Goal: Task Accomplishment & Management: Manage account settings

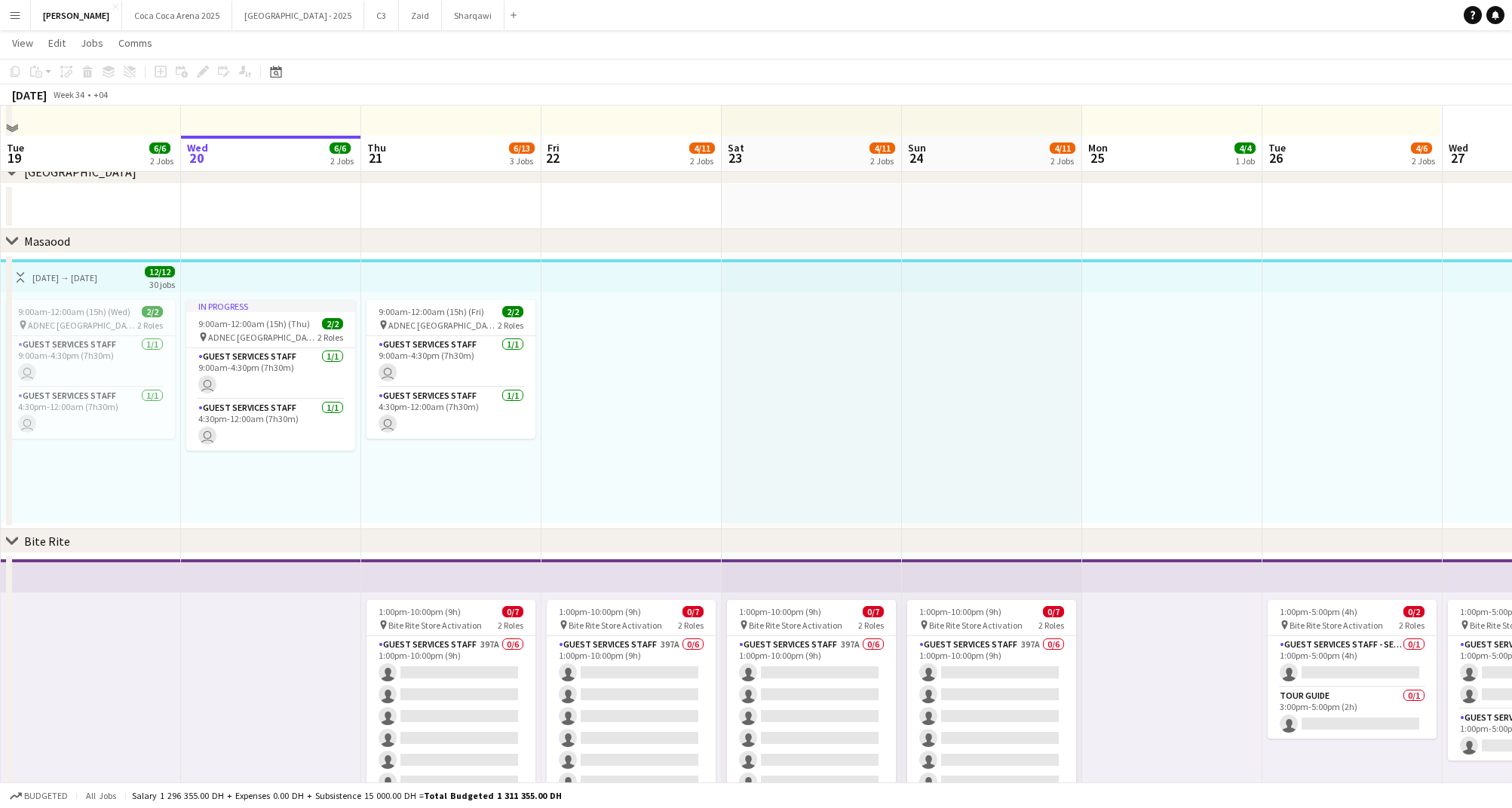
scroll to position [269, 0]
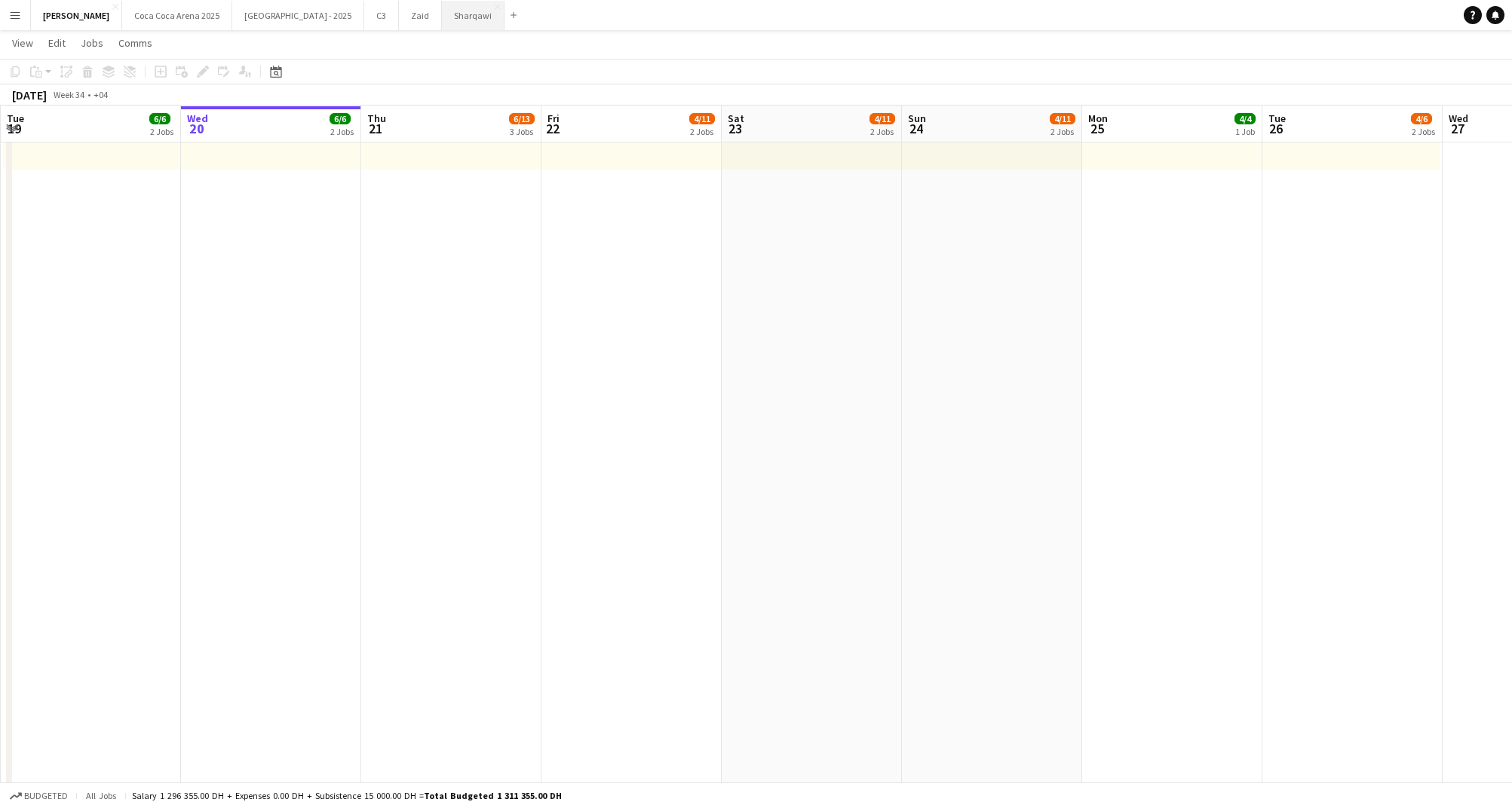
click at [442, 23] on button "Sharqawi Close" at bounding box center [473, 15] width 63 height 30
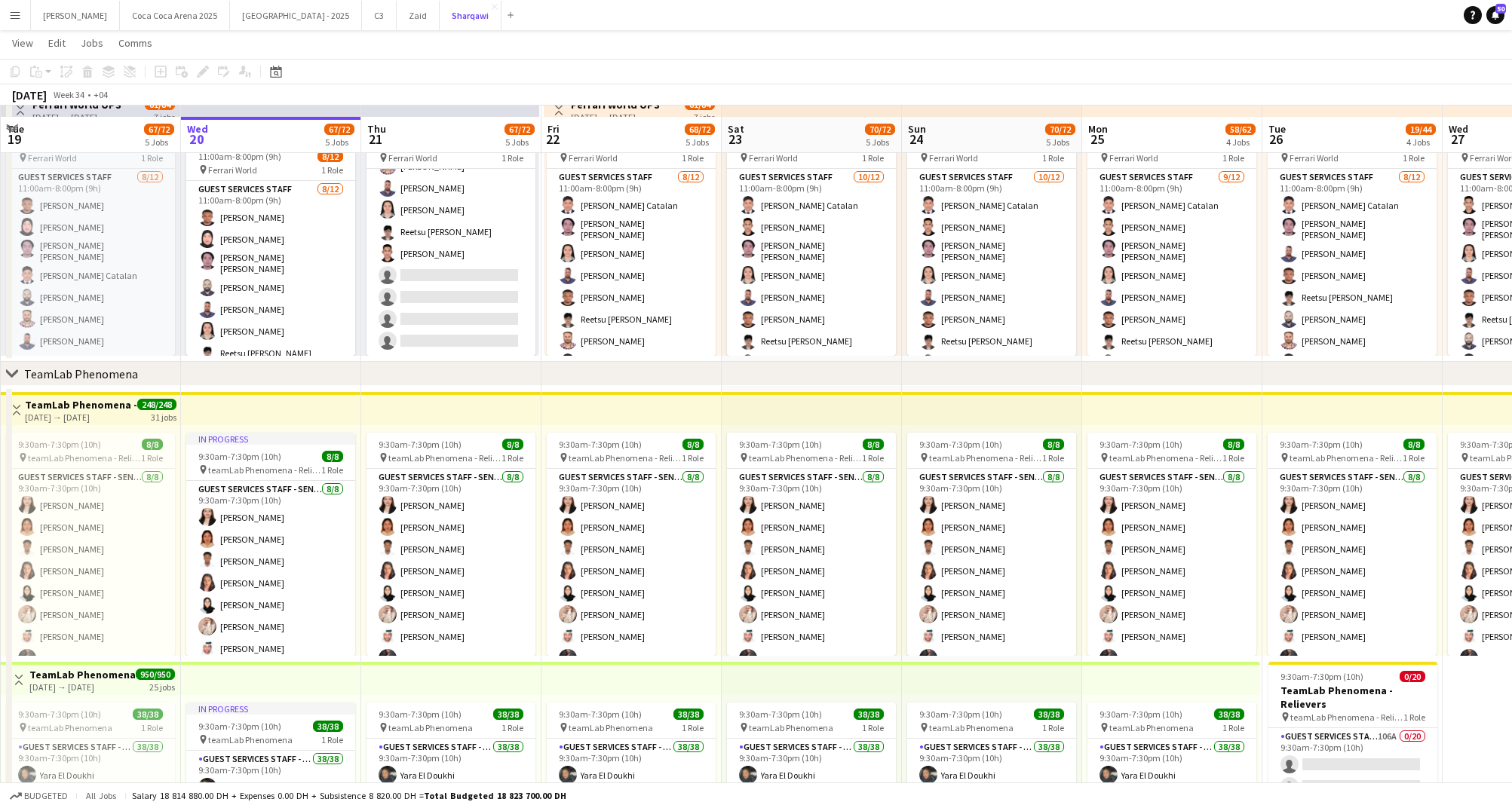
scroll to position [383, 0]
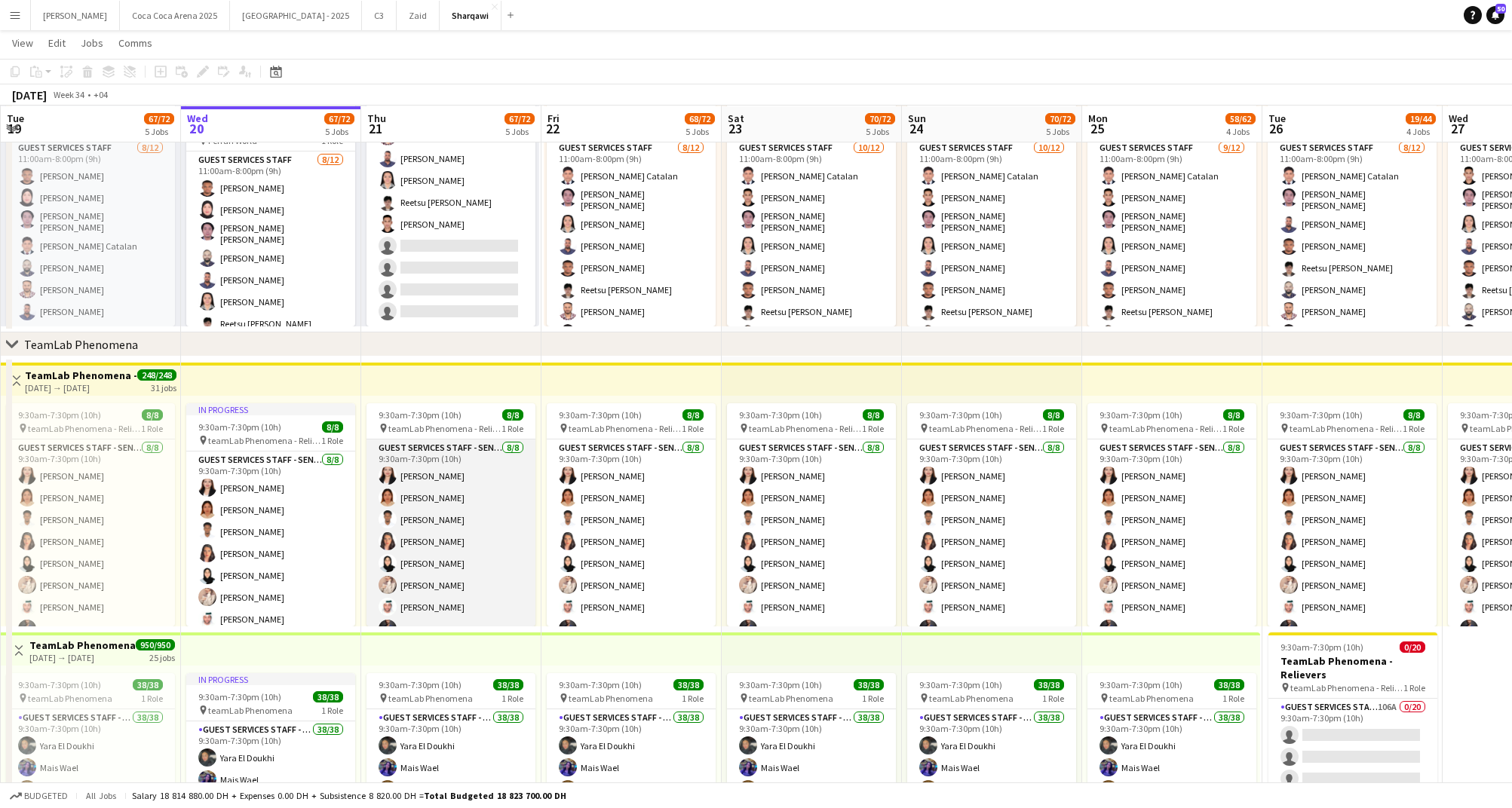
click at [445, 541] on app-card-role "Guest Services Staff - Senior 8/8 9:30am-7:30pm (10h) Vanessa Solomon Myla Alva…" at bounding box center [451, 542] width 169 height 204
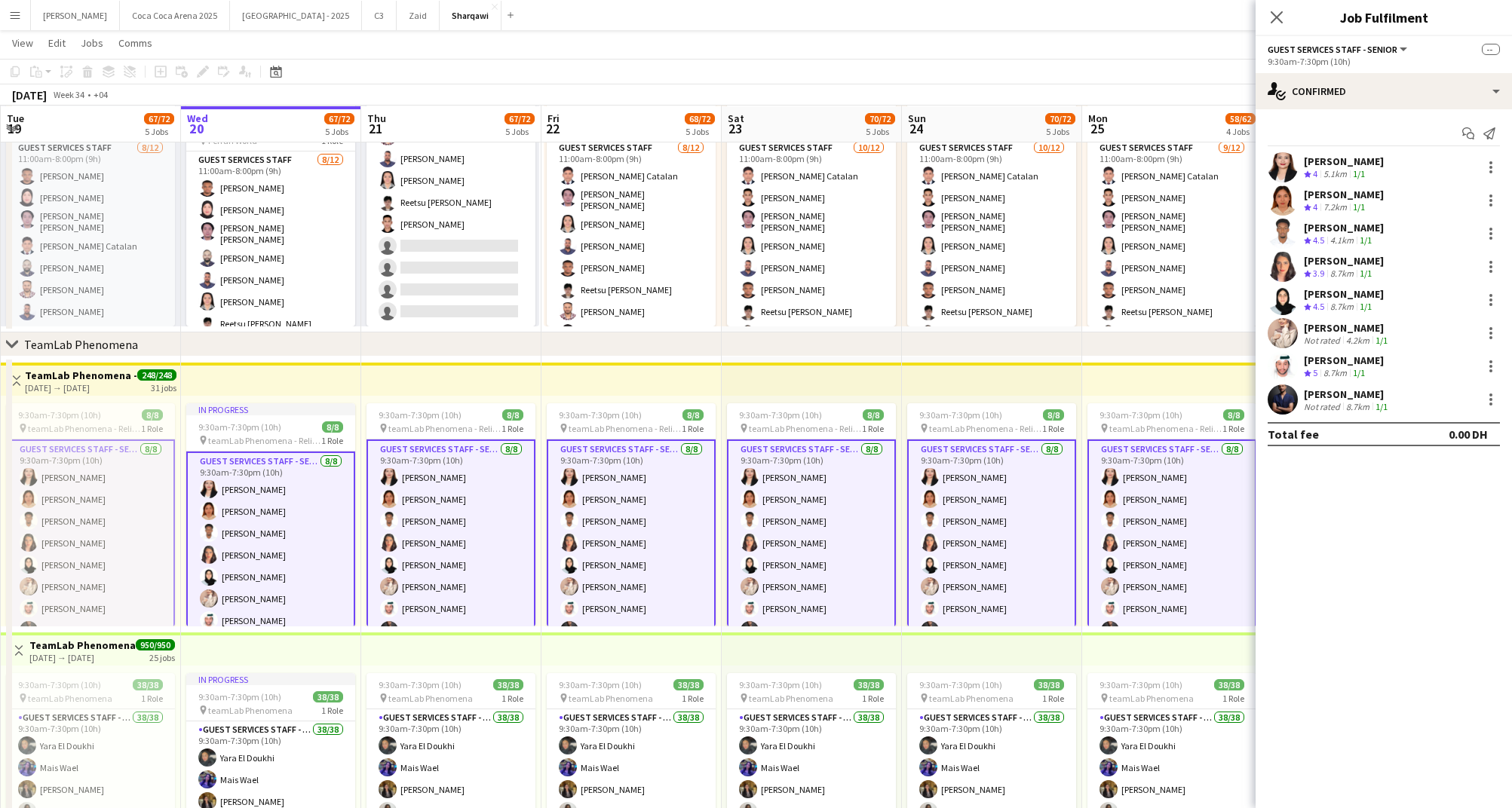
click at [1322, 172] on div "5.1km" at bounding box center [1335, 175] width 30 height 13
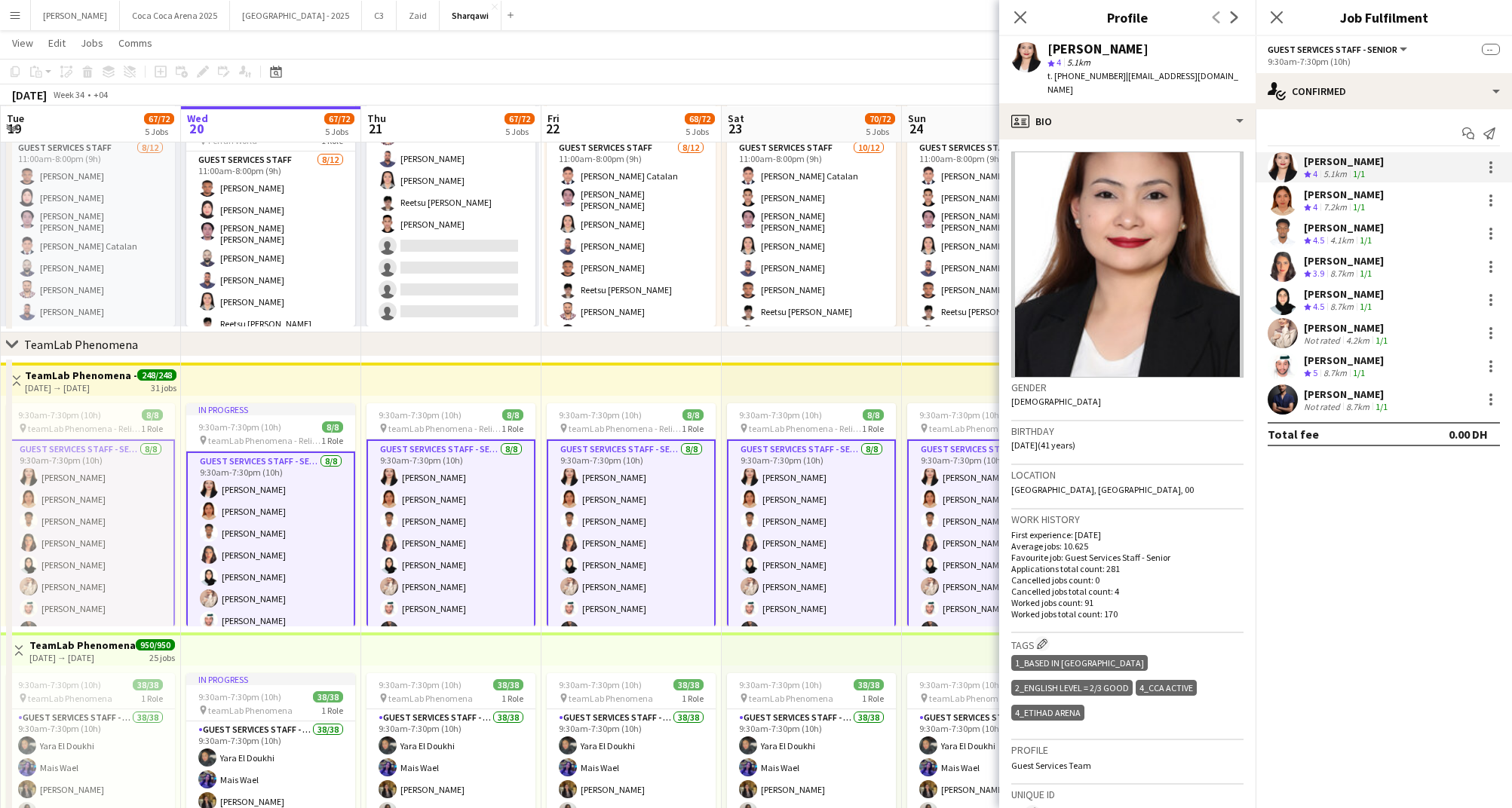
click at [451, 535] on app-card-role "Guest Services Staff - Senior 8/8 9:30am-7:30pm (10h) Vanessa Solomon Myla Alva…" at bounding box center [451, 543] width 169 height 207
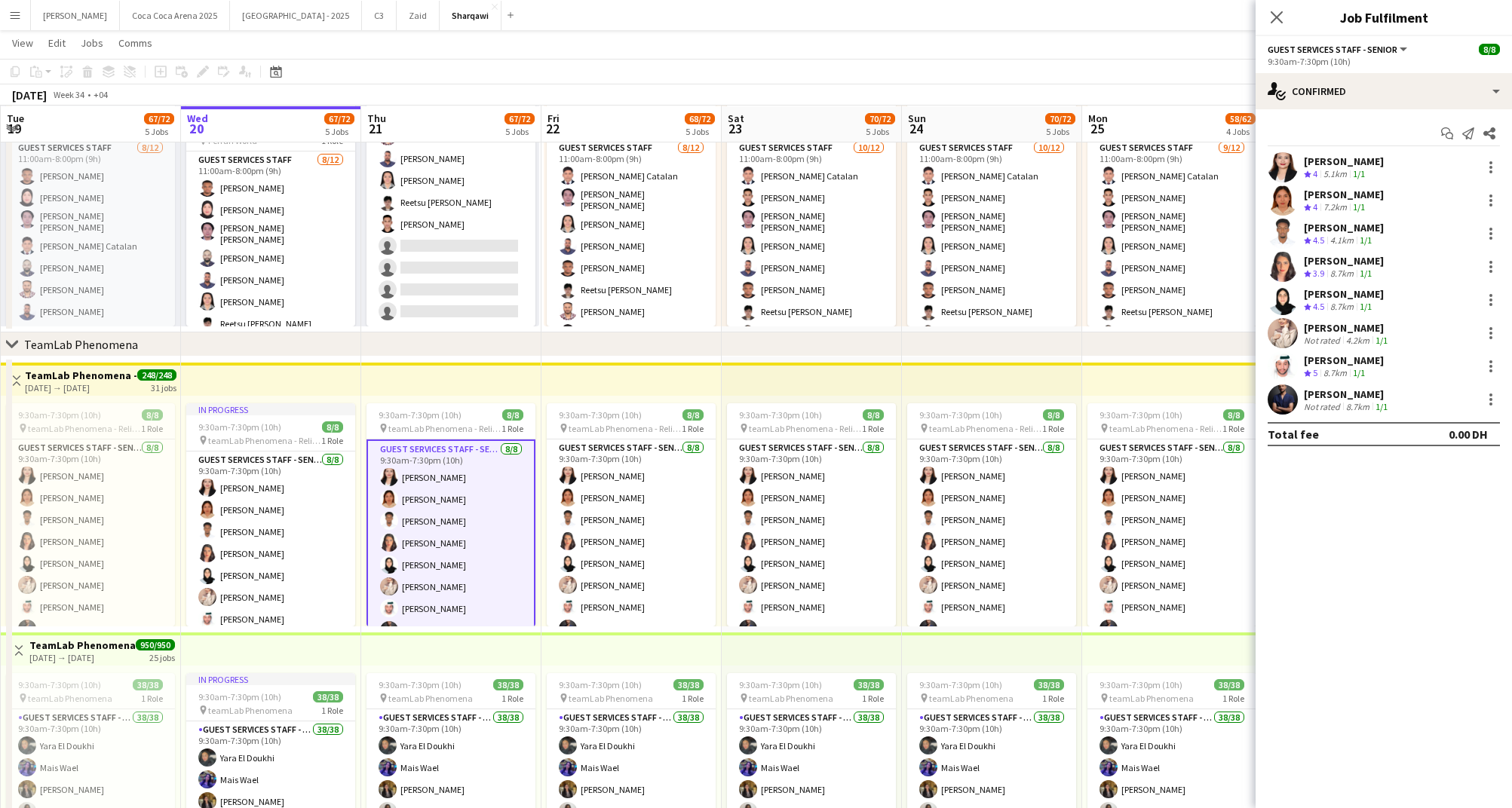
click at [423, 490] on app-card-role "Guest Services Staff - Senior 8/8 9:30am-7:30pm (10h) Vanessa Solomon Myla Alva…" at bounding box center [451, 543] width 169 height 207
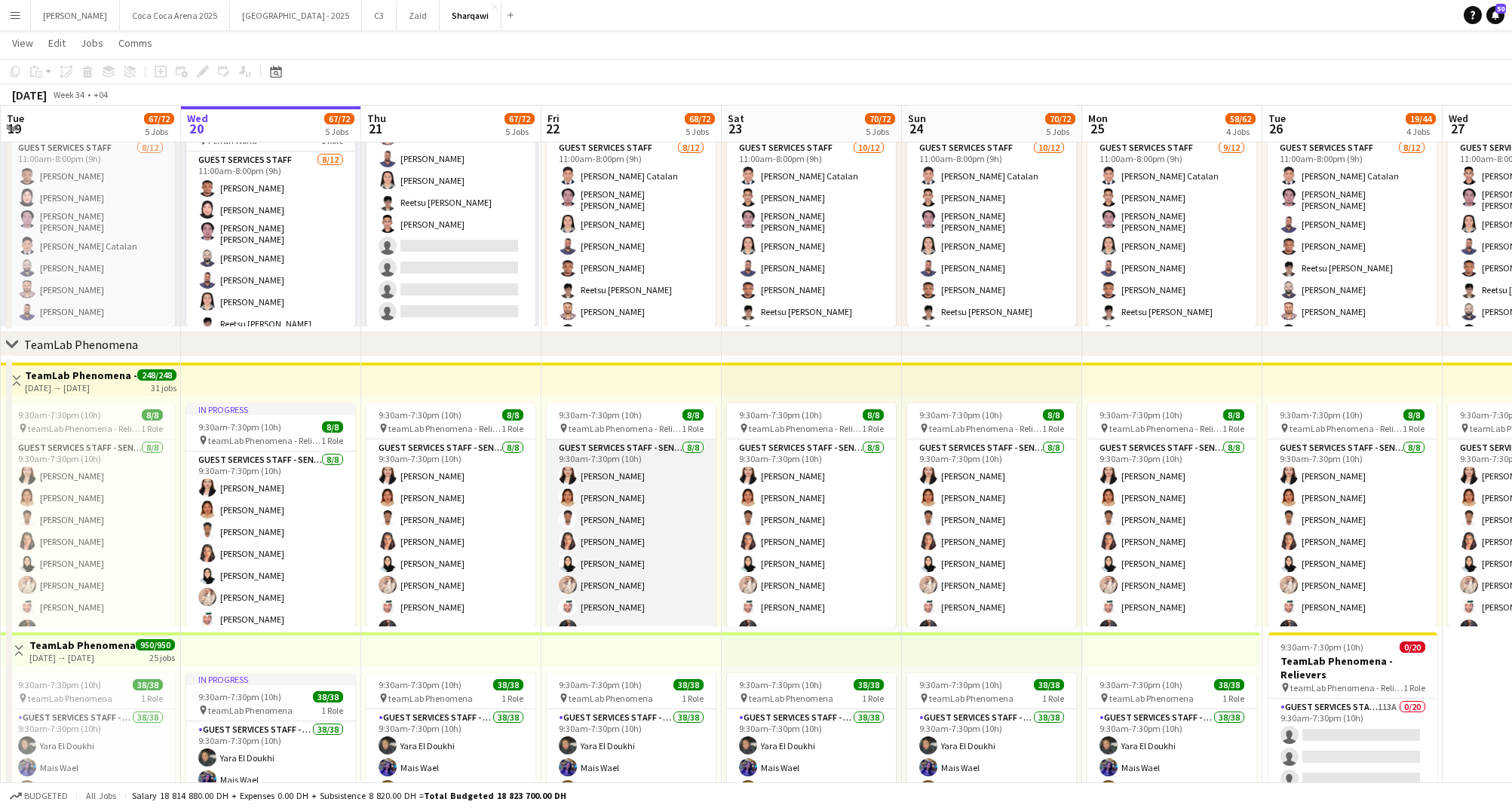
scroll to position [17, 0]
click at [623, 605] on app-card-role "Guest Services Staff - Senior 8/8 9:30am-7:30pm (10h) Vanessa Solomon Myla Alva…" at bounding box center [631, 524] width 169 height 204
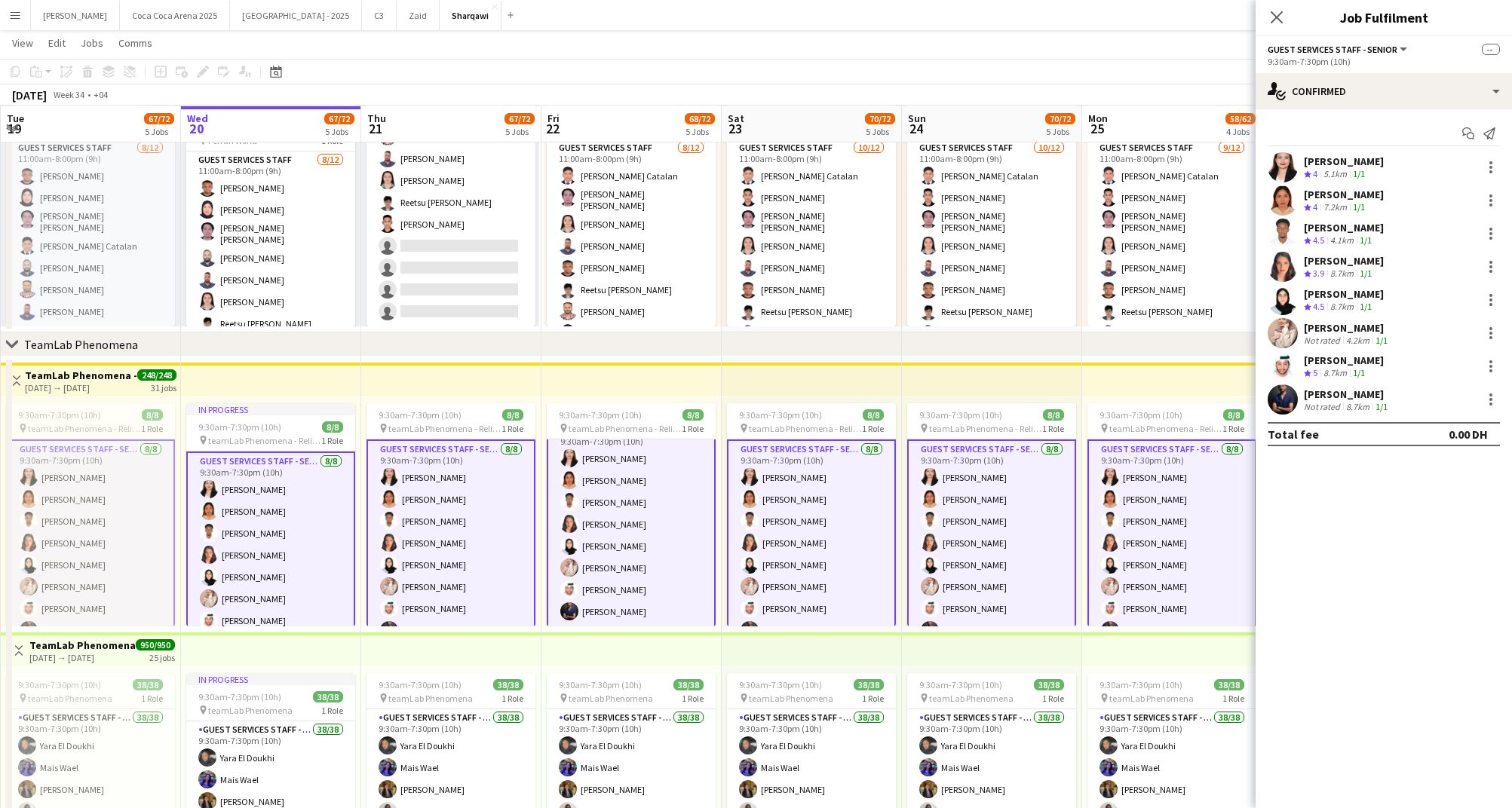
scroll to position [20, 0]
click at [1095, 569] on app-card-role "Guest Services Staff - Senior 8/8 9:30am-7:30pm (10h) Vanessa Solomon Myla Alva…" at bounding box center [1172, 543] width 169 height 207
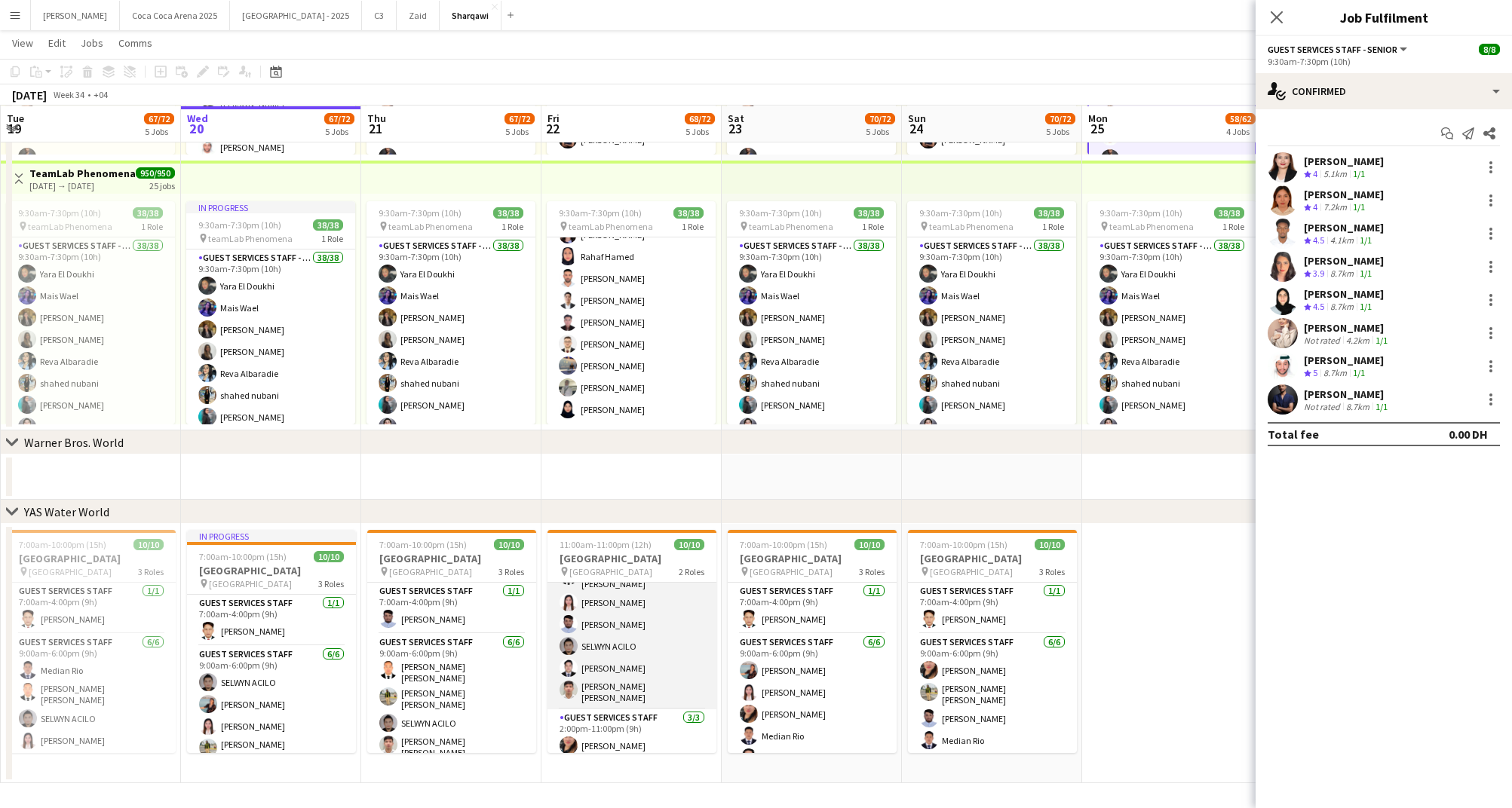
scroll to position [65, 0]
click at [615, 675] on app-card-role "Guest Services Staff 7/7 11:00am-8:00pm (9h) Fritzgerald Gonzales Bonifacio Jr …" at bounding box center [631, 613] width 169 height 192
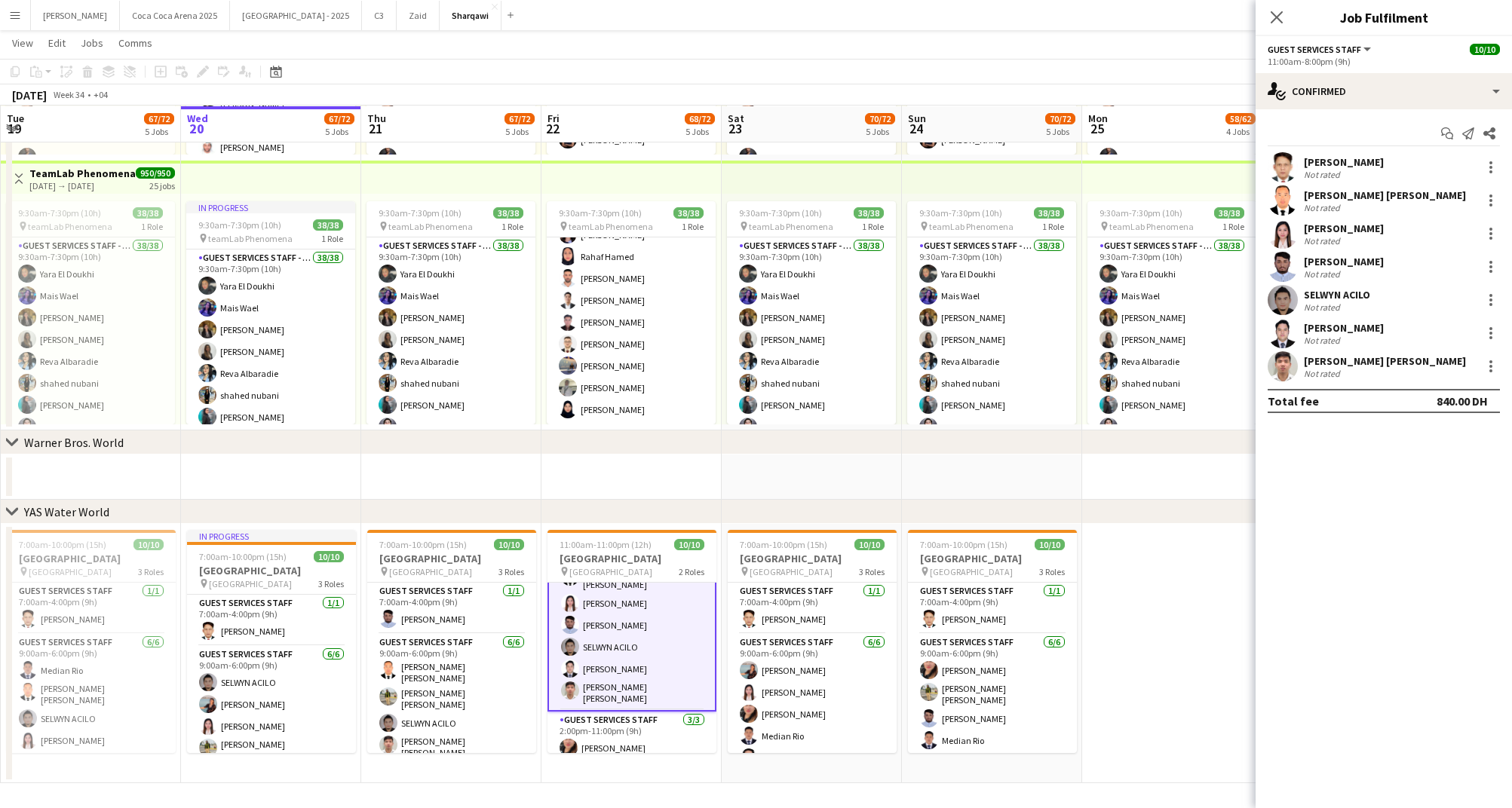
scroll to position [66, 0]
click at [620, 734] on app-card-role "Guest Services Staff 3/3 2:00pm-11:00pm (9h) Ignalyn De Juan Lipura Camille Dec…" at bounding box center [631, 759] width 169 height 95
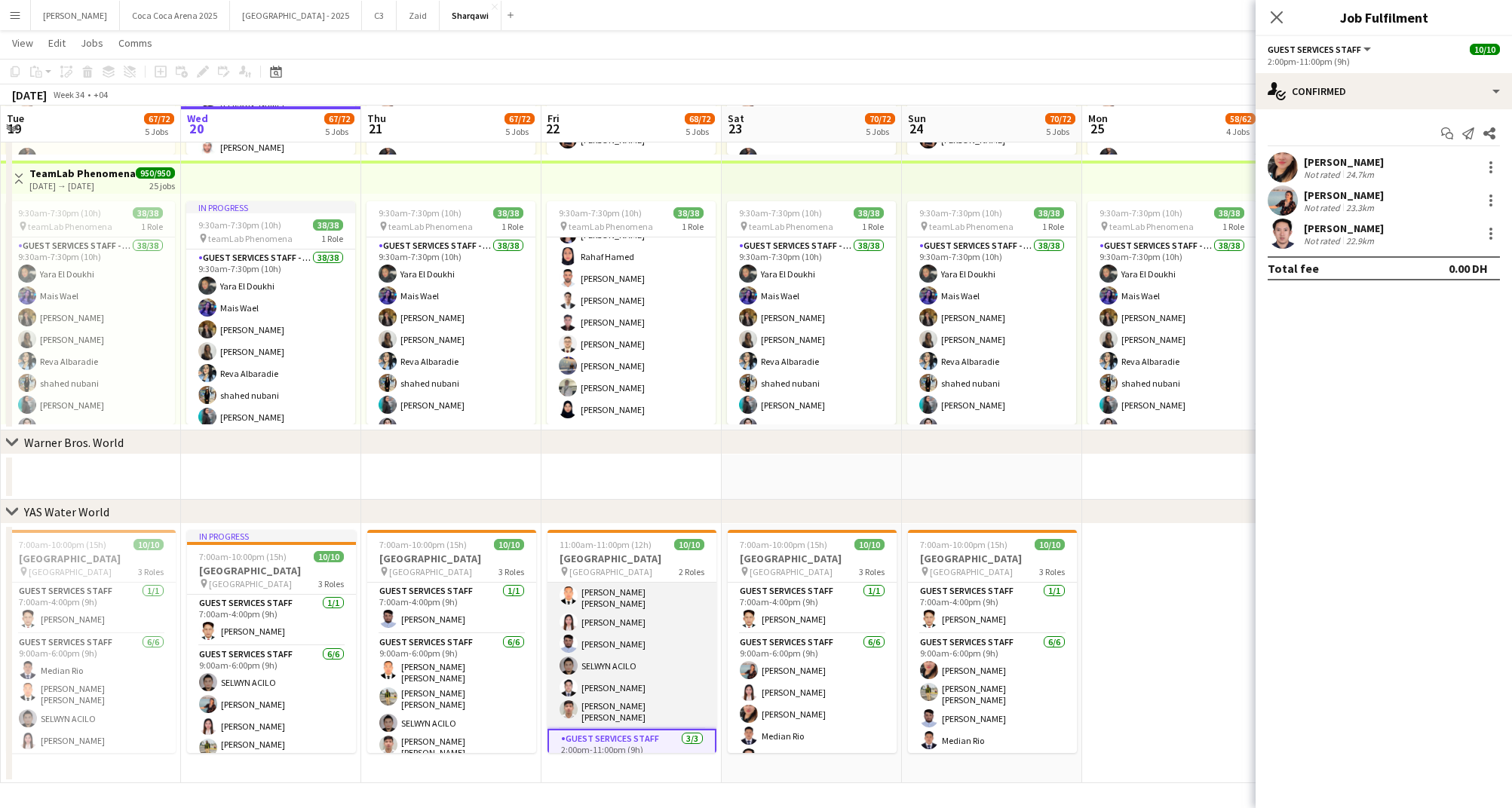
click at [629, 646] on app-card-role "Guest Services Staff 7/7 11:00am-8:00pm (9h) Fritzgerald Gonzales Bonifacio Jr …" at bounding box center [631, 633] width 169 height 192
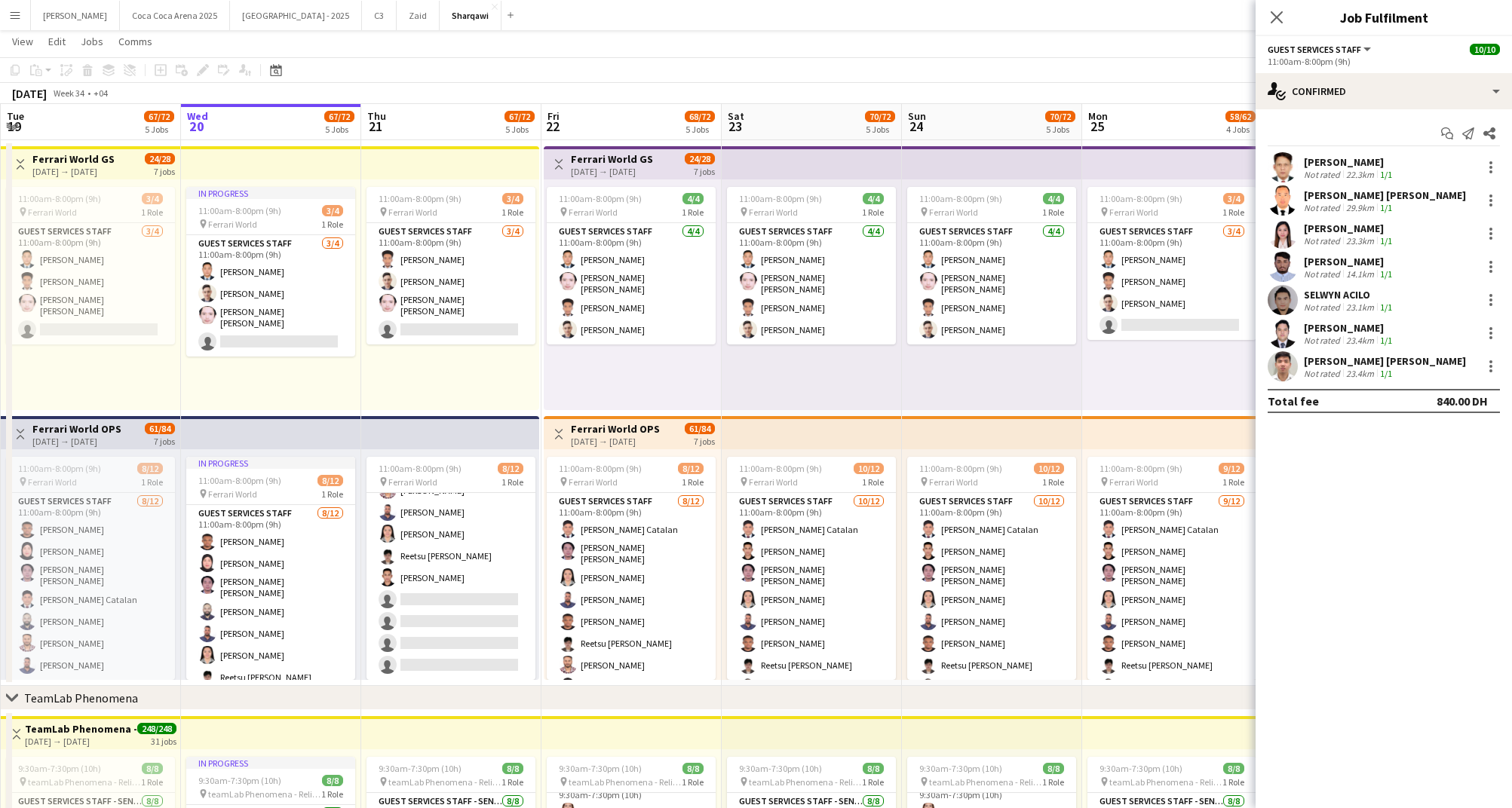
scroll to position [0, 0]
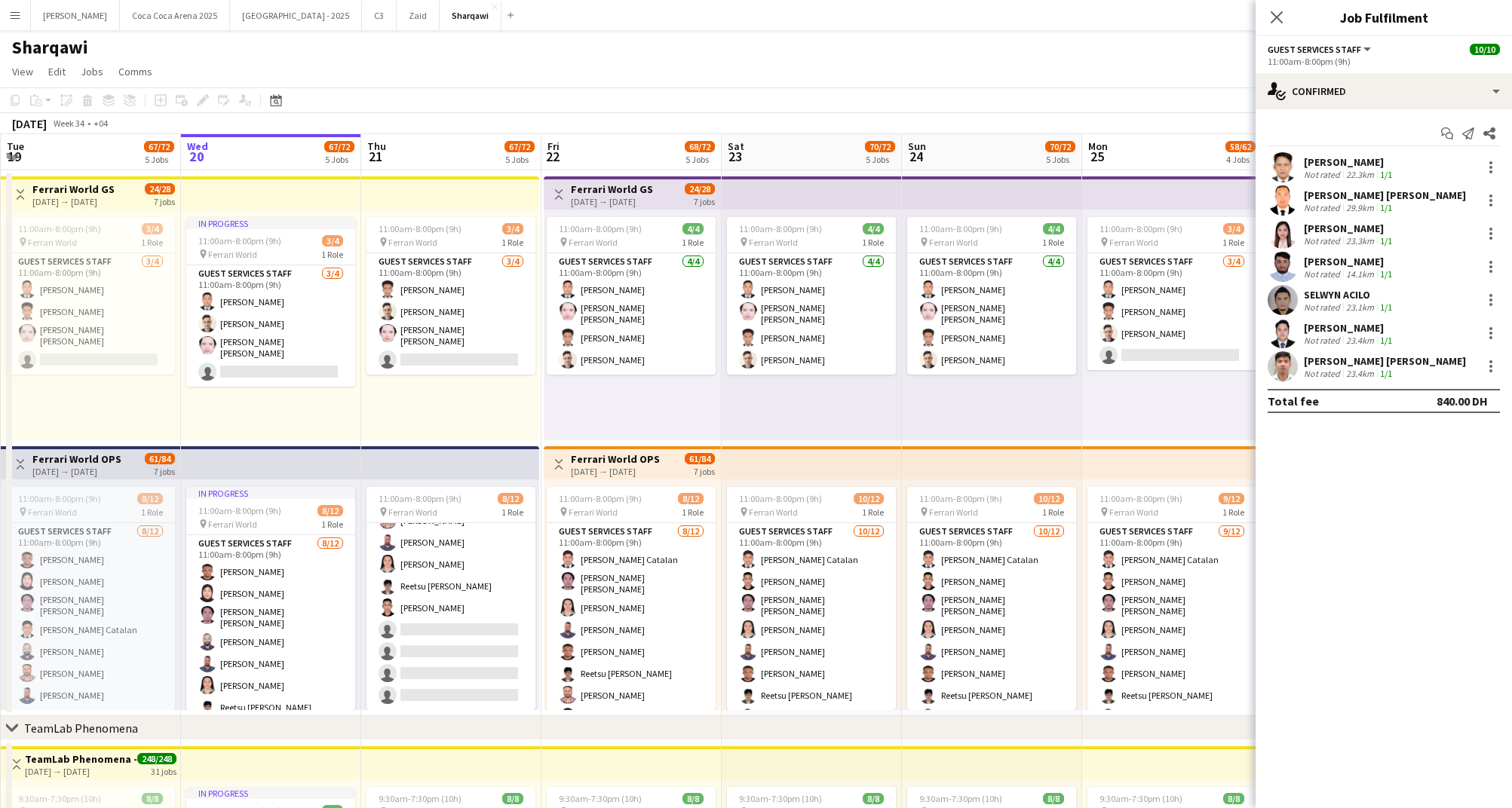
click at [606, 373] on div "11:00am-8:00pm (9h) 4/4 pin Ferrari World 1 Role Guest Services Staff 4/4 11:00…" at bounding box center [632, 325] width 177 height 231
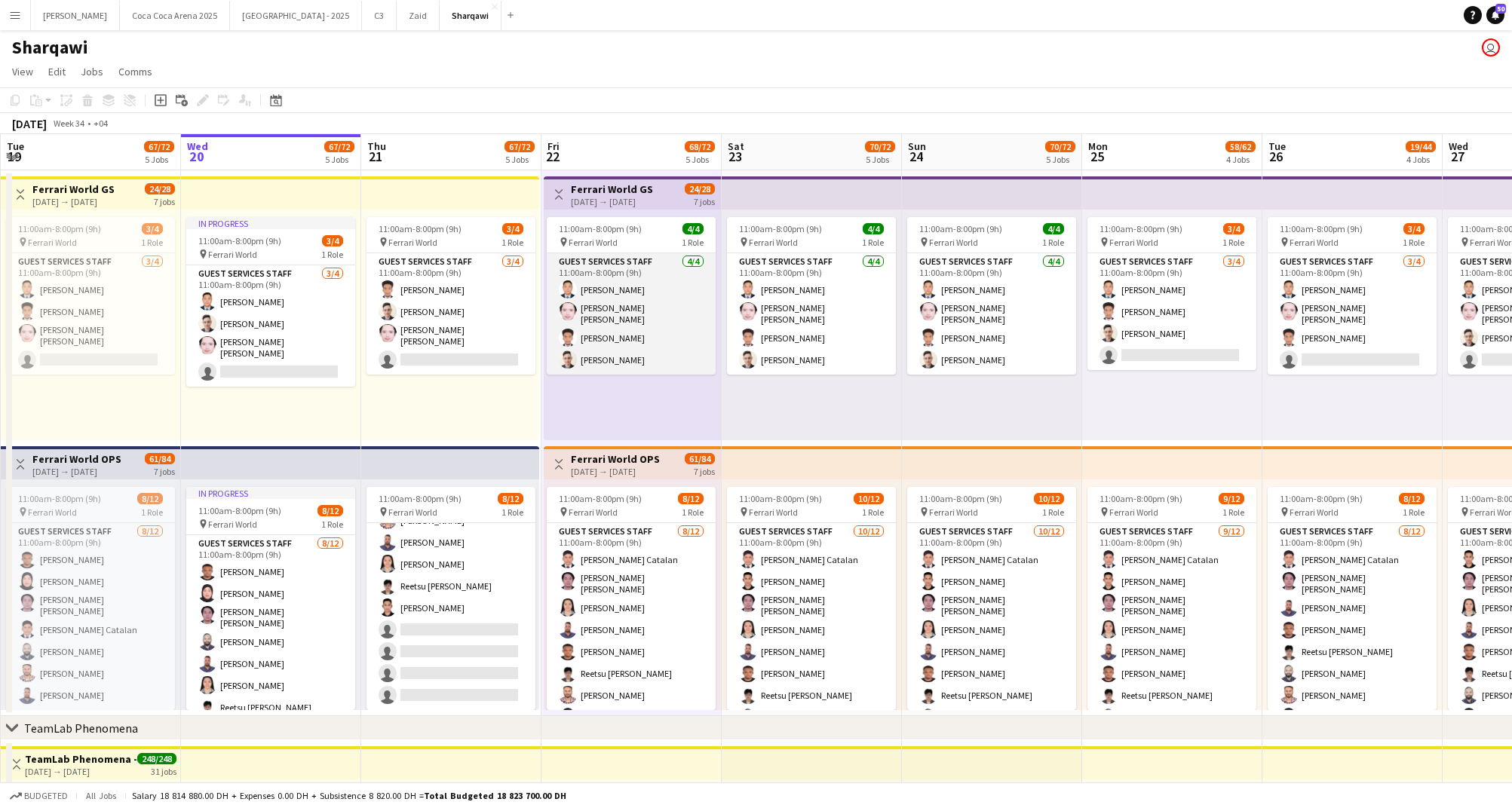
click at [610, 346] on app-card-role "Guest Services Staff 4/4 11:00am-8:00pm (9h) Jemar Buco John paulo Punongbayan …" at bounding box center [631, 314] width 169 height 122
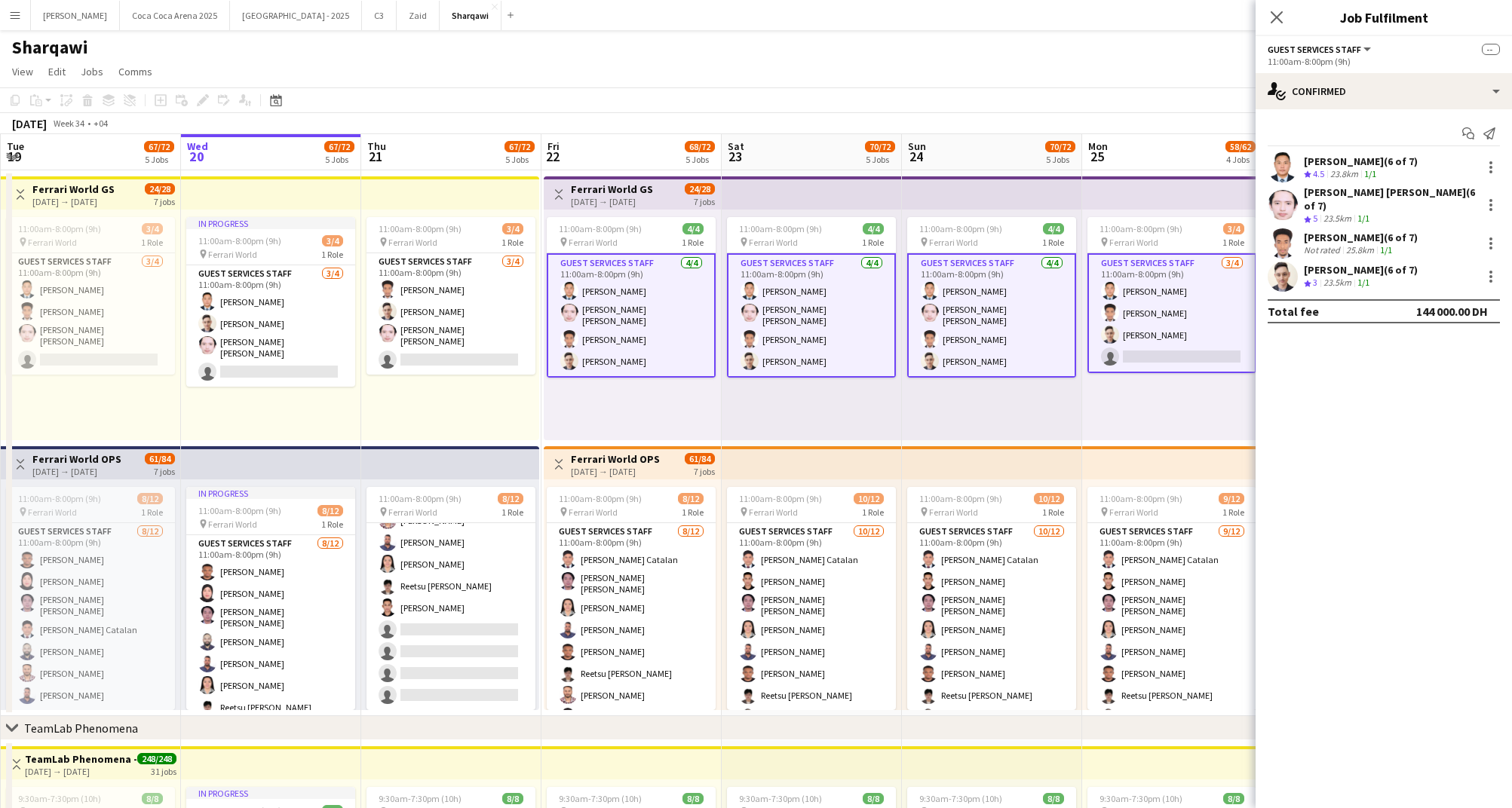
click at [1302, 275] on div "Mohammad Alasadi (6 of 7) Crew rating 3 23.5km 1/1" at bounding box center [1383, 277] width 256 height 30
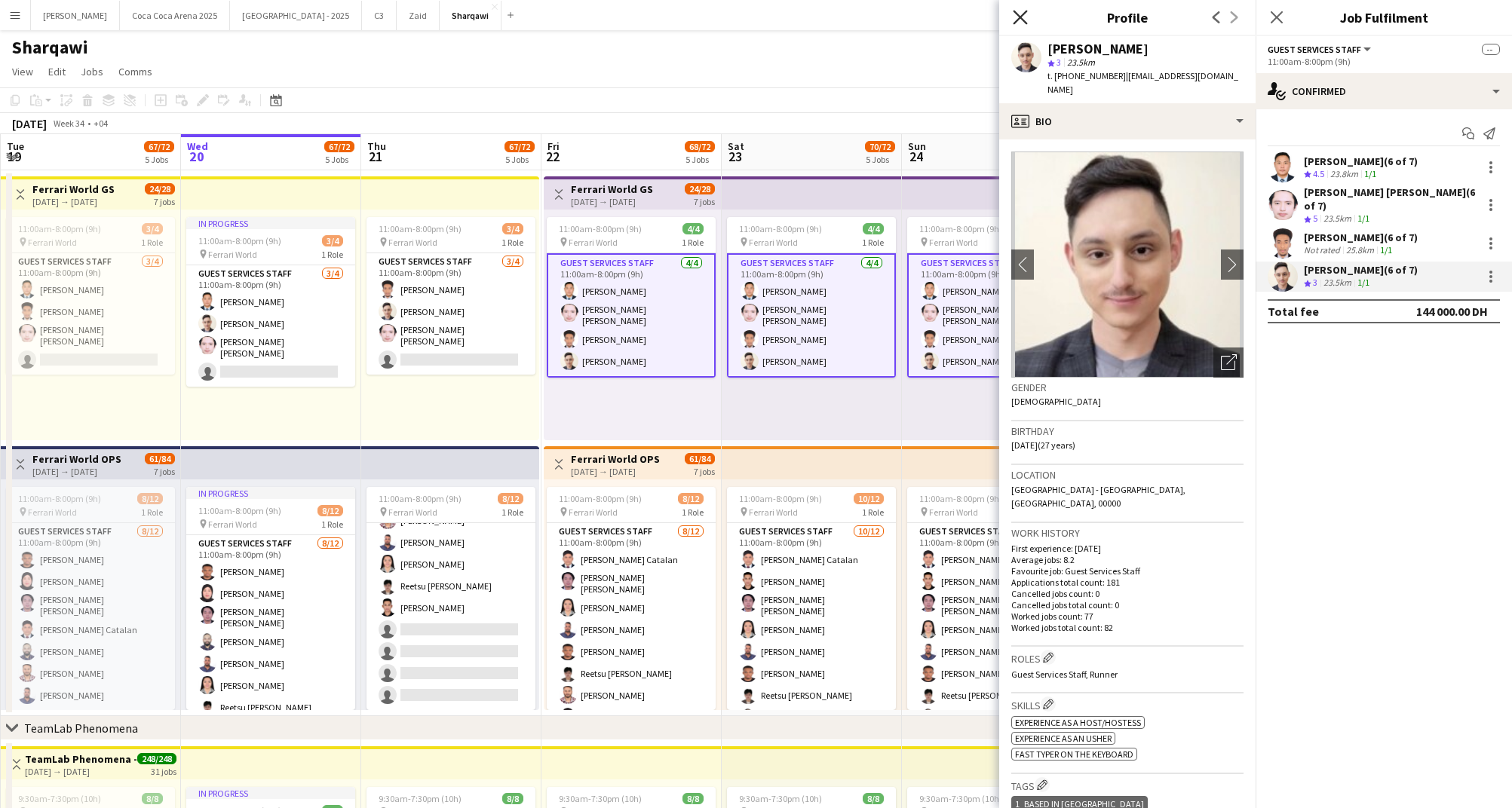
click at [1020, 13] on icon "Close pop-in" at bounding box center [1019, 17] width 14 height 14
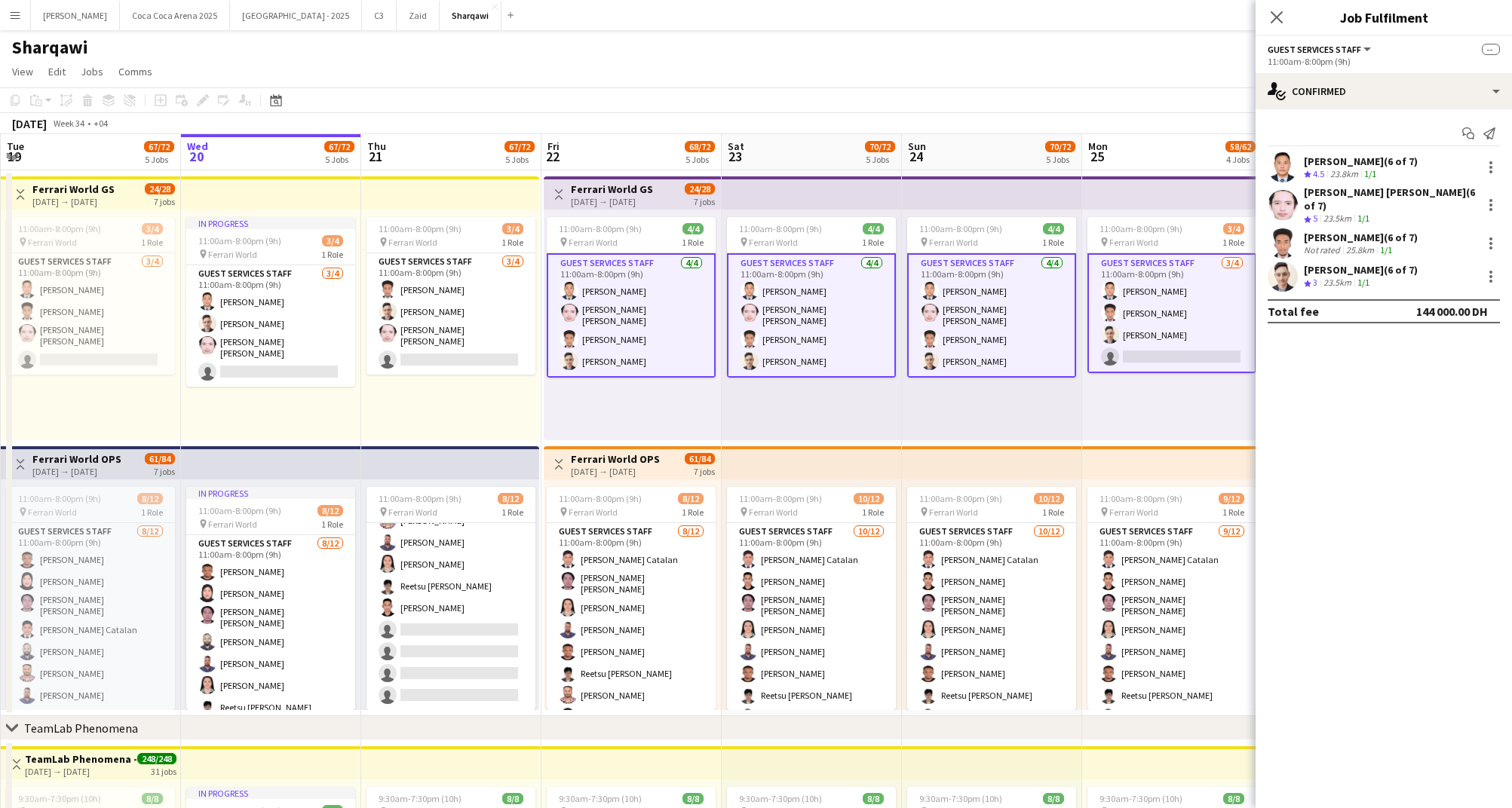
scroll to position [2, 0]
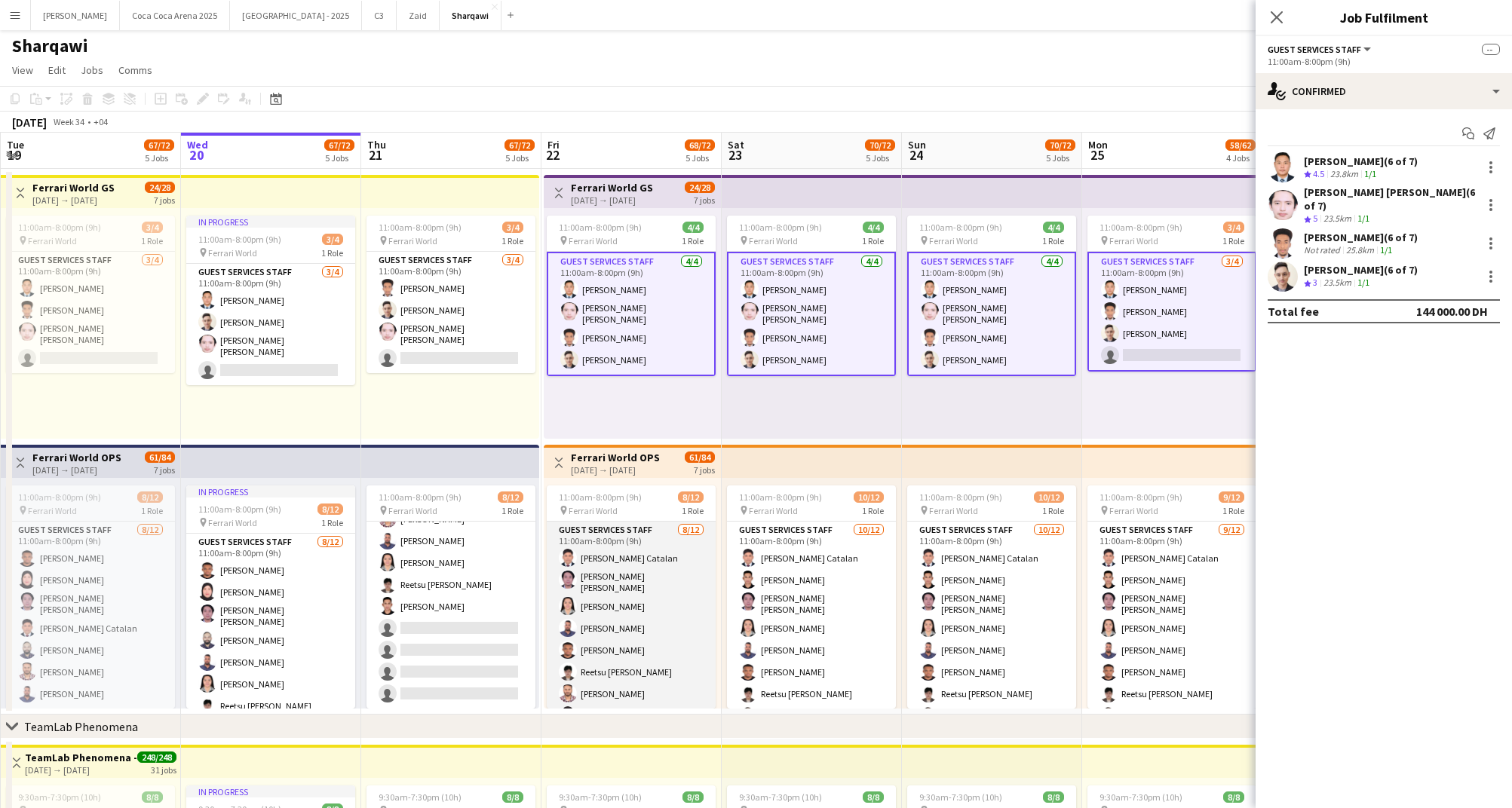
click at [659, 563] on app-card-role "Guest Services Staff 8/12 11:00am-8:00pm (9h) Kenn Kennidy Catalan Omar June To…" at bounding box center [631, 669] width 169 height 297
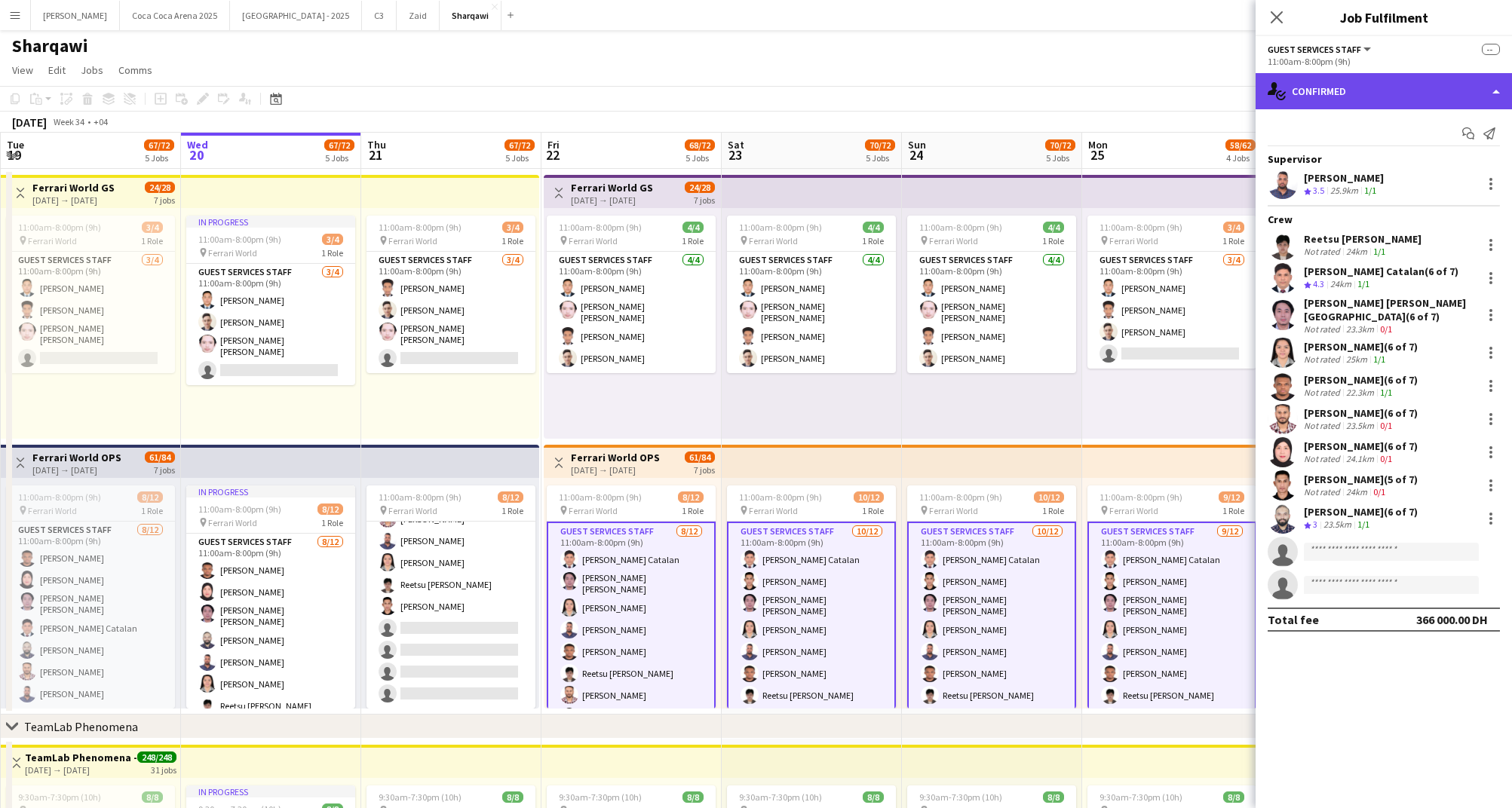
click at [1349, 102] on div "single-neutral-actions-check-2 Confirmed" at bounding box center [1383, 91] width 256 height 36
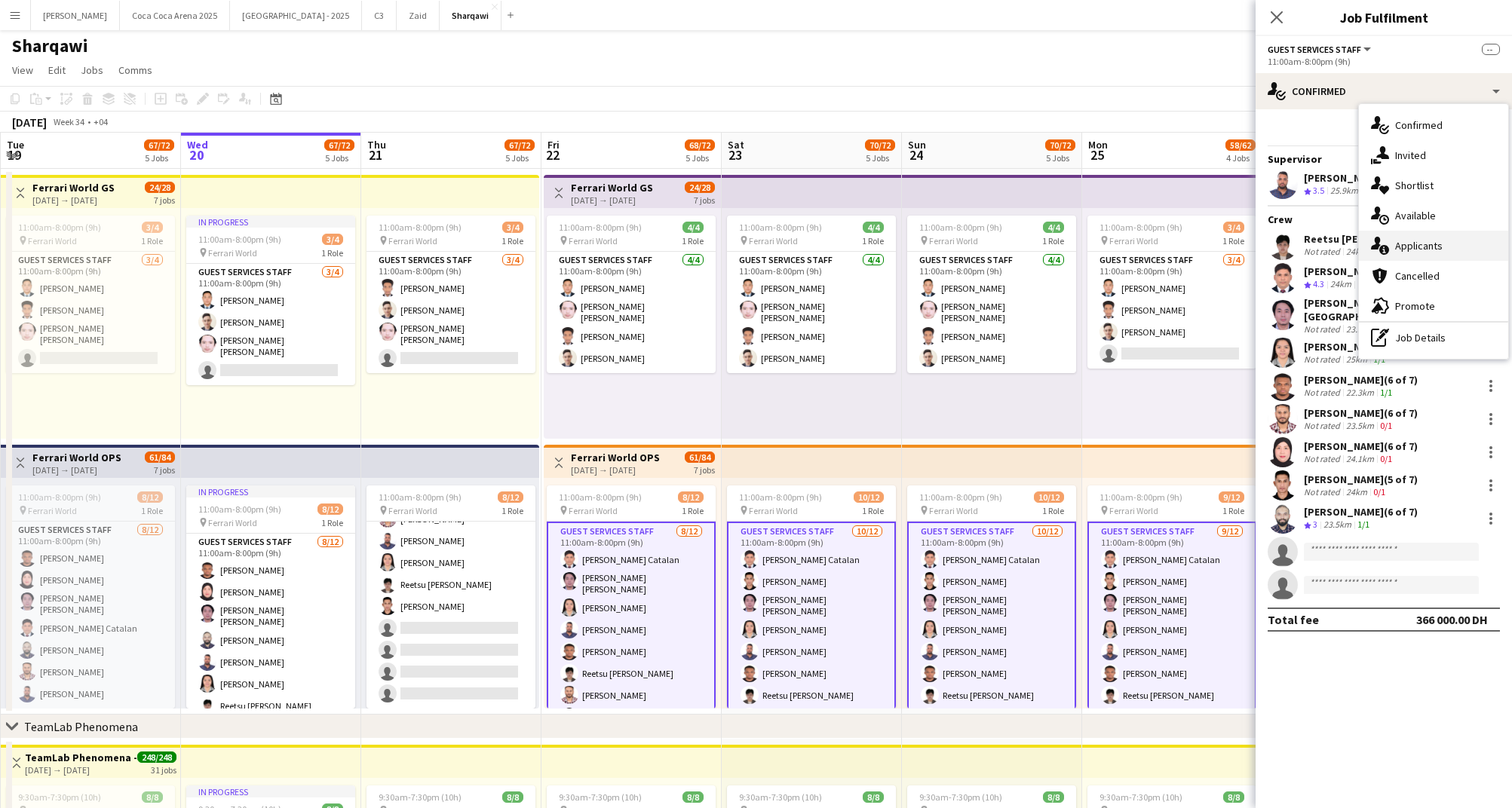
click at [1393, 246] on div "single-neutral-actions-information Applicants" at bounding box center [1433, 246] width 150 height 30
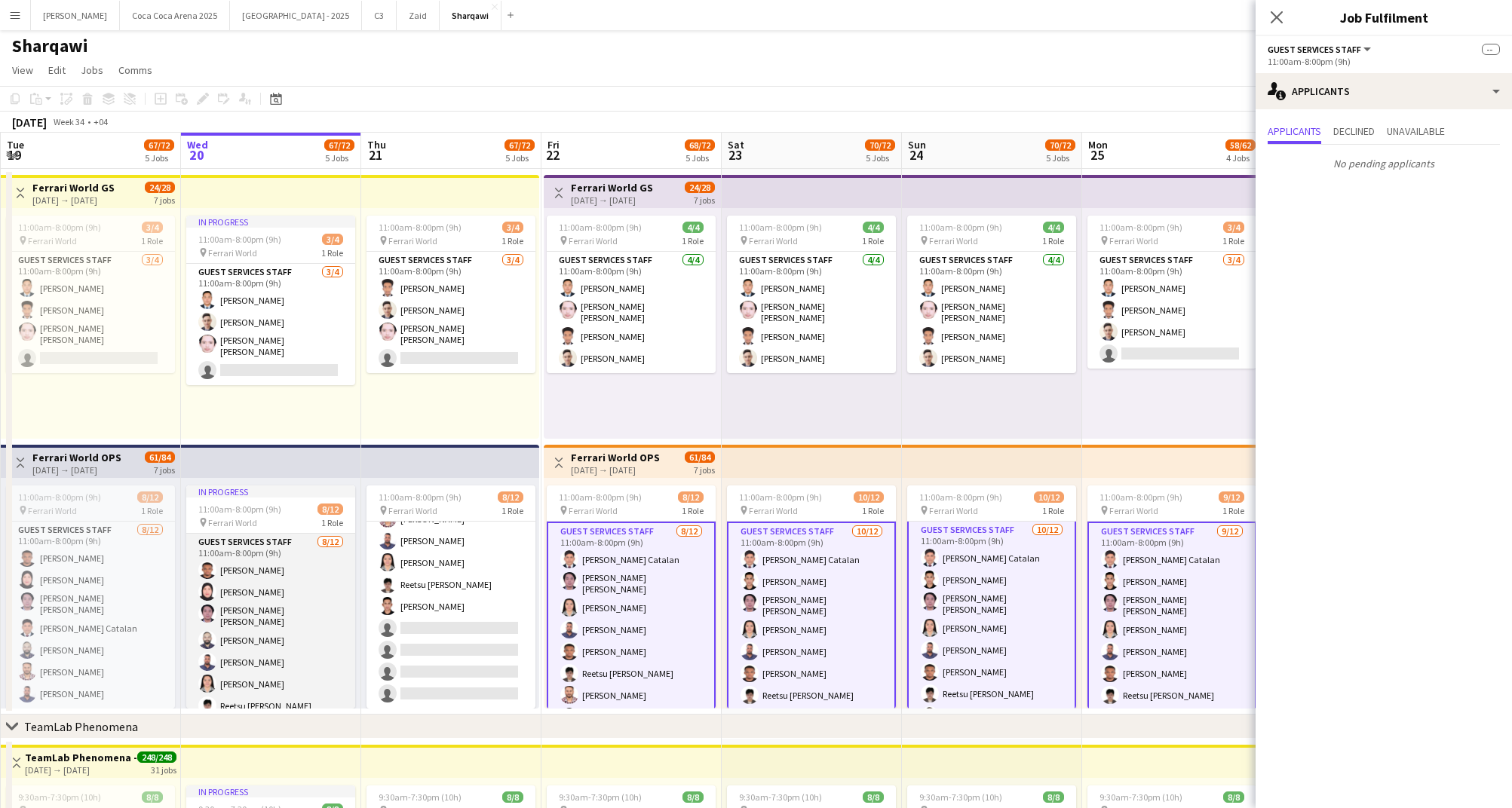
click at [221, 623] on app-card-role "Guest Services Staff 8/12 11:00am-8:00pm (9h) Mohaned Abdelwahab Sheena Catheri…" at bounding box center [271, 682] width 169 height 297
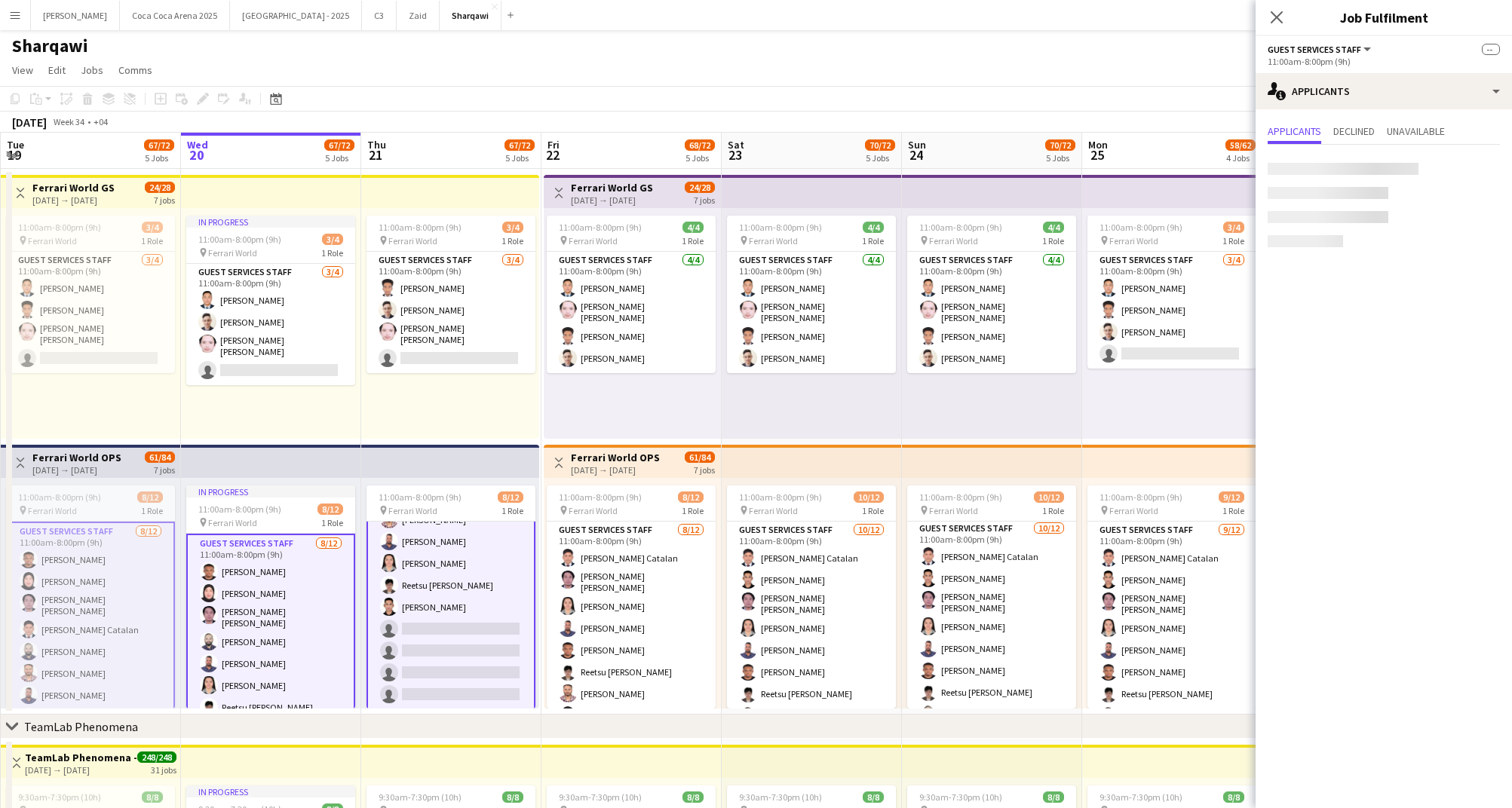
scroll to position [1, 0]
click at [424, 281] on app-card-role "Guest Services Staff 3/4 11:00am-8:00pm (9h) Abdulsalam Salom Mohammad Alasadi …" at bounding box center [451, 313] width 169 height 122
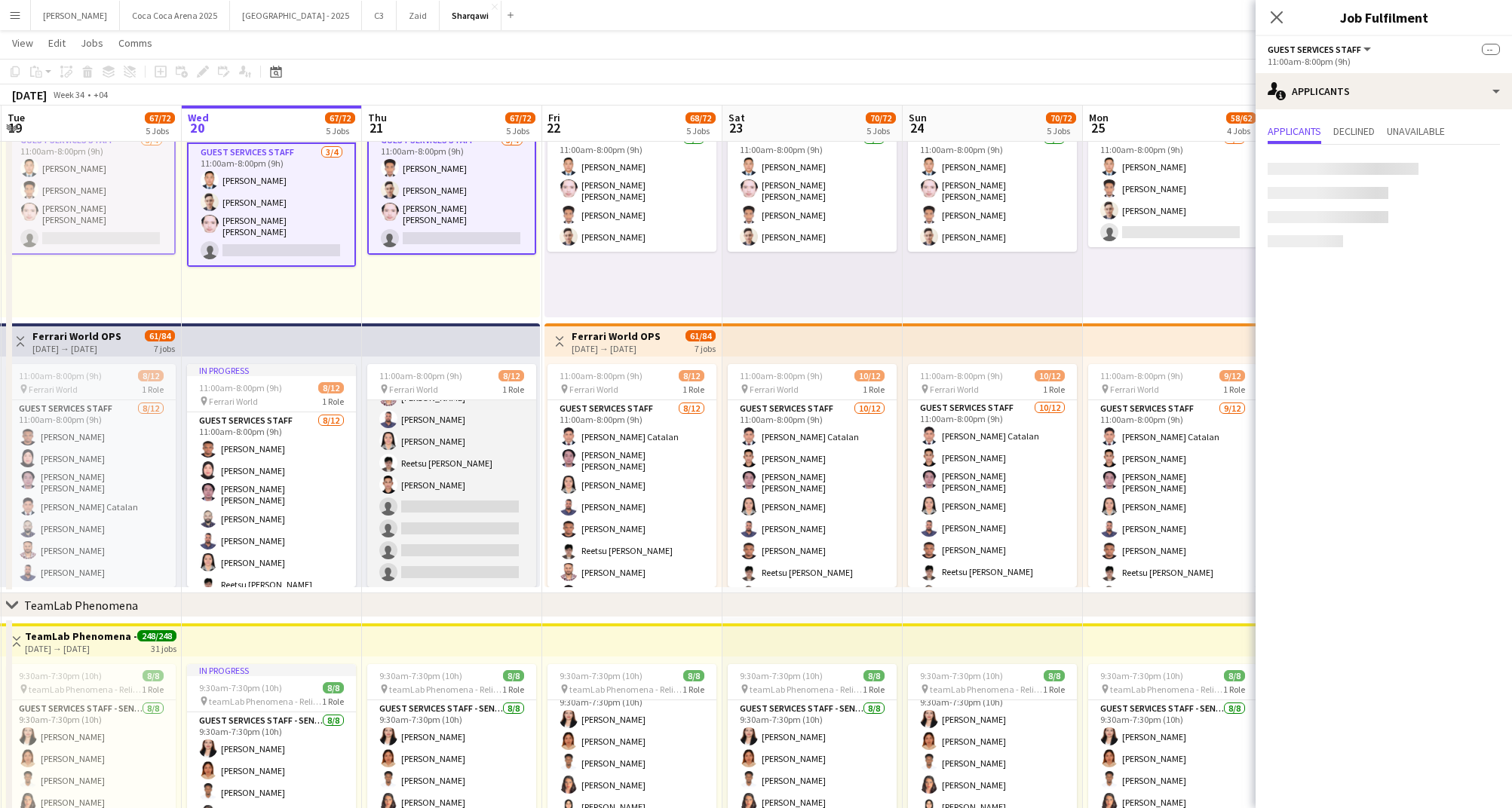
scroll to position [104, 0]
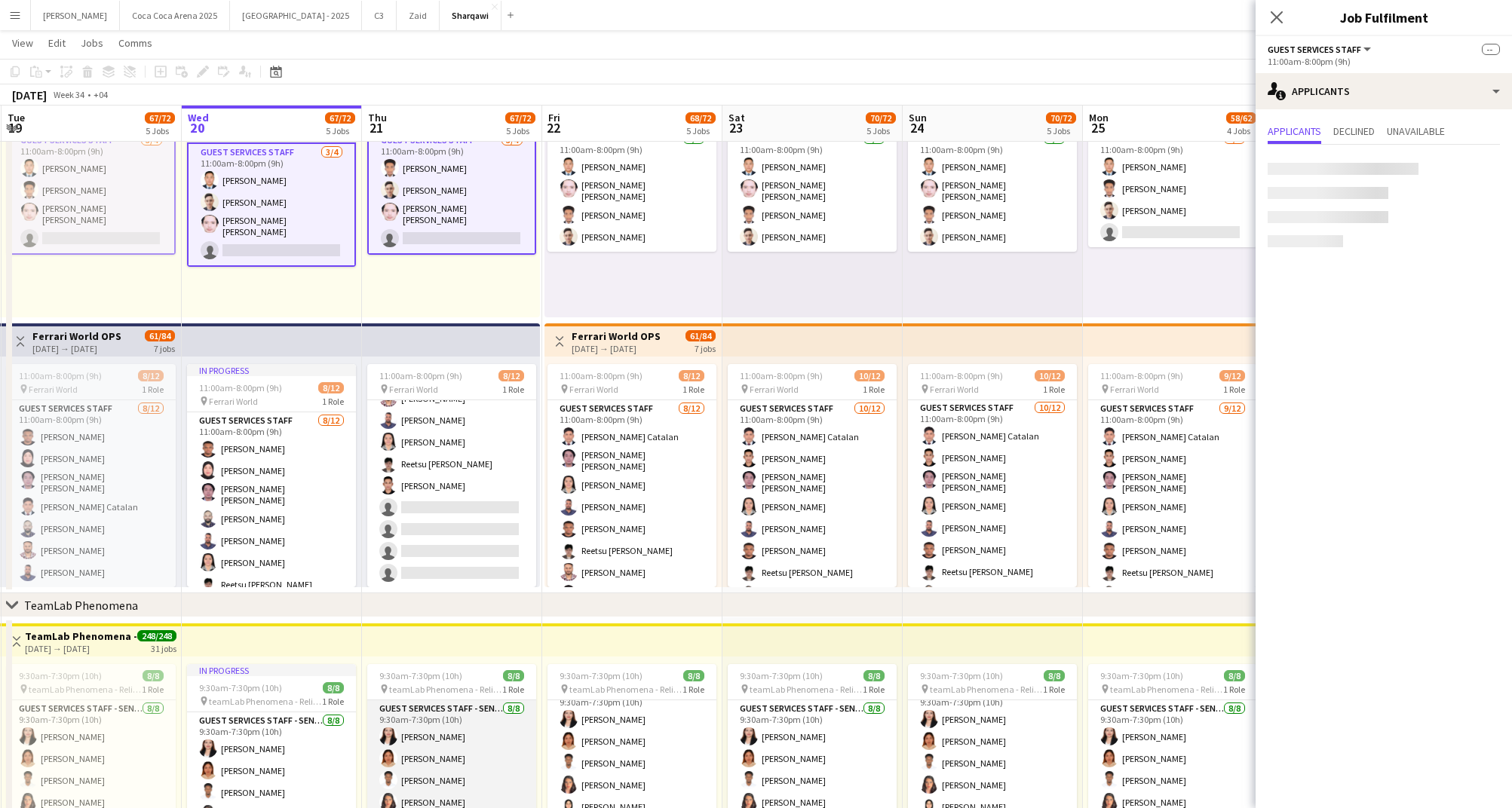
click at [481, 743] on app-card-role "Guest Services Staff - Senior 8/8 9:30am-7:30pm (10h) Vanessa Solomon Myla Alva…" at bounding box center [451, 803] width 169 height 204
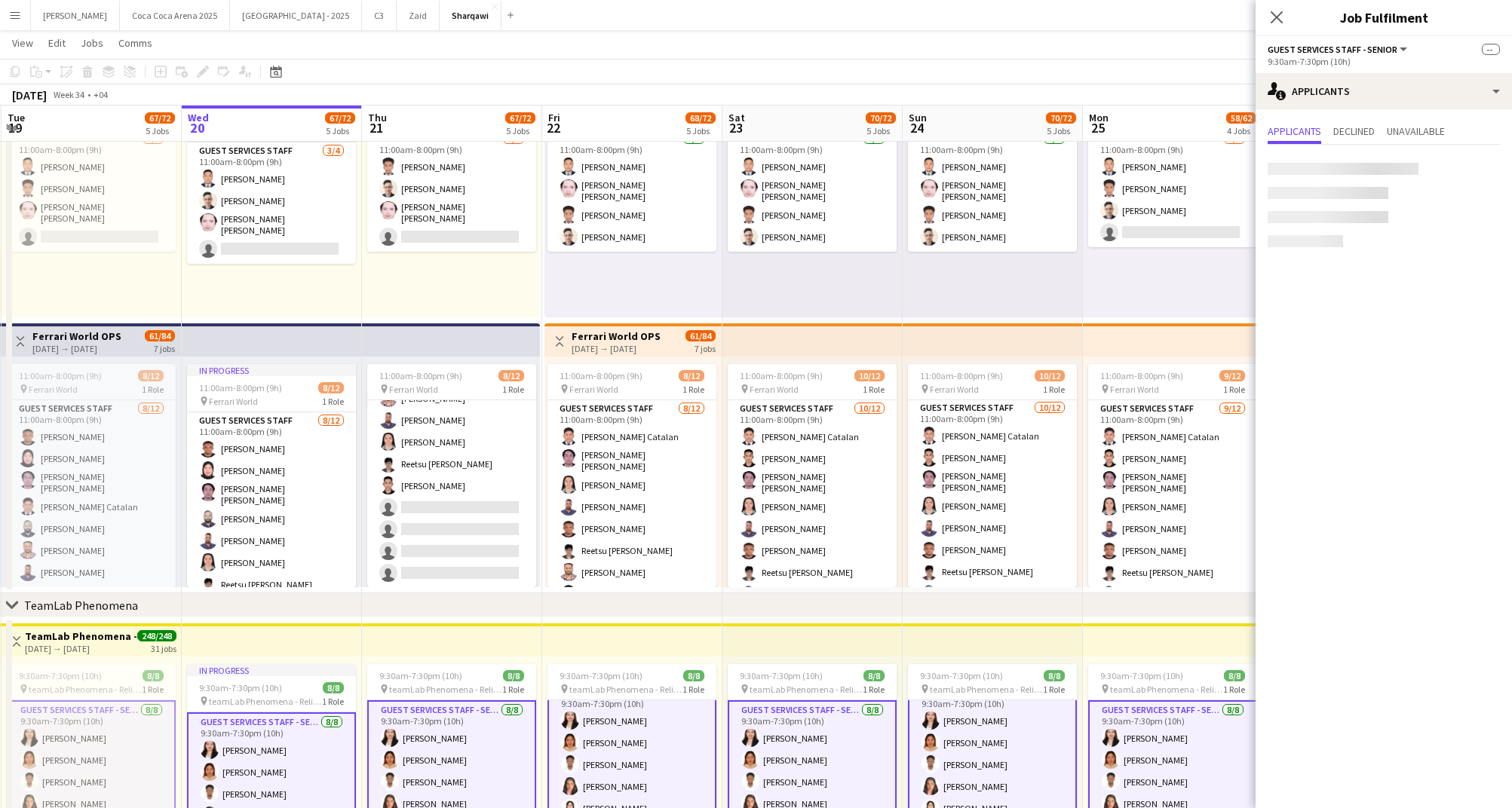
scroll to position [20, 0]
click at [230, 16] on button "Etihad Arena - 2025 Close" at bounding box center [296, 15] width 132 height 30
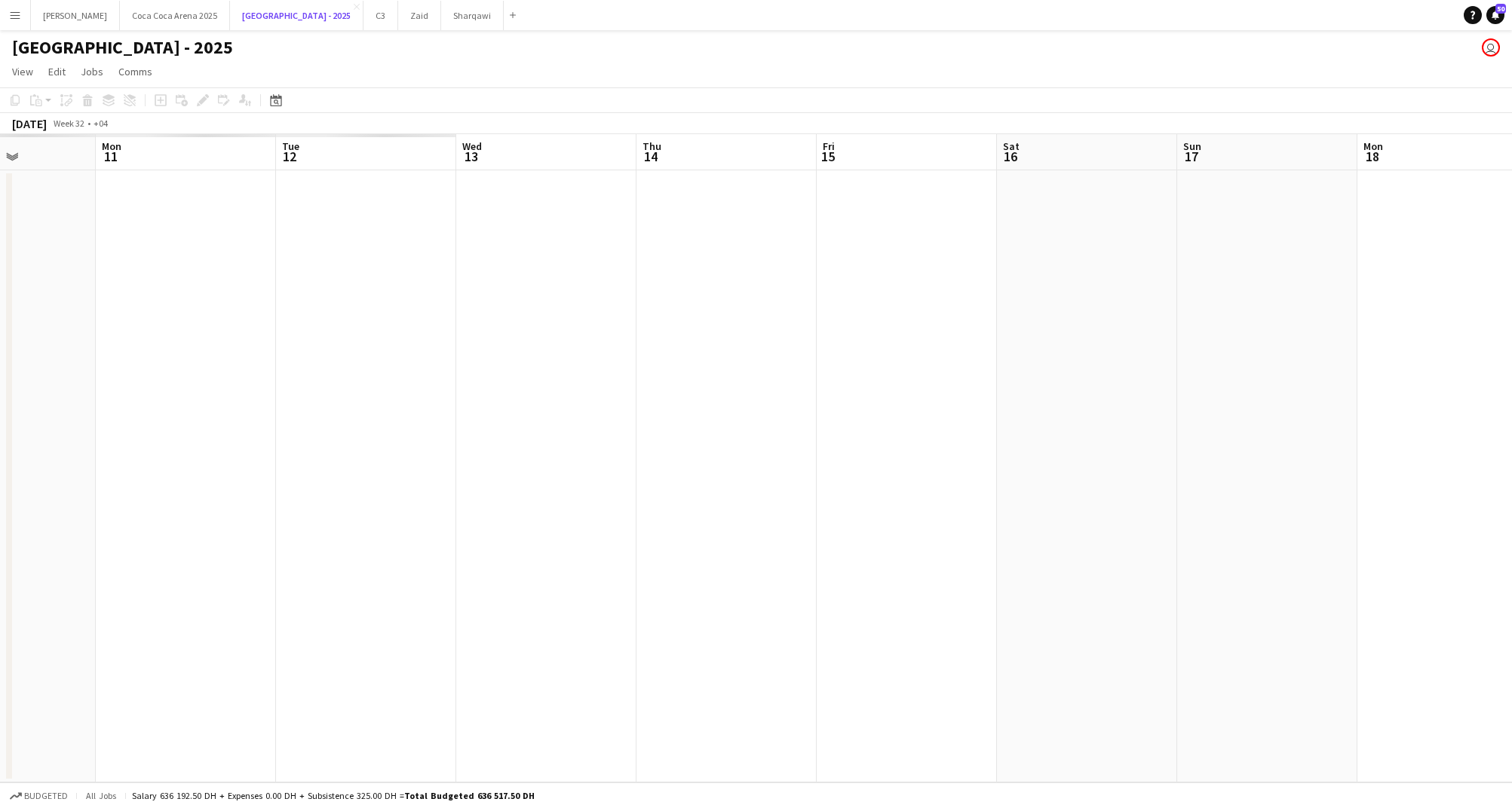
scroll to position [0, 472]
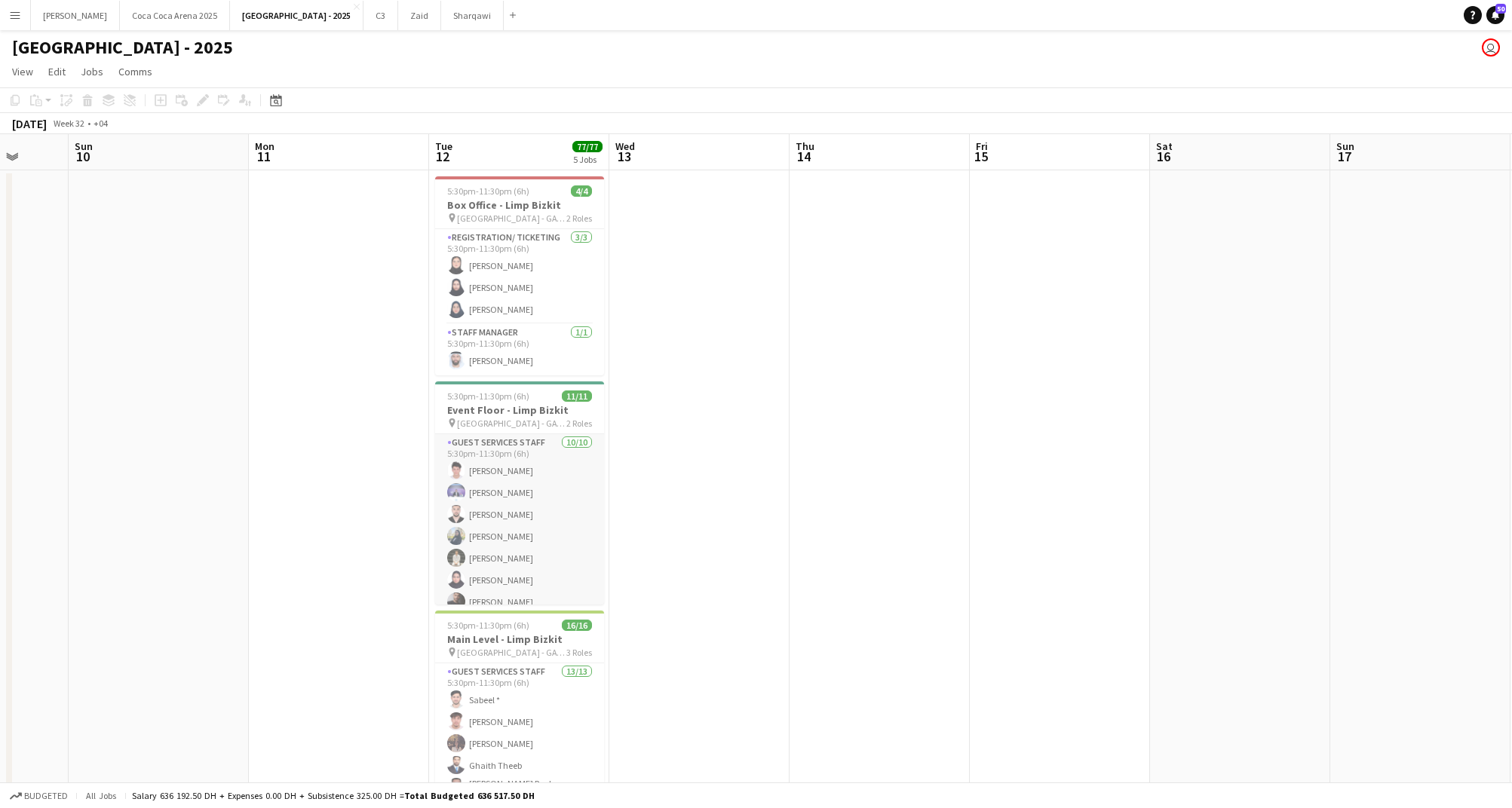
click at [511, 494] on app-card-role "Guest Services Staff 10/10 5:30pm-11:30pm (6h) Khalid Khalil Donni Javes Martin…" at bounding box center [520, 558] width 169 height 248
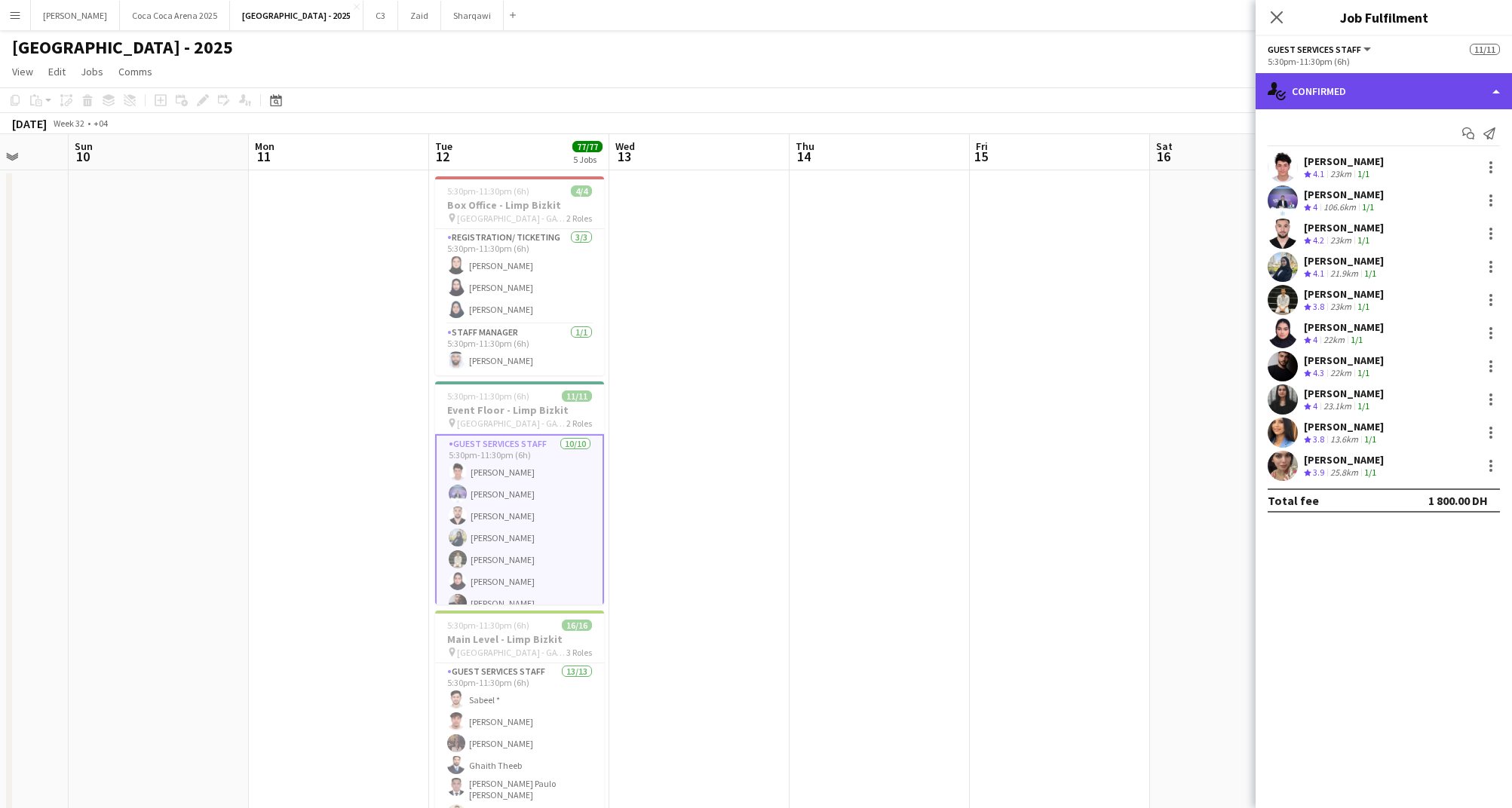
click at [1354, 93] on div "single-neutral-actions-check-2 Confirmed" at bounding box center [1383, 91] width 256 height 36
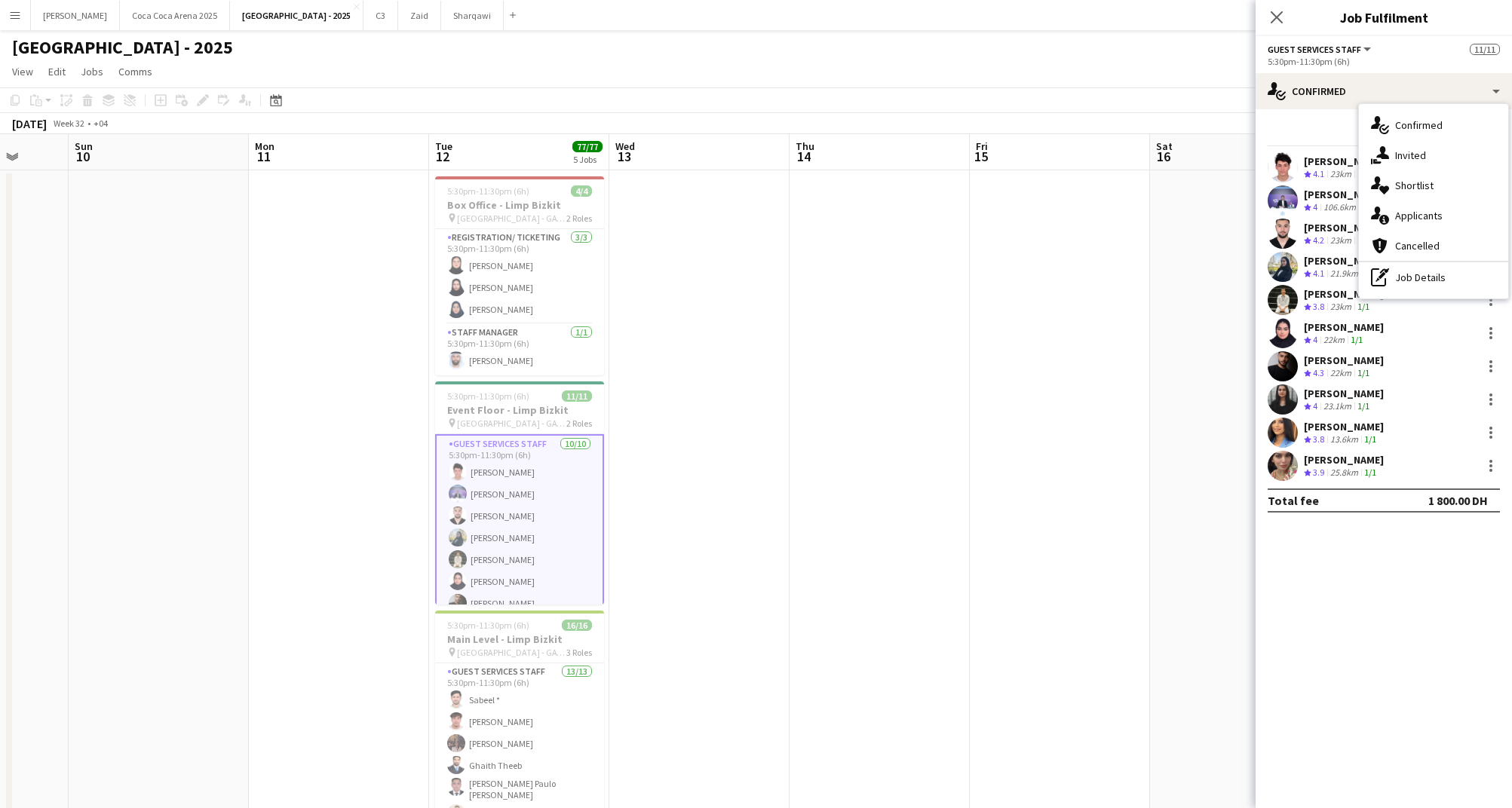
click at [1347, 395] on div "Farah Naaz" at bounding box center [1343, 393] width 80 height 13
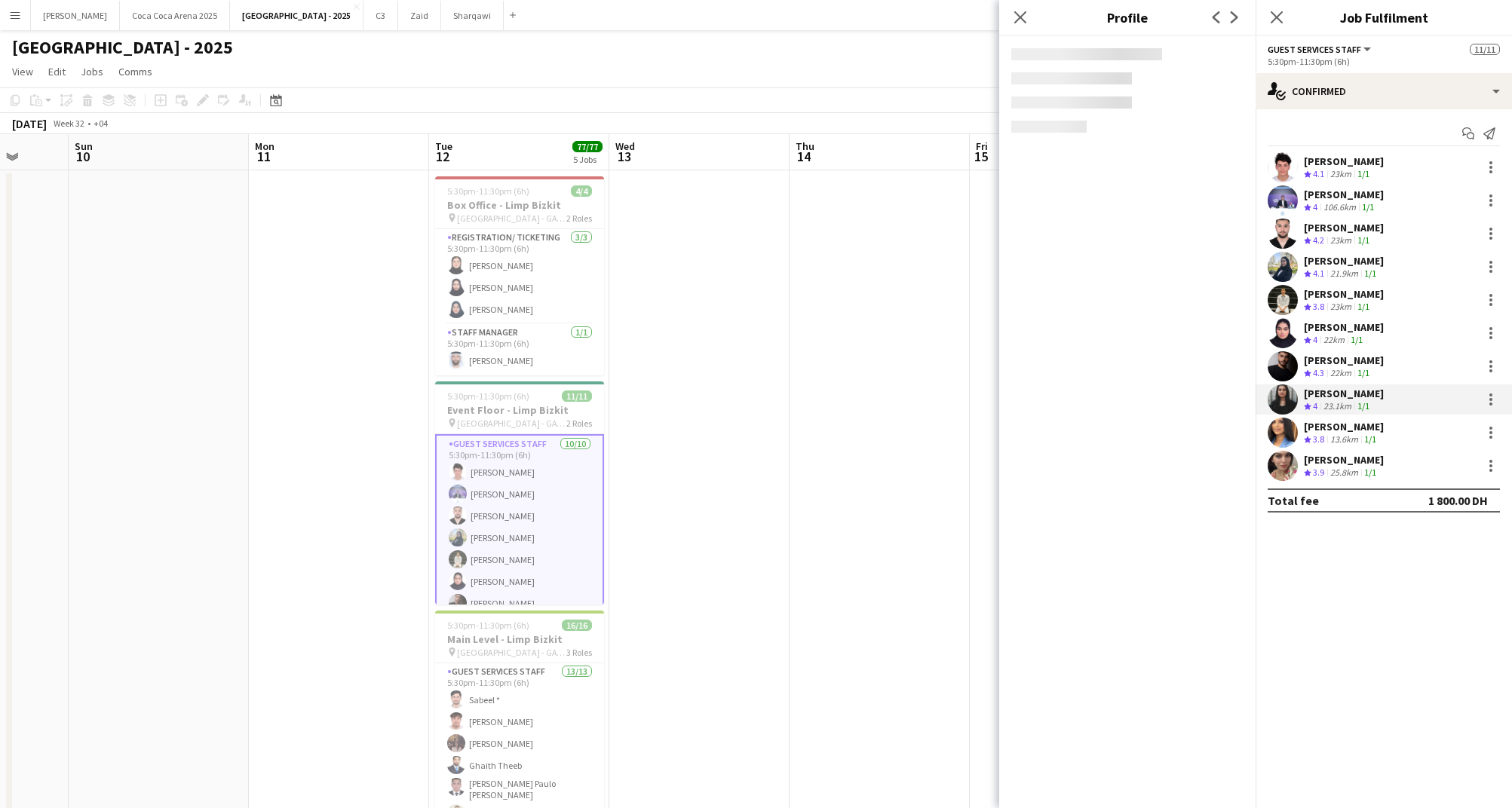
click at [1324, 374] on span "4.3" at bounding box center [1318, 373] width 12 height 12
click at [1465, 136] on icon "Start chat" at bounding box center [1467, 133] width 12 height 12
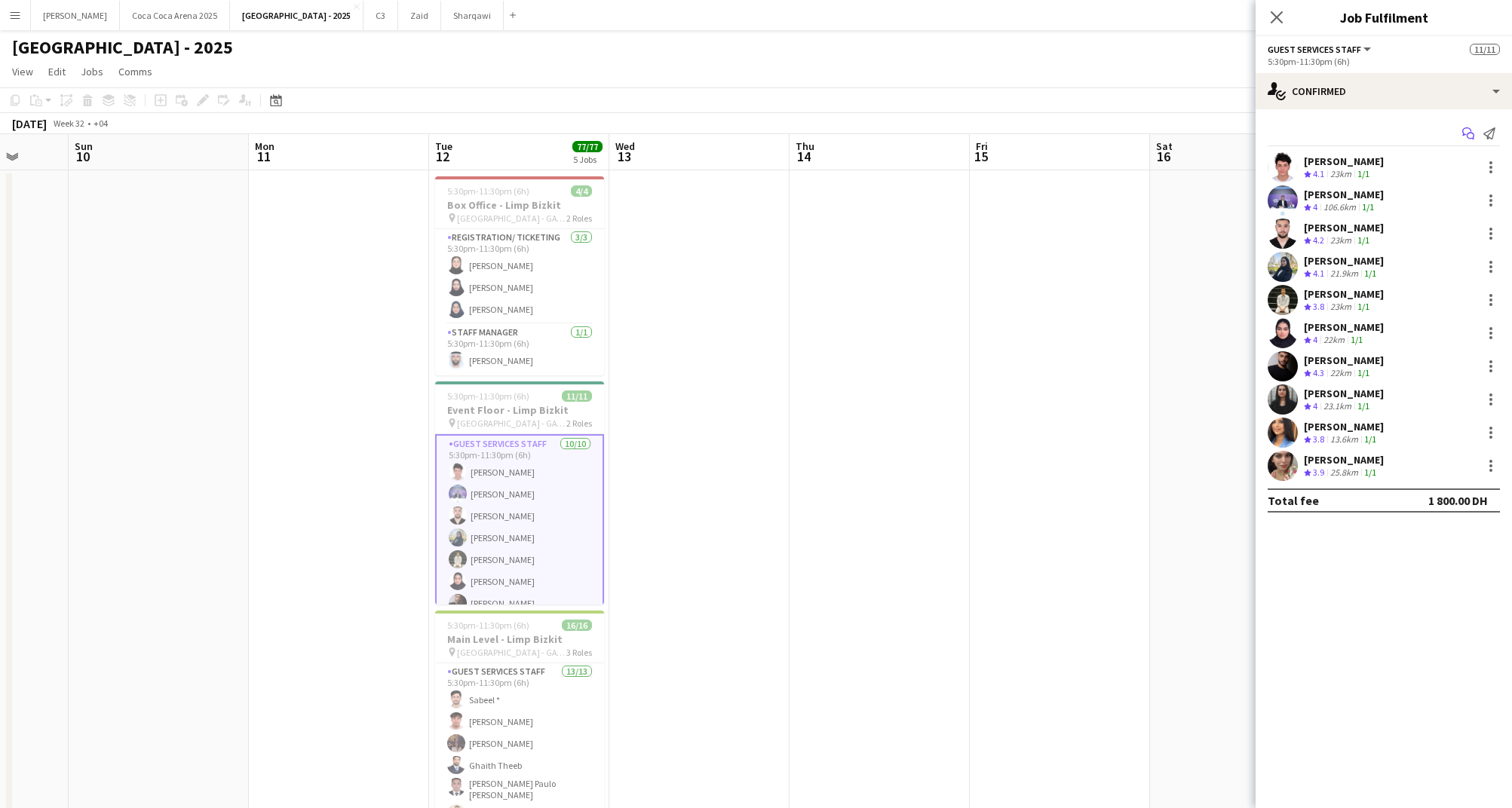
click at [1465, 132] on icon "Start chat" at bounding box center [1467, 133] width 12 height 12
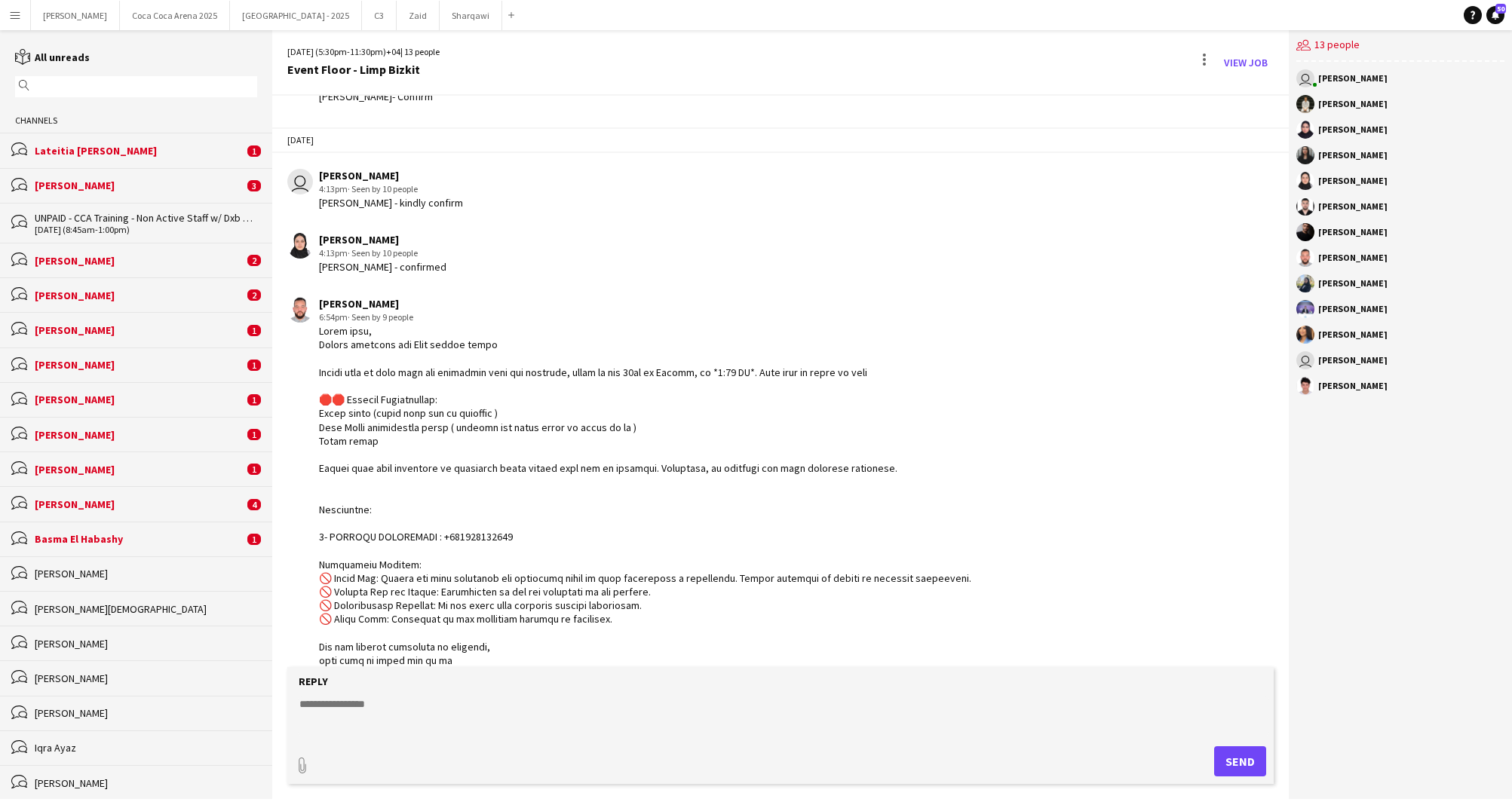
scroll to position [971, 0]
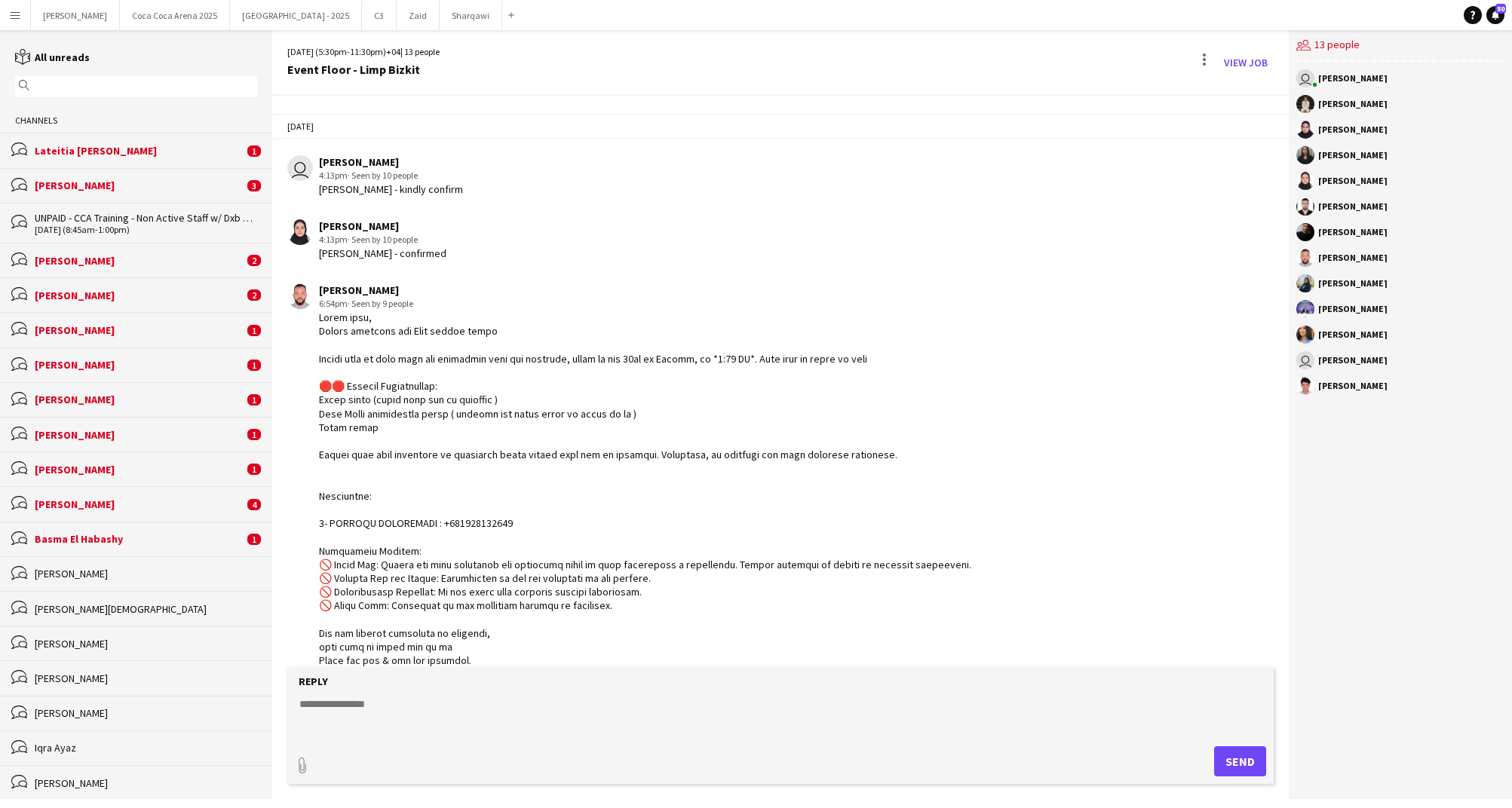
click at [470, 731] on textarea at bounding box center [783, 717] width 971 height 39
click at [401, 705] on textarea at bounding box center [783, 717] width 971 height 39
type textarea "********"
click at [1226, 758] on button "Send" at bounding box center [1240, 761] width 52 height 30
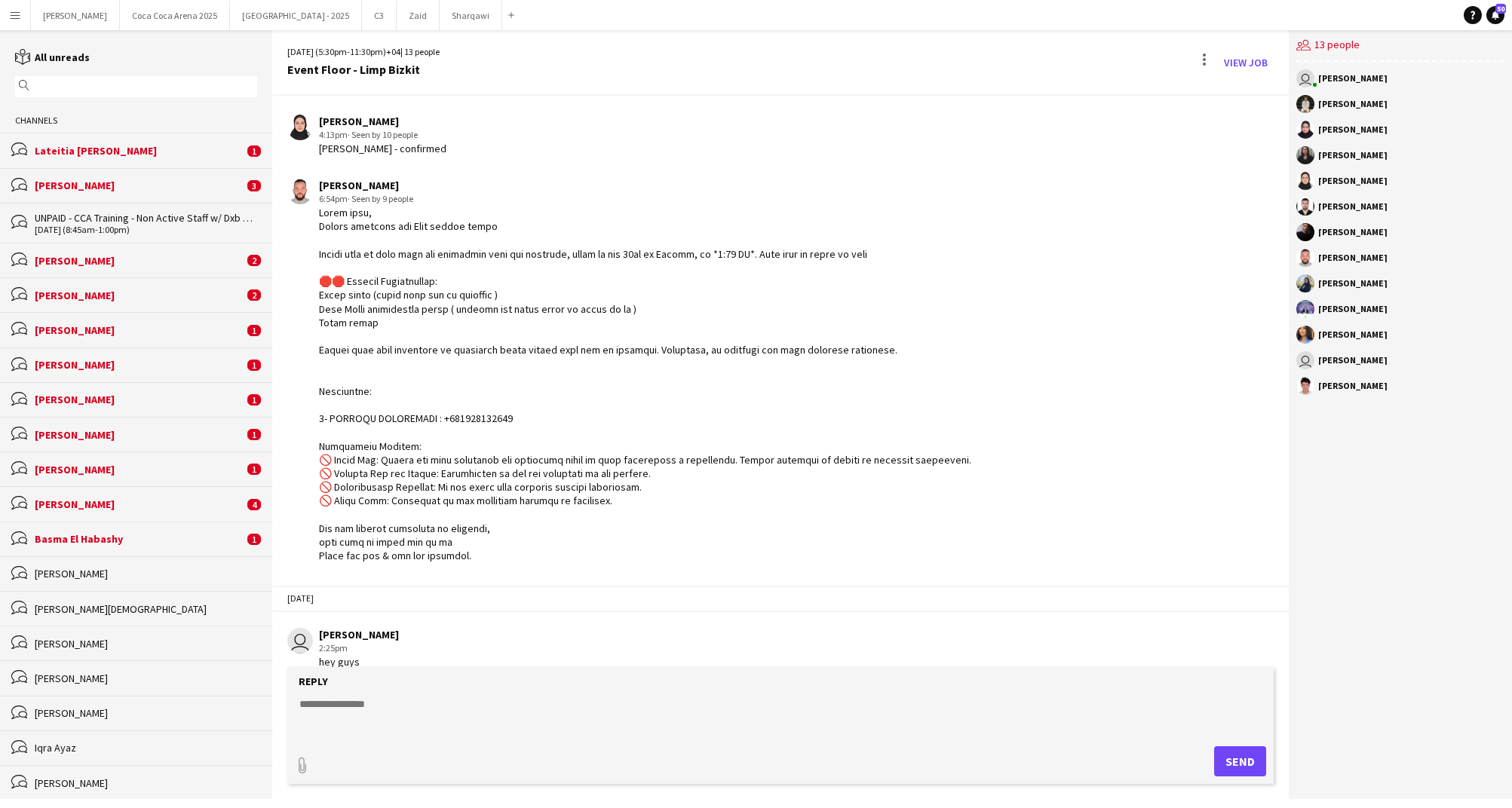
click at [388, 717] on textarea at bounding box center [783, 717] width 971 height 39
type textarea "*"
type textarea "***"
type textarea "**********"
click at [1255, 770] on button "Send" at bounding box center [1240, 761] width 52 height 30
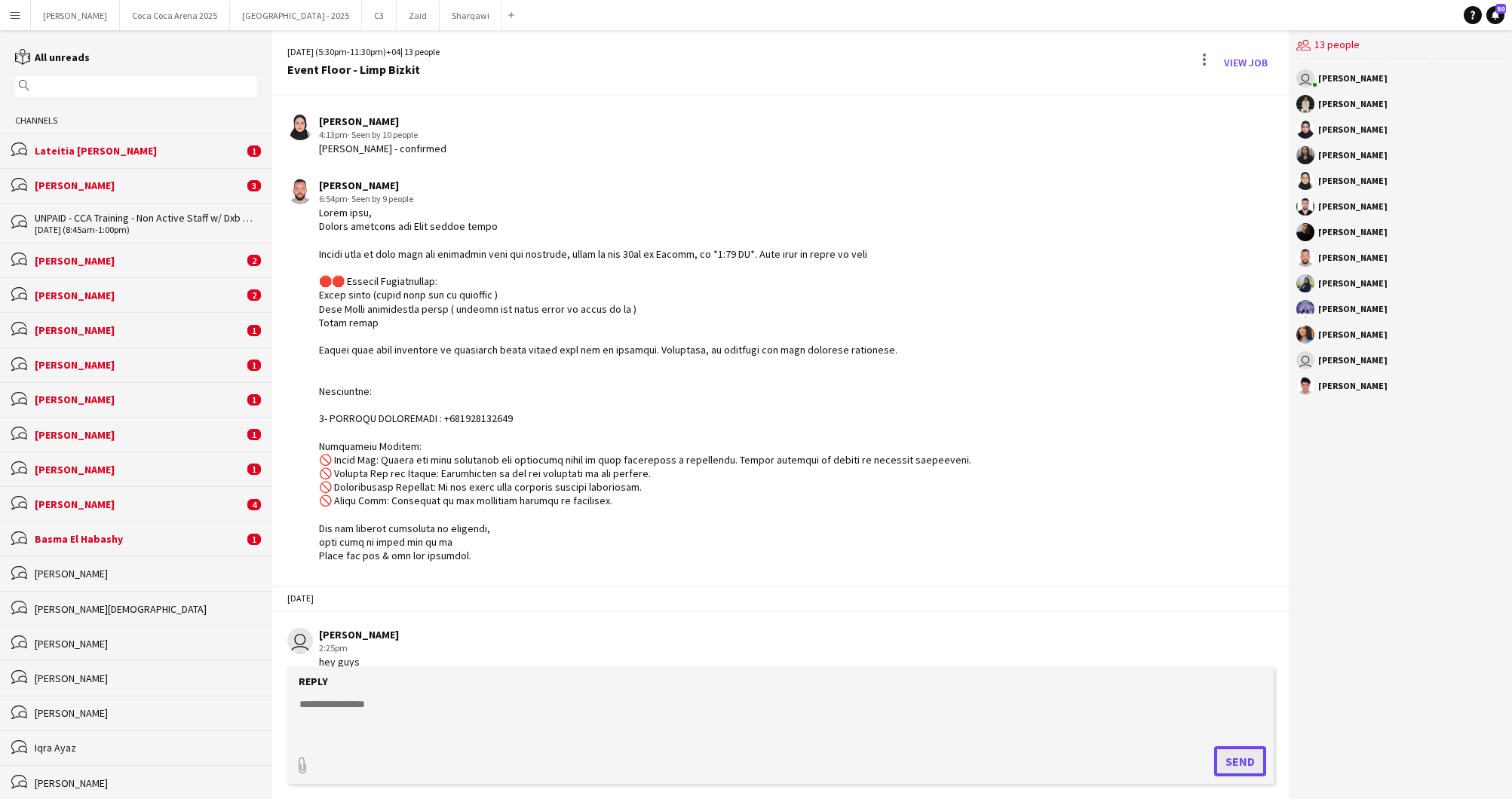
scroll to position [1167, 0]
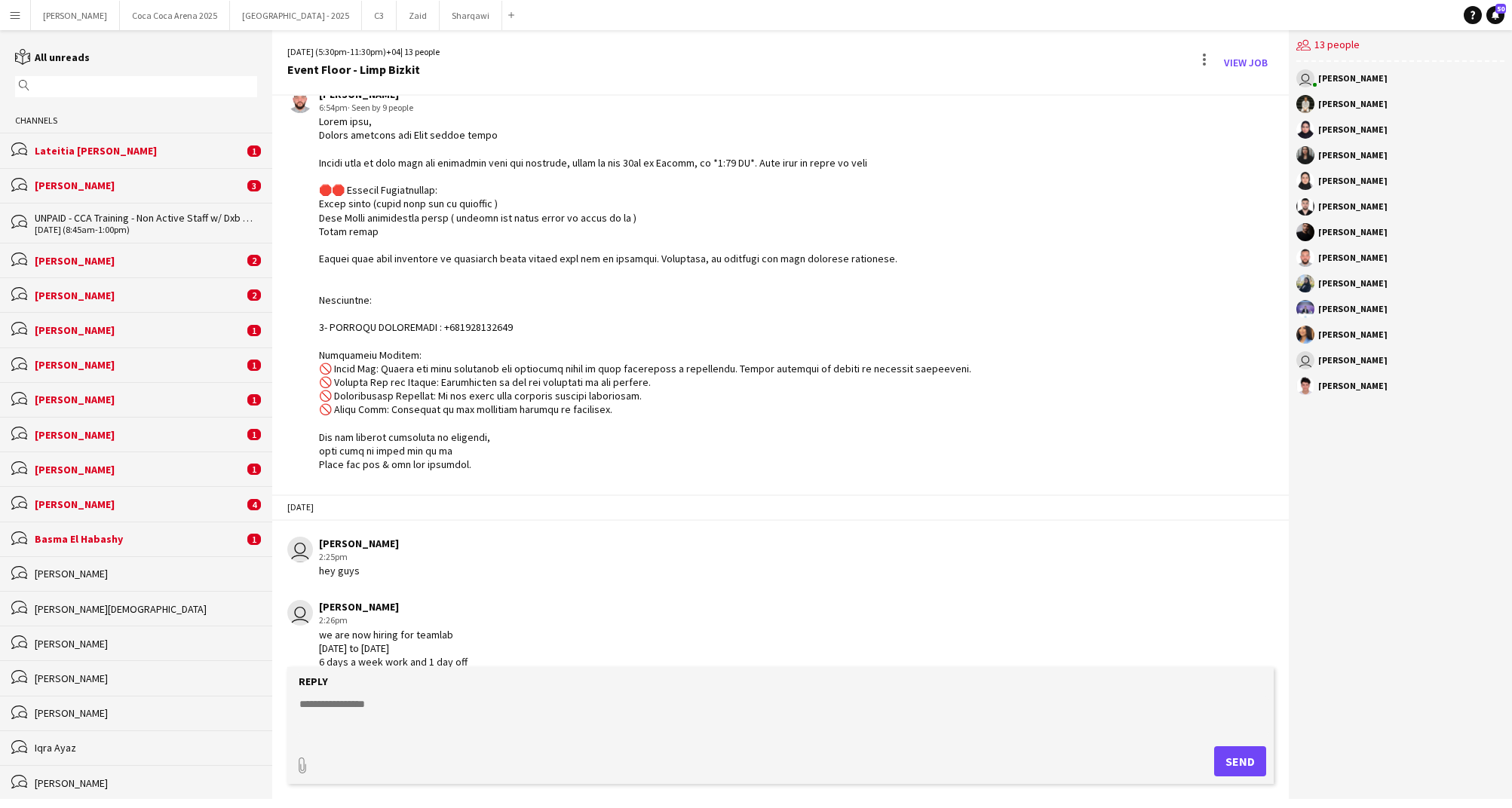
click at [747, 741] on form "Reply paperclip Send" at bounding box center [780, 726] width 986 height 116
click at [582, 737] on form "Reply paperclip Send" at bounding box center [780, 726] width 986 height 116
click at [496, 711] on textarea at bounding box center [783, 717] width 971 height 39
type textarea "**********"
click at [1241, 770] on button "Send" at bounding box center [1240, 761] width 52 height 30
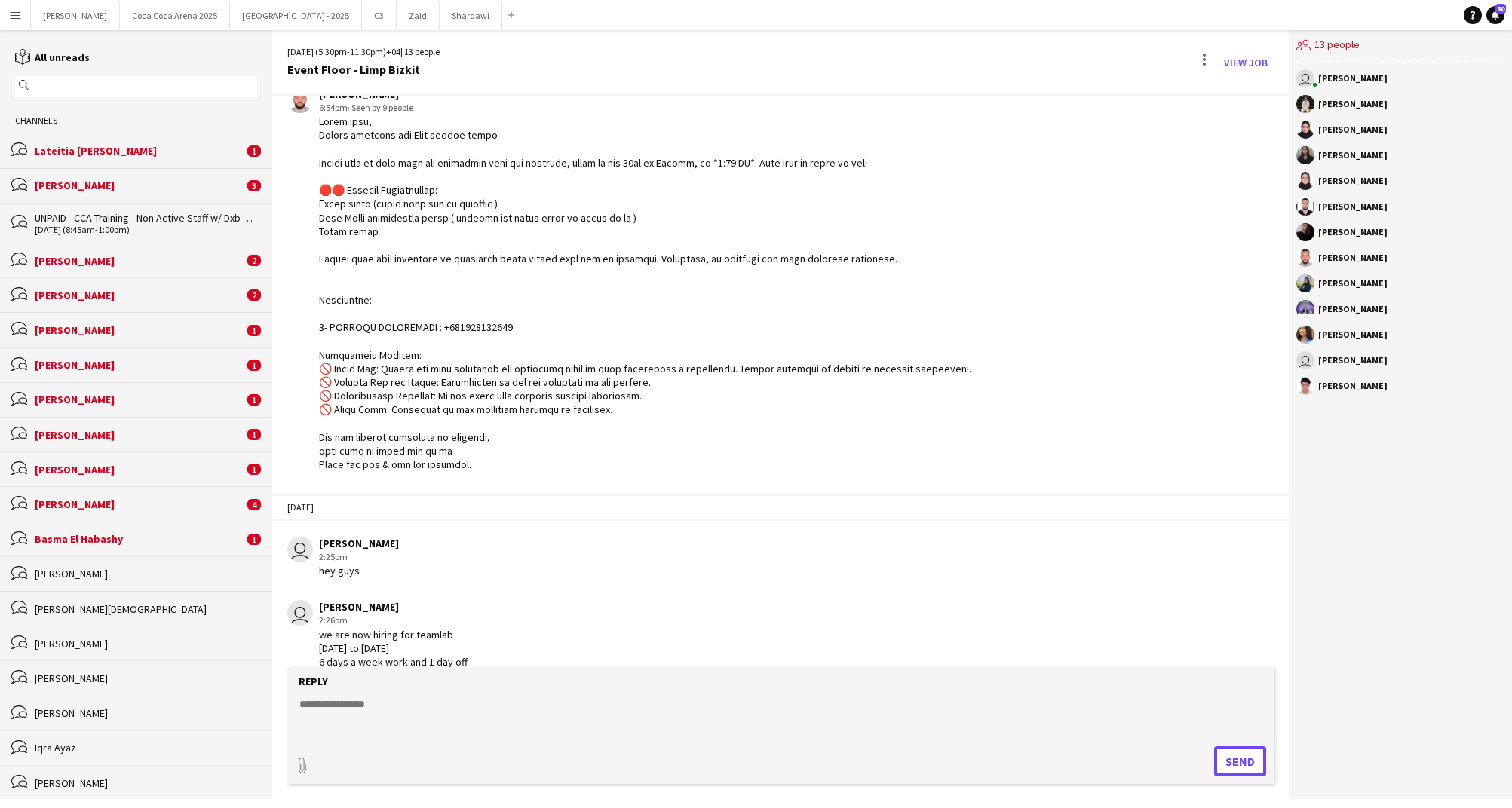
scroll to position [1245, 0]
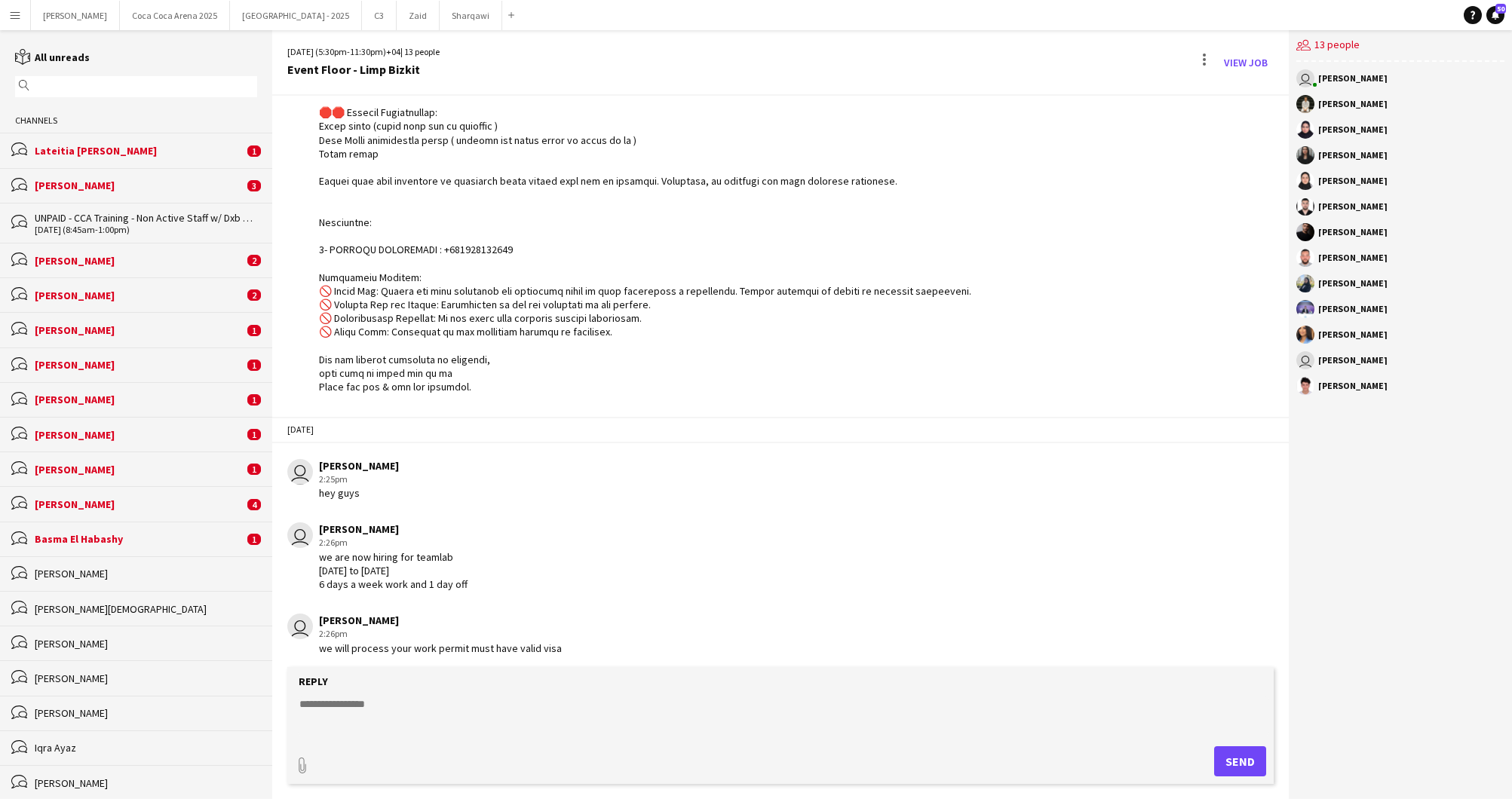
click at [510, 724] on textarea at bounding box center [783, 717] width 971 height 39
type textarea "**********"
click at [1261, 767] on button "Send" at bounding box center [1240, 761] width 52 height 30
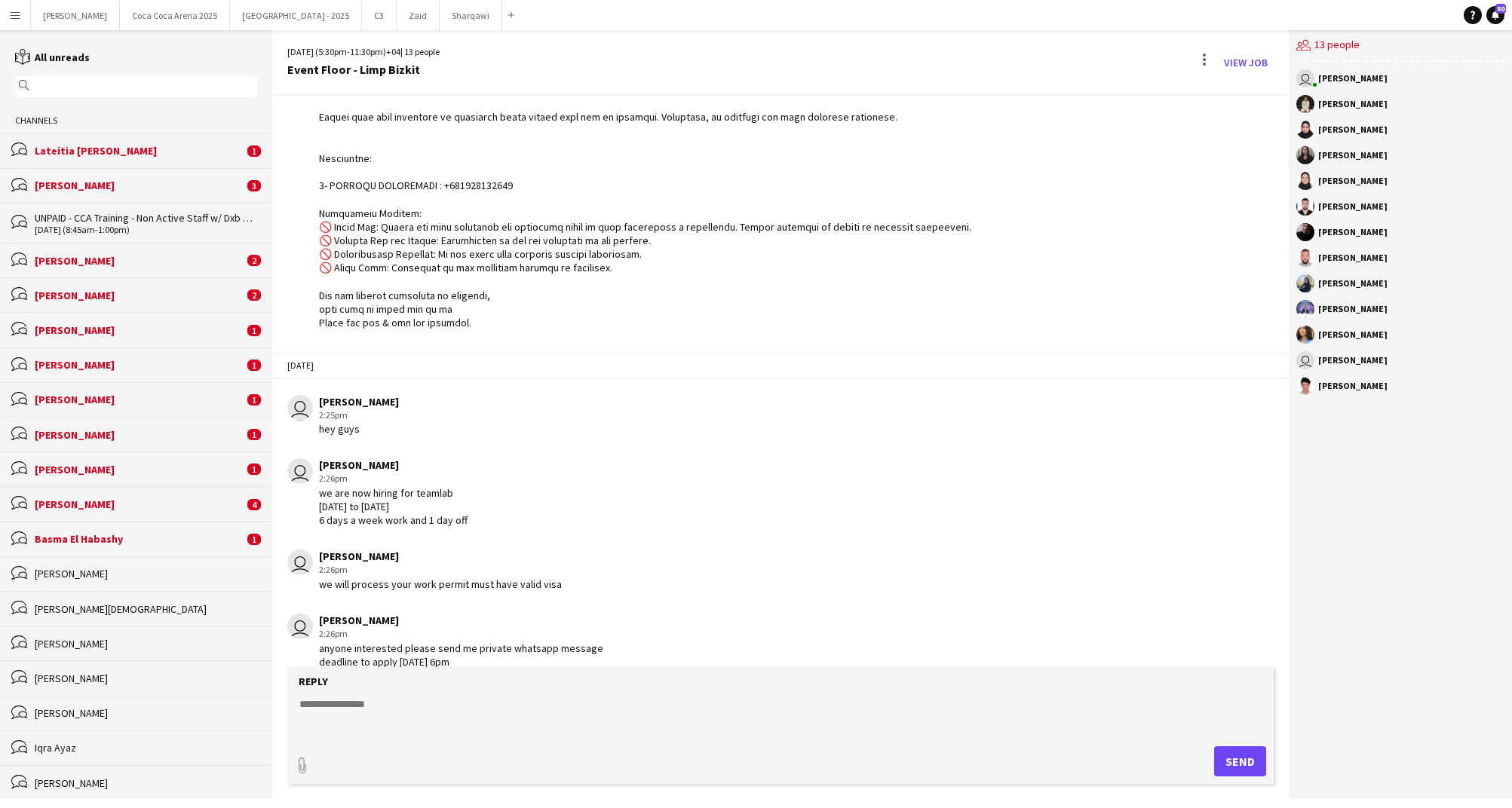
click at [105, 154] on div "Lateitia D’silva" at bounding box center [139, 150] width 209 height 13
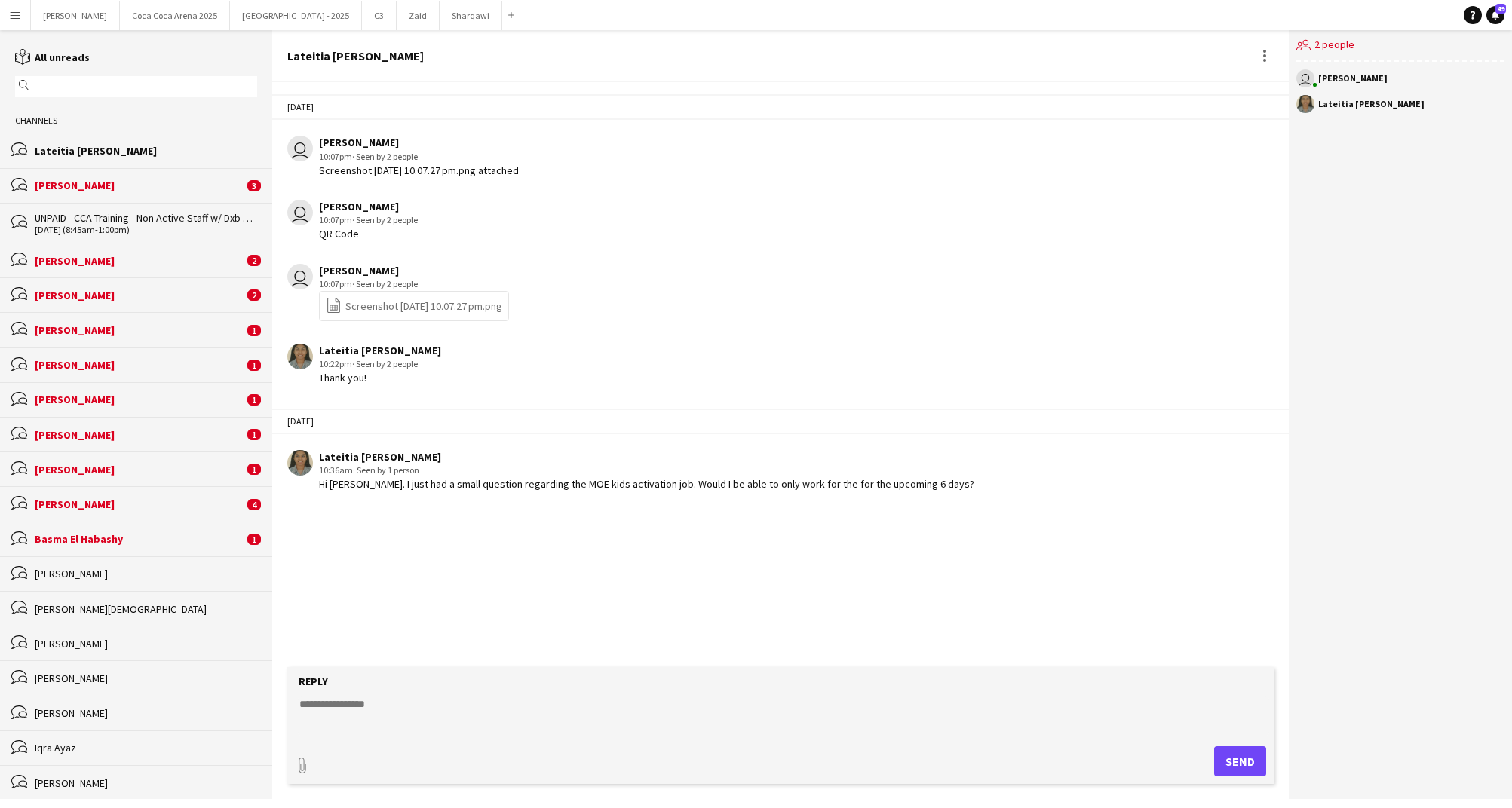
click at [635, 706] on textarea at bounding box center [783, 717] width 971 height 39
type textarea "**********"
click at [1249, 758] on button "Send" at bounding box center [1240, 761] width 52 height 30
click at [87, 184] on div "Tarek Metwally" at bounding box center [139, 185] width 209 height 13
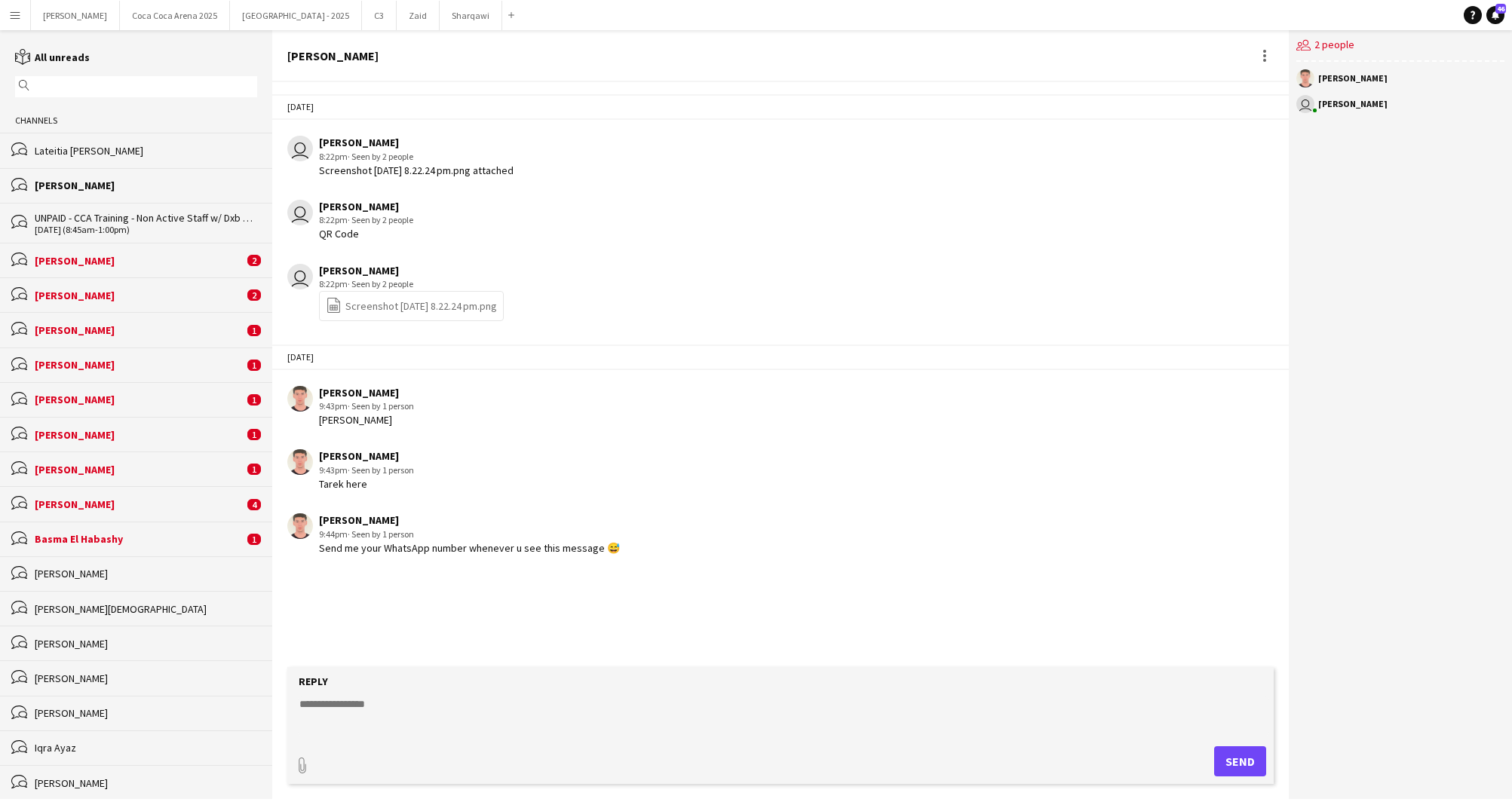
click at [405, 708] on textarea at bounding box center [783, 717] width 971 height 39
type textarea "**********"
click at [1234, 753] on button "Send" at bounding box center [1240, 761] width 52 height 30
click at [99, 262] on div "Relindis Ngassa" at bounding box center [139, 261] width 209 height 13
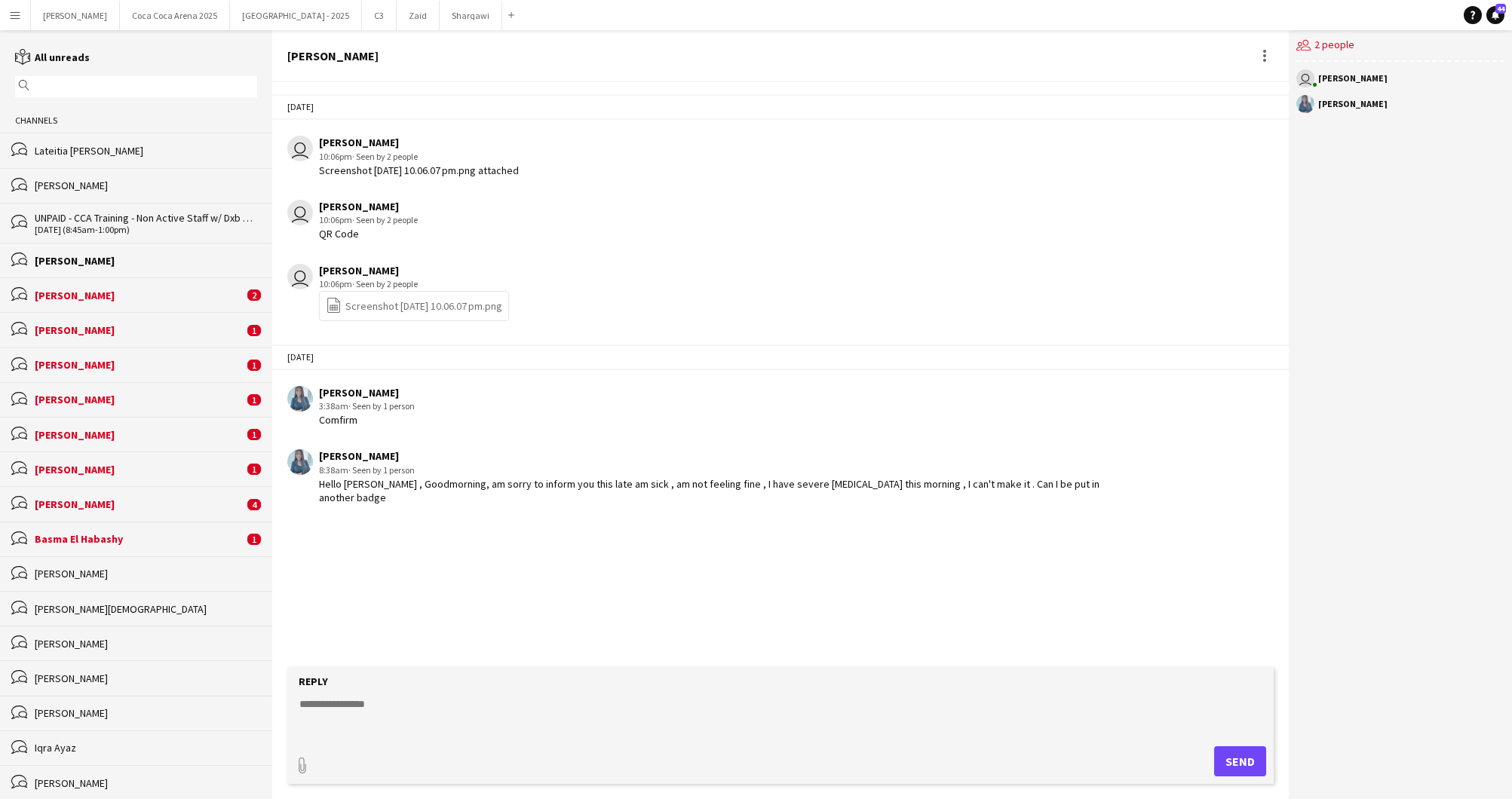
click at [79, 303] on div "Abdul Hai Hai" at bounding box center [139, 295] width 209 height 13
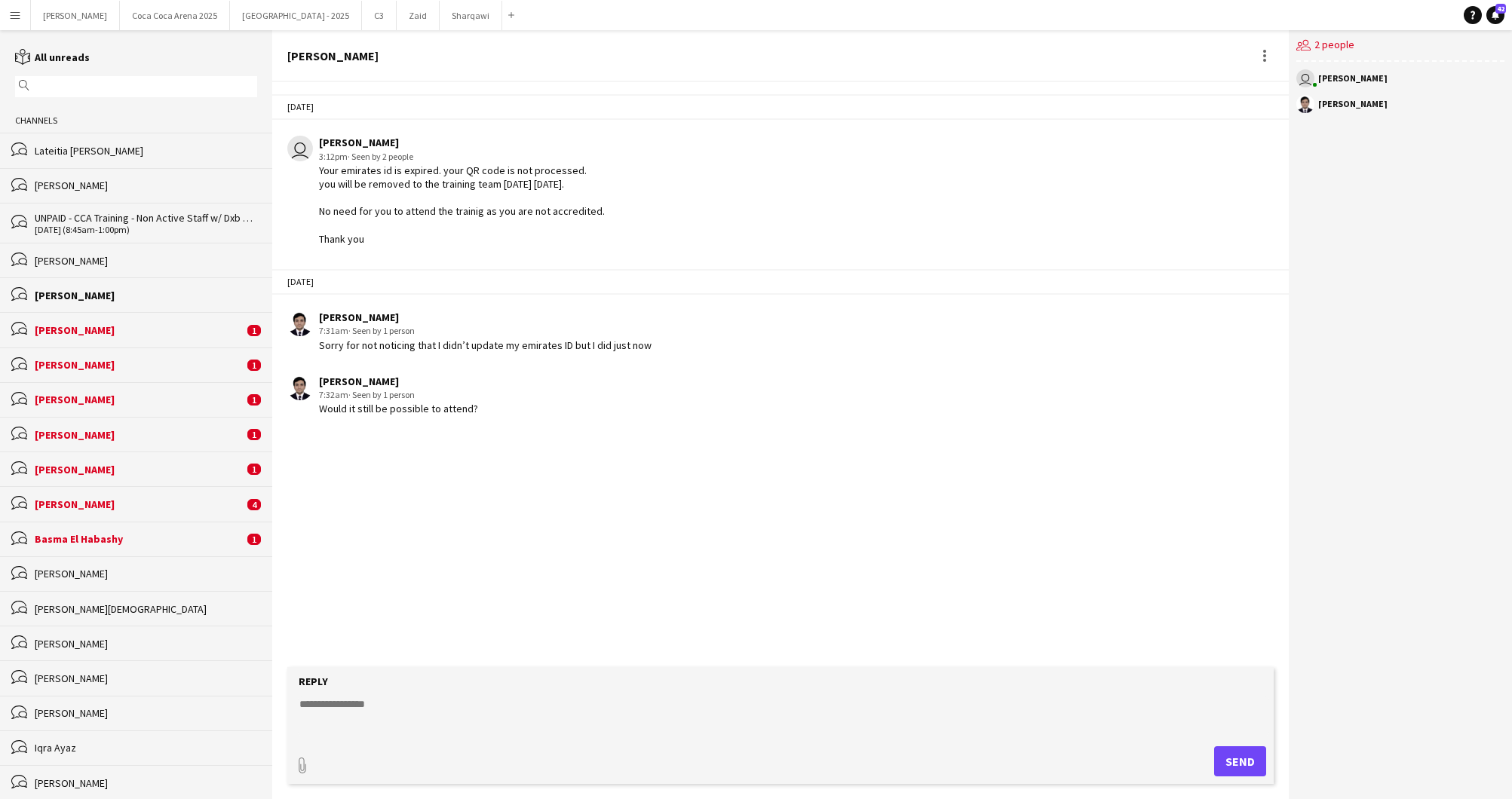
click at [61, 333] on div "Krizel Elaine H" at bounding box center [139, 330] width 209 height 13
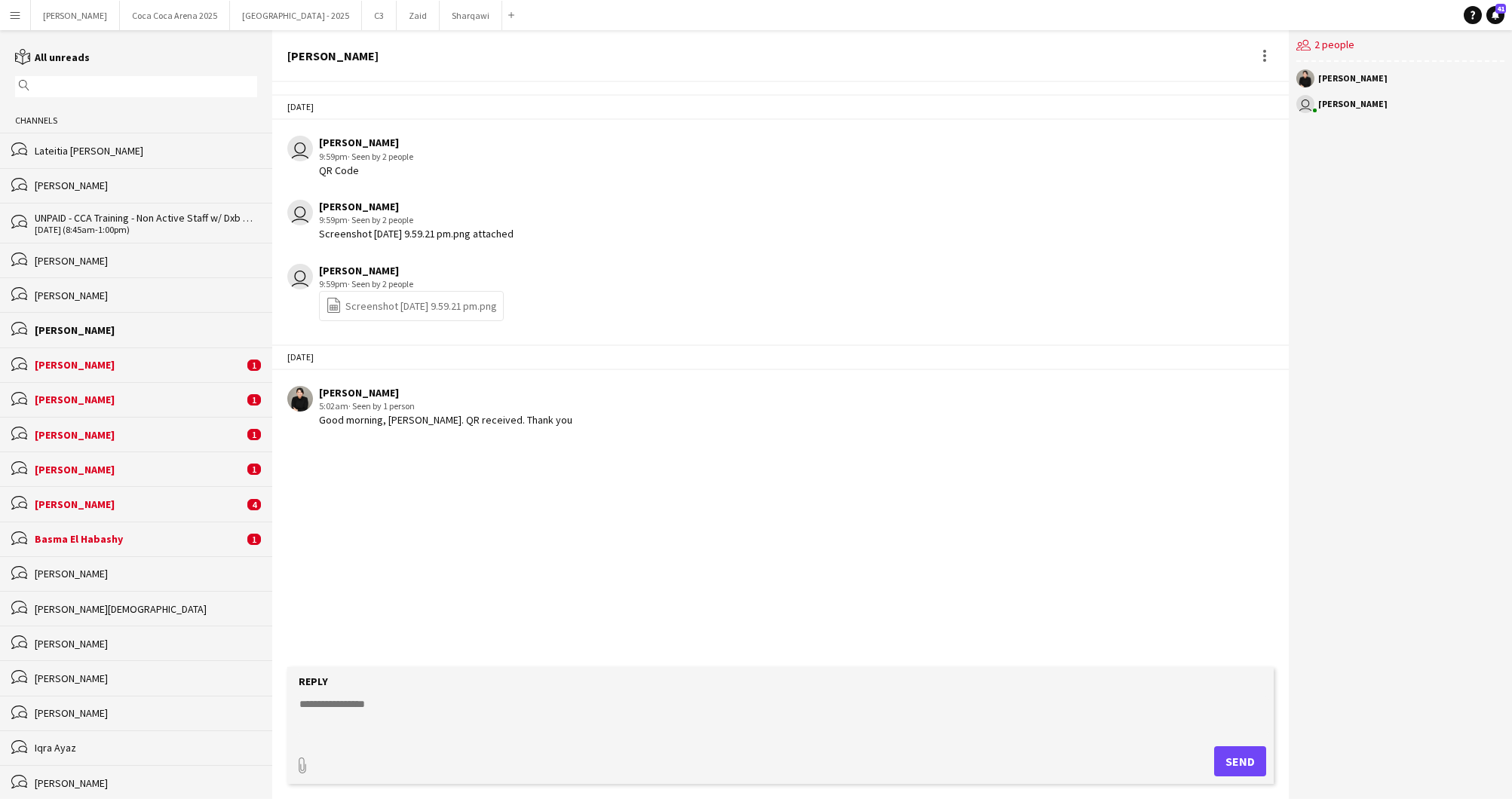
click at [69, 371] on div "Lubna Alsaed" at bounding box center [139, 365] width 209 height 13
click at [71, 402] on div "Amina Yasser" at bounding box center [139, 400] width 209 height 13
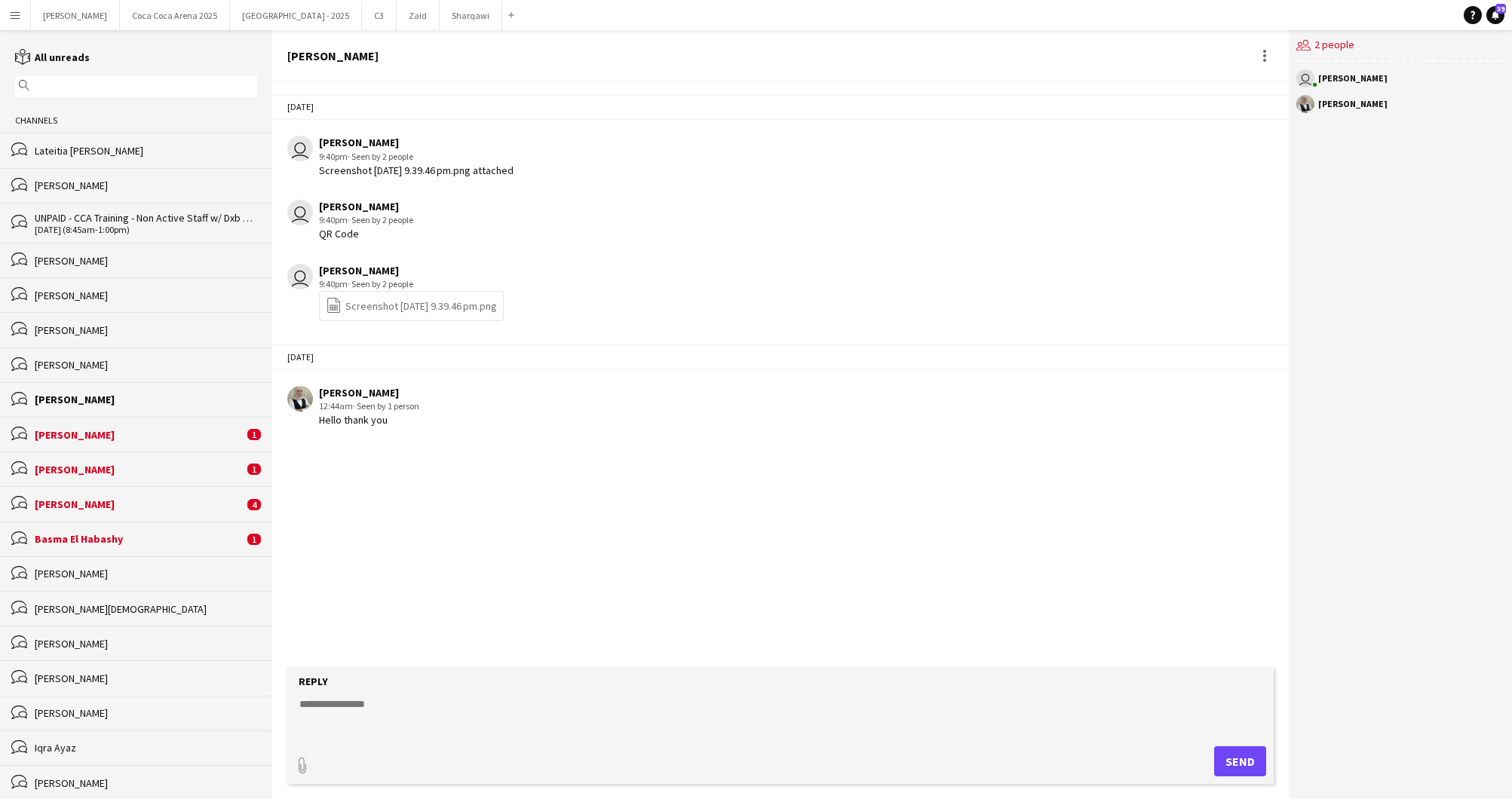
click at [71, 432] on div "Zeen Shehab" at bounding box center [139, 434] width 209 height 13
click at [69, 472] on div "Emaan Sajjad" at bounding box center [139, 469] width 209 height 13
click at [68, 503] on div "Yahya Muhammad" at bounding box center [139, 504] width 209 height 13
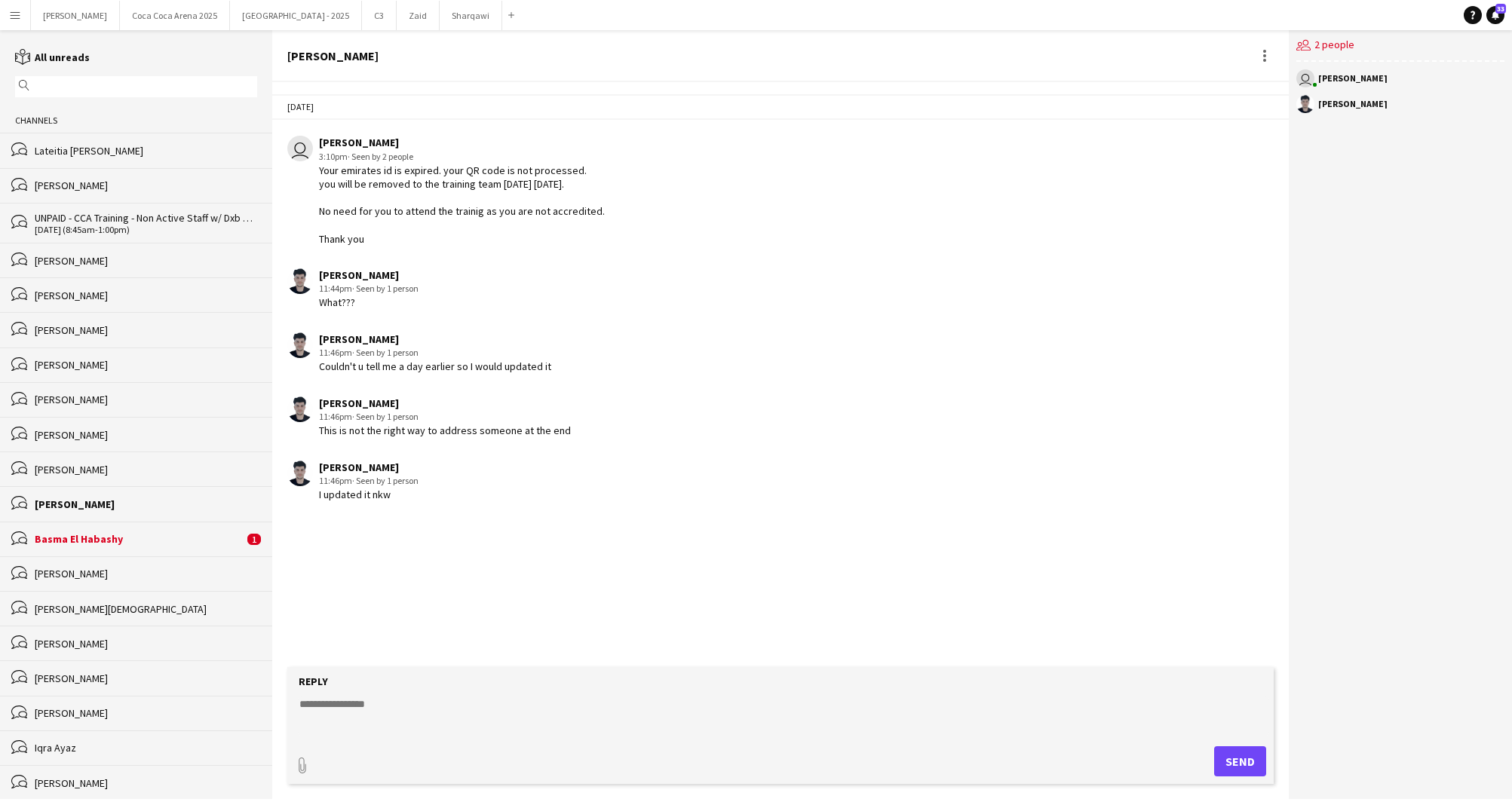
click at [67, 553] on div "bubbles Basma El Habashy 1" at bounding box center [136, 538] width 272 height 35
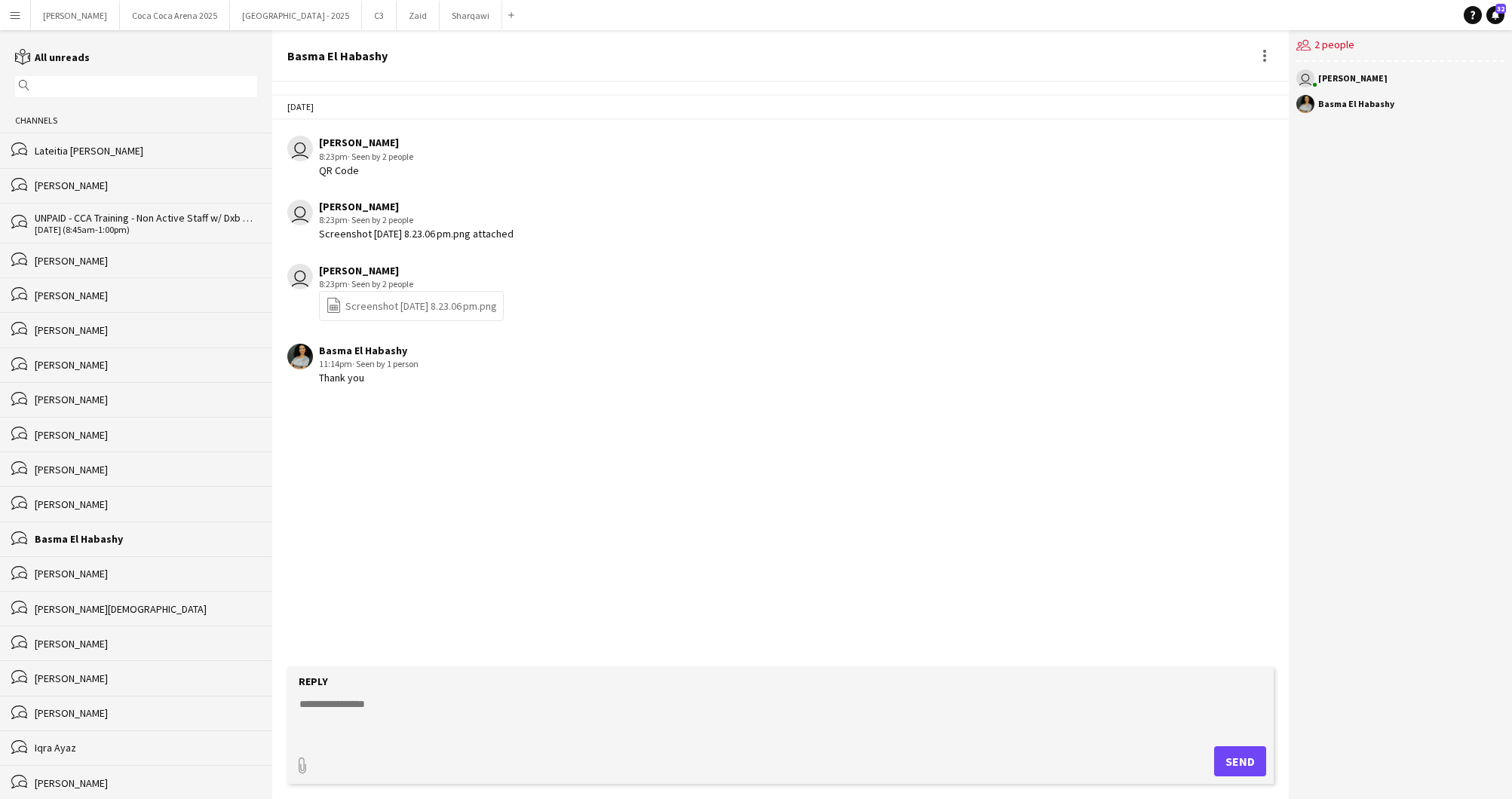
click at [102, 223] on div "UNPAID - CCA Training - Non Active Staff w/ Dxb Tag" at bounding box center [146, 218] width 222 height 13
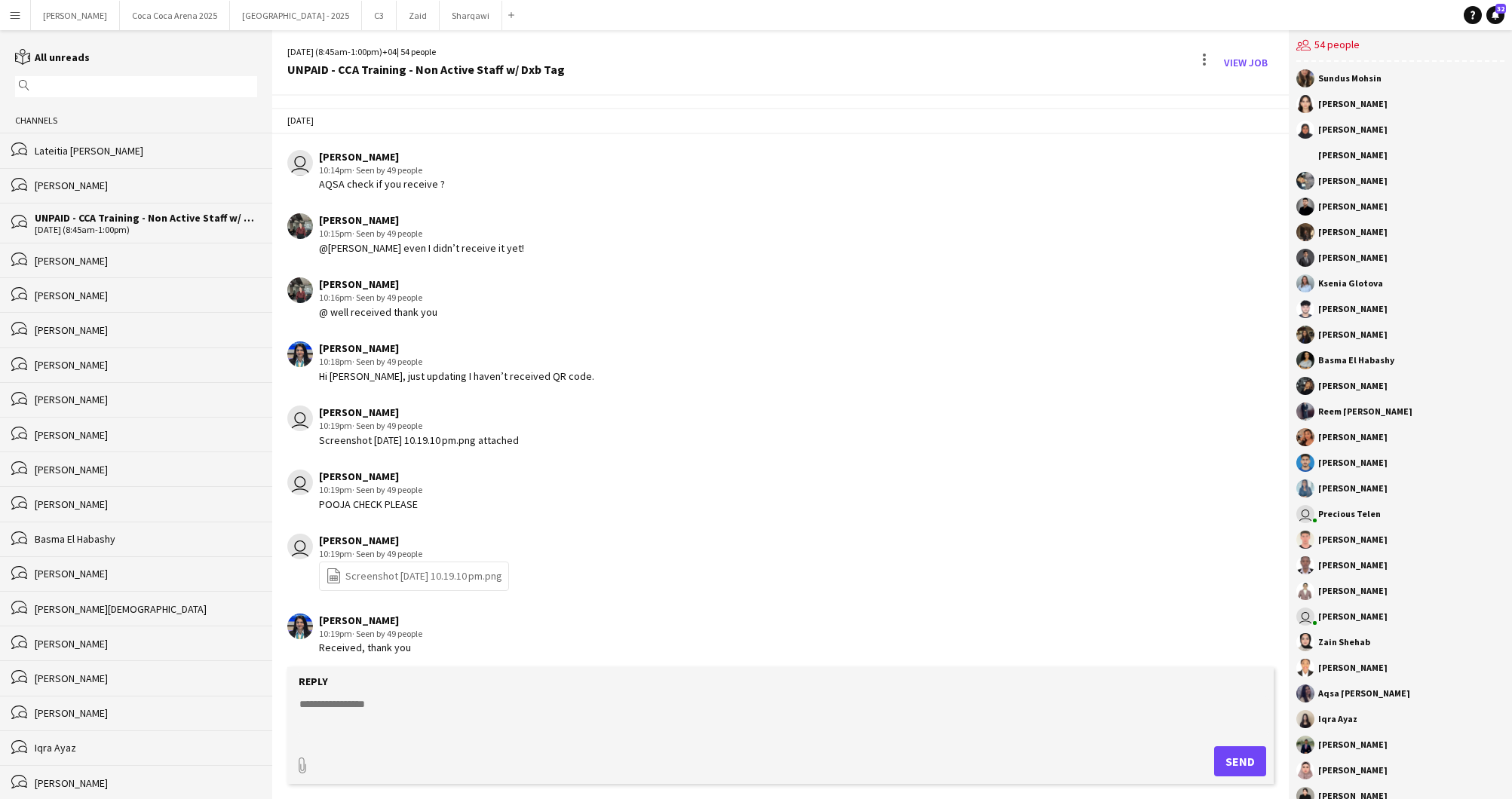
scroll to position [1555, 0]
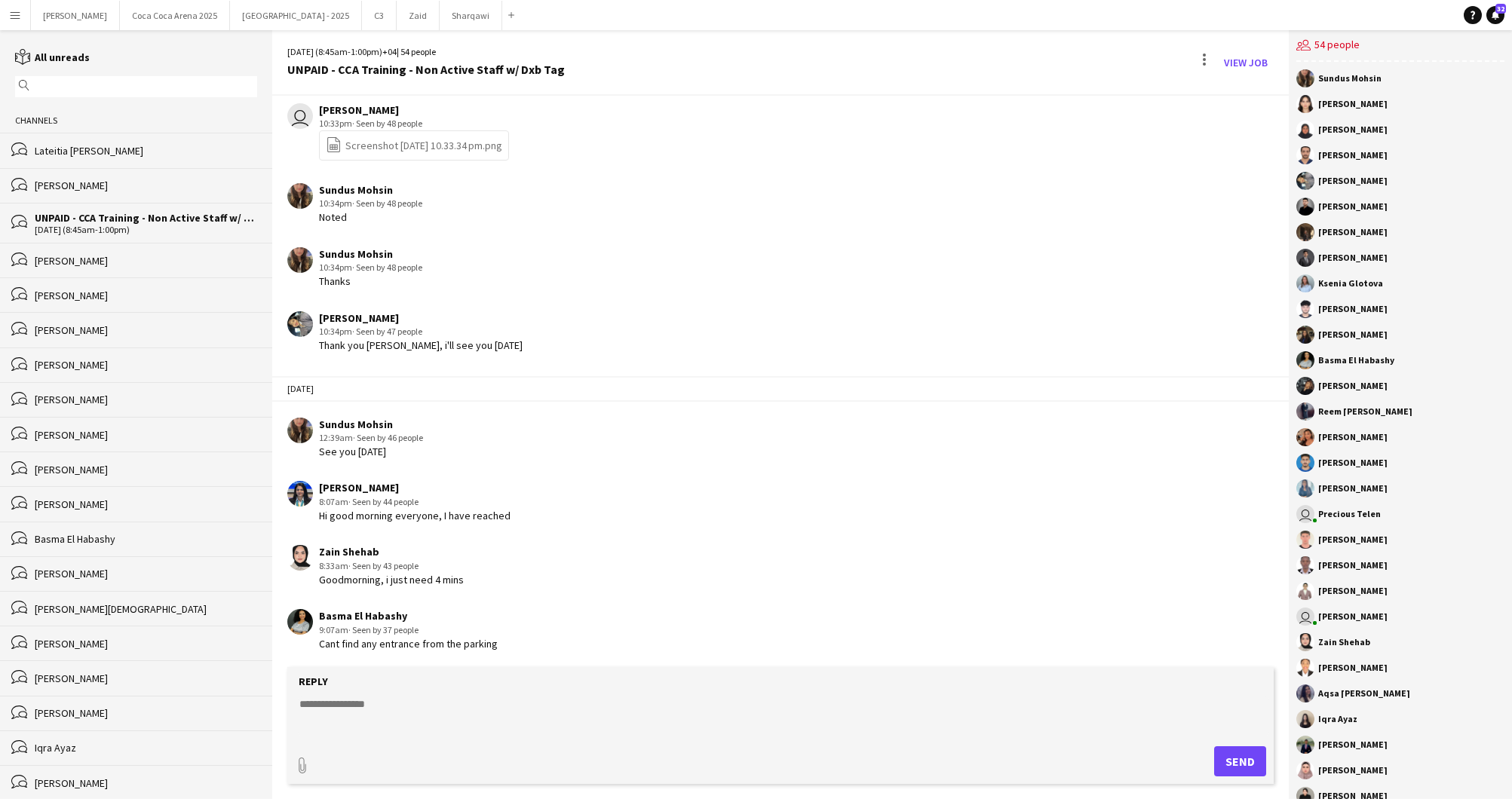
click at [83, 179] on div "Tarek Metwally" at bounding box center [146, 185] width 222 height 13
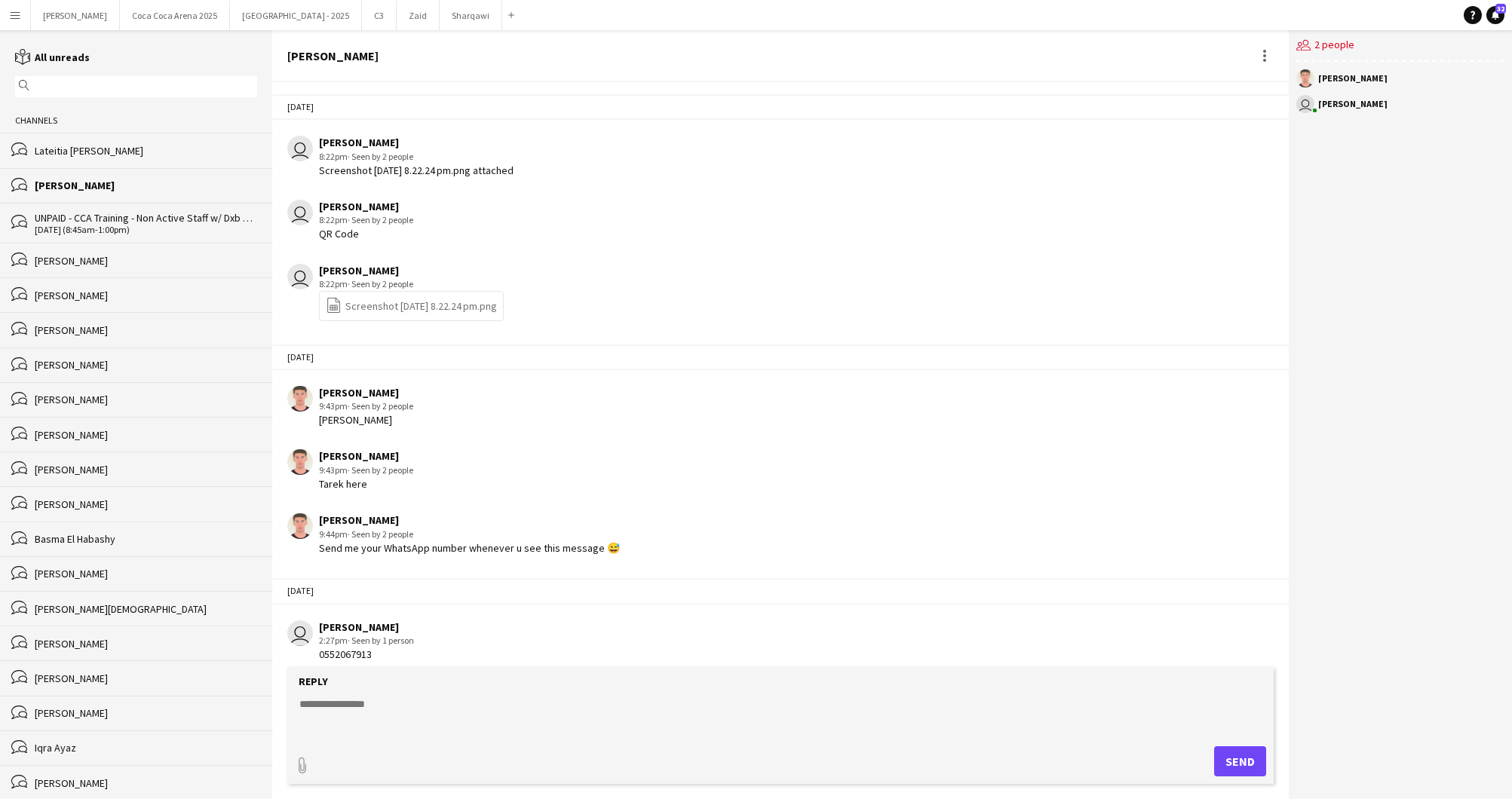
click at [78, 147] on div "Lateitia D’silva" at bounding box center [146, 150] width 222 height 13
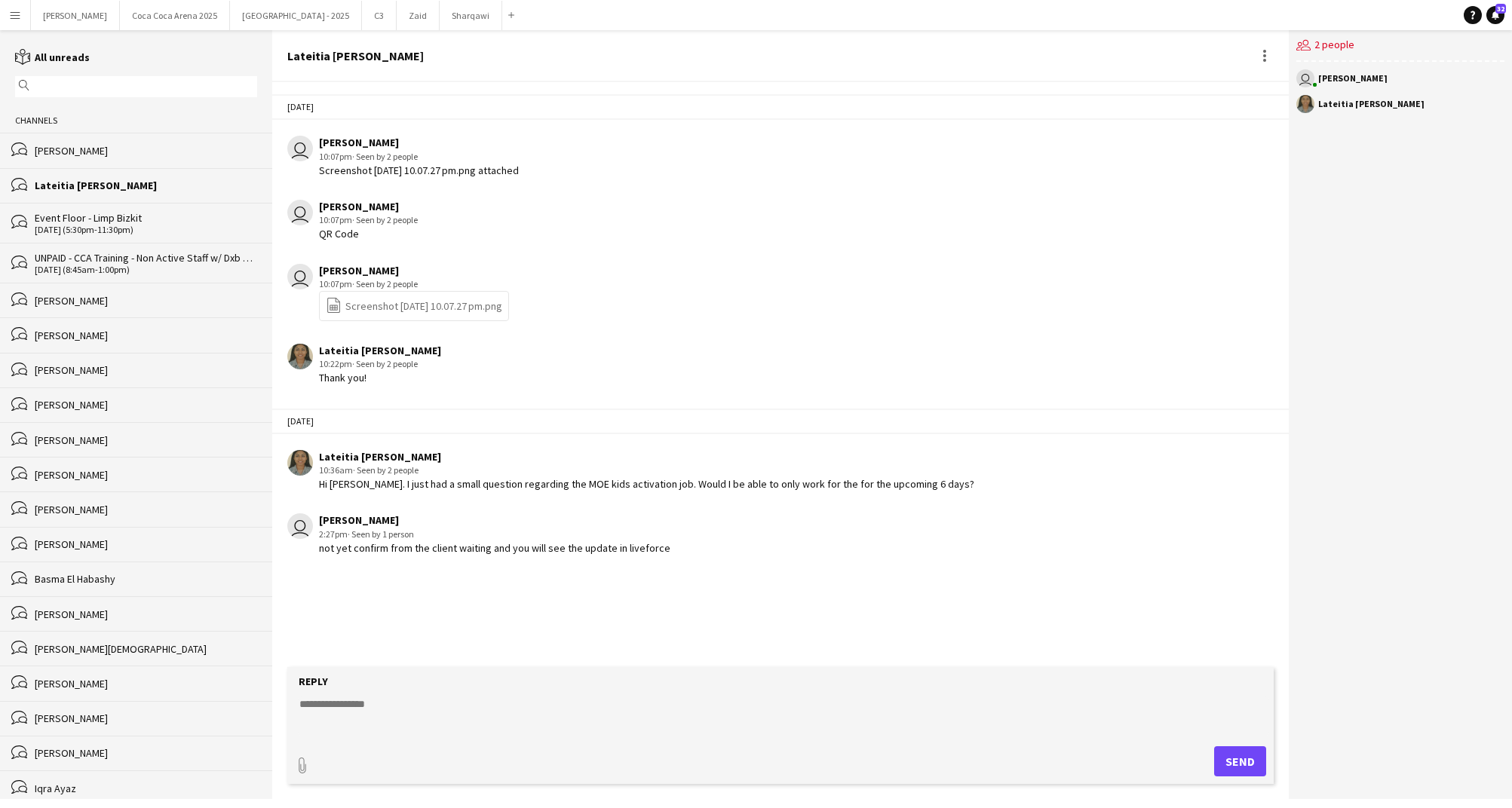
click at [62, 155] on div "[PERSON_NAME]" at bounding box center [146, 150] width 222 height 13
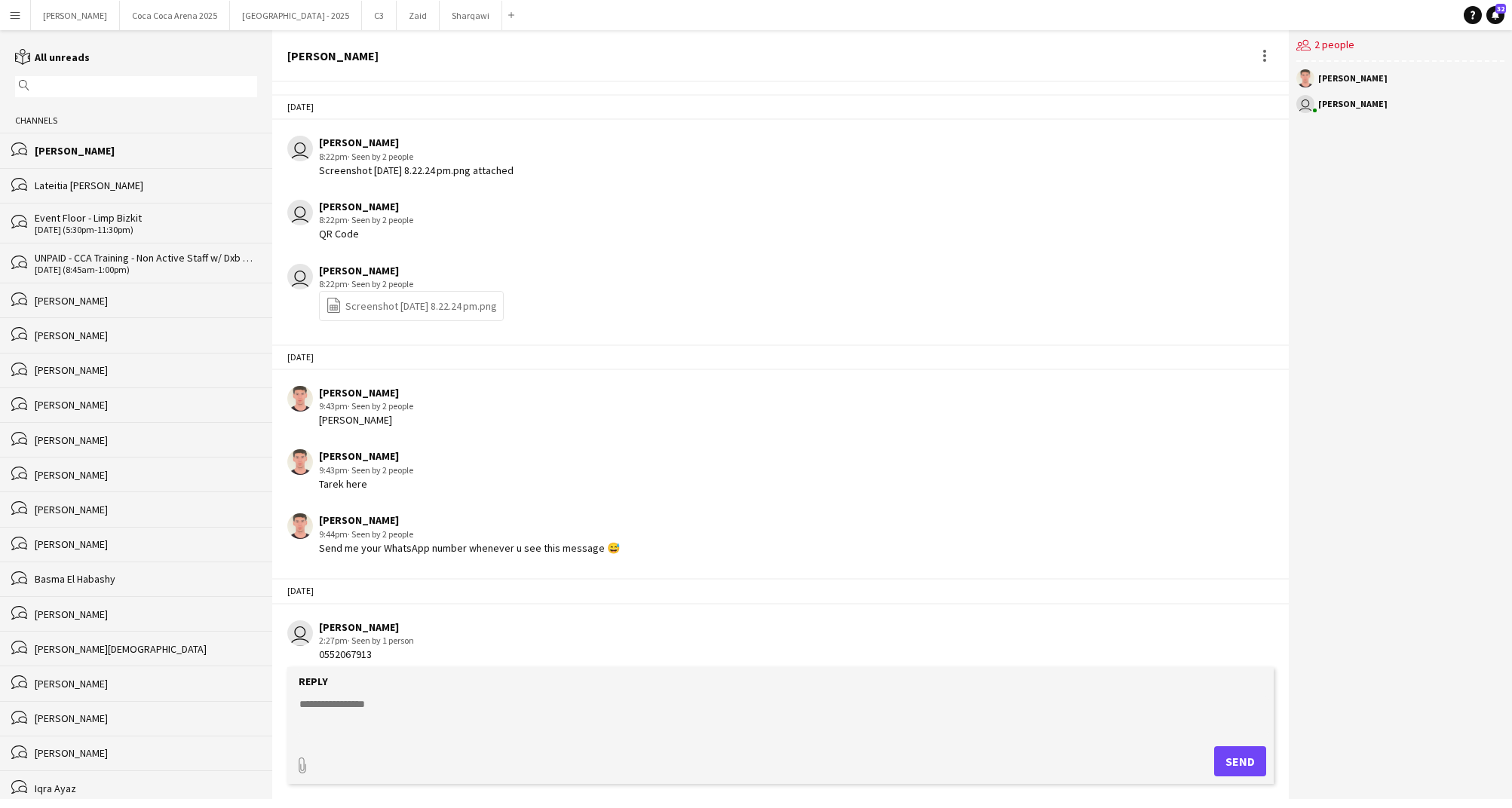
scroll to position [8, 0]
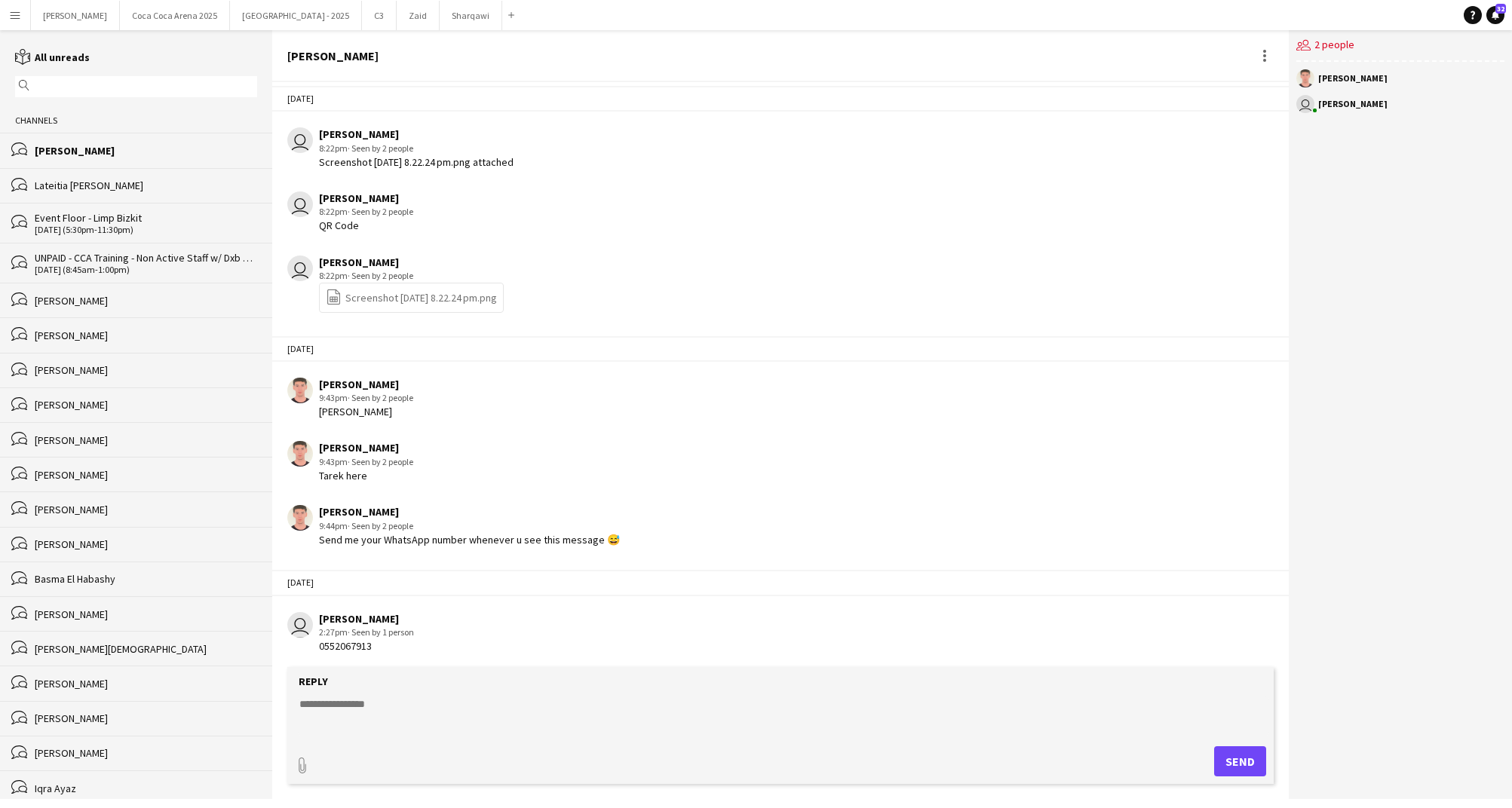
click at [87, 234] on div "12-08-2025 (5:30pm-11:30pm)" at bounding box center [146, 230] width 222 height 11
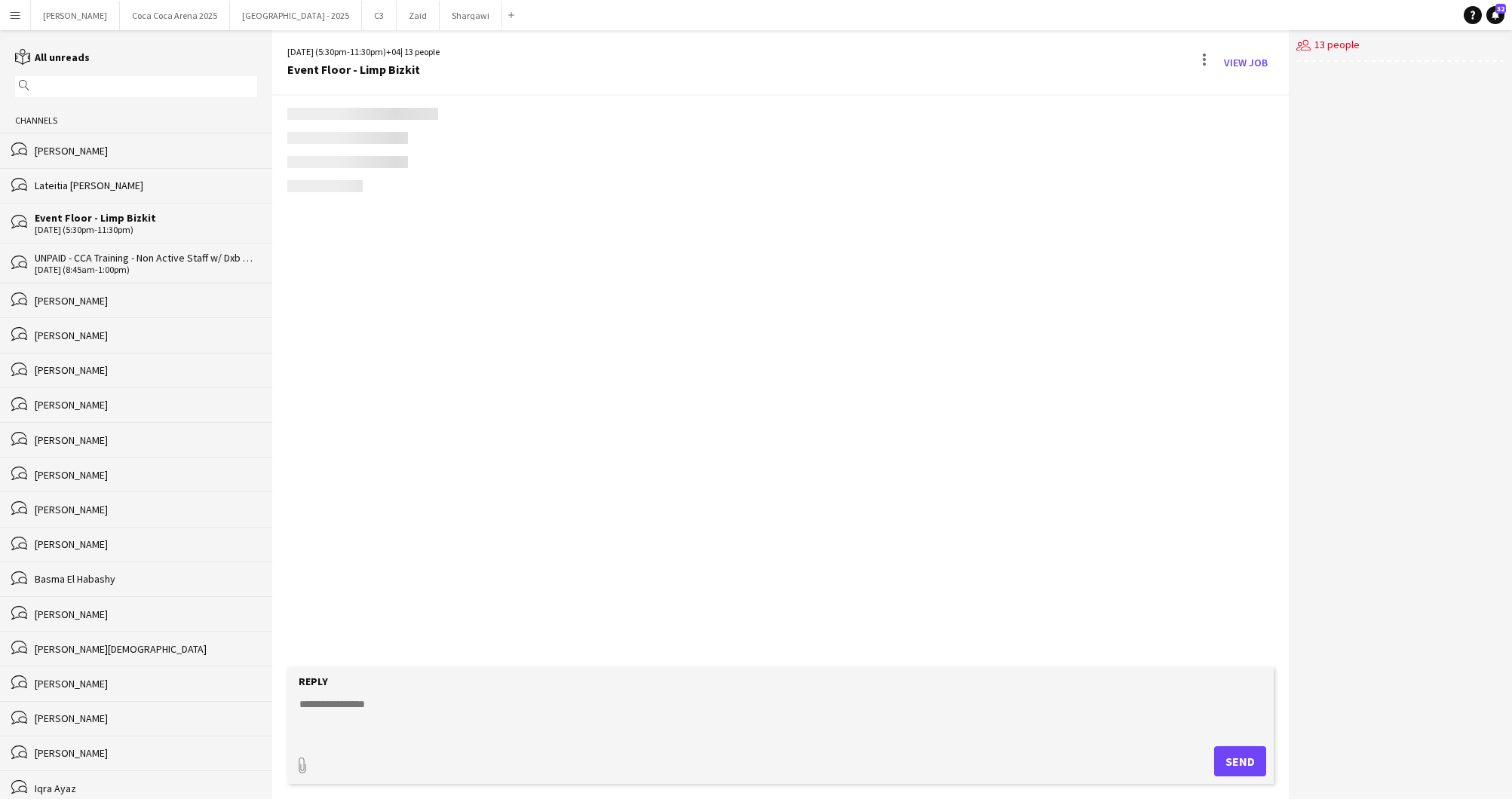
scroll to position [1323, 0]
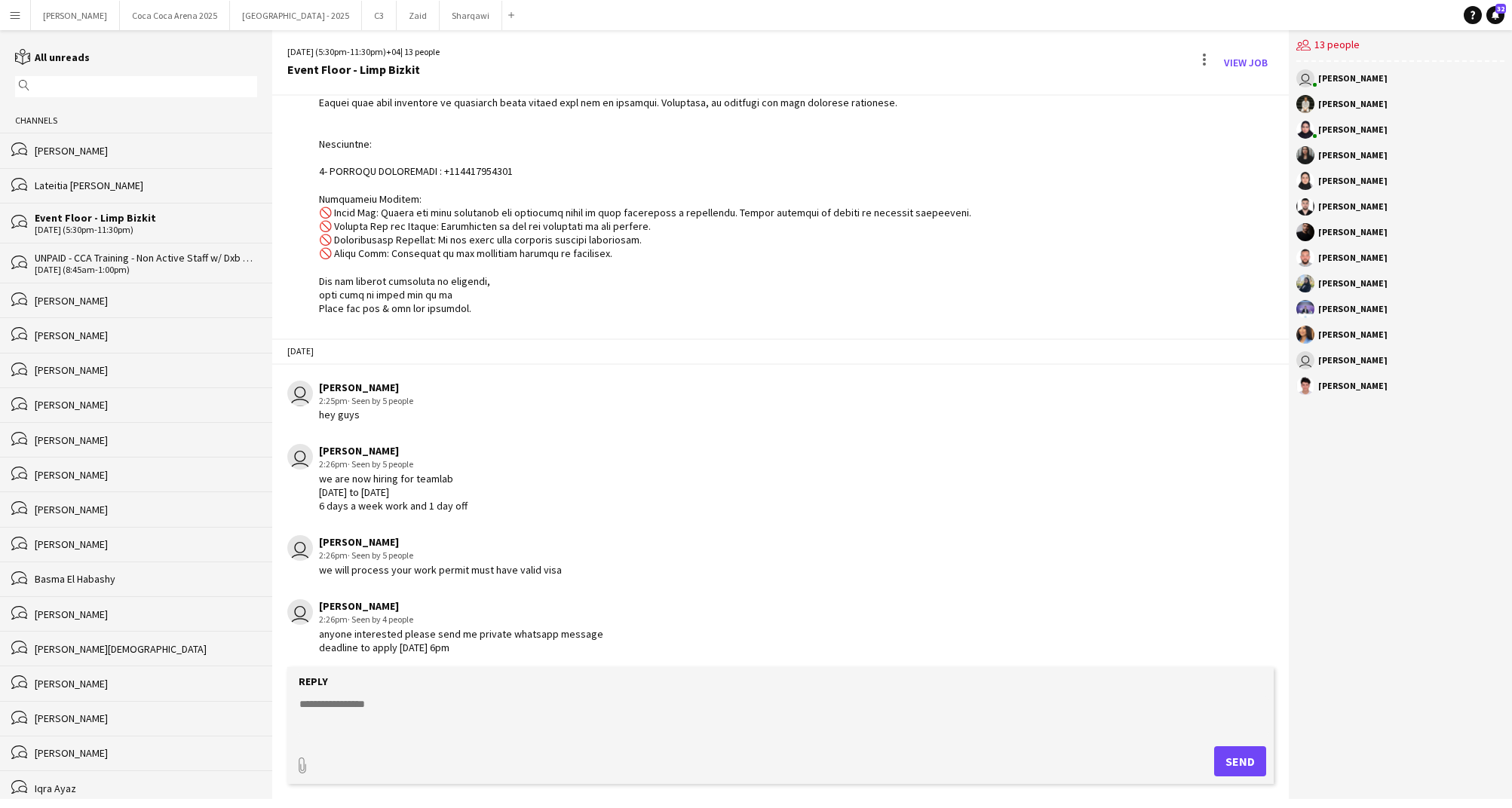
drag, startPoint x: 466, startPoint y: 504, endPoint x: 315, endPoint y: 477, distance: 153.4
click at [315, 477] on div "user Kate Oliveros 2:26pm · Seen by 5 people we are now hiring for teamlab Augu…" at bounding box center [694, 478] width 813 height 69
copy div "we are now hiring for teamlab August 26 to september 25 6 days a week work and …"
drag, startPoint x: 579, startPoint y: 564, endPoint x: 319, endPoint y: 564, distance: 260.0
click at [319, 564] on div "user Kate Oliveros 2:26pm · Seen by 5 people we will process your work permit m…" at bounding box center [694, 556] width 813 height 41
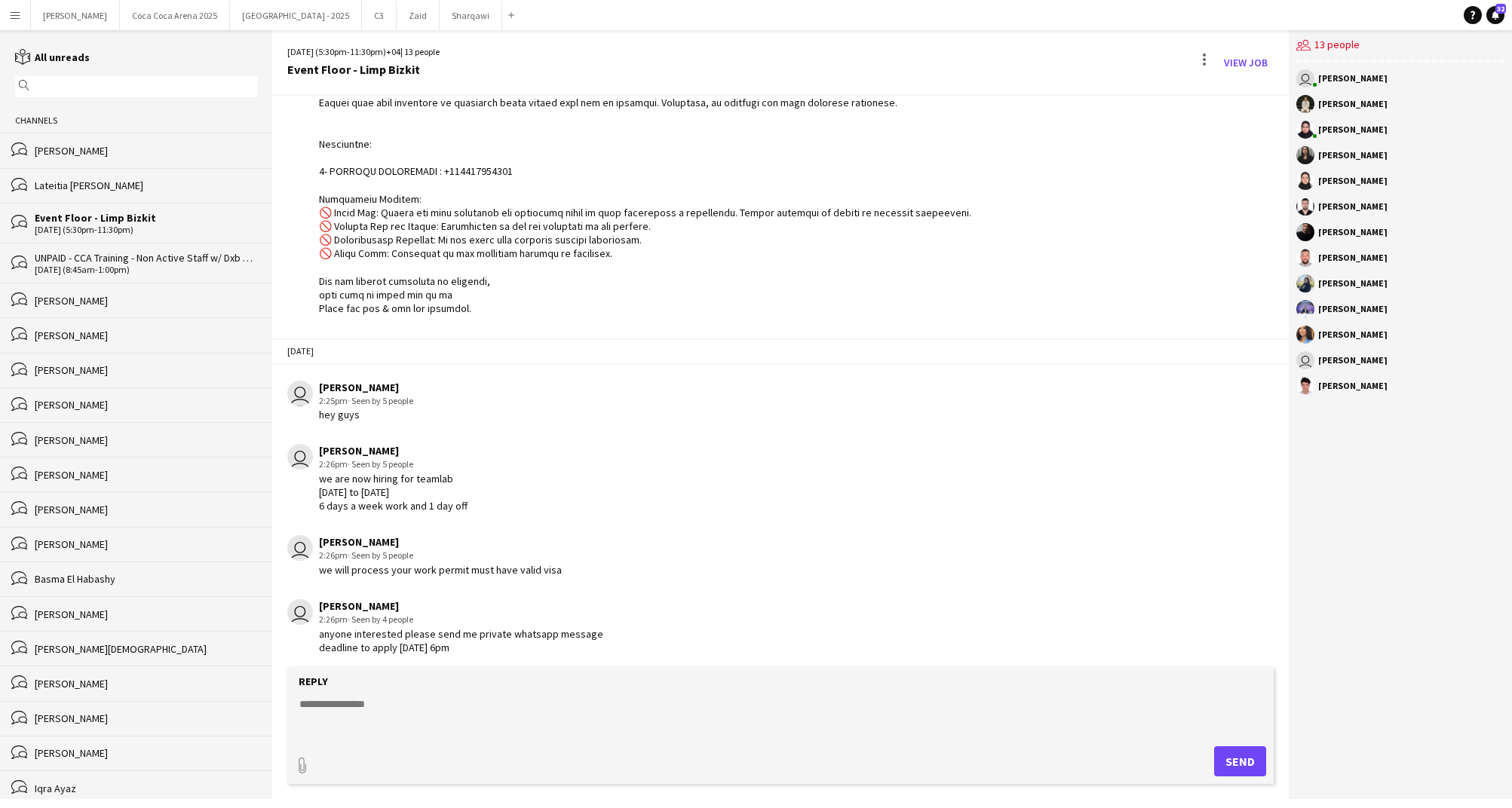
copy div "we will process your work permit must have valid visa"
drag, startPoint x: 479, startPoint y: 646, endPoint x: 314, endPoint y: 632, distance: 165.6
click at [314, 632] on div "user Kate Oliveros 2:26pm · Seen by 4 people anyone interested please send me p…" at bounding box center [694, 626] width 813 height 55
copy div "anyone interested please send me private whatsapp message deadline to apply Aug…"
click at [134, 227] on div "12-08-2025 (5:30pm-11:30pm)" at bounding box center [146, 230] width 222 height 11
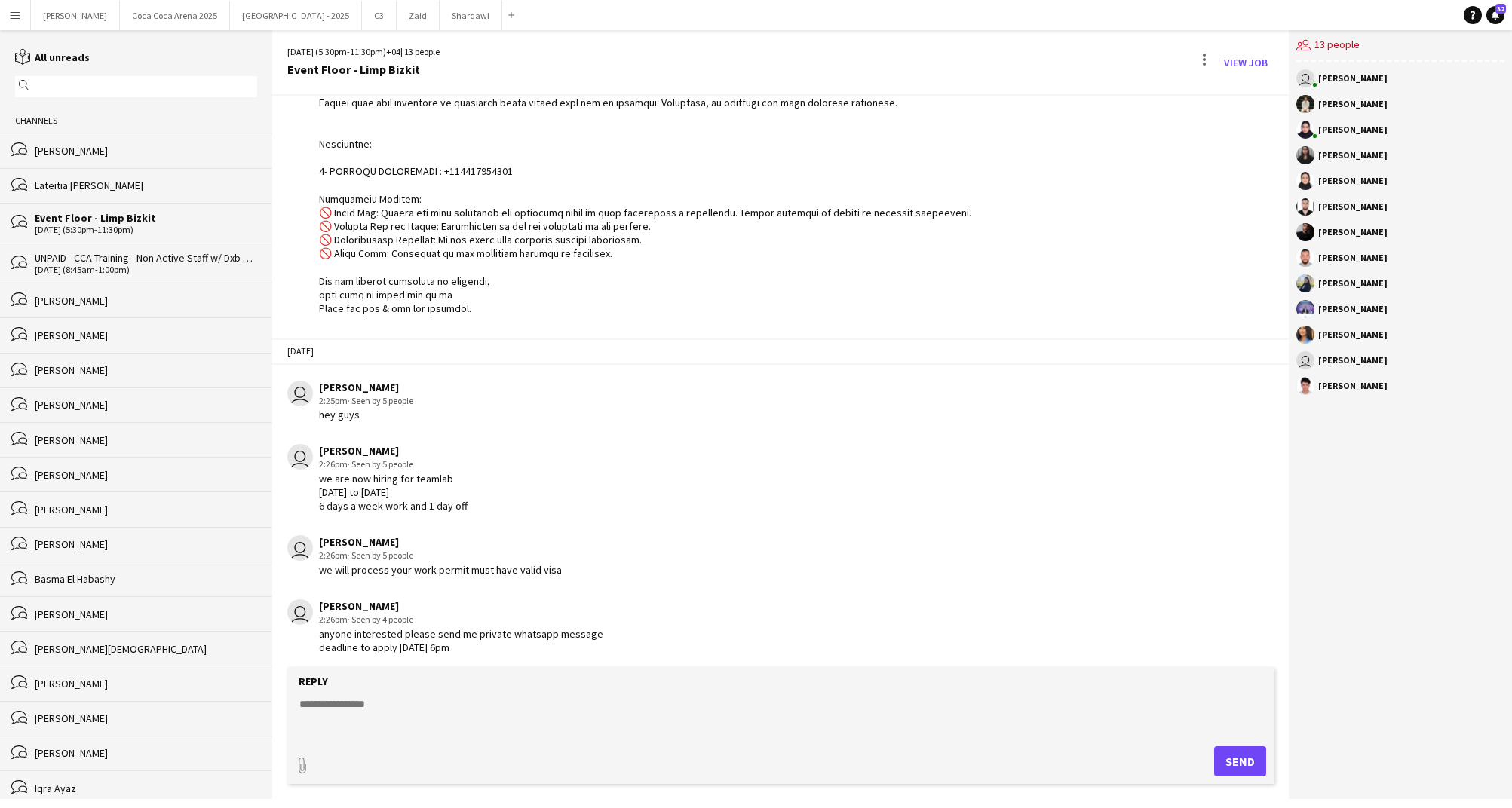
click at [134, 227] on div "12-08-2025 (5:30pm-11:30pm)" at bounding box center [146, 230] width 222 height 11
click at [230, 11] on button "Etihad Arena - 2025 Close" at bounding box center [296, 15] width 132 height 30
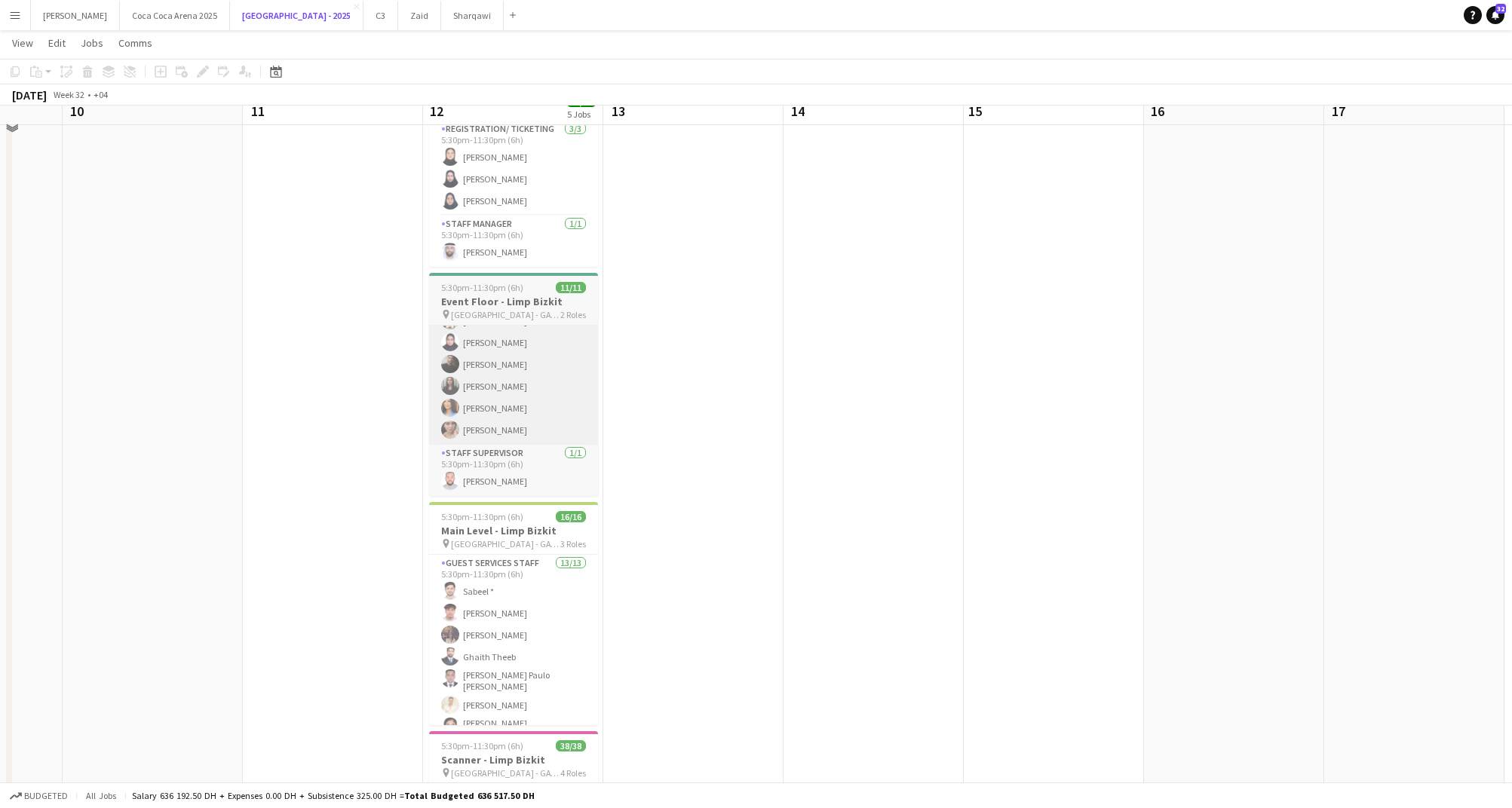
scroll to position [113, 0]
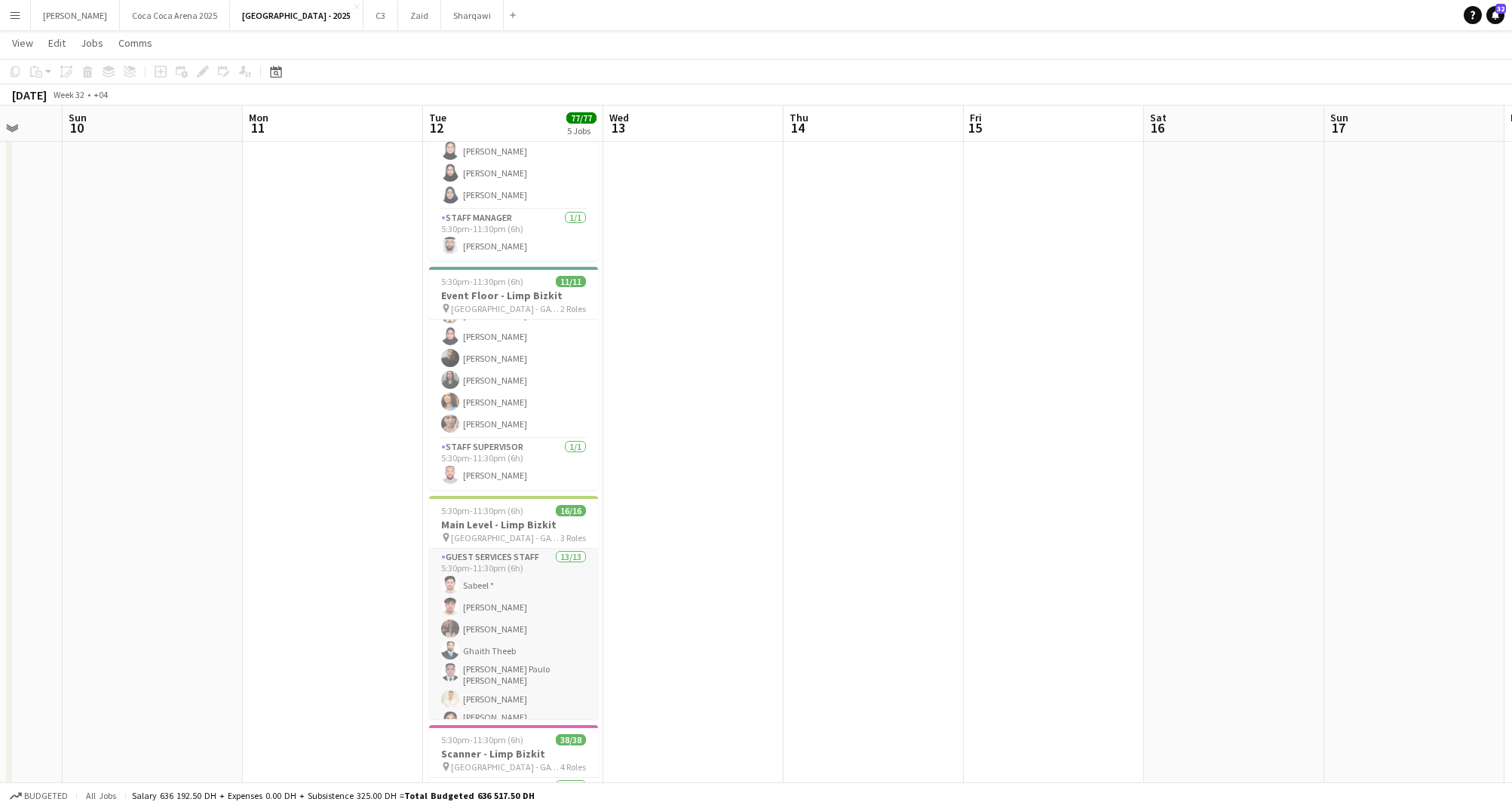
click at [528, 643] on app-card-role "Guest Services Staff 13/13 5:30pm-11:30pm (6h) Sabeel * Ahmed Khalil Lujayna Al…" at bounding box center [513, 710] width 169 height 322
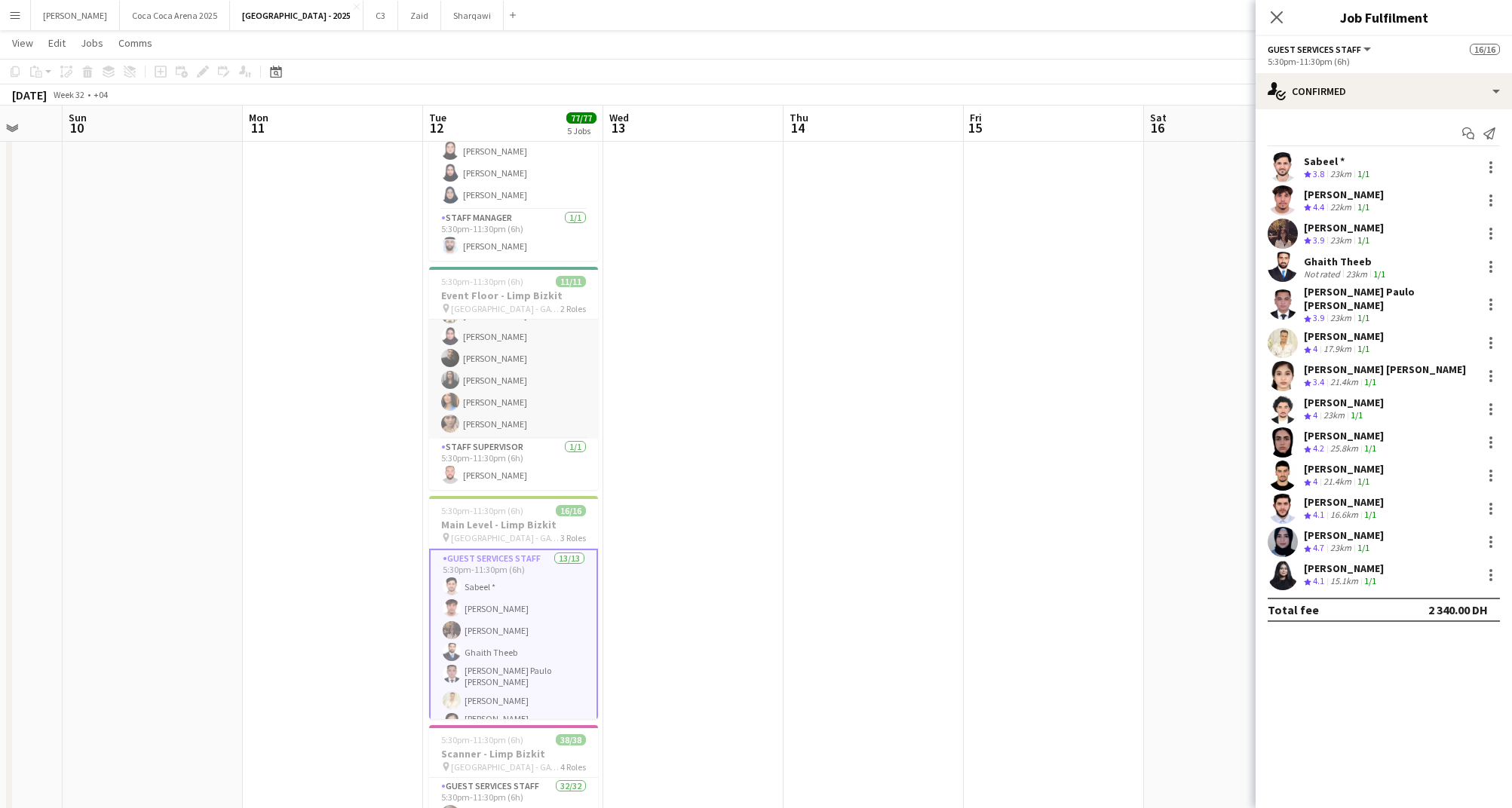
click at [493, 350] on app-card-role "Guest Services Staff 10/10 5:30pm-11:30pm (6h) Khalid Khalil Donni Javes Martin…" at bounding box center [513, 314] width 169 height 248
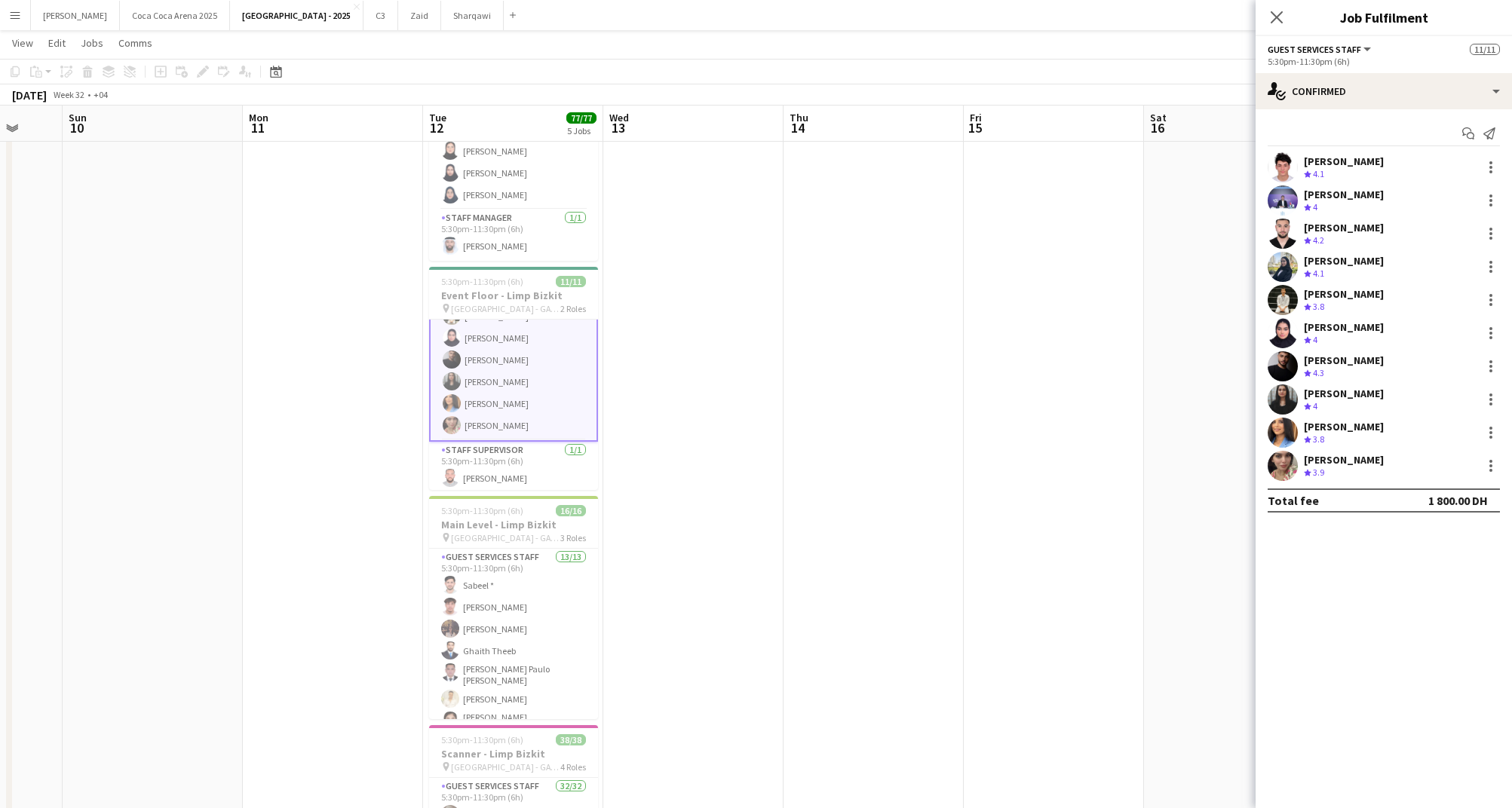
scroll to position [130, 0]
click at [1462, 132] on icon "Start chat" at bounding box center [1467, 133] width 12 height 12
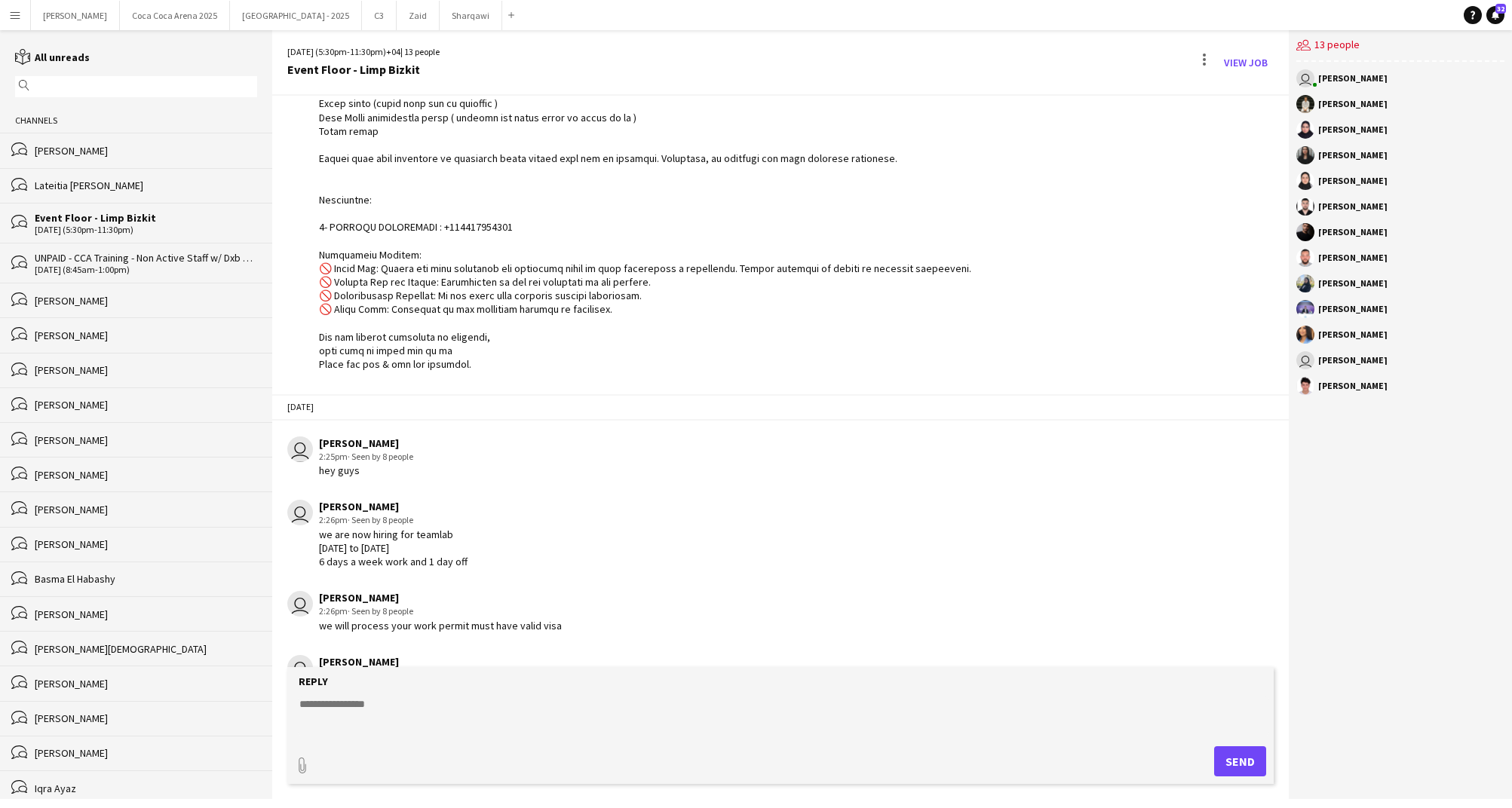
scroll to position [1323, 0]
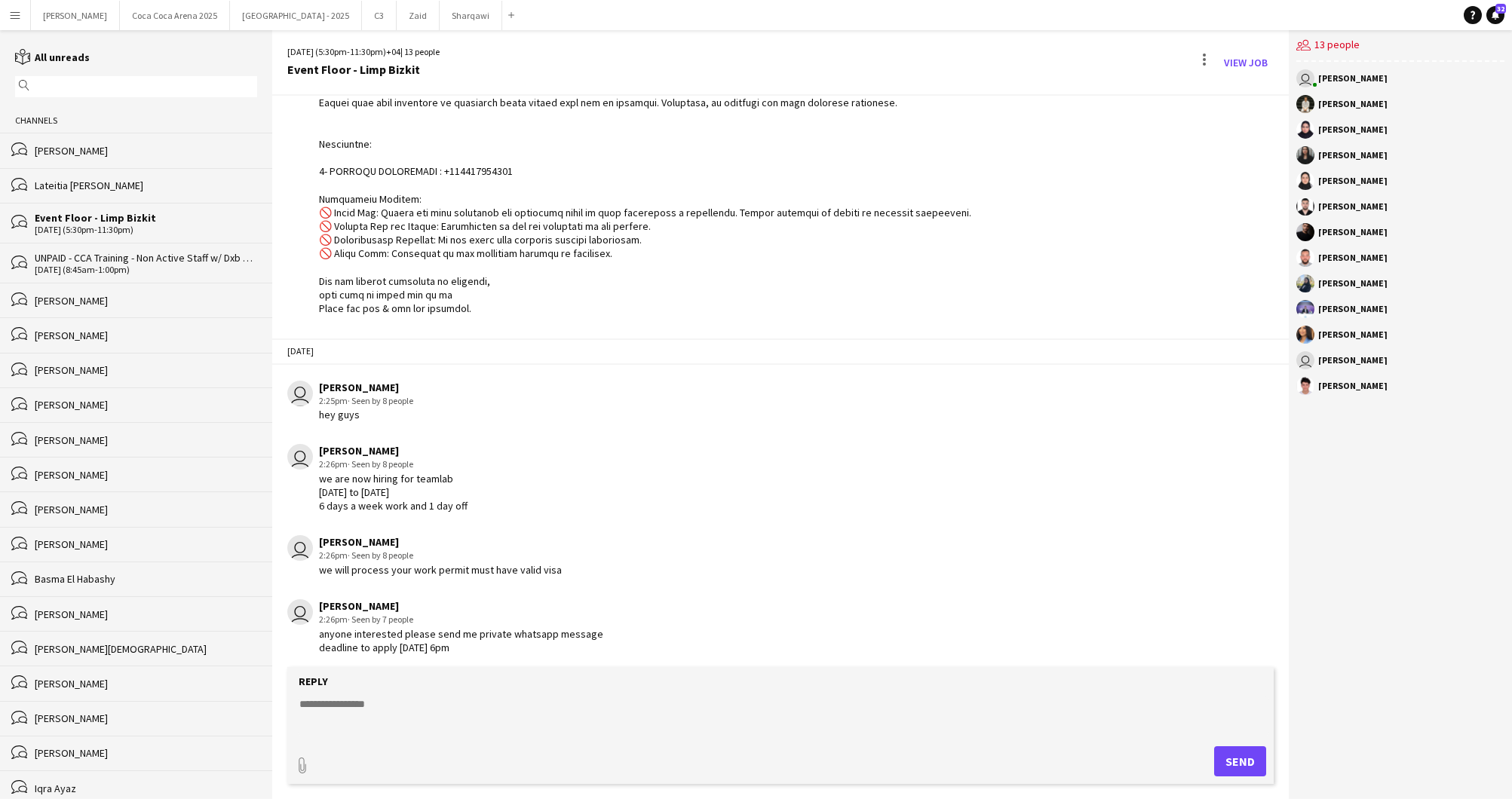
click at [451, 694] on form "Reply paperclip Send" at bounding box center [780, 726] width 986 height 116
click at [414, 712] on textarea at bounding box center [783, 717] width 971 height 39
type textarea "**********"
click at [1236, 766] on button "Send" at bounding box center [1240, 761] width 52 height 30
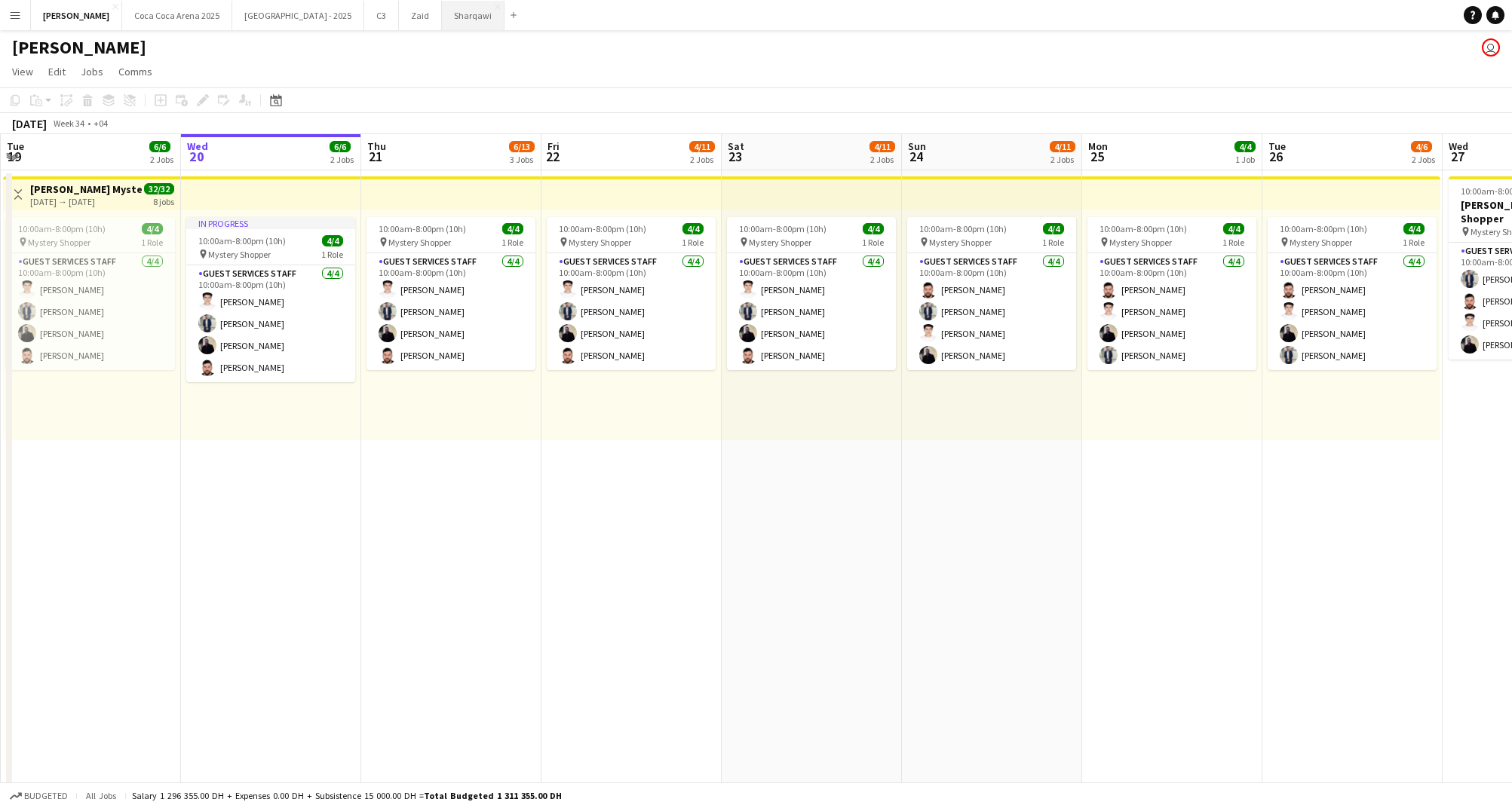
click at [442, 14] on button "Sharqawi Close" at bounding box center [473, 15] width 63 height 30
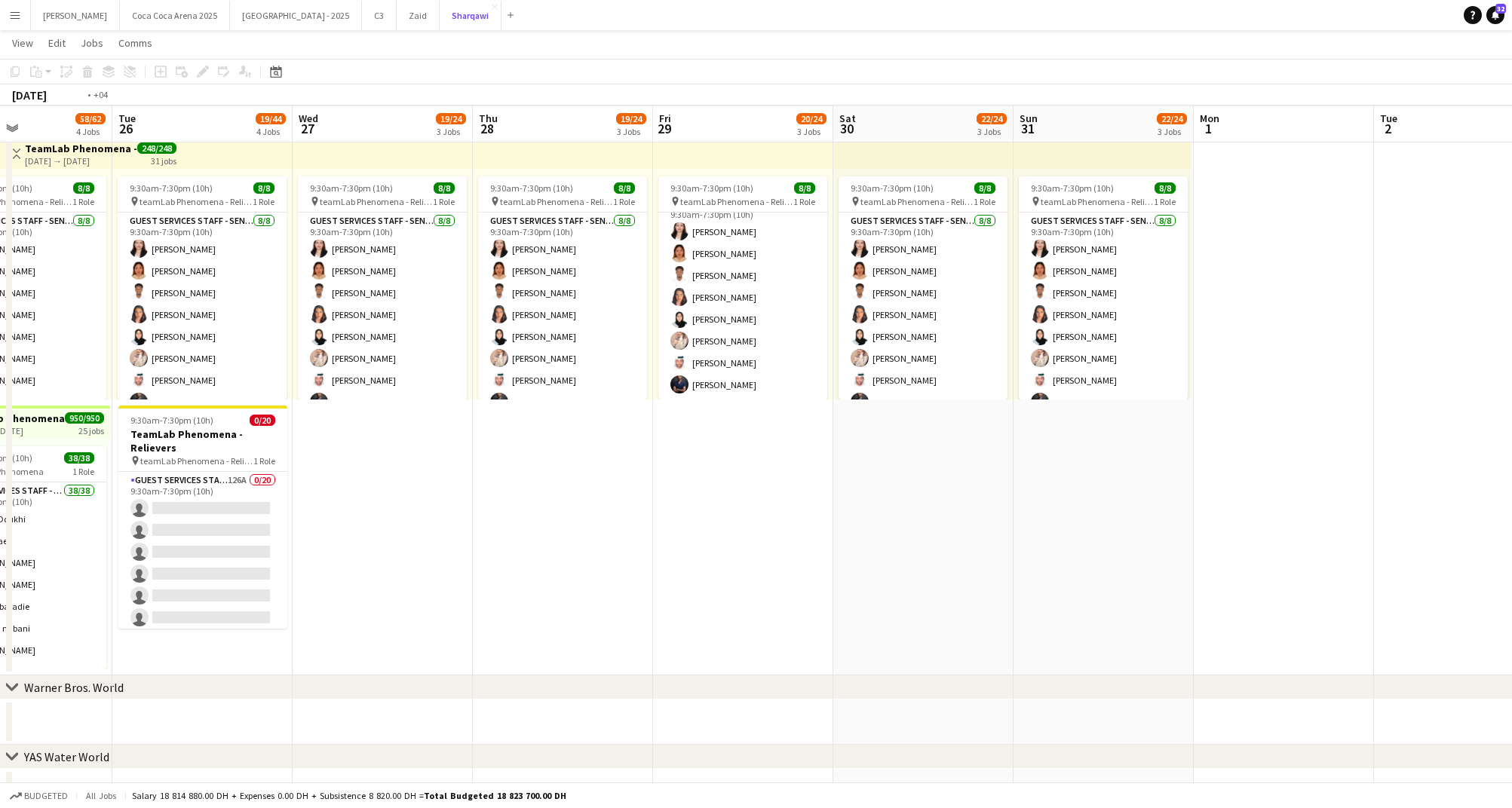
scroll to position [0, 307]
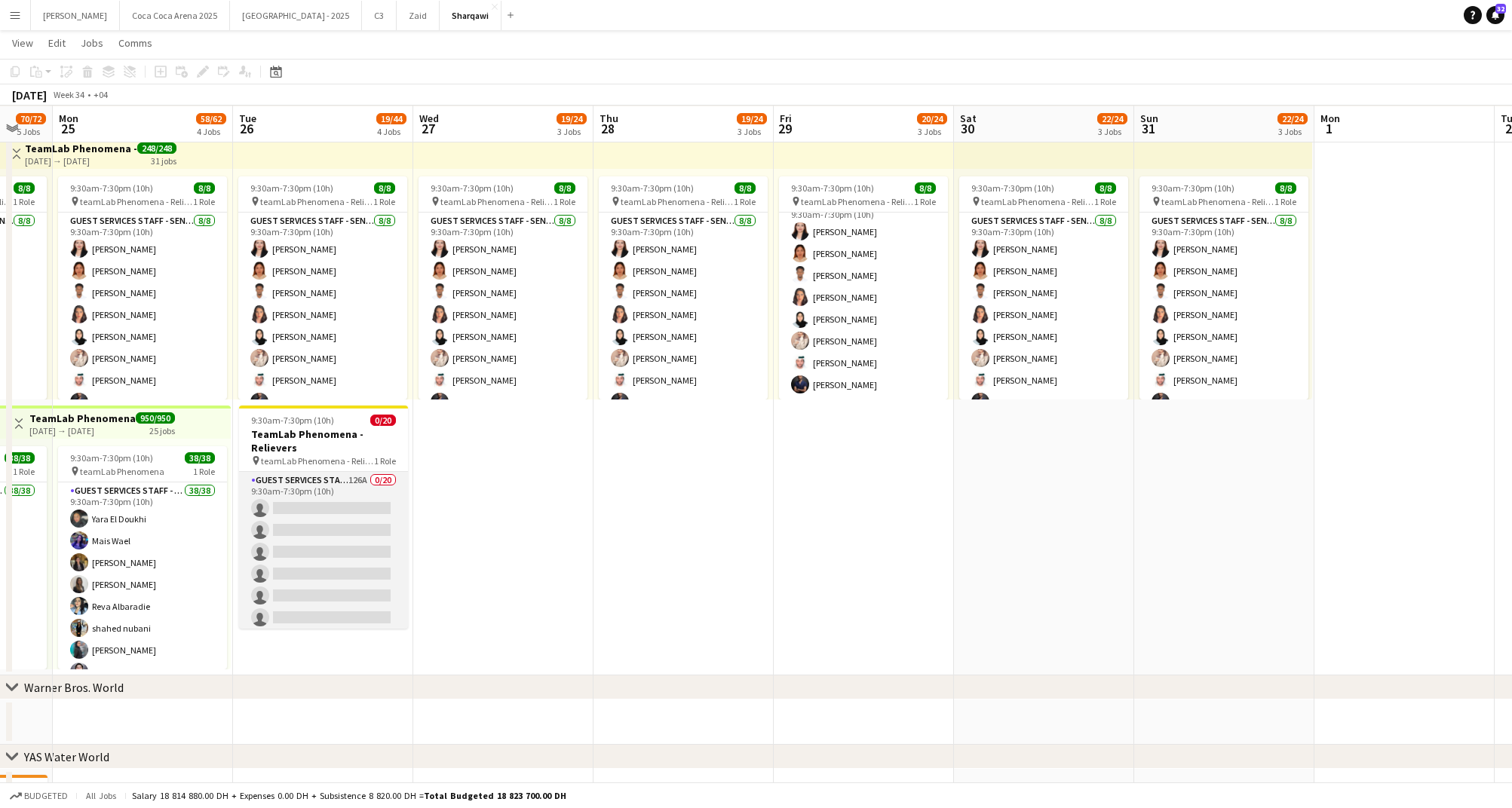
click at [322, 512] on app-card-role "Guest Services Staff - Senior 126A 0/20 9:30am-7:30pm (10h) single-neutral-acti…" at bounding box center [323, 705] width 169 height 467
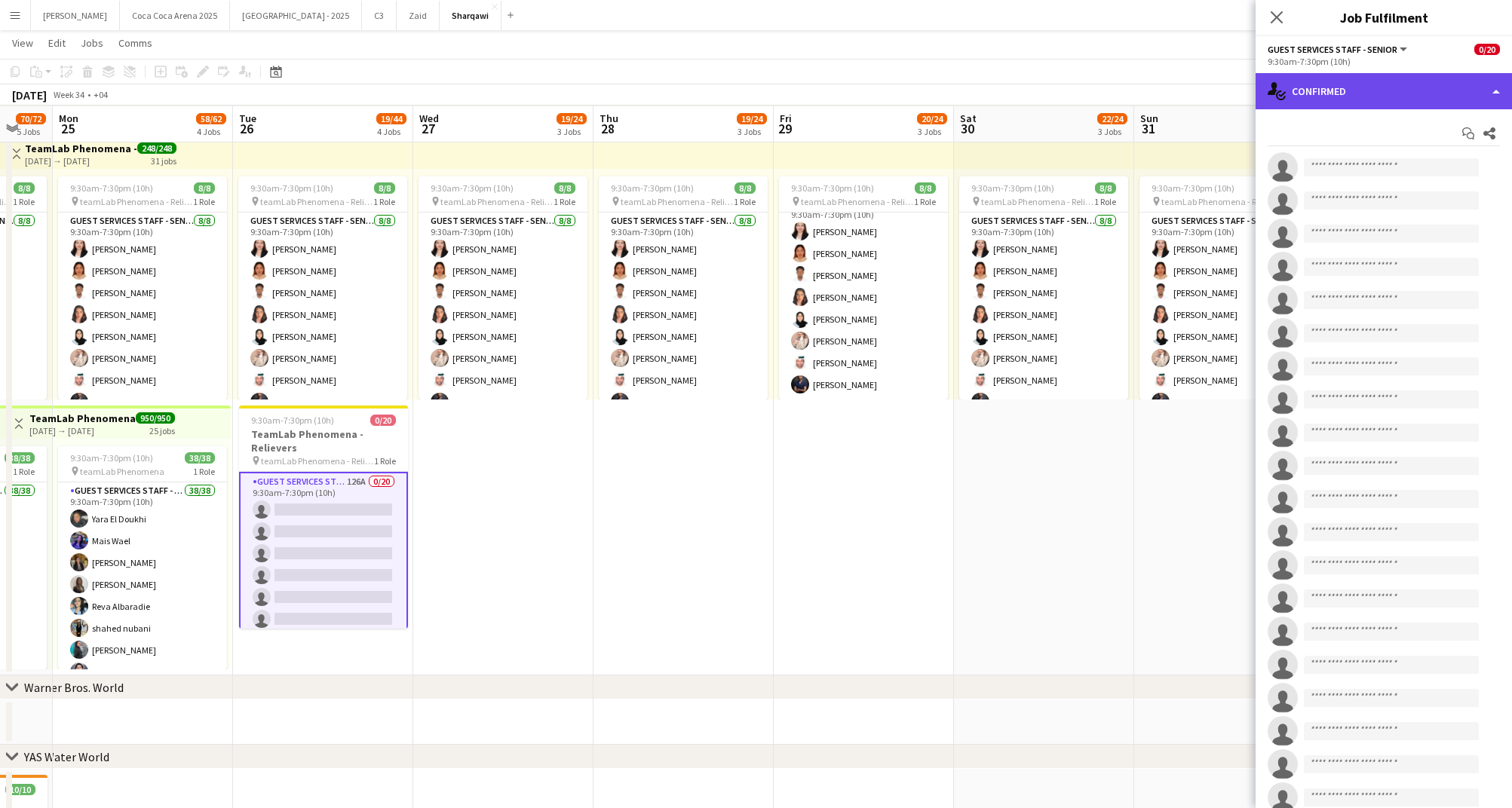
click at [1336, 86] on div "single-neutral-actions-check-2 Confirmed" at bounding box center [1383, 91] width 256 height 36
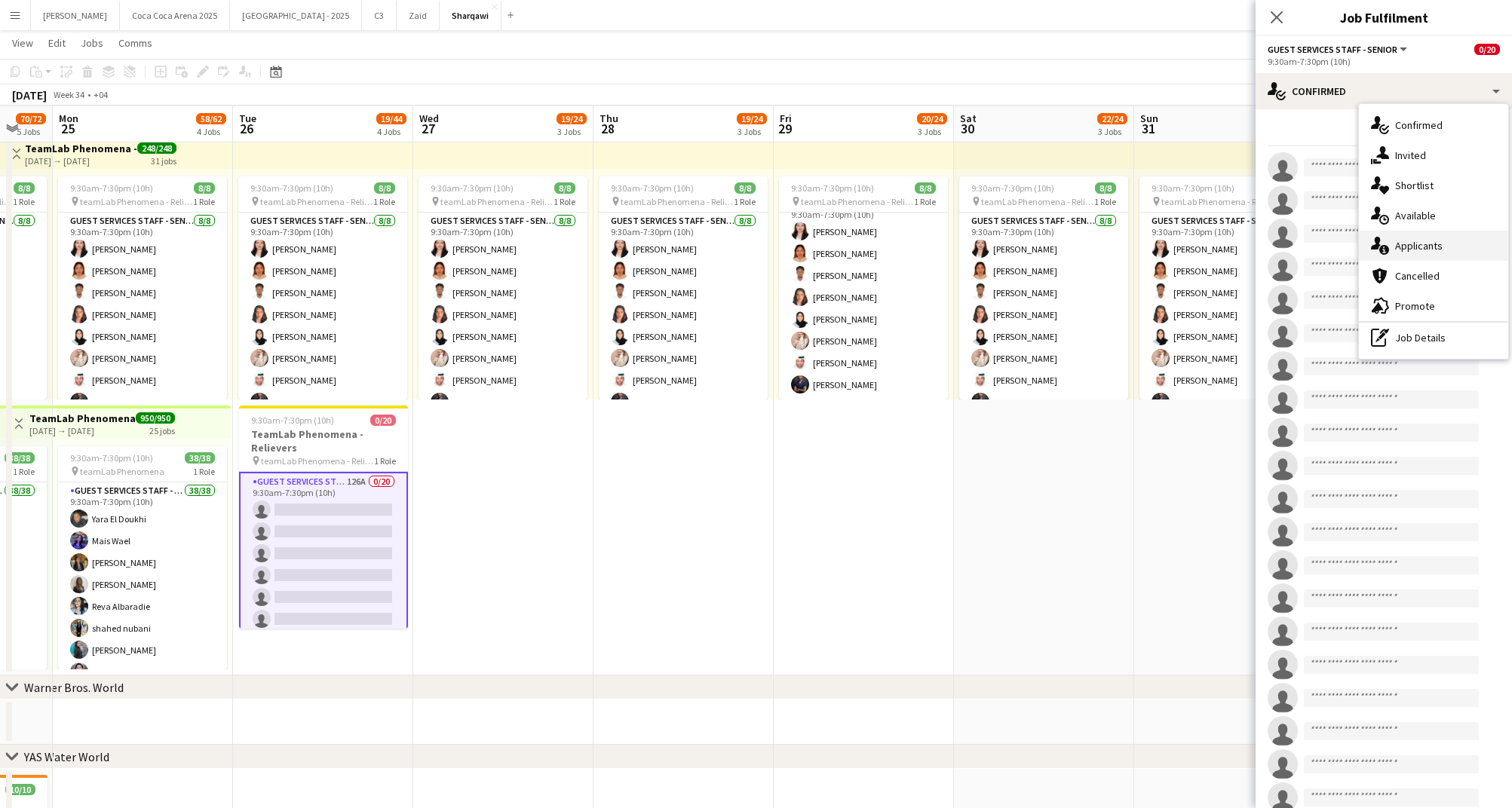
click at [1405, 245] on div "single-neutral-actions-information Applicants" at bounding box center [1433, 246] width 150 height 30
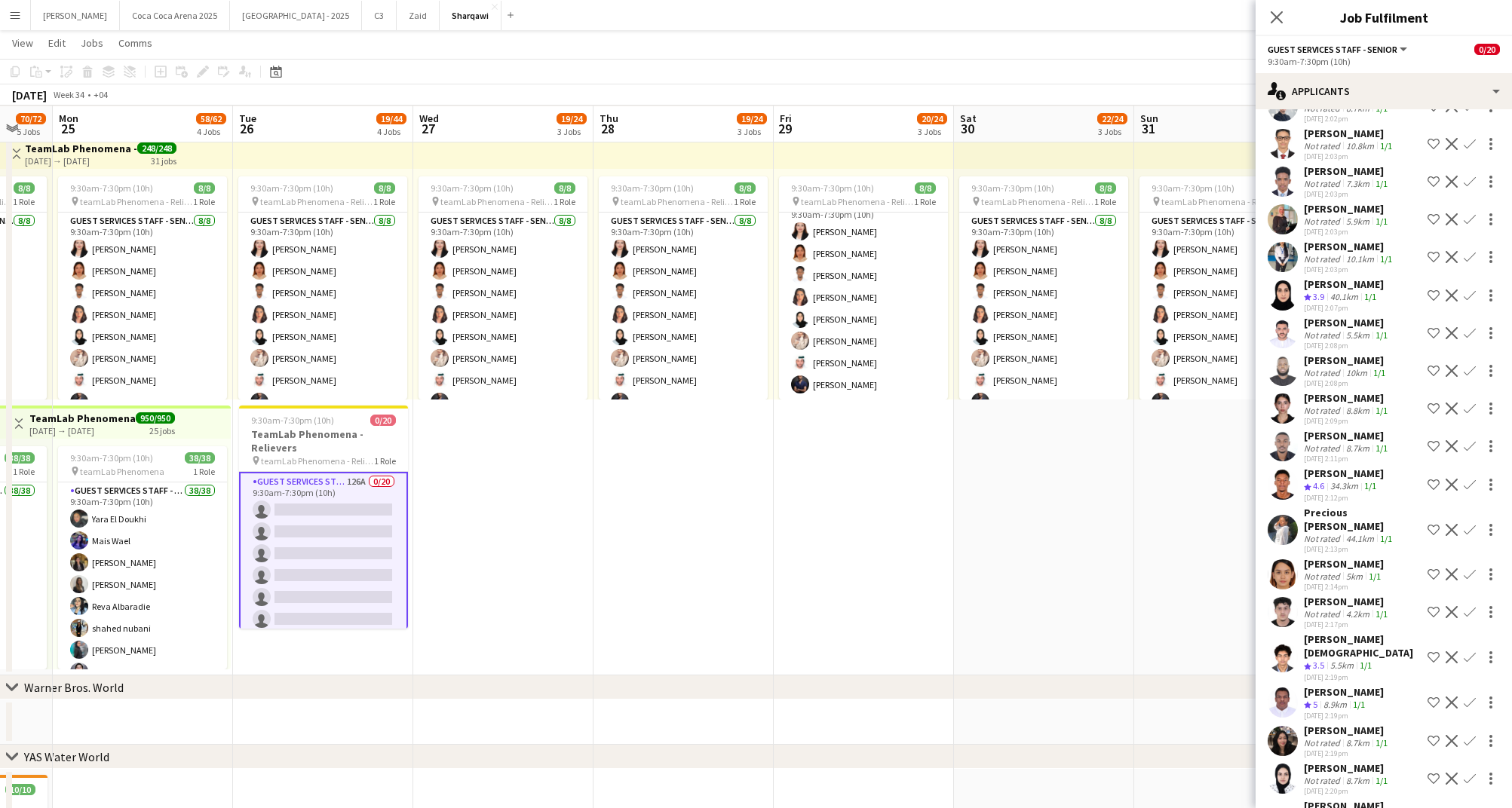
scroll to position [4208, 0]
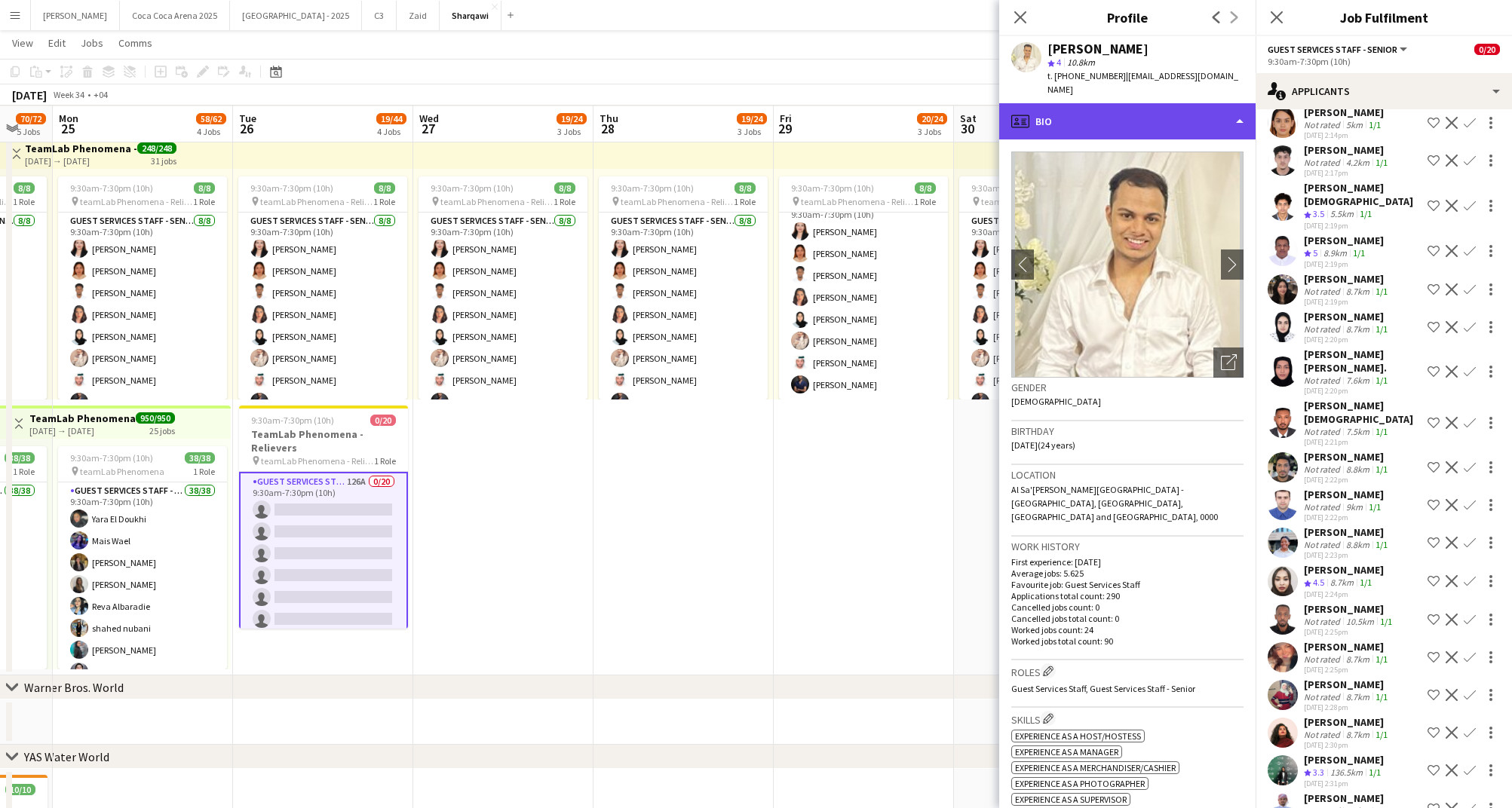
click at [1087, 111] on div "profile Bio" at bounding box center [1127, 121] width 256 height 36
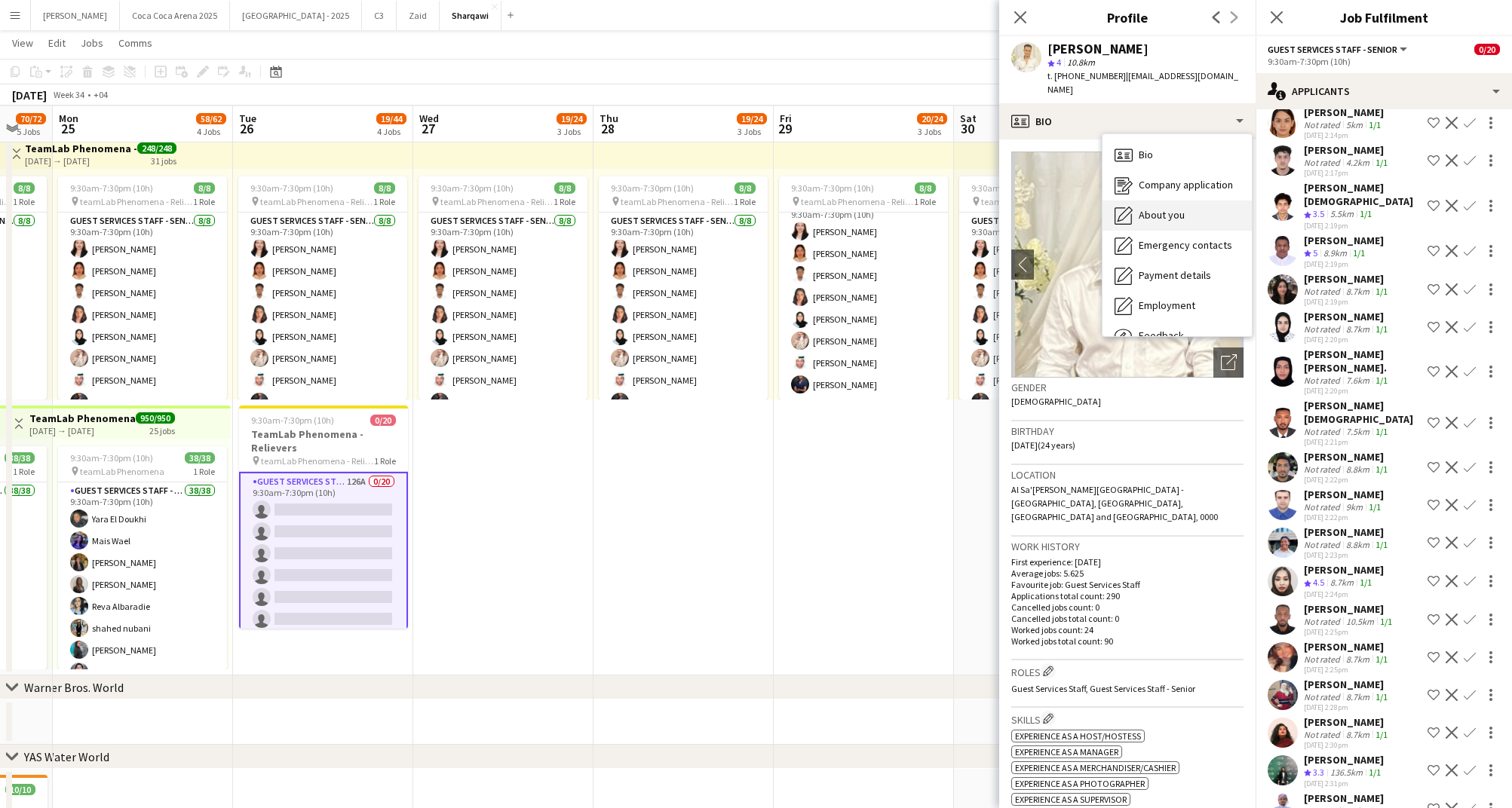
click at [1143, 208] on span "About you" at bounding box center [1161, 214] width 46 height 13
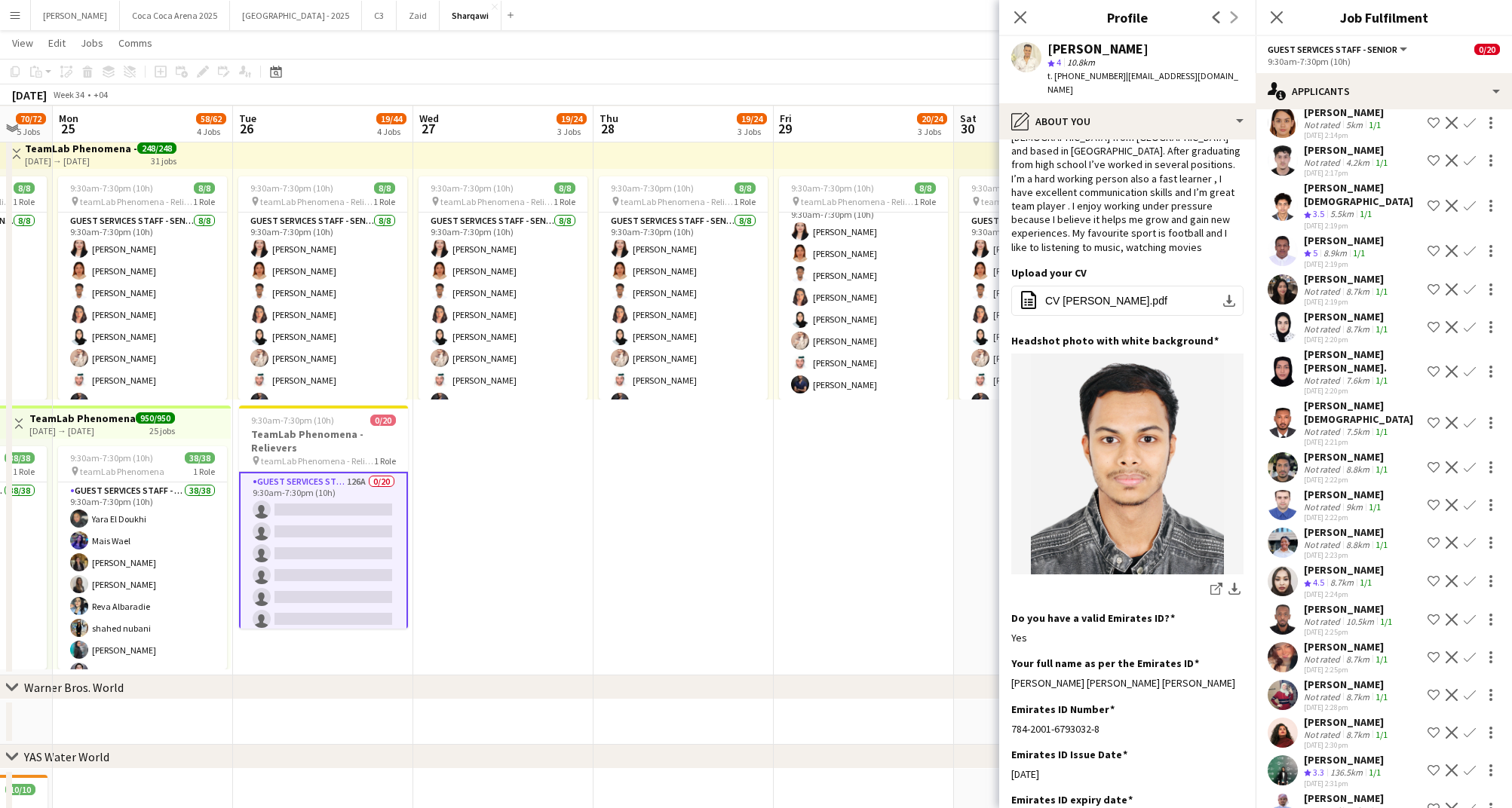
scroll to position [0, 0]
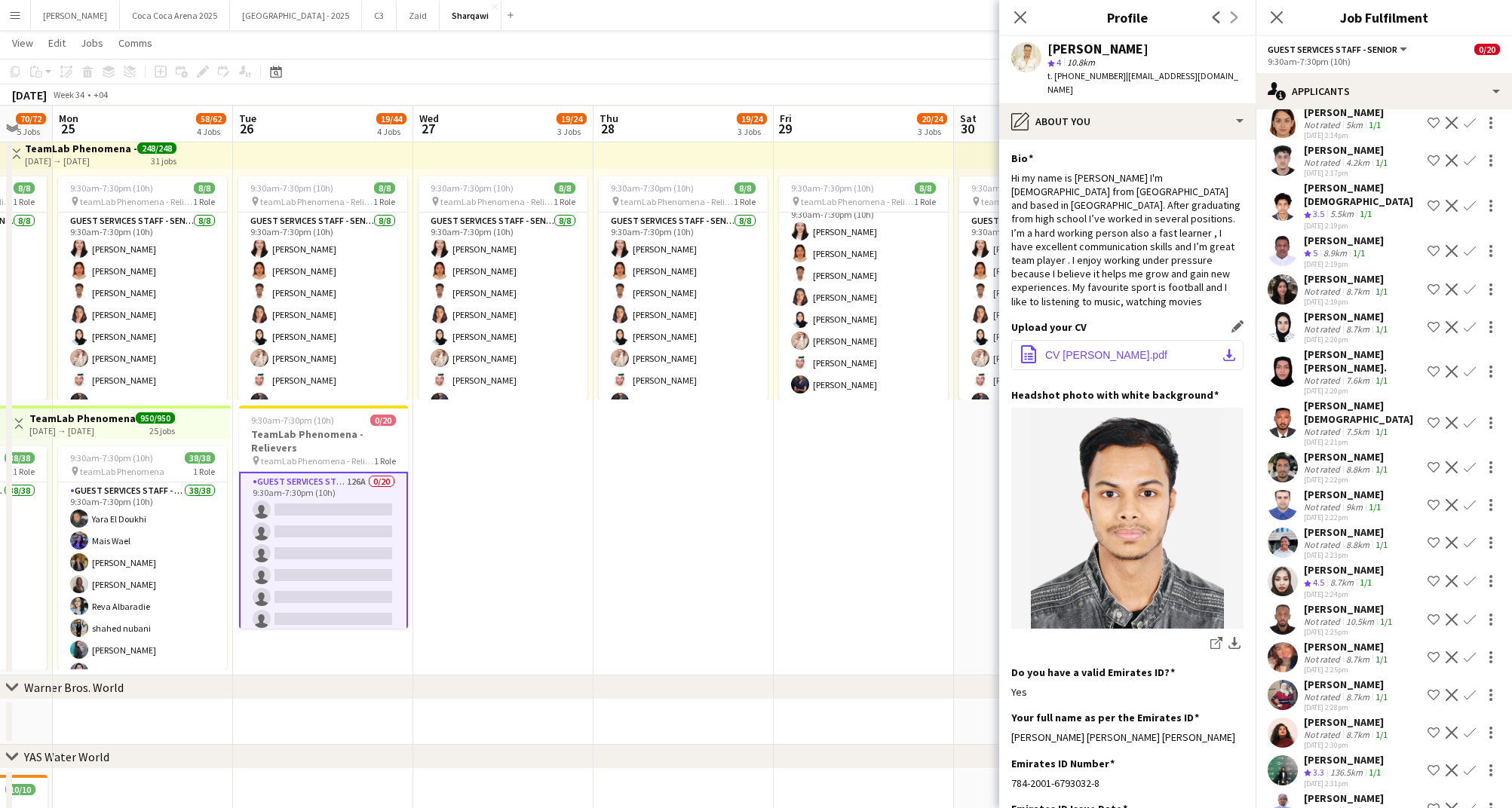
click at [1121, 349] on span "CV Sakib Sayed.pdf" at bounding box center [1106, 355] width 122 height 12
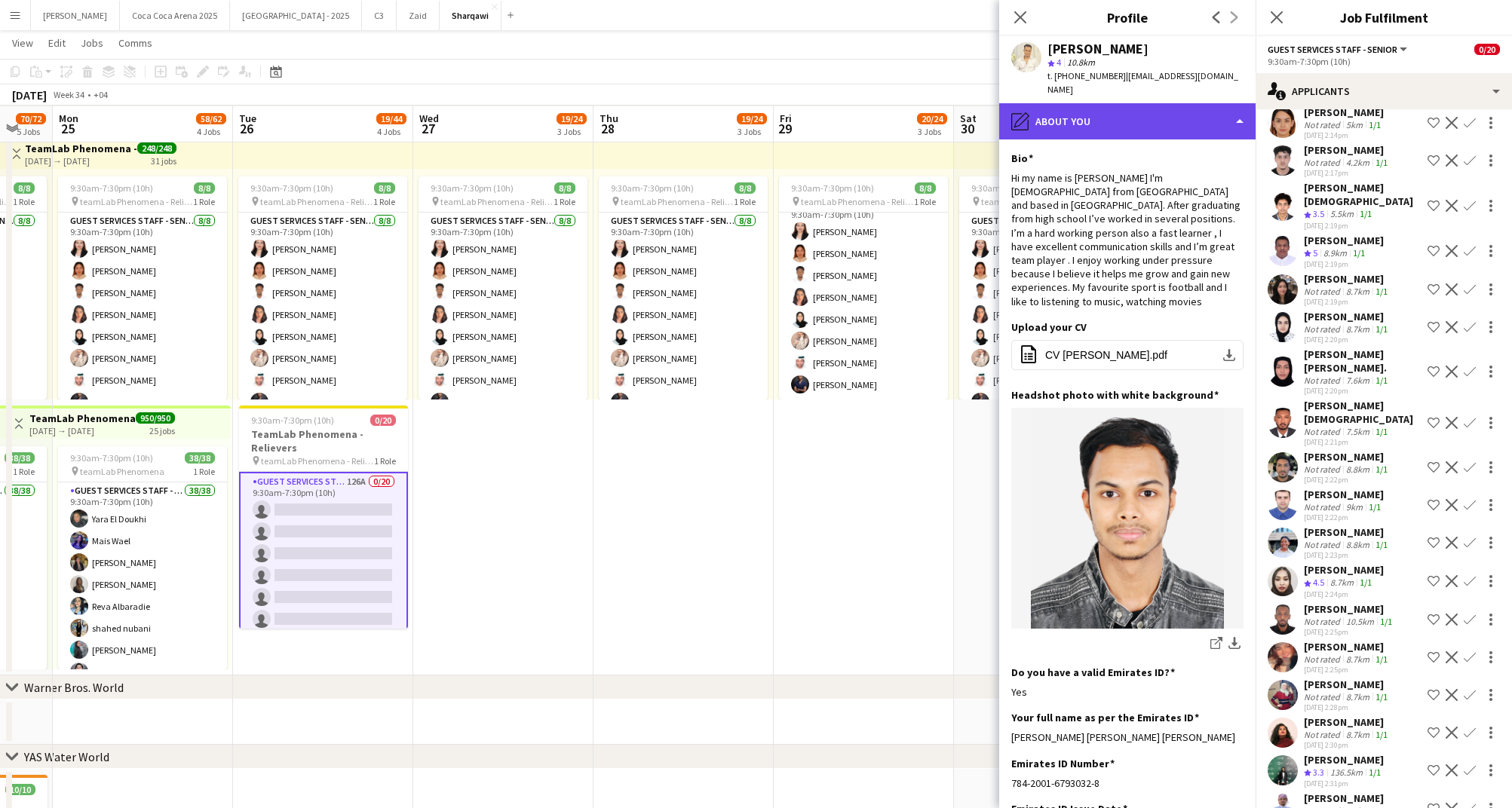
click at [1117, 103] on div "pencil4 About you" at bounding box center [1127, 121] width 256 height 36
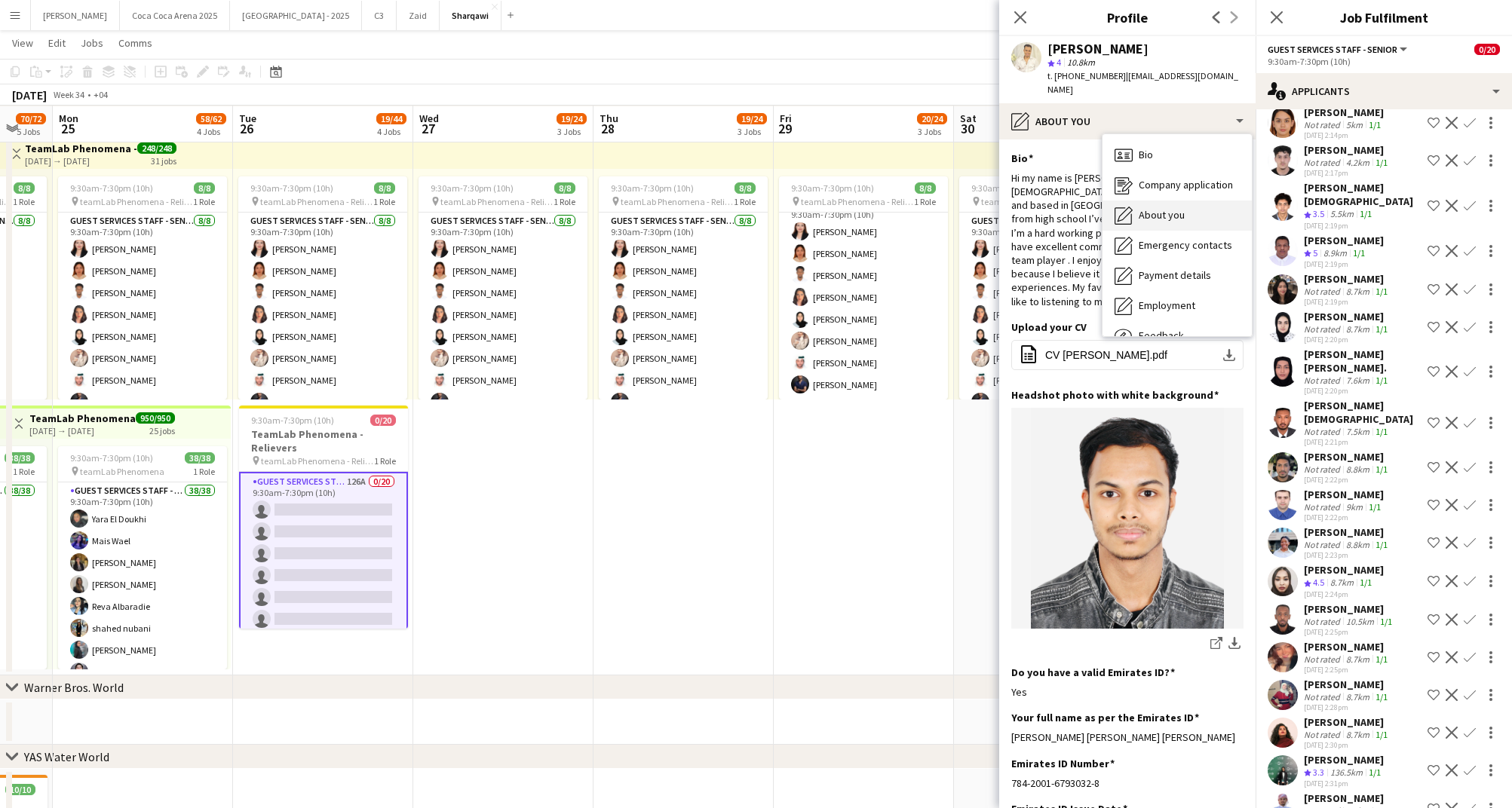
click at [1154, 208] on span "About you" at bounding box center [1161, 214] width 46 height 13
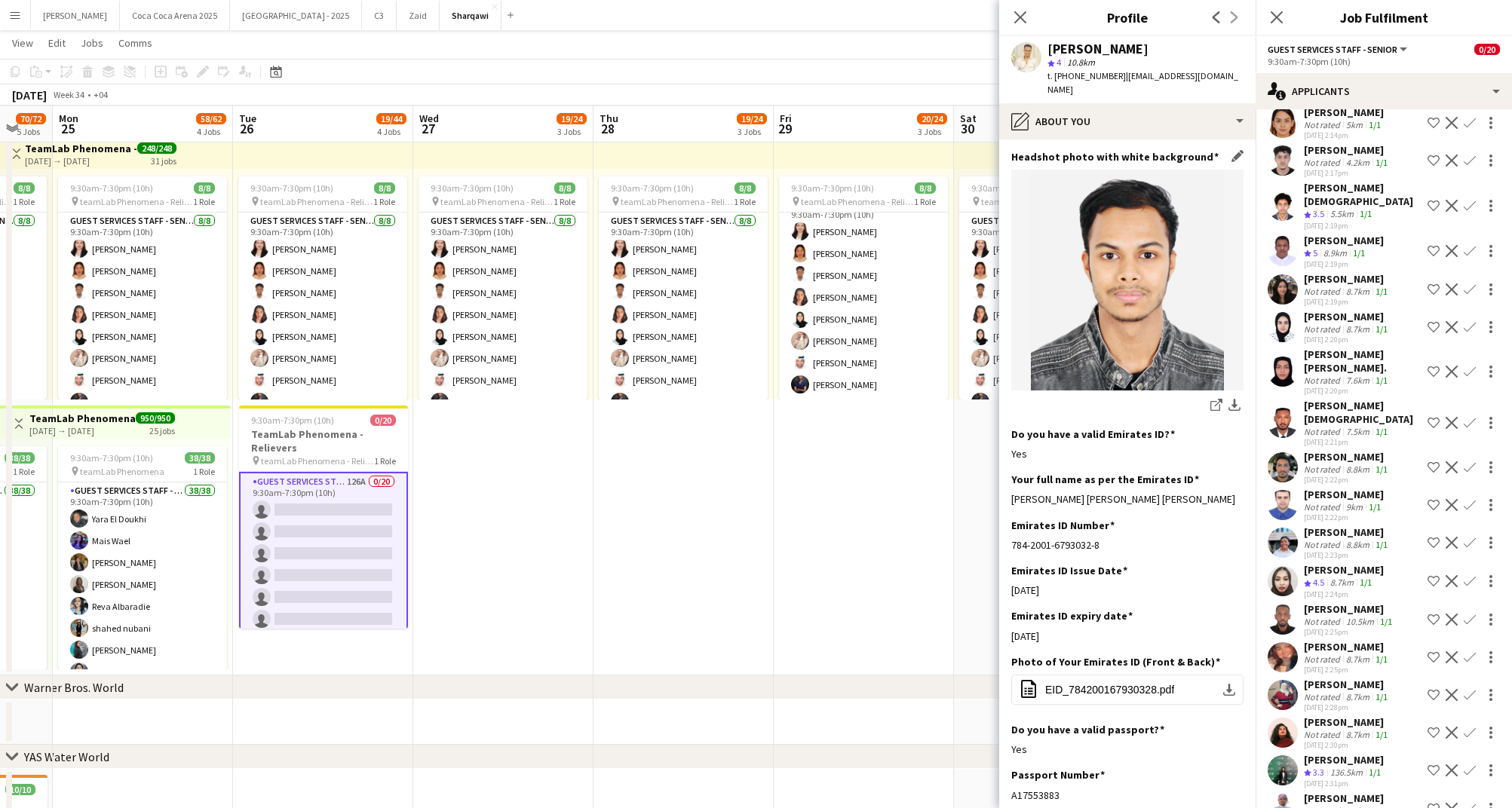
scroll to position [239, 0]
click at [1113, 683] on span "EID_784200167930328.pdf" at bounding box center [1110, 689] width 129 height 12
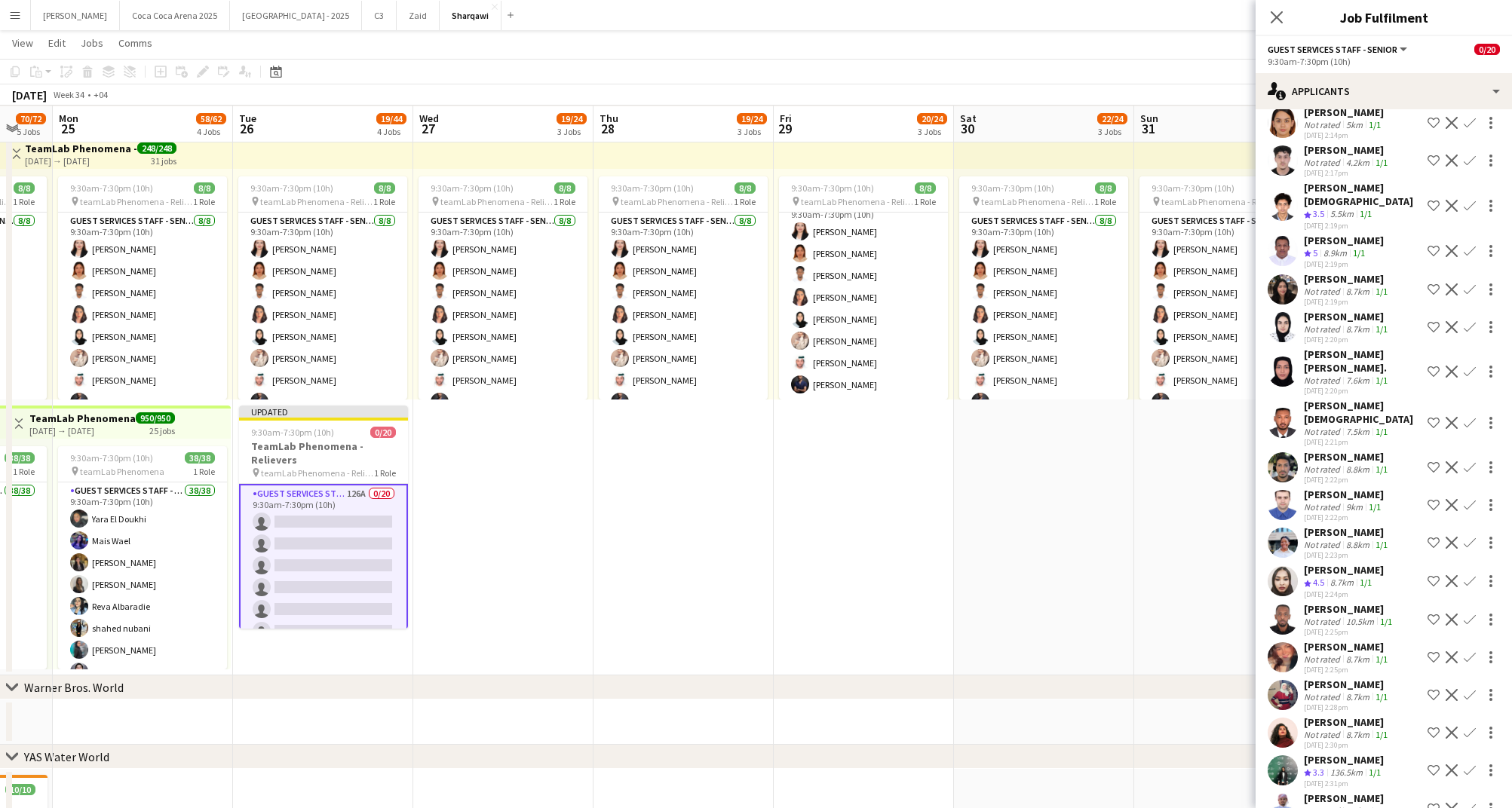
click at [1362, 805] on div "8.7km" at bounding box center [1357, 811] width 30 height 12
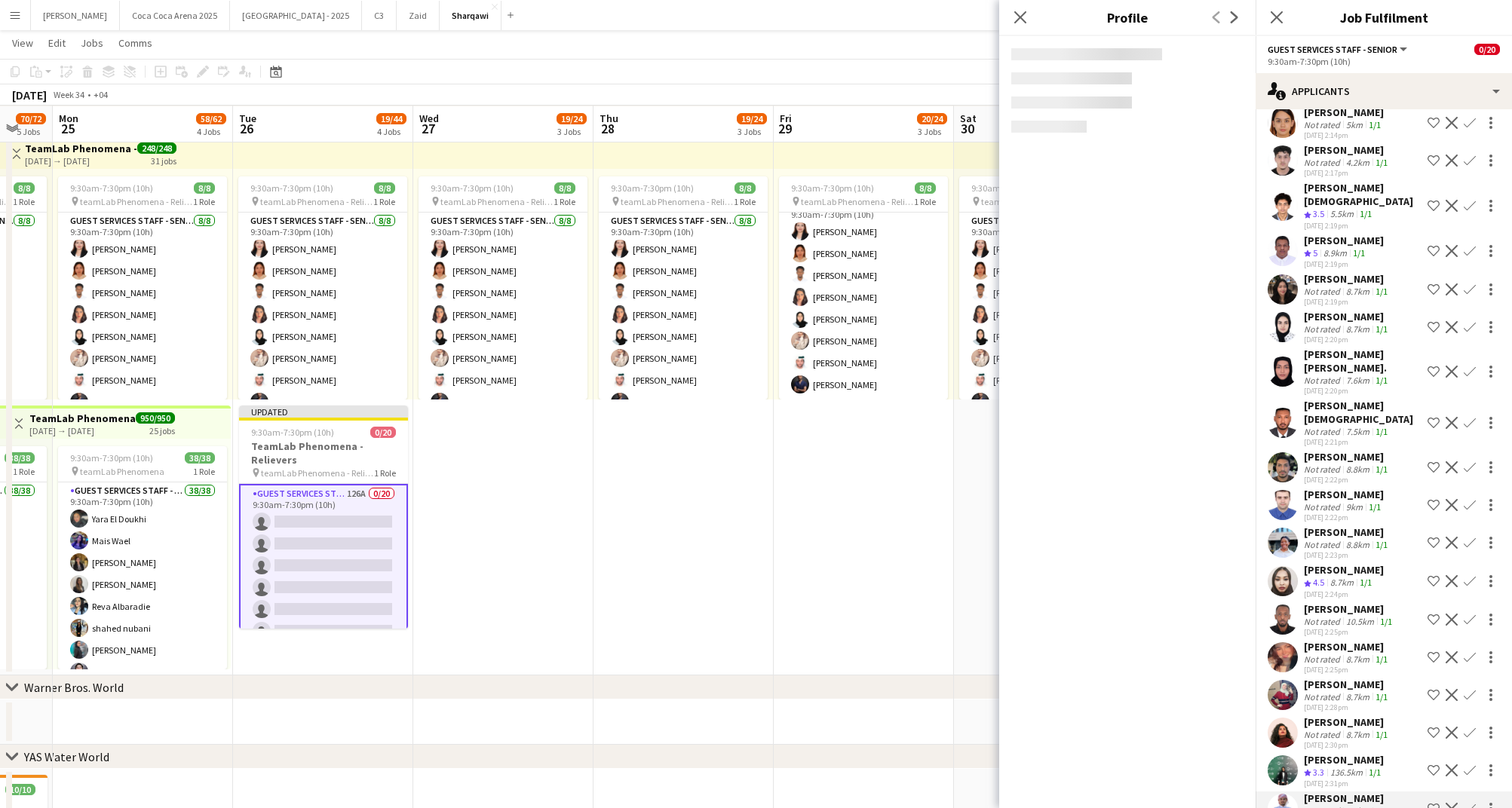
click at [1327, 792] on div "Hamidullah Abdullah" at bounding box center [1346, 798] width 87 height 13
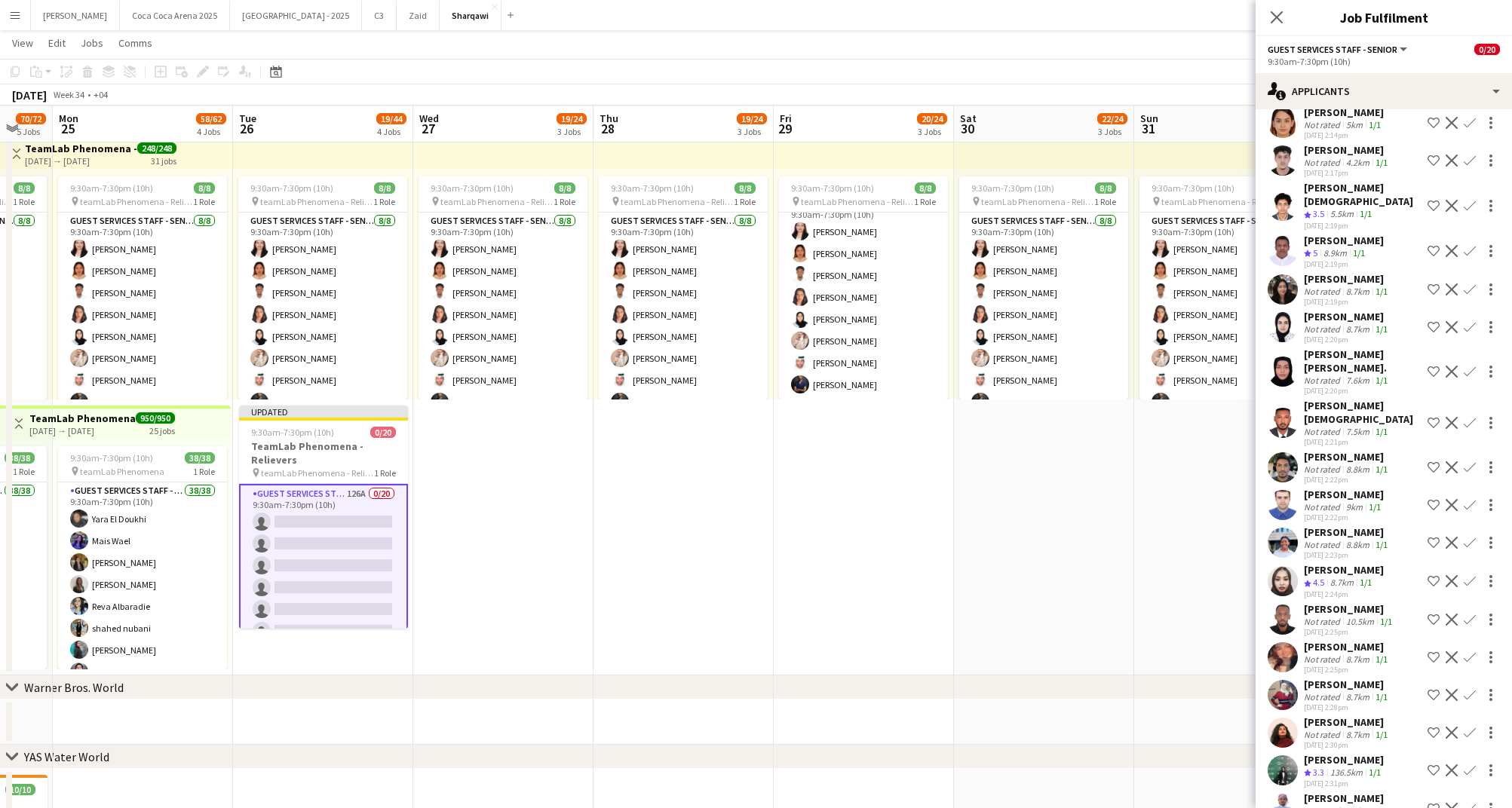
click at [1327, 792] on div "Hamidullah Abdullah" at bounding box center [1346, 798] width 87 height 13
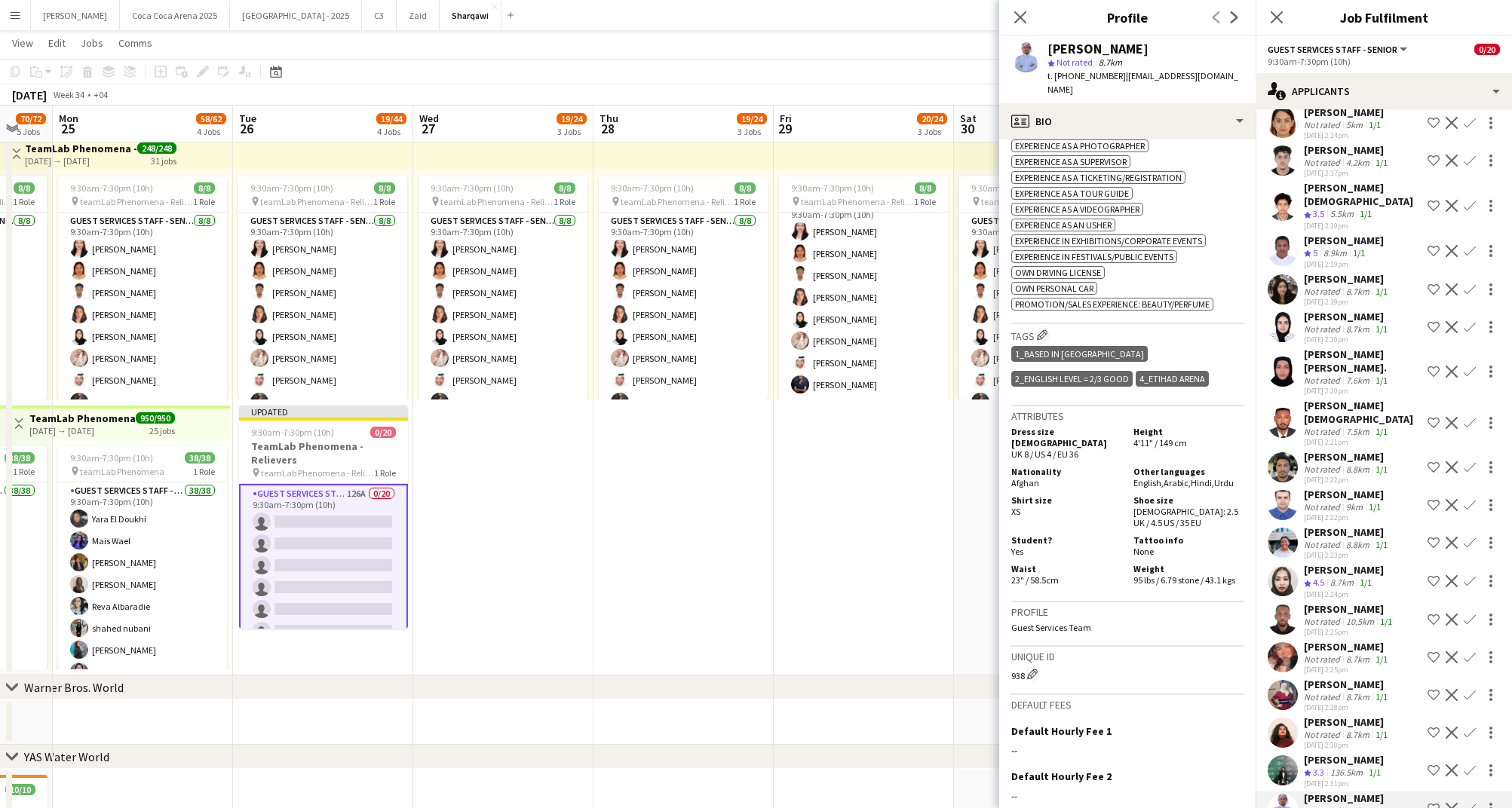
scroll to position [656, 0]
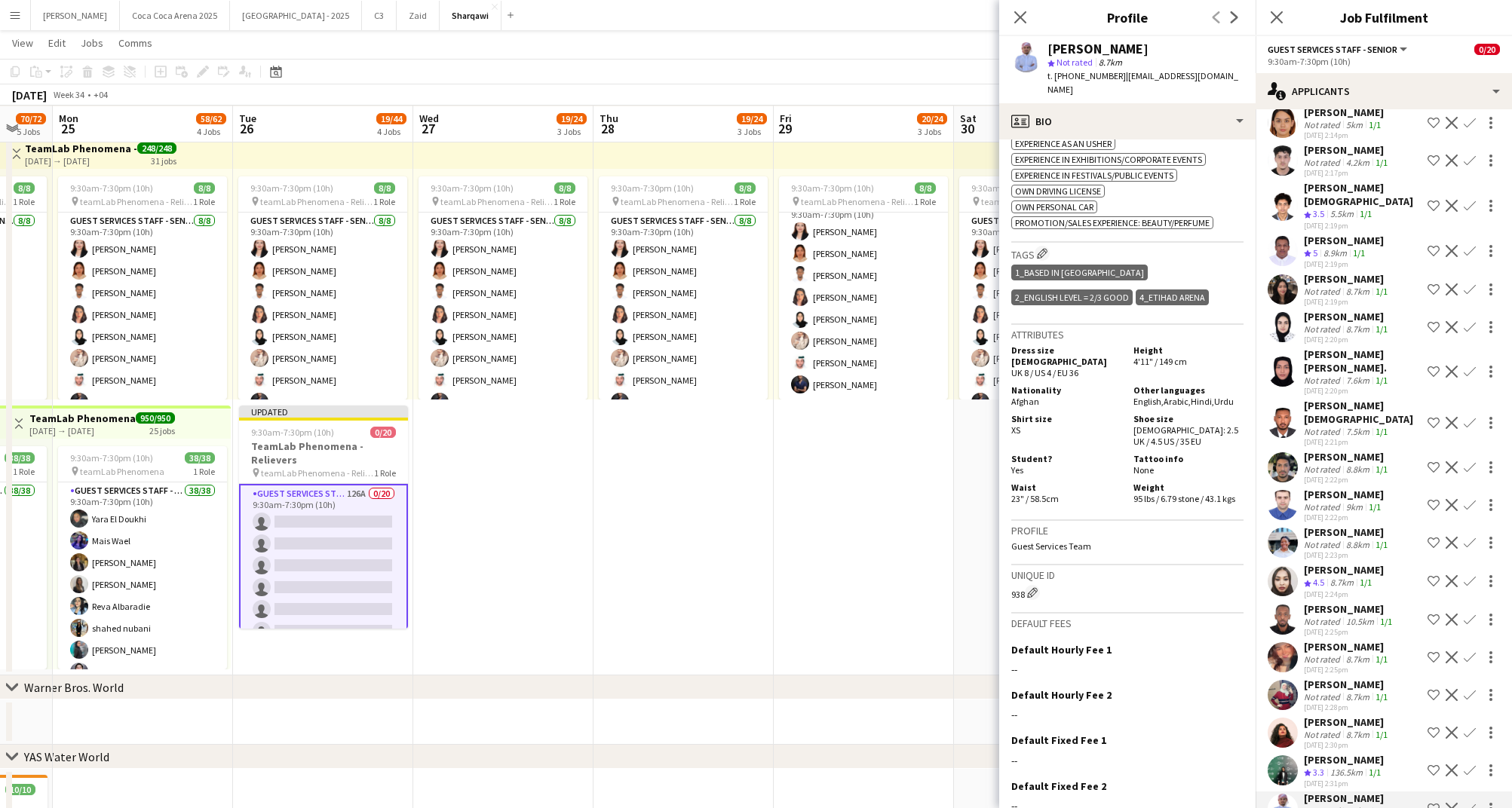
click at [1341, 767] on div "136.5km" at bounding box center [1345, 773] width 39 height 13
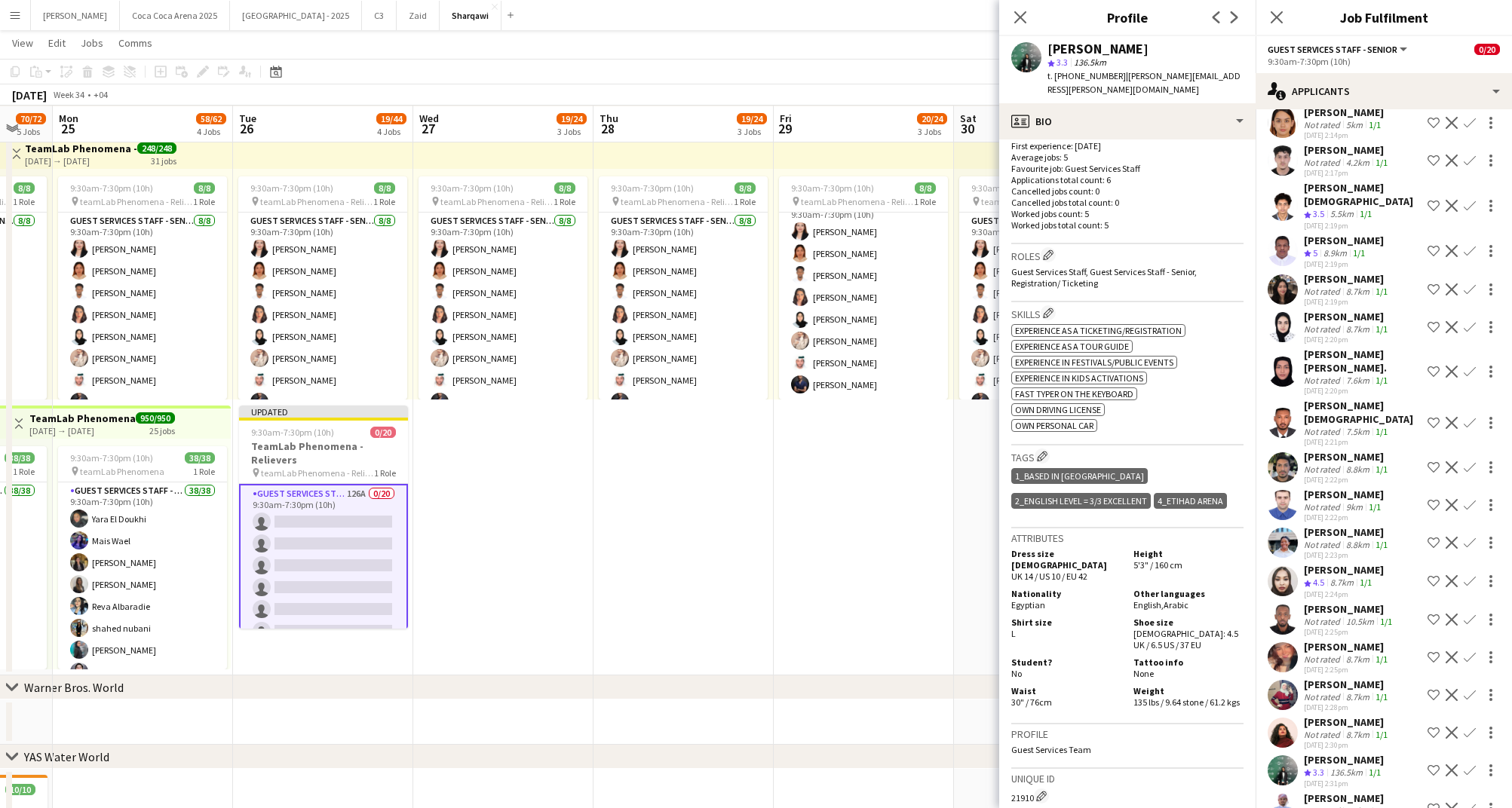
scroll to position [461, 0]
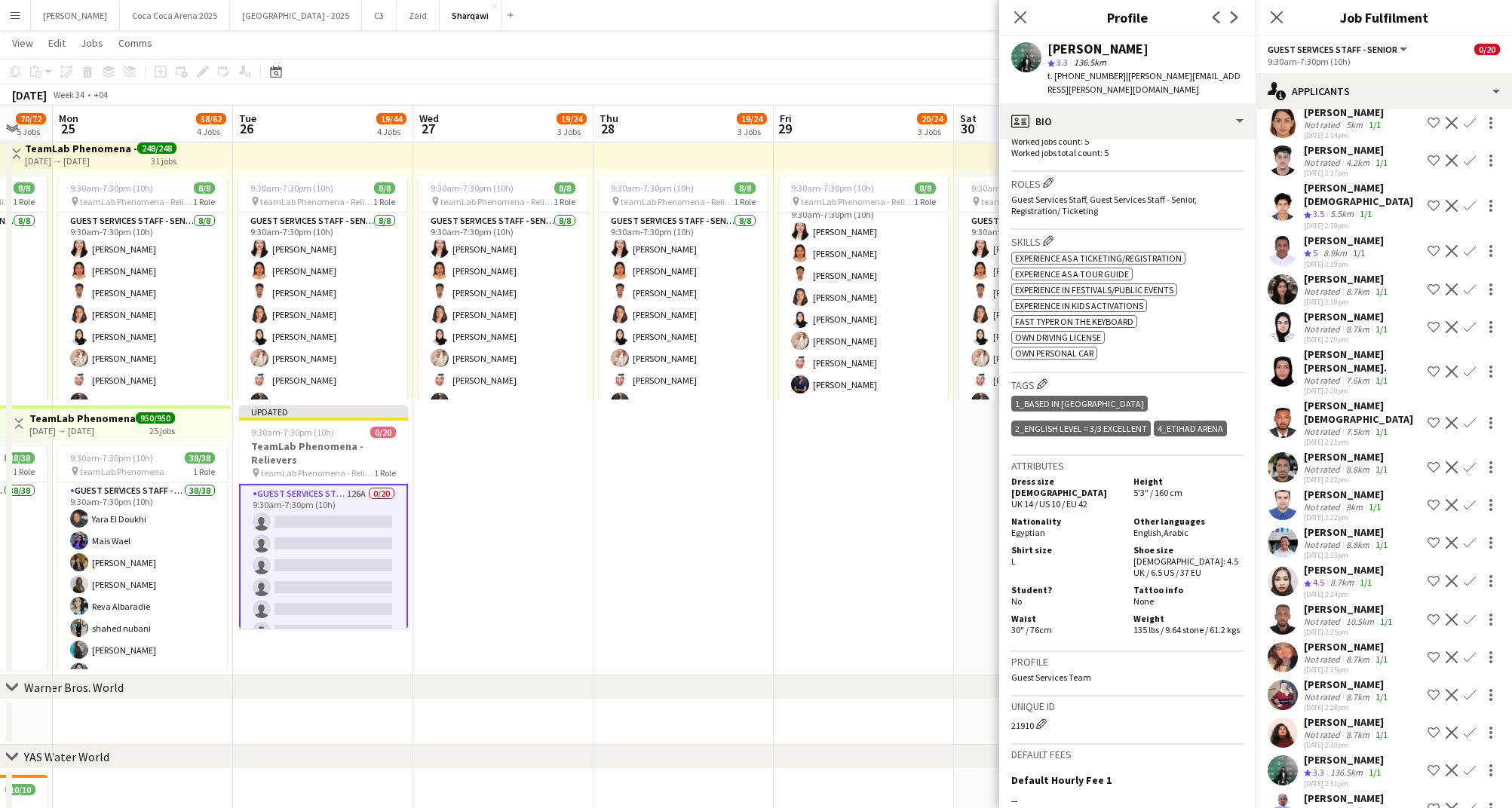
click at [1360, 767] on div "136.5km" at bounding box center [1345, 773] width 39 height 13
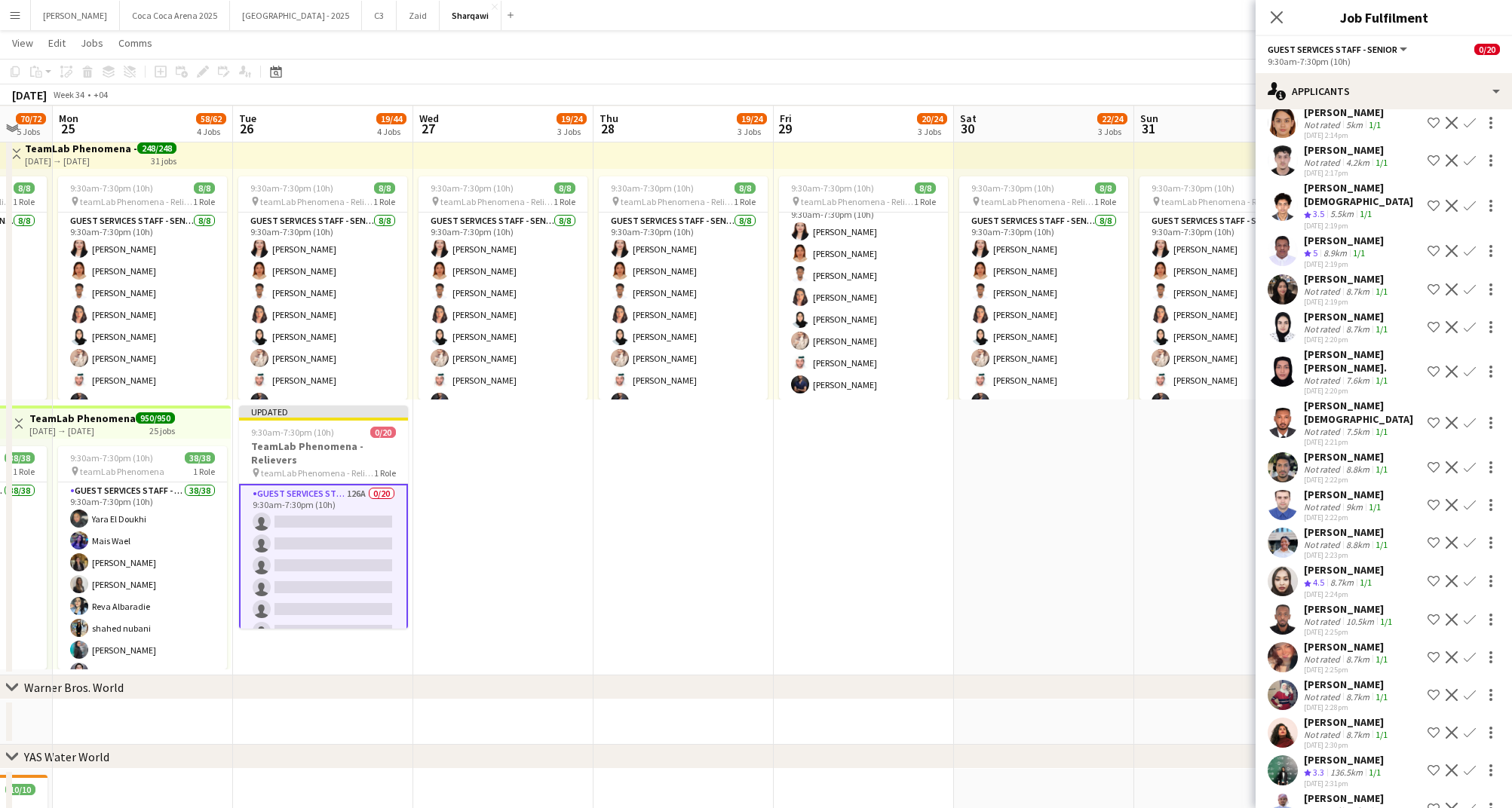
click at [1430, 764] on app-icon "Shortlist crew" at bounding box center [1432, 769] width 12 height 12
click at [1334, 792] on div "Hamidullah Abdullah" at bounding box center [1346, 798] width 87 height 13
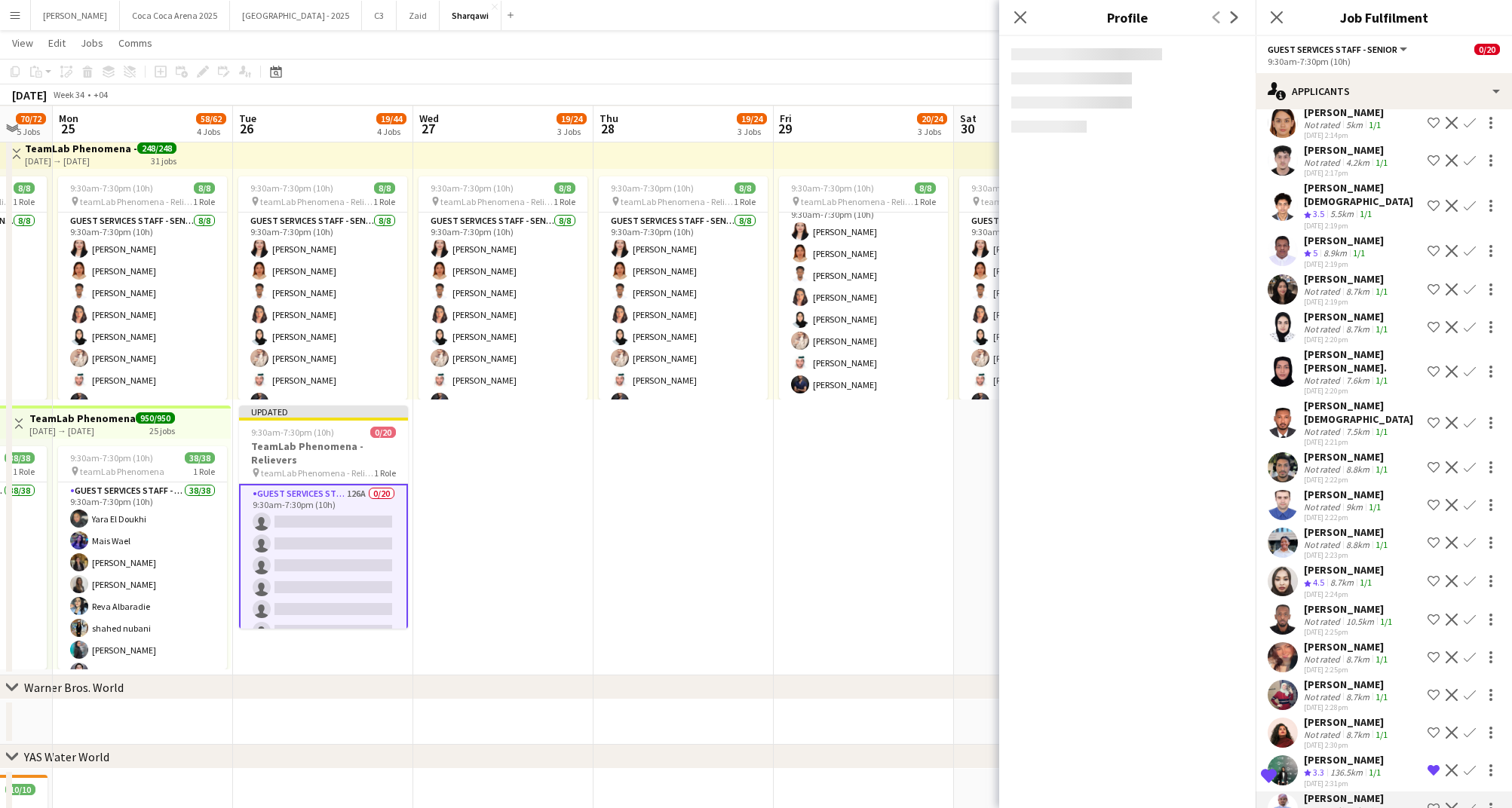
click at [1332, 753] on div "Sara Seada" at bounding box center [1343, 760] width 80 height 13
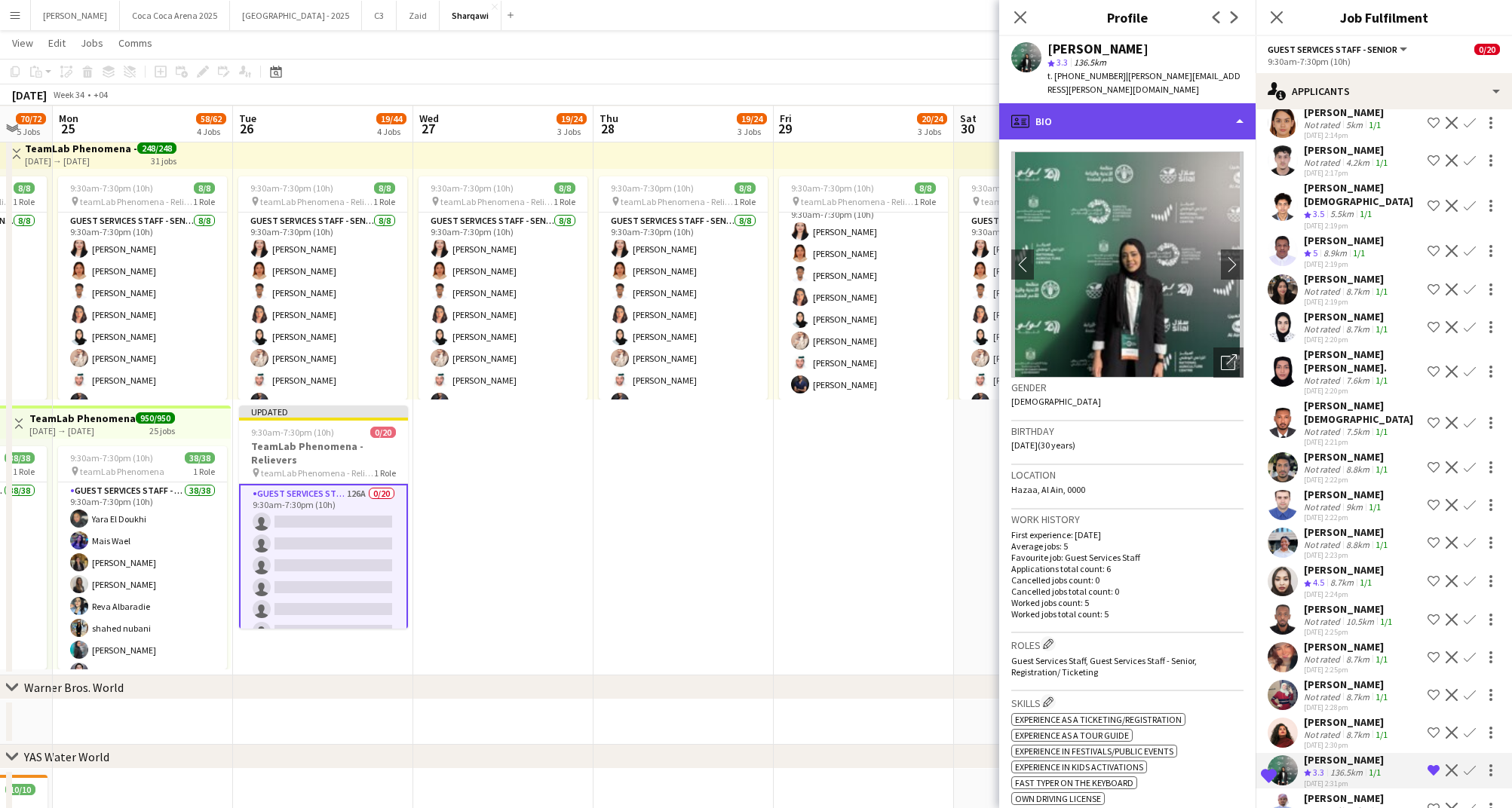
click at [1103, 103] on div "profile Bio" at bounding box center [1127, 121] width 256 height 36
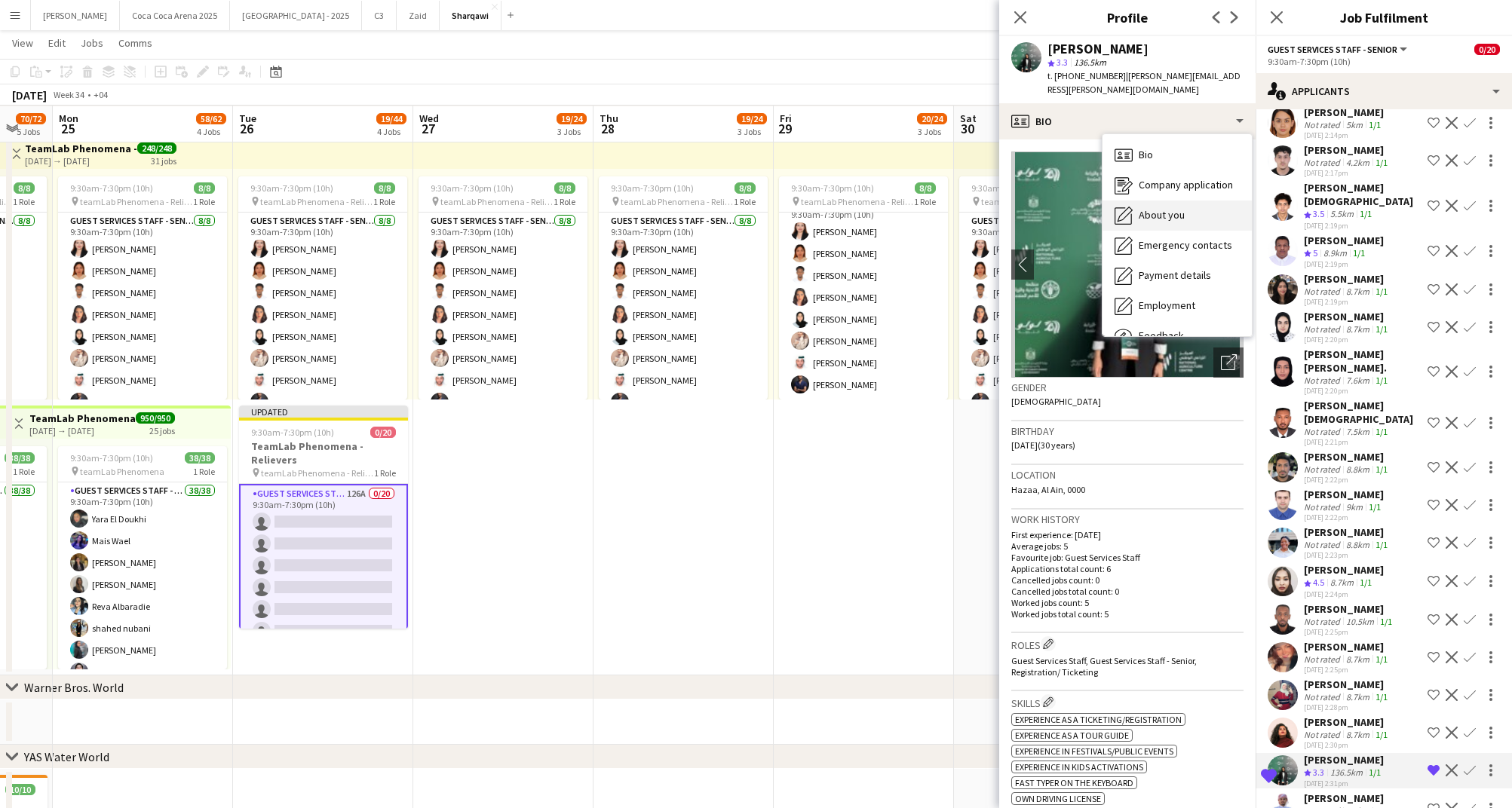
click at [1153, 201] on div "About you About you" at bounding box center [1177, 216] width 150 height 30
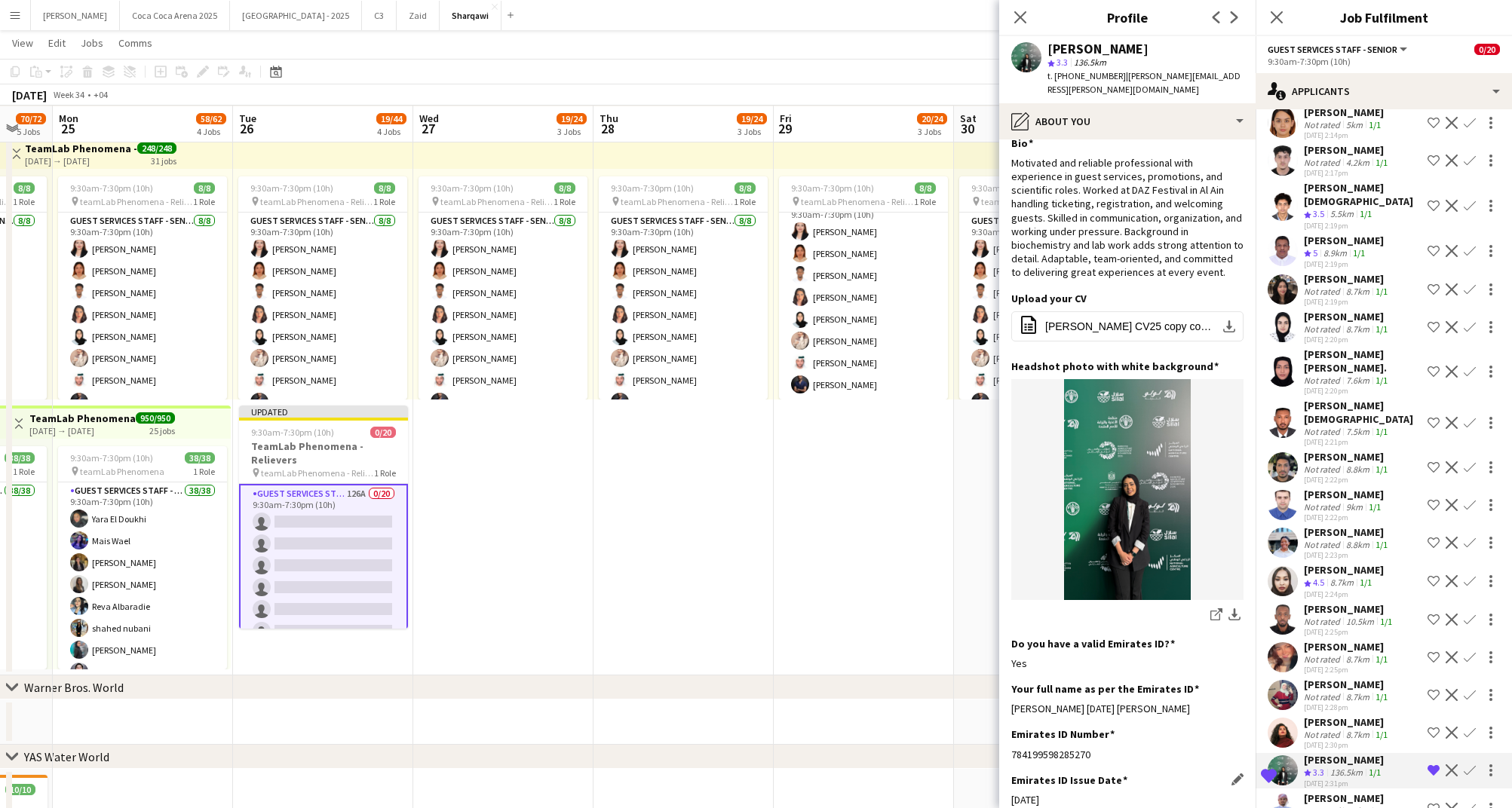
scroll to position [0, 0]
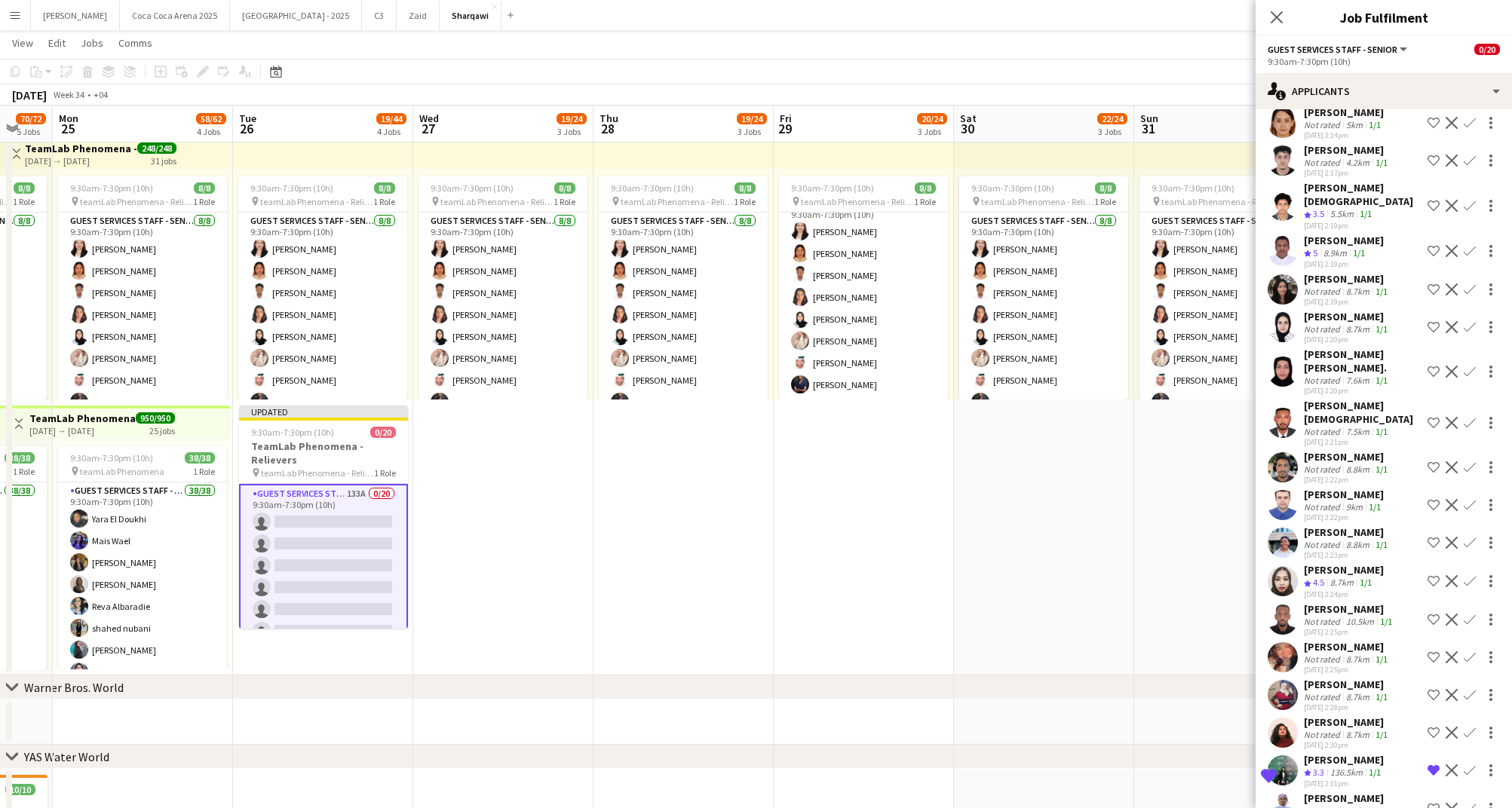
click at [1334, 753] on div "Sara Seada" at bounding box center [1343, 760] width 80 height 13
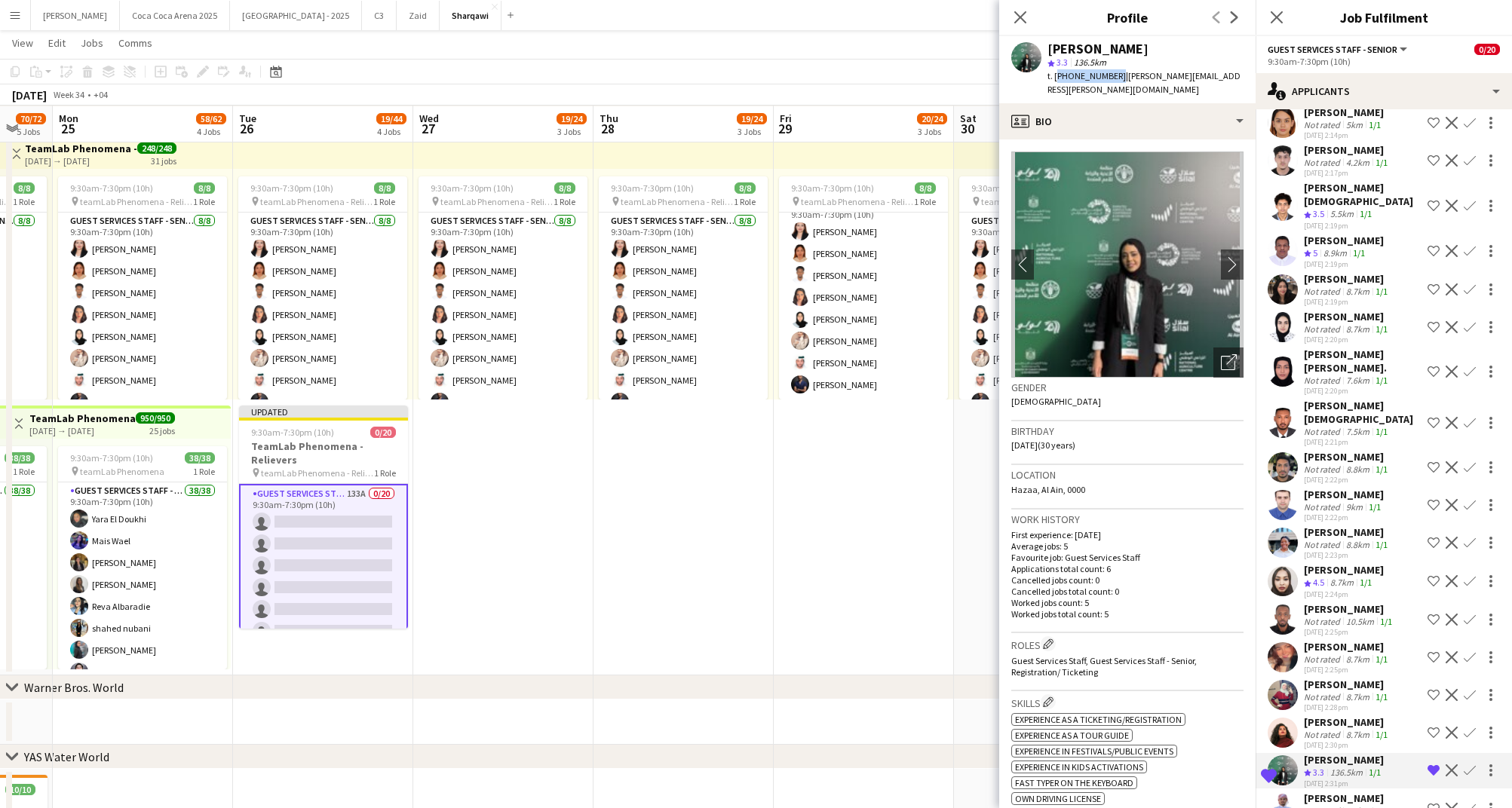
drag, startPoint x: 1113, startPoint y: 75, endPoint x: 1055, endPoint y: 75, distance: 58.0
click at [1055, 75] on span "t. +971502664327" at bounding box center [1087, 75] width 79 height 12
copy span "+971502664327"
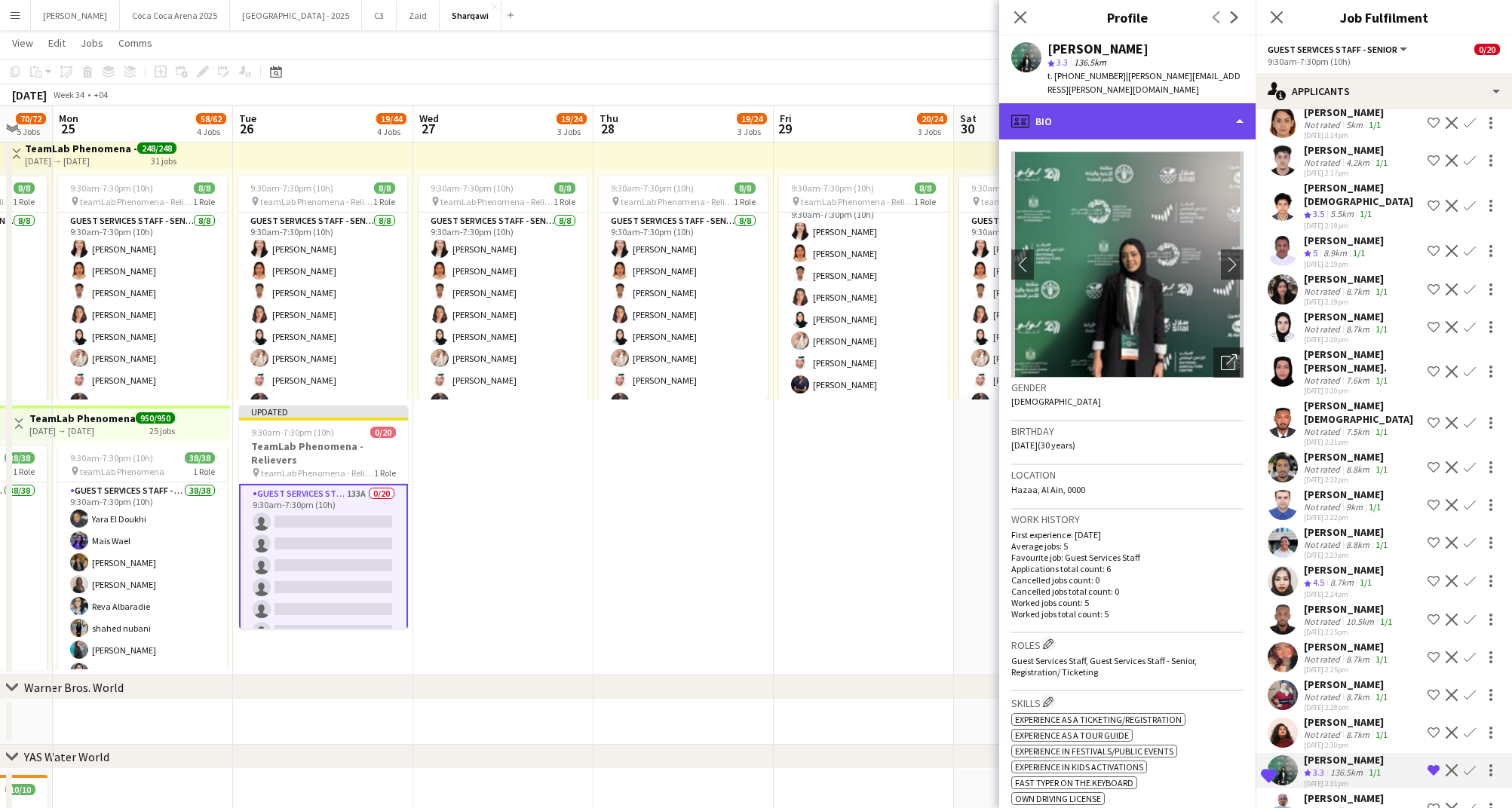
click at [1075, 103] on div "profile Bio" at bounding box center [1127, 121] width 256 height 36
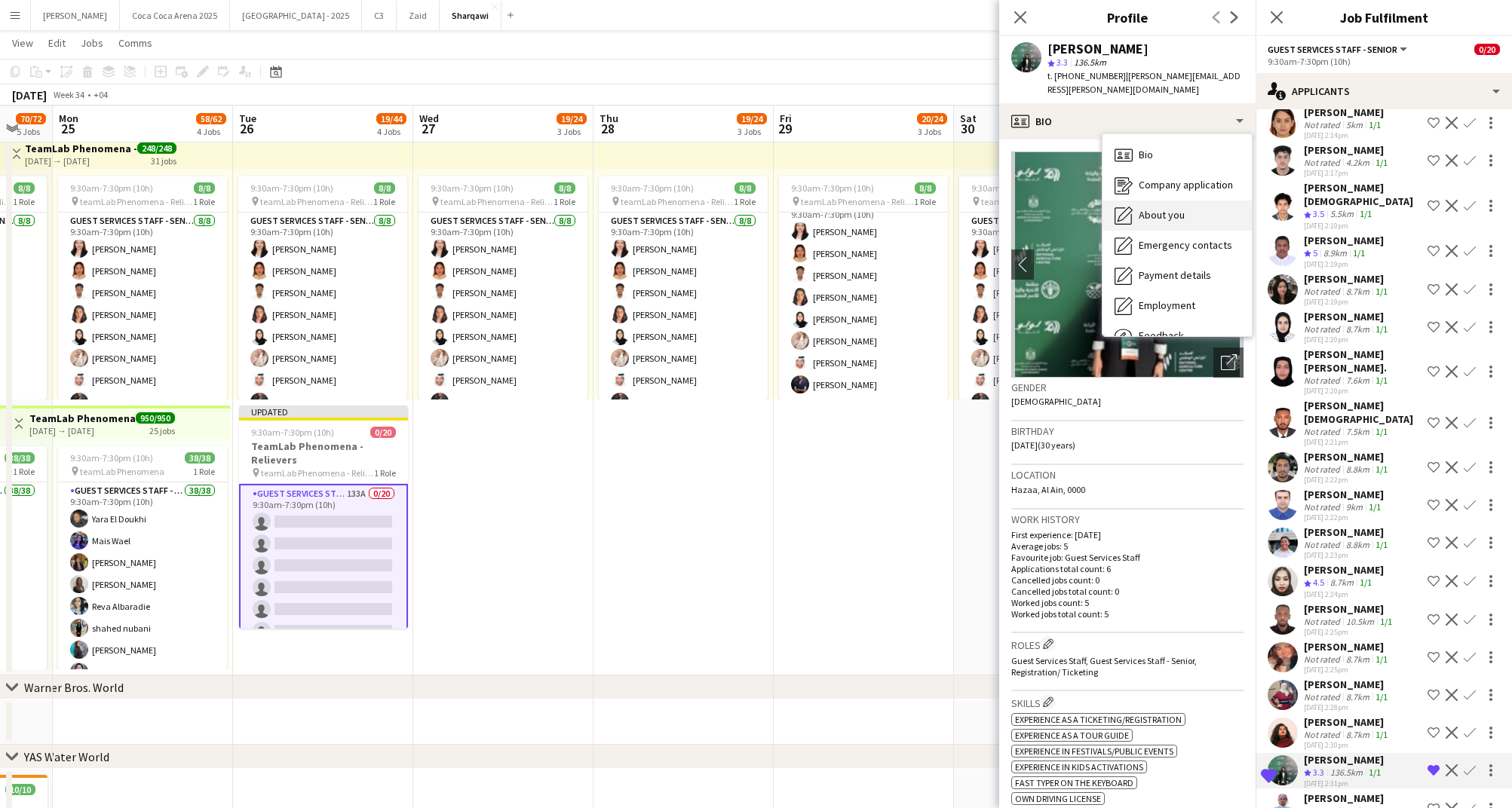
click at [1139, 208] on span "About you" at bounding box center [1161, 214] width 46 height 13
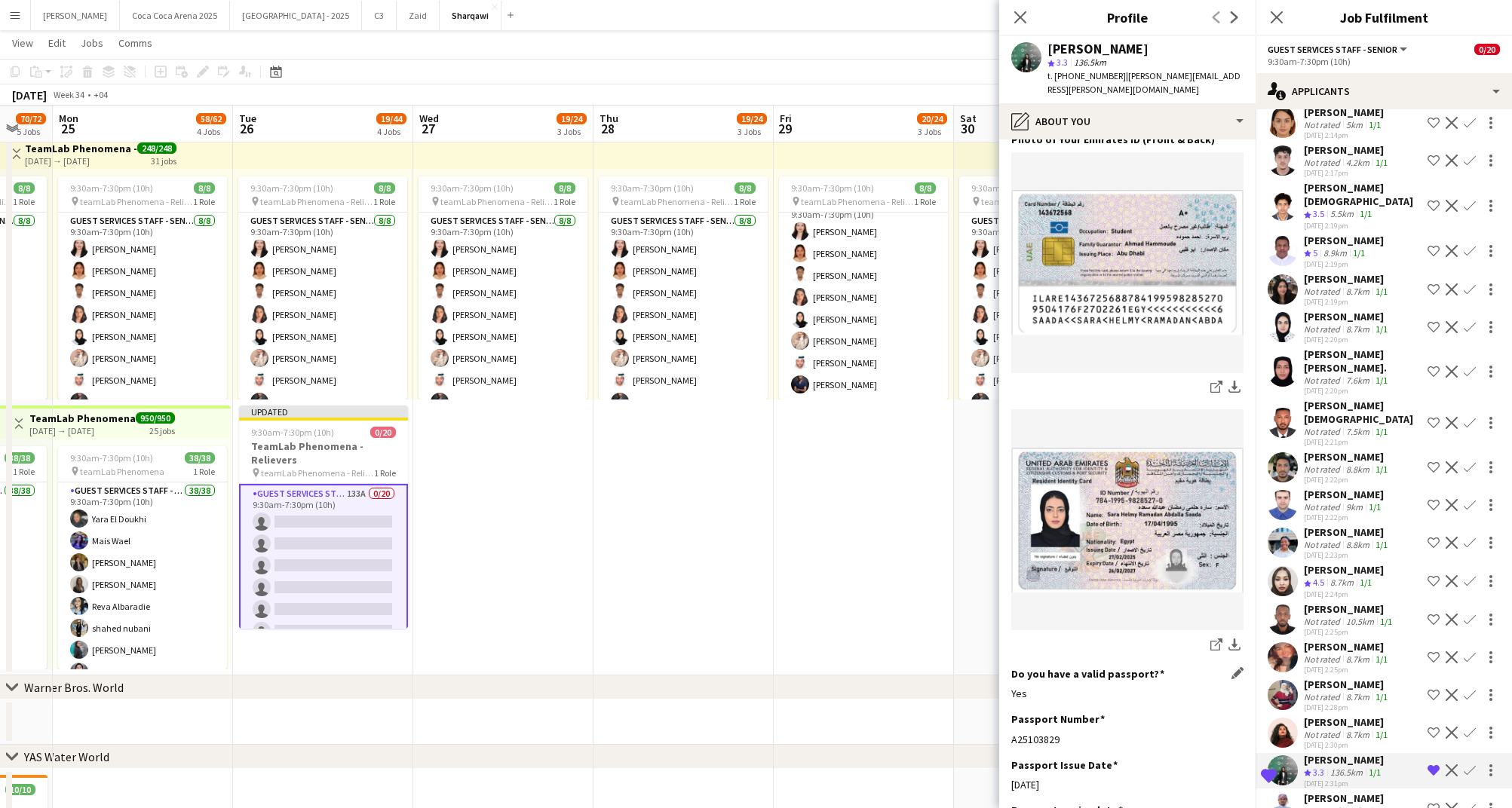
scroll to position [759, 0]
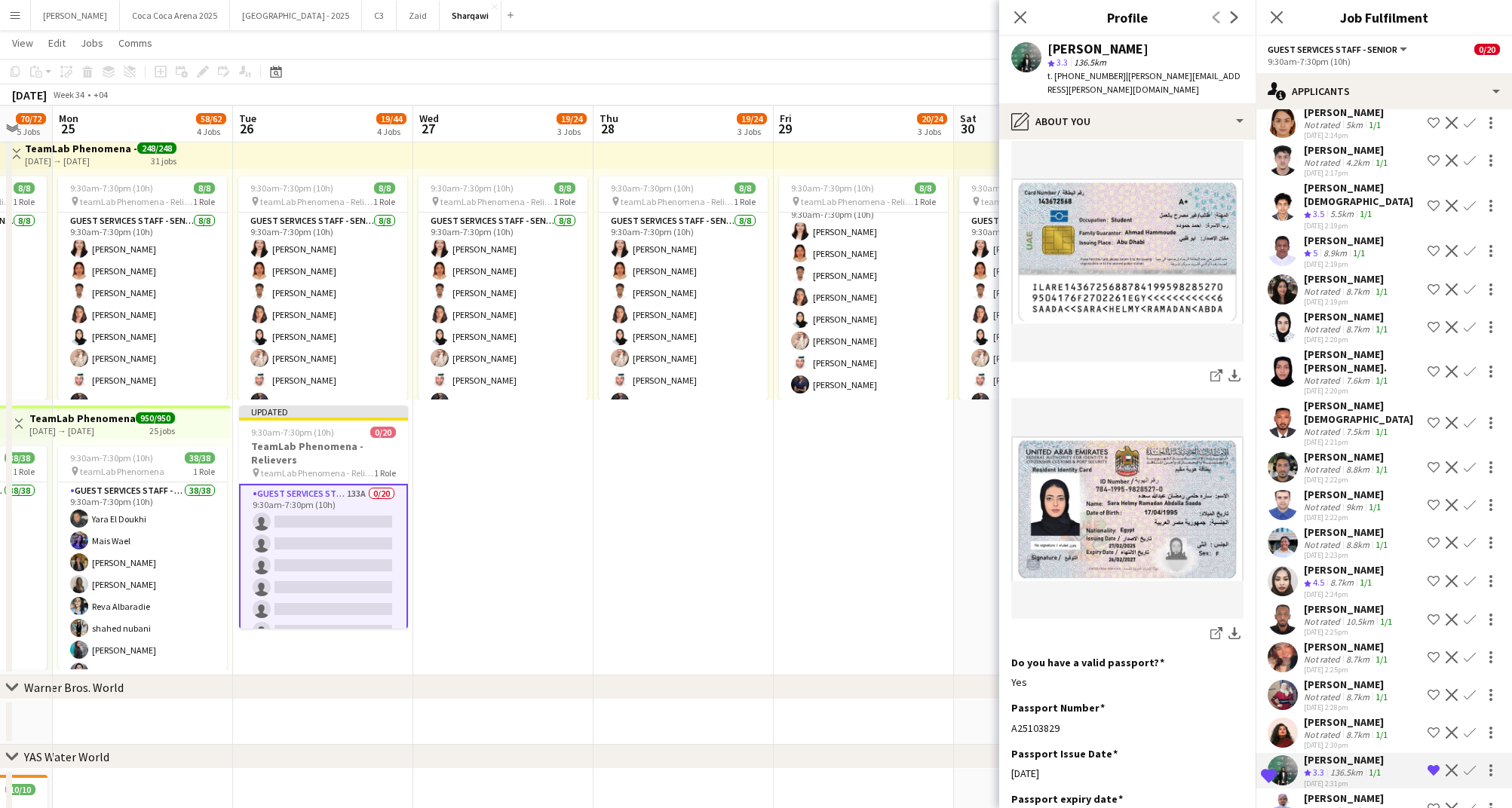
click at [1131, 531] on img at bounding box center [1127, 509] width 232 height 145
click at [1024, 12] on icon at bounding box center [1019, 17] width 14 height 14
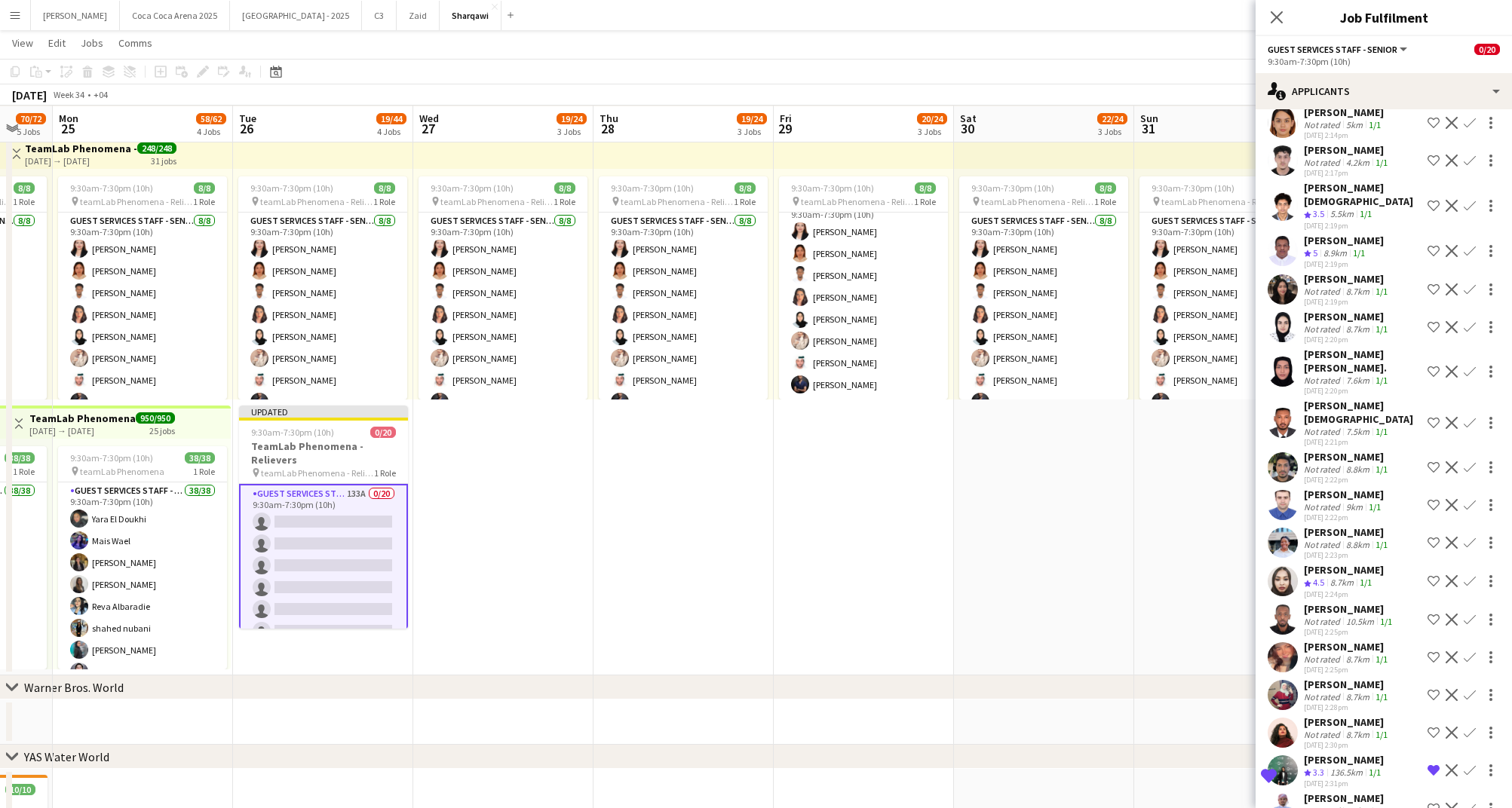
click at [1332, 767] on div "136.5km" at bounding box center [1345, 773] width 39 height 13
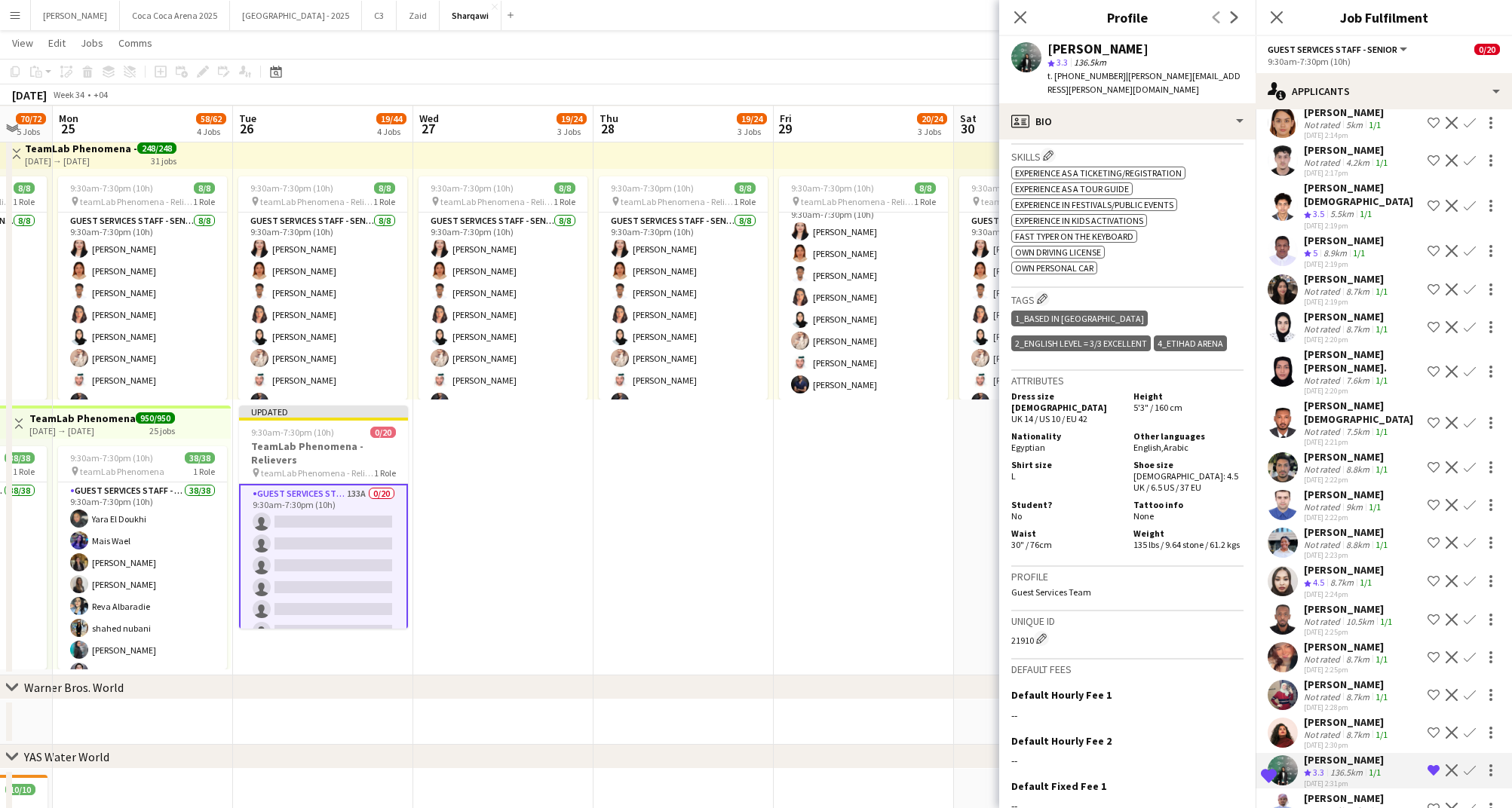
scroll to position [548, 0]
click at [1125, 105] on div "profile Bio" at bounding box center [1127, 121] width 256 height 36
click at [1144, 208] on span "About you" at bounding box center [1161, 214] width 46 height 13
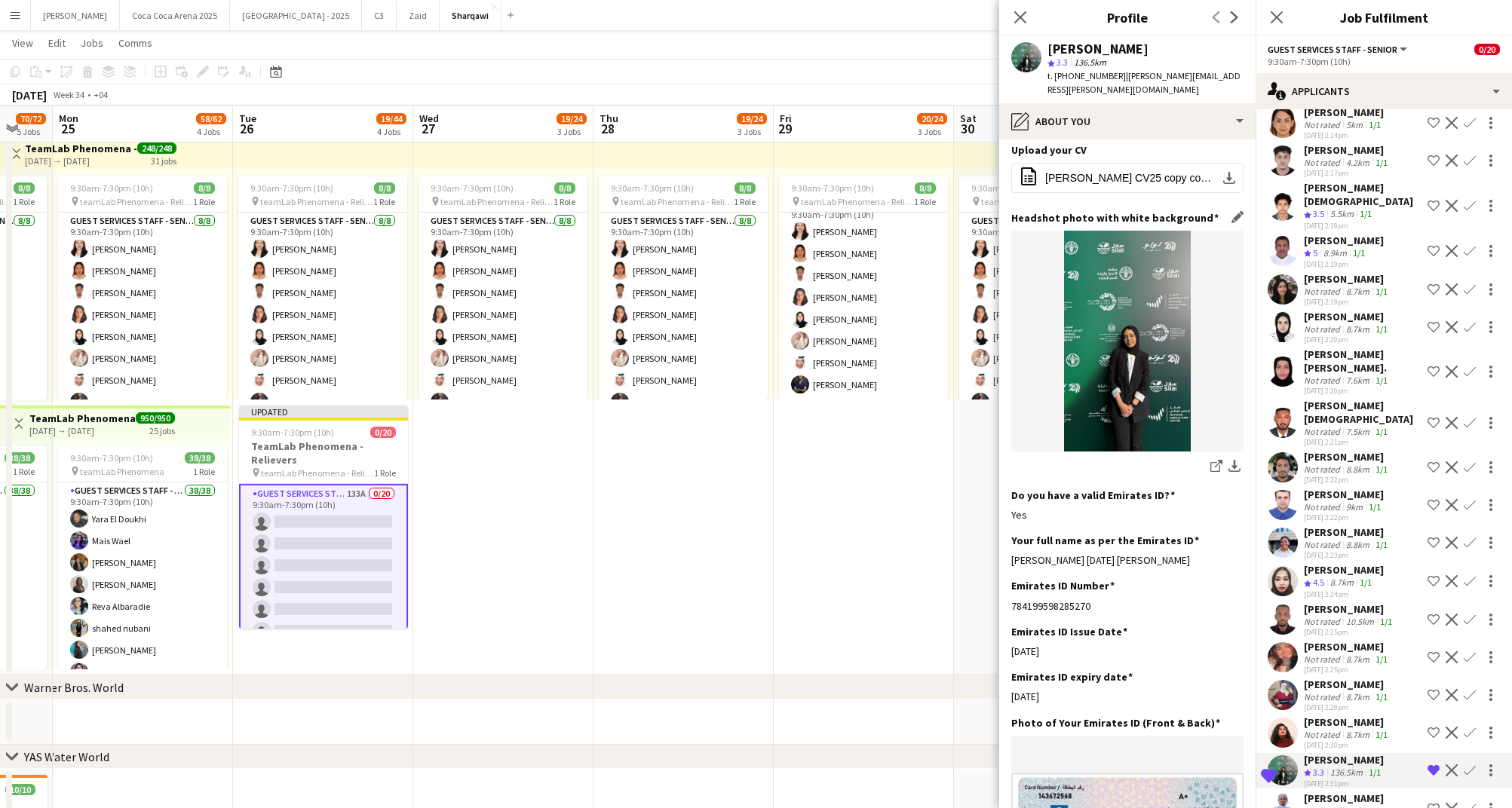
scroll to position [172, 0]
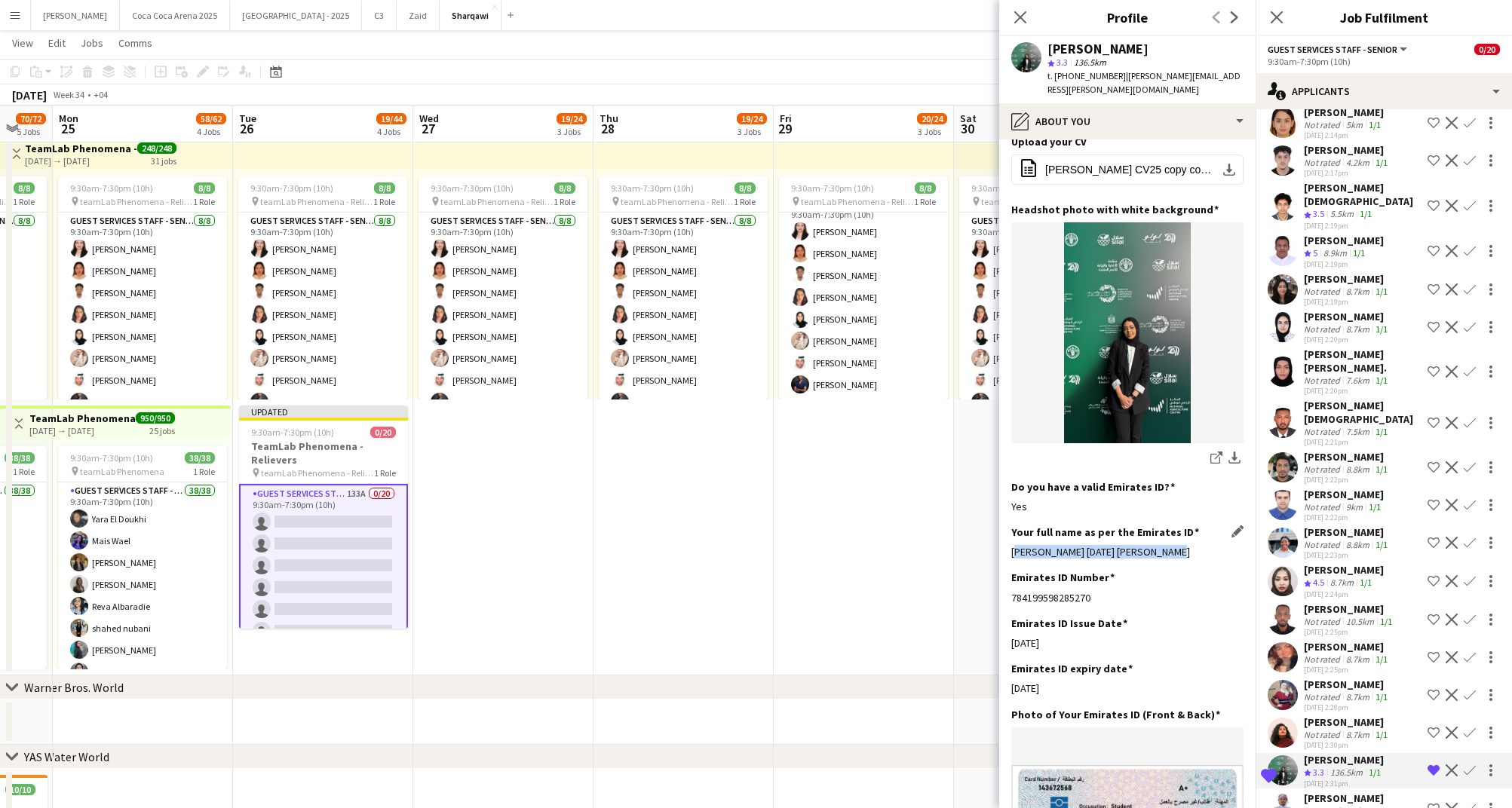
drag, startPoint x: 1181, startPoint y: 539, endPoint x: 1028, endPoint y: 528, distance: 153.4
click at [1028, 528] on div "Your full name as per the Emirates ID Edit this field Sara Helmy Ramadan Abdall…" at bounding box center [1127, 548] width 232 height 46
copy div "Sara Helmy Ramadan Abdalla Saada"
click at [1020, 17] on icon at bounding box center [1019, 17] width 14 height 14
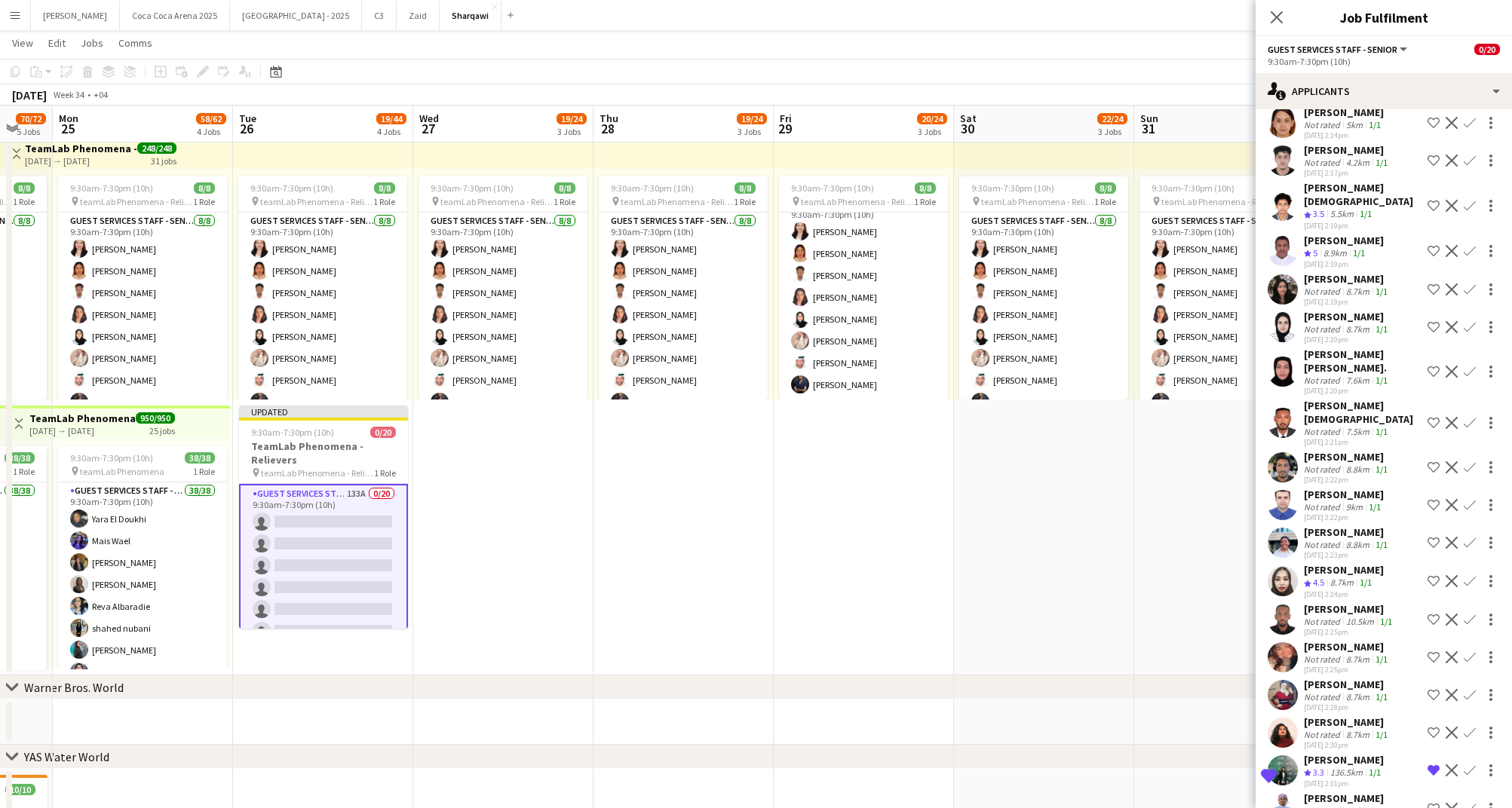
click at [1288, 755] on app-user-avatar at bounding box center [1283, 770] width 30 height 30
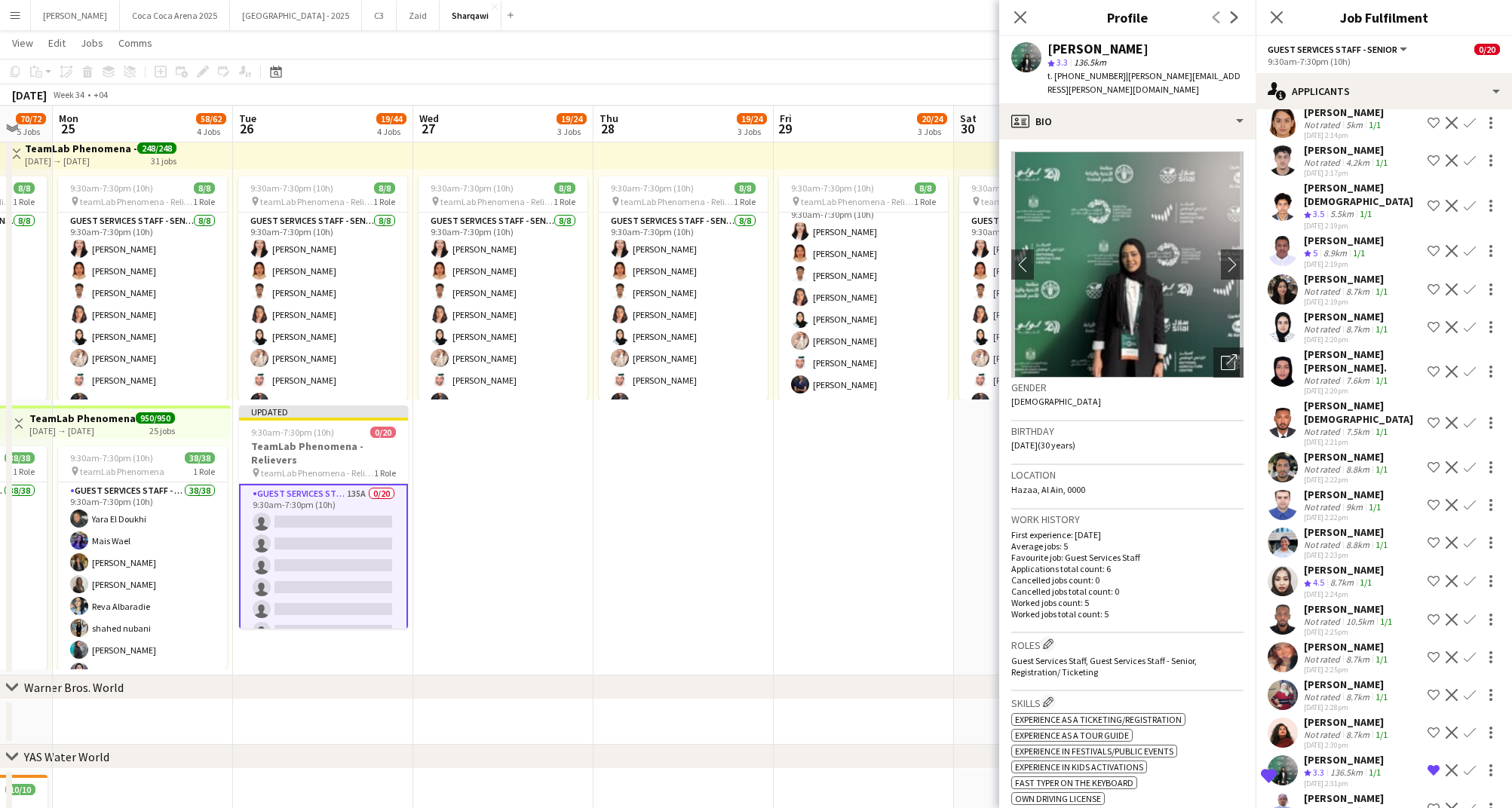
click at [861, 527] on app-date-cell "9:30am-7:30pm (10h) 8/8 pin teamLab Phenomena - Relievers 1 Role Guest Services…" at bounding box center [863, 402] width 180 height 546
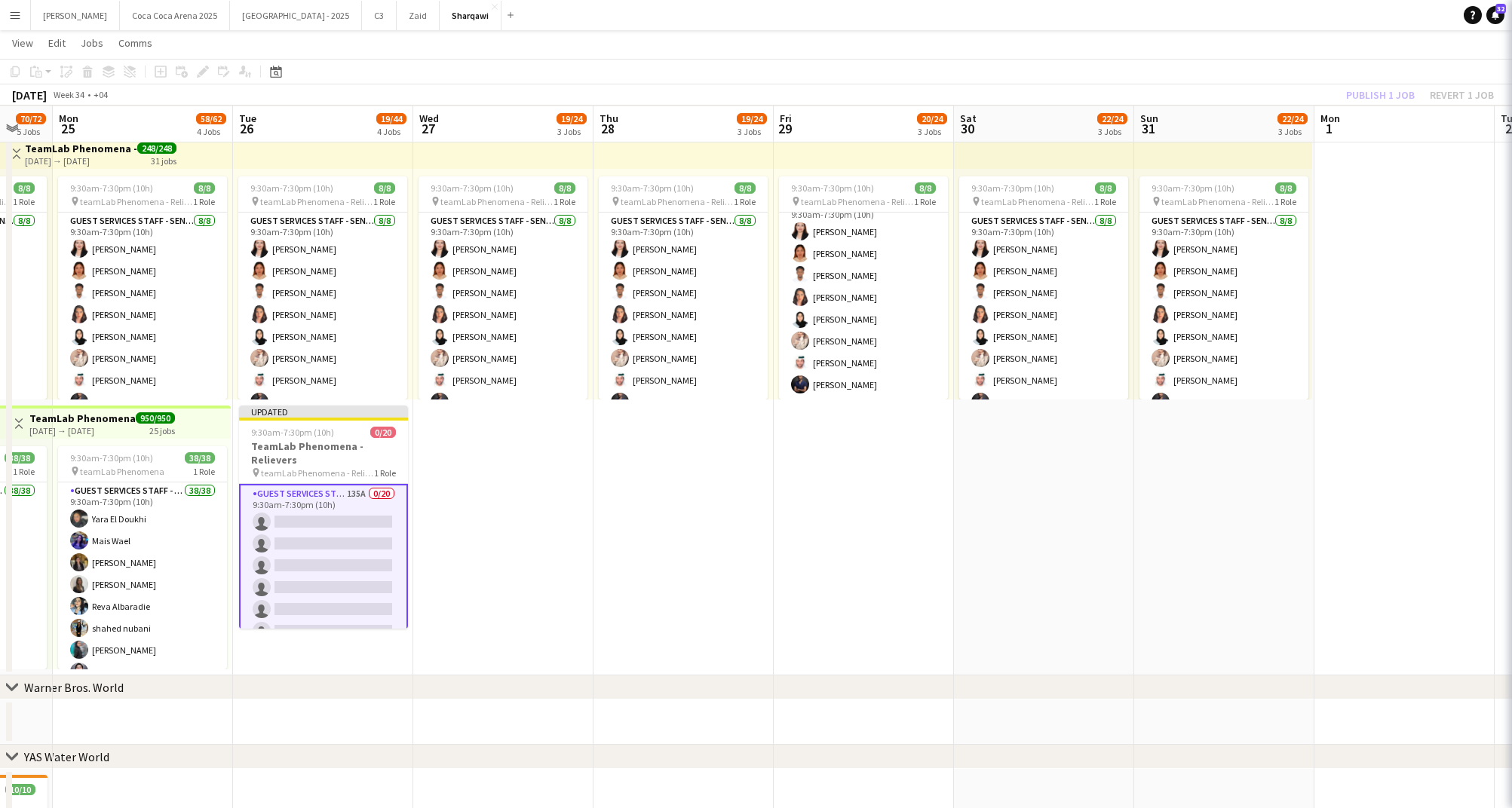
scroll to position [0, 0]
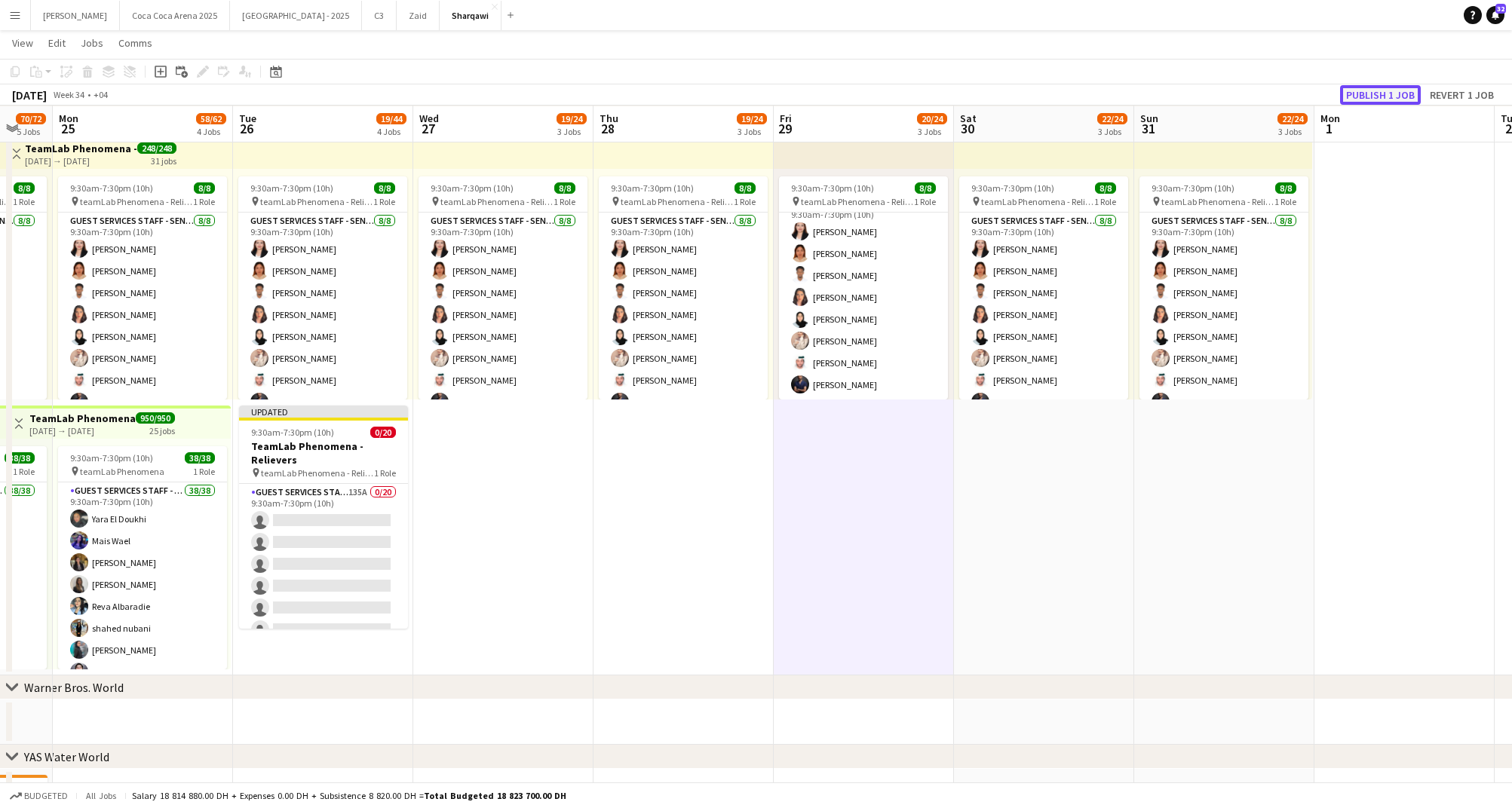
click at [1370, 95] on button "Publish 1 job" at bounding box center [1380, 95] width 81 height 20
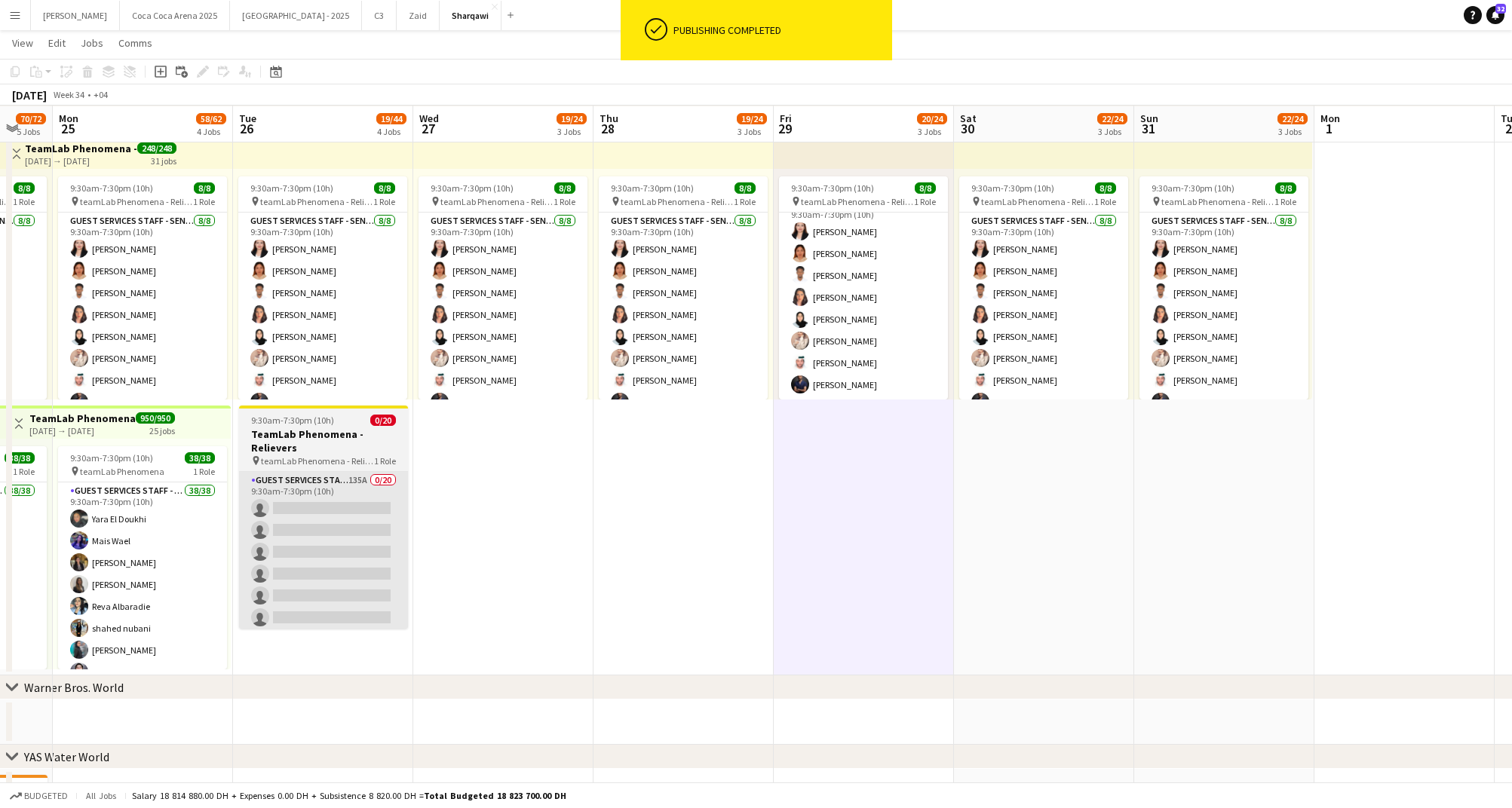
click at [378, 528] on app-card-role "Guest Services Staff - Senior 135A 0/20 9:30am-7:30pm (10h) single-neutral-acti…" at bounding box center [323, 705] width 169 height 467
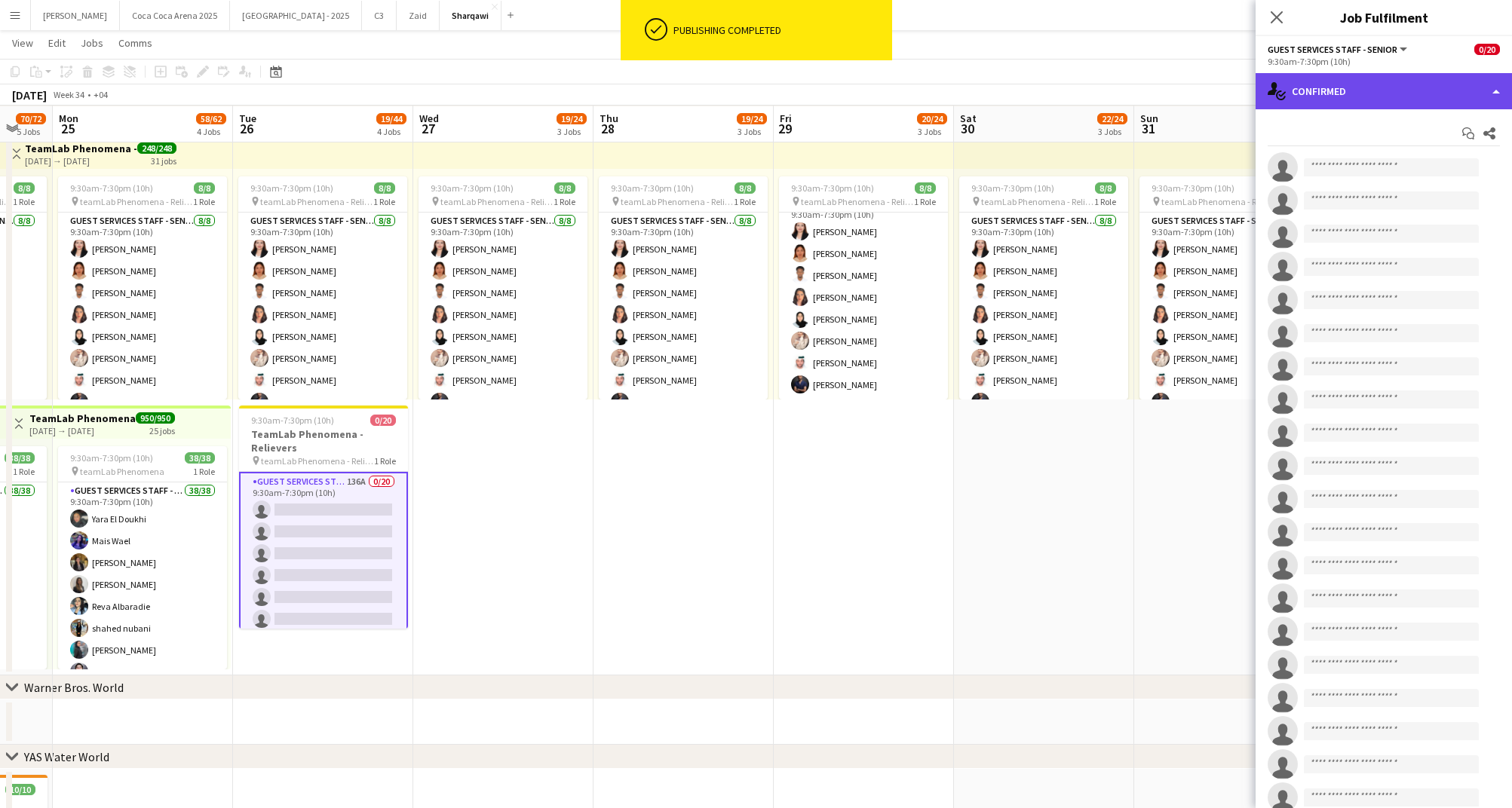
click at [1344, 99] on div "single-neutral-actions-check-2 Confirmed" at bounding box center [1383, 91] width 256 height 36
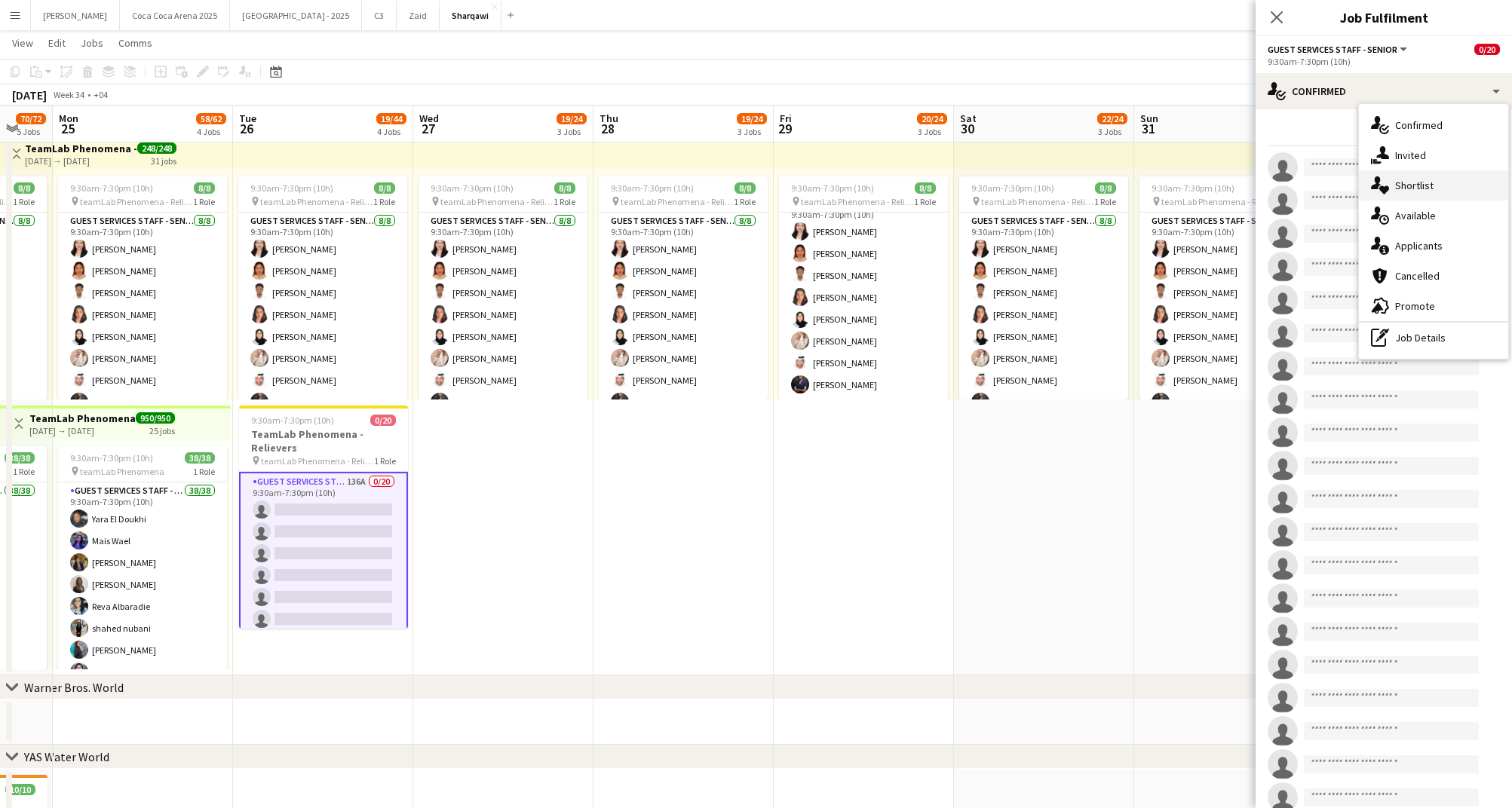
click at [1400, 191] on div "single-neutral-actions-heart Shortlist" at bounding box center [1433, 185] width 150 height 30
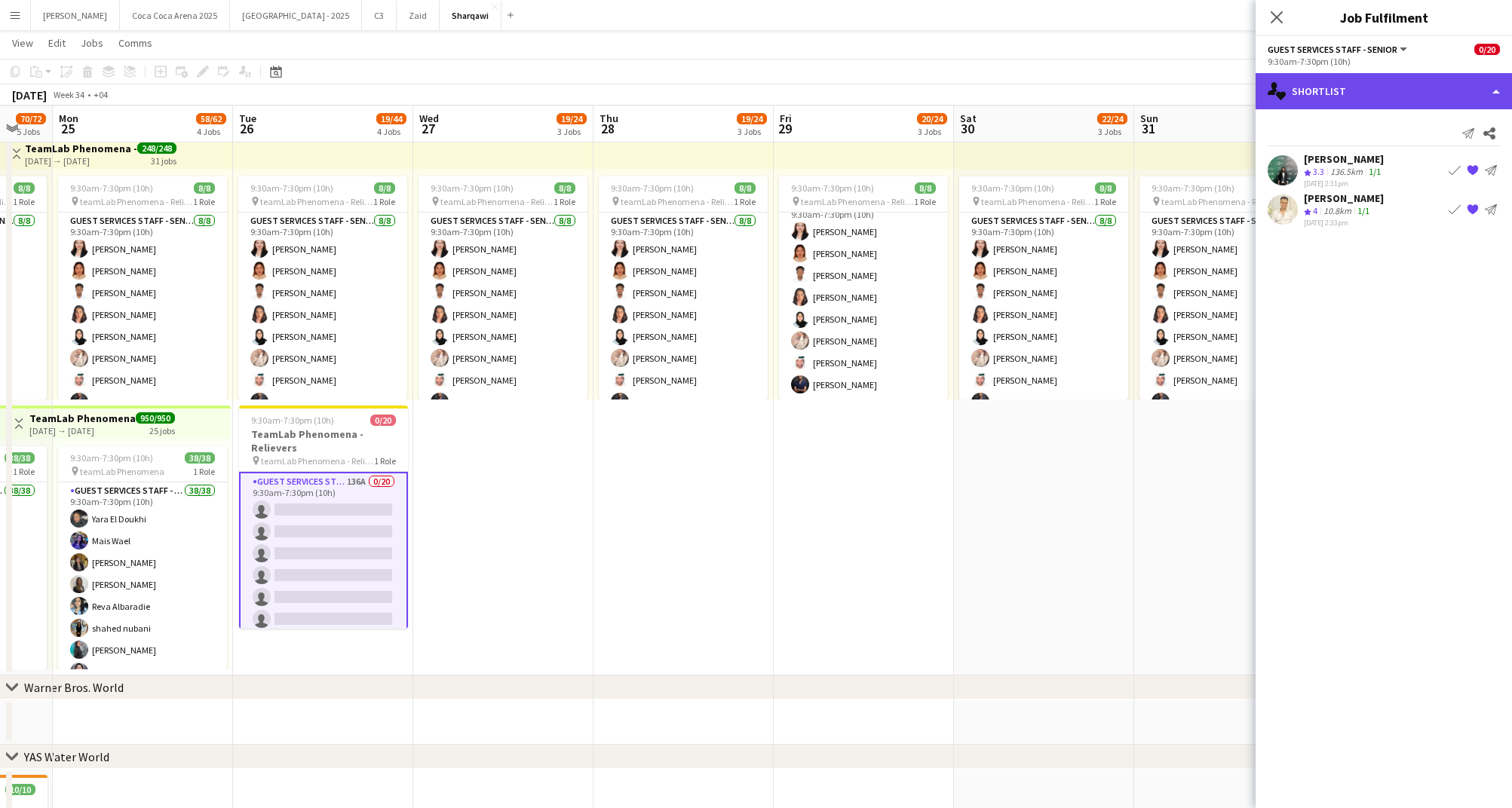
click at [1357, 90] on div "single-neutral-actions-heart Shortlist" at bounding box center [1383, 91] width 256 height 36
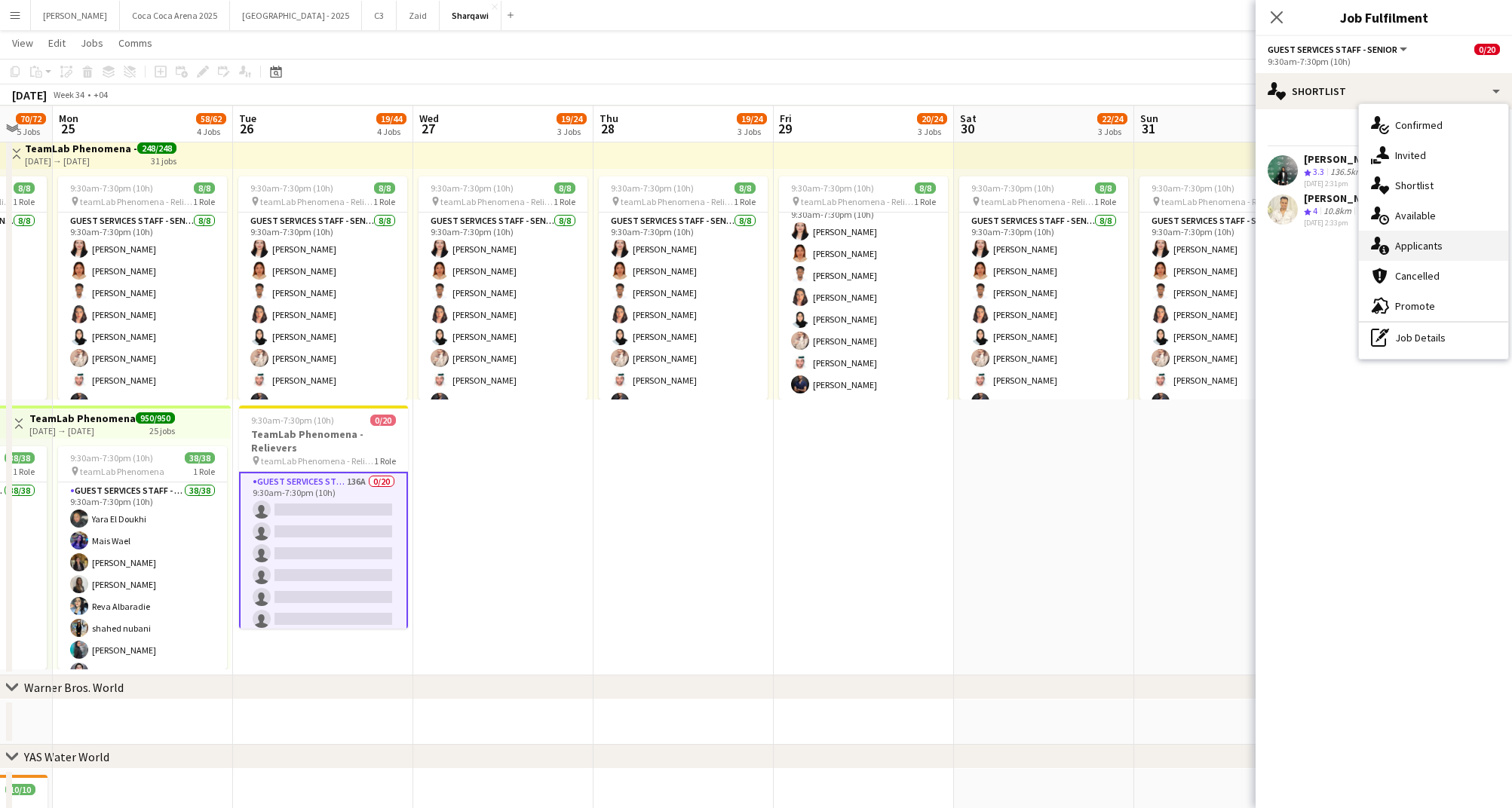
click at [1405, 250] on div "single-neutral-actions-information Applicants" at bounding box center [1433, 246] width 150 height 30
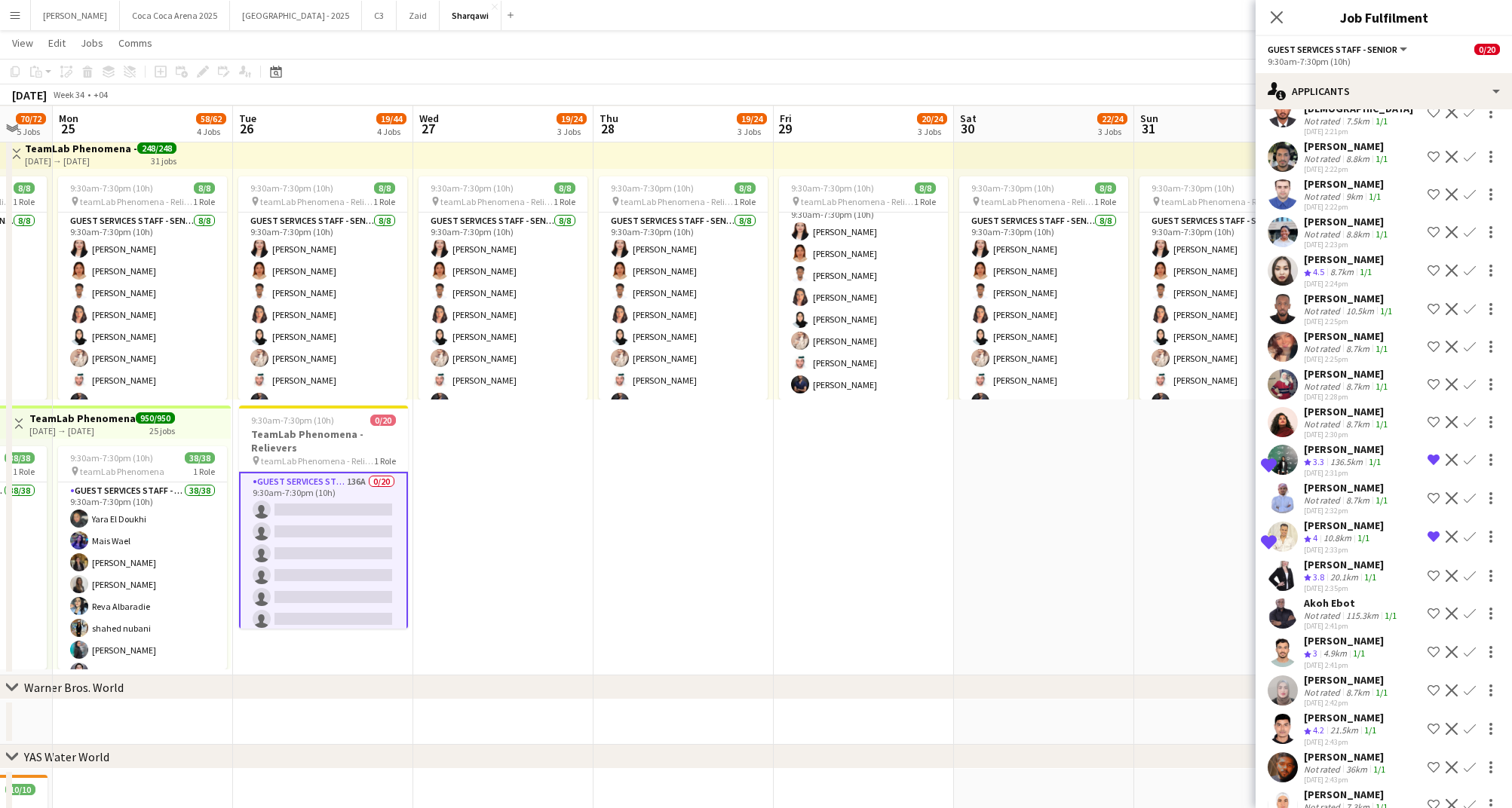
scroll to position [4586, 0]
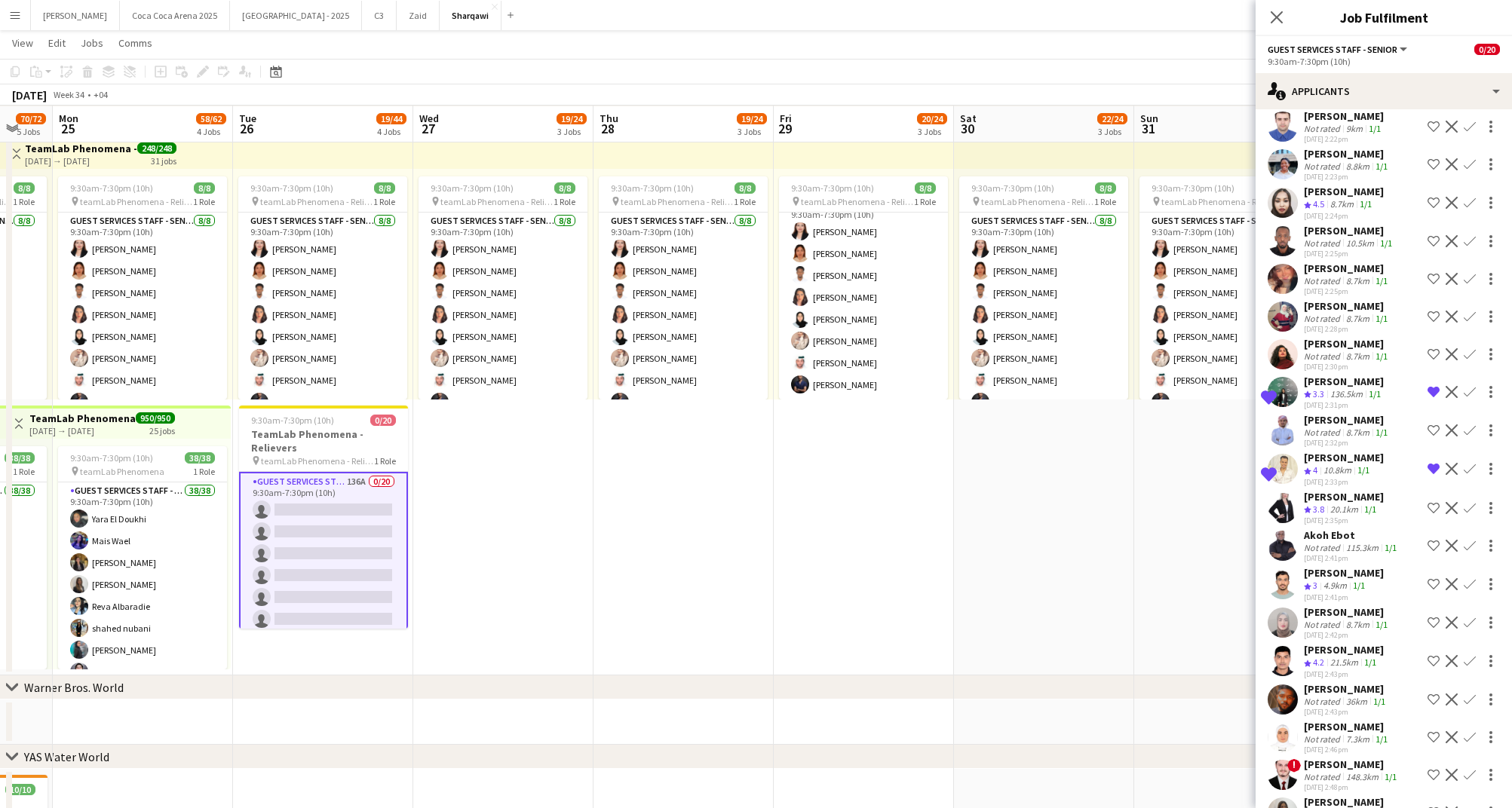
click at [1339, 807] on div "8.7km" at bounding box center [1341, 815] width 30 height 13
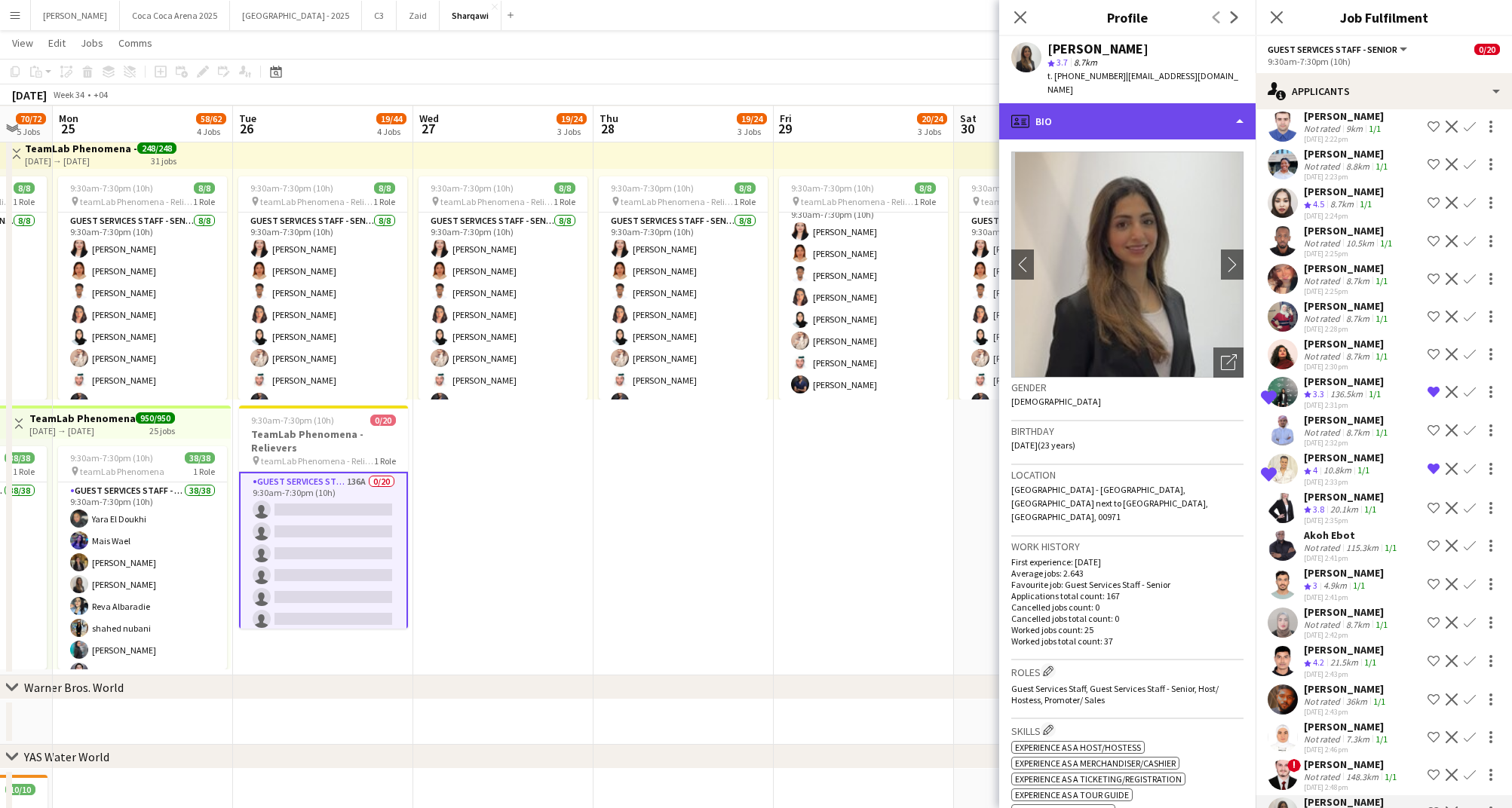
click at [1061, 116] on div "profile Bio" at bounding box center [1127, 121] width 256 height 36
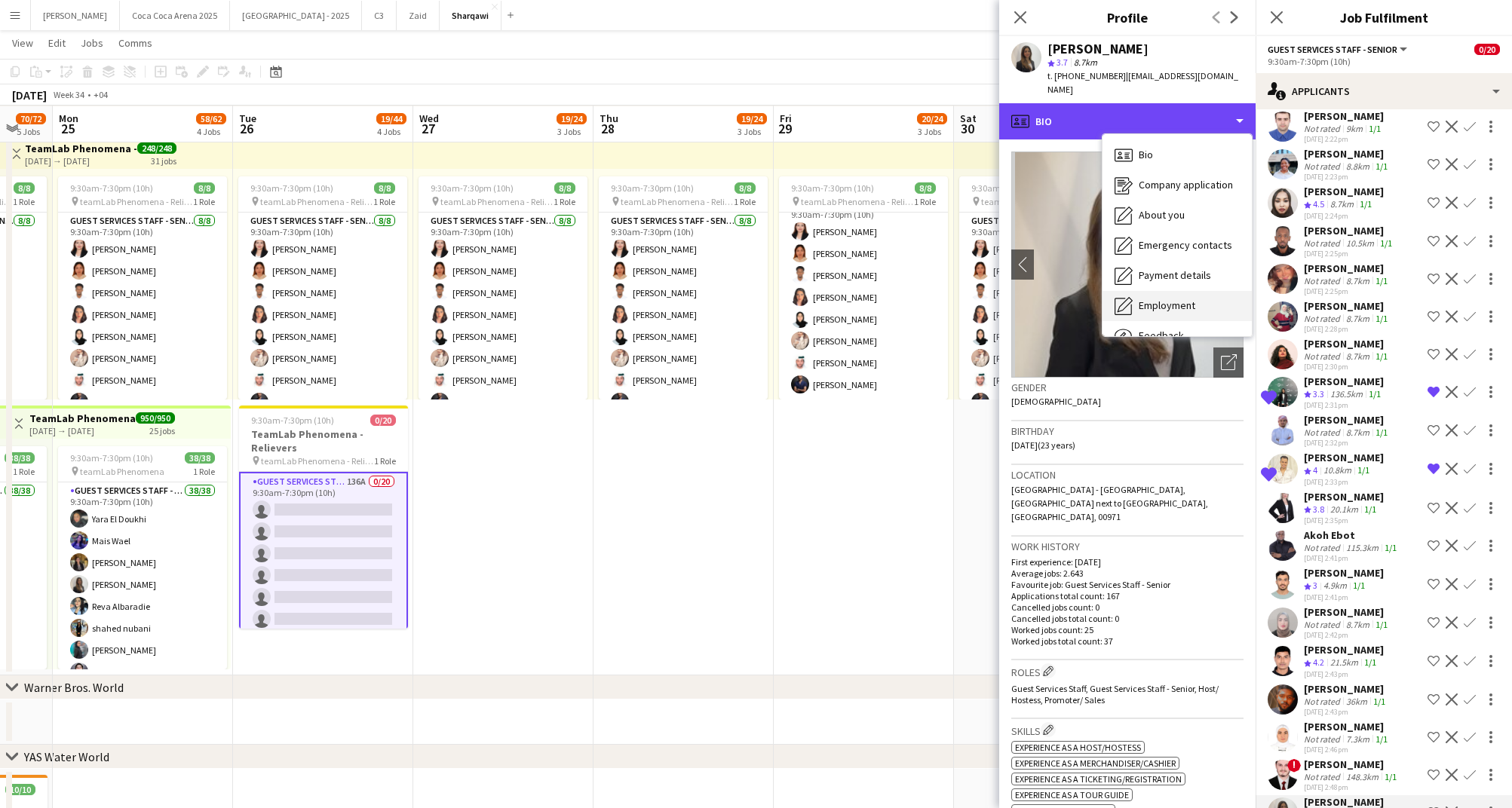
scroll to position [50, 0]
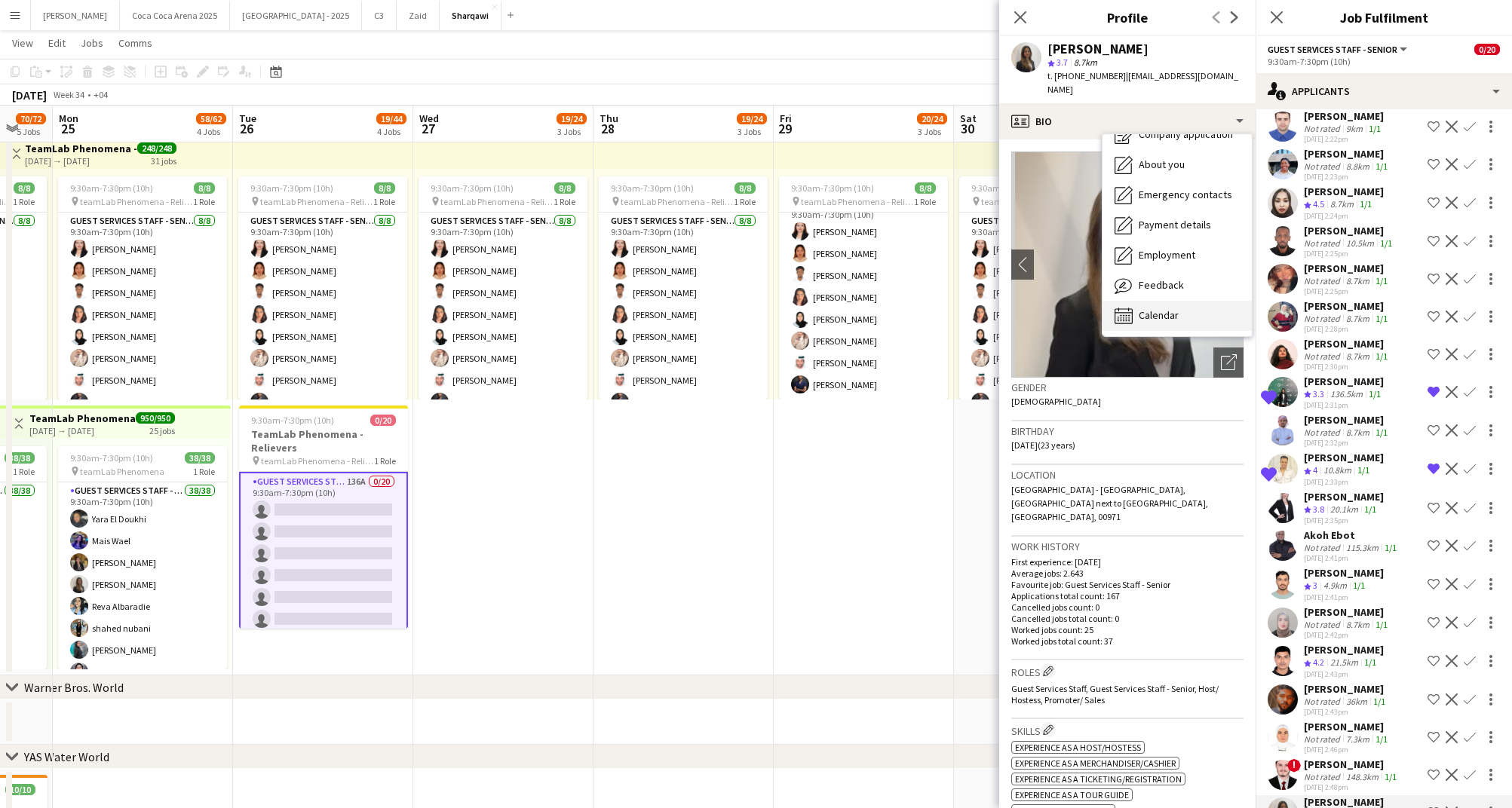
click at [1150, 308] on span "Calendar" at bounding box center [1158, 314] width 40 height 13
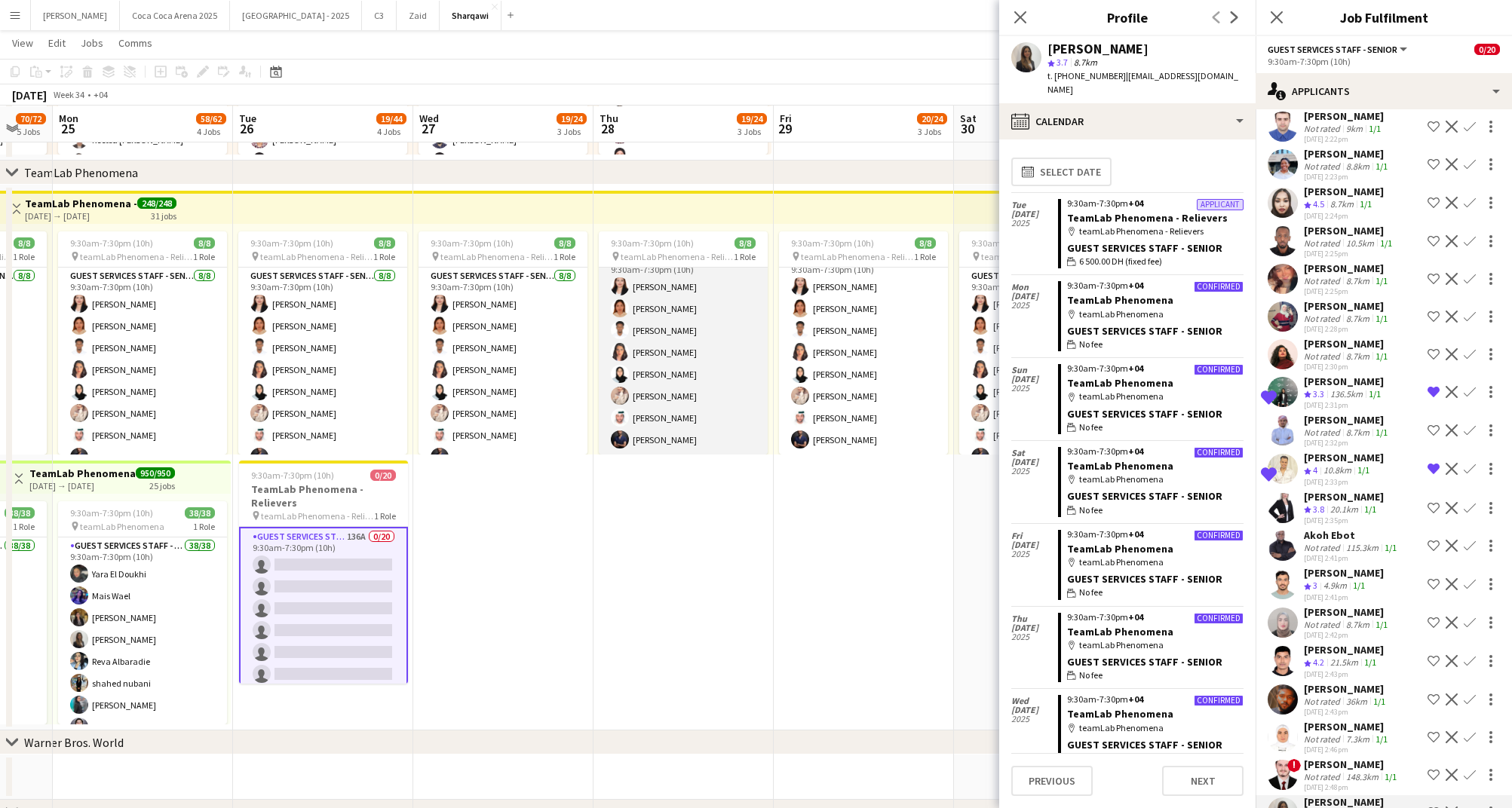
scroll to position [558, 0]
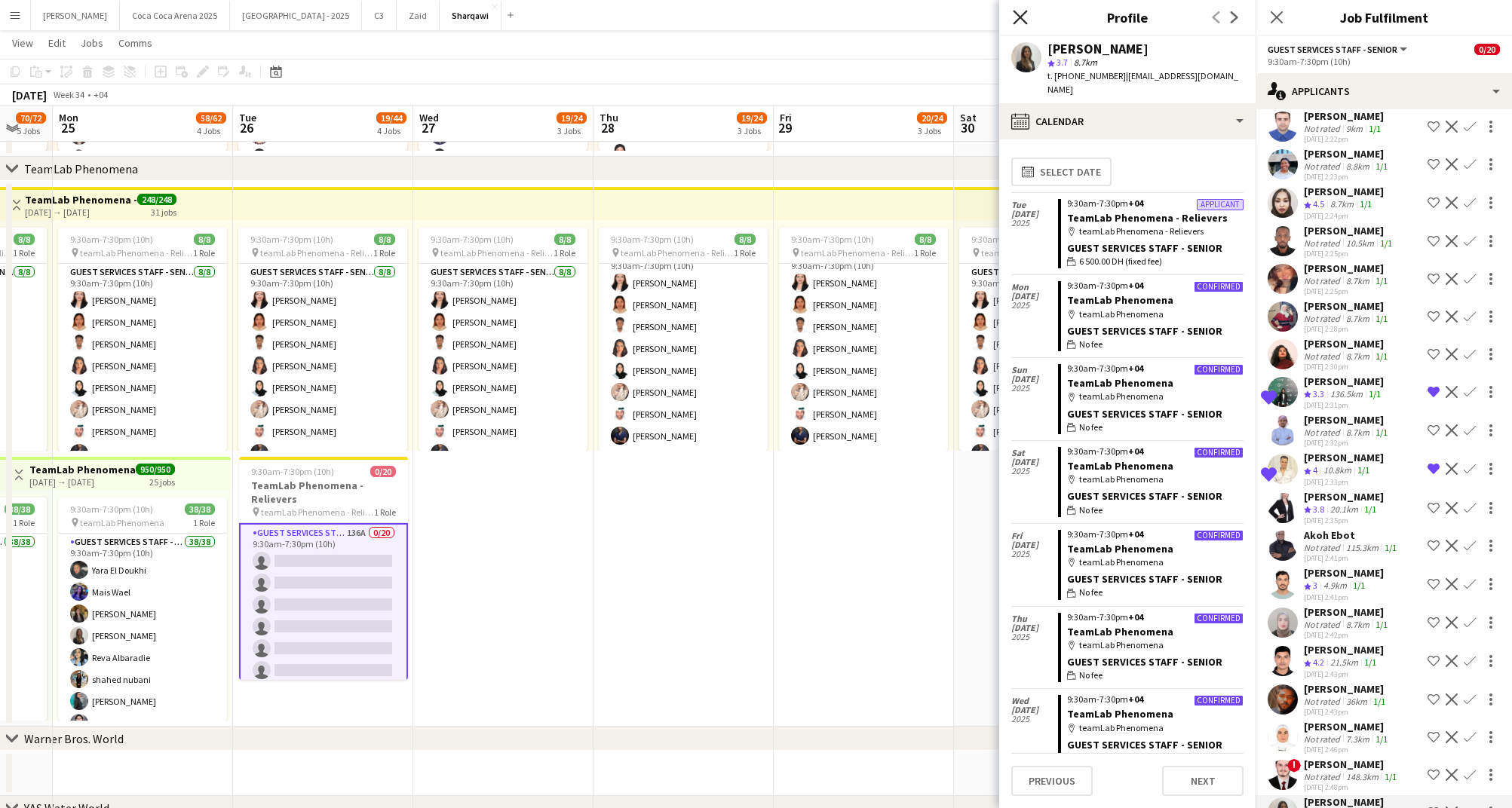
click at [1014, 14] on icon "Close pop-in" at bounding box center [1019, 17] width 14 height 14
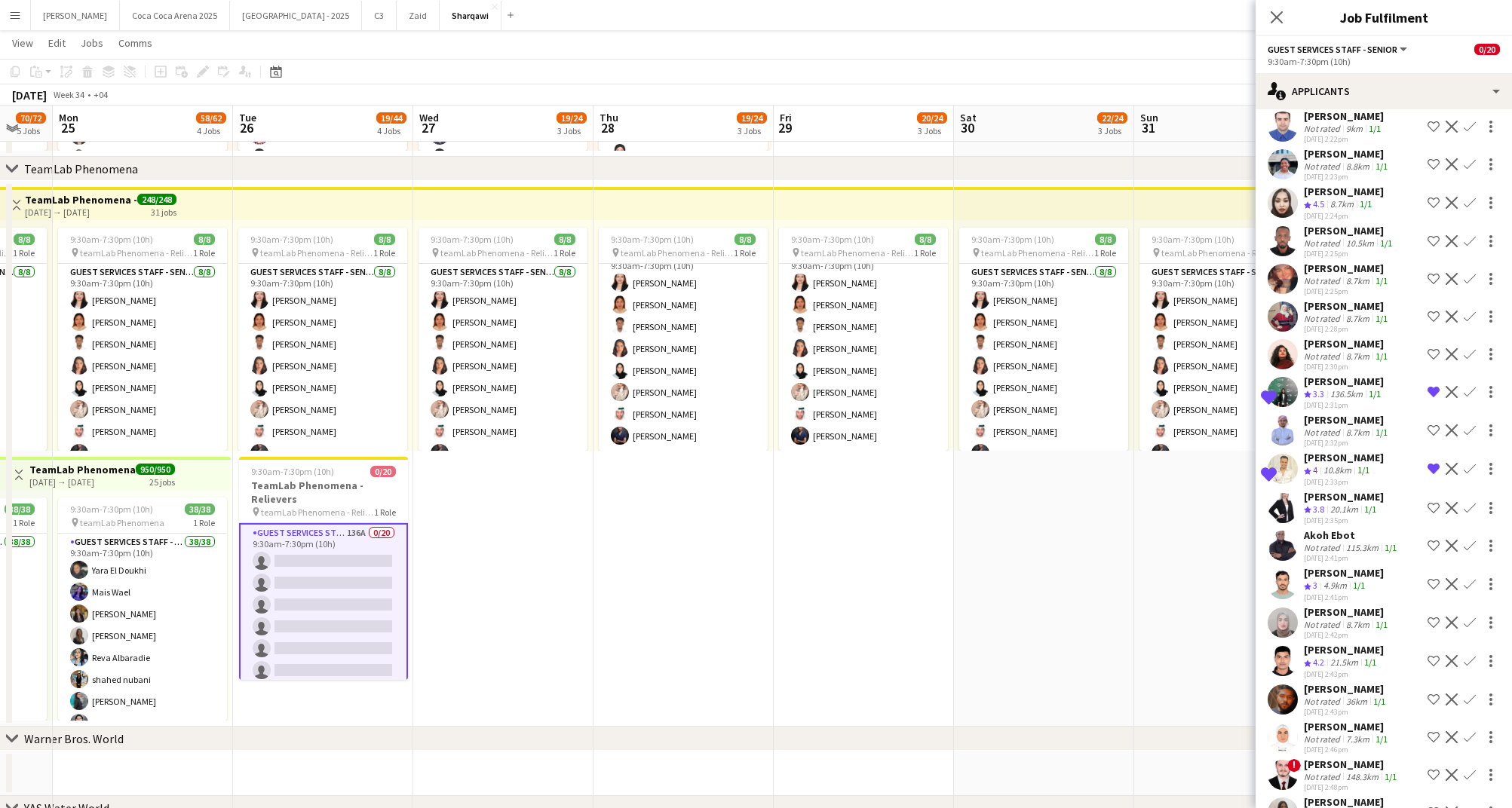
click at [1023, 18] on app-navbar "Menu Boards Boards Boards All jobs Status Workforce Workforce My Workforce Recr…" at bounding box center [756, 15] width 1512 height 30
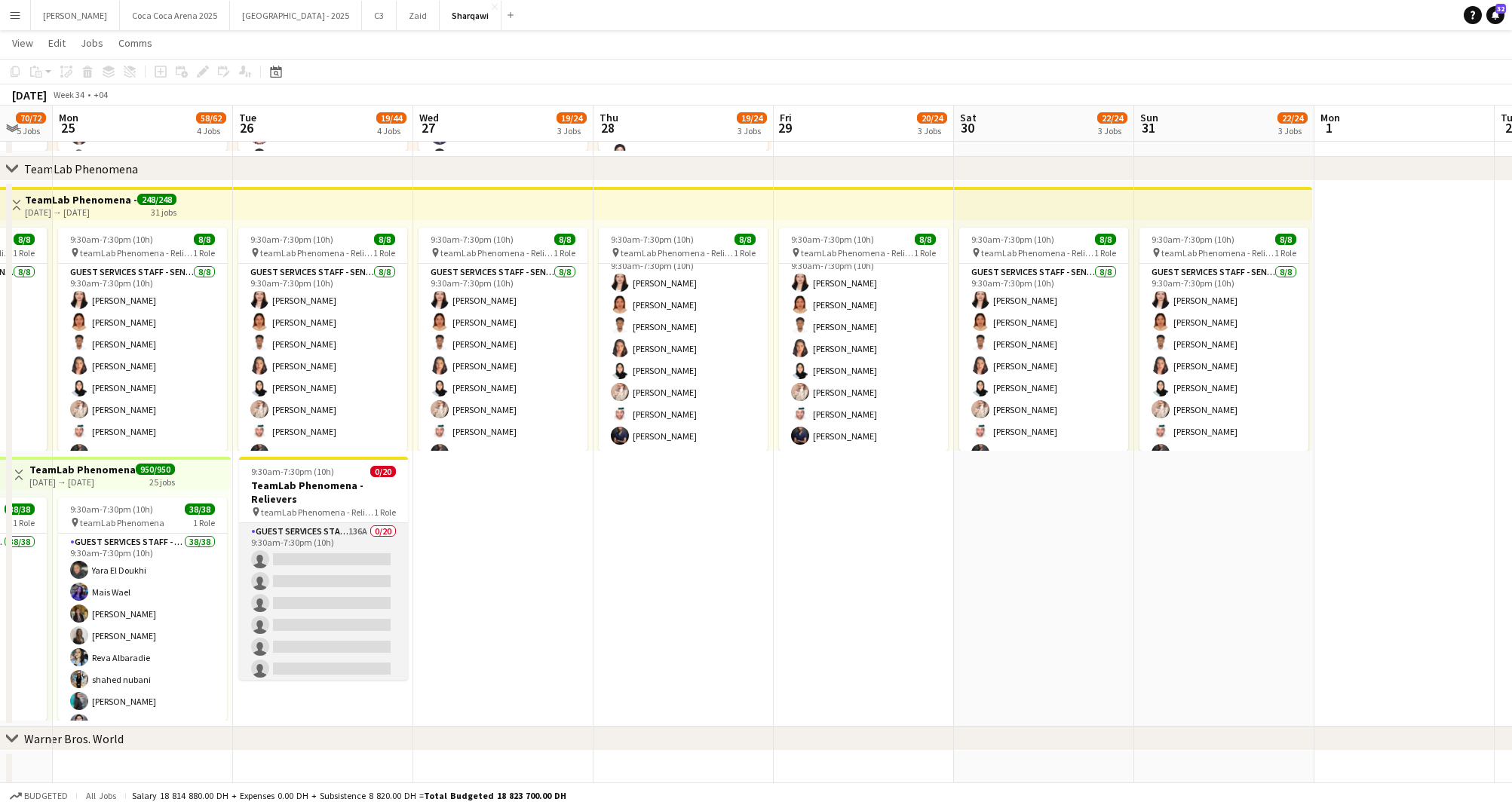
click at [376, 603] on app-card-role "Guest Services Staff - Senior 136A 0/20 9:30am-7:30pm (10h) single-neutral-acti…" at bounding box center [323, 756] width 169 height 467
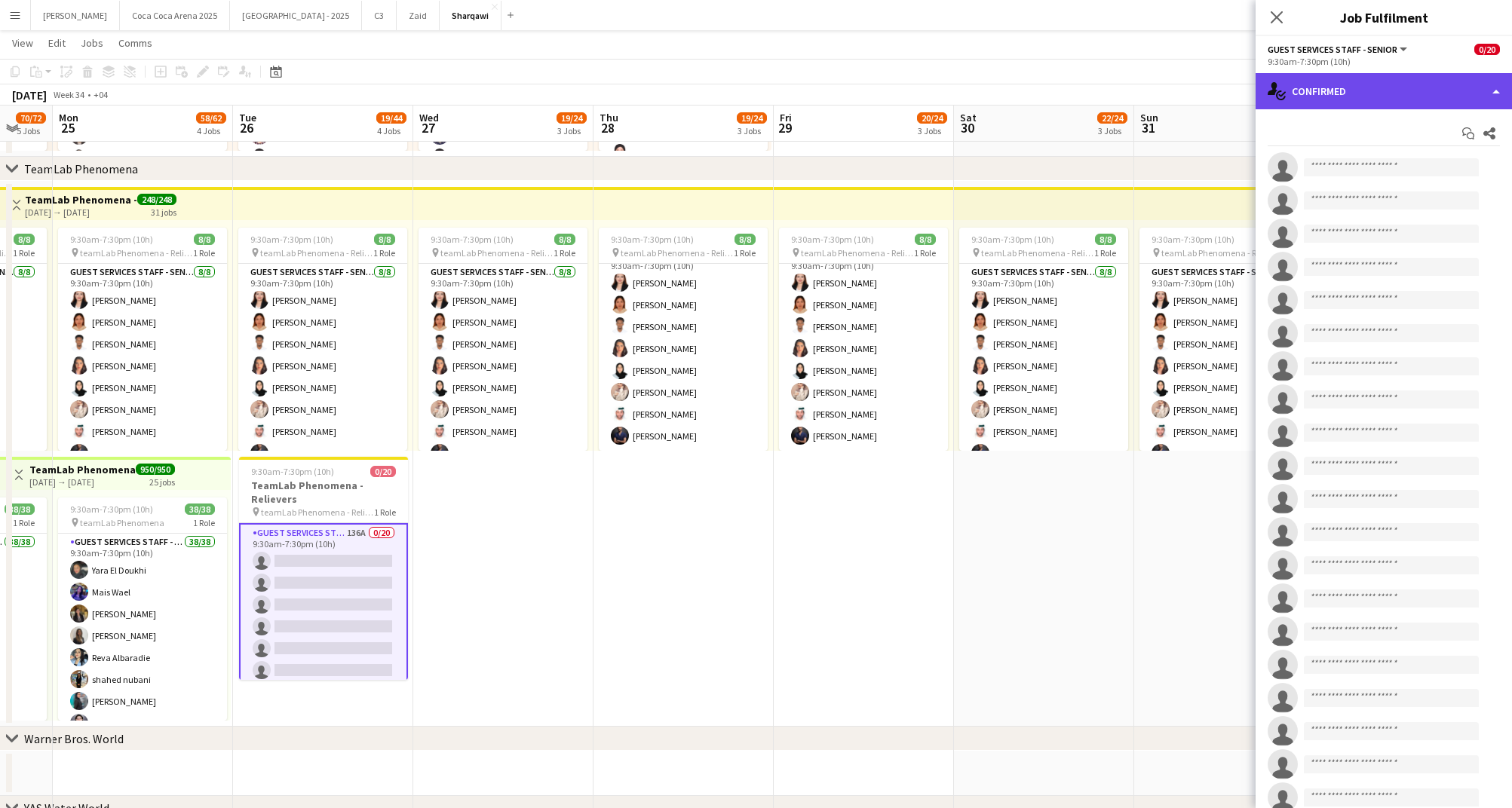
click at [1336, 81] on div "single-neutral-actions-check-2 Confirmed" at bounding box center [1383, 91] width 256 height 36
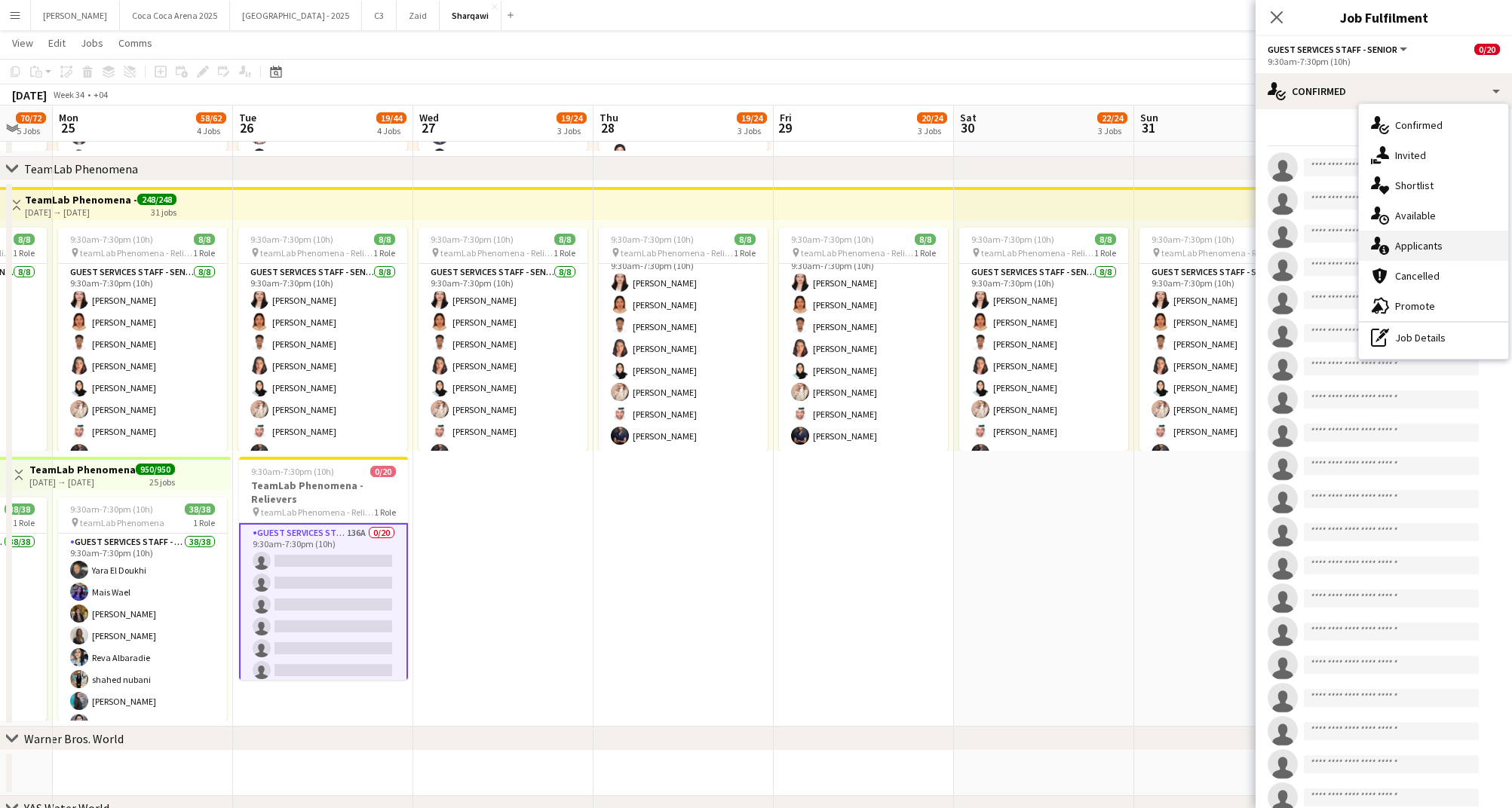
click at [1423, 253] on div "single-neutral-actions-information Applicants" at bounding box center [1433, 246] width 150 height 30
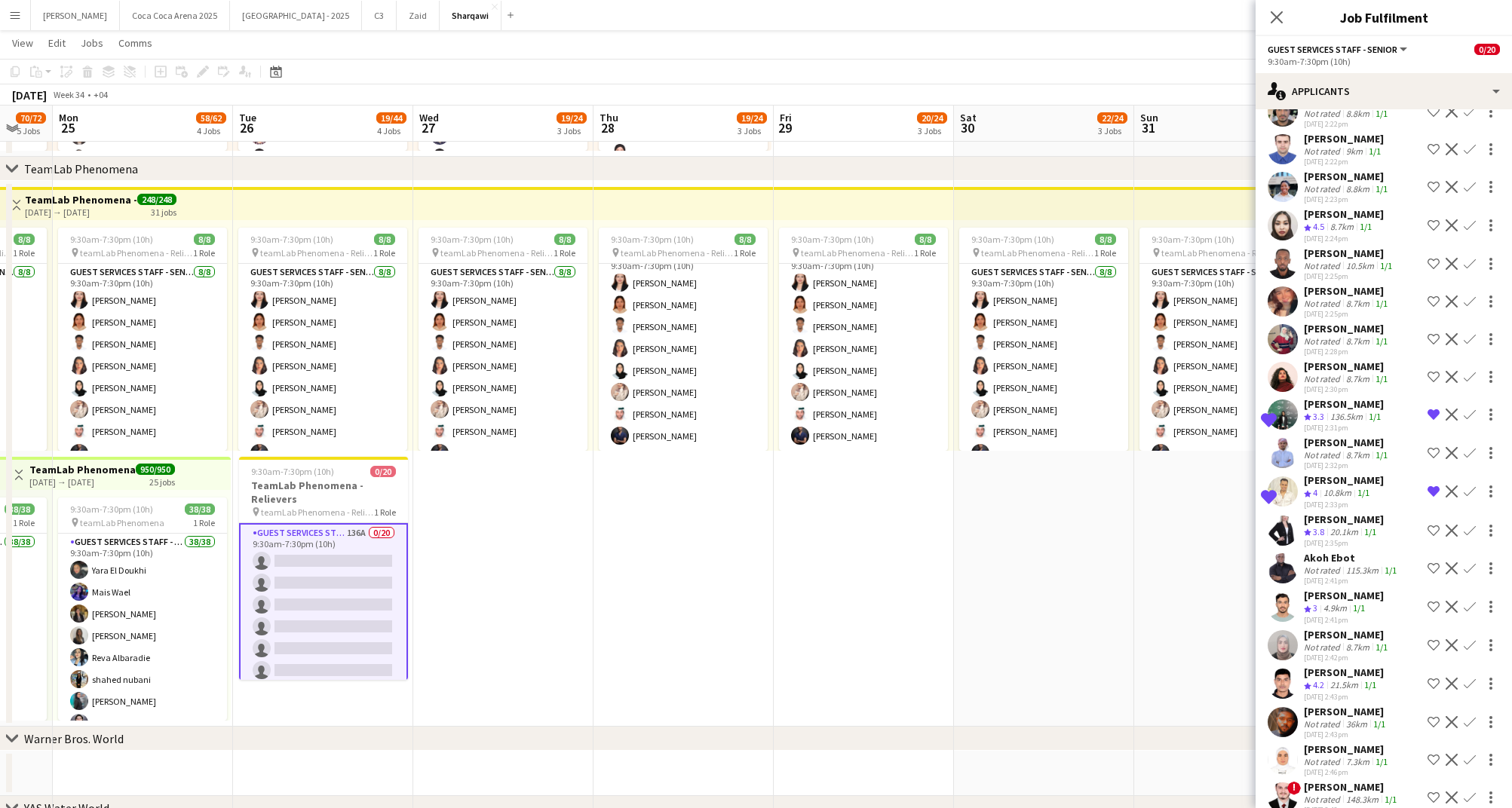
scroll to position [4551, 0]
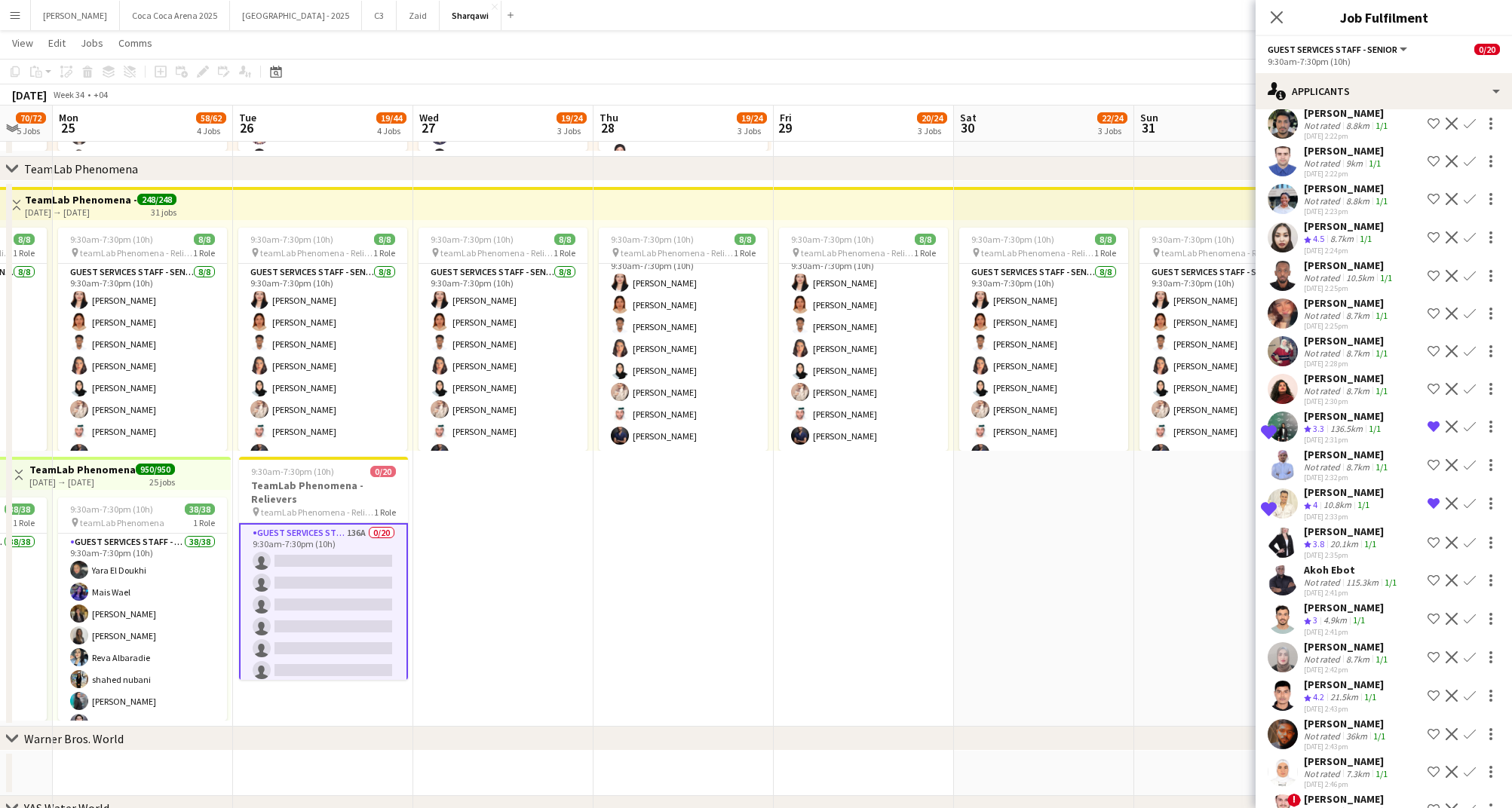
click at [1327, 704] on div "20-08-2025 2:43pm" at bounding box center [1343, 709] width 80 height 10
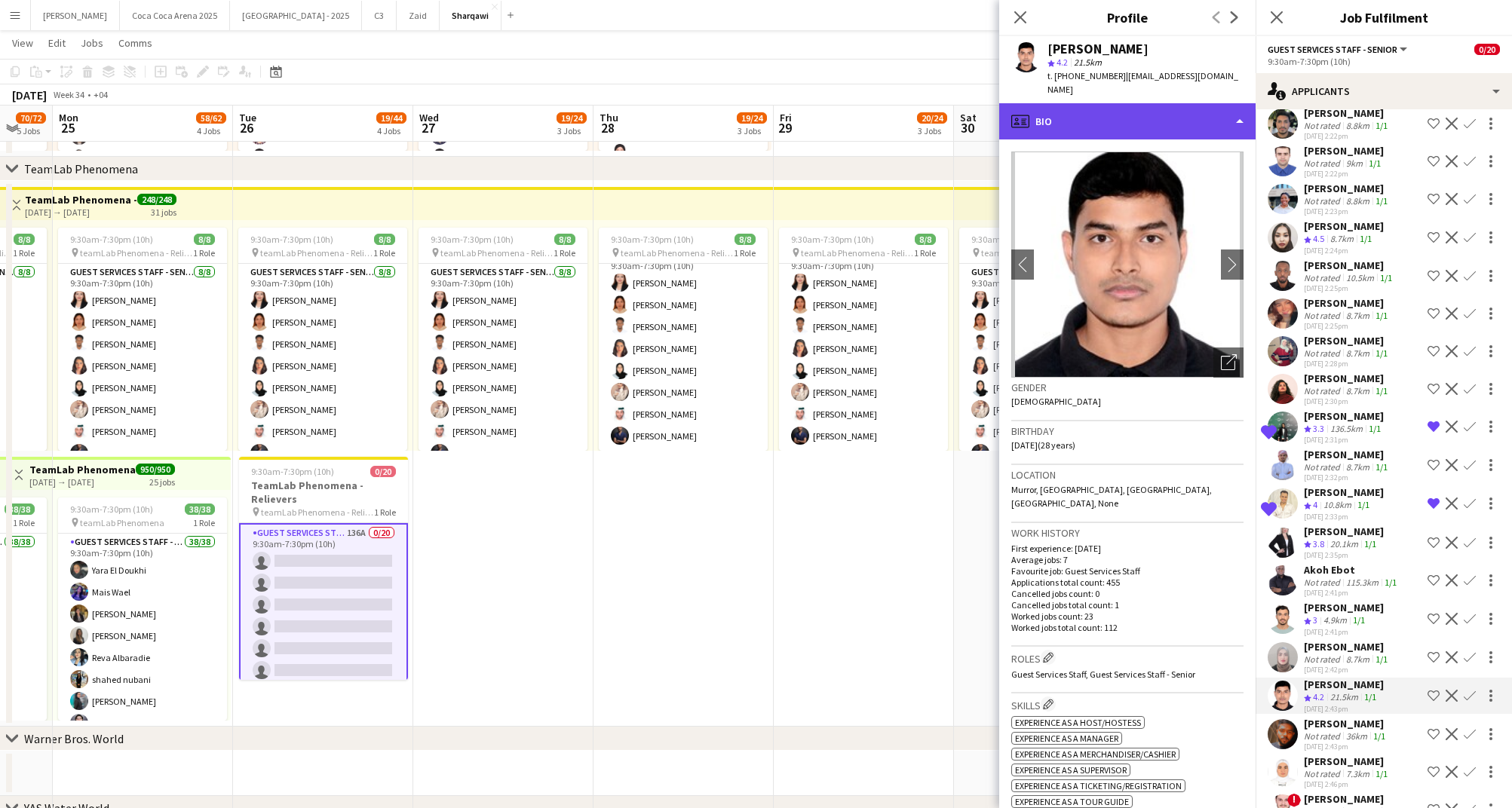
click at [1174, 103] on div "profile Bio" at bounding box center [1127, 121] width 256 height 36
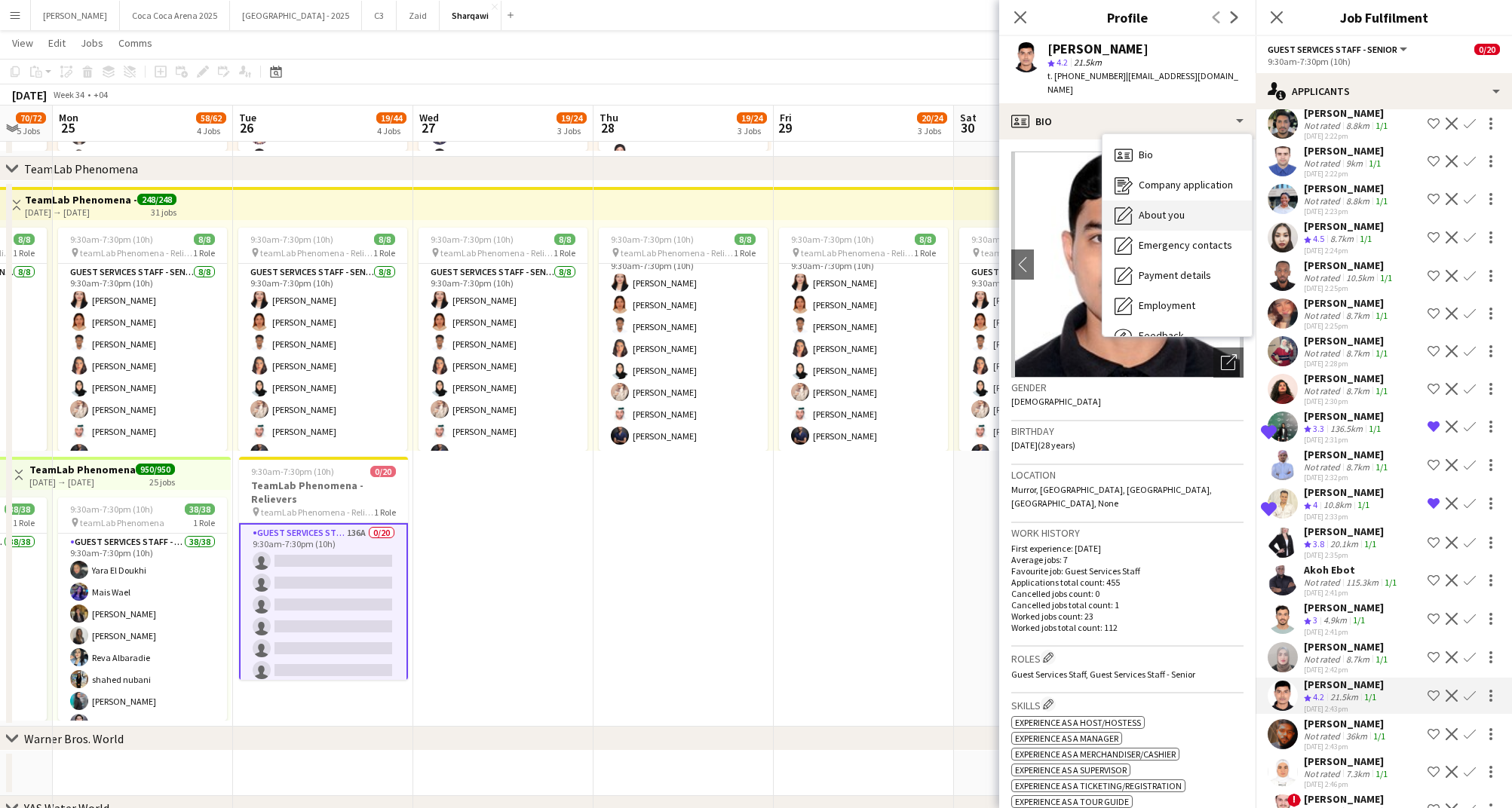
click at [1173, 208] on span "About you" at bounding box center [1161, 214] width 46 height 13
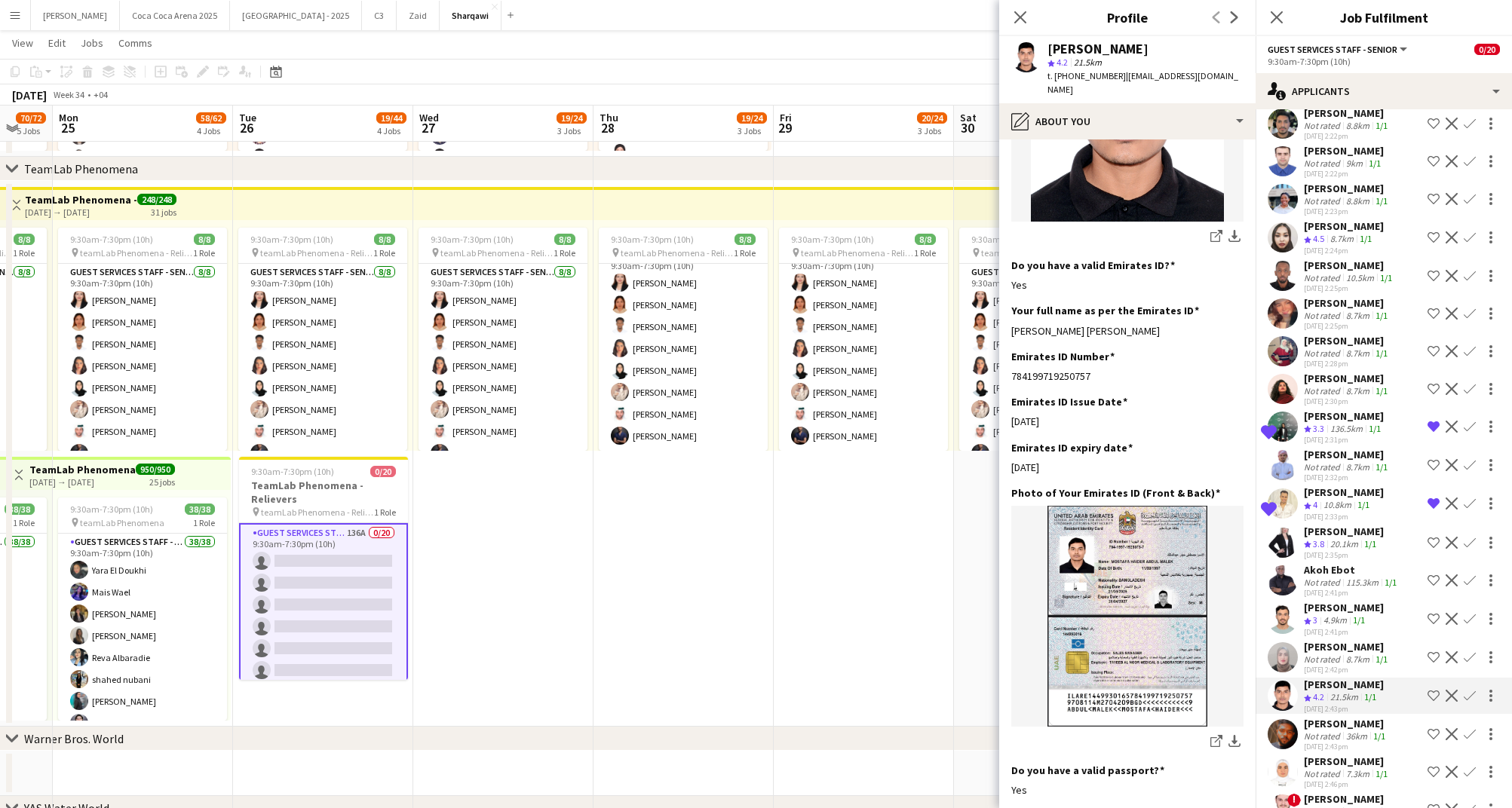
scroll to position [471, 0]
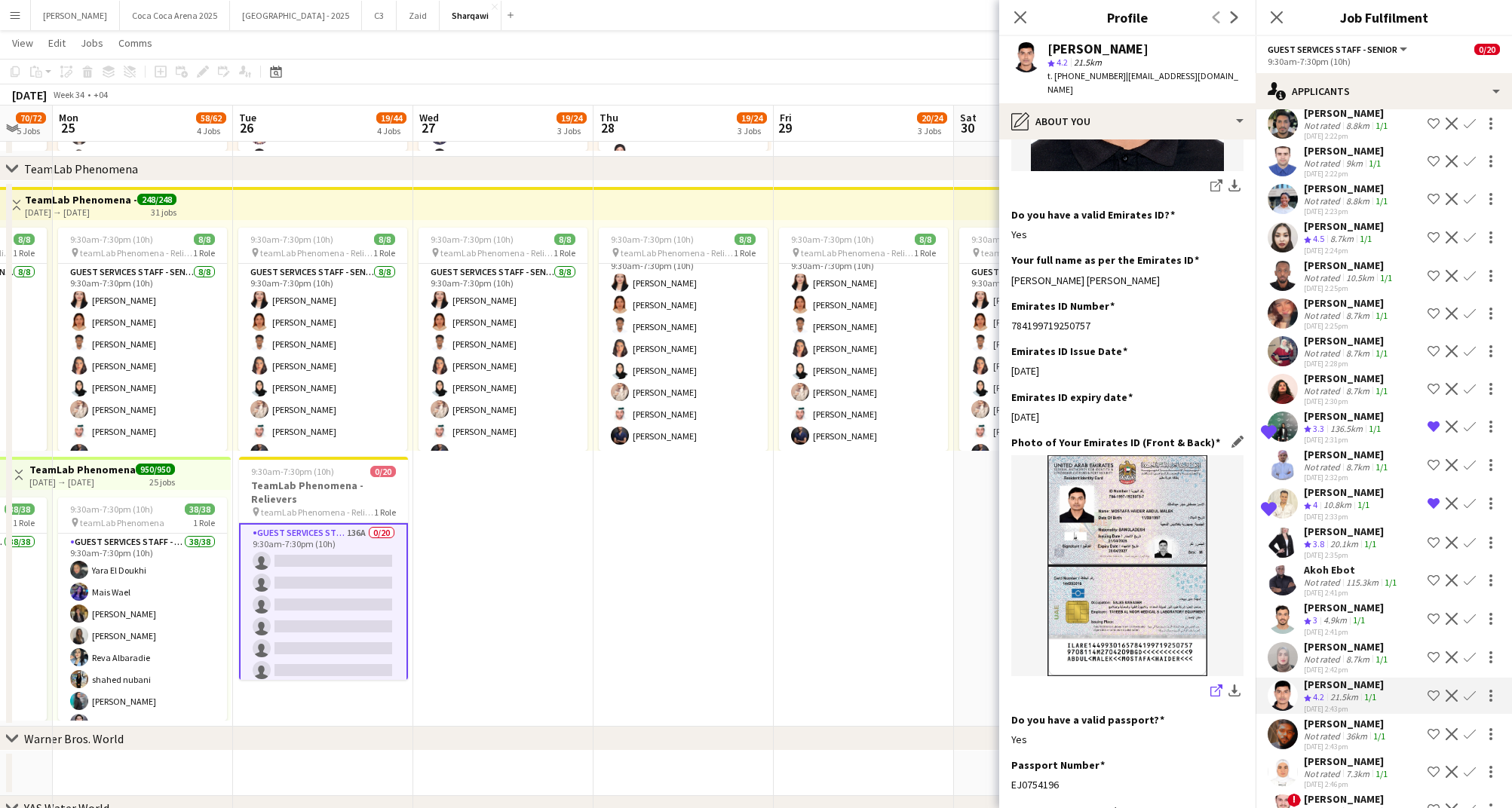
click at [1216, 684] on icon "share-external-link-1" at bounding box center [1216, 690] width 12 height 12
click at [1432, 690] on app-icon "Shortlist crew" at bounding box center [1432, 695] width 12 height 12
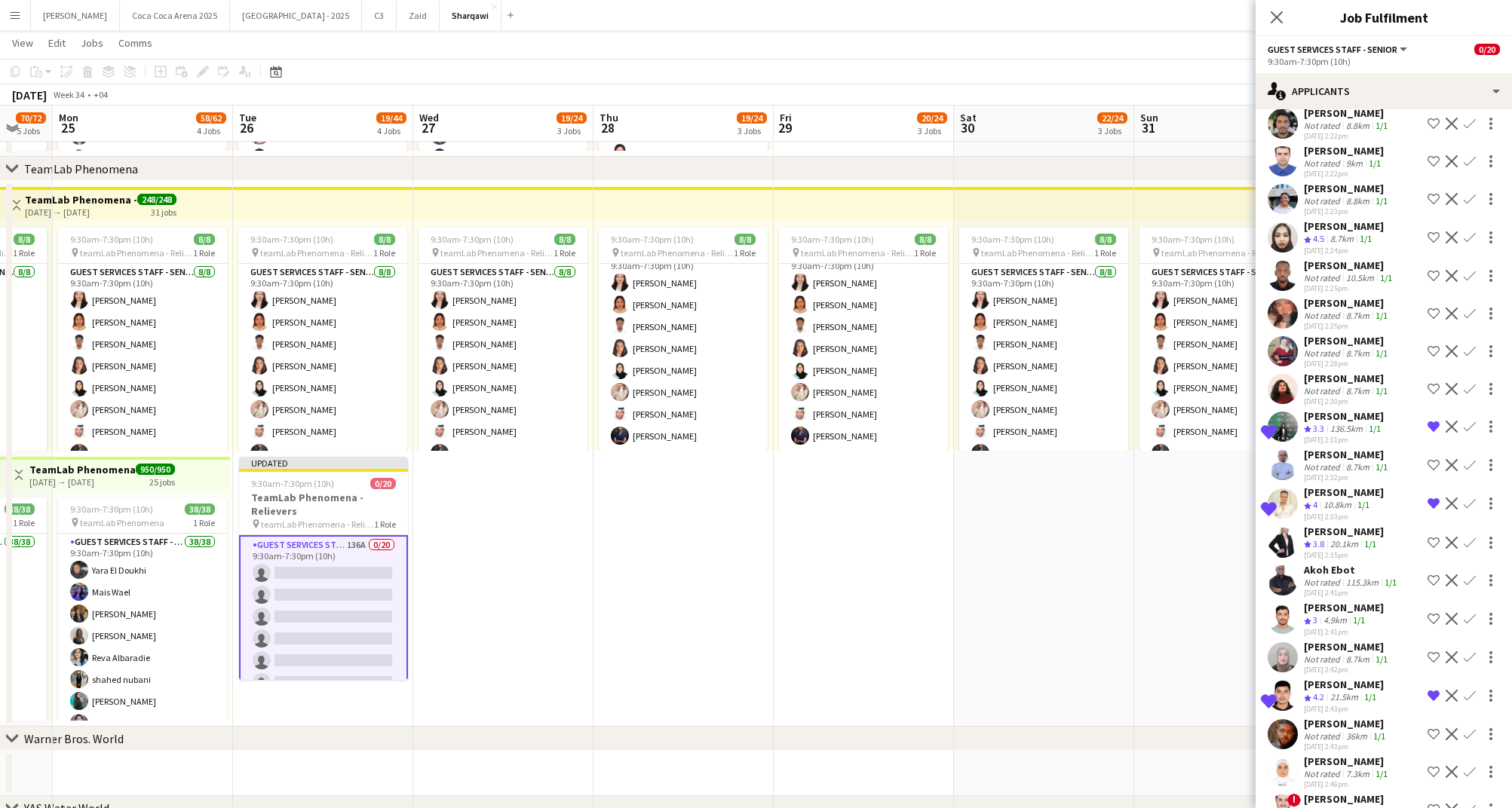
click at [1337, 654] on div "Not rated" at bounding box center [1323, 659] width 39 height 12
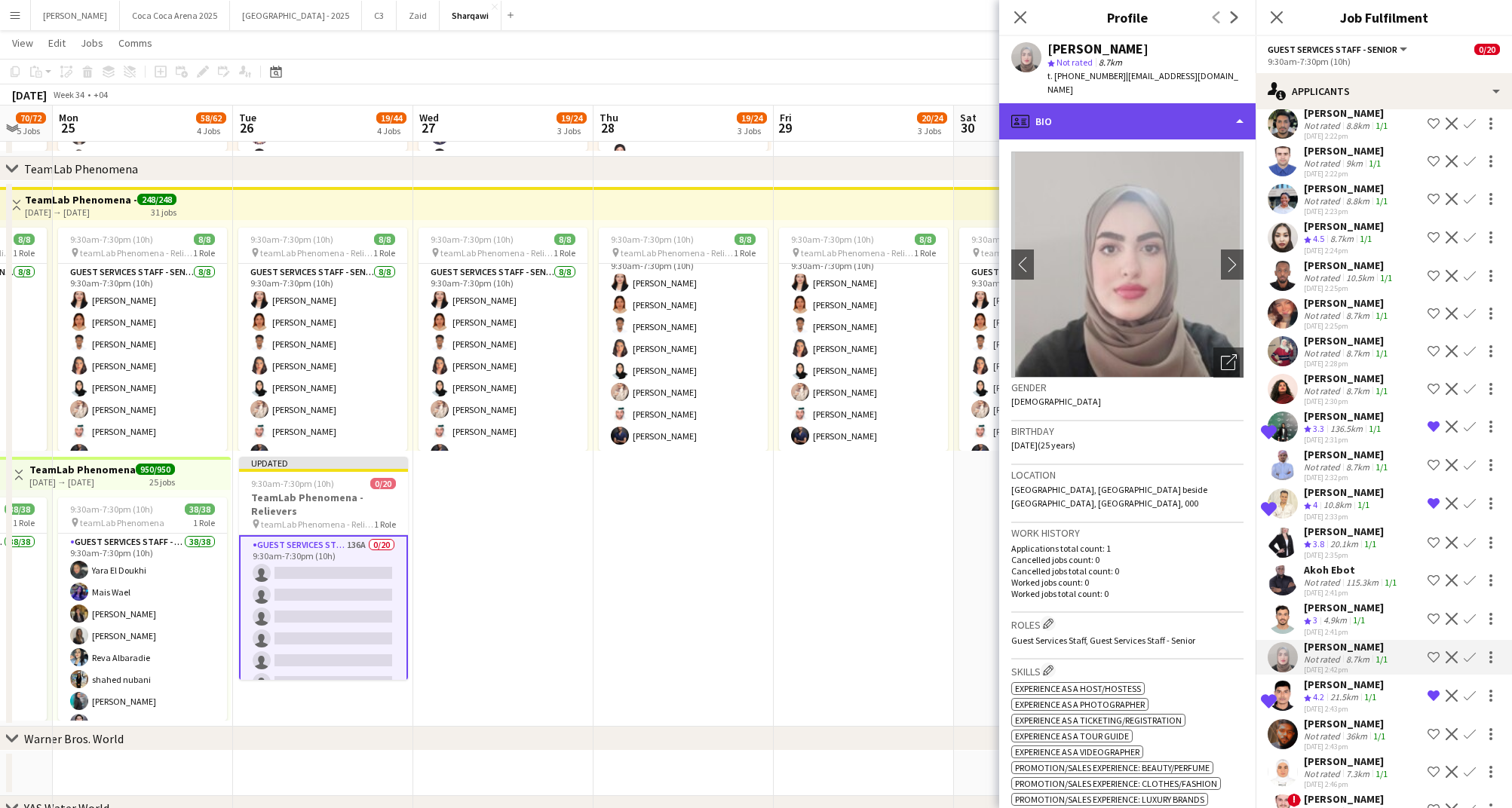
click at [1117, 105] on div "profile Bio" at bounding box center [1127, 121] width 256 height 36
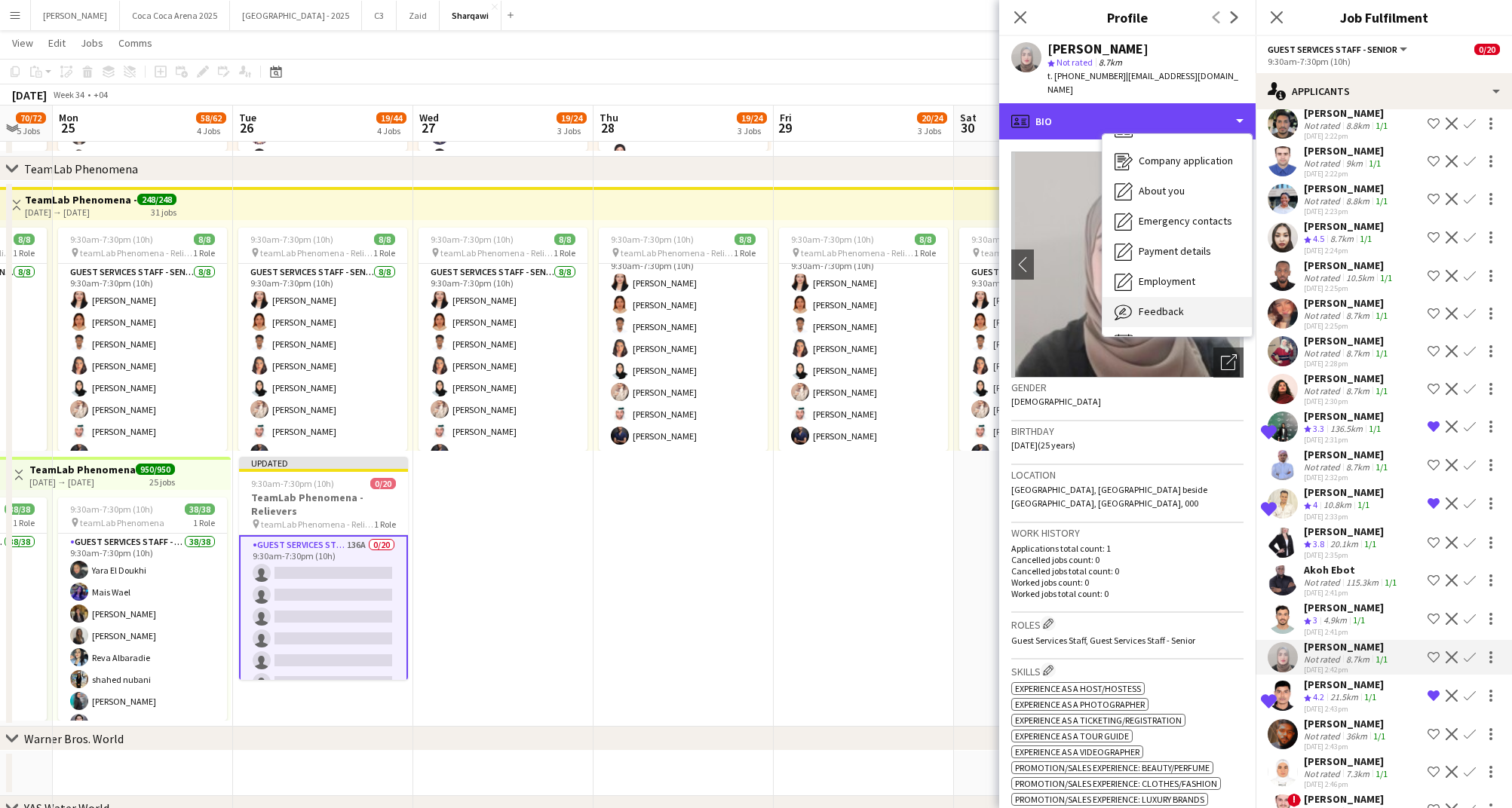
scroll to position [17, 0]
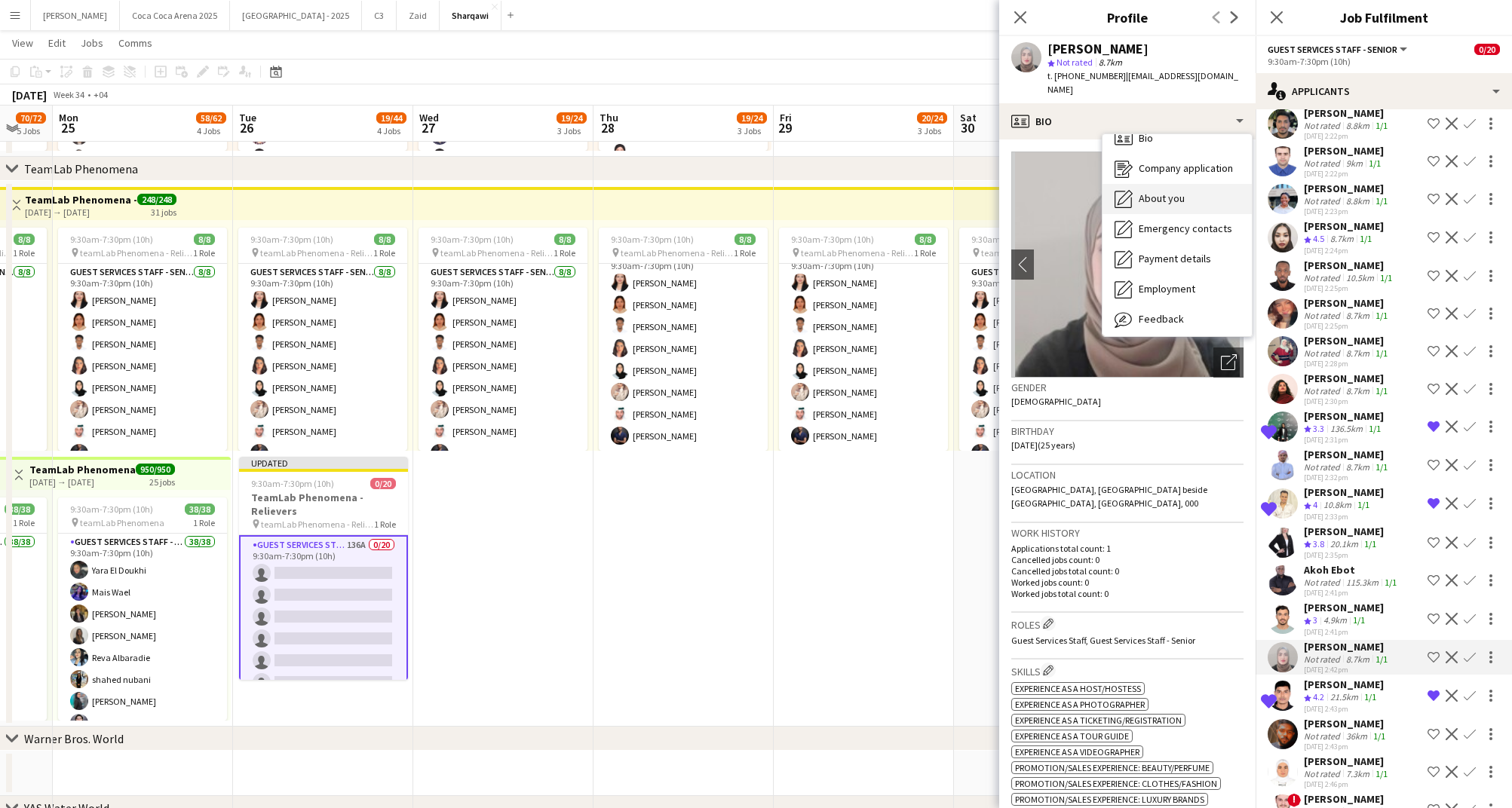
click at [1157, 192] on span "About you" at bounding box center [1161, 198] width 46 height 13
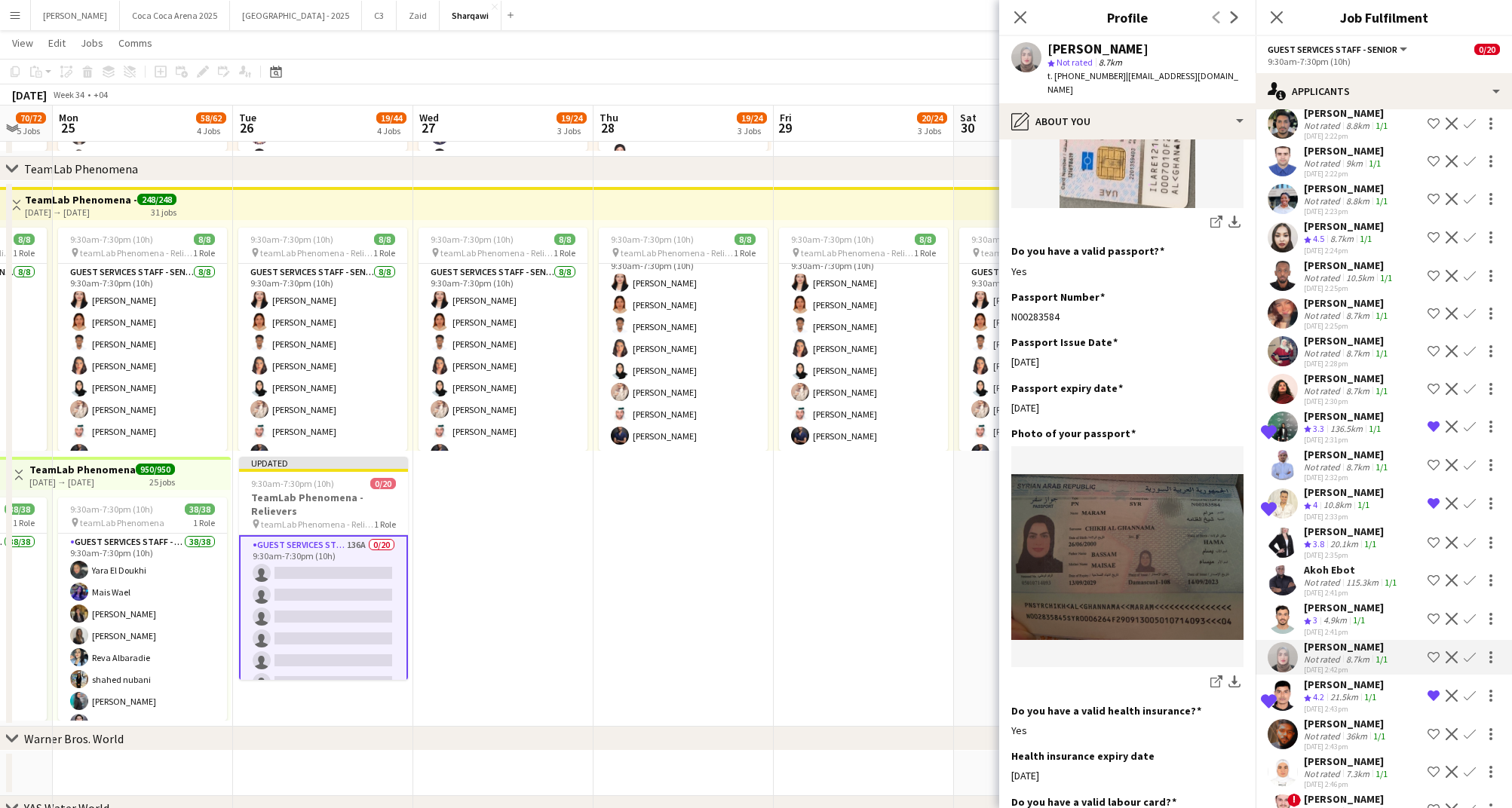
scroll to position [1165, 0]
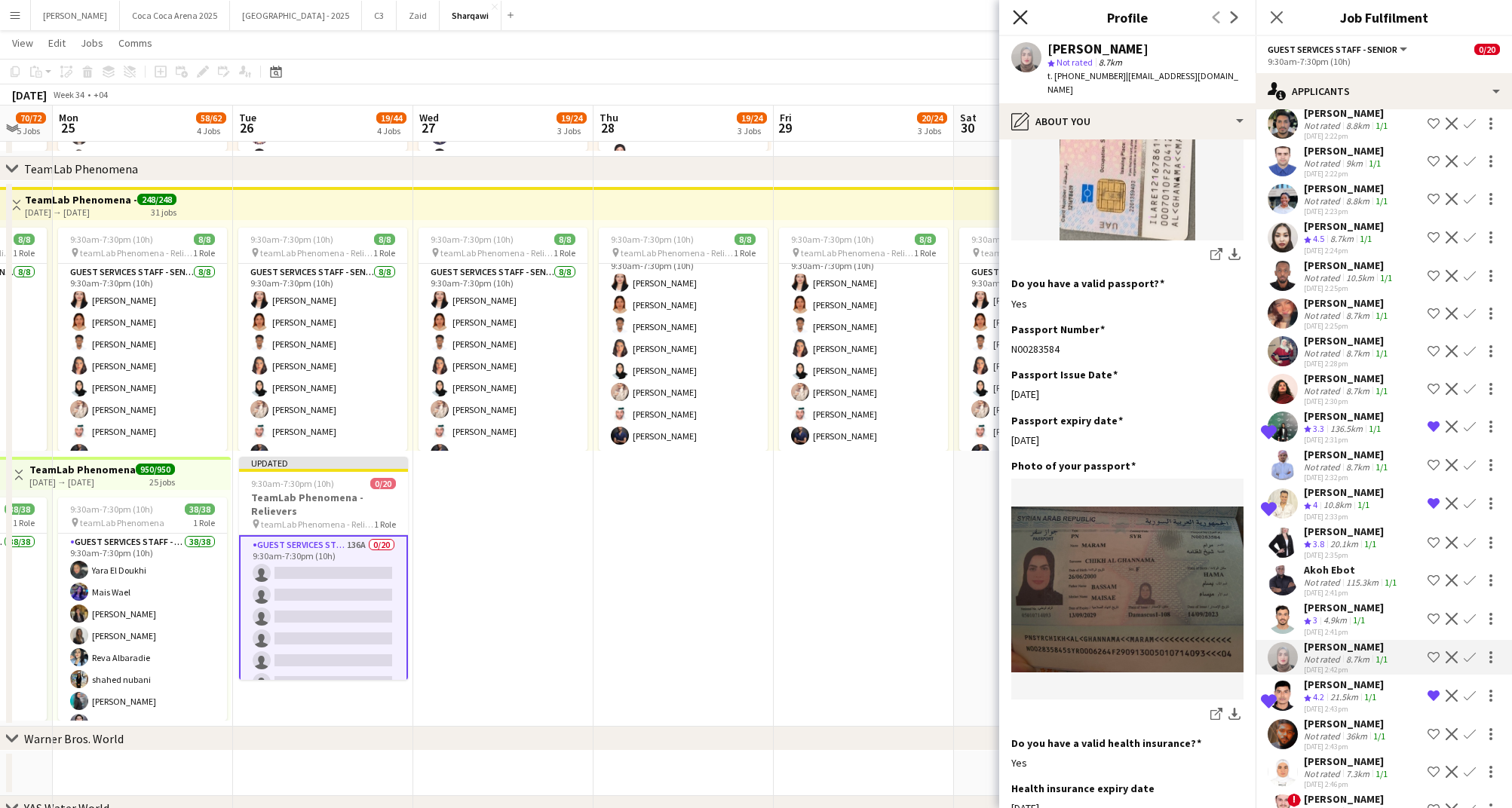
click at [1022, 17] on icon at bounding box center [1019, 17] width 14 height 14
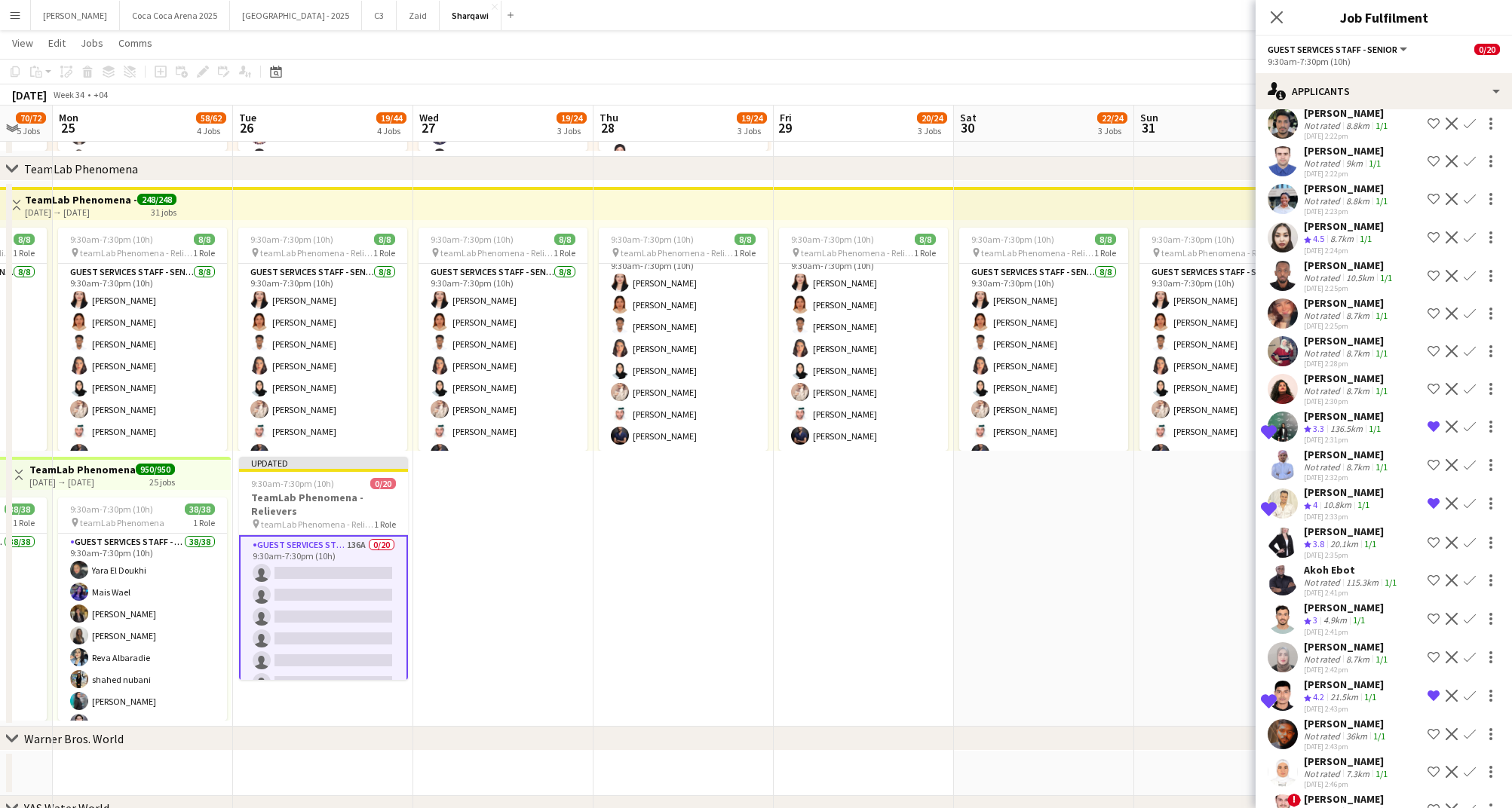
click at [1332, 640] on div "Maram Bassam" at bounding box center [1346, 647] width 87 height 13
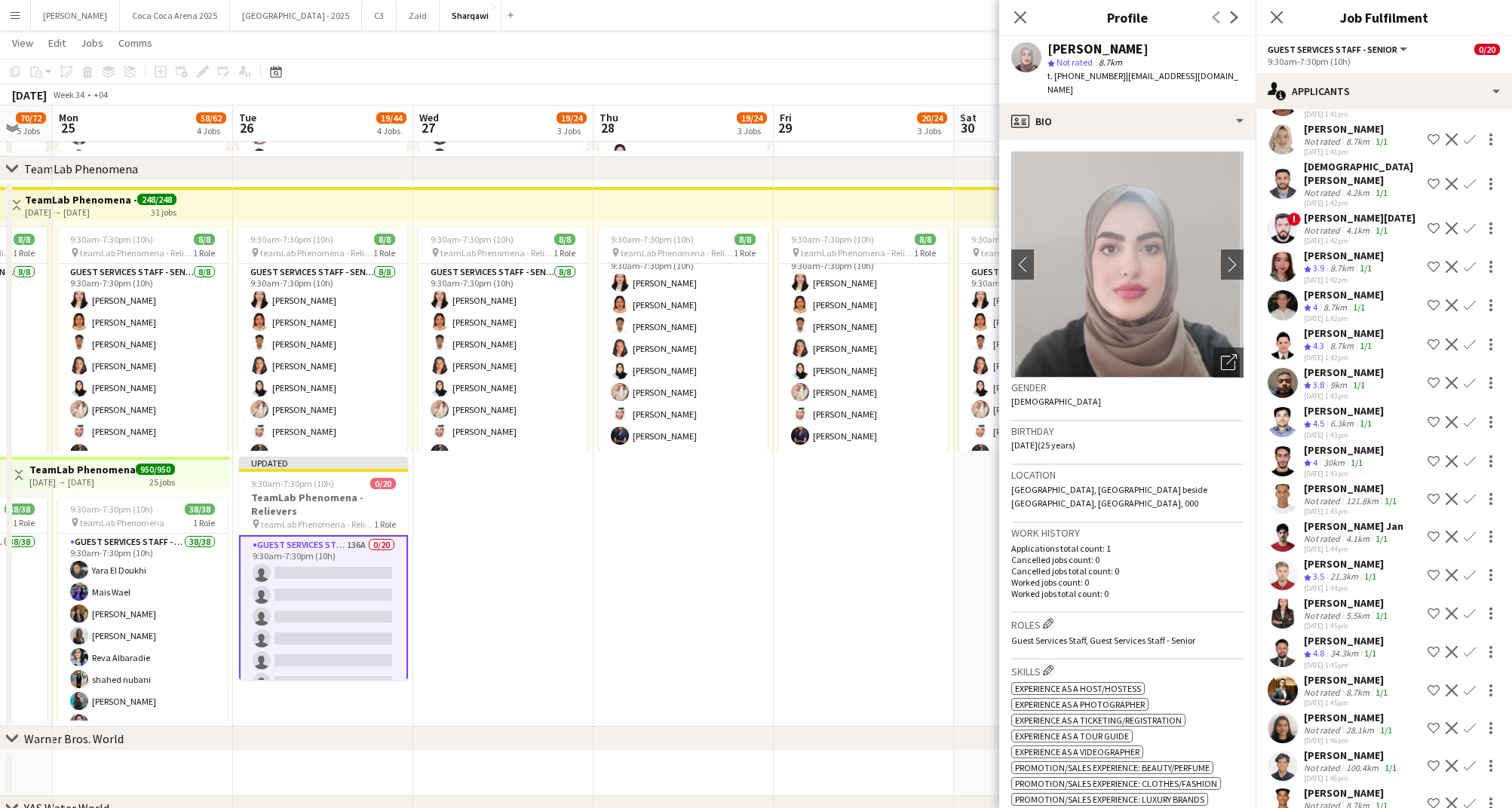
scroll to position [0, 0]
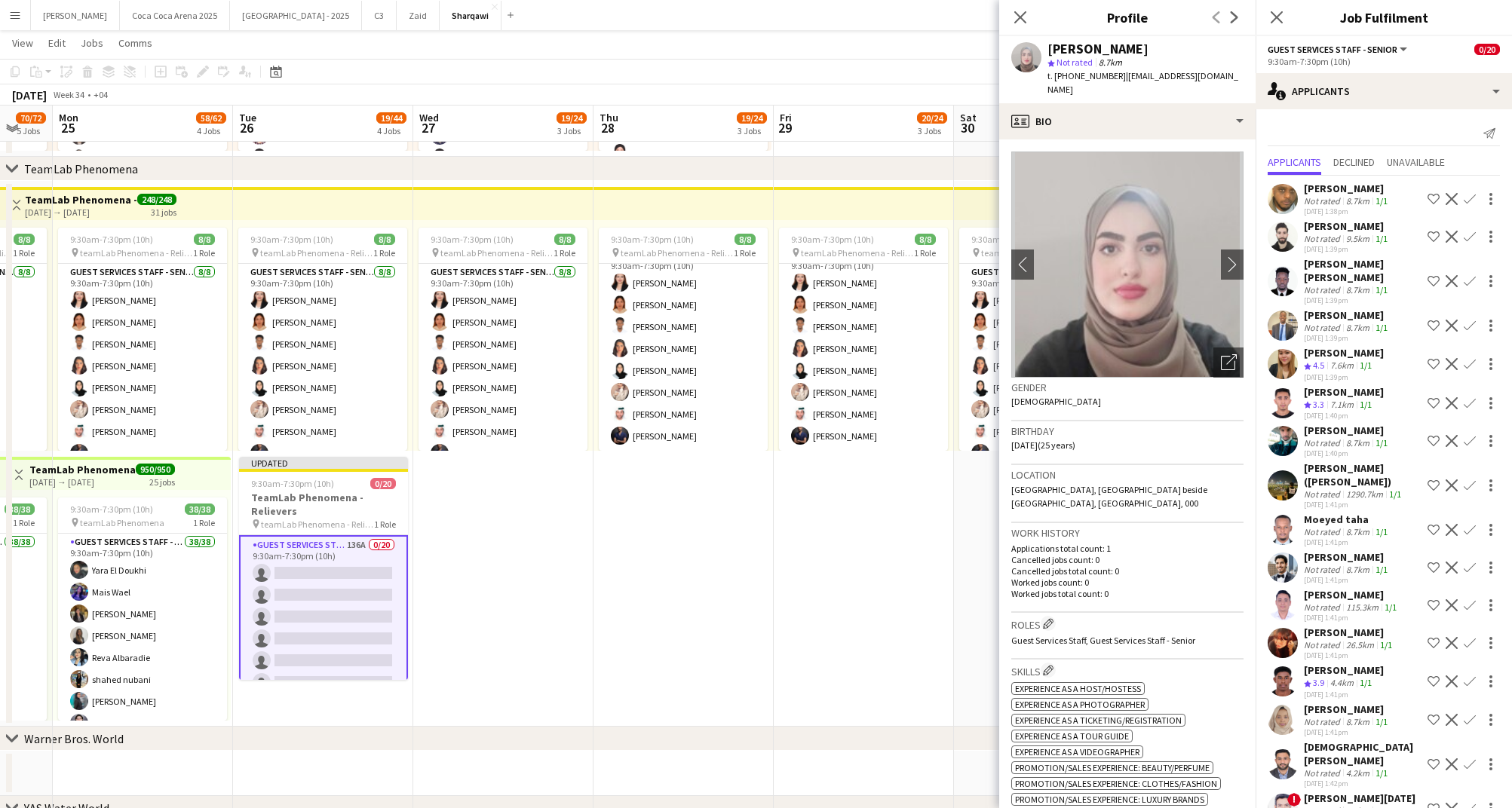
click at [1331, 196] on div "Not rated" at bounding box center [1323, 201] width 39 height 12
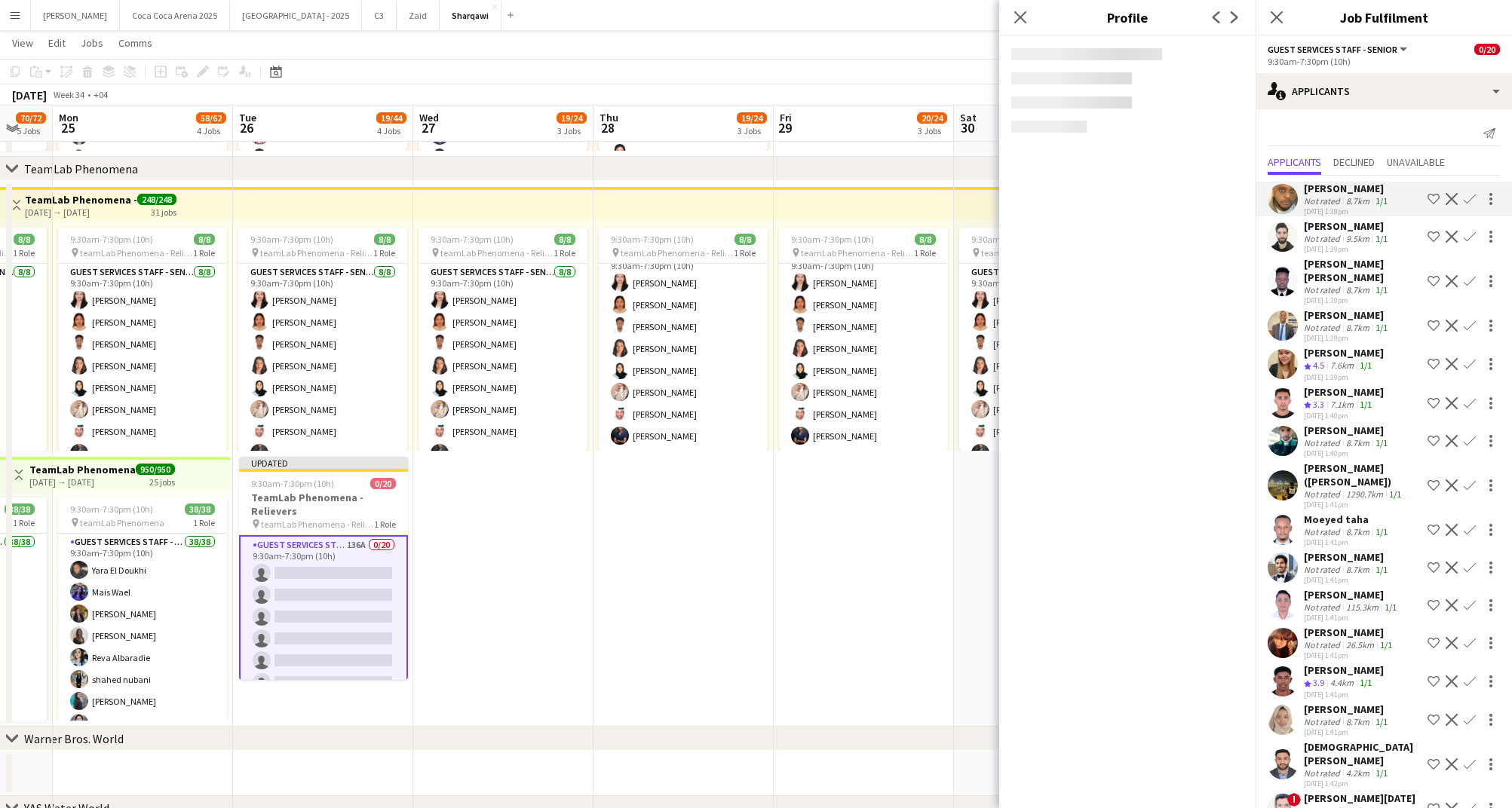
click at [1327, 227] on div "Osaid Hadri" at bounding box center [1346, 226] width 87 height 13
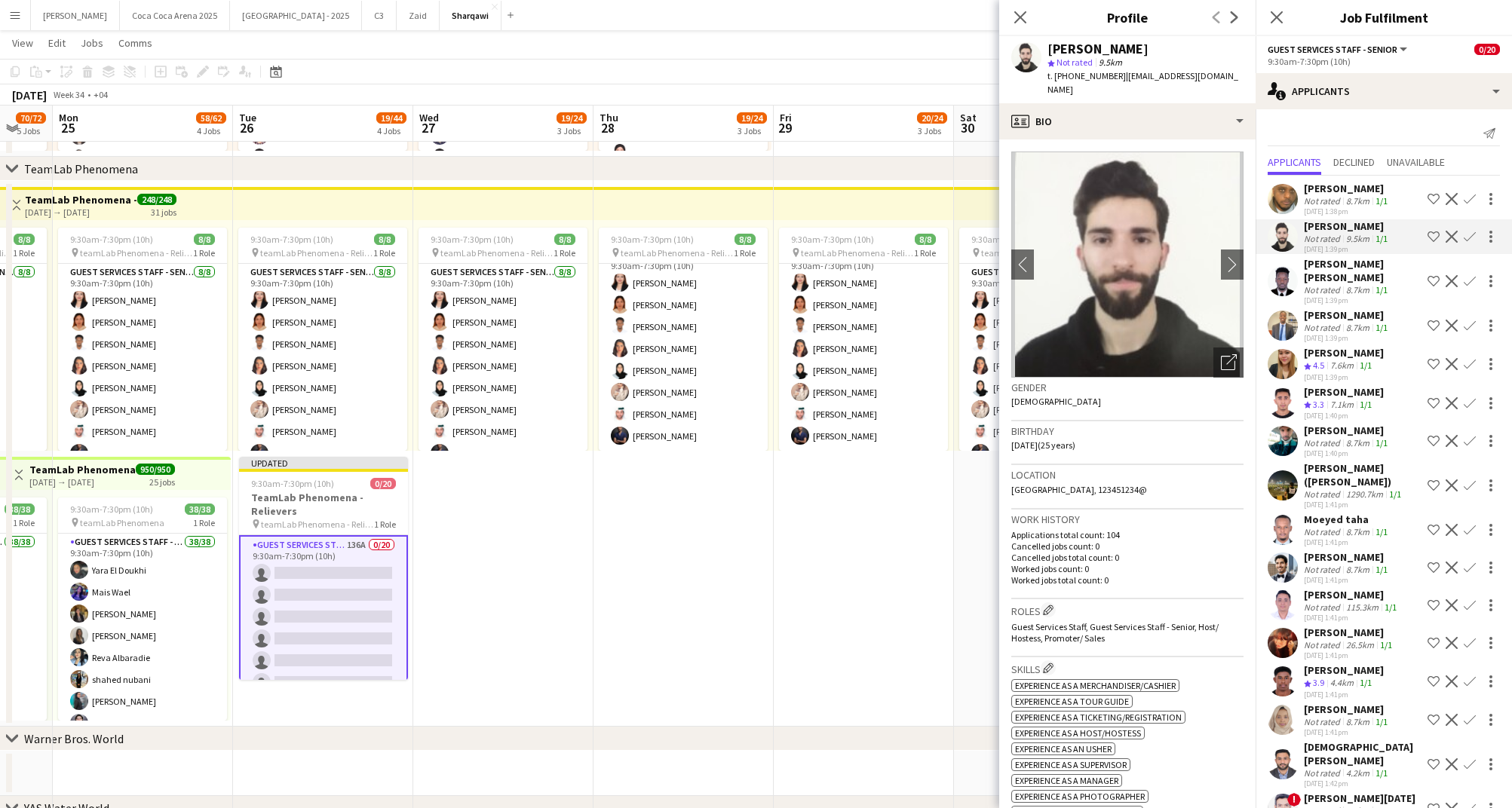
click at [1437, 236] on app-icon "Shortlist crew" at bounding box center [1432, 236] width 12 height 12
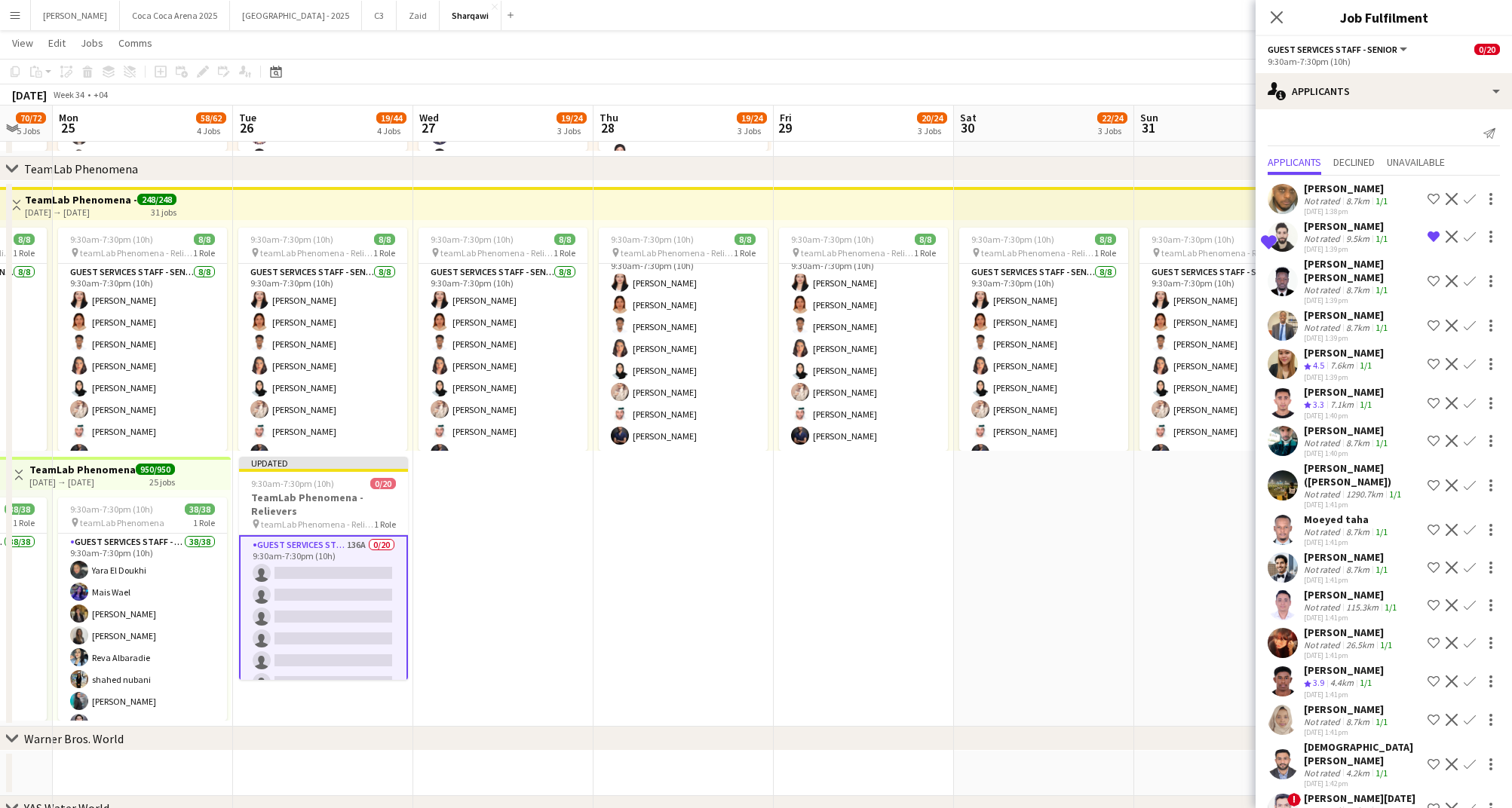
click at [1433, 237] on app-icon "Remove crew from shortlist" at bounding box center [1432, 236] width 12 height 12
click at [1433, 237] on app-icon "Shortlist crew" at bounding box center [1432, 236] width 12 height 12
click at [1347, 284] on div "8.7km" at bounding box center [1357, 289] width 30 height 12
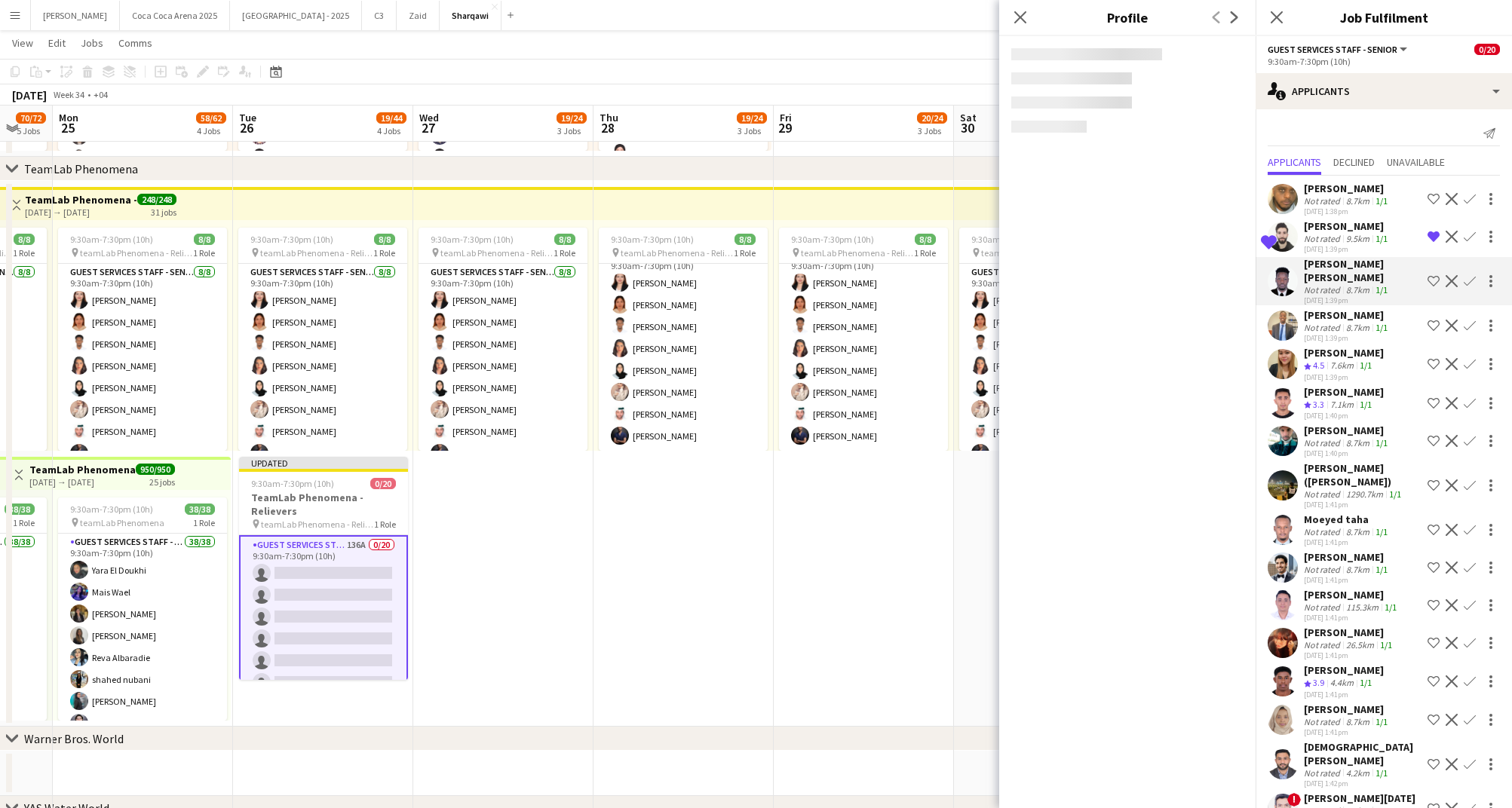
click at [1332, 322] on div "Not rated" at bounding box center [1323, 327] width 39 height 12
click at [1330, 359] on div "7.6km" at bounding box center [1341, 365] width 30 height 13
click at [1324, 399] on span "3.3" at bounding box center [1318, 404] width 12 height 12
click at [1320, 437] on div "Not rated" at bounding box center [1323, 443] width 39 height 12
click at [1319, 464] on div "Usman Shaikh (Abu Hamdan)" at bounding box center [1362, 475] width 117 height 27
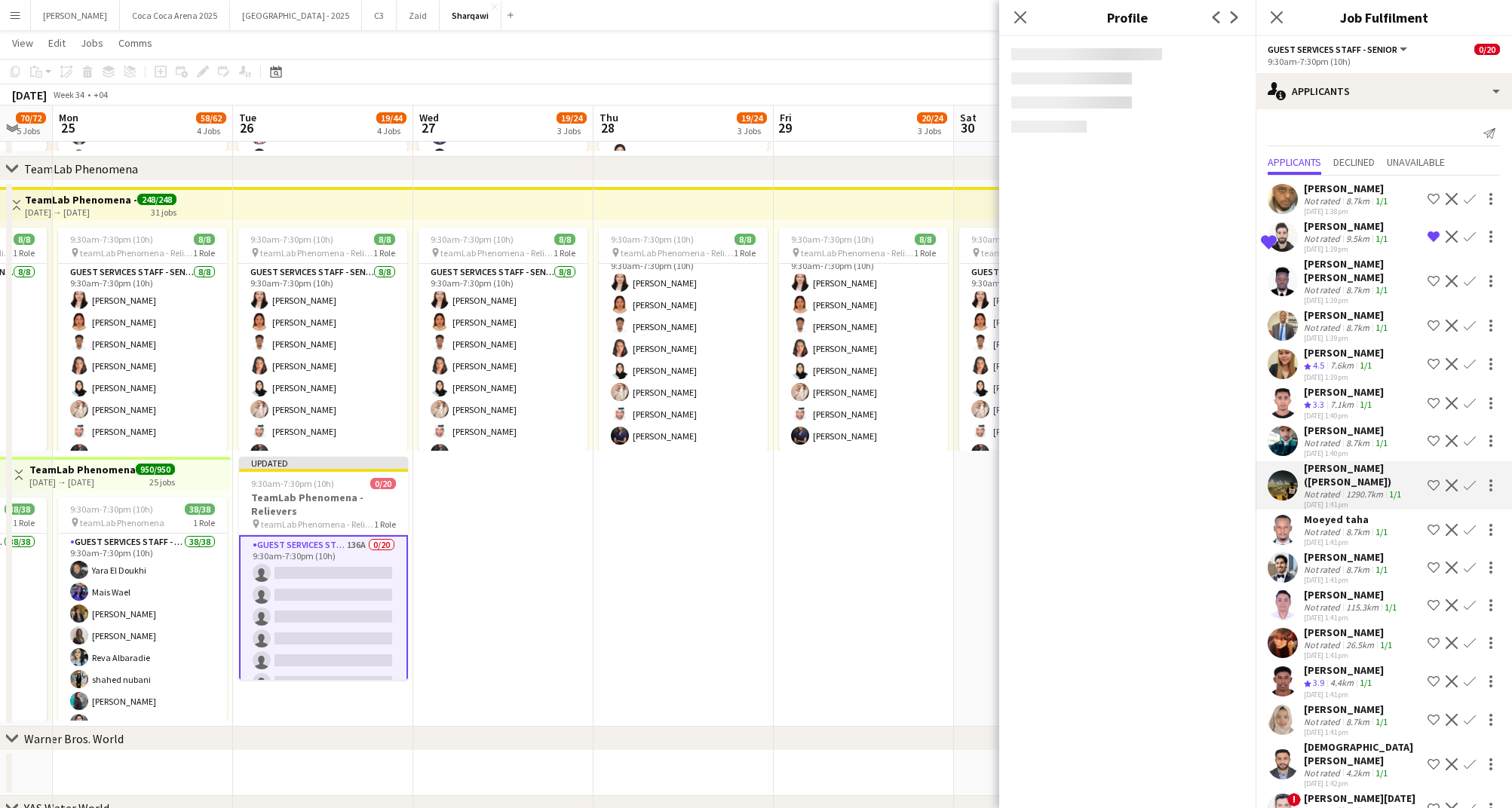
click at [1321, 550] on div "Abdulrahman Ibrahim" at bounding box center [1346, 556] width 87 height 13
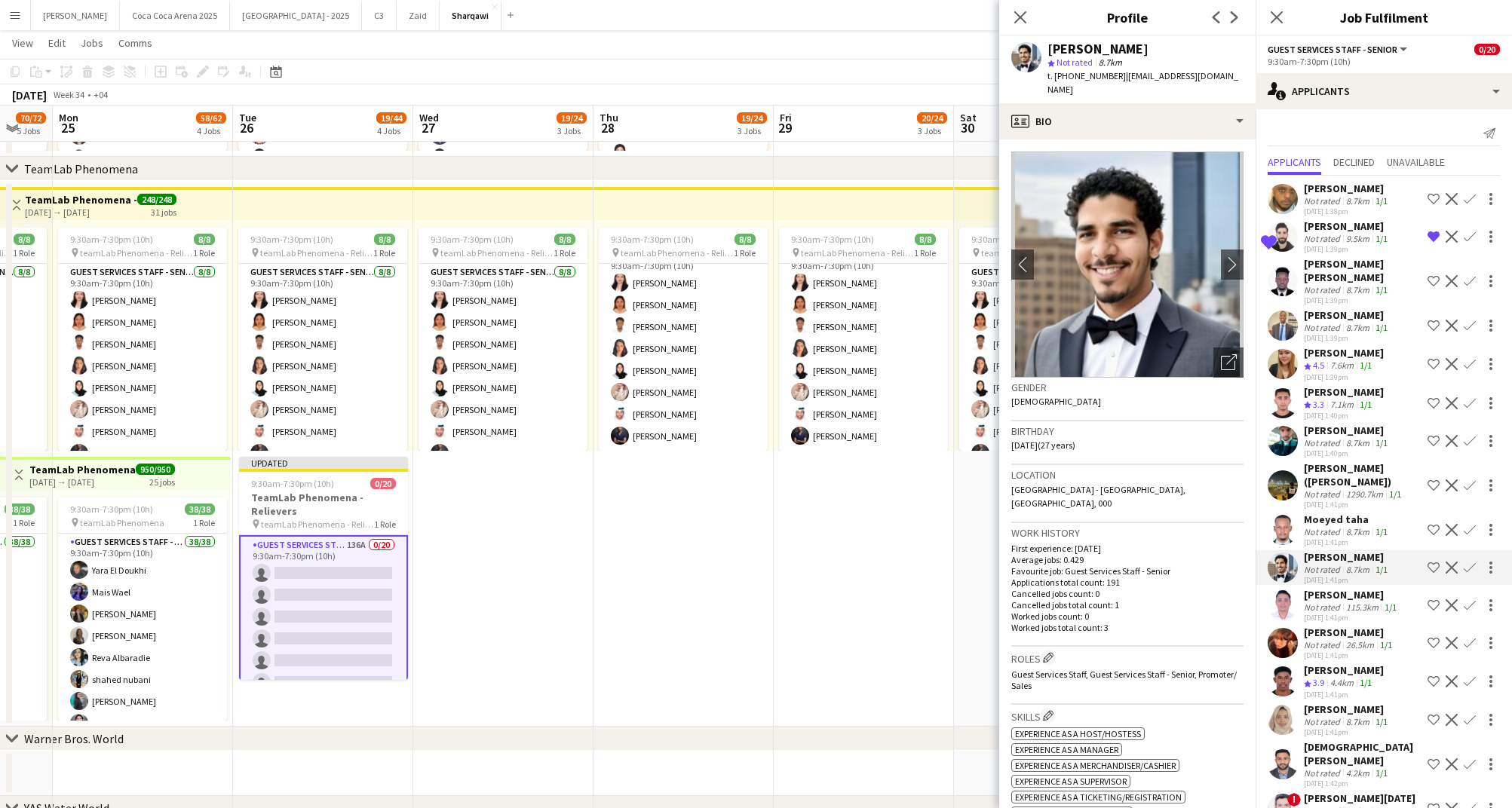
click at [1433, 562] on app-icon "Shortlist crew" at bounding box center [1432, 567] width 12 height 12
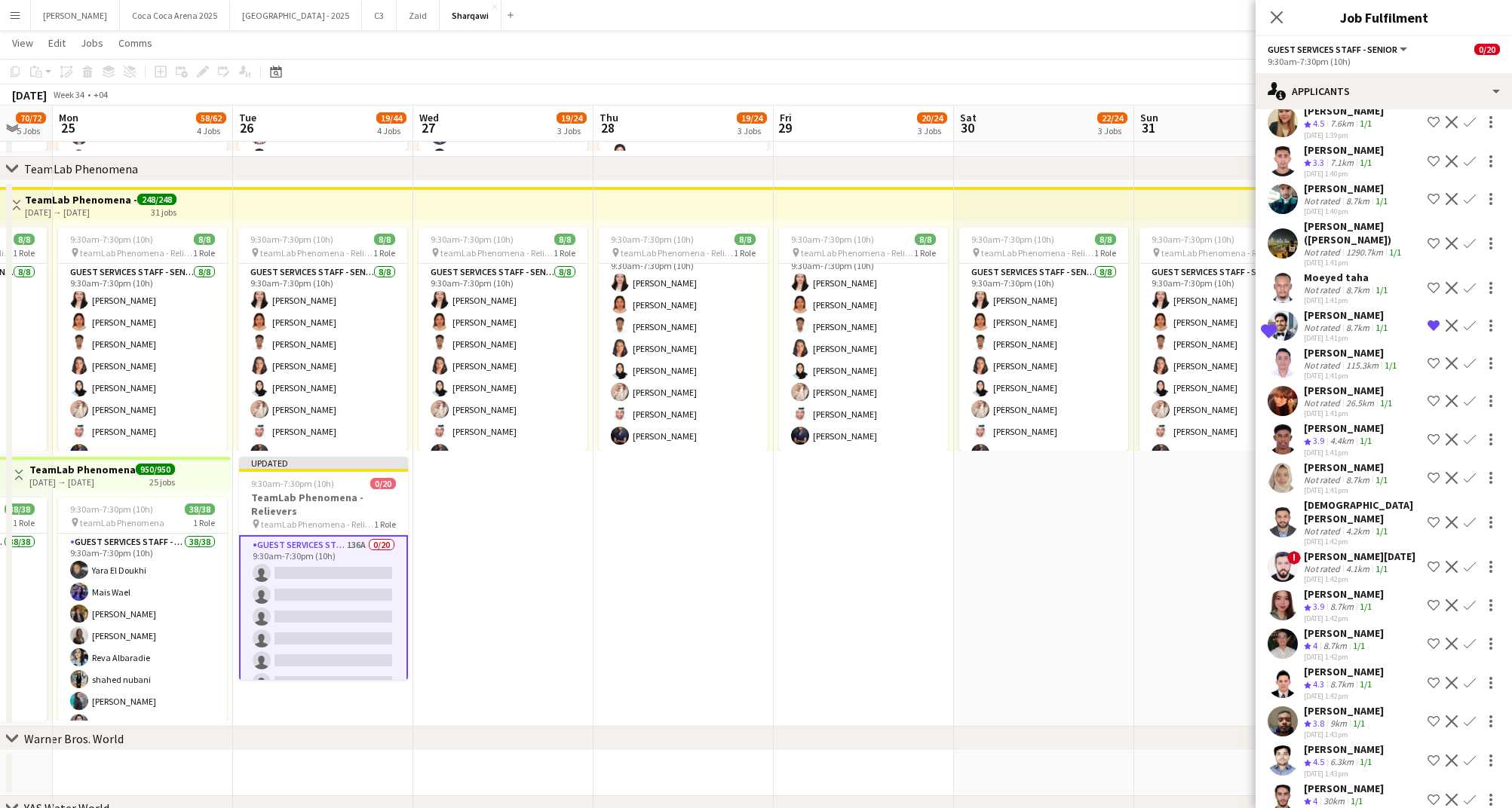
scroll to position [247, 0]
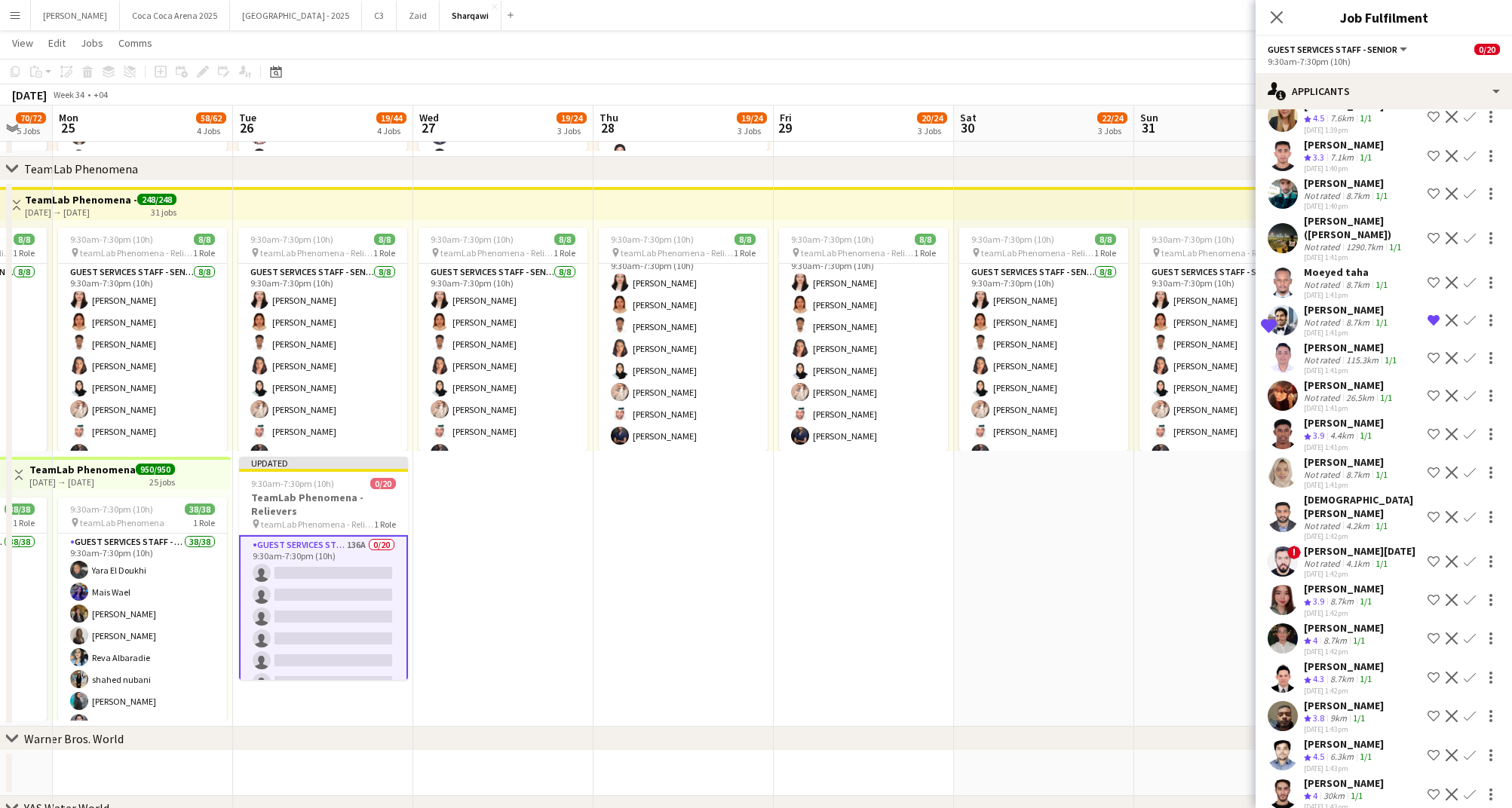
click at [1345, 520] on div "4.2km" at bounding box center [1357, 526] width 30 height 12
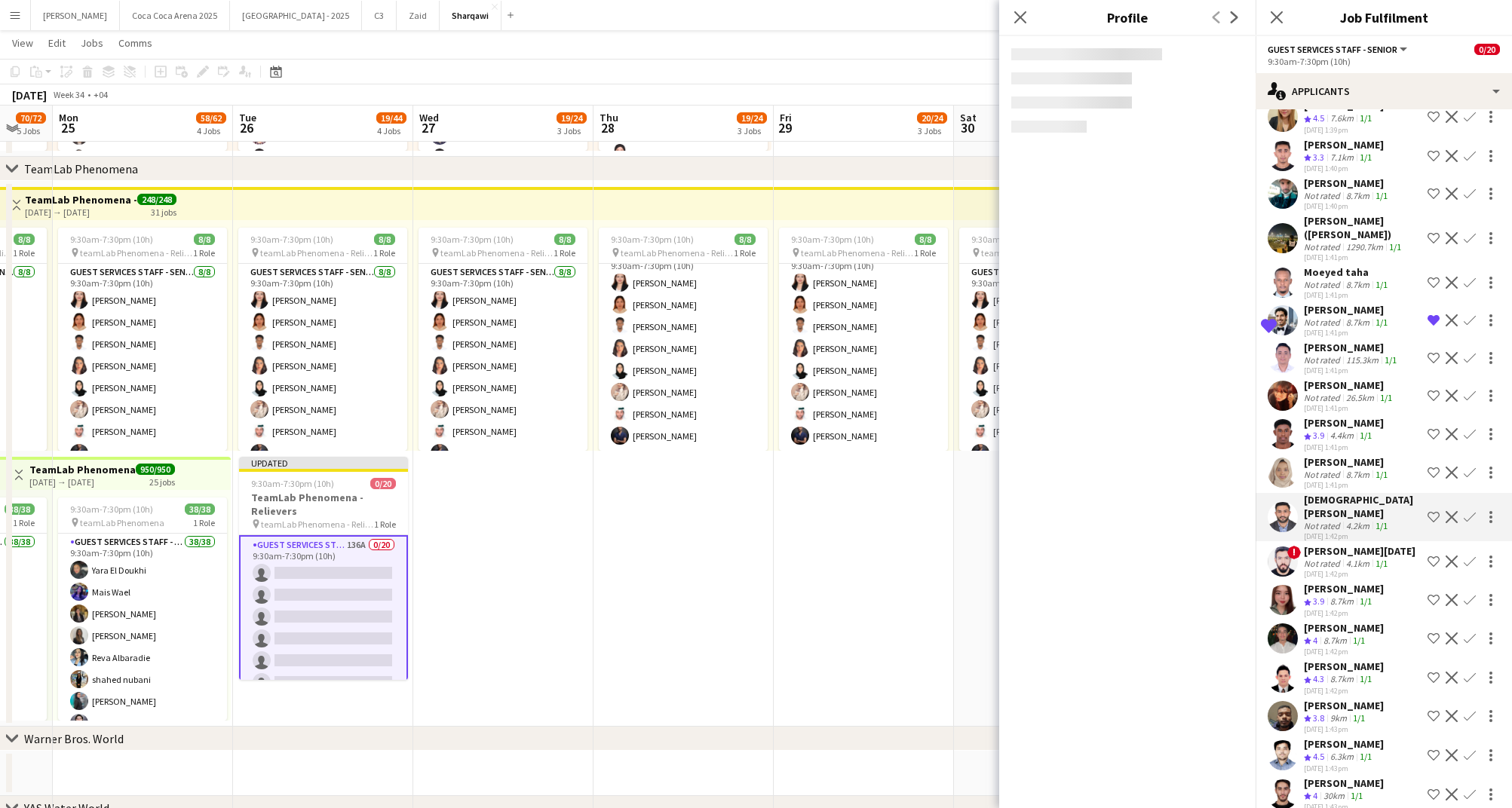
click at [1437, 511] on app-icon "Shortlist crew" at bounding box center [1432, 517] width 12 height 12
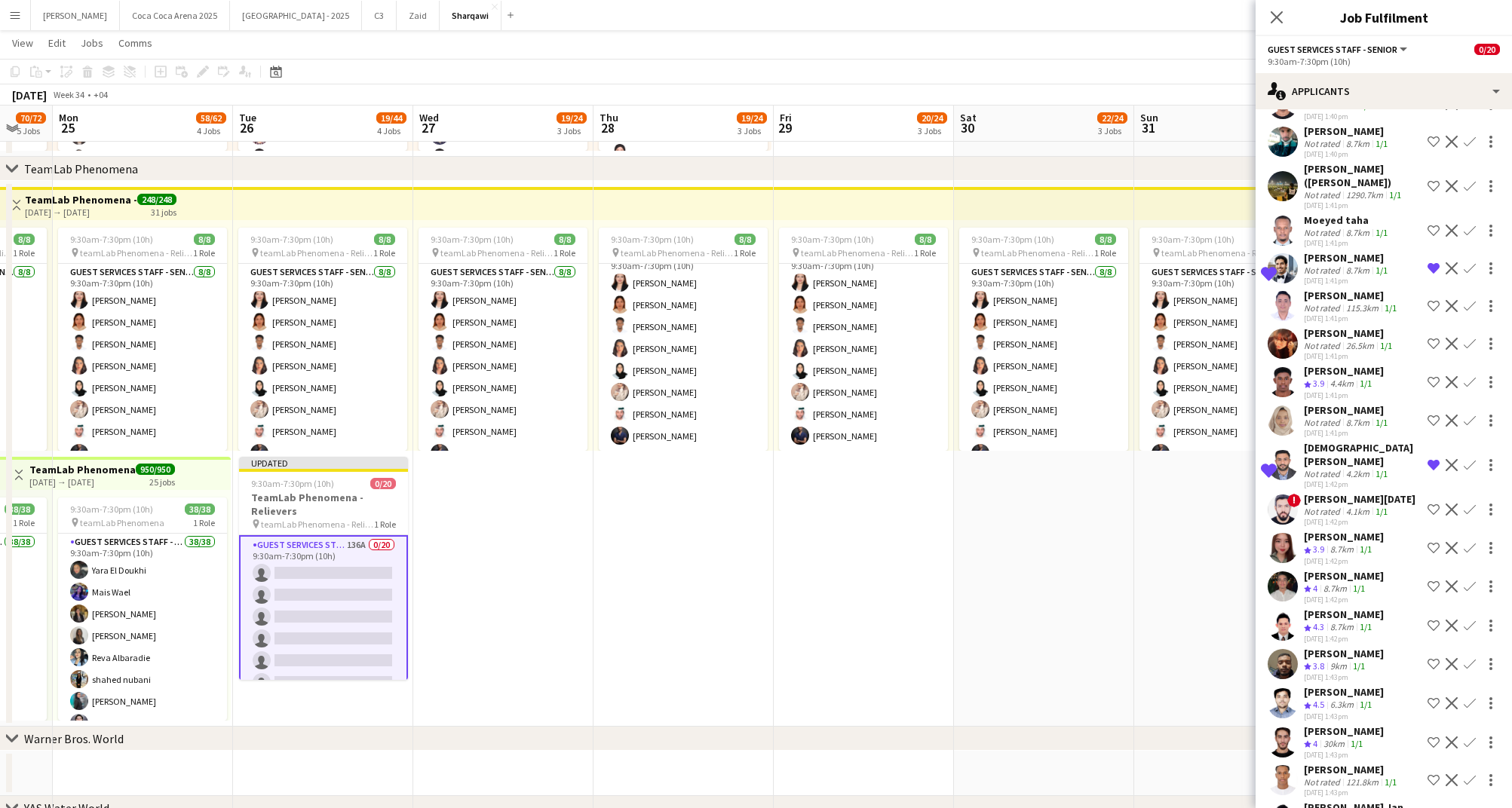
scroll to position [309, 0]
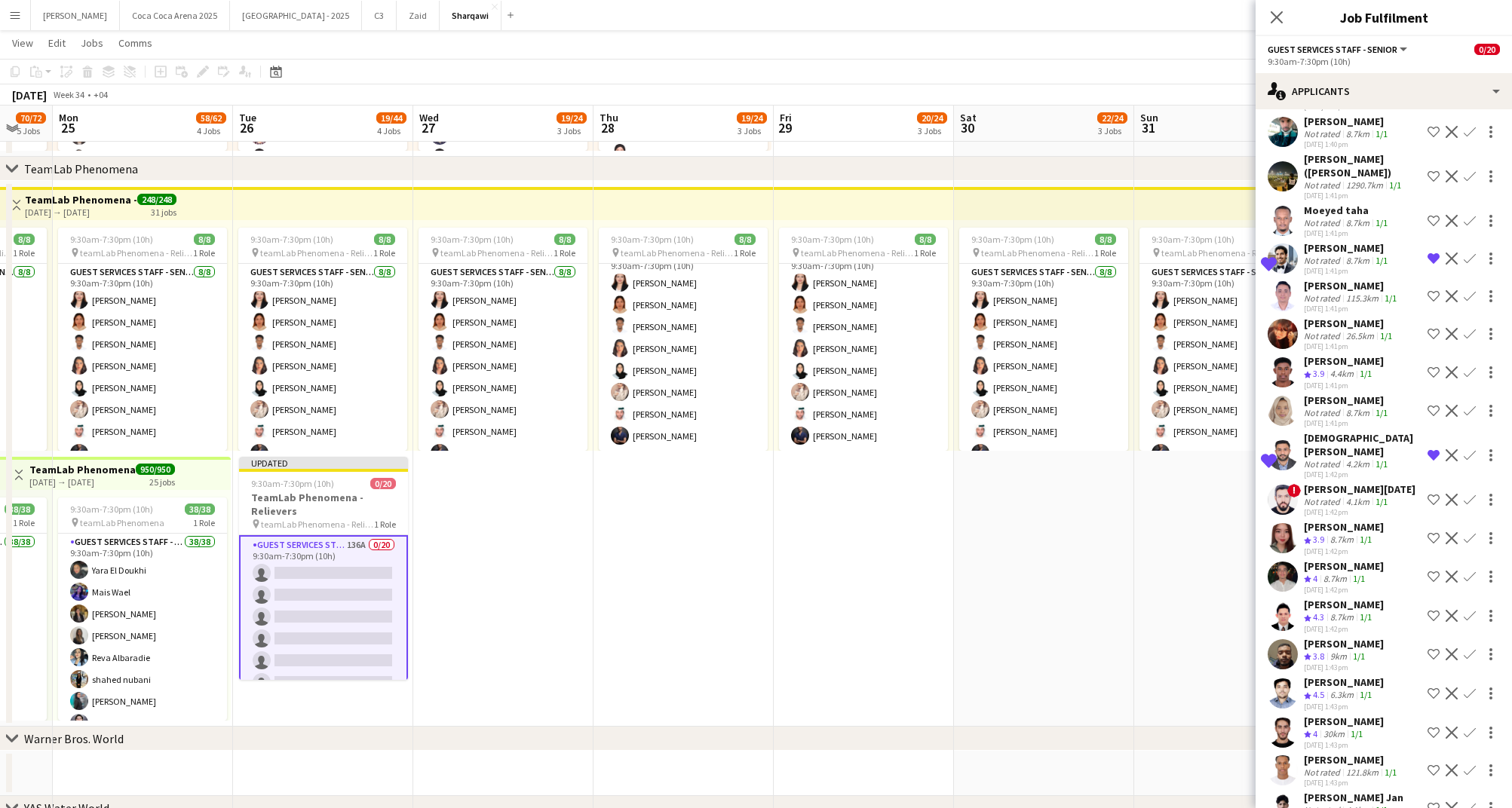
click at [1433, 532] on app-icon "Shortlist crew" at bounding box center [1432, 537] width 12 height 12
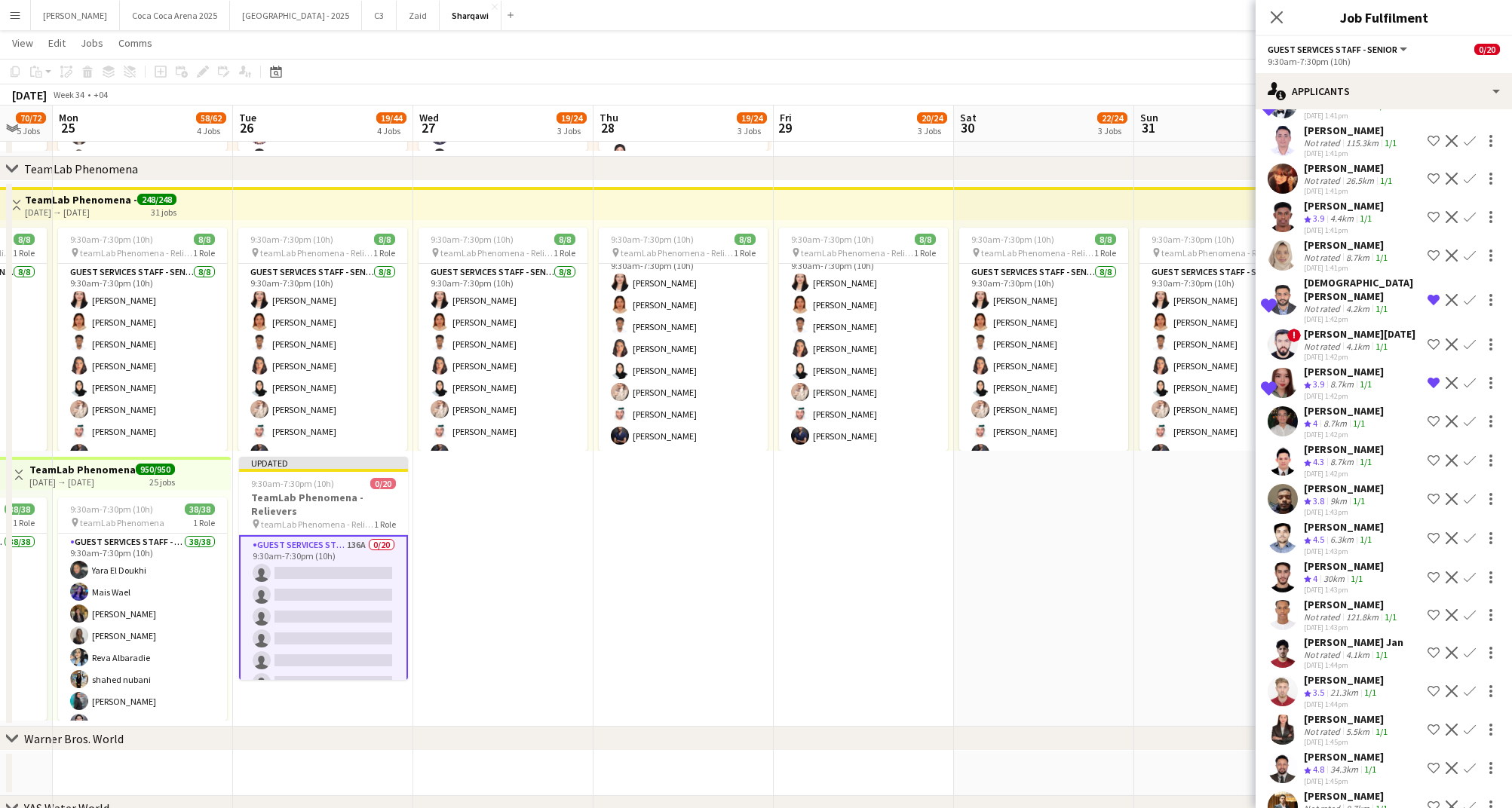
scroll to position [465, 0]
click at [1432, 571] on app-icon "Shortlist crew" at bounding box center [1432, 576] width 12 height 12
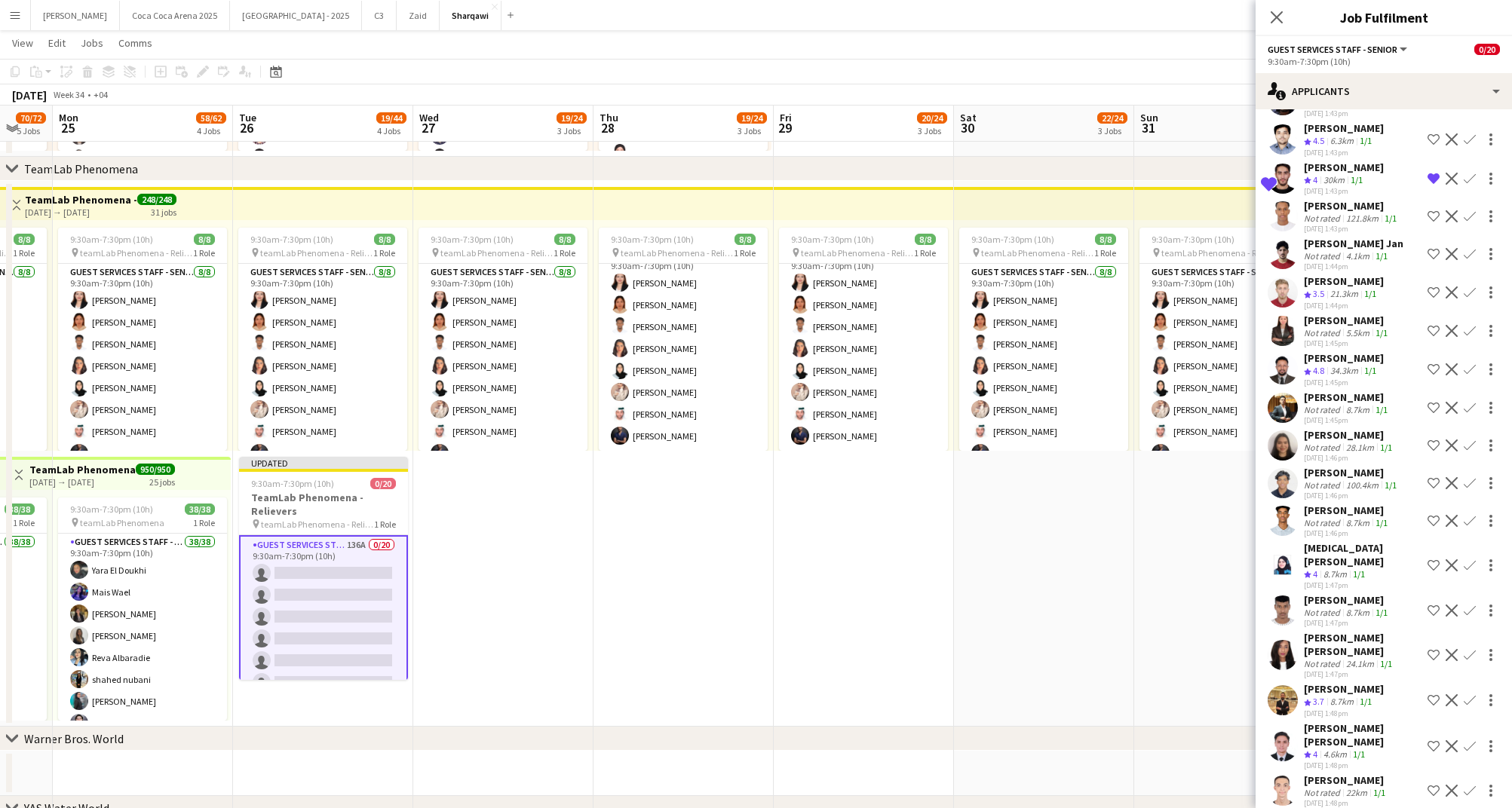
scroll to position [865, 0]
click at [1330, 680] on div "Abdulrahman Alrefai" at bounding box center [1343, 686] width 80 height 13
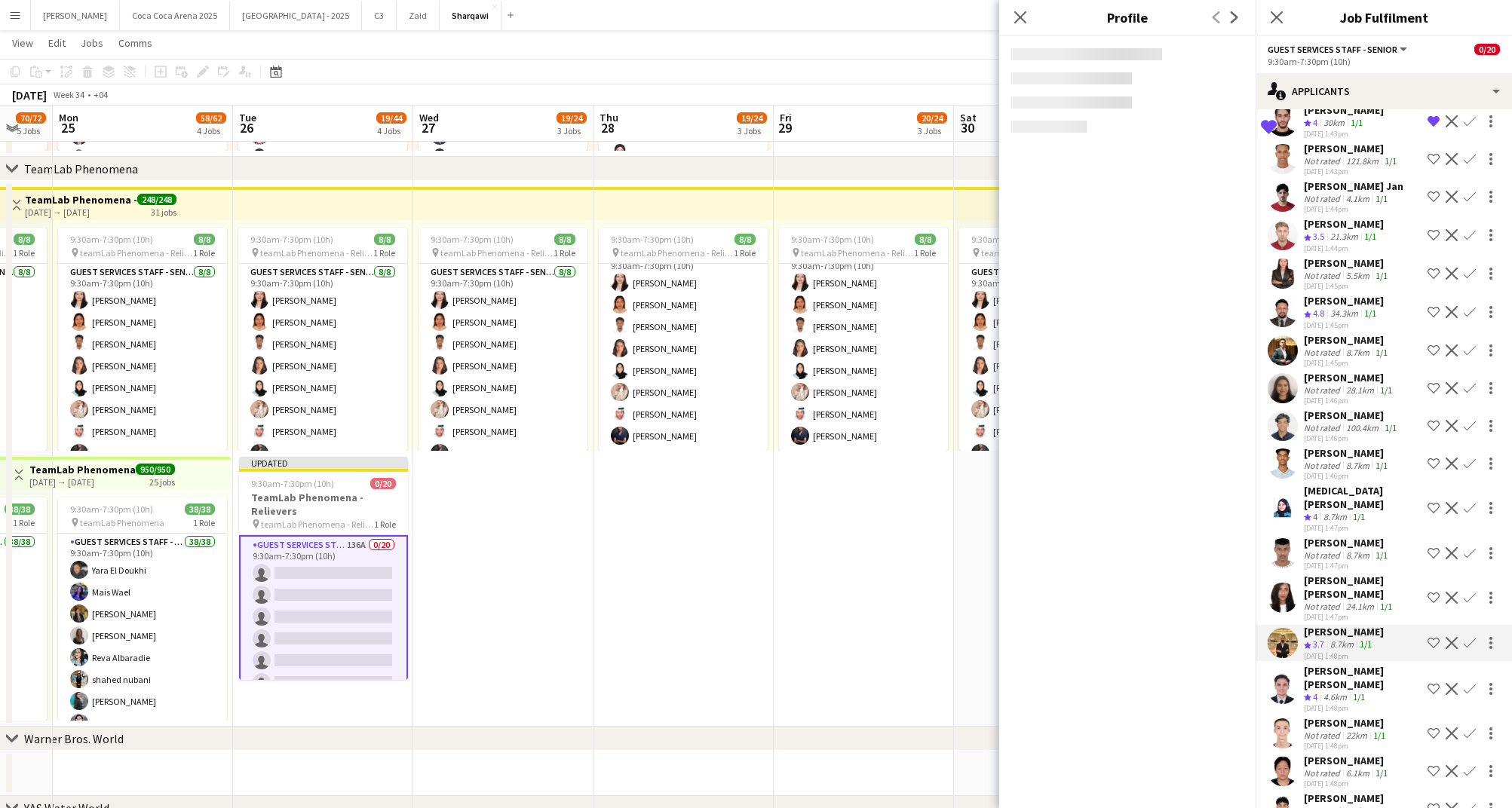
scroll to position [924, 0]
click at [1336, 688] on div "4.6km" at bounding box center [1335, 694] width 30 height 13
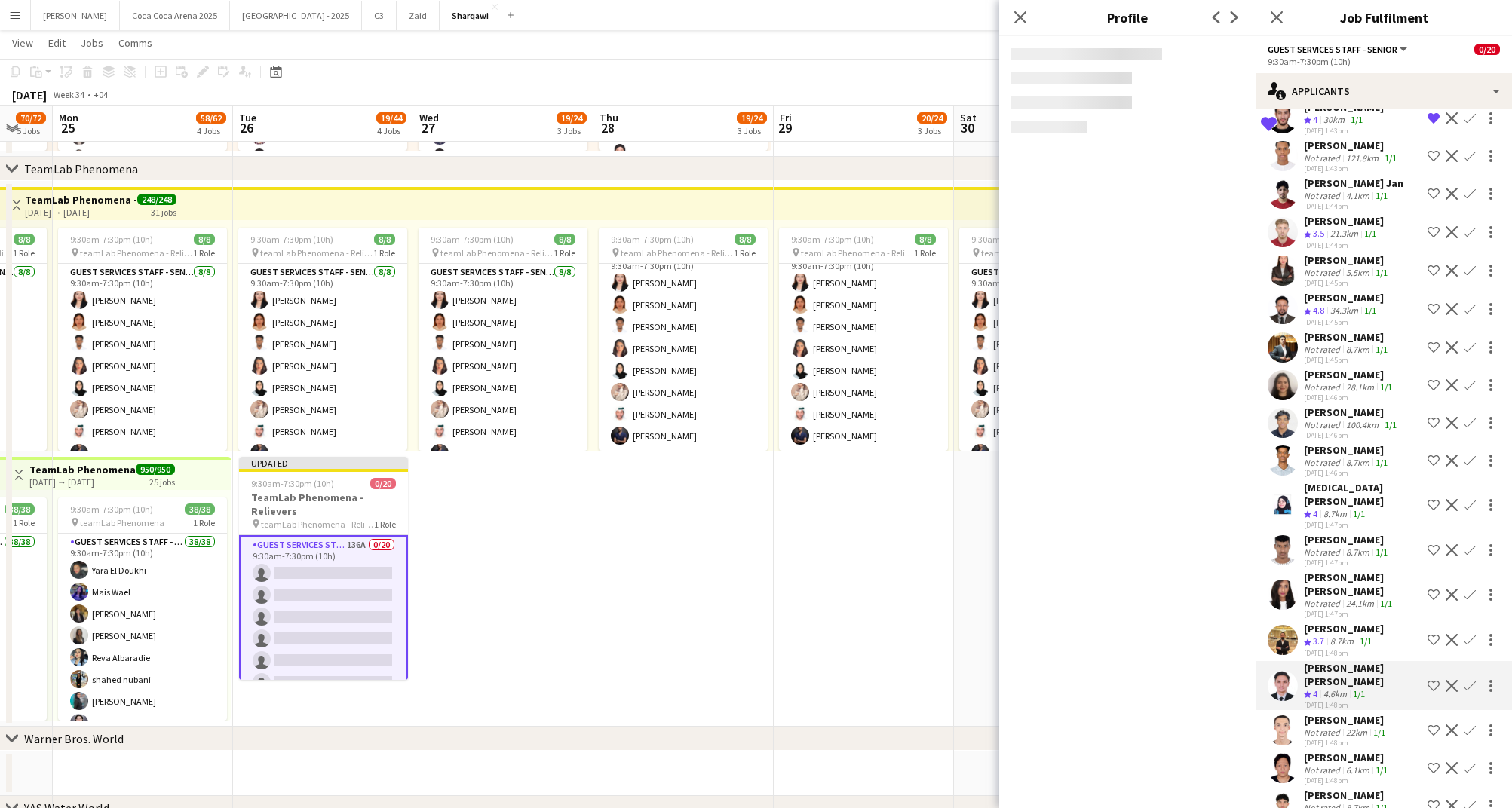
click at [1432, 680] on app-icon "Shortlist crew" at bounding box center [1432, 685] width 12 height 12
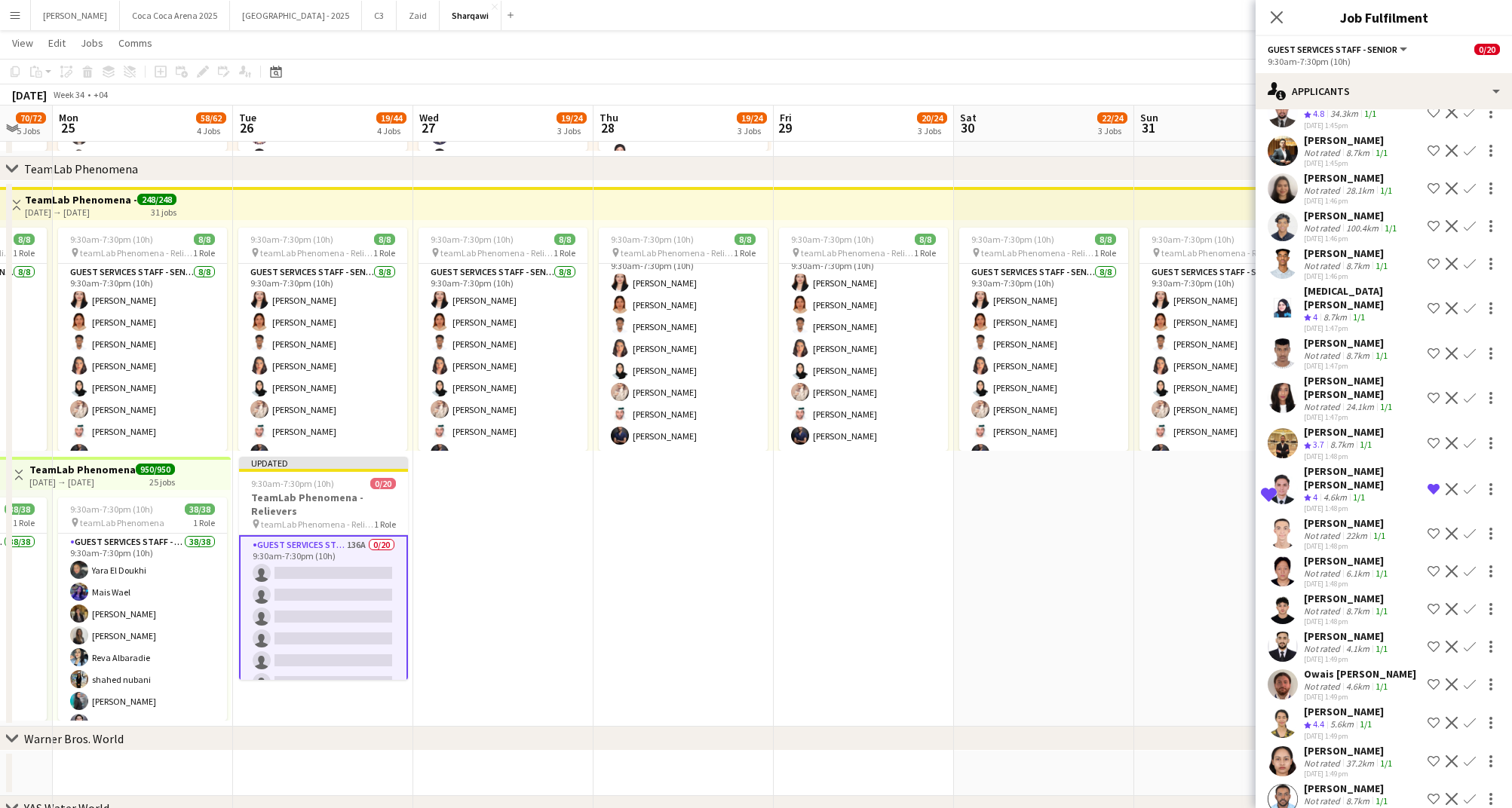
scroll to position [1131, 0]
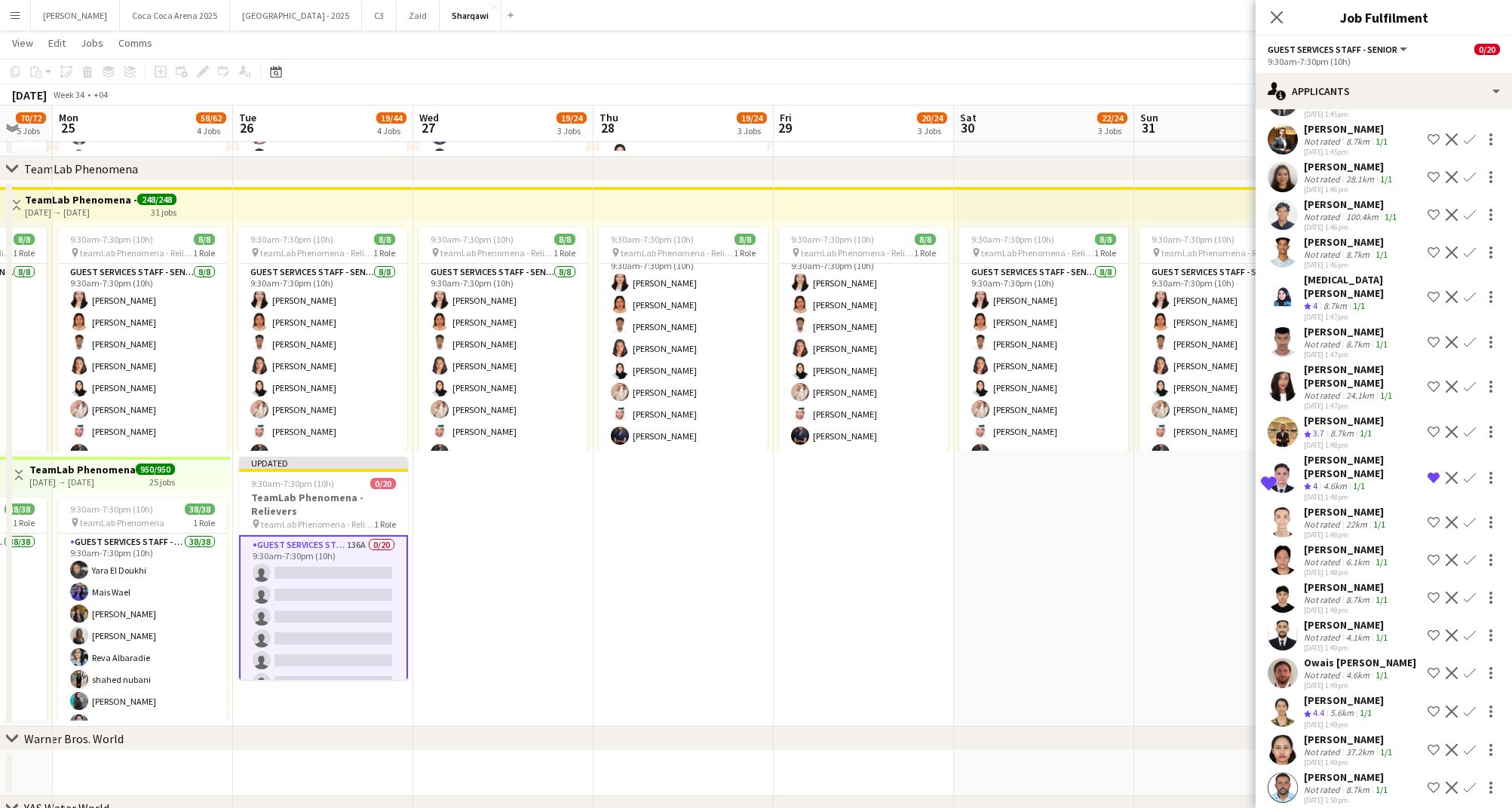
click at [1327, 708] on div "Crew rating 4.4" at bounding box center [1315, 714] width 23 height 13
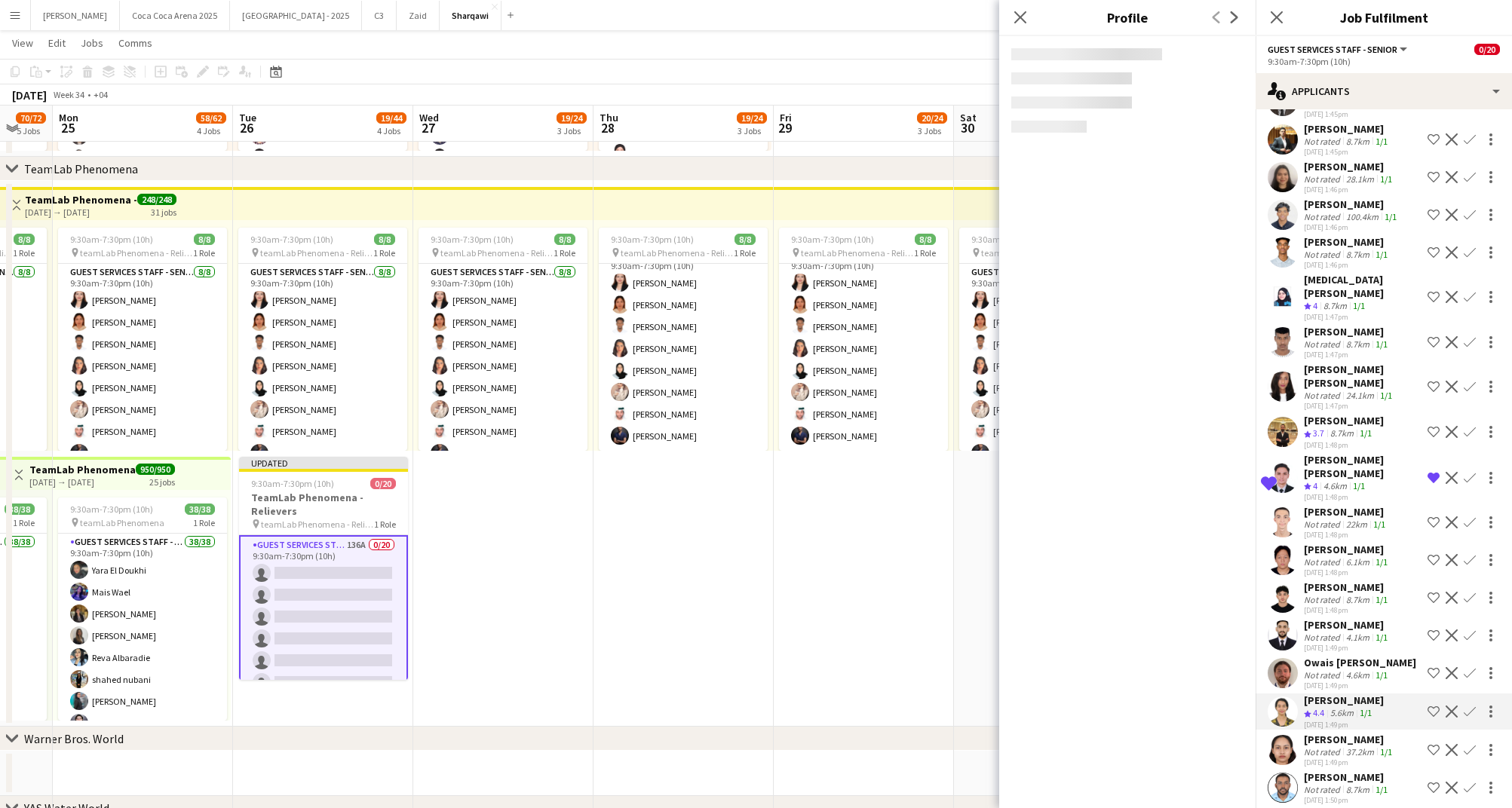
click at [1431, 706] on app-icon "Shortlist crew" at bounding box center [1432, 711] width 12 height 12
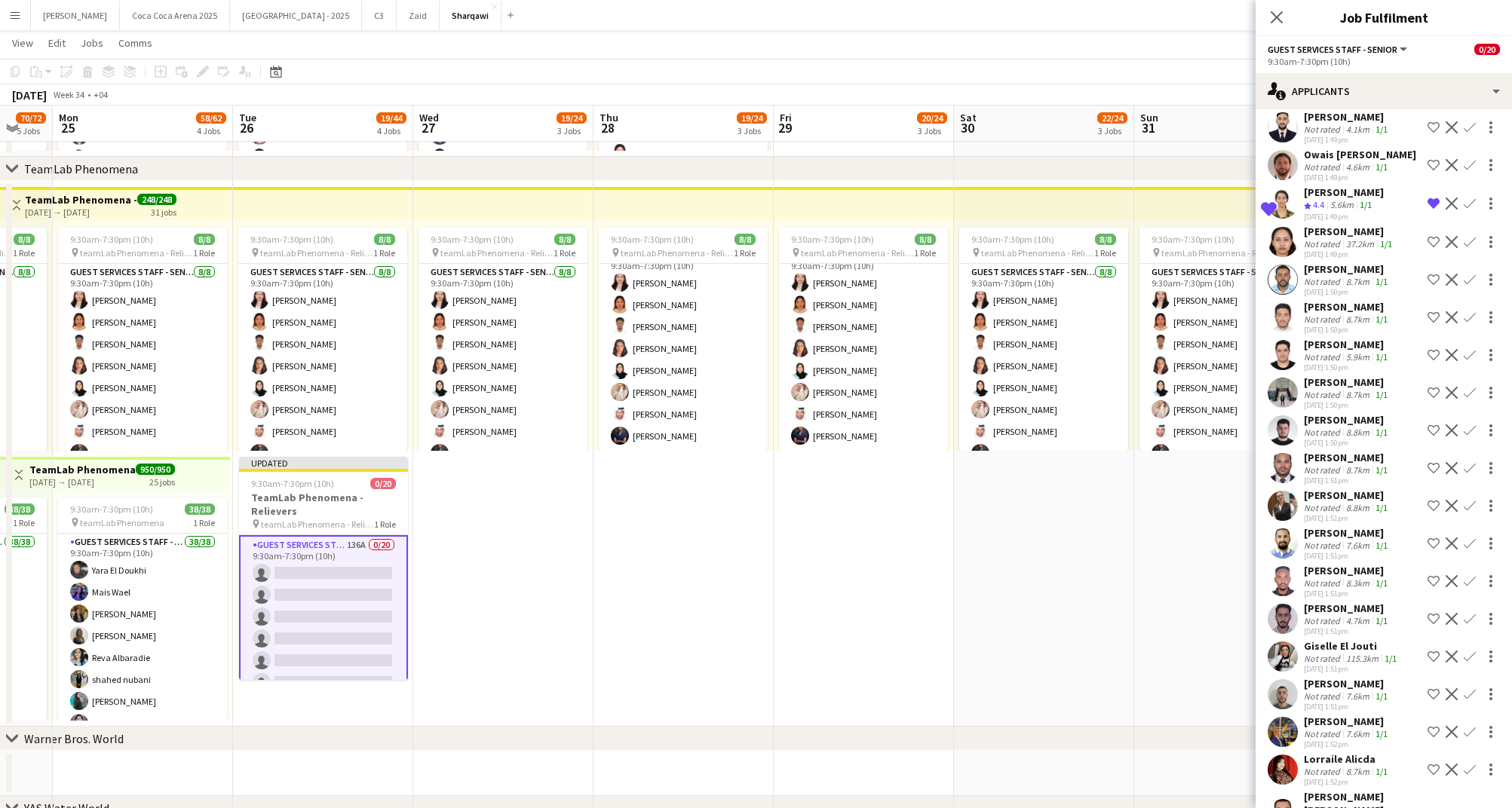
scroll to position [1651, 0]
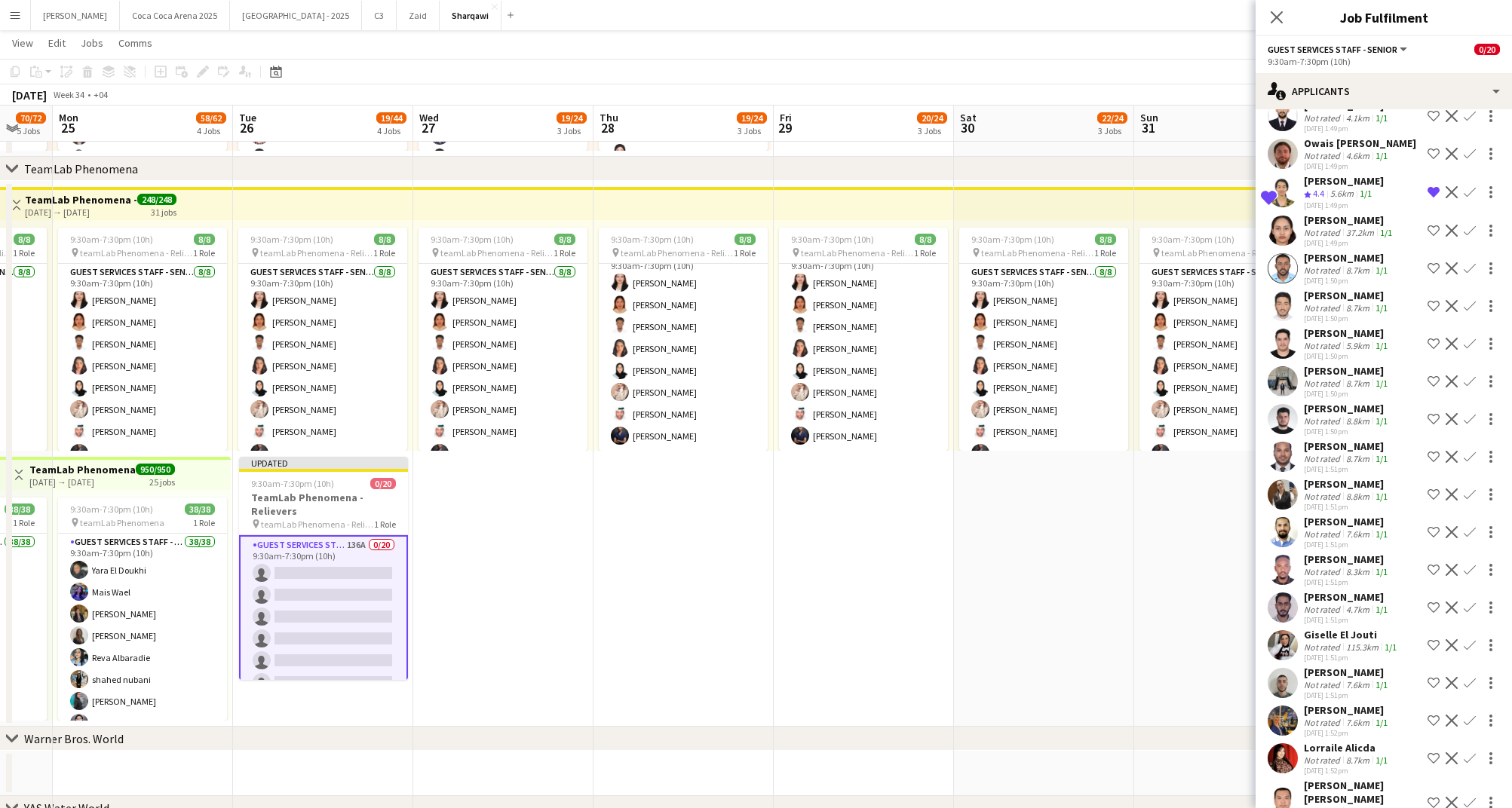
click at [1323, 666] on div "Zain Mohammed" at bounding box center [1346, 672] width 87 height 13
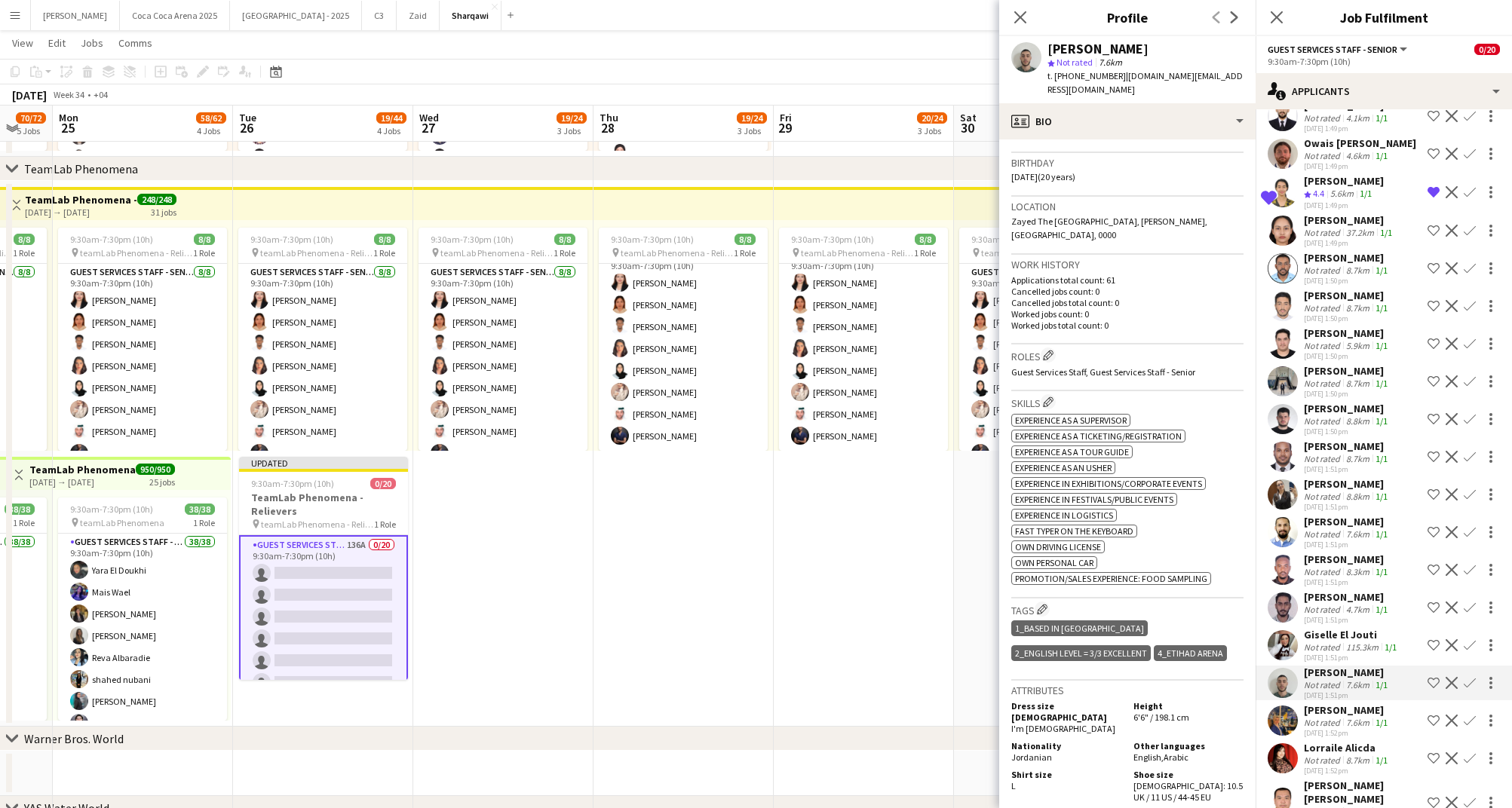
scroll to position [264, 0]
click at [1433, 677] on app-icon "Shortlist crew" at bounding box center [1432, 683] width 12 height 12
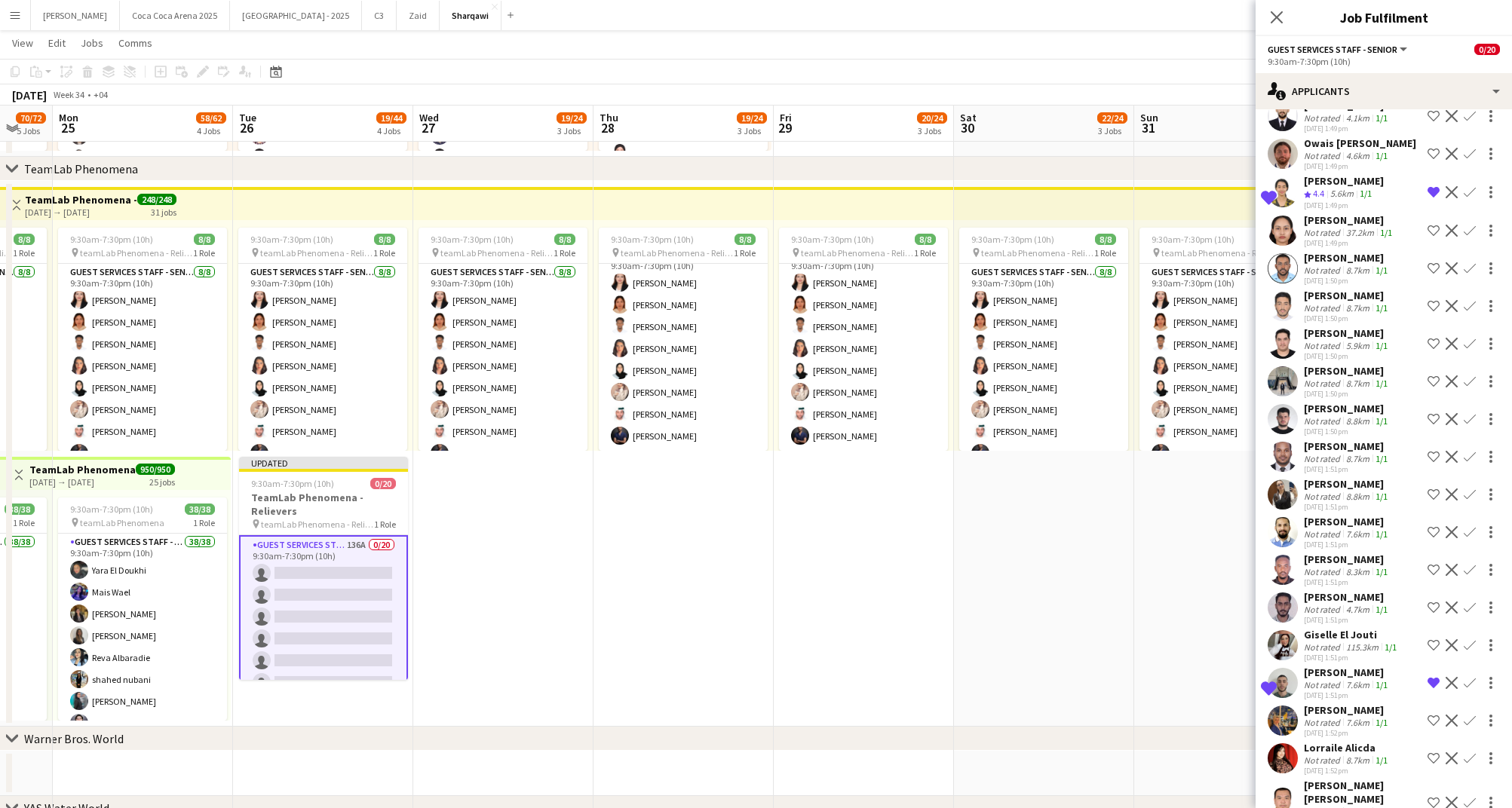
click at [1359, 717] on div "7.6km" at bounding box center [1357, 722] width 30 height 12
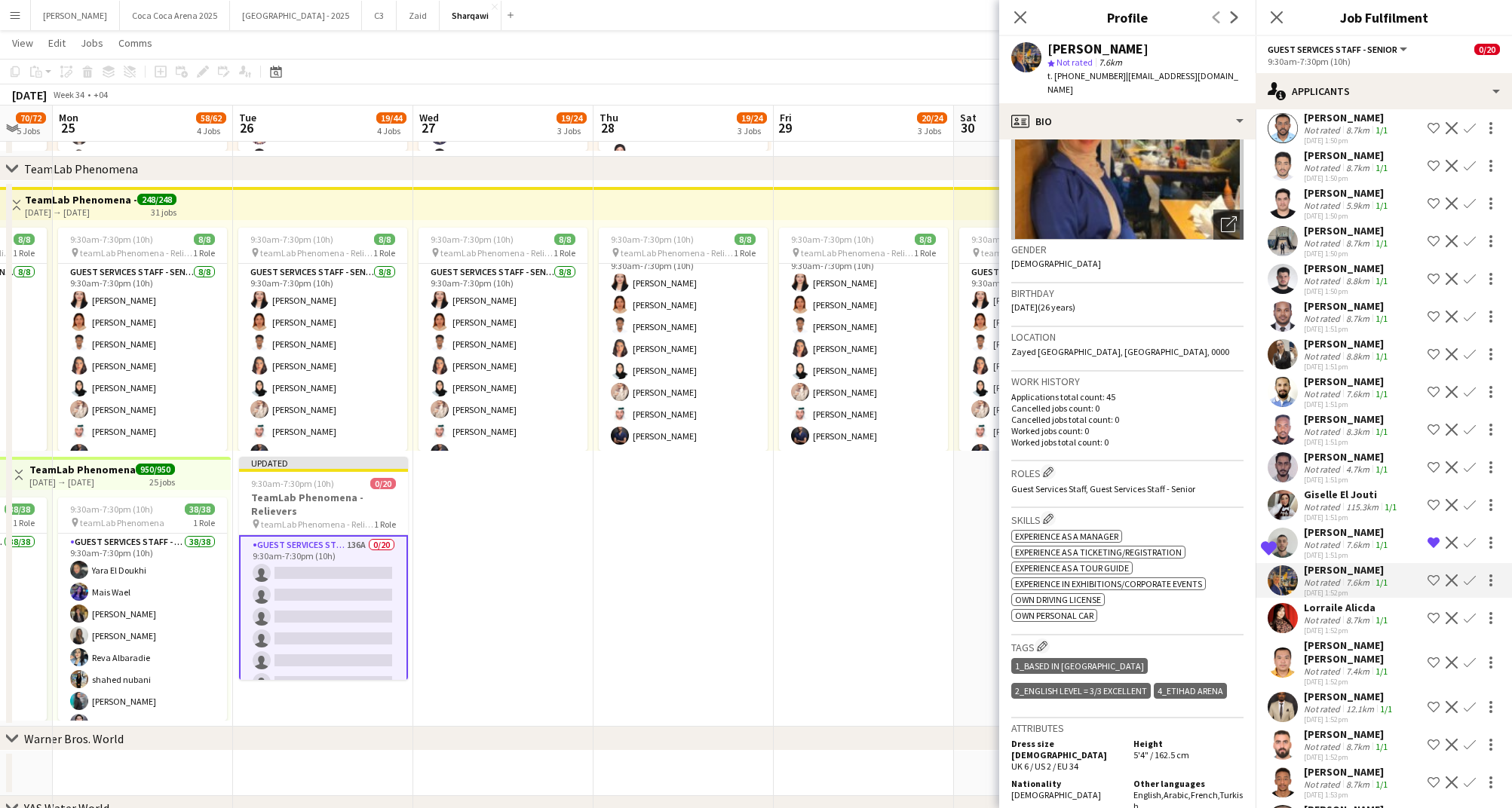
scroll to position [132, 0]
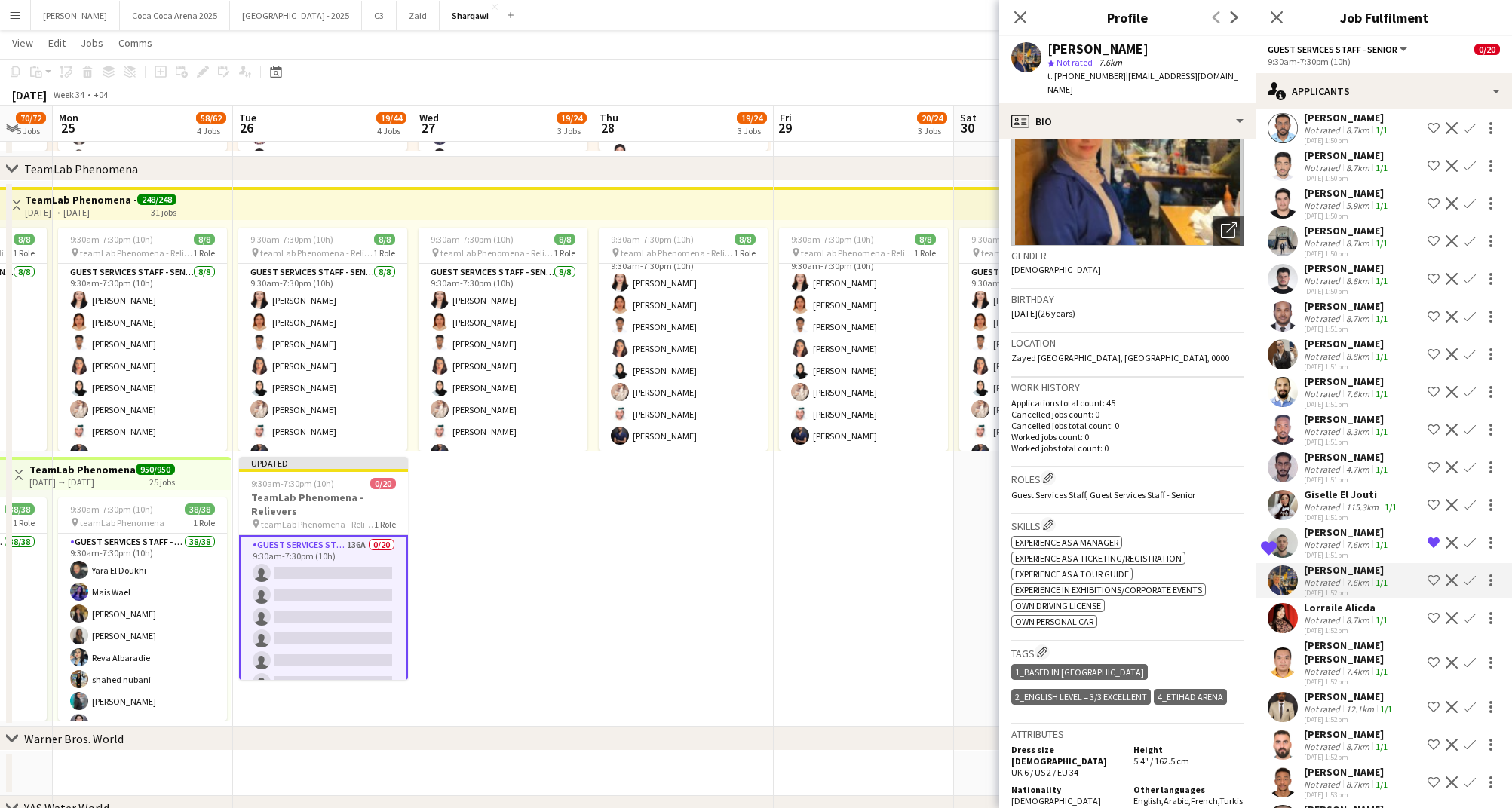
click at [1431, 574] on app-icon "Shortlist crew" at bounding box center [1432, 580] width 12 height 12
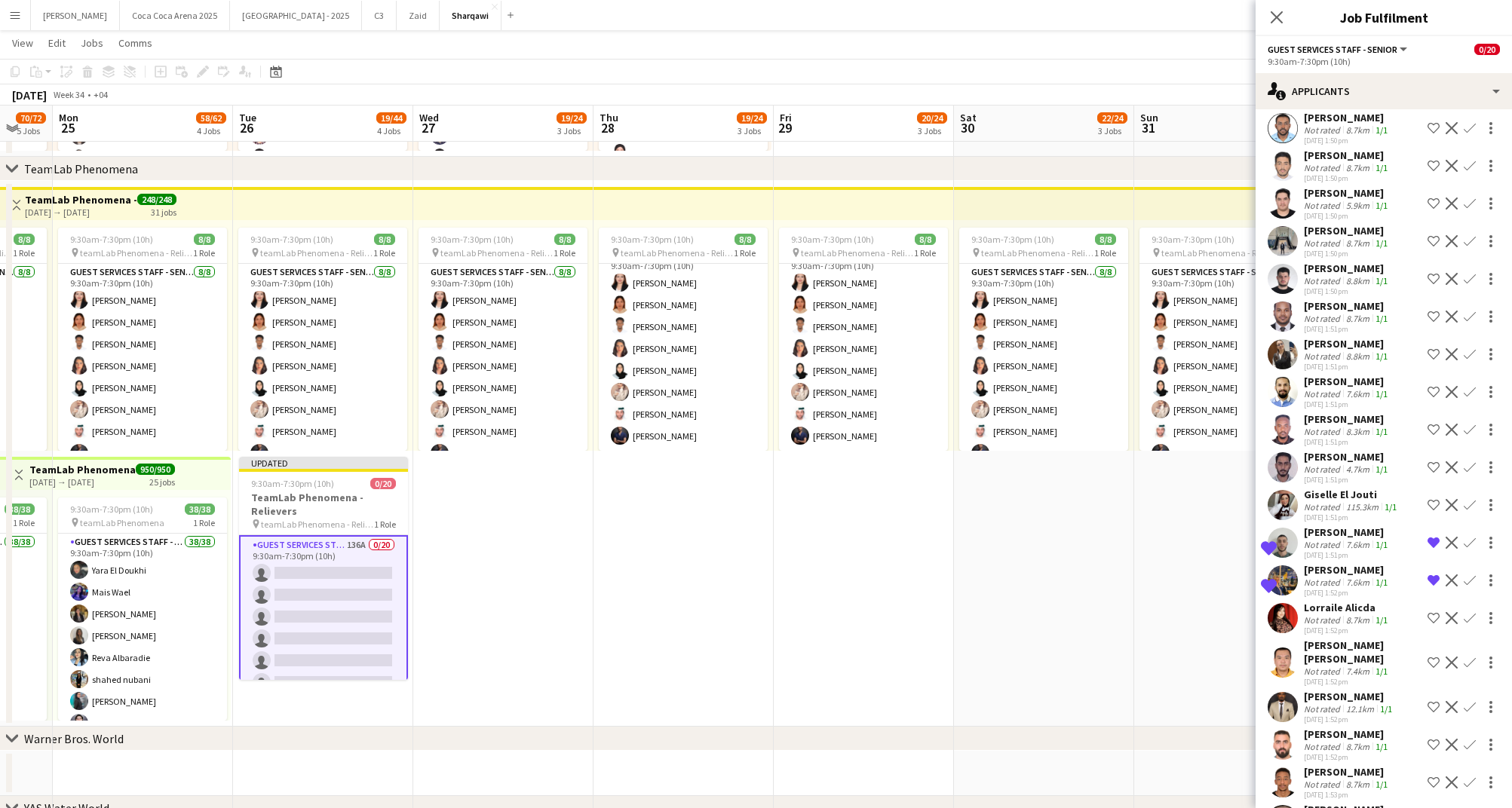
click at [1361, 601] on div "Lorraile Alicda" at bounding box center [1346, 607] width 87 height 13
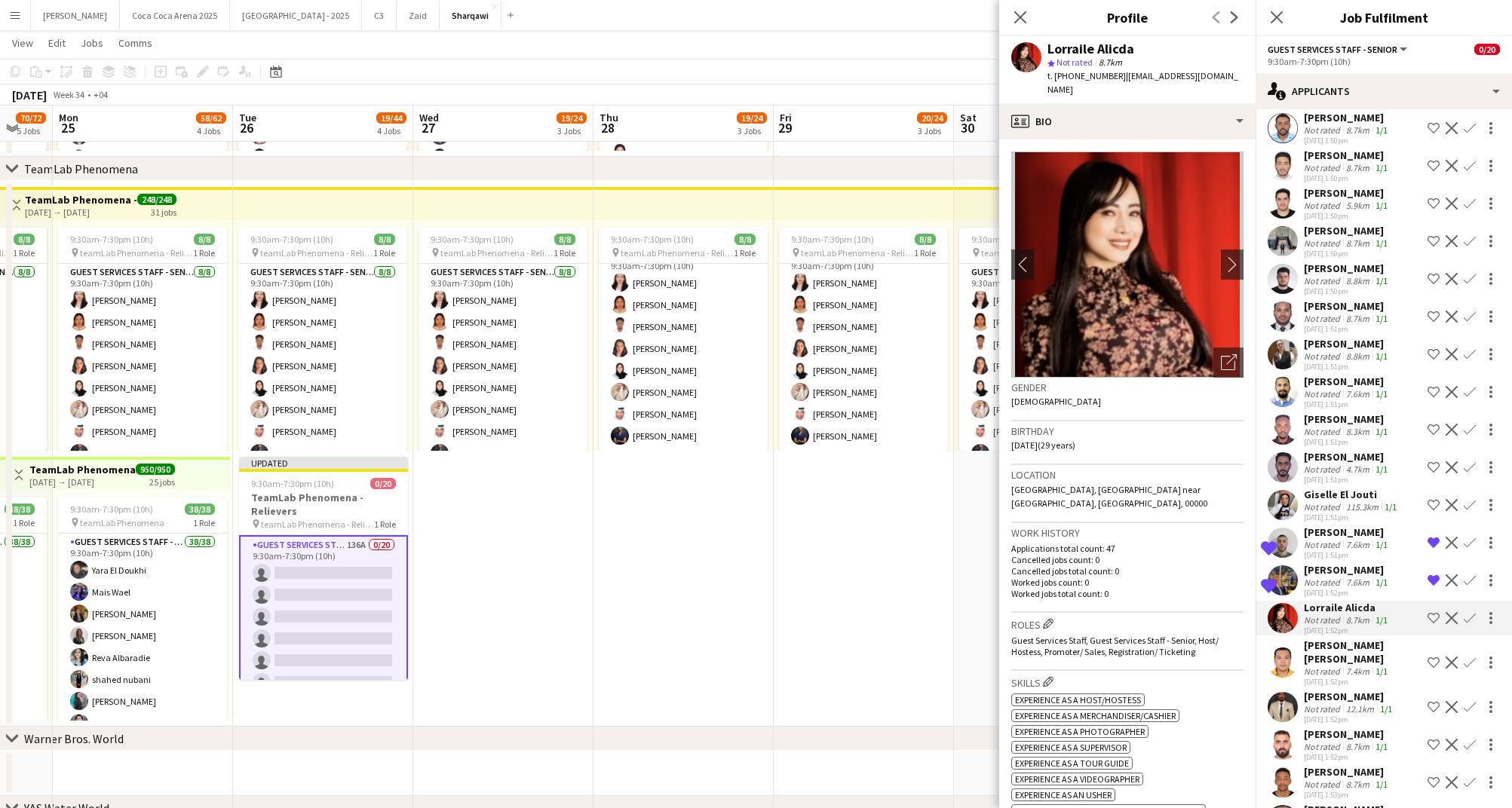
click at [1432, 612] on app-icon "Shortlist crew" at bounding box center [1432, 617] width 12 height 12
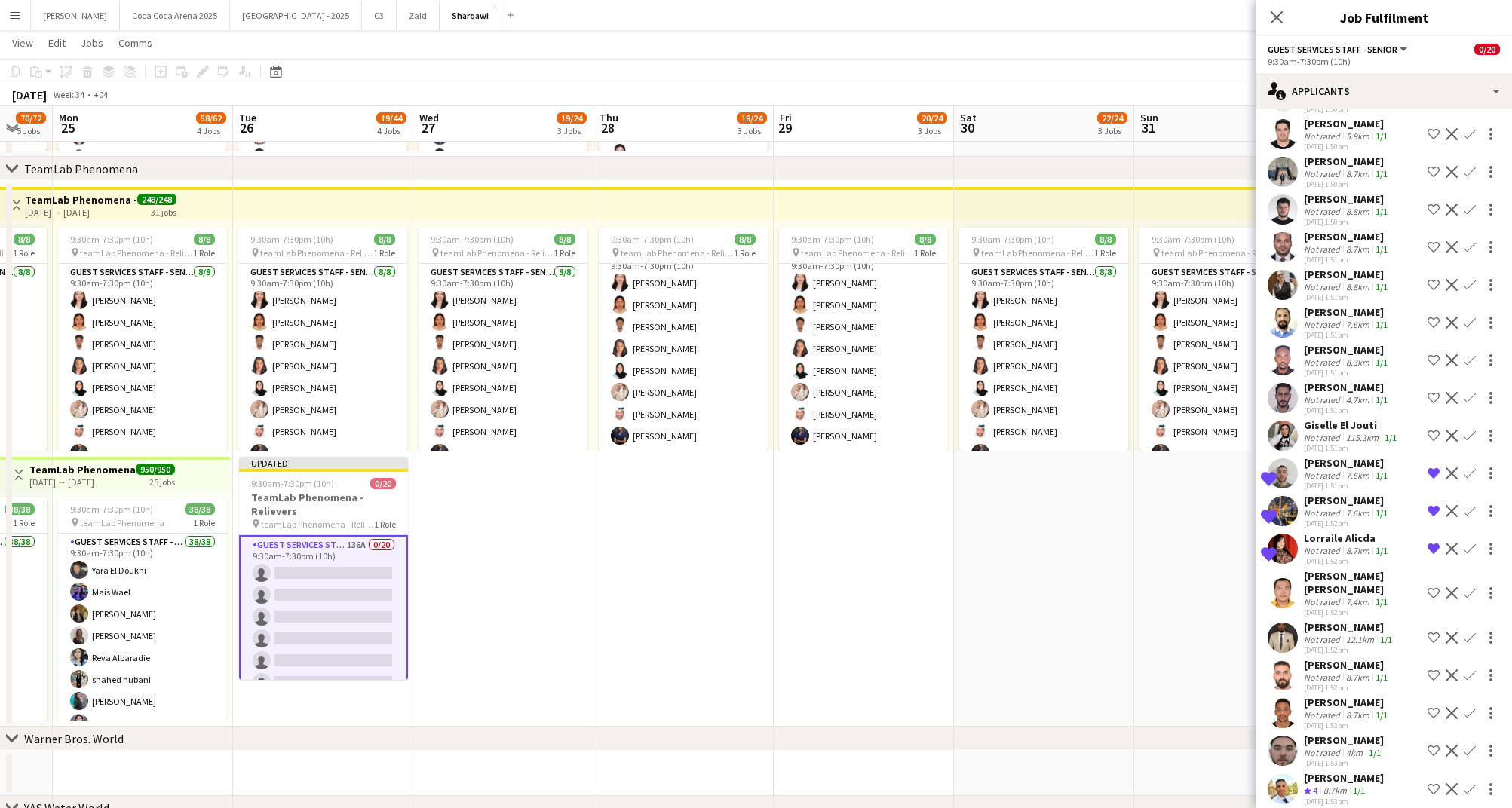
scroll to position [1867, 0]
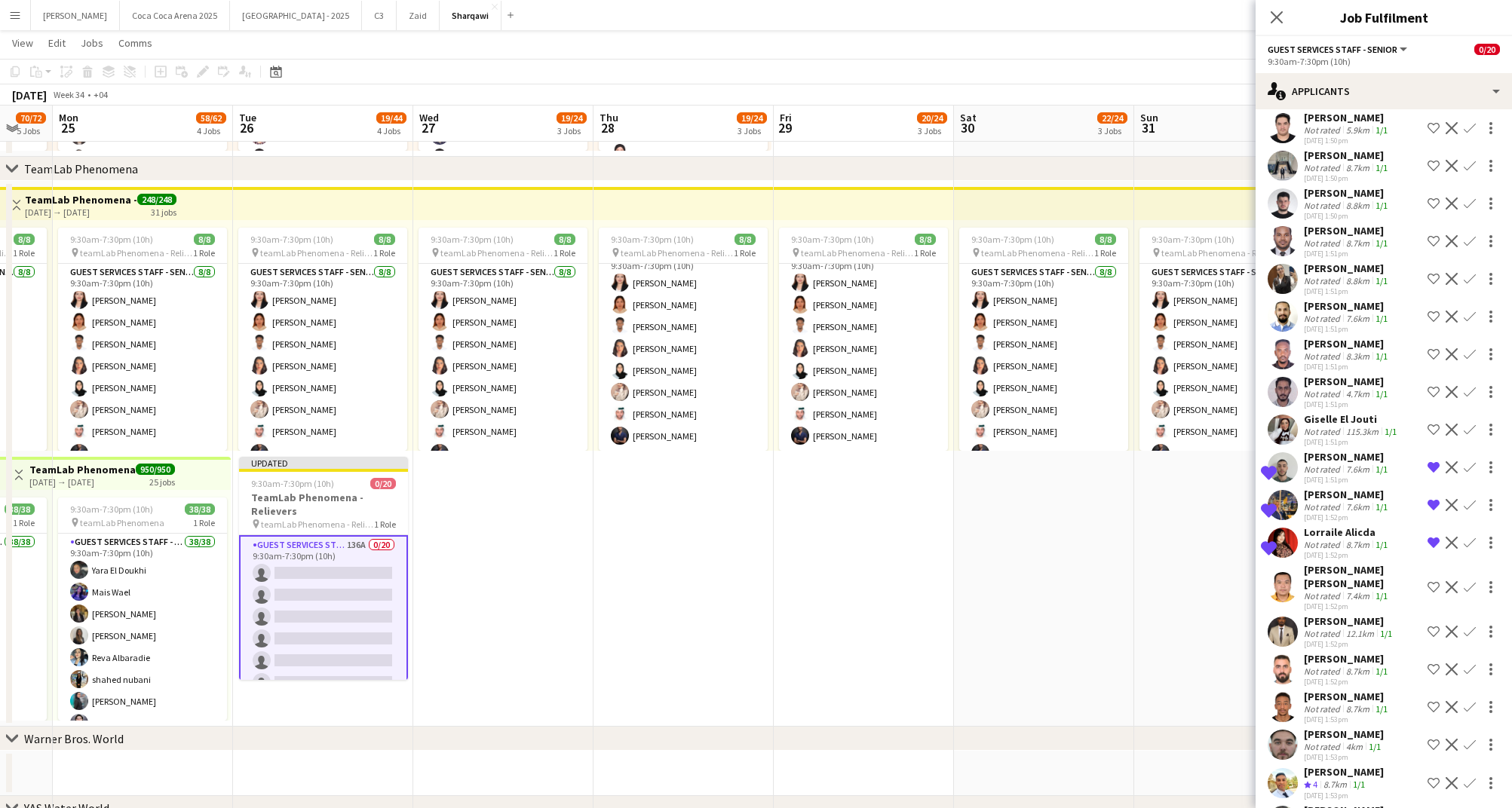
click at [1344, 628] on div "12.1km" at bounding box center [1360, 633] width 34 height 12
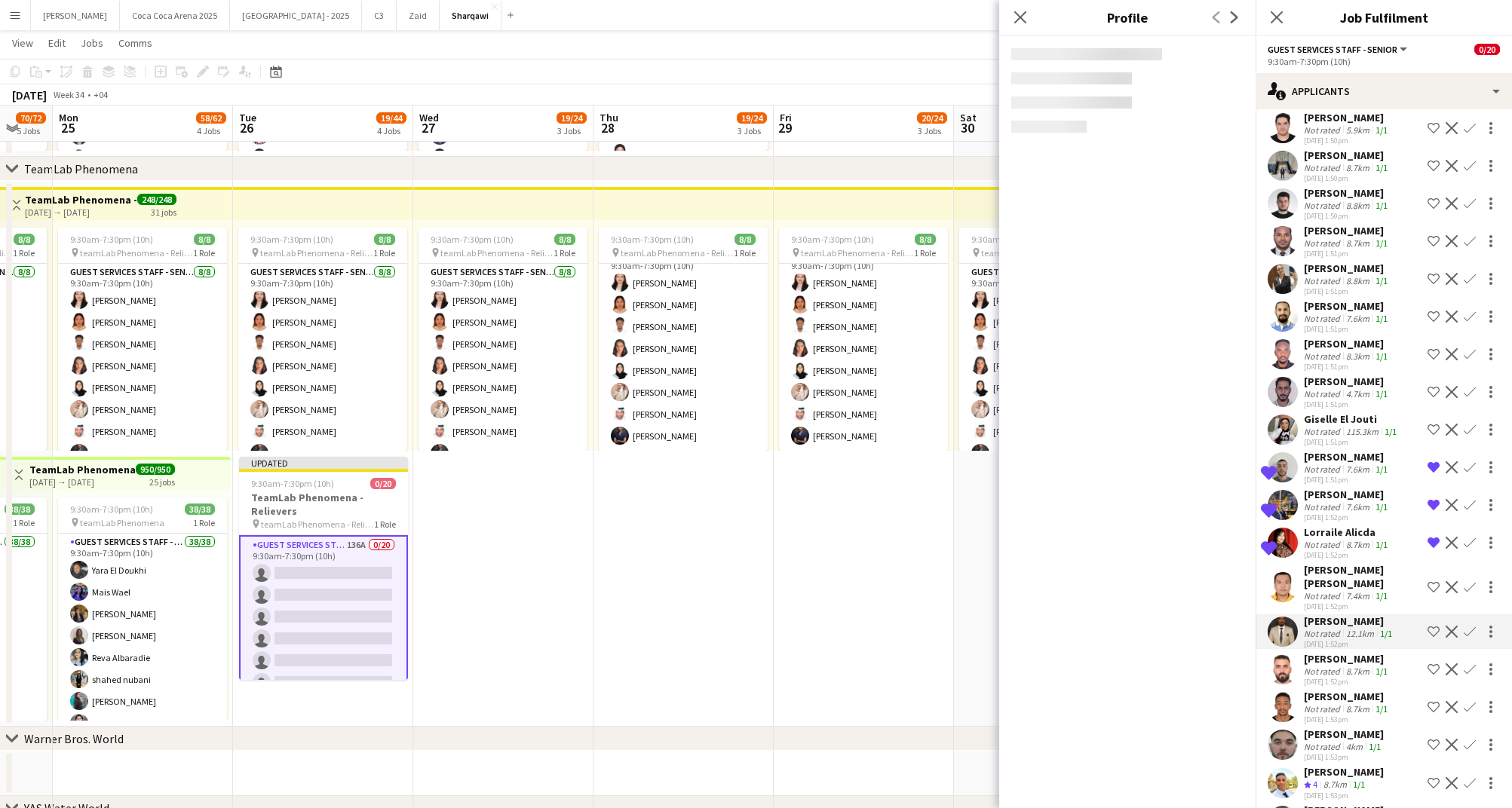
click at [1341, 652] on div "Osama Hussein" at bounding box center [1346, 658] width 87 height 13
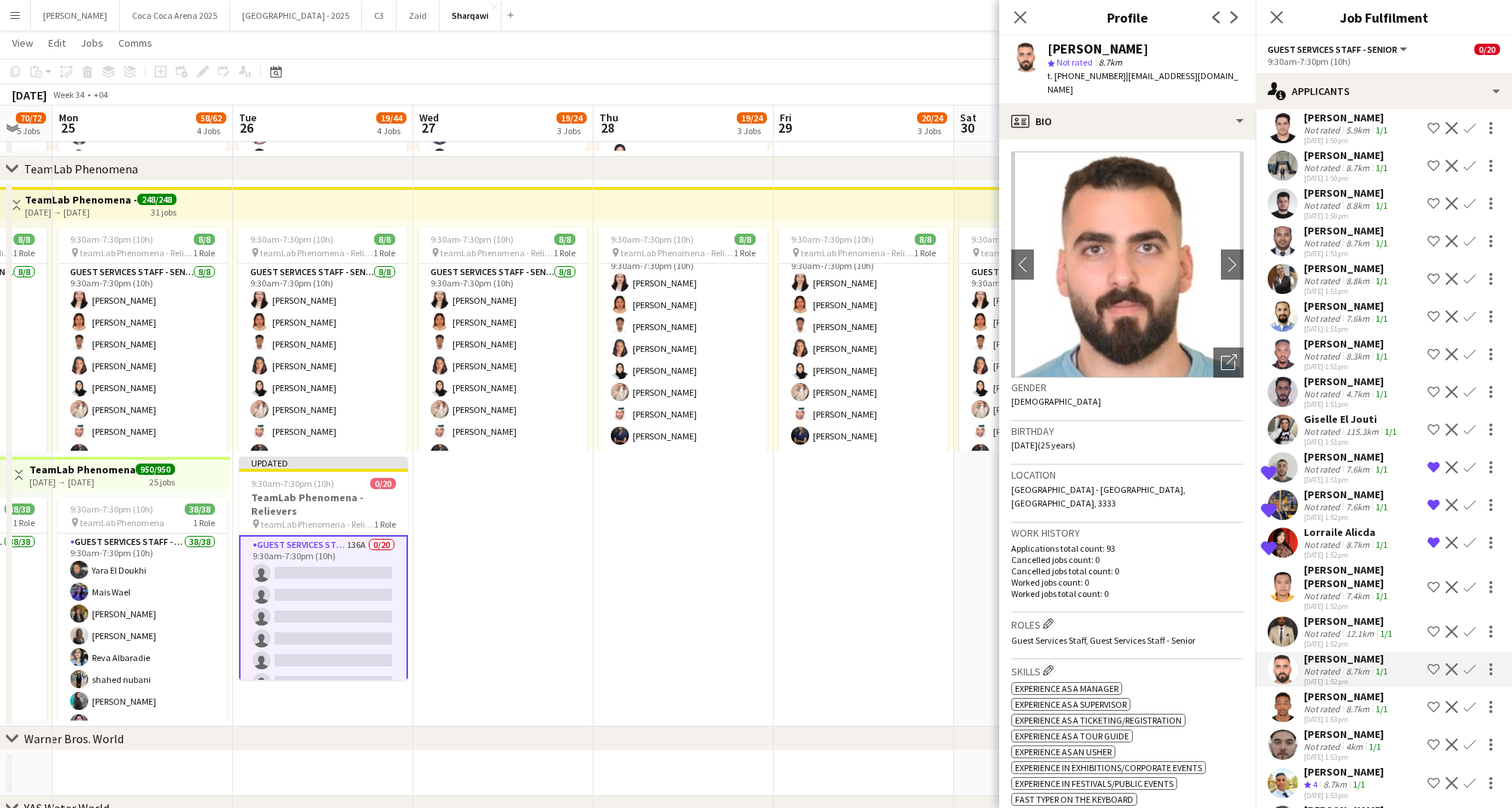
click at [1430, 664] on app-icon "Shortlist crew" at bounding box center [1432, 669] width 12 height 12
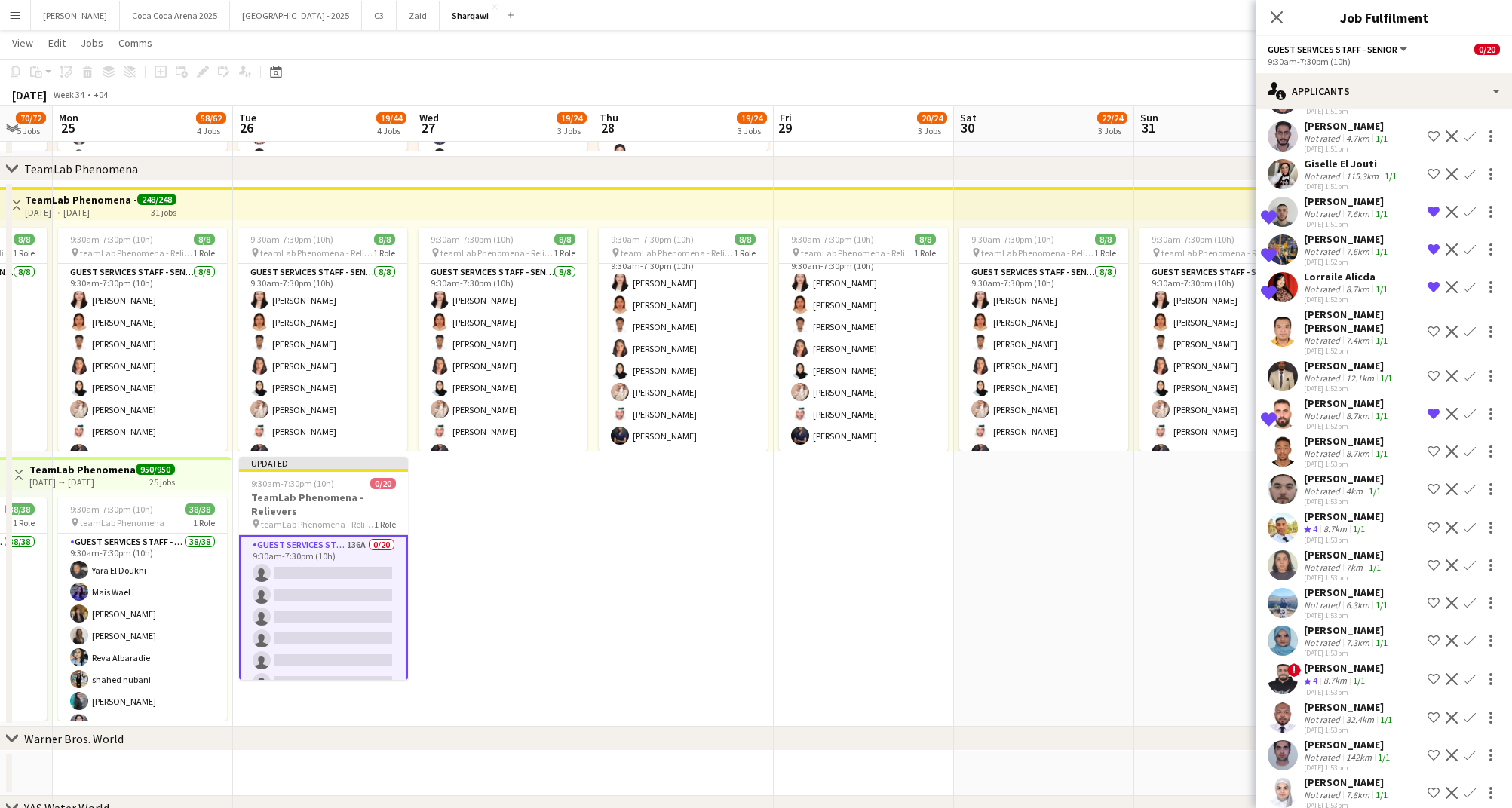
scroll to position [2124, 0]
click at [1338, 674] on div "8.7km" at bounding box center [1335, 680] width 30 height 13
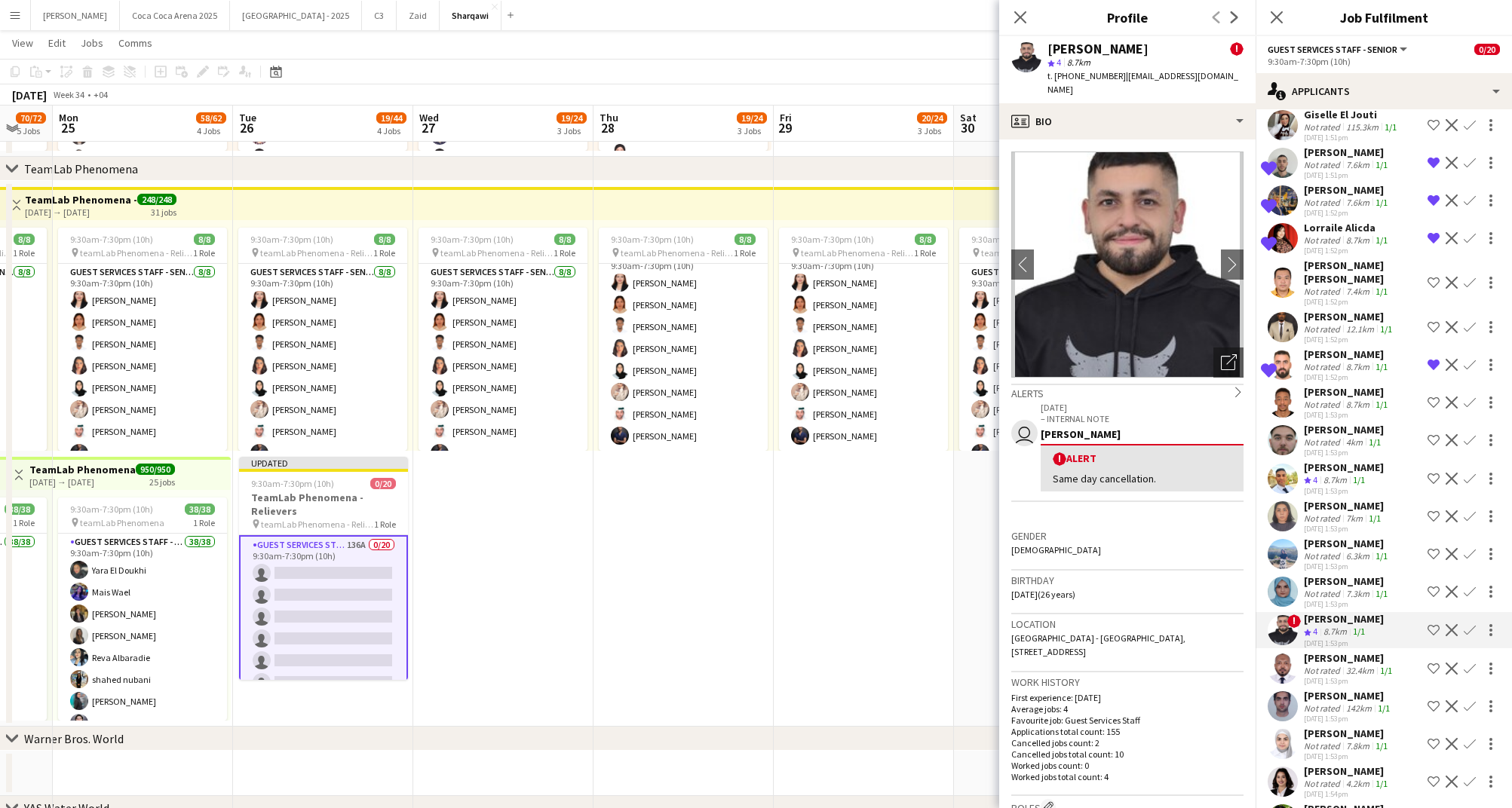
scroll to position [2180, 0]
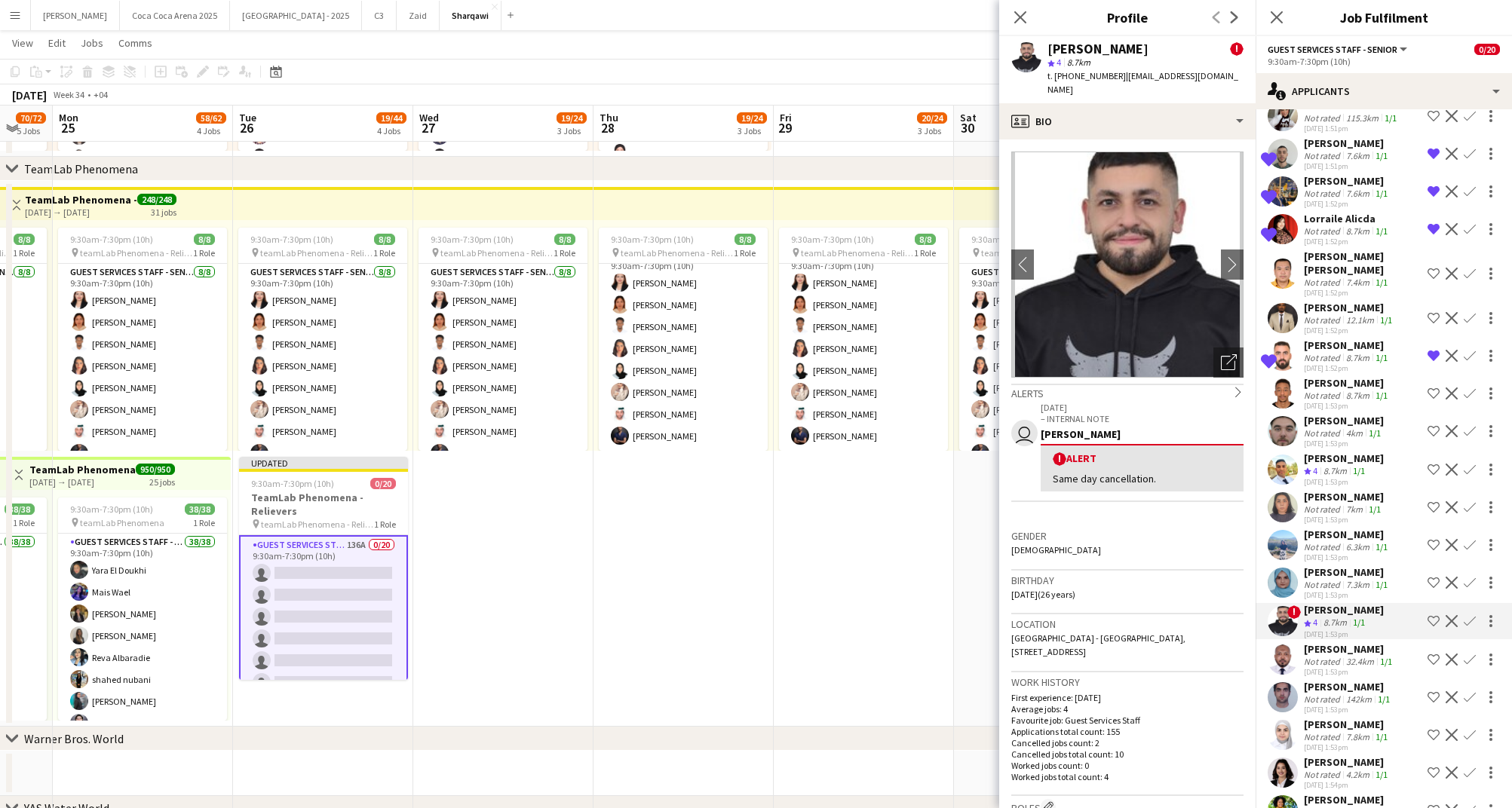
click at [1338, 656] on div "Not rated" at bounding box center [1323, 661] width 39 height 12
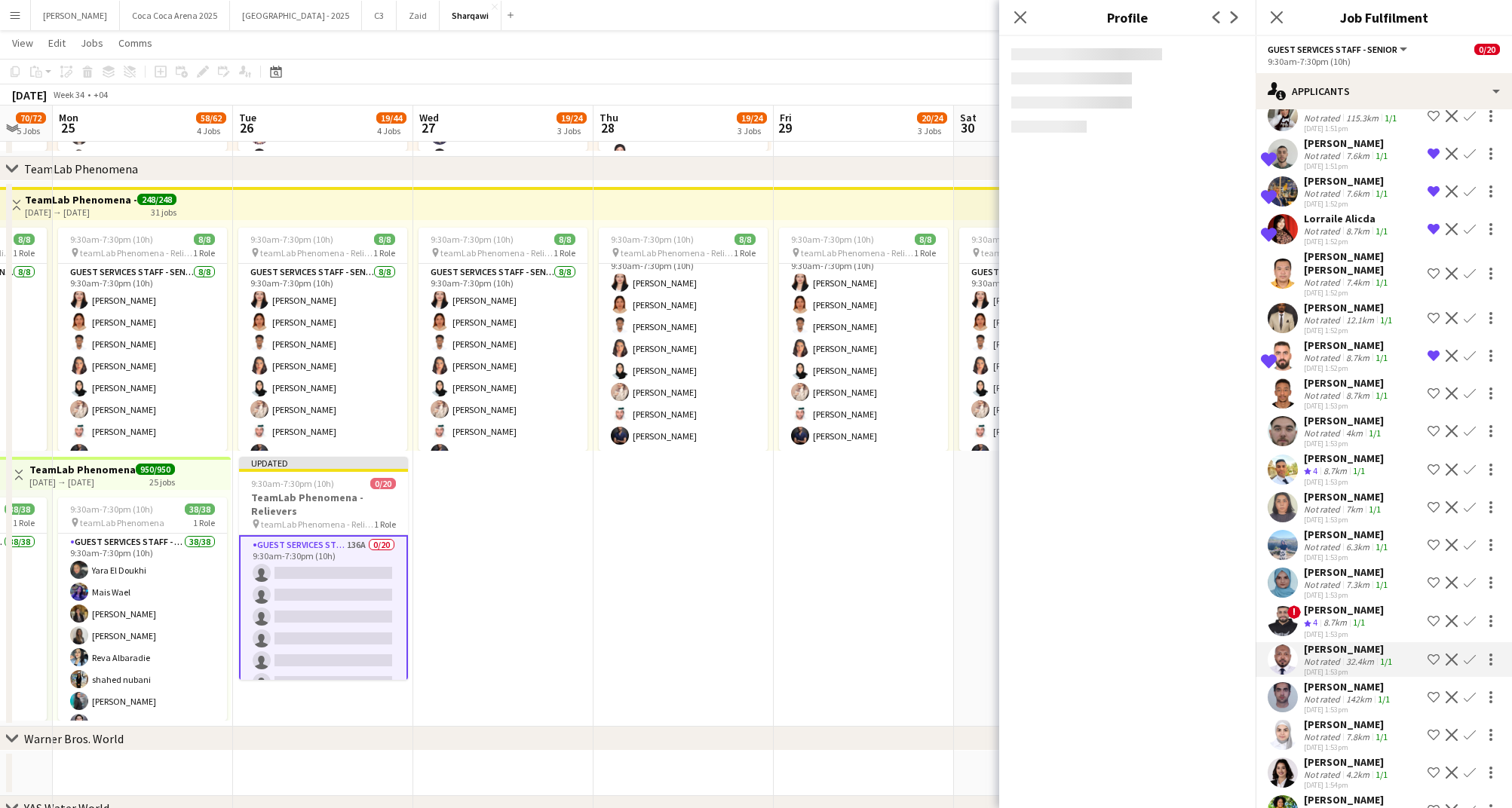
click at [1331, 731] on div "Not rated" at bounding box center [1323, 736] width 39 height 12
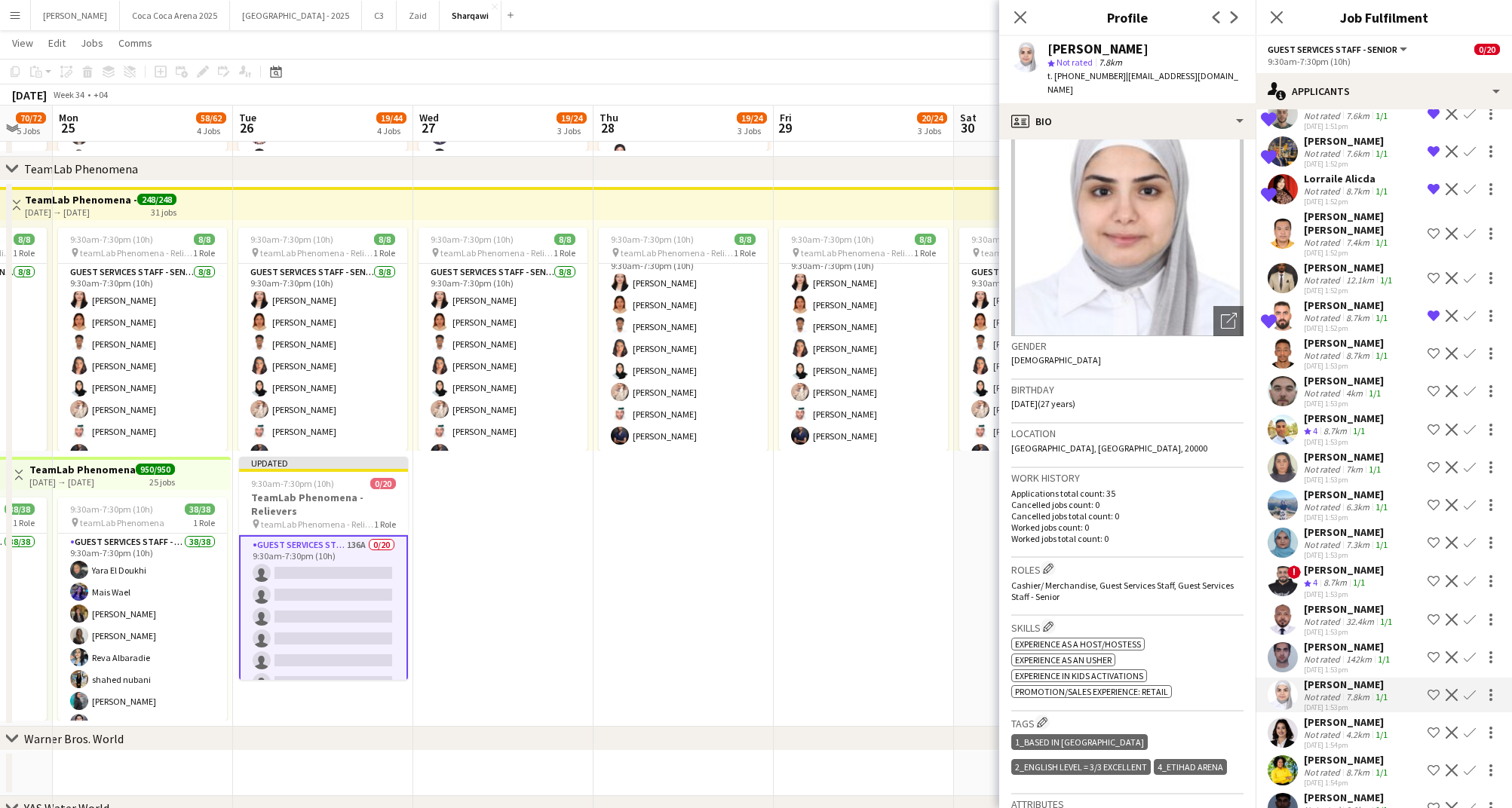
scroll to position [2241, 0]
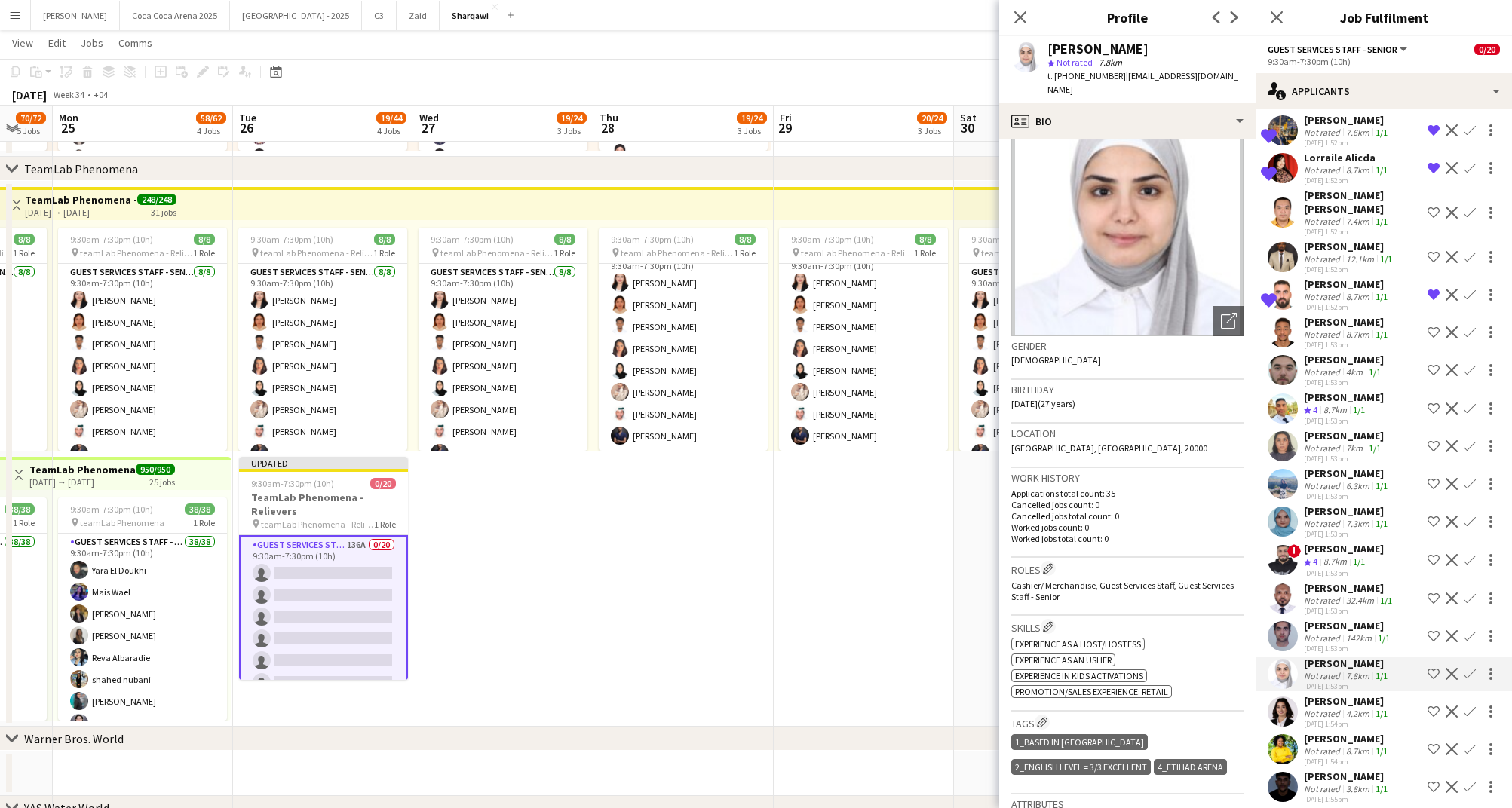
click at [1330, 719] on div "20-08-2025 1:54pm" at bounding box center [1346, 724] width 87 height 10
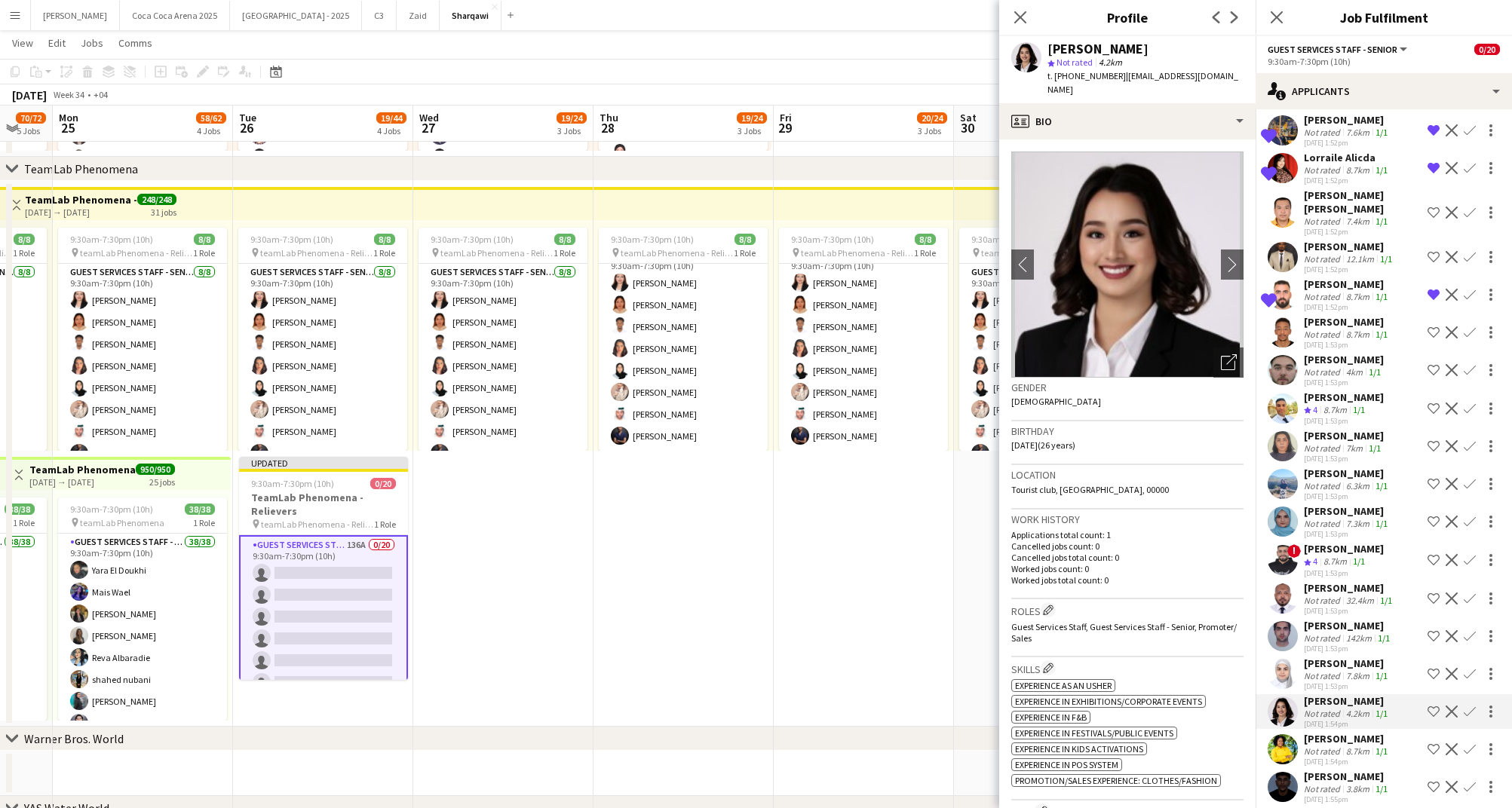
click at [1430, 706] on app-icon "Shortlist crew" at bounding box center [1432, 711] width 12 height 12
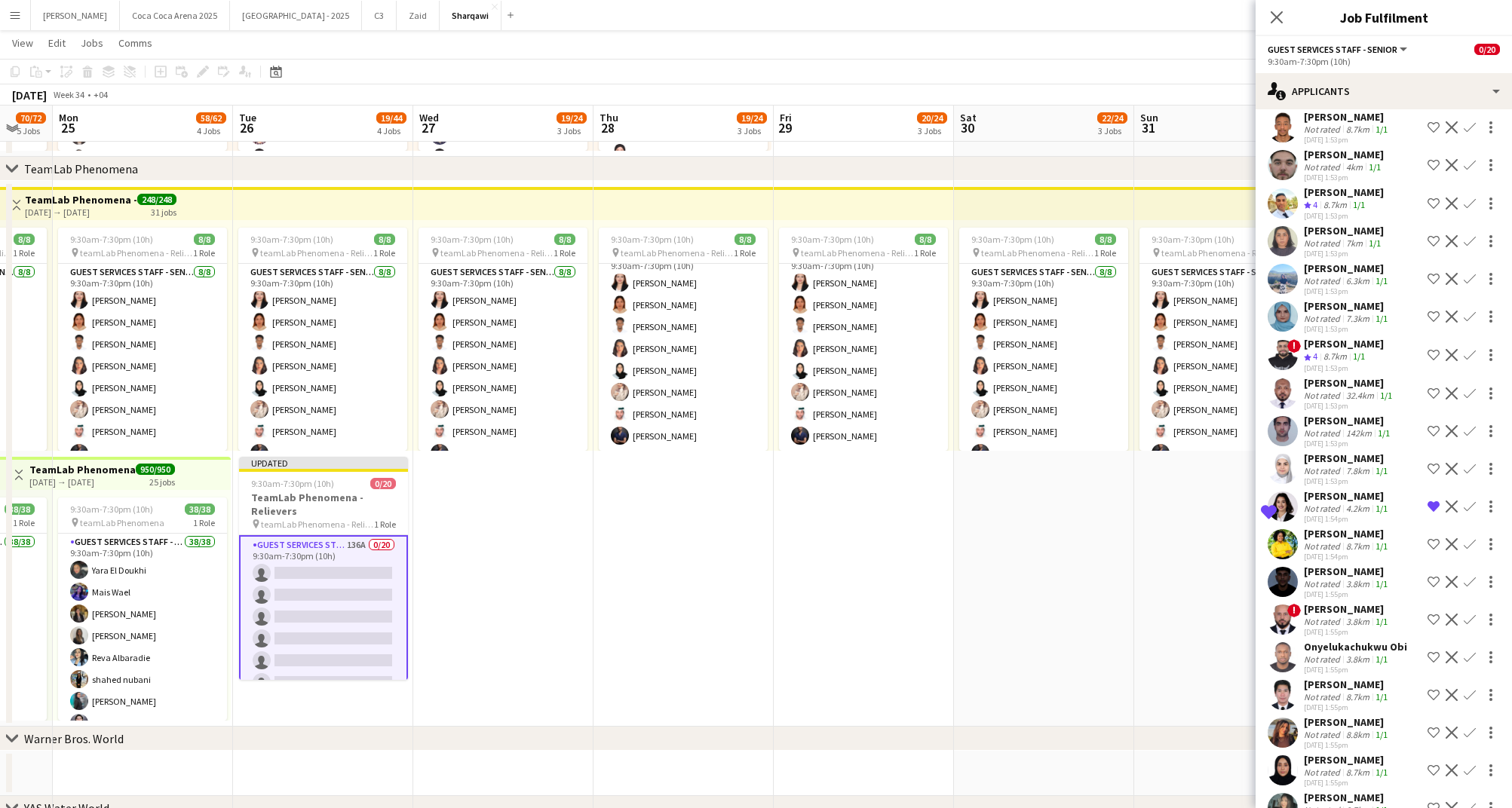
scroll to position [2454, 0]
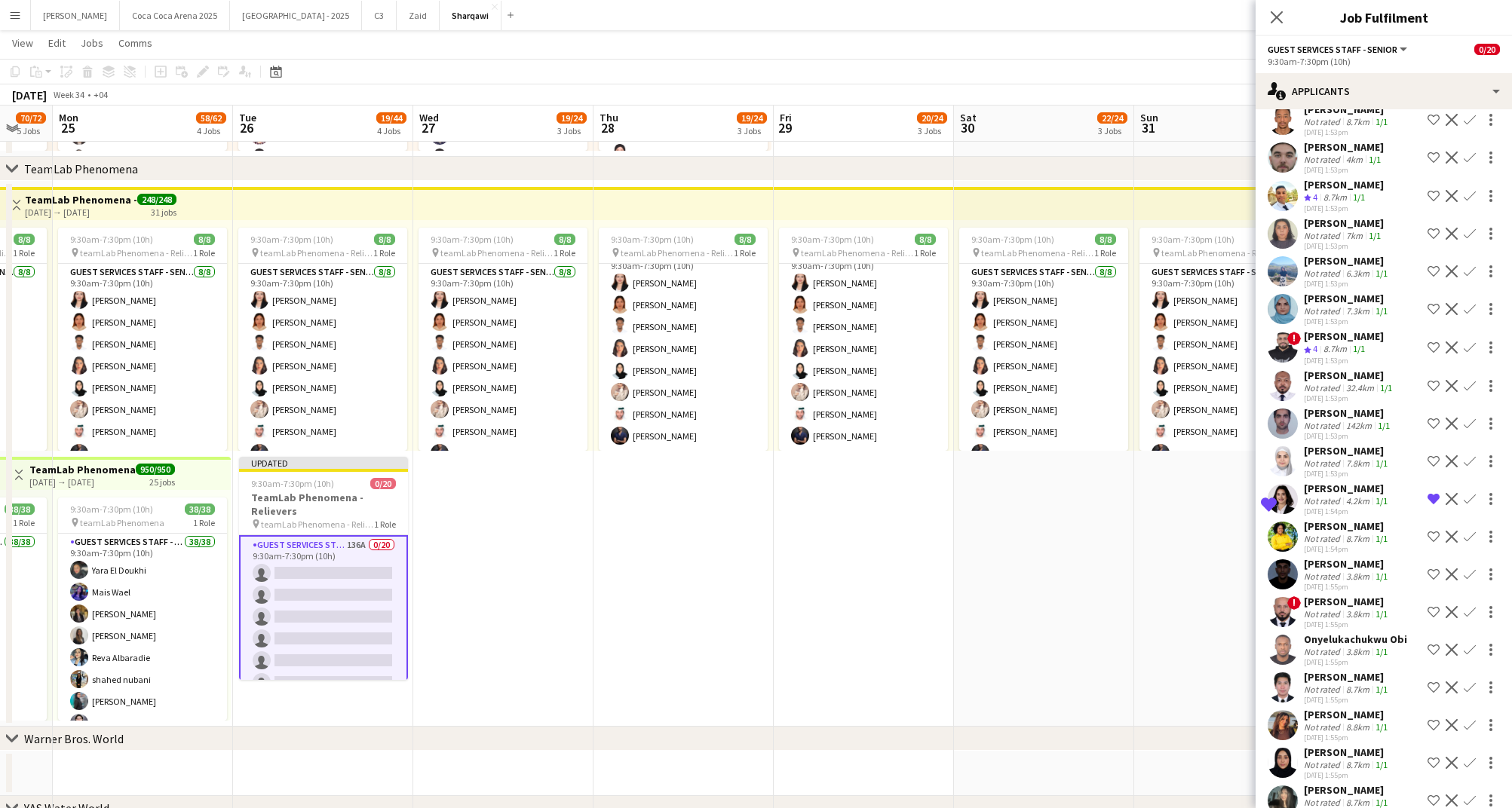
click at [1340, 722] on div "Not rated" at bounding box center [1323, 727] width 39 height 12
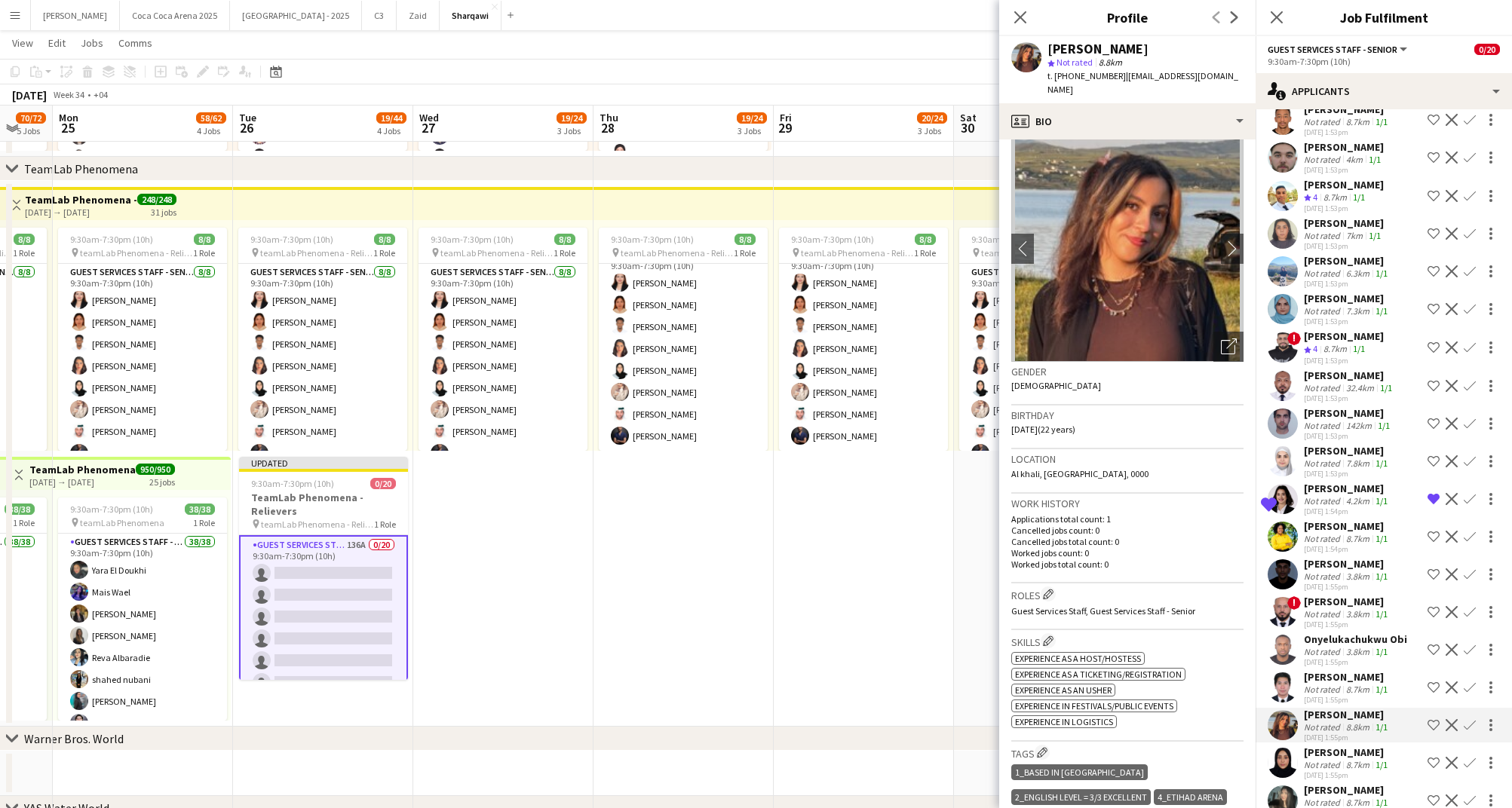
scroll to position [2507, 0]
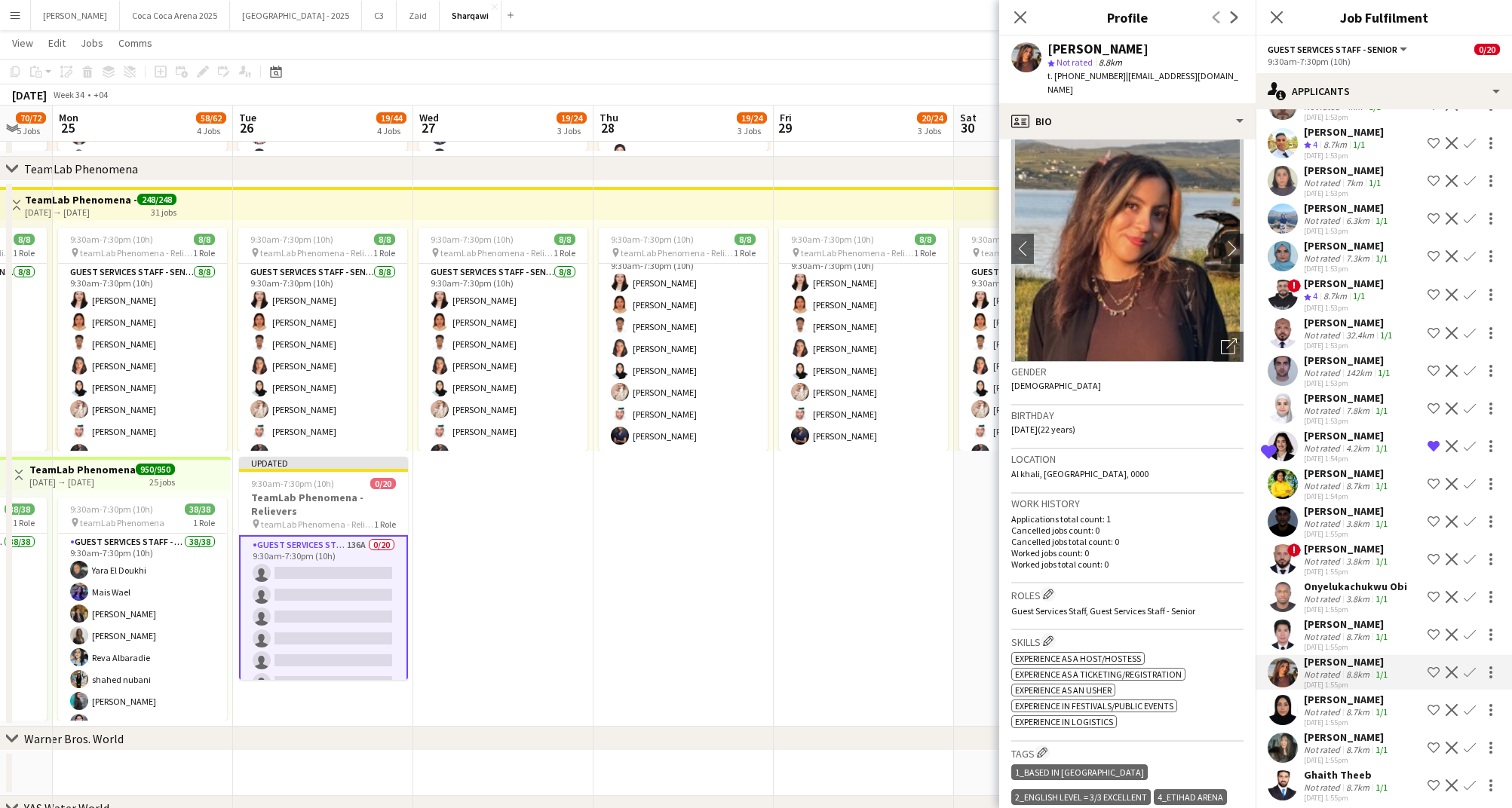
click at [1331, 769] on div "Ghaith Theeb" at bounding box center [1346, 775] width 87 height 13
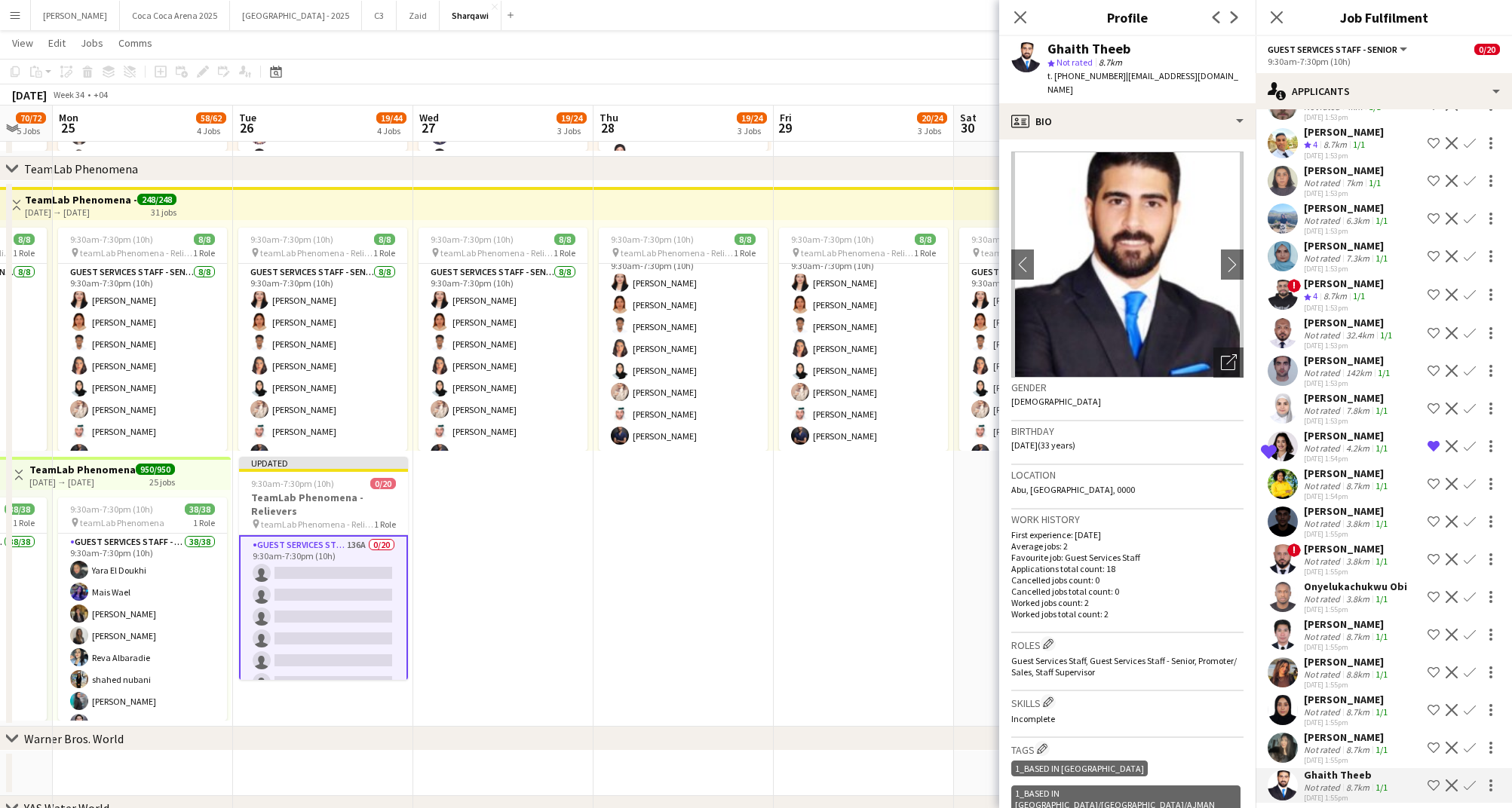
click at [1432, 779] on app-icon "Shortlist crew" at bounding box center [1432, 785] width 12 height 12
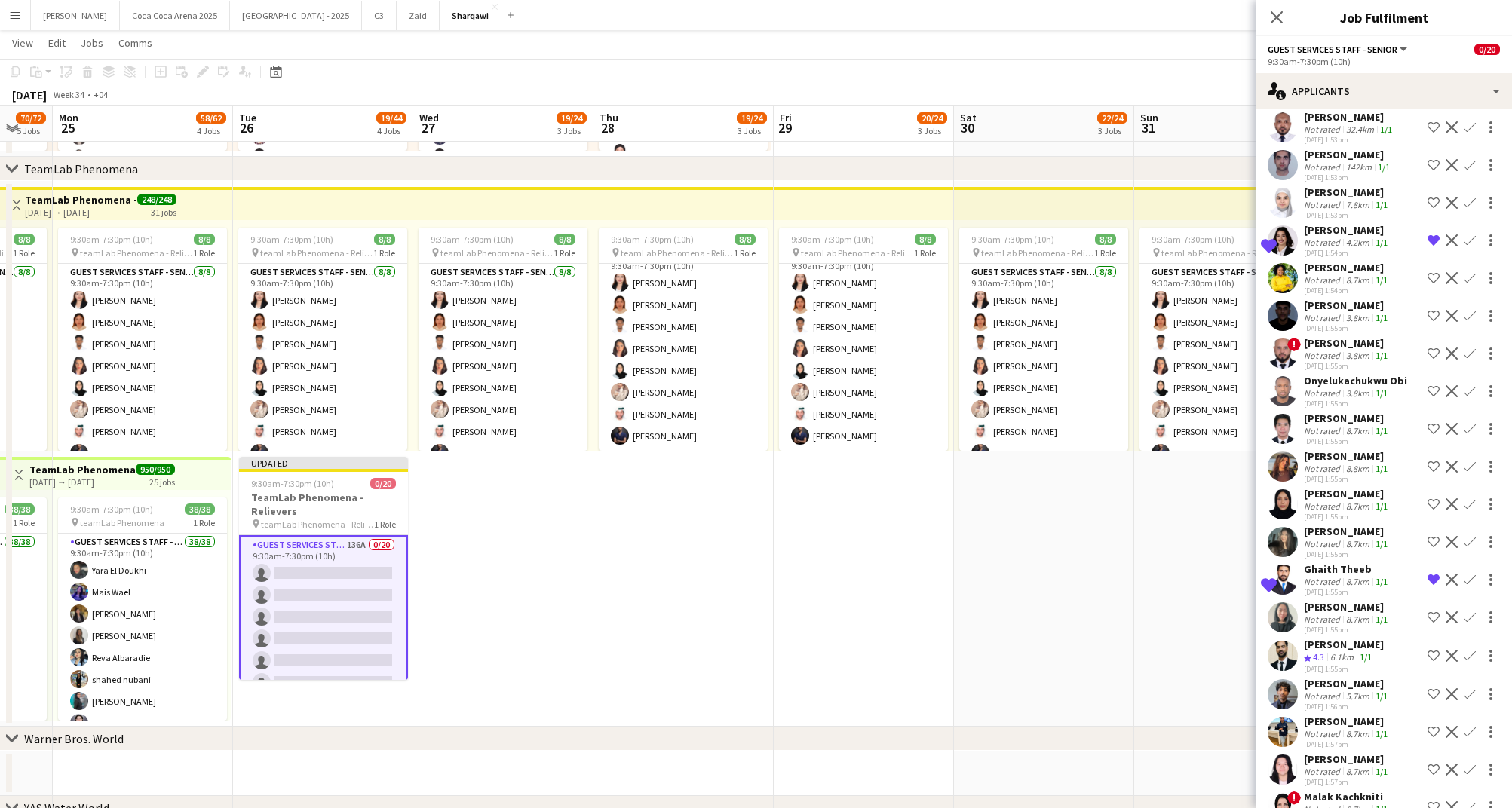
scroll to position [2720, 0]
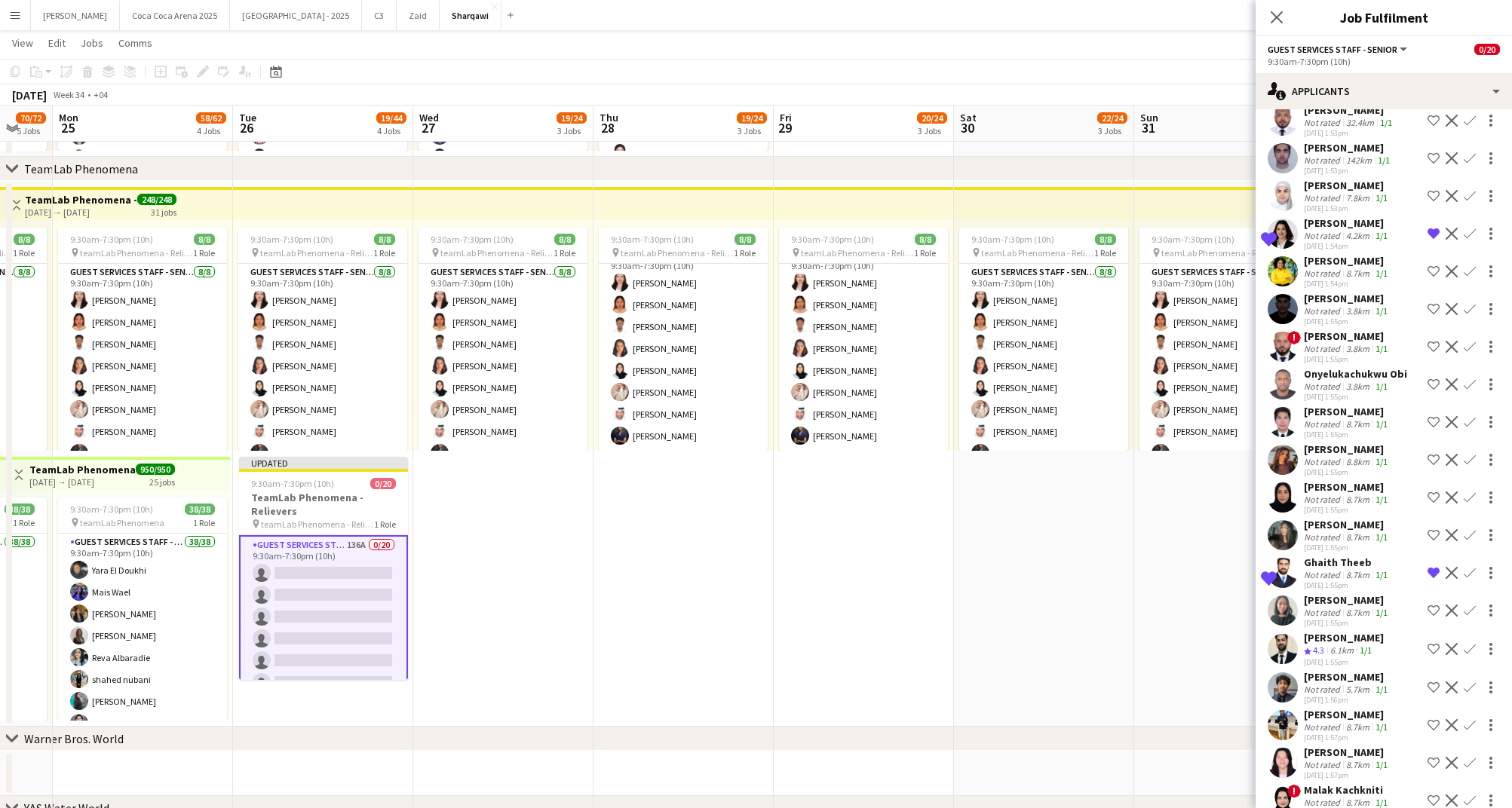
click at [1351, 797] on div "8.7km" at bounding box center [1357, 803] width 30 height 12
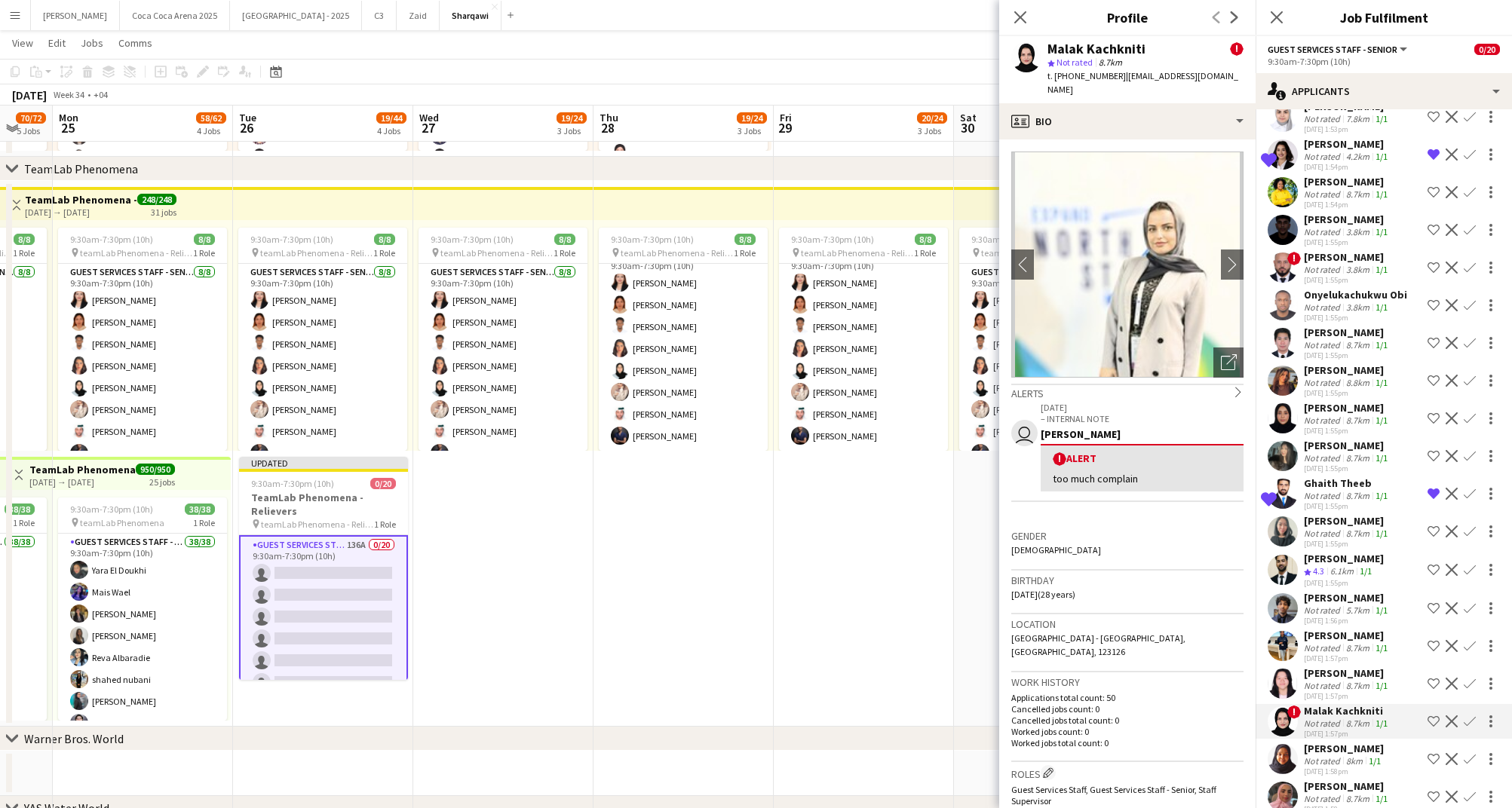
scroll to position [2814, 0]
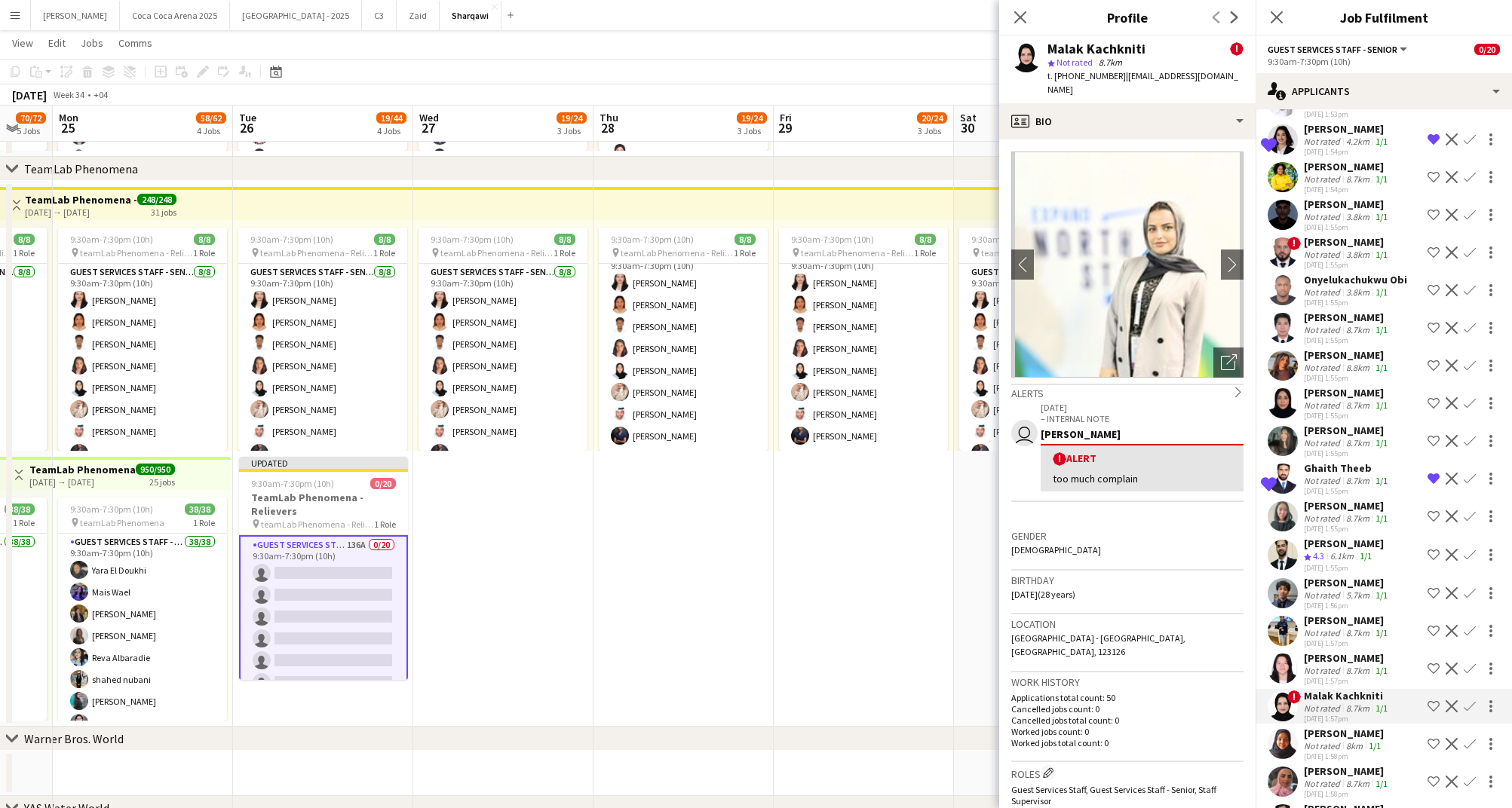
drag, startPoint x: 1336, startPoint y: 686, endPoint x: 1335, endPoint y: 711, distance: 25.0
click at [1336, 726] on div "Isra Alfatih" at bounding box center [1343, 733] width 80 height 13
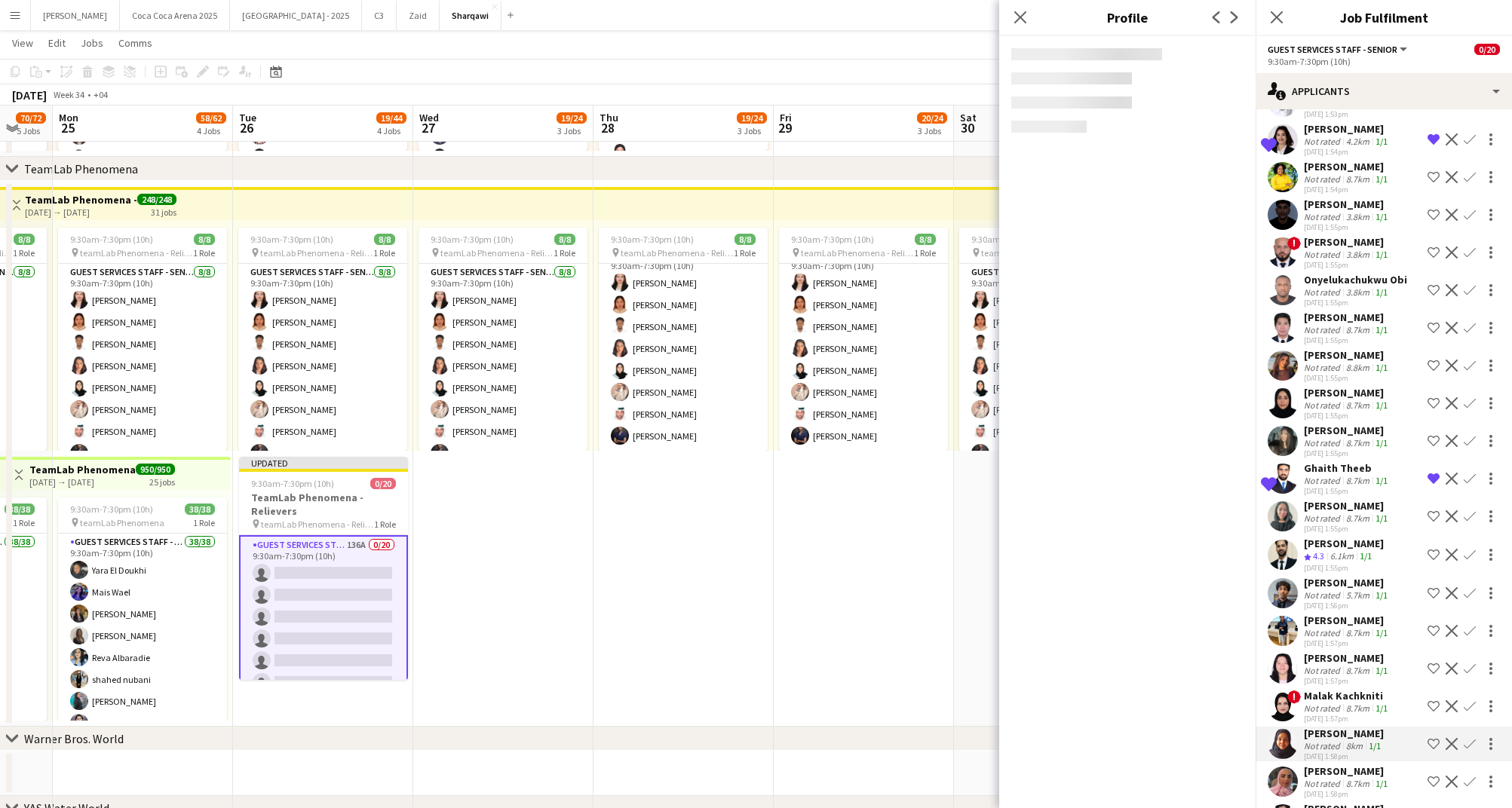
click at [1329, 778] on div "Not rated" at bounding box center [1323, 784] width 39 height 12
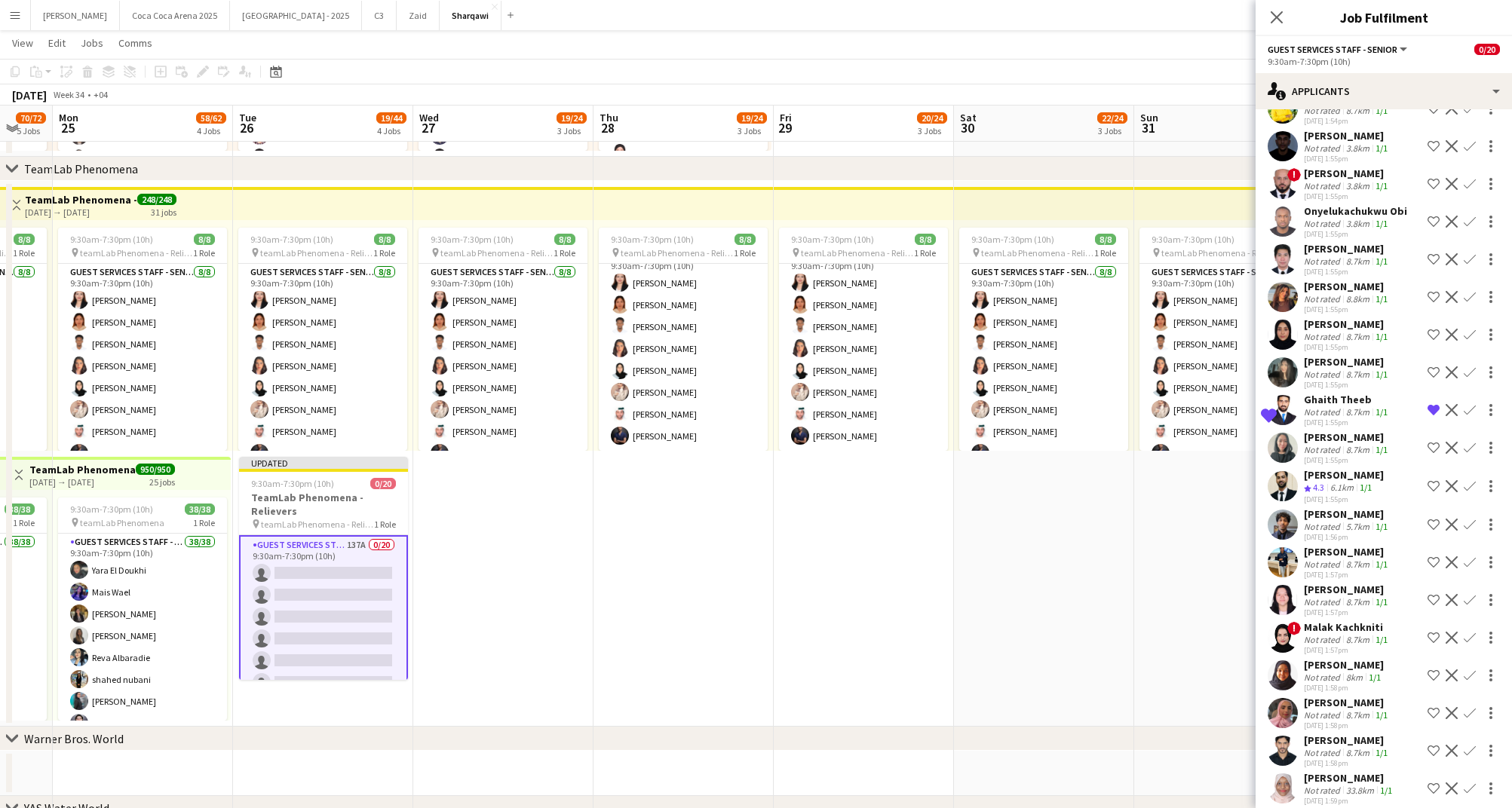
scroll to position [2884, 0]
click at [1351, 745] on div "8.7km" at bounding box center [1357, 751] width 30 height 12
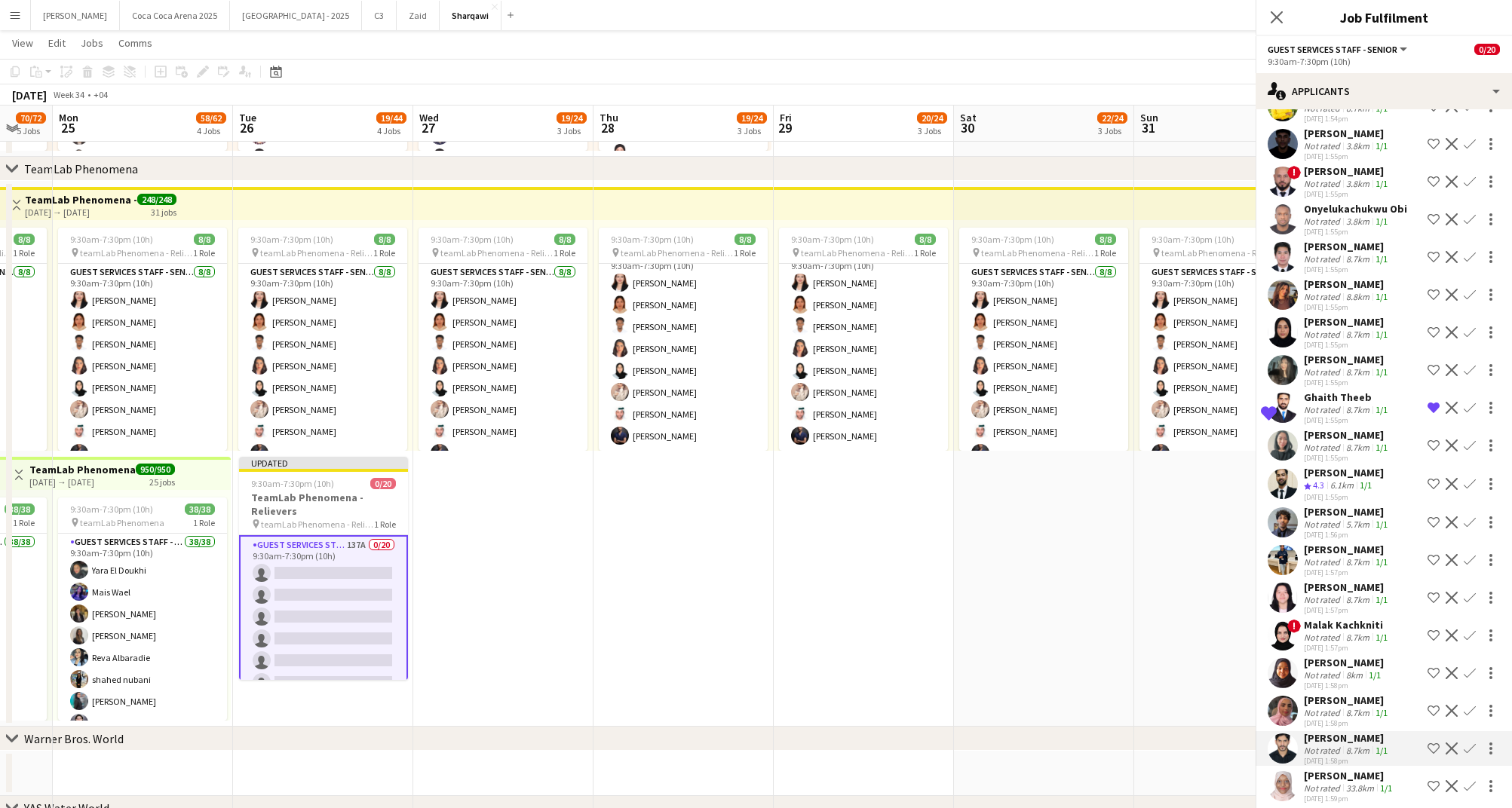
scroll to position [2937, 0]
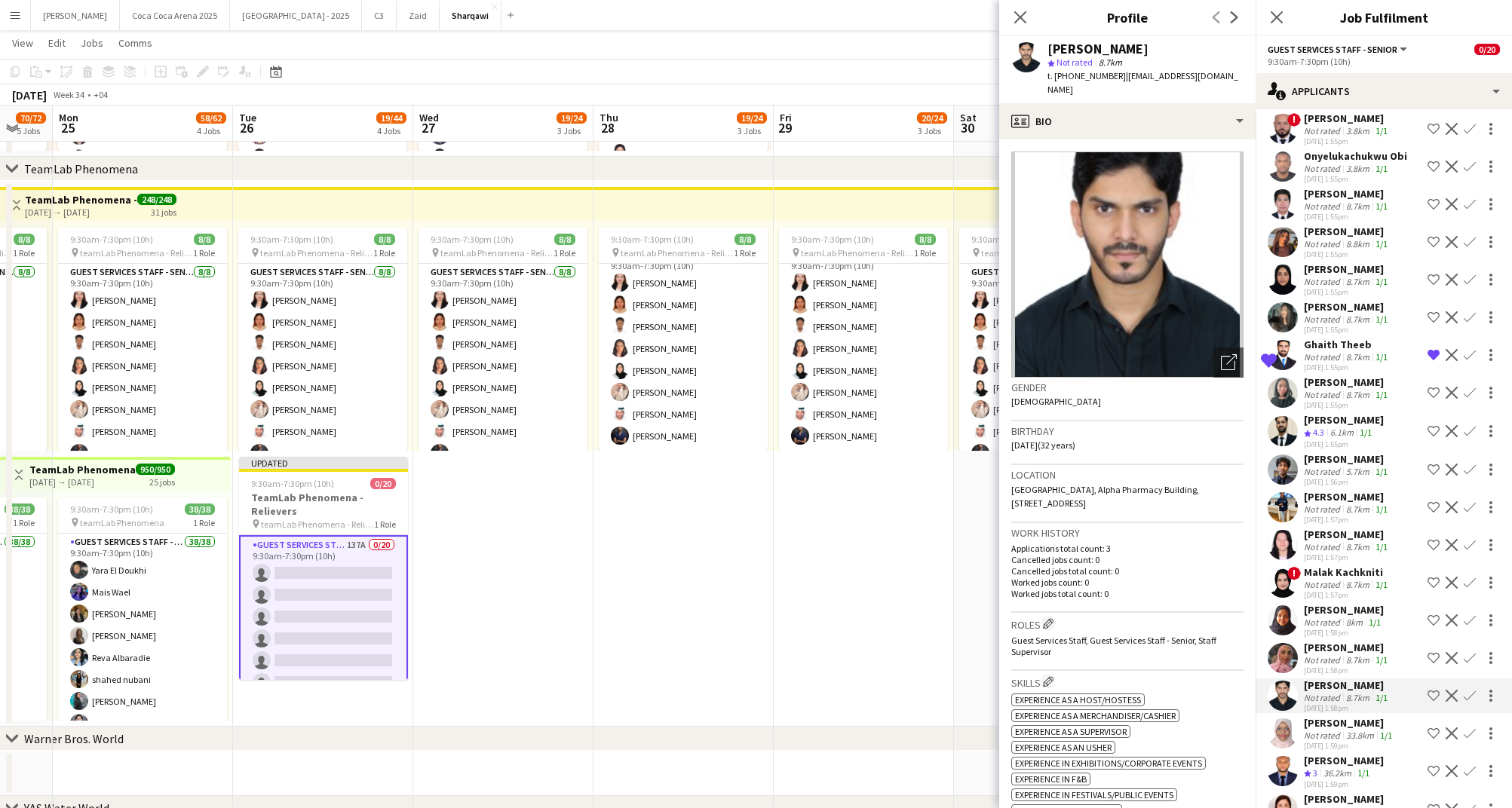
click at [1351, 741] on div "20-08-2025 1:59pm" at bounding box center [1349, 745] width 91 height 10
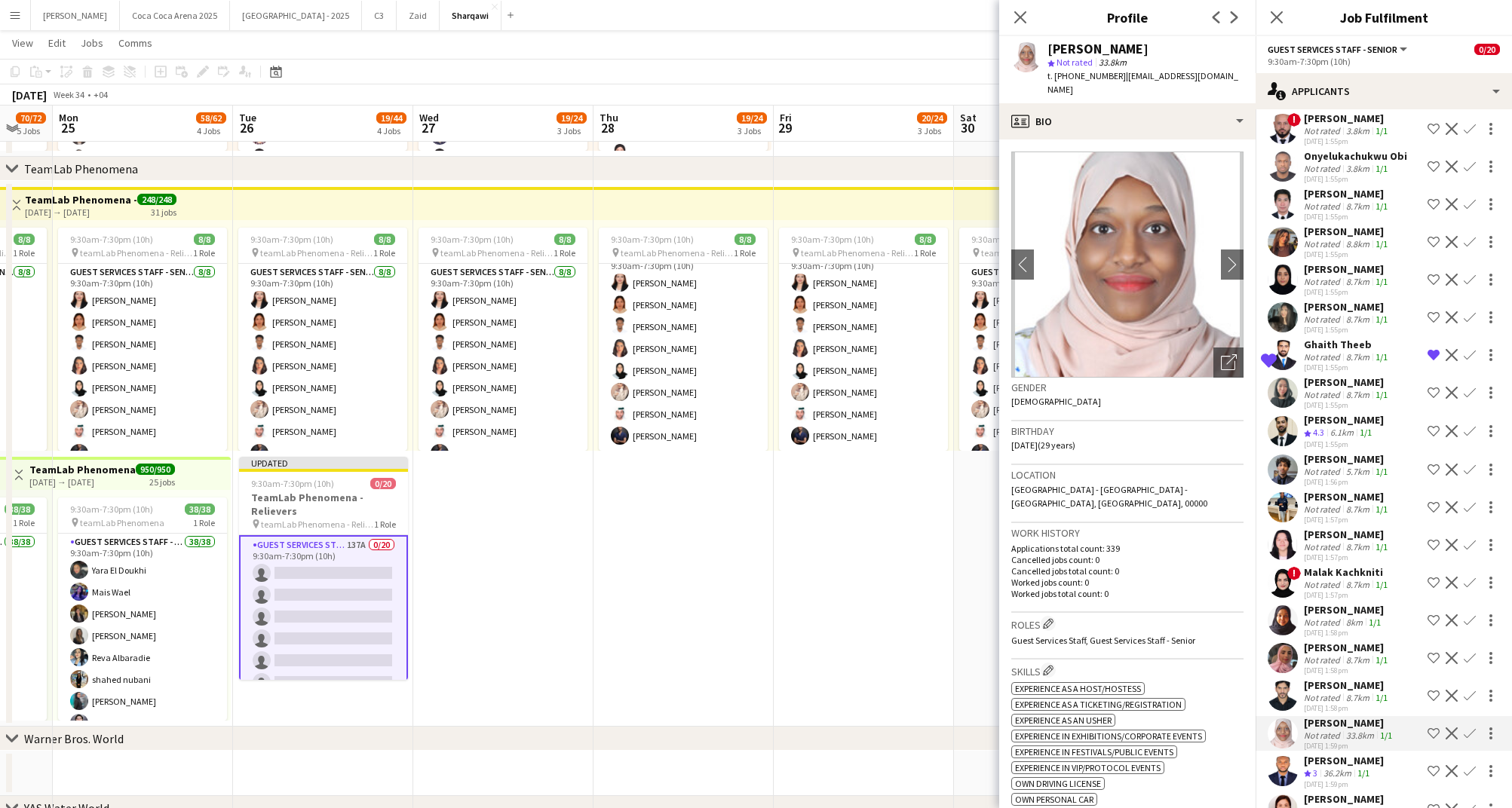
click at [1347, 754] on div "EMMANUEL AGUSI" at bounding box center [1343, 761] width 80 height 13
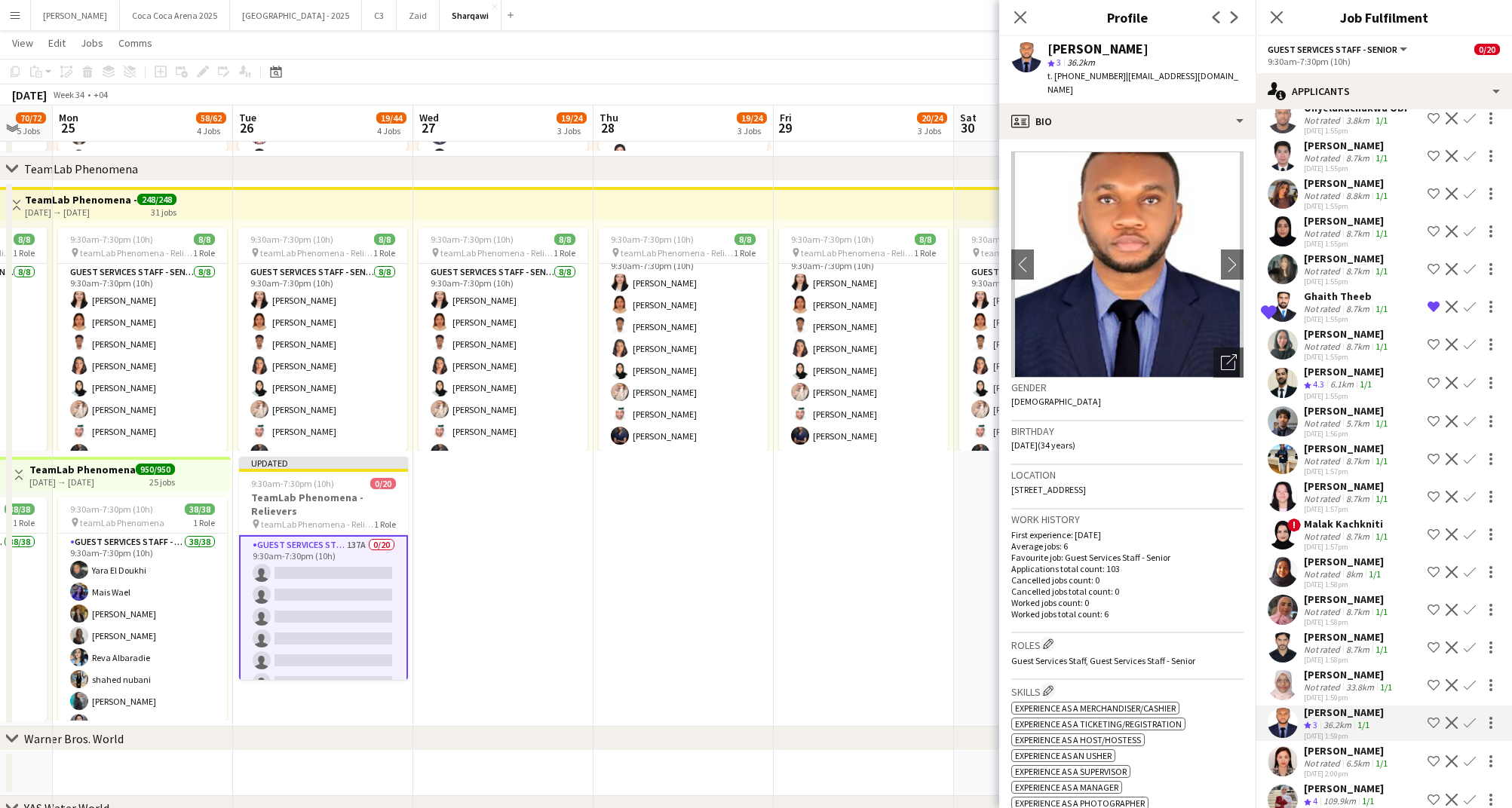
scroll to position [2987, 0]
click at [1347, 757] on div "6.5km" at bounding box center [1357, 762] width 30 height 12
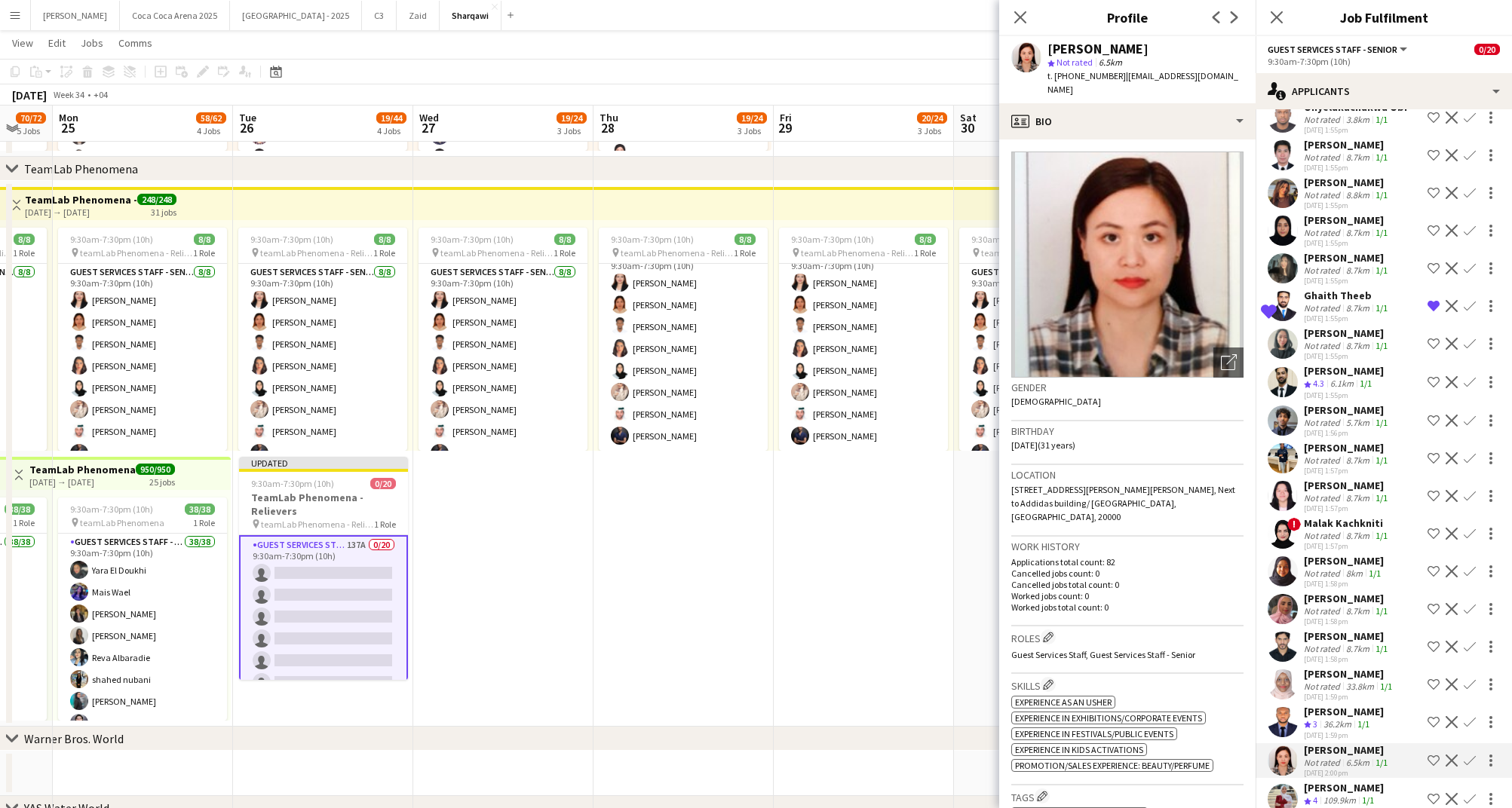
scroll to position [3023, 0]
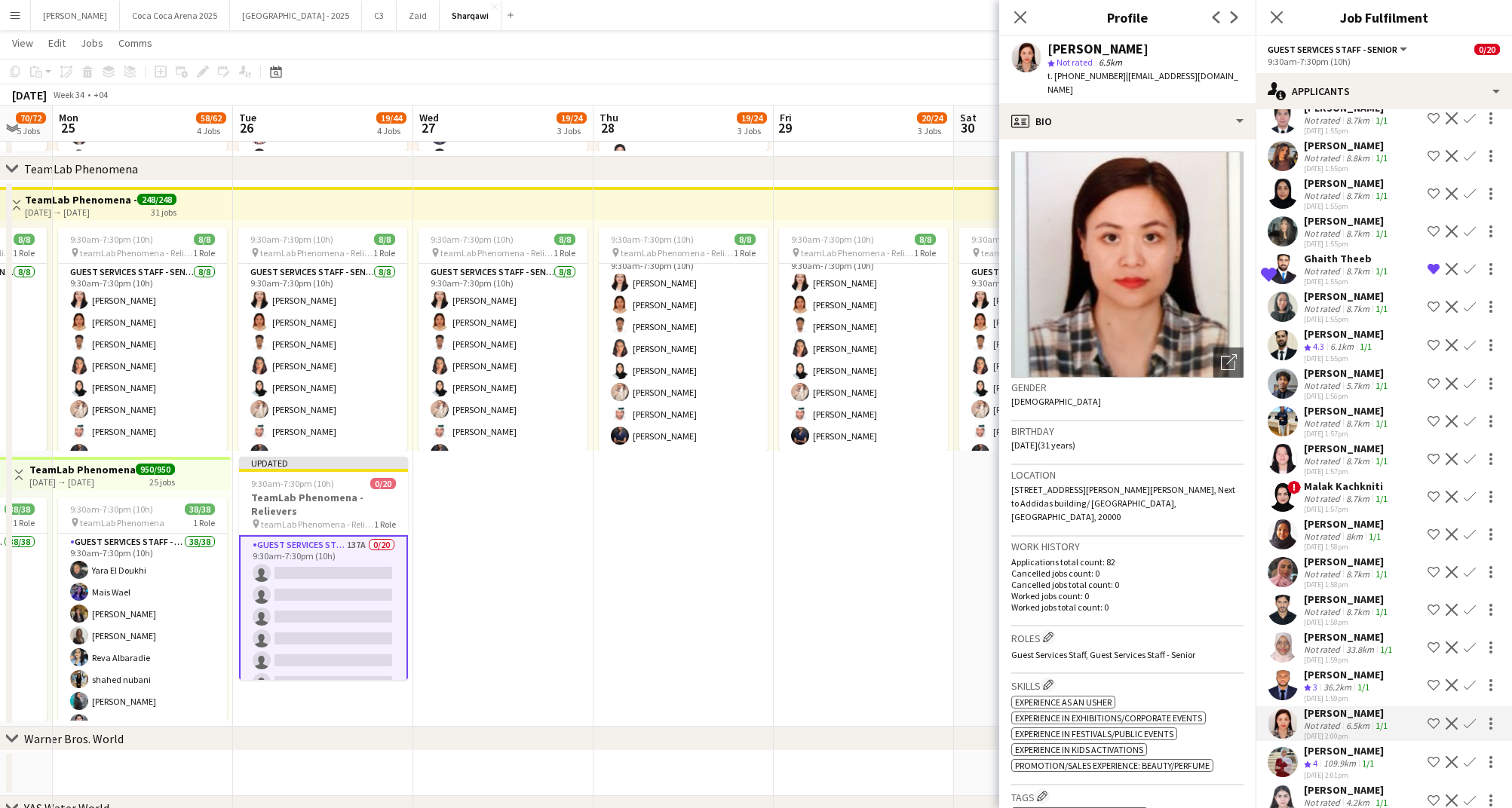
click at [1347, 758] on div "109.9km" at bounding box center [1339, 764] width 39 height 13
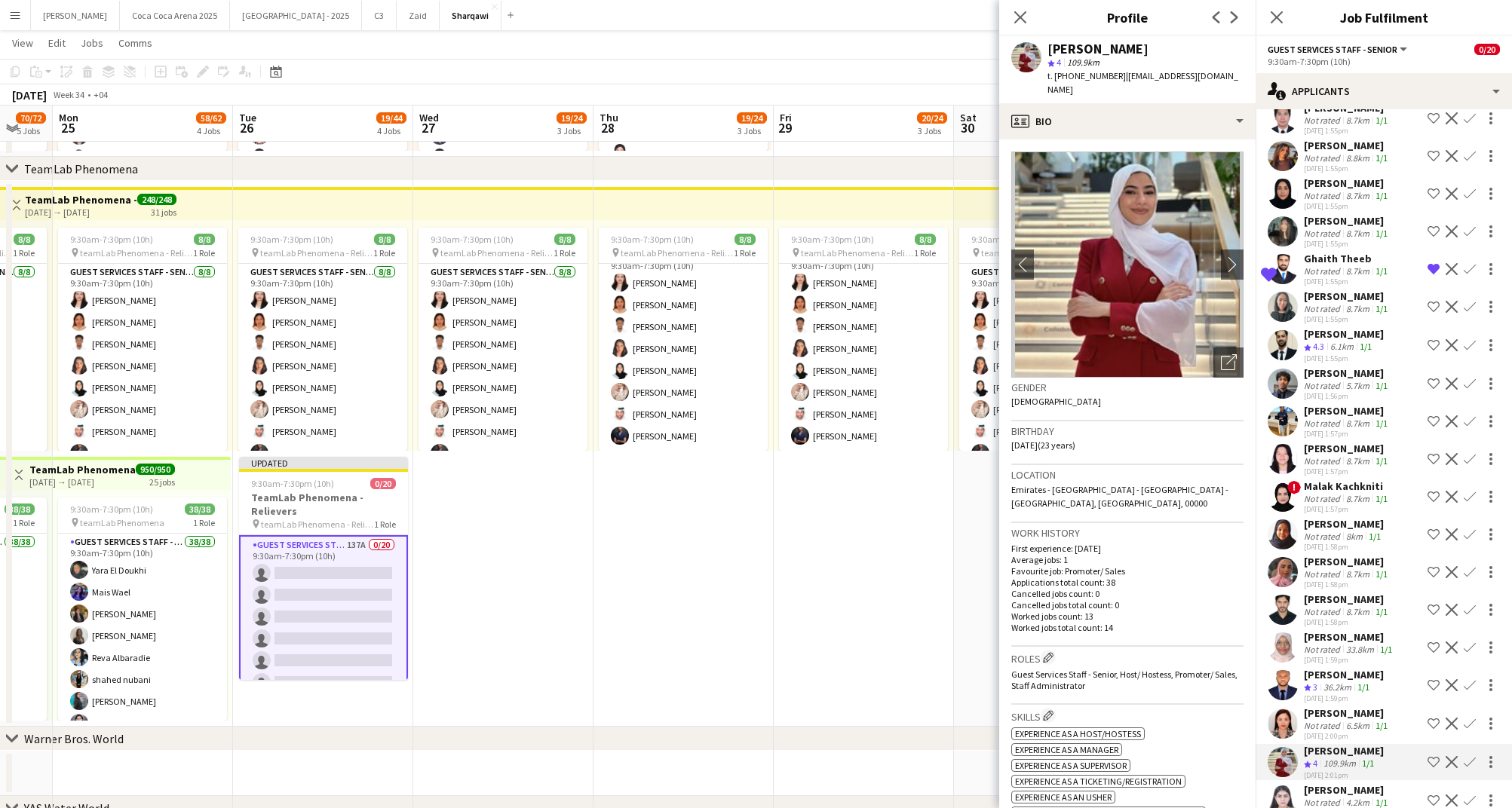
click at [1431, 756] on app-icon "Shortlist crew" at bounding box center [1432, 761] width 12 height 12
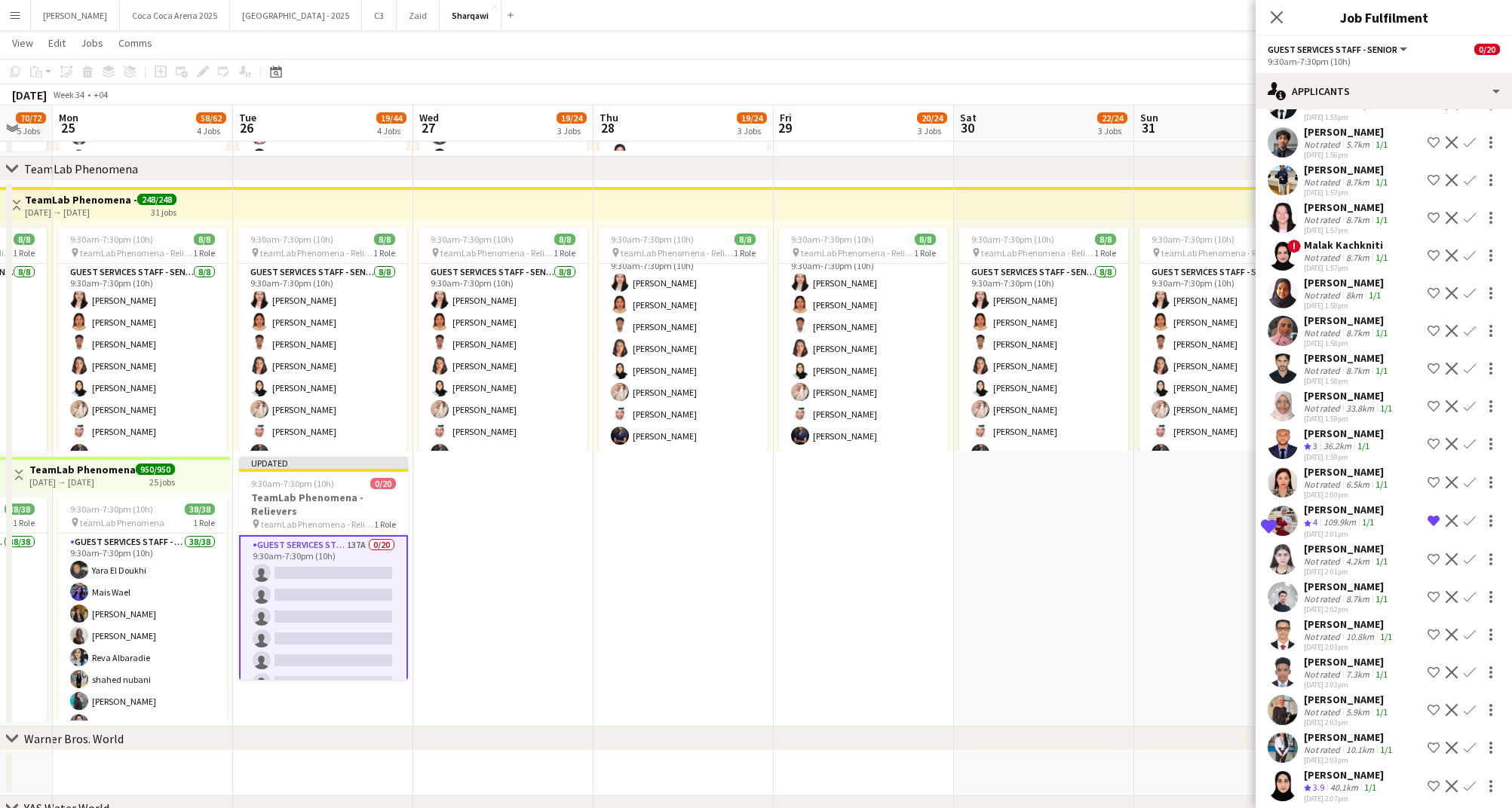
scroll to position [3322, 0]
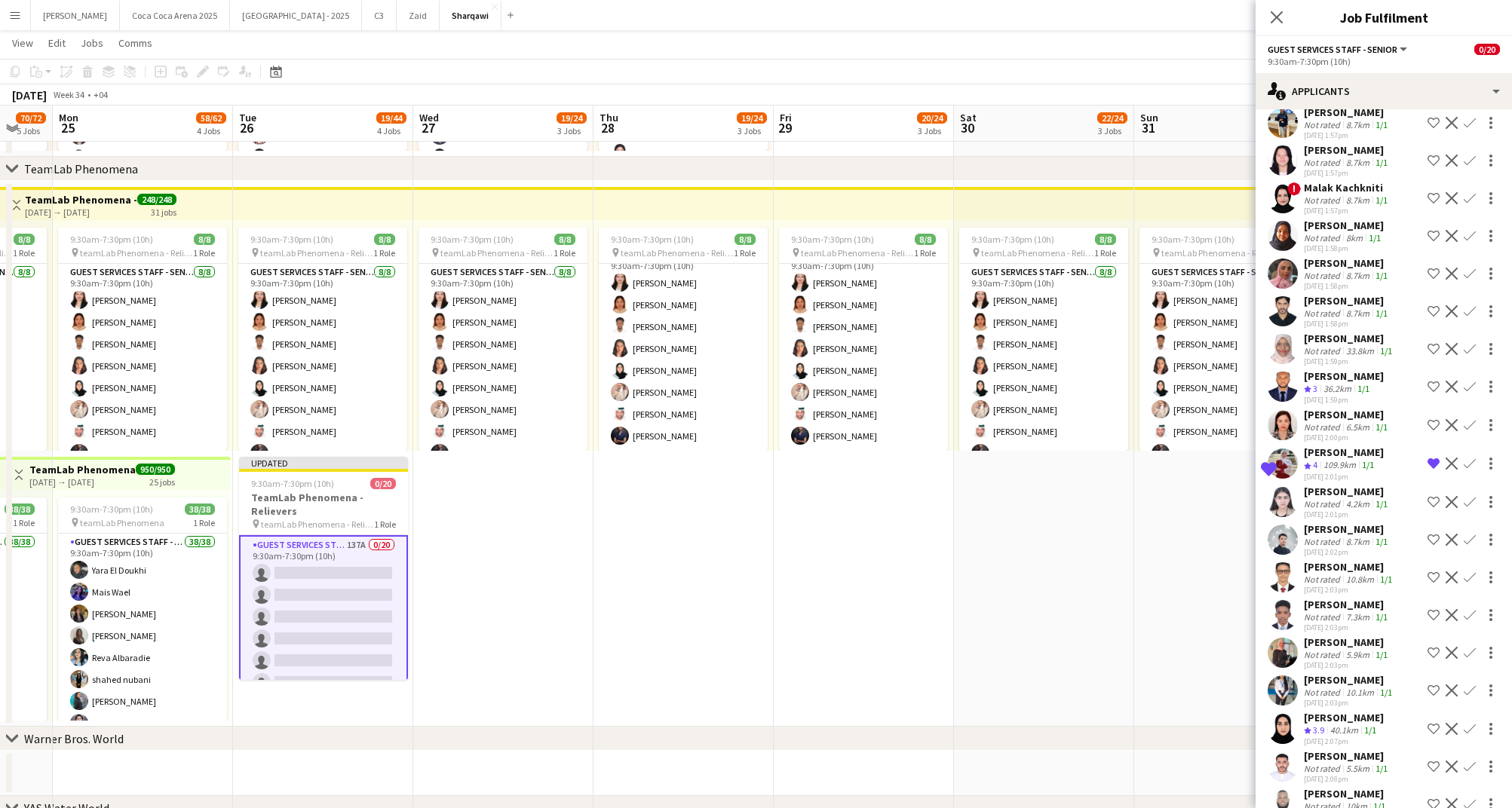
click at [1329, 687] on div "Not rated" at bounding box center [1323, 692] width 39 height 12
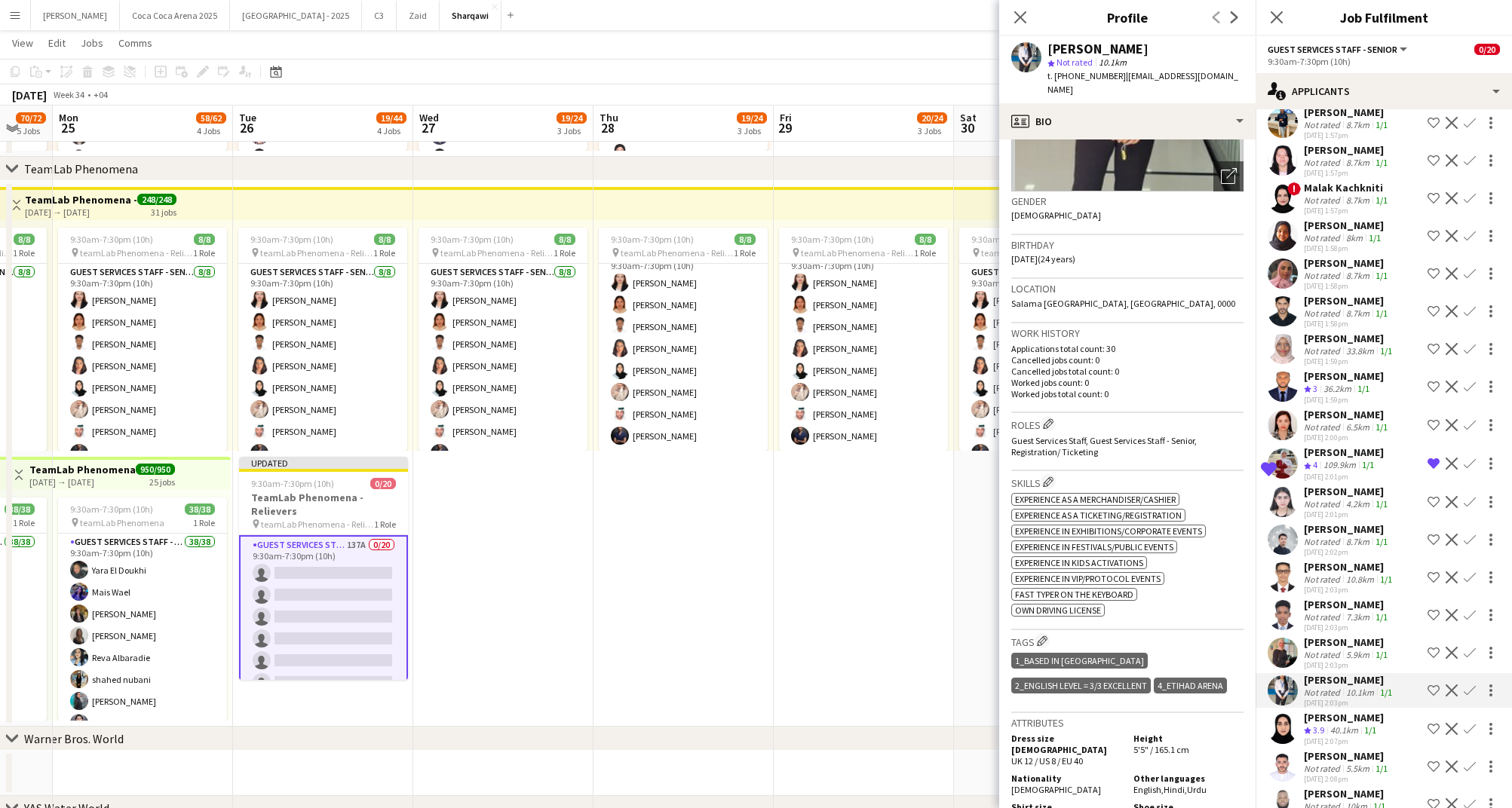
scroll to position [196, 0]
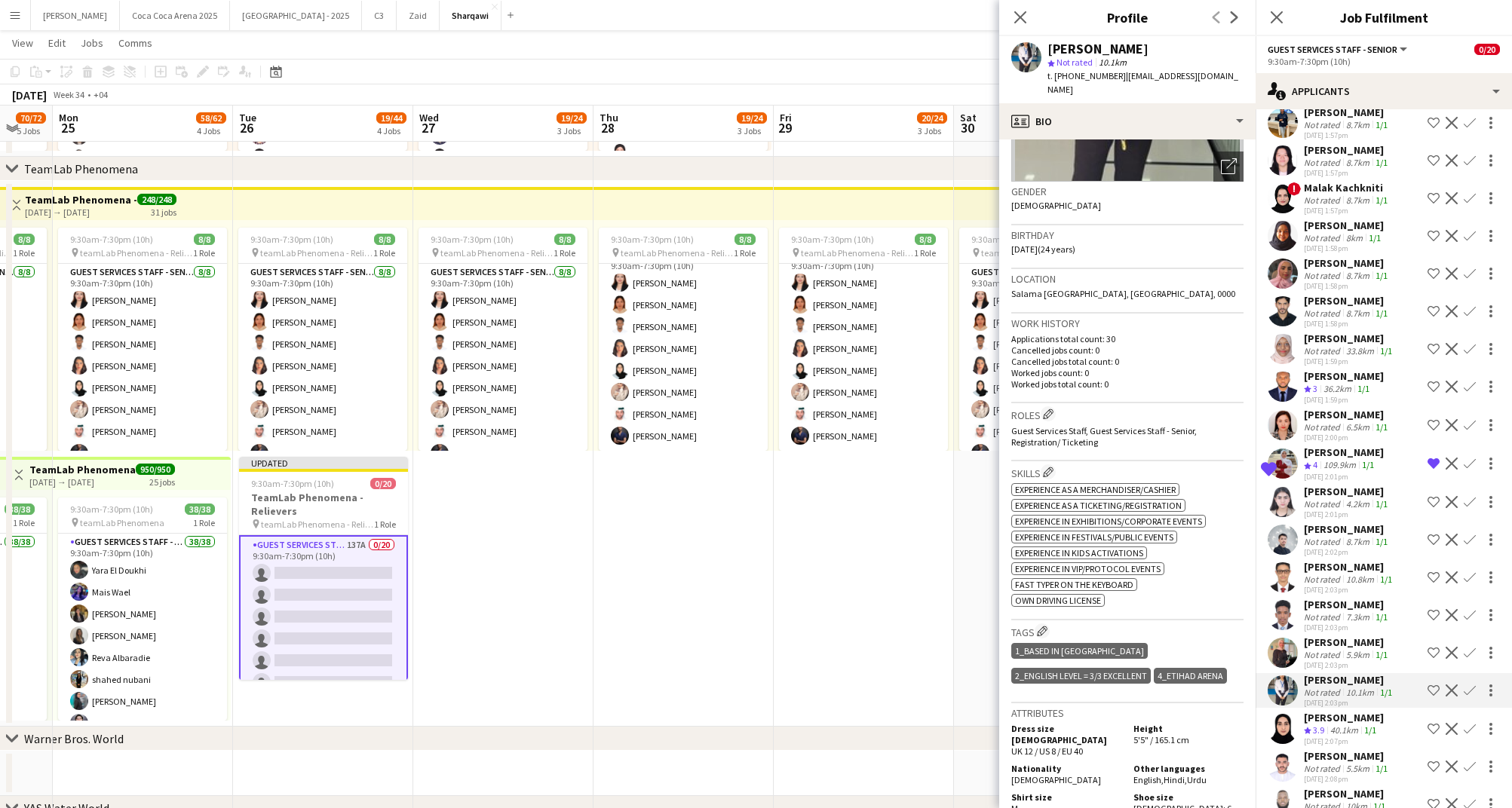
click at [1432, 684] on app-icon "Shortlist crew" at bounding box center [1432, 690] width 12 height 12
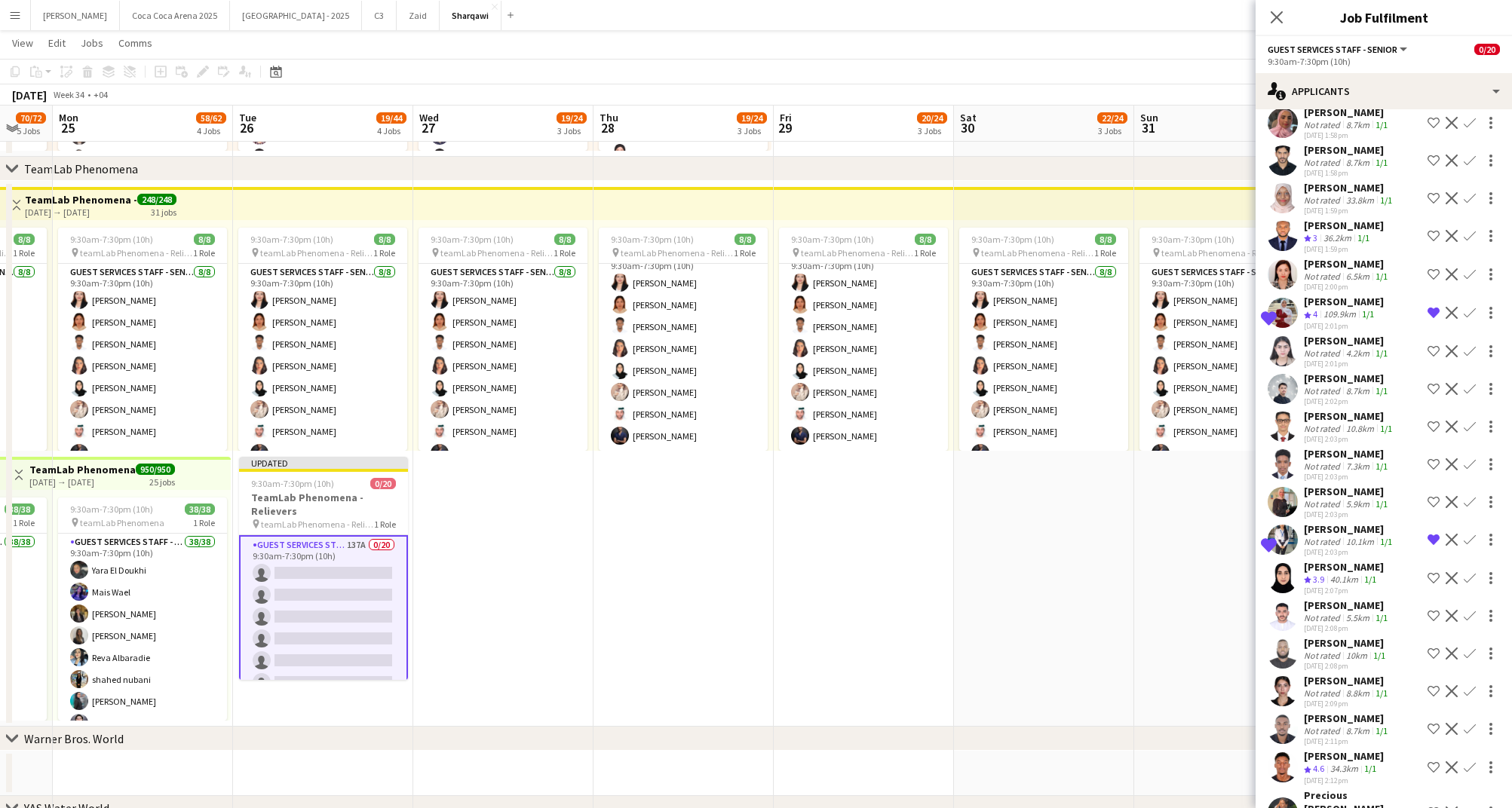
scroll to position [3489, 0]
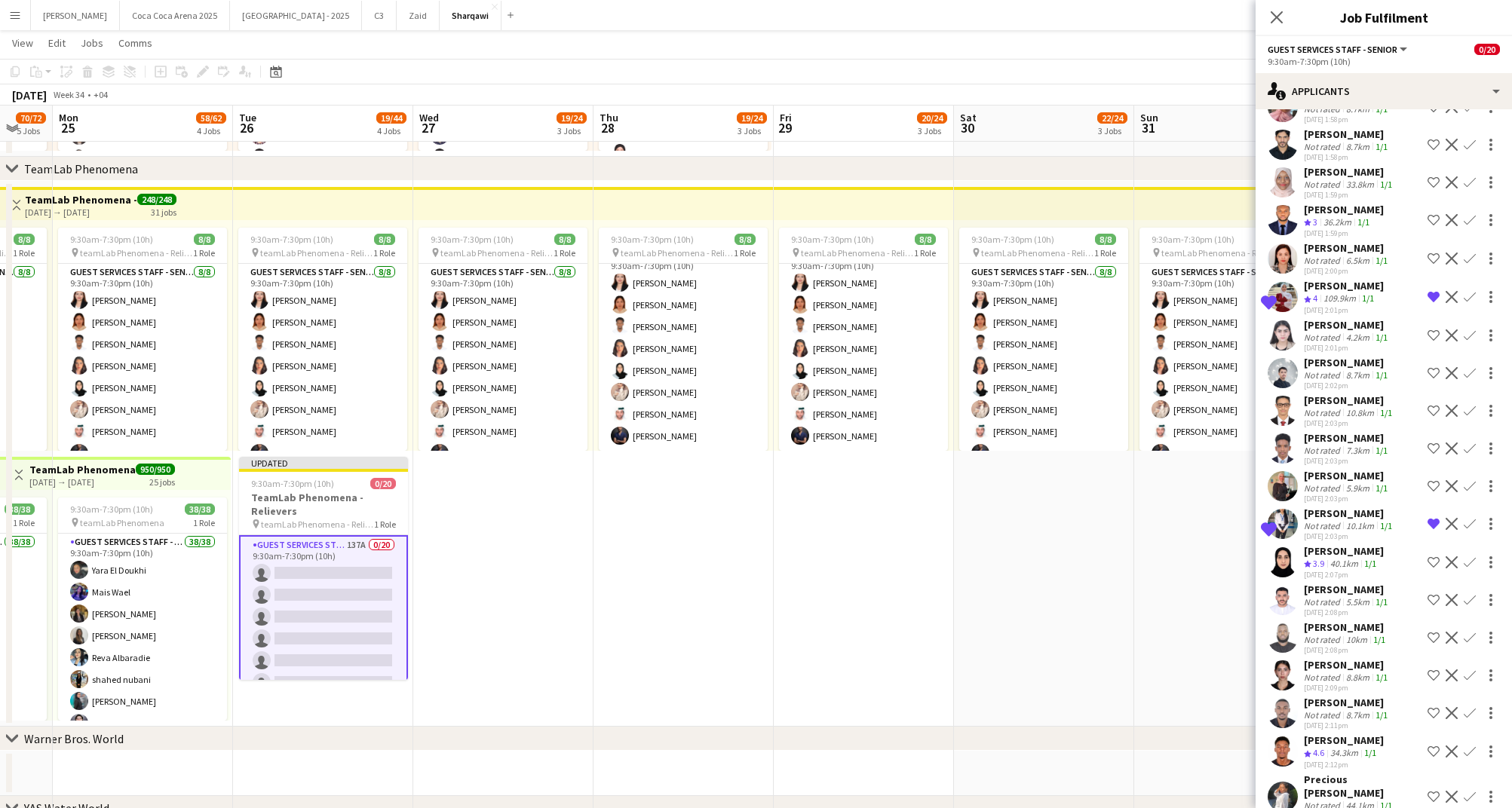
click at [1354, 747] on div "34.3km" at bounding box center [1344, 753] width 34 height 13
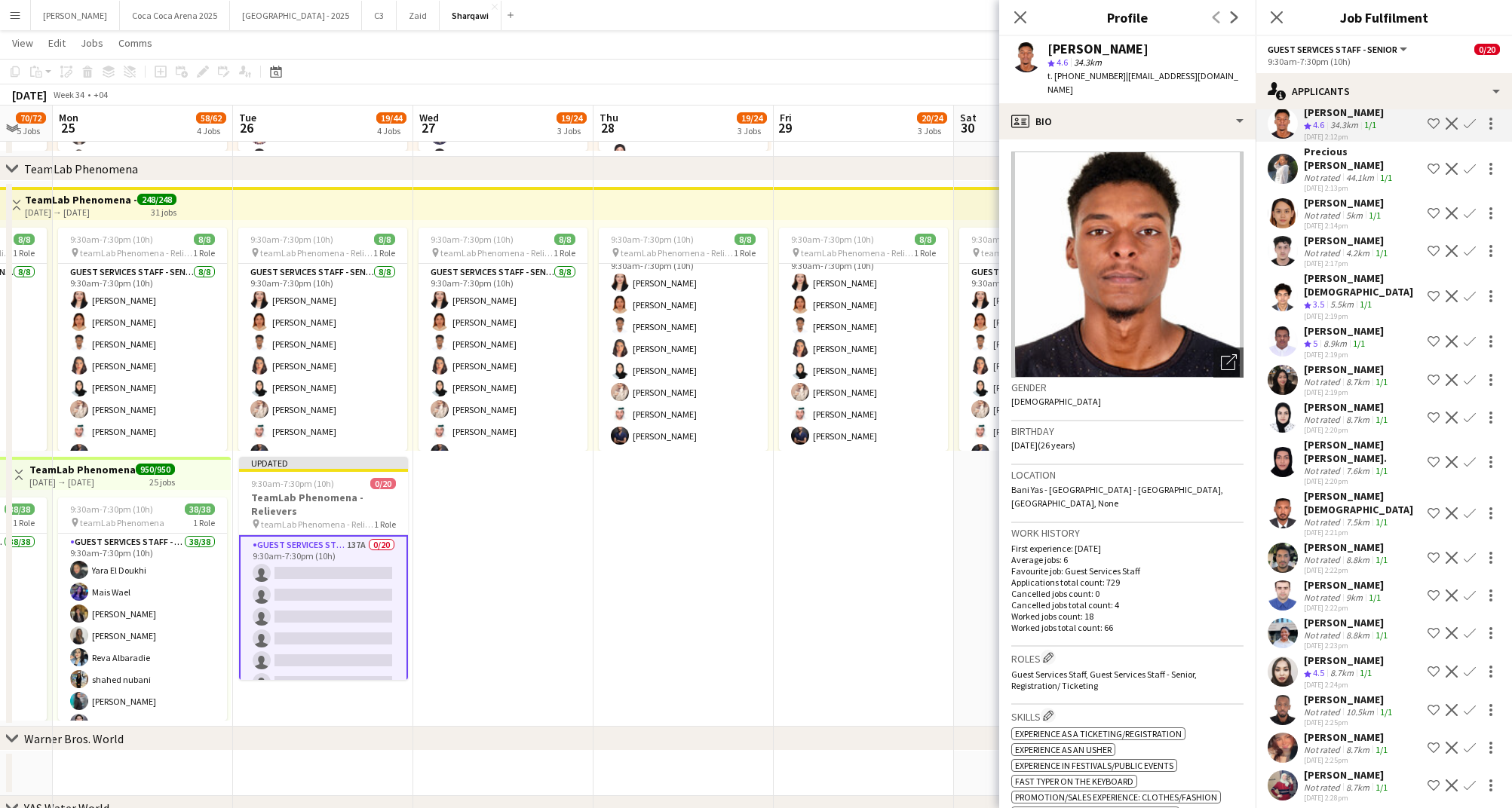
scroll to position [4127, 0]
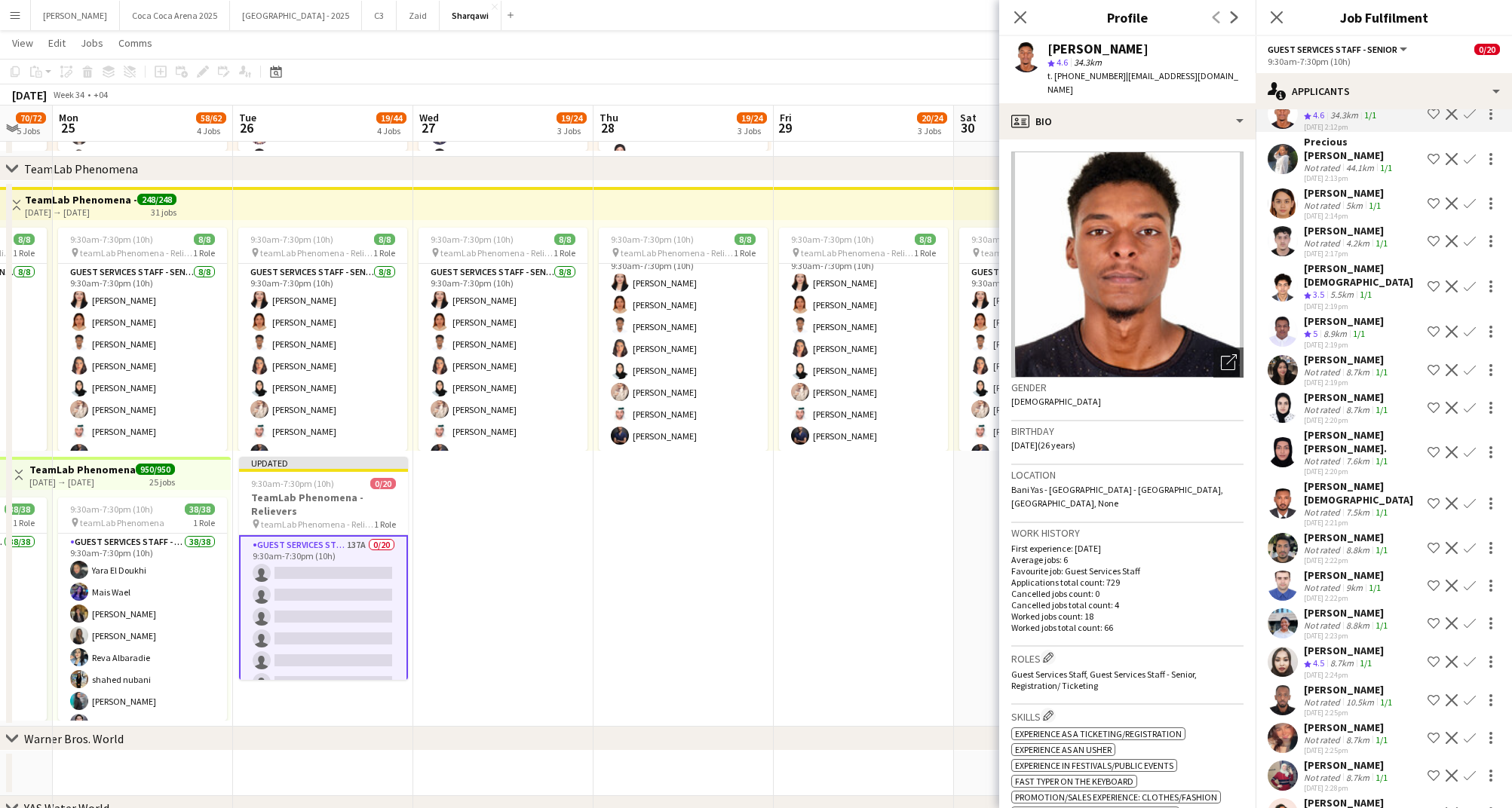
click at [1329, 772] on div "Not rated" at bounding box center [1323, 778] width 39 height 12
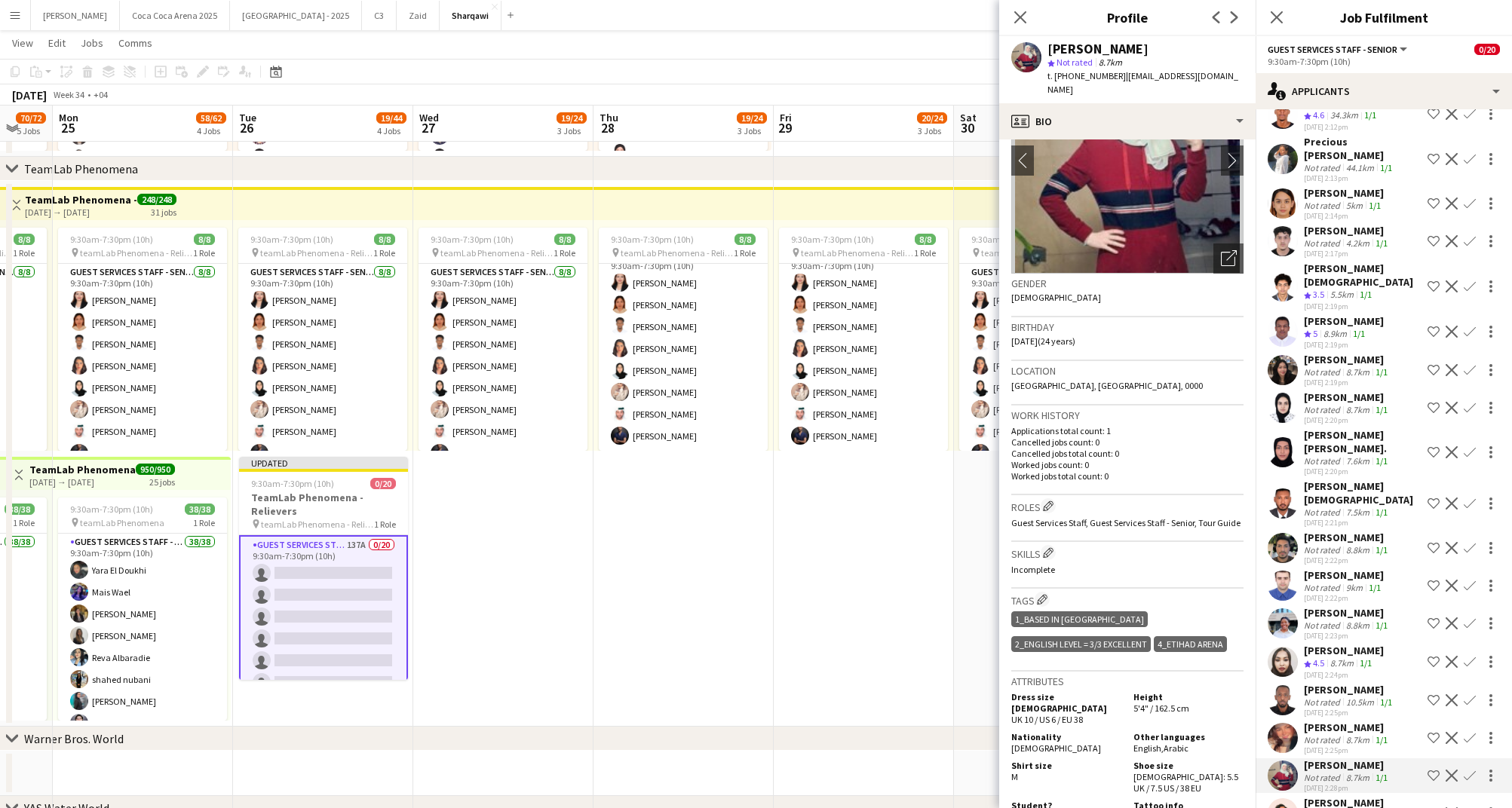
scroll to position [102, 0]
click at [1432, 769] on app-icon "Shortlist crew" at bounding box center [1432, 775] width 12 height 12
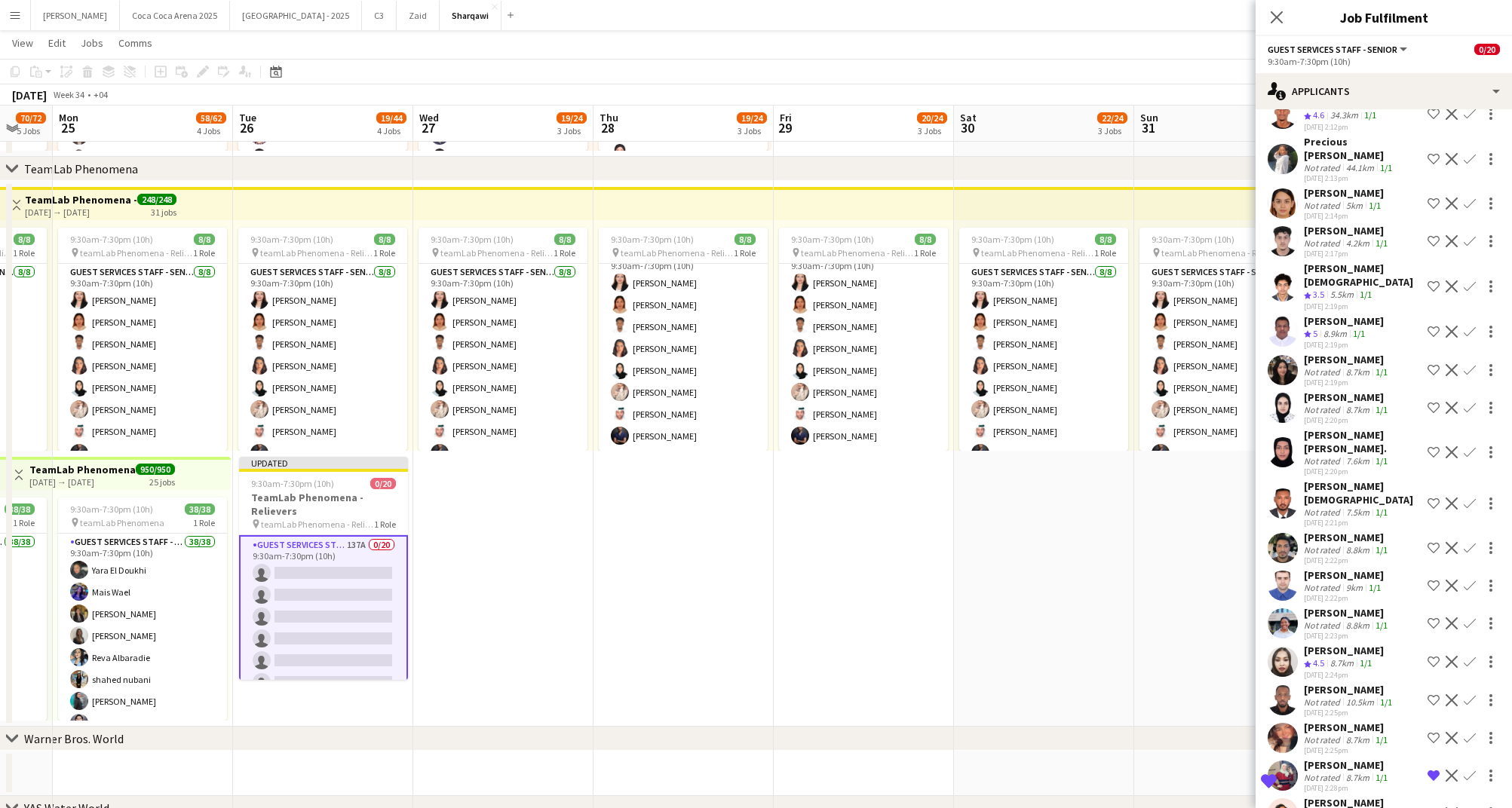
click at [1174, 574] on app-date-cell "9:30am-7:30pm (10h) 8/8 pin teamLab Phenomena - Relievers 1 Role Guest Services…" at bounding box center [1224, 453] width 180 height 546
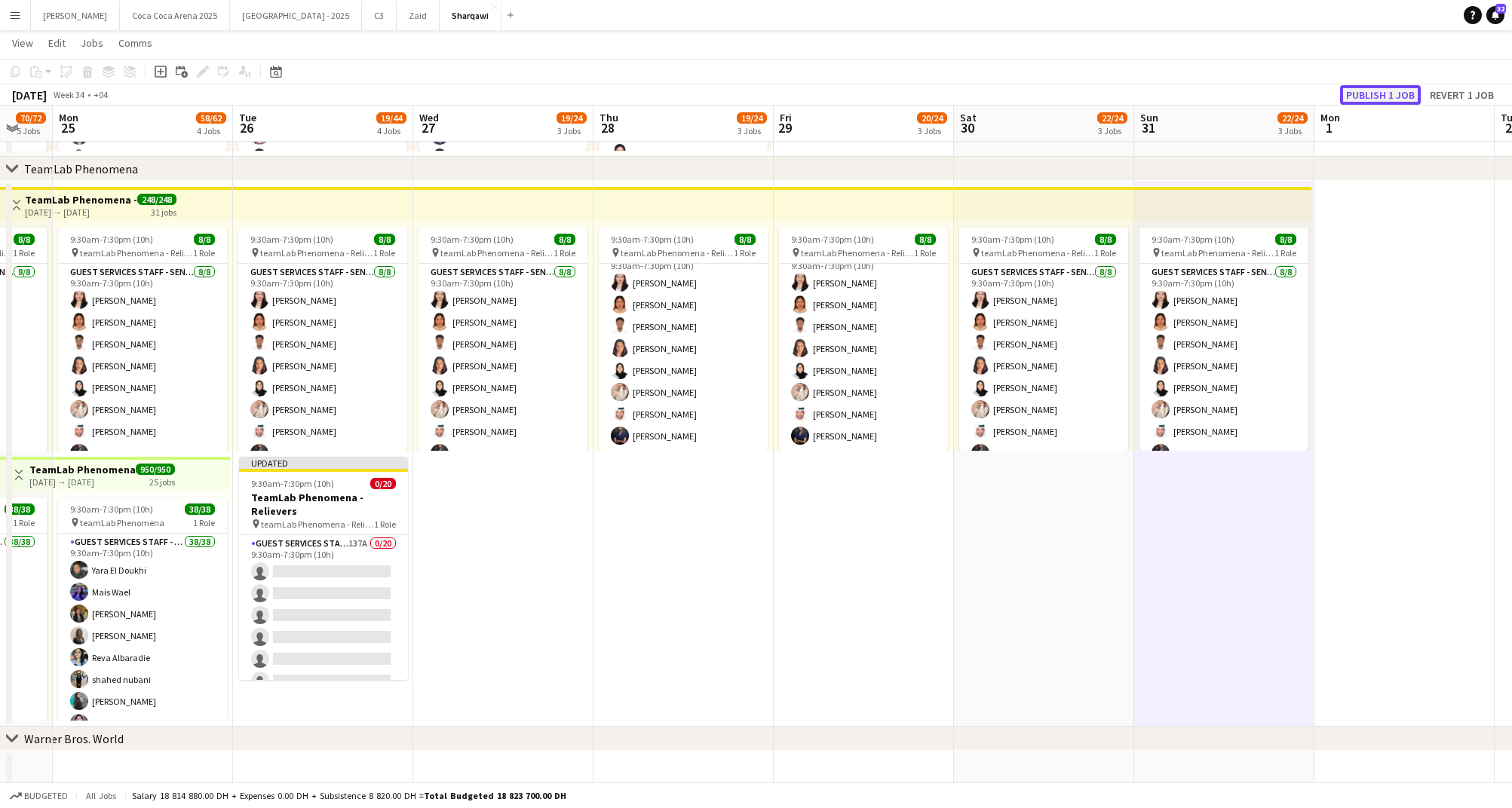
click at [1392, 90] on button "Publish 1 job" at bounding box center [1380, 95] width 81 height 20
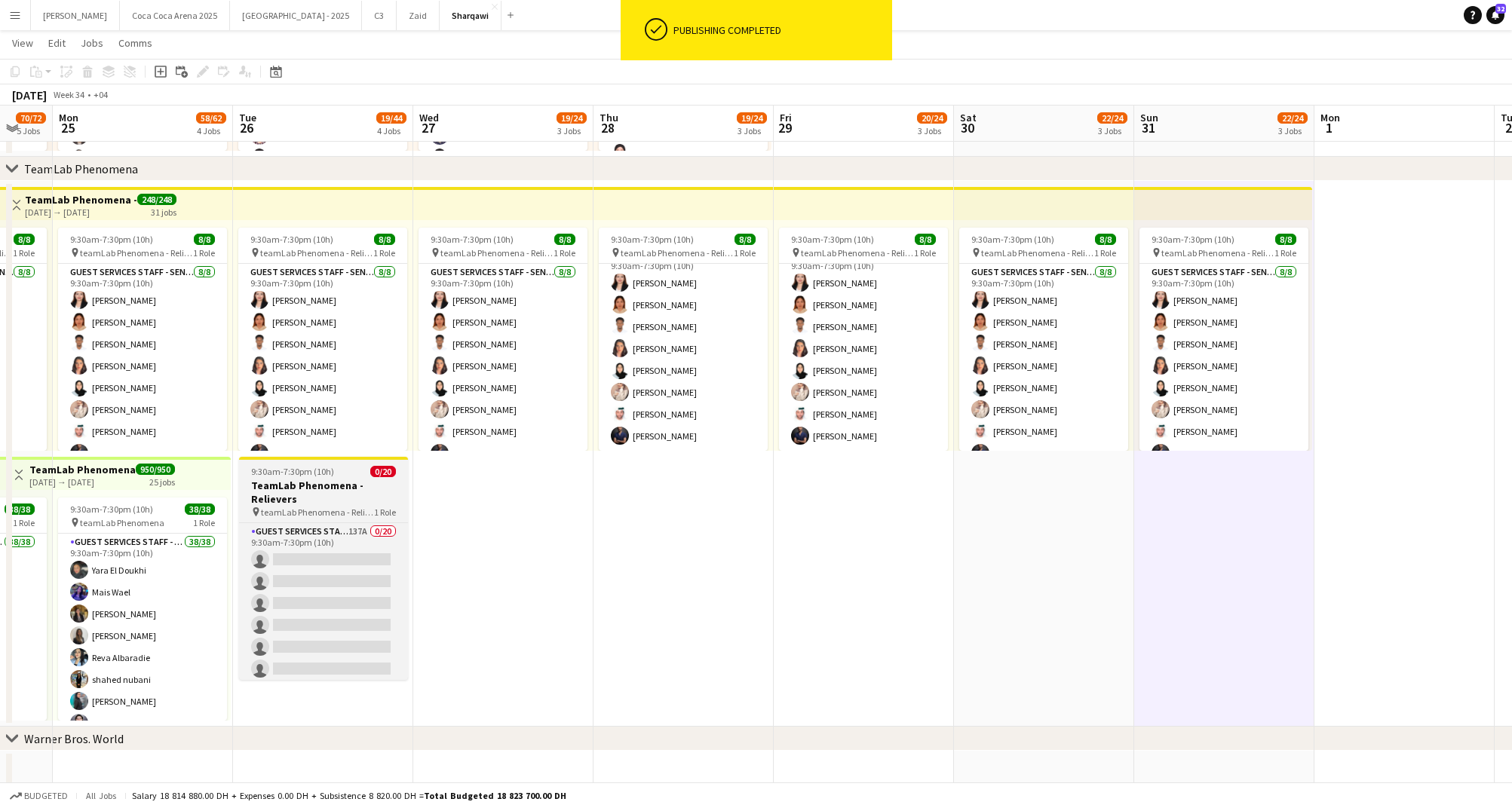
click at [305, 494] on h3 "TeamLab Phenomena - Relievers" at bounding box center [323, 492] width 169 height 27
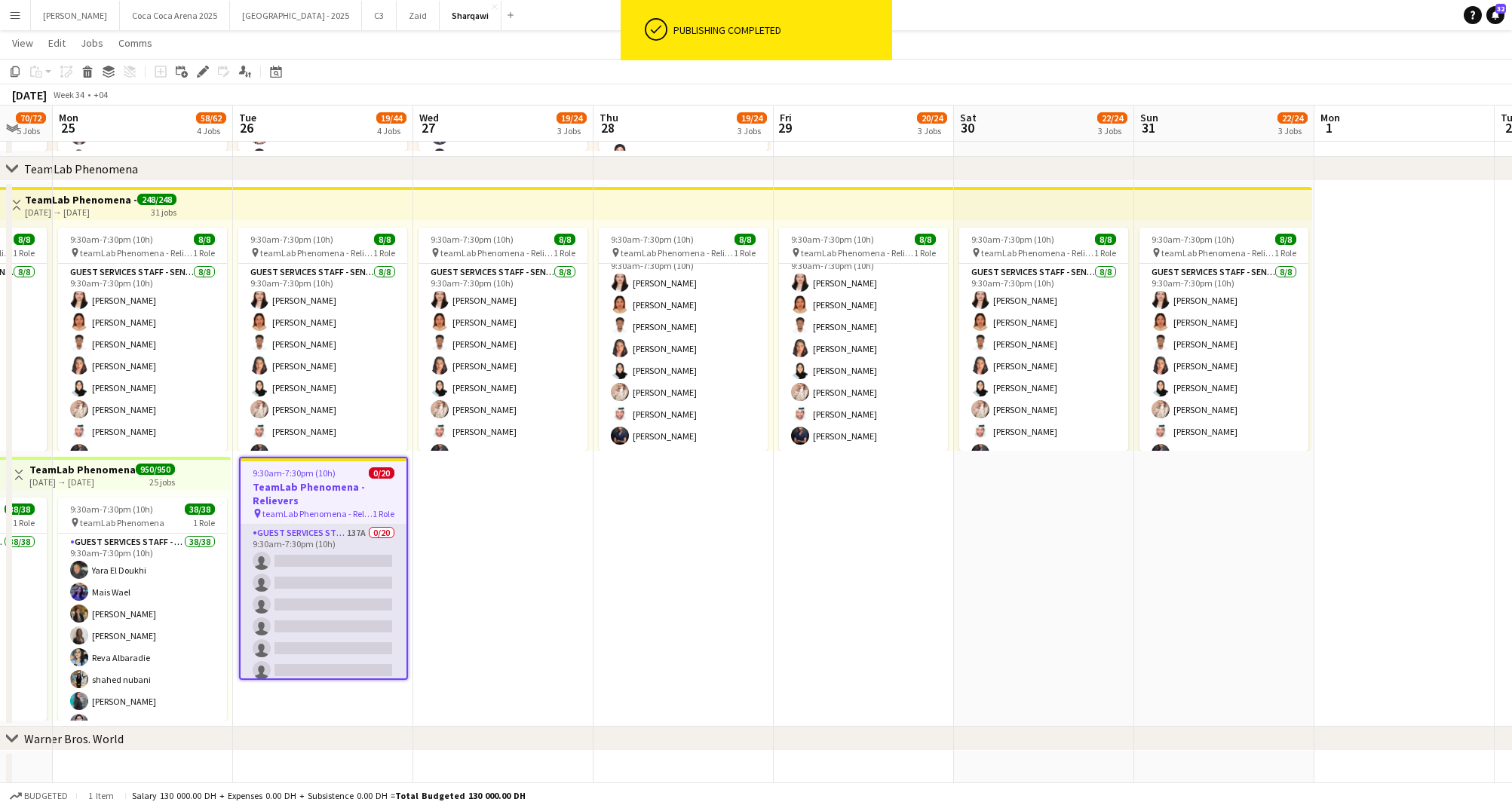
click at [339, 563] on app-card-role "Guest Services Staff - Senior 137A 0/20 9:30am-7:30pm (10h) single-neutral-acti…" at bounding box center [323, 758] width 166 height 467
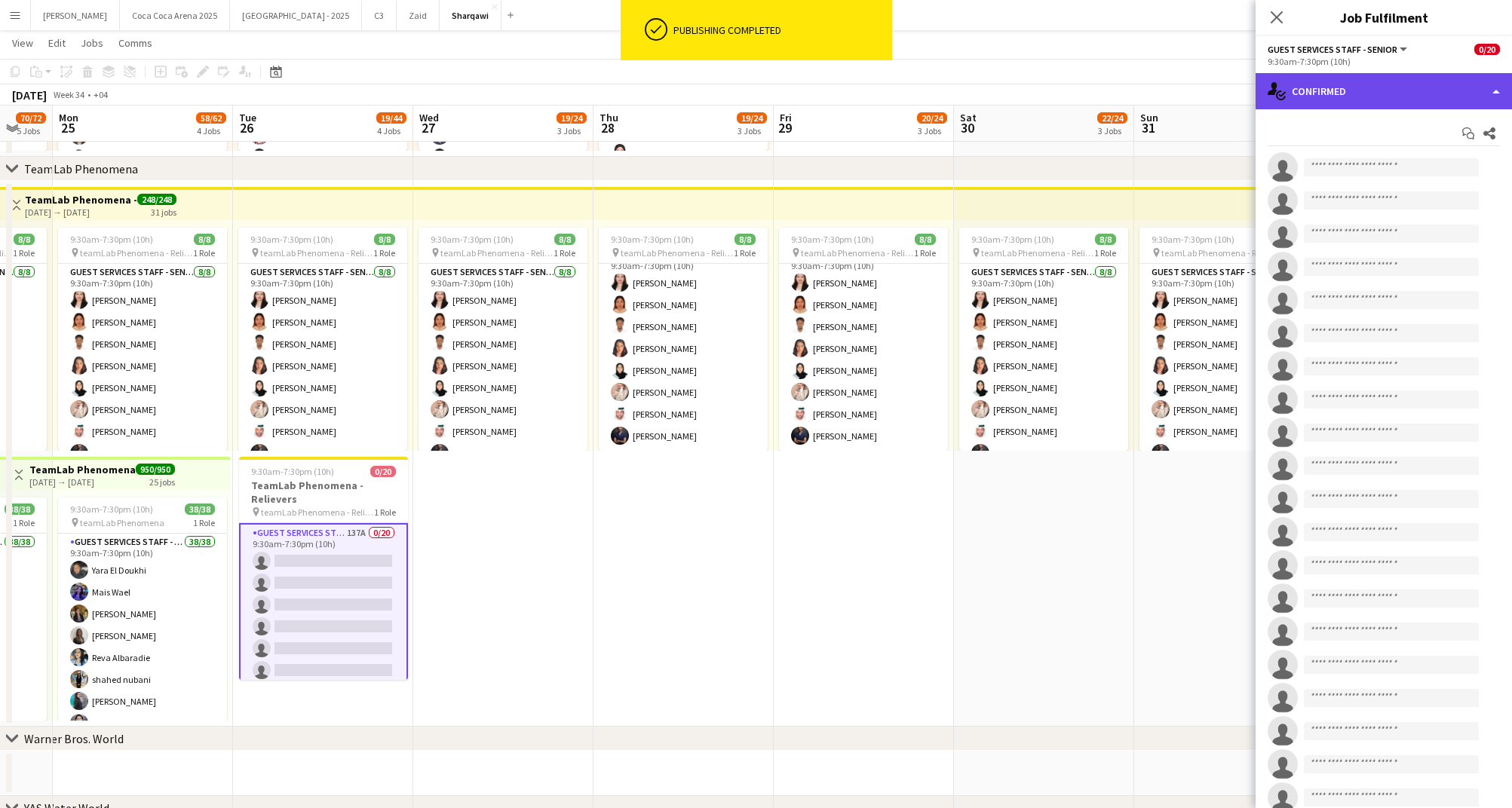
click at [1329, 98] on div "single-neutral-actions-check-2 Confirmed" at bounding box center [1383, 91] width 256 height 36
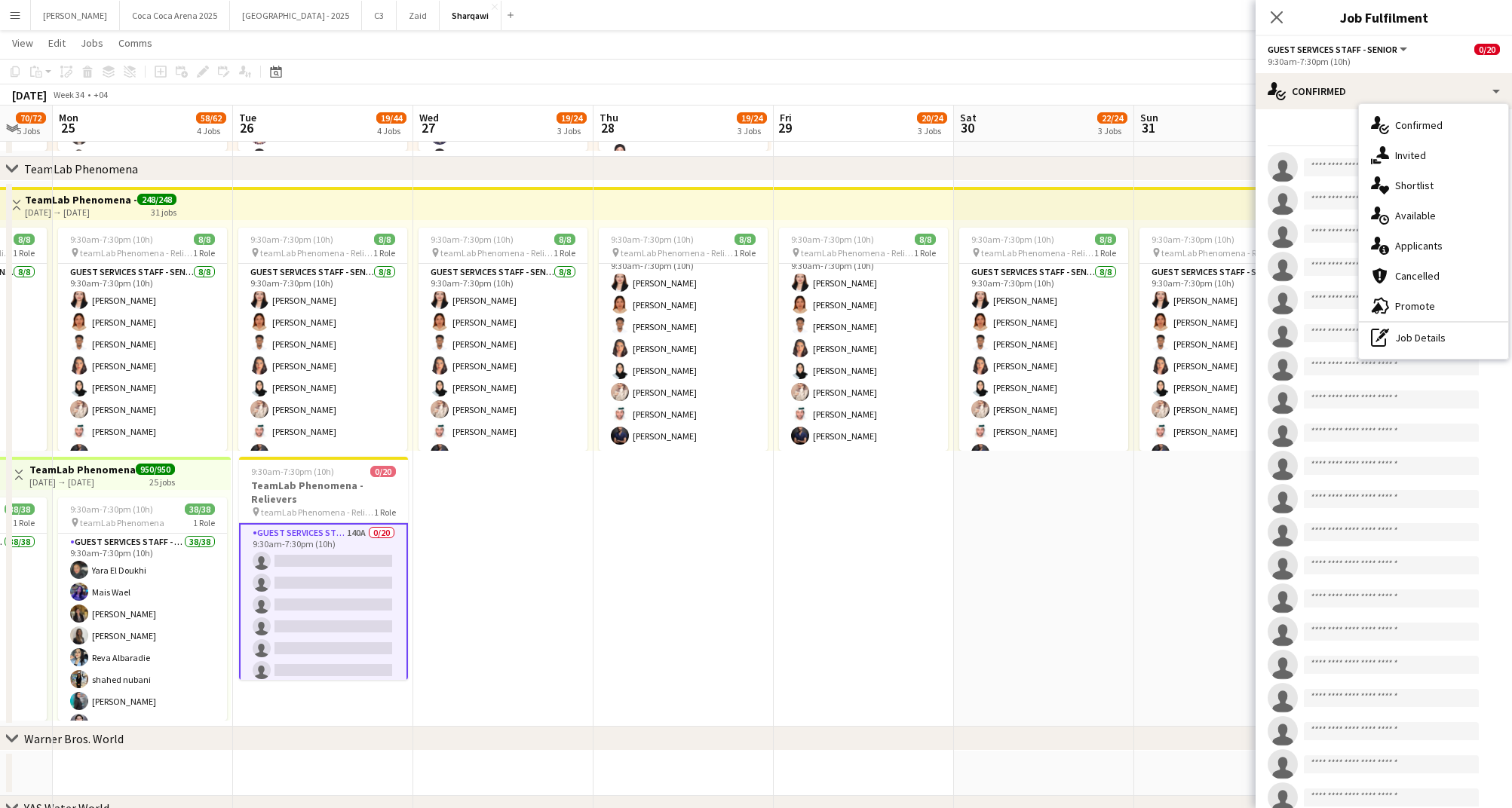
click at [1336, 415] on div "single-neutral-actions single-neutral-actions single-neutral-actions single-neu…" at bounding box center [1383, 482] width 256 height 660
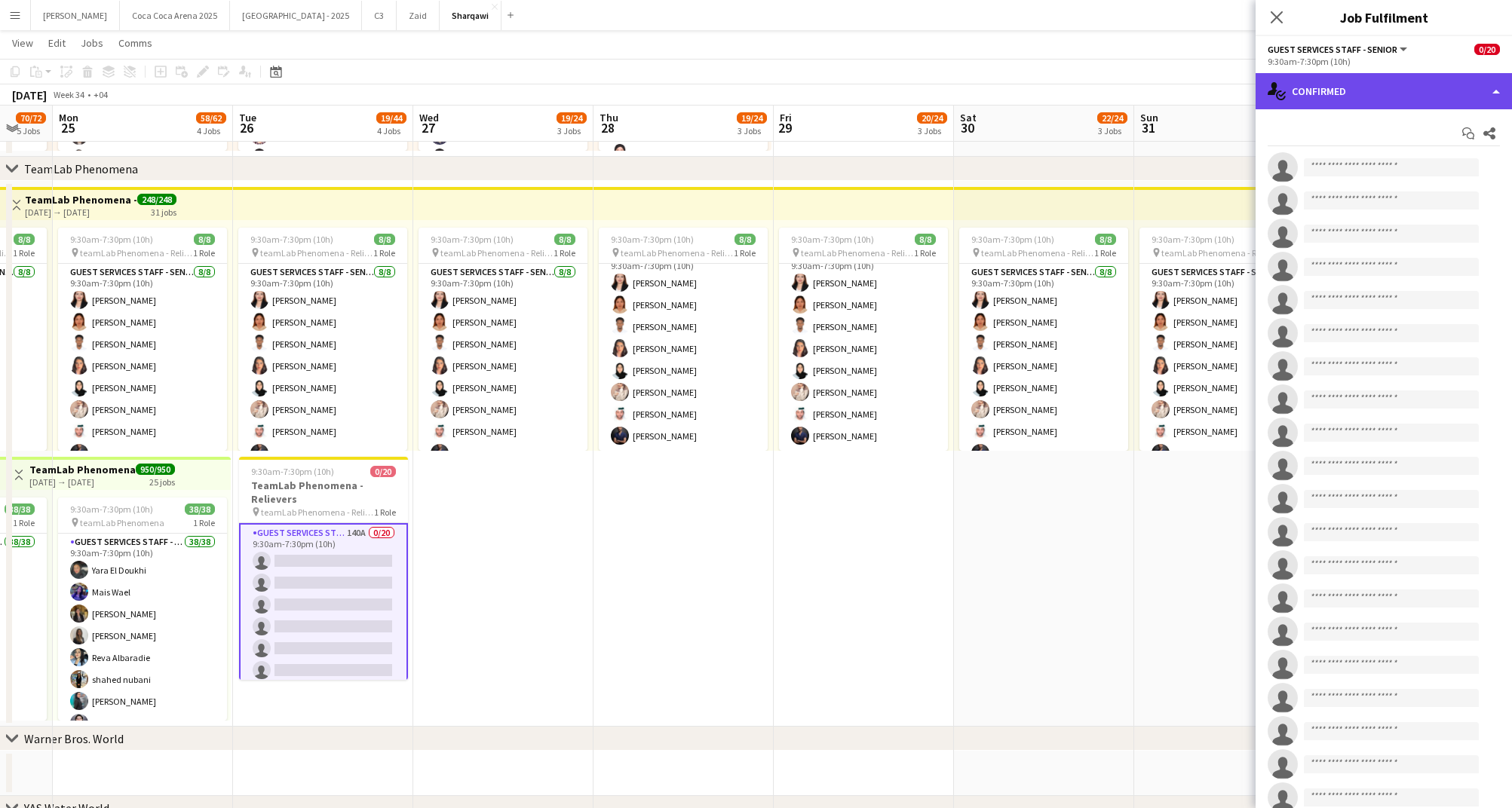
click at [1353, 86] on div "single-neutral-actions-check-2 Confirmed" at bounding box center [1383, 91] width 256 height 36
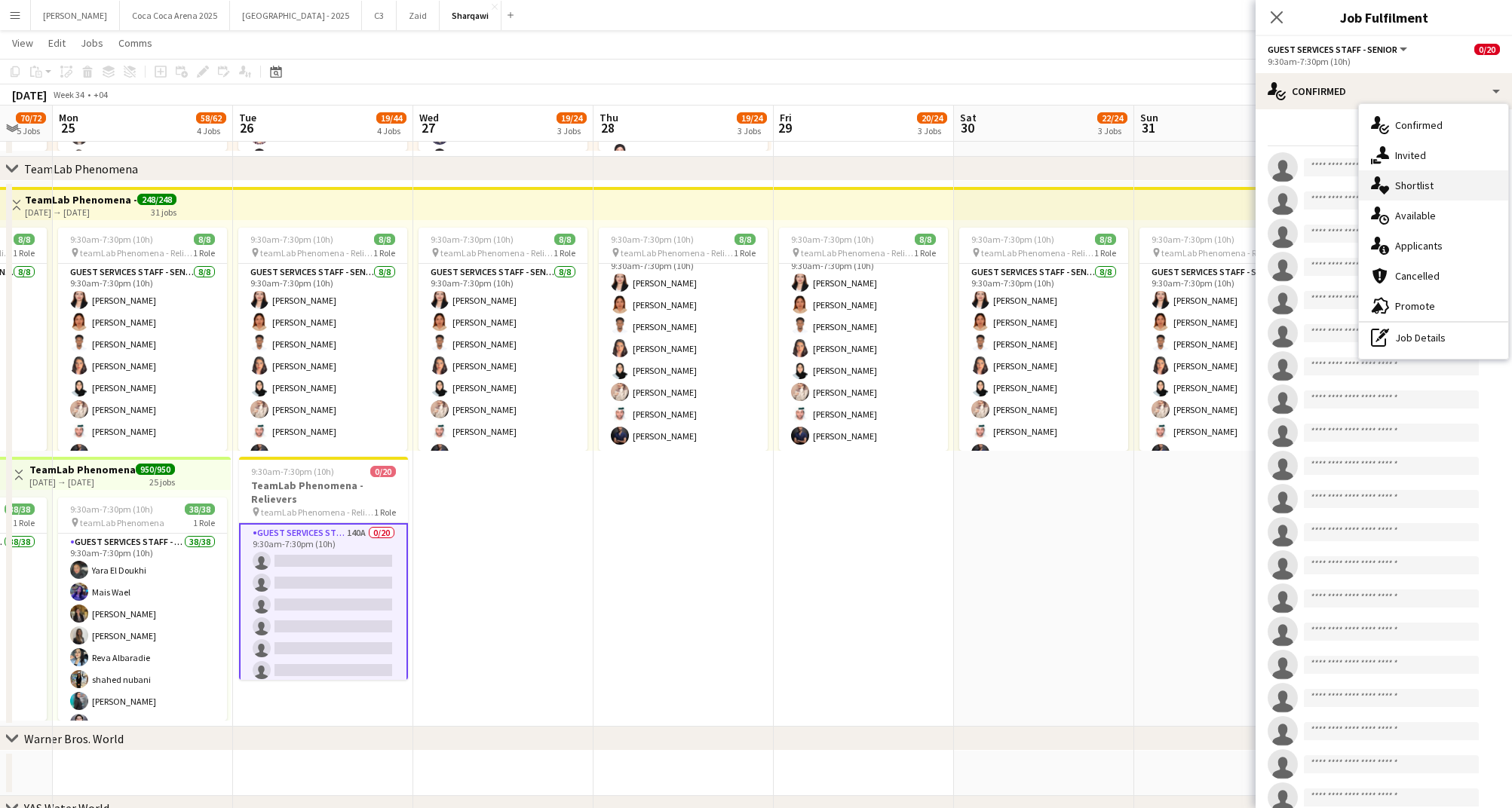
click at [1411, 187] on div "single-neutral-actions-heart Shortlist" at bounding box center [1433, 185] width 150 height 30
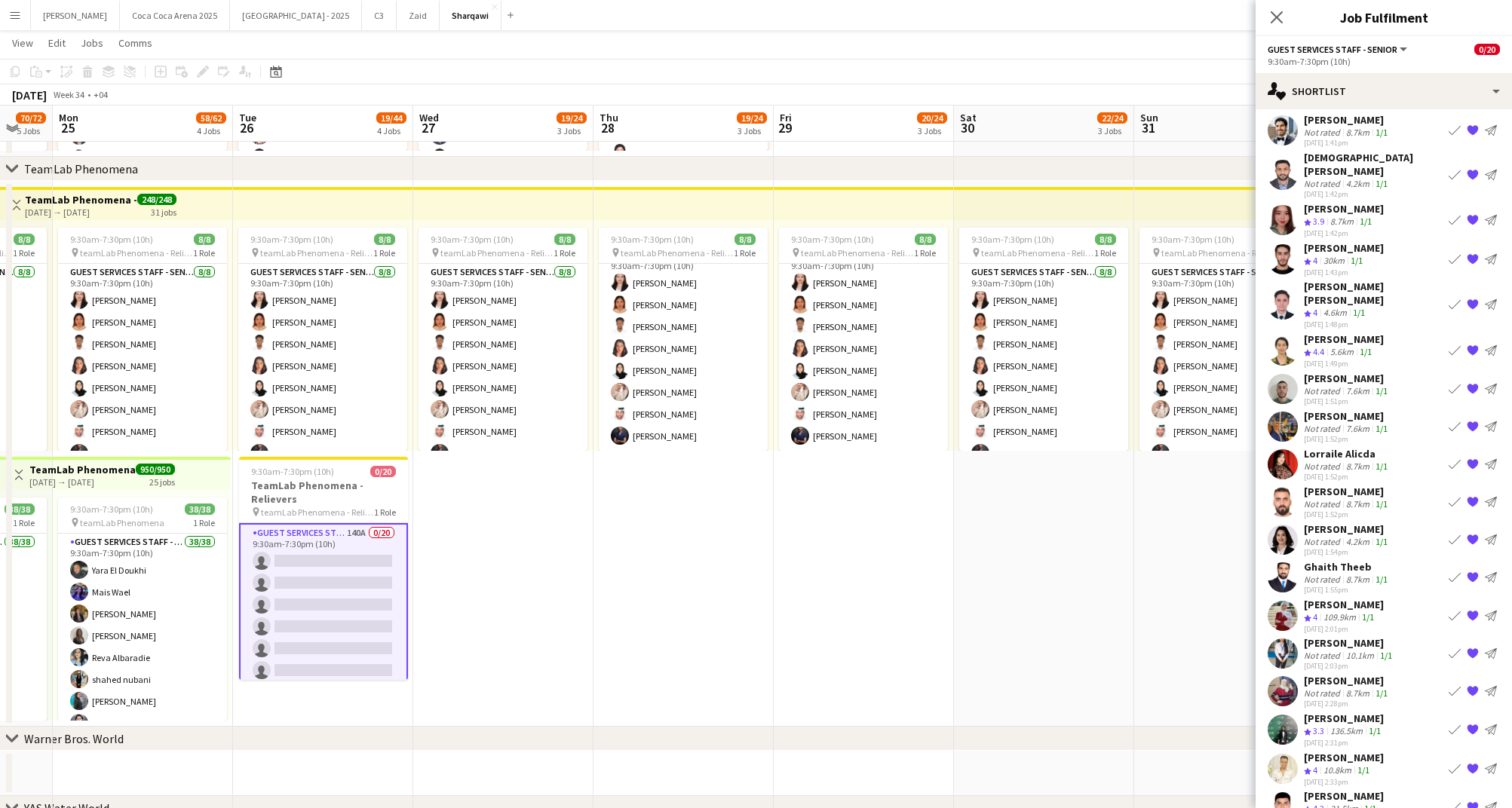
scroll to position [0, 0]
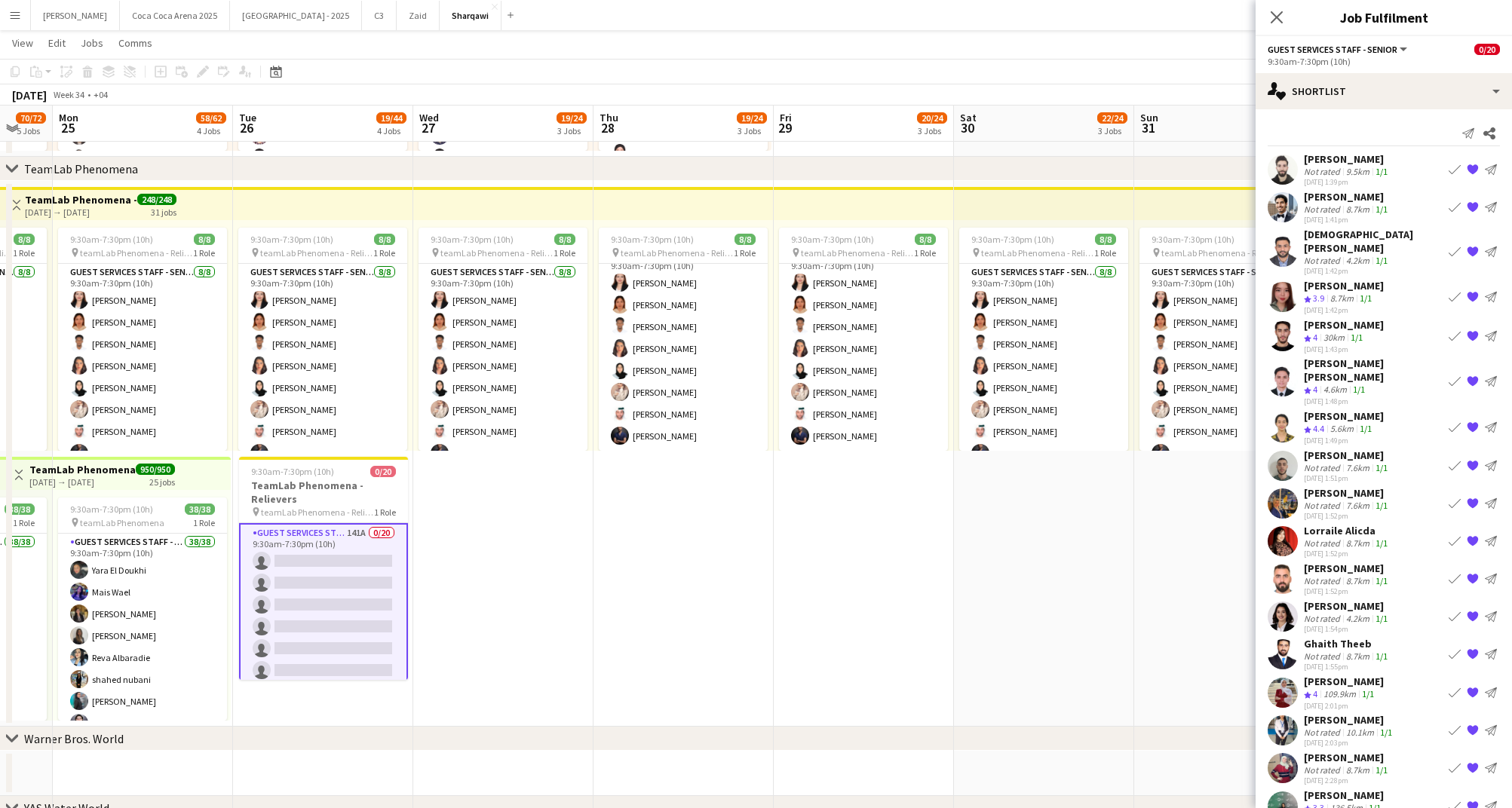
click at [1325, 159] on div "Osaid Hadri" at bounding box center [1346, 159] width 87 height 13
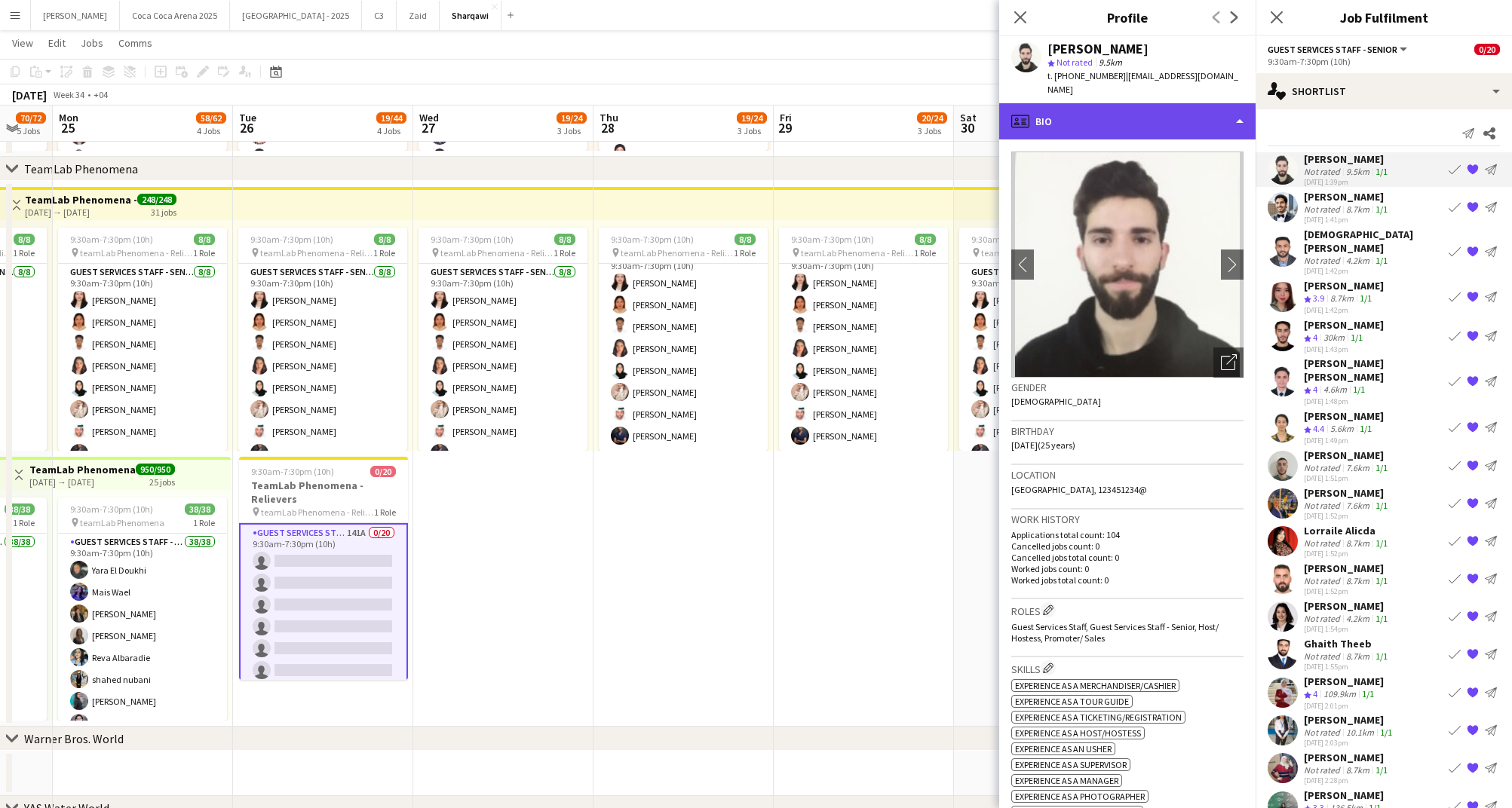
click at [1130, 103] on div "profile Bio" at bounding box center [1127, 121] width 256 height 36
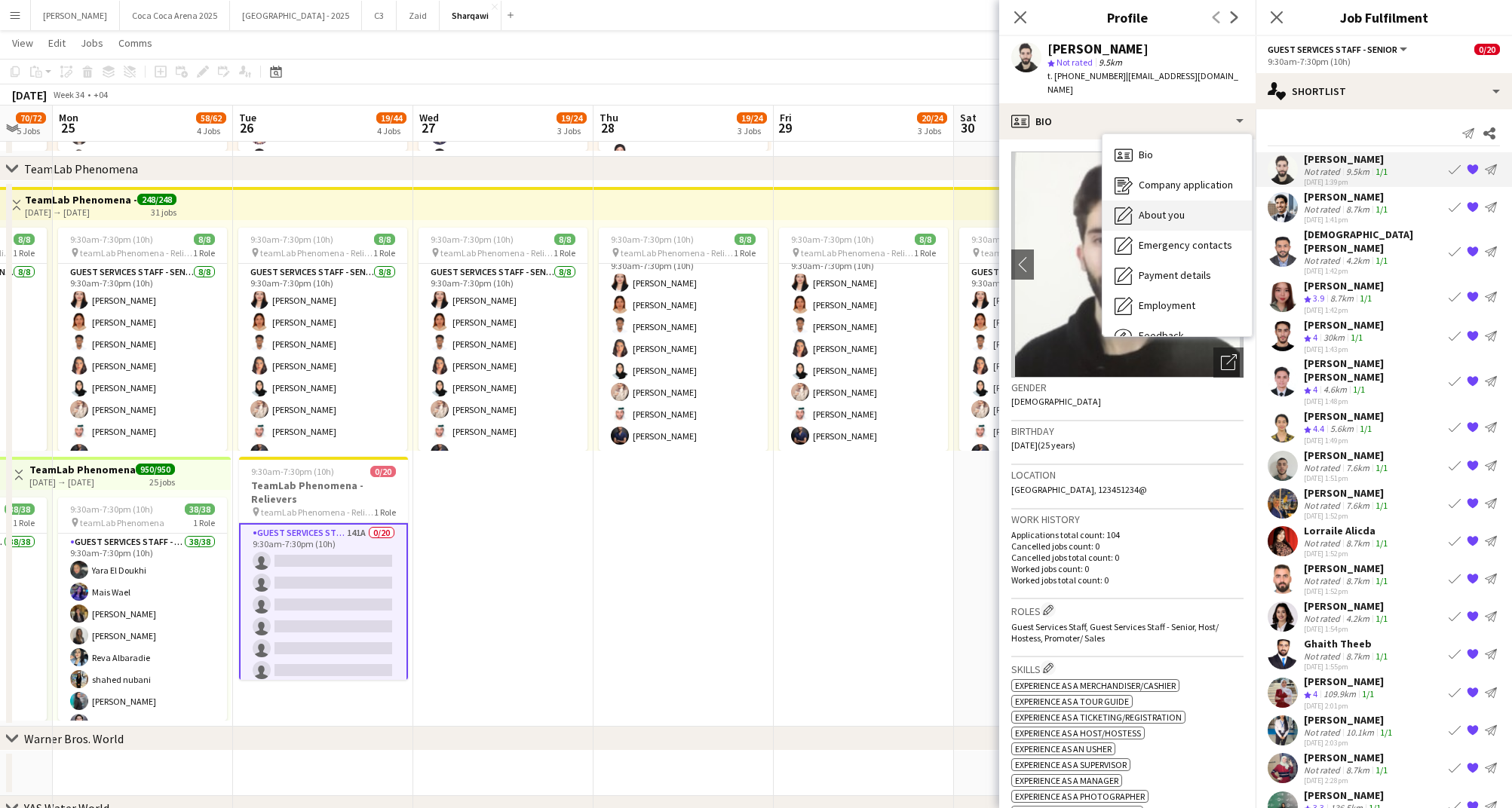
click at [1145, 208] on span "About you" at bounding box center [1161, 214] width 46 height 13
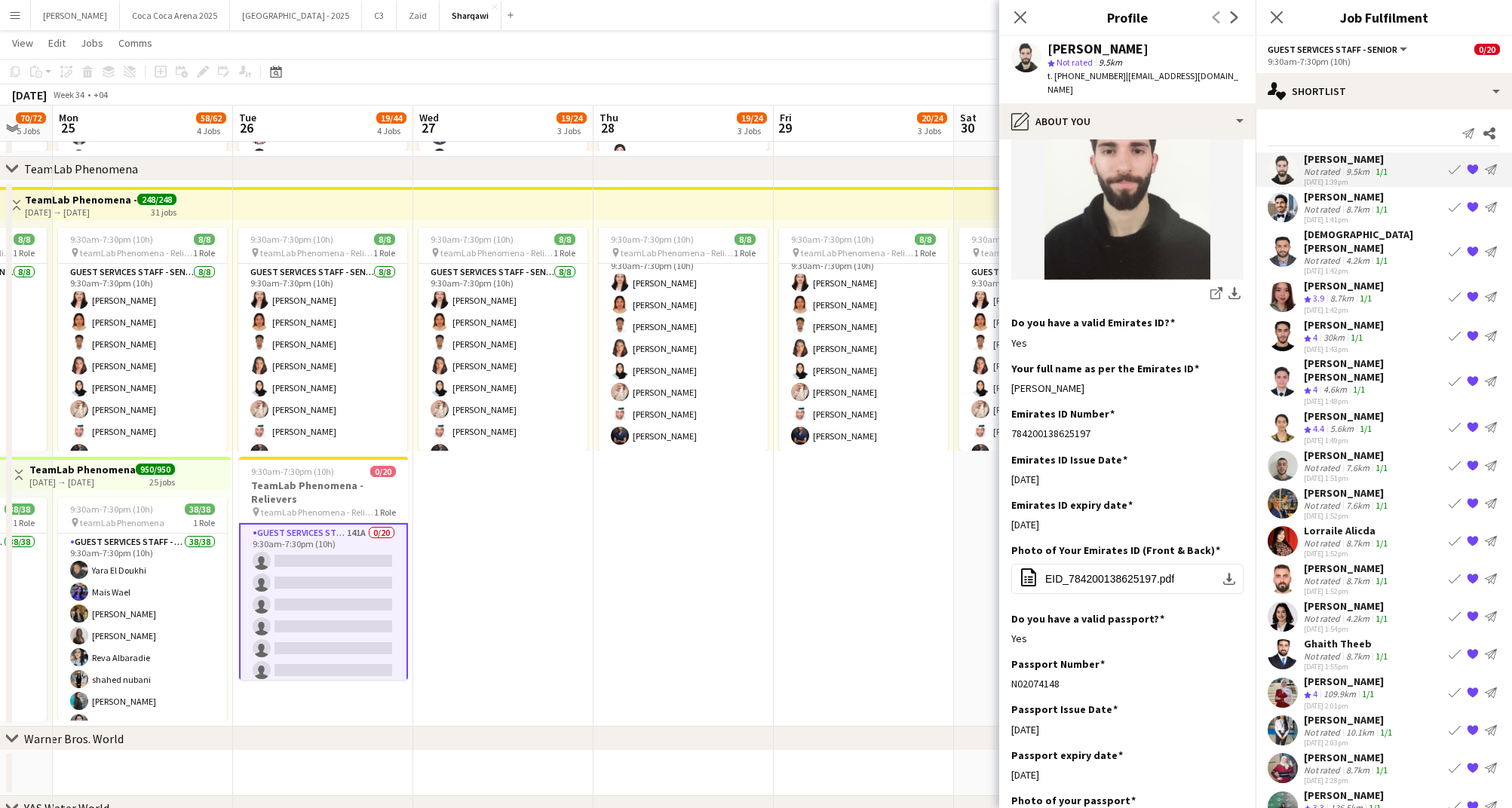
scroll to position [318, 0]
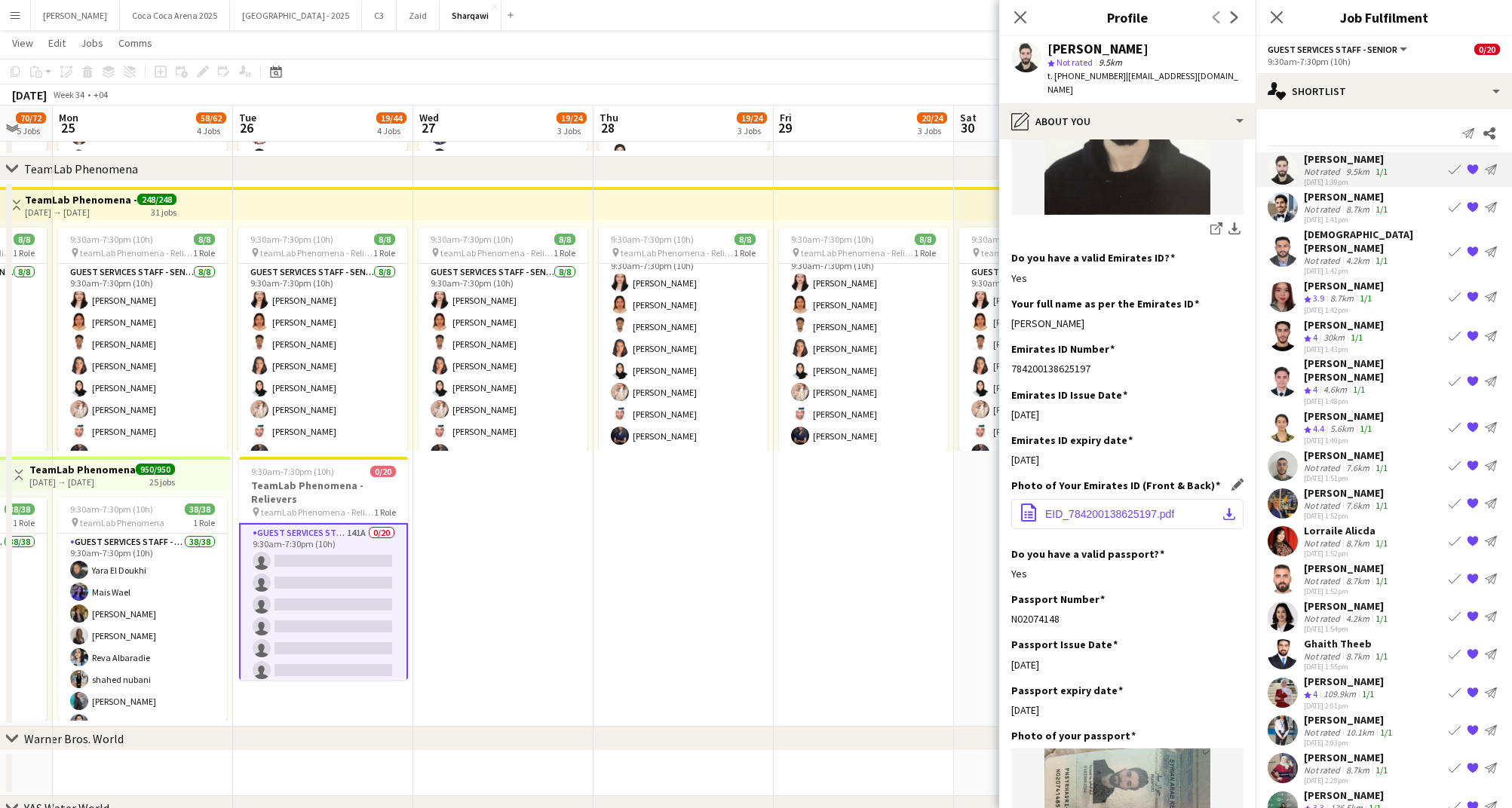
click at [1133, 505] on button "office-file-sheet EID_784200138625197.pdf download-bottom" at bounding box center [1127, 514] width 232 height 30
click at [1321, 203] on div "Not rated" at bounding box center [1323, 209] width 39 height 12
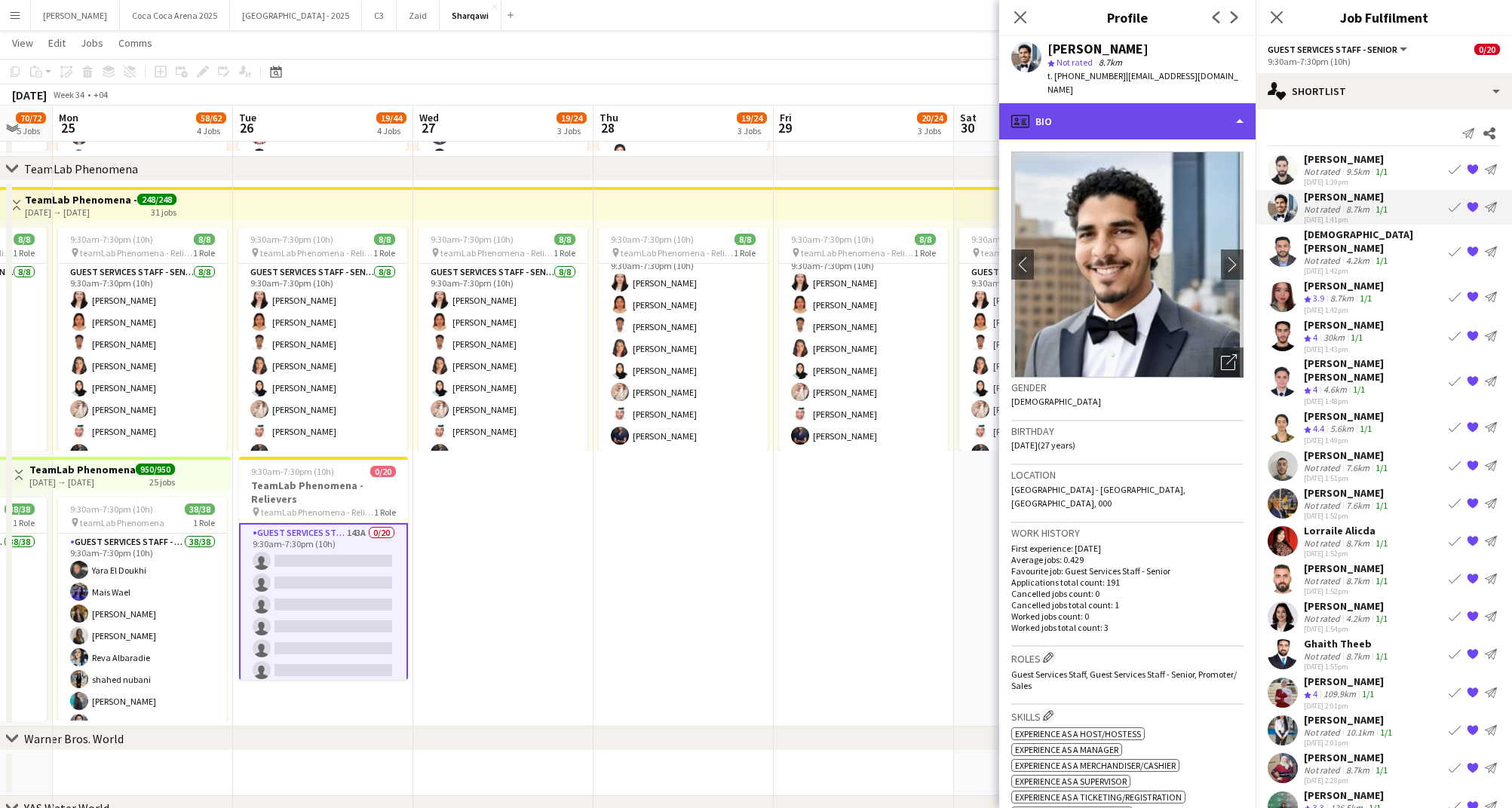
click at [1146, 108] on div "profile Bio" at bounding box center [1127, 121] width 256 height 36
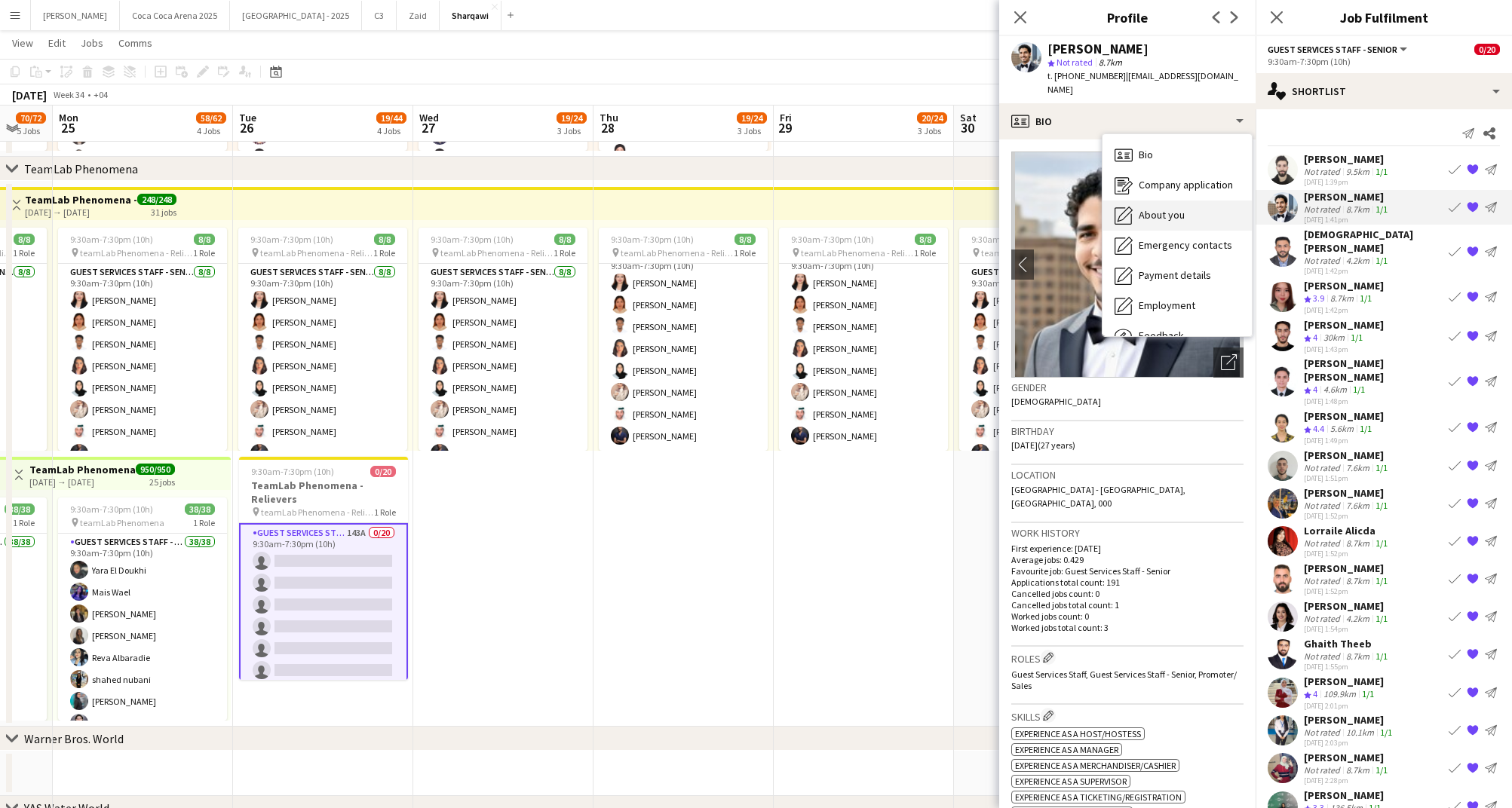
click at [1160, 208] on span "About you" at bounding box center [1161, 214] width 46 height 13
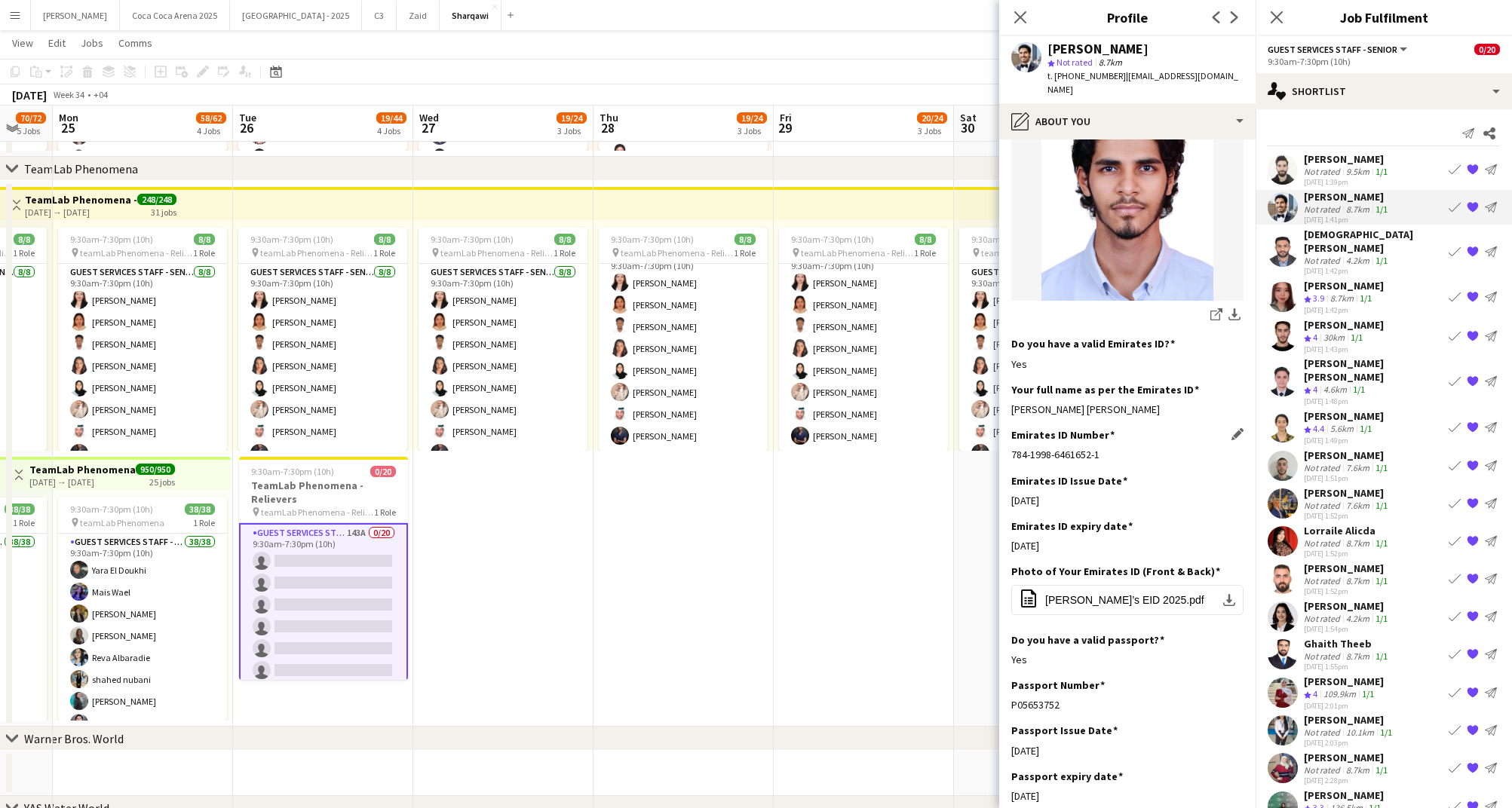
scroll to position [441, 0]
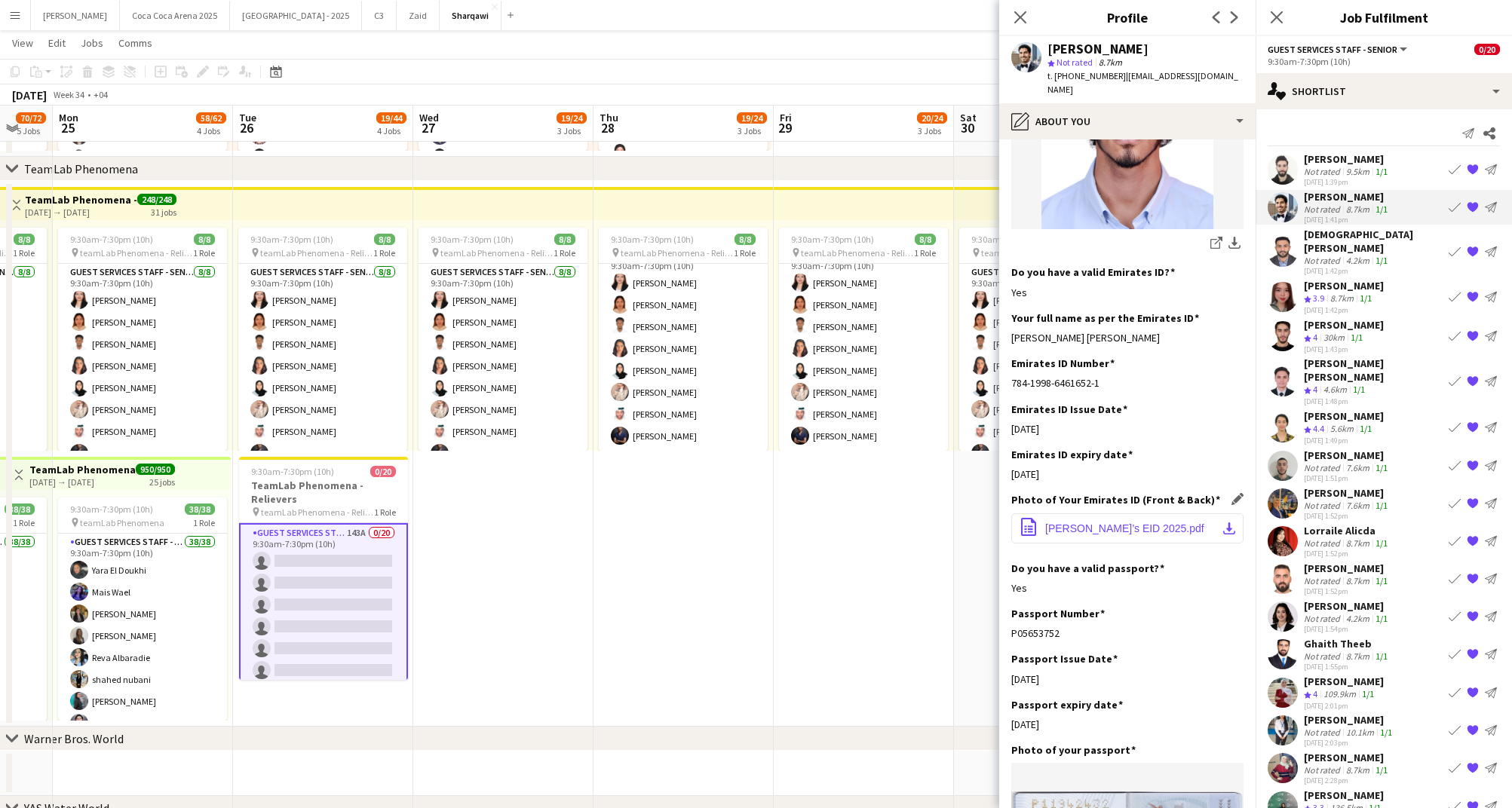
click at [1136, 522] on span "Abdulrahman’s EID 2025.pdf" at bounding box center [1125, 528] width 159 height 12
click at [1104, 522] on span "Abdulrahman’s EID 2025.pdf" at bounding box center [1125, 528] width 159 height 12
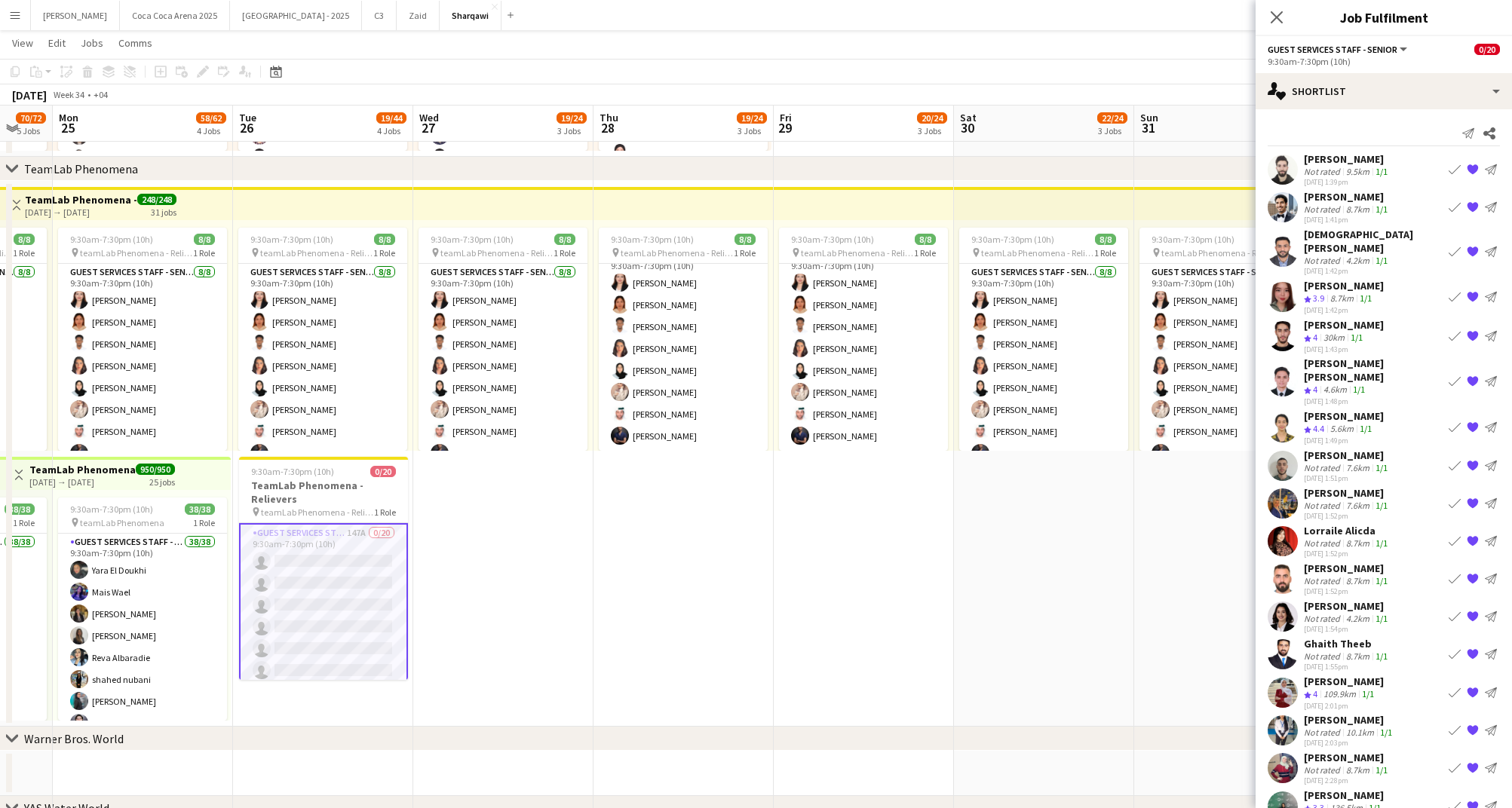
click at [1324, 169] on div "Not rated" at bounding box center [1323, 171] width 39 height 12
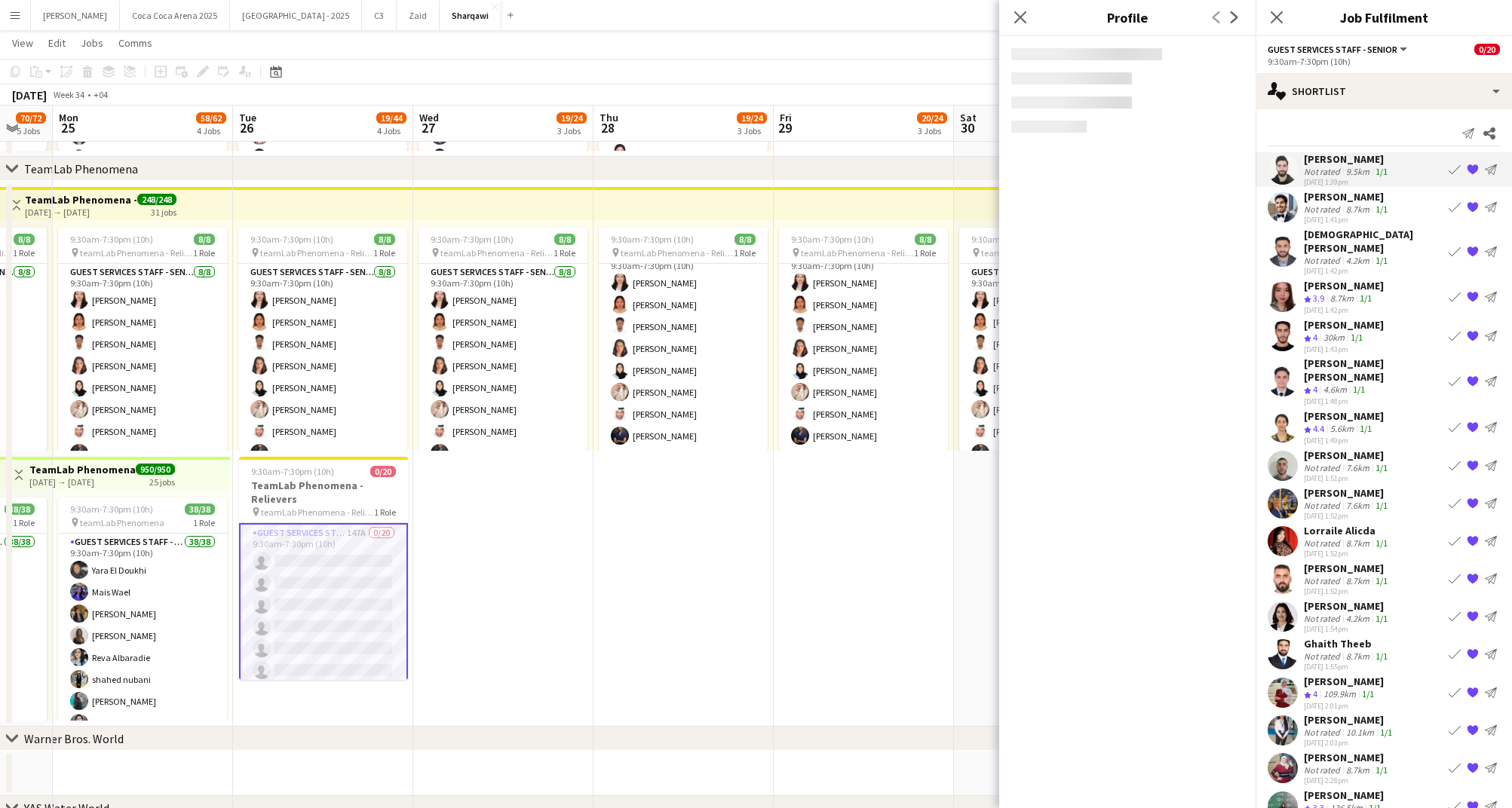
click at [1331, 216] on div "20-08-2025 1:41pm" at bounding box center [1346, 219] width 87 height 10
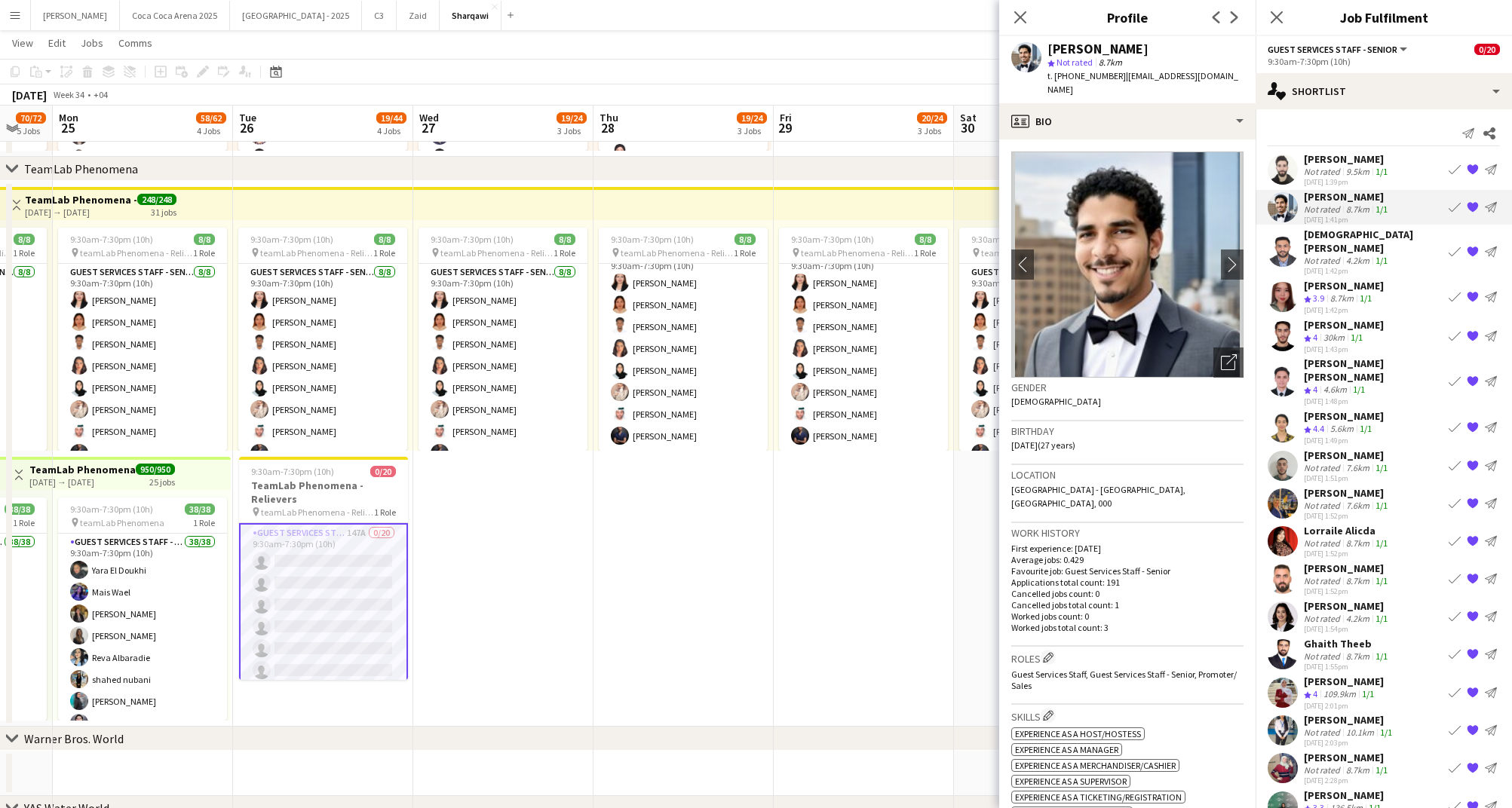
click at [1338, 254] on div "Not rated" at bounding box center [1323, 260] width 39 height 12
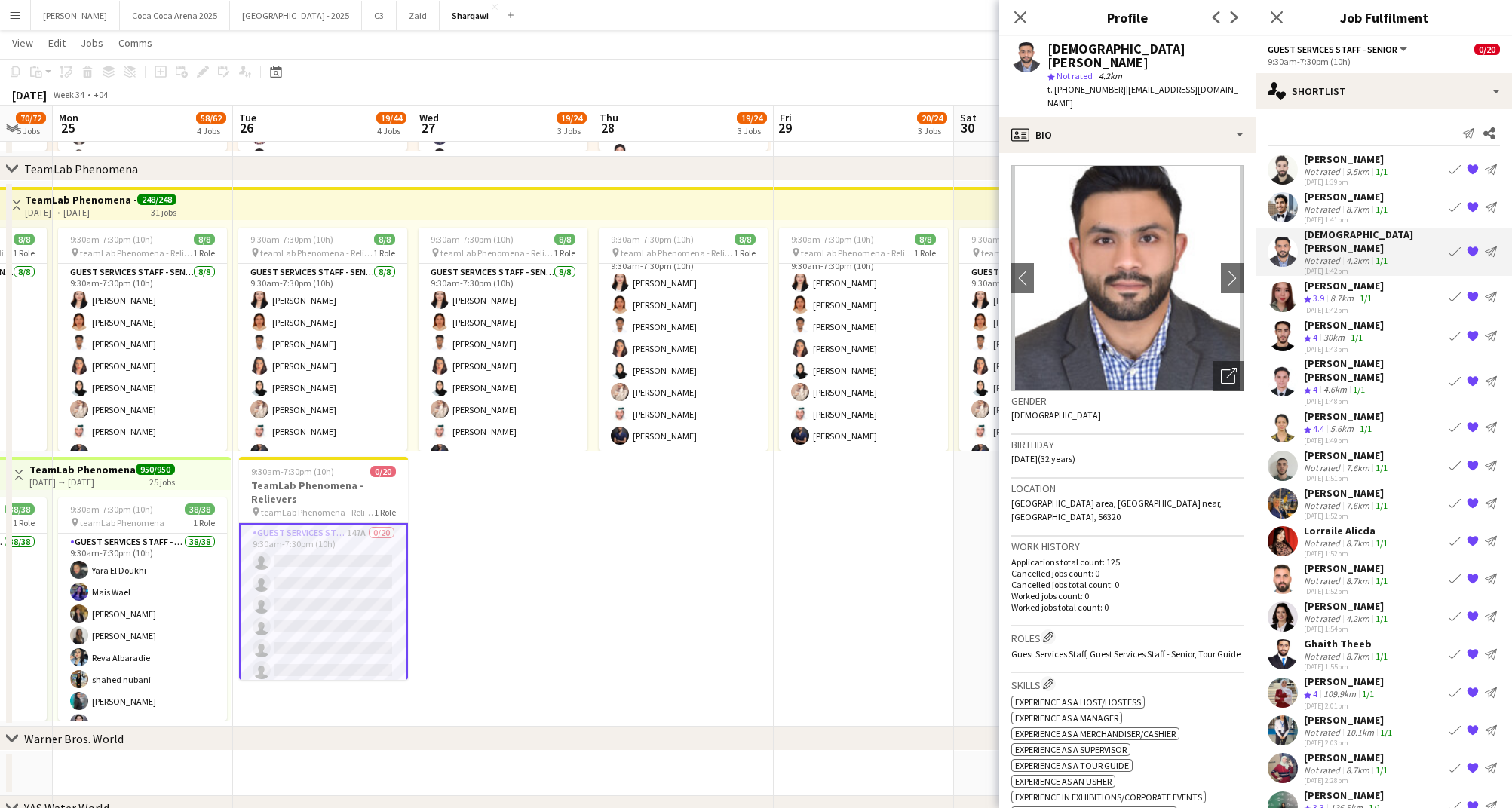
click at [1345, 279] on div "Mariah Calista Reiyong" at bounding box center [1343, 285] width 80 height 13
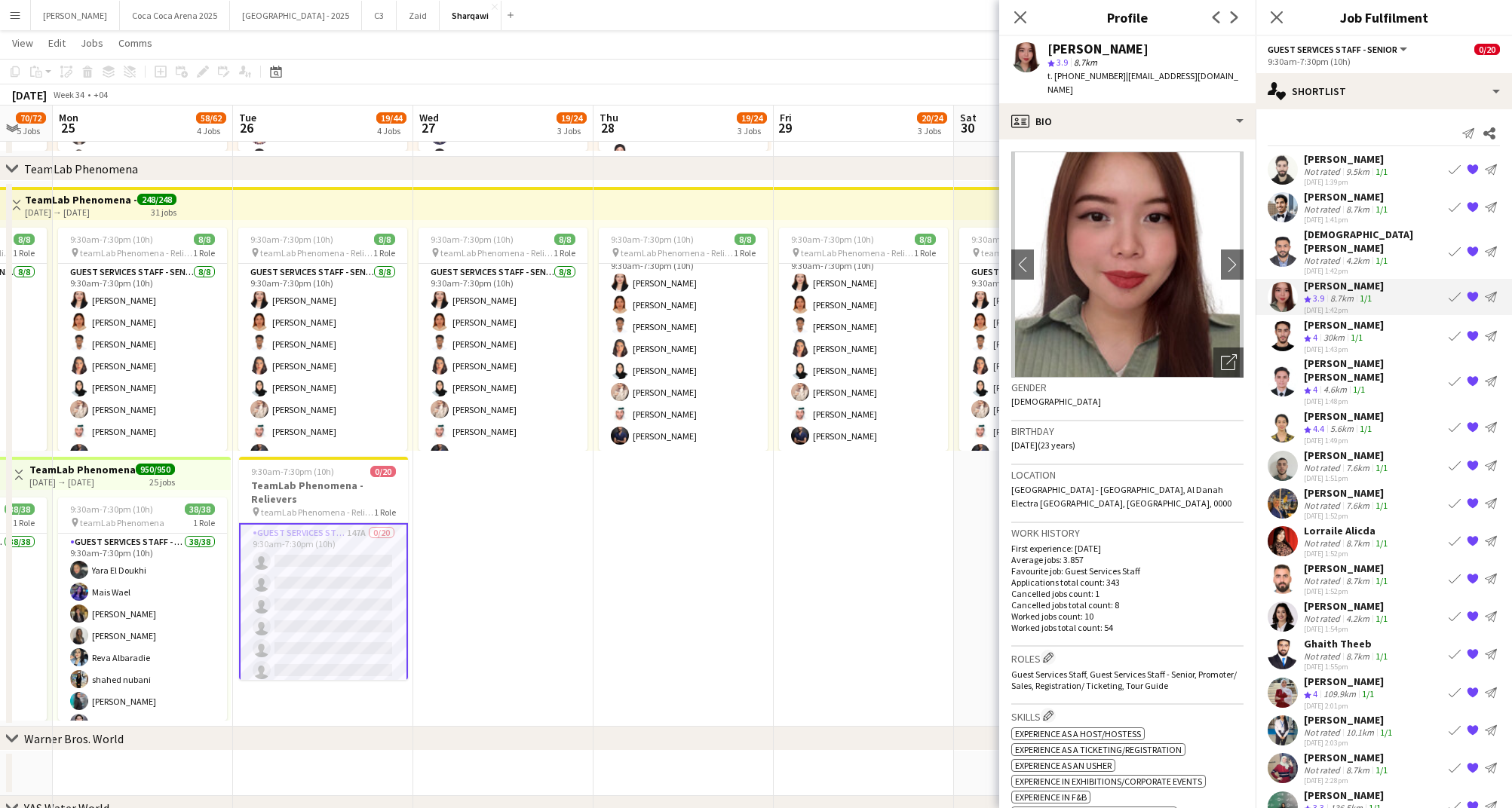
click at [1351, 331] on app-skills-label "1/1" at bounding box center [1356, 337] width 12 height 12
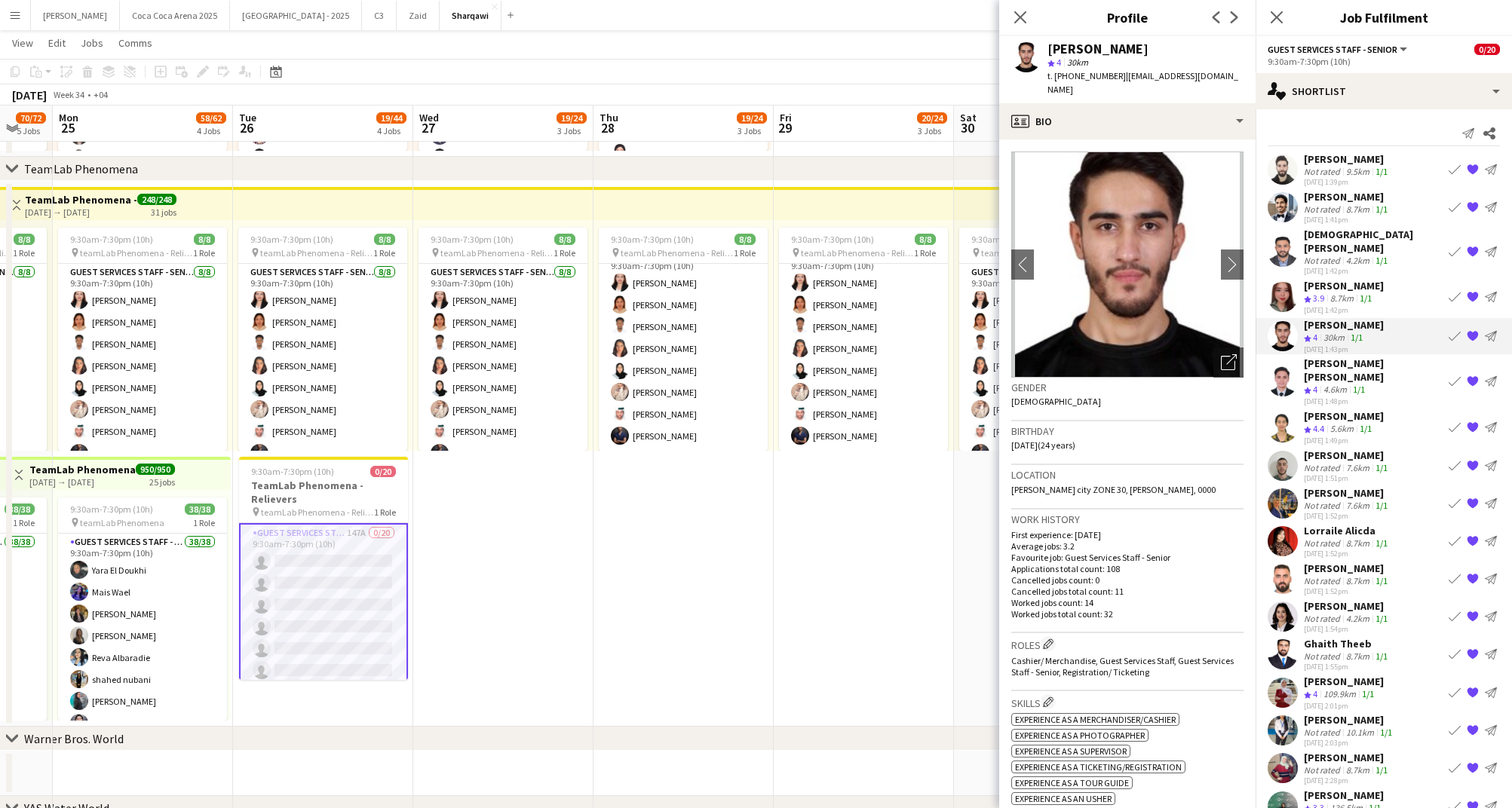
click at [1327, 236] on div "Muhammad Butt" at bounding box center [1372, 241] width 139 height 27
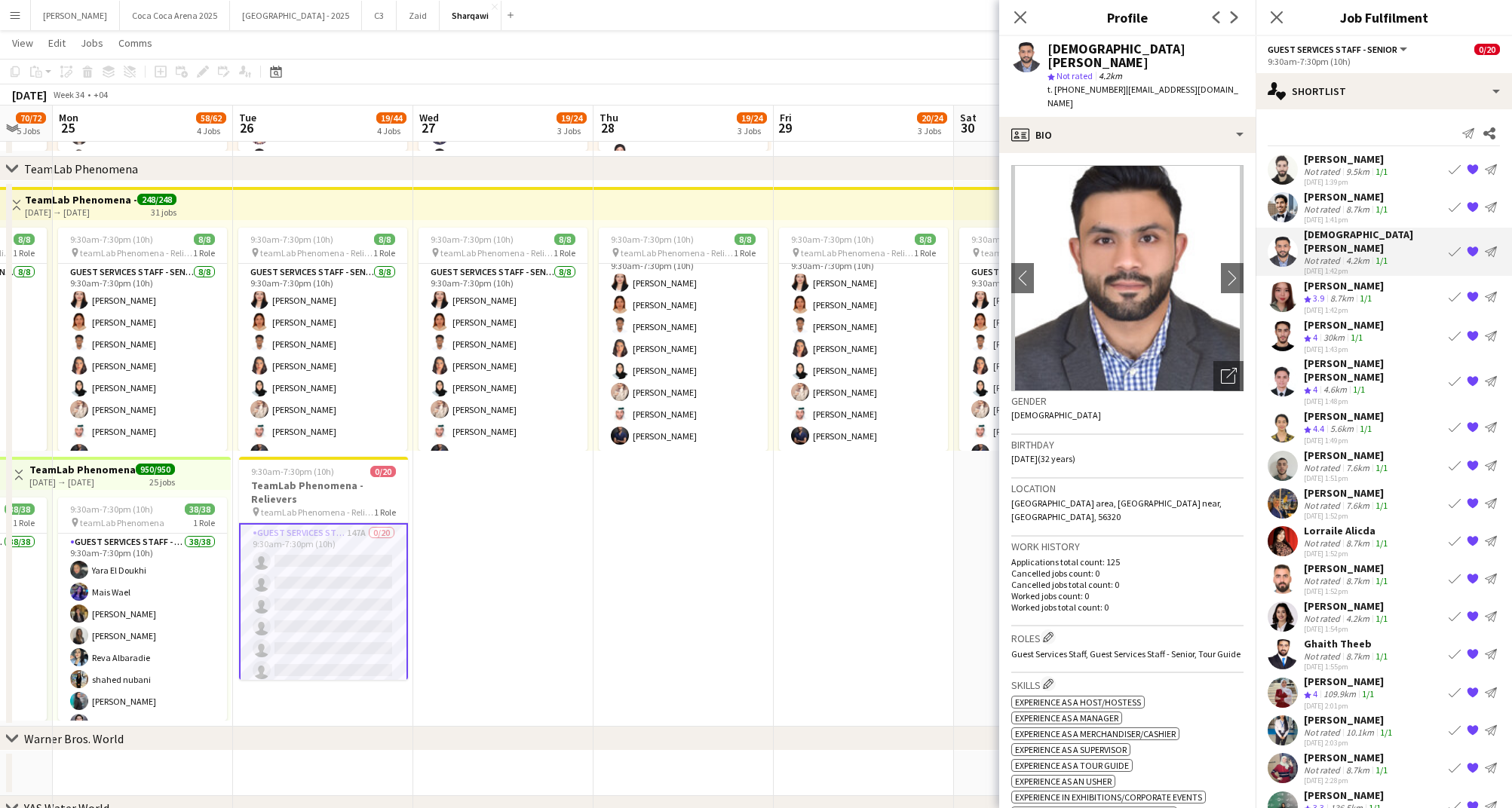
click at [1319, 191] on div "Abdulrahman Ibrahim" at bounding box center [1346, 196] width 87 height 13
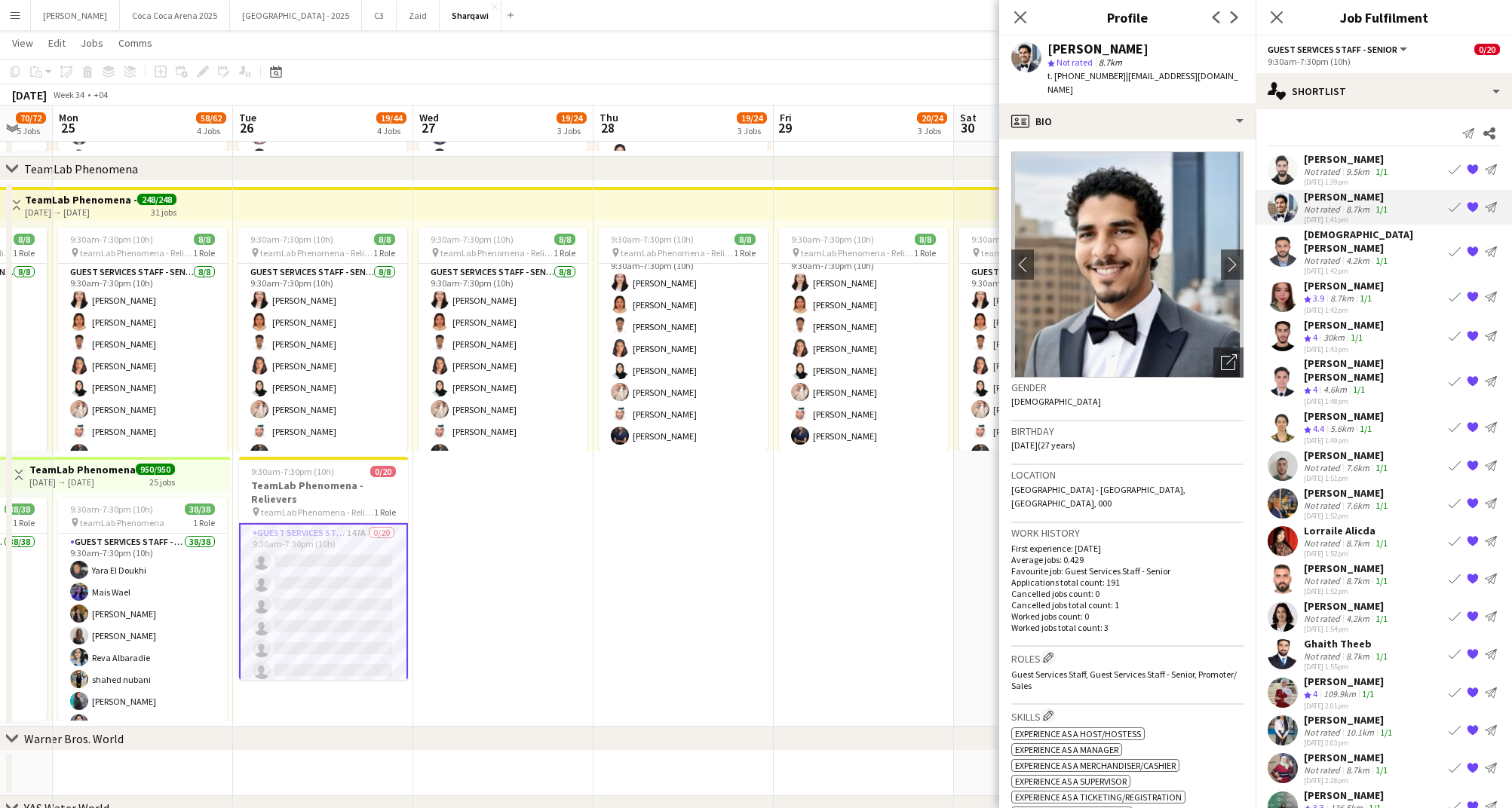
click at [1319, 159] on div "Osaid Hadri" at bounding box center [1346, 159] width 87 height 13
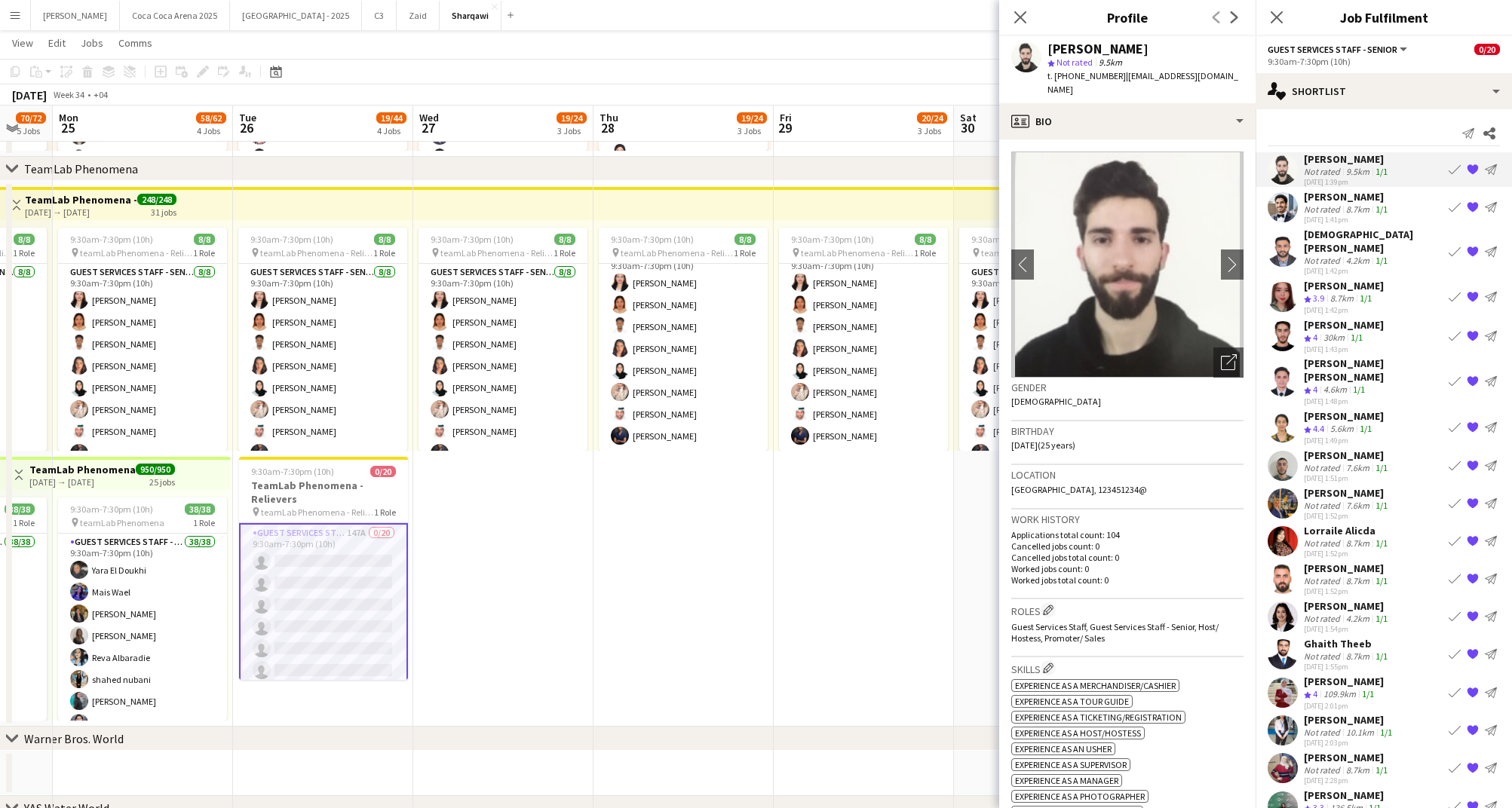
click at [1319, 166] on div "Not rated" at bounding box center [1323, 171] width 39 height 12
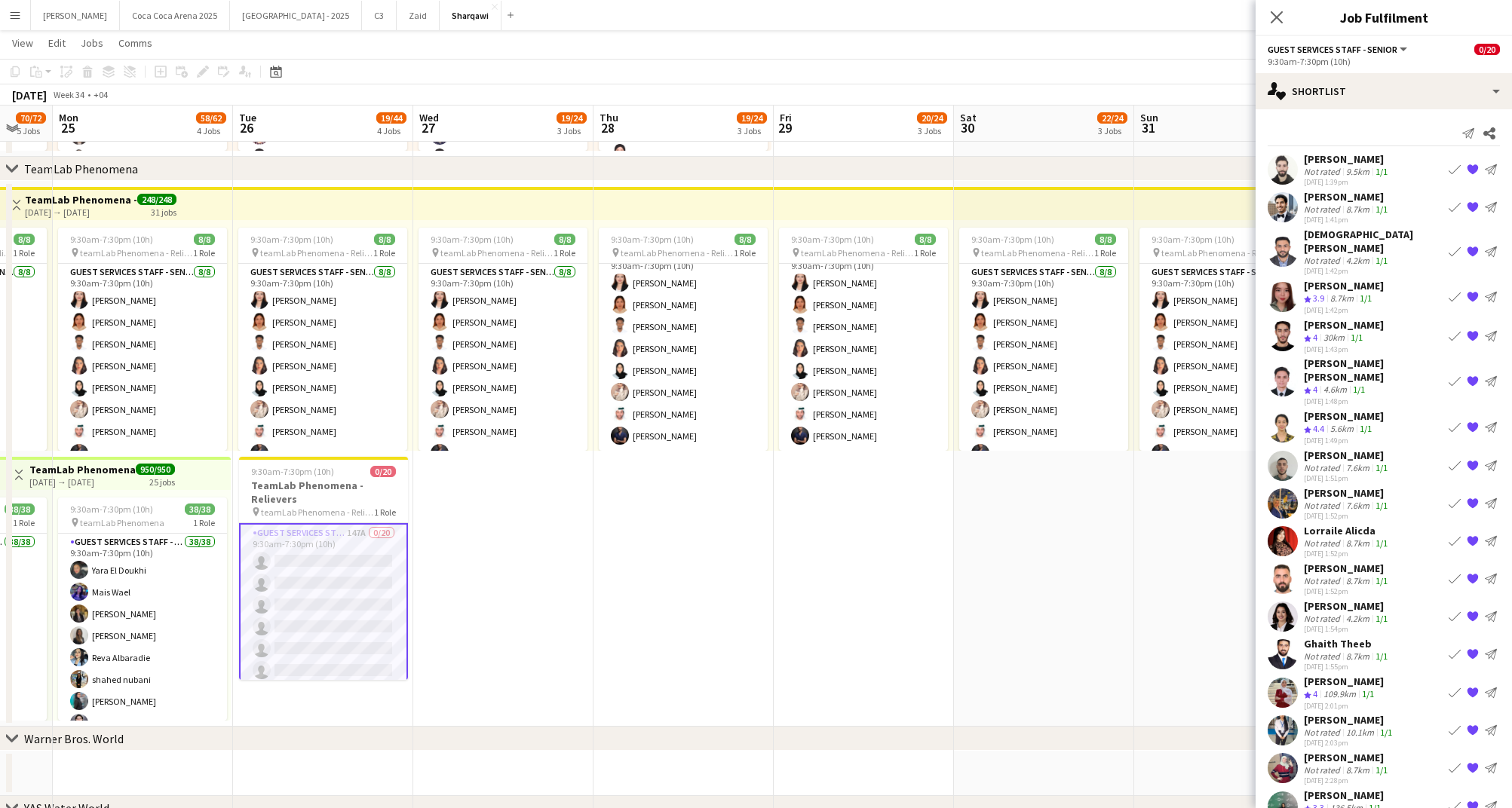
click at [1318, 166] on div "Not rated" at bounding box center [1323, 171] width 39 height 12
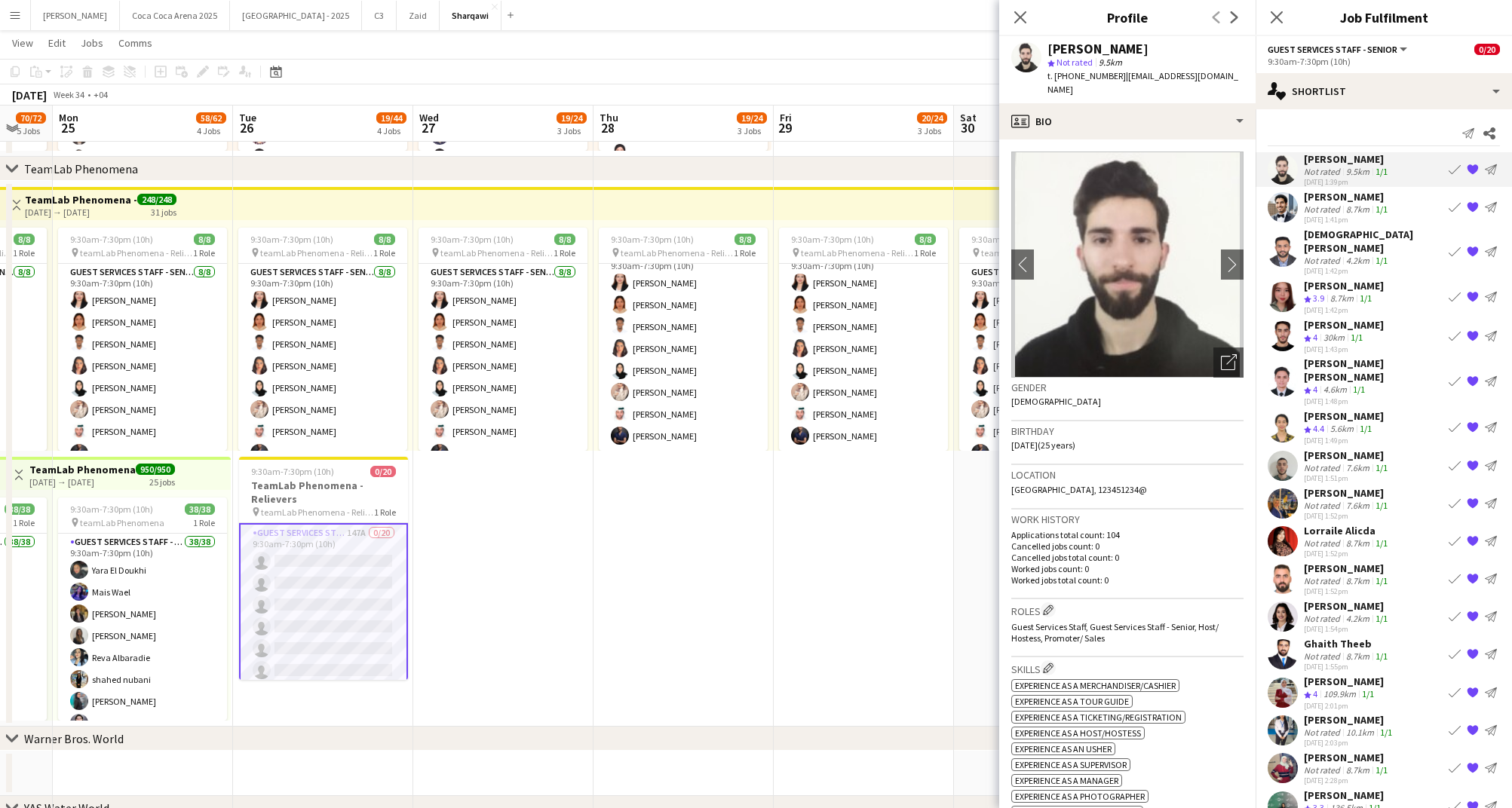
click at [1348, 357] on div "Abedel Rahman Alloush" at bounding box center [1372, 370] width 139 height 27
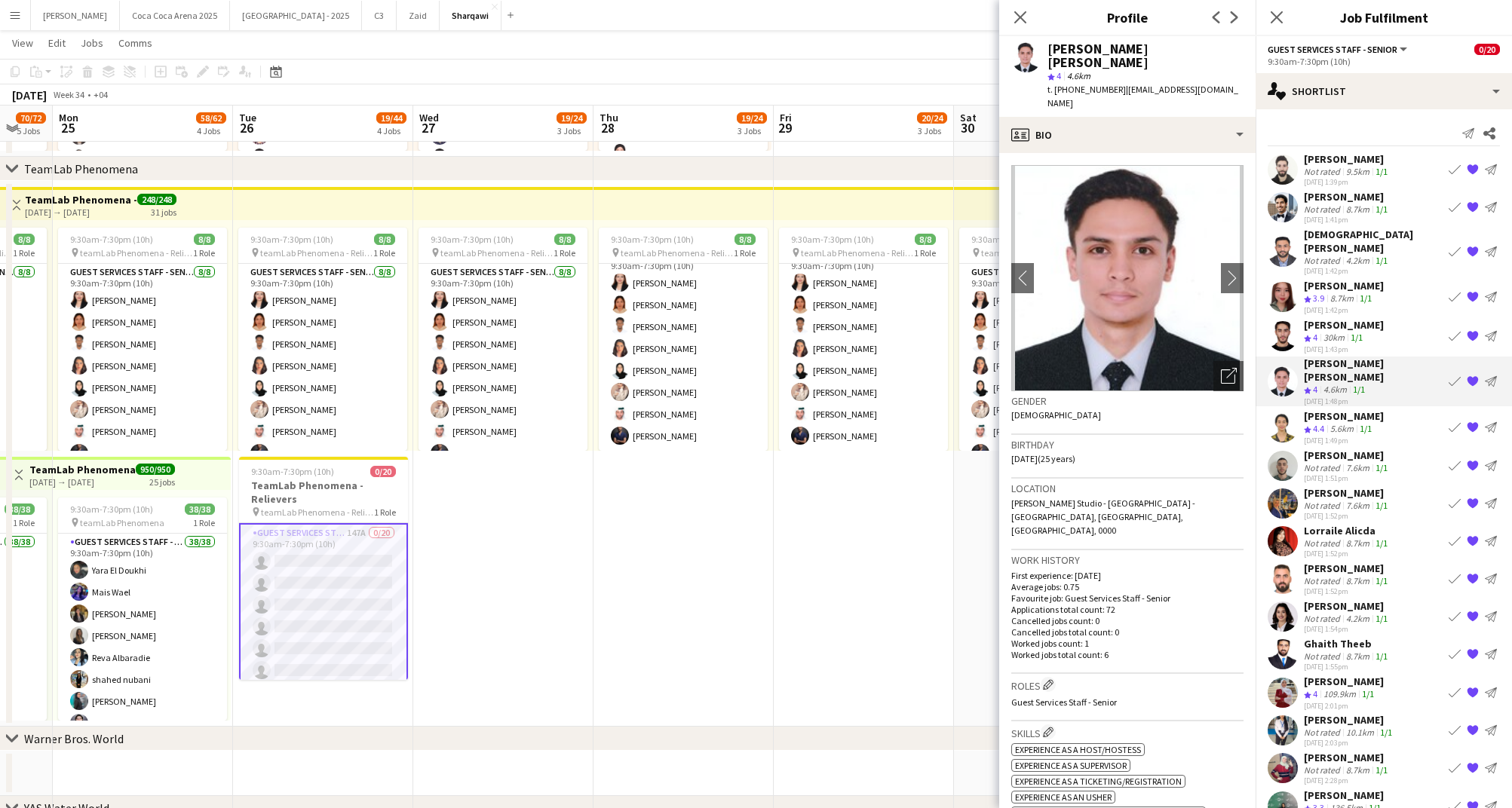
click at [1325, 161] on div "Osaid Hadri" at bounding box center [1346, 159] width 87 height 13
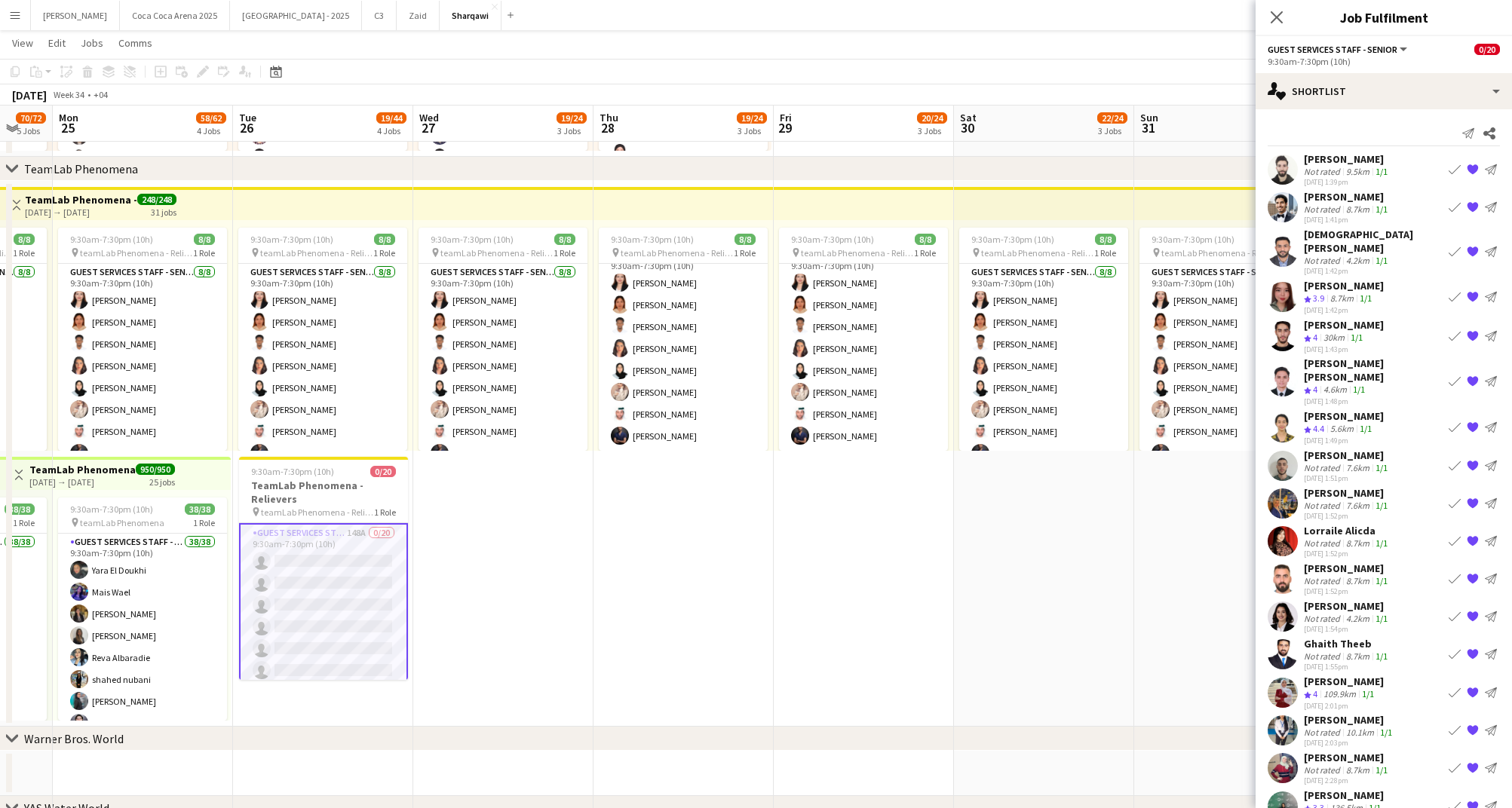
scroll to position [77, 0]
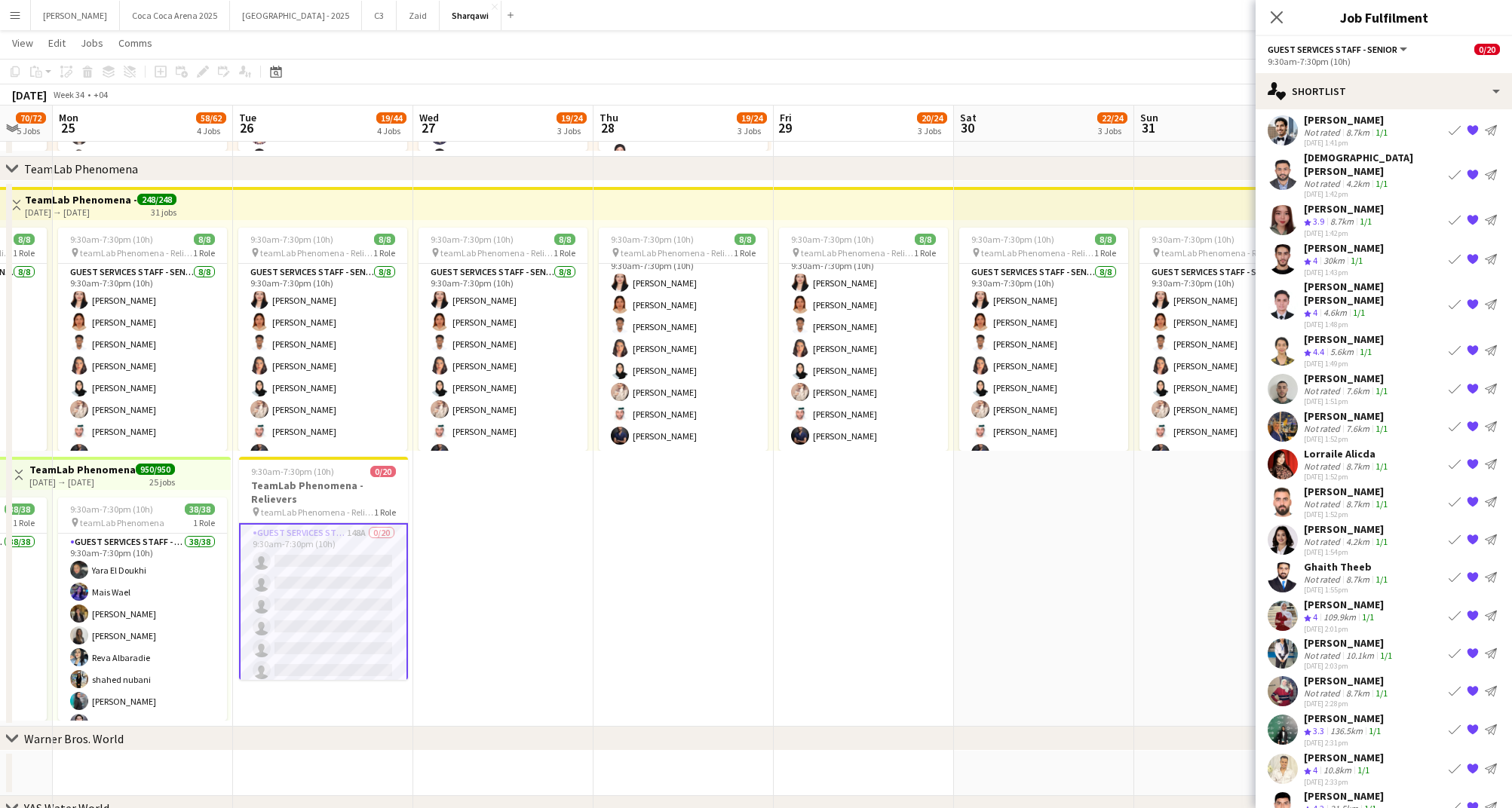
click at [1100, 625] on app-date-cell "9:30am-7:30pm (10h) 8/8 pin teamLab Phenomena - Relievers 1 Role Guest Services…" at bounding box center [1044, 453] width 180 height 546
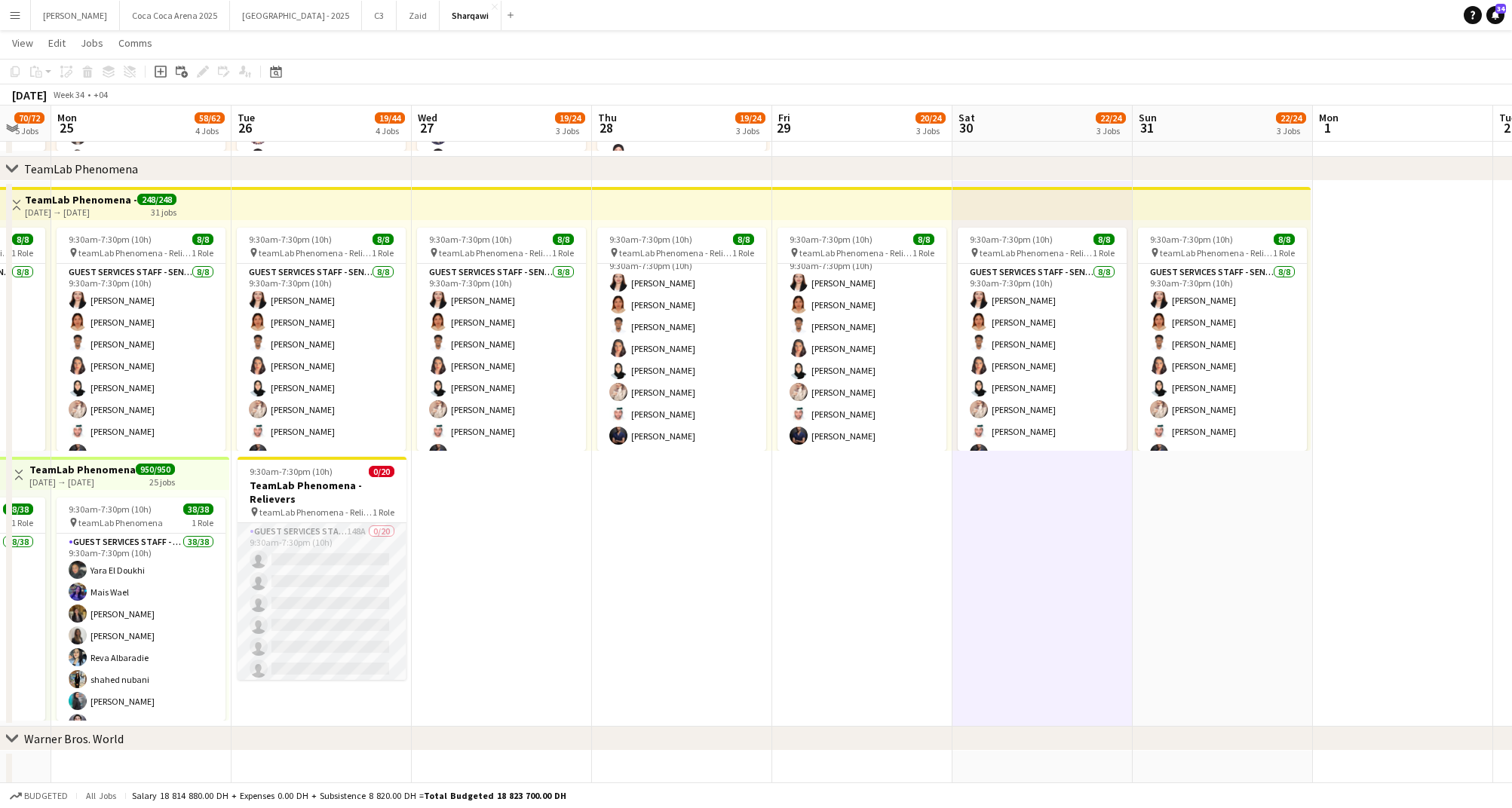
click at [296, 611] on app-card-role "Guest Services Staff - Senior 148A 0/20 9:30am-7:30pm (10h) single-neutral-acti…" at bounding box center [322, 756] width 169 height 467
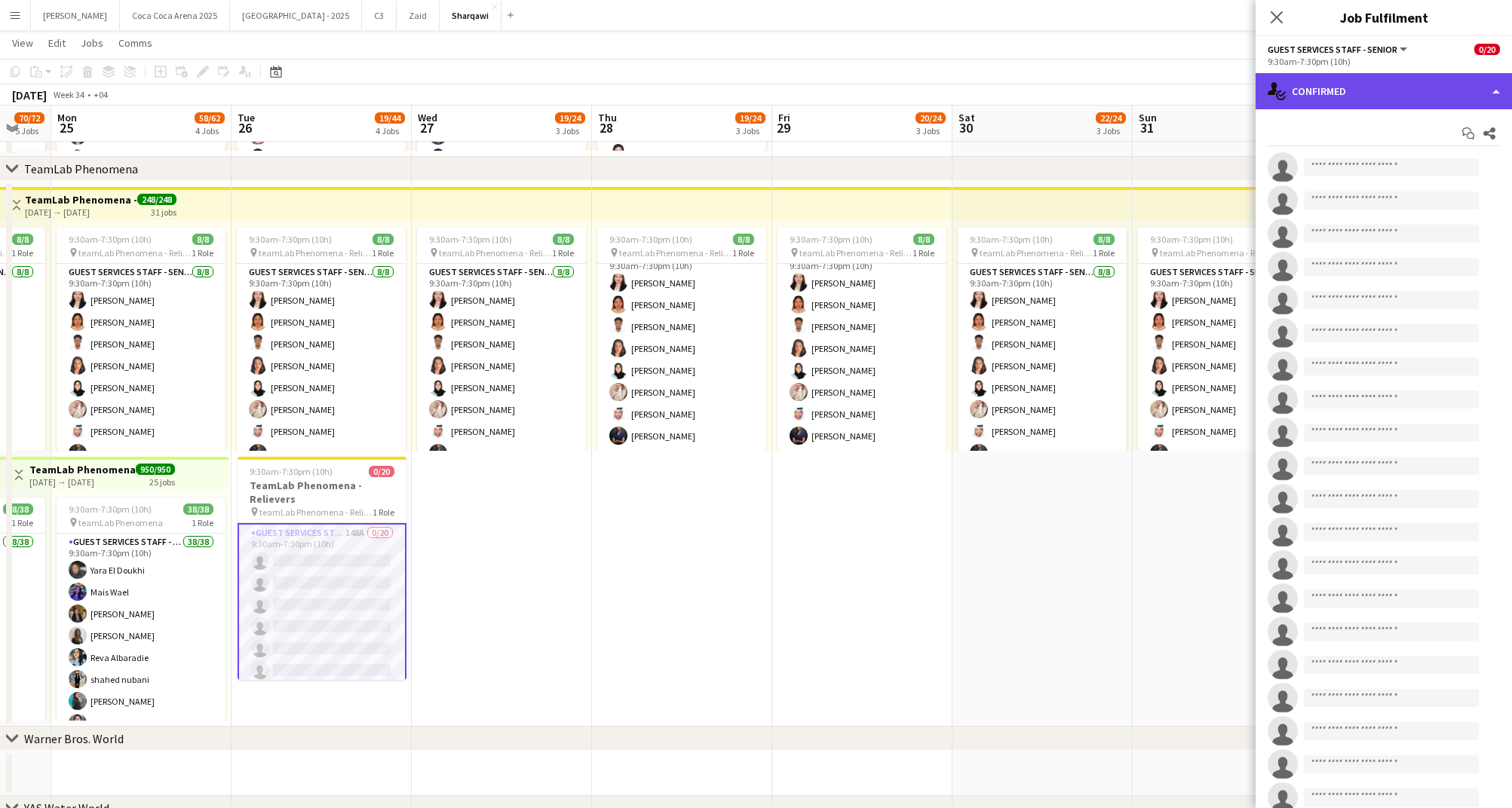
click at [1370, 100] on div "single-neutral-actions-check-2 Confirmed" at bounding box center [1383, 91] width 256 height 36
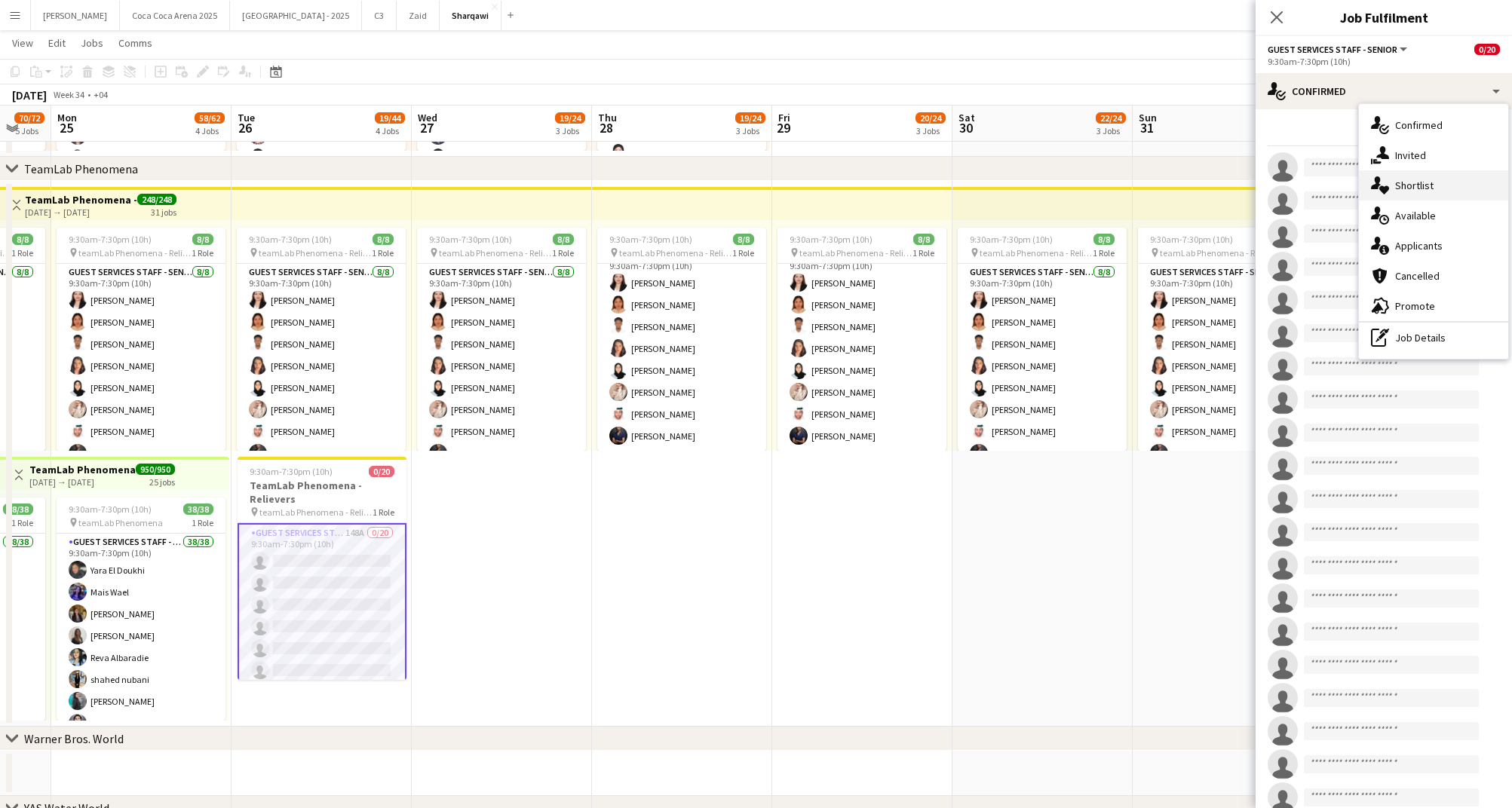
click at [1403, 185] on div "single-neutral-actions-heart Shortlist" at bounding box center [1433, 185] width 150 height 30
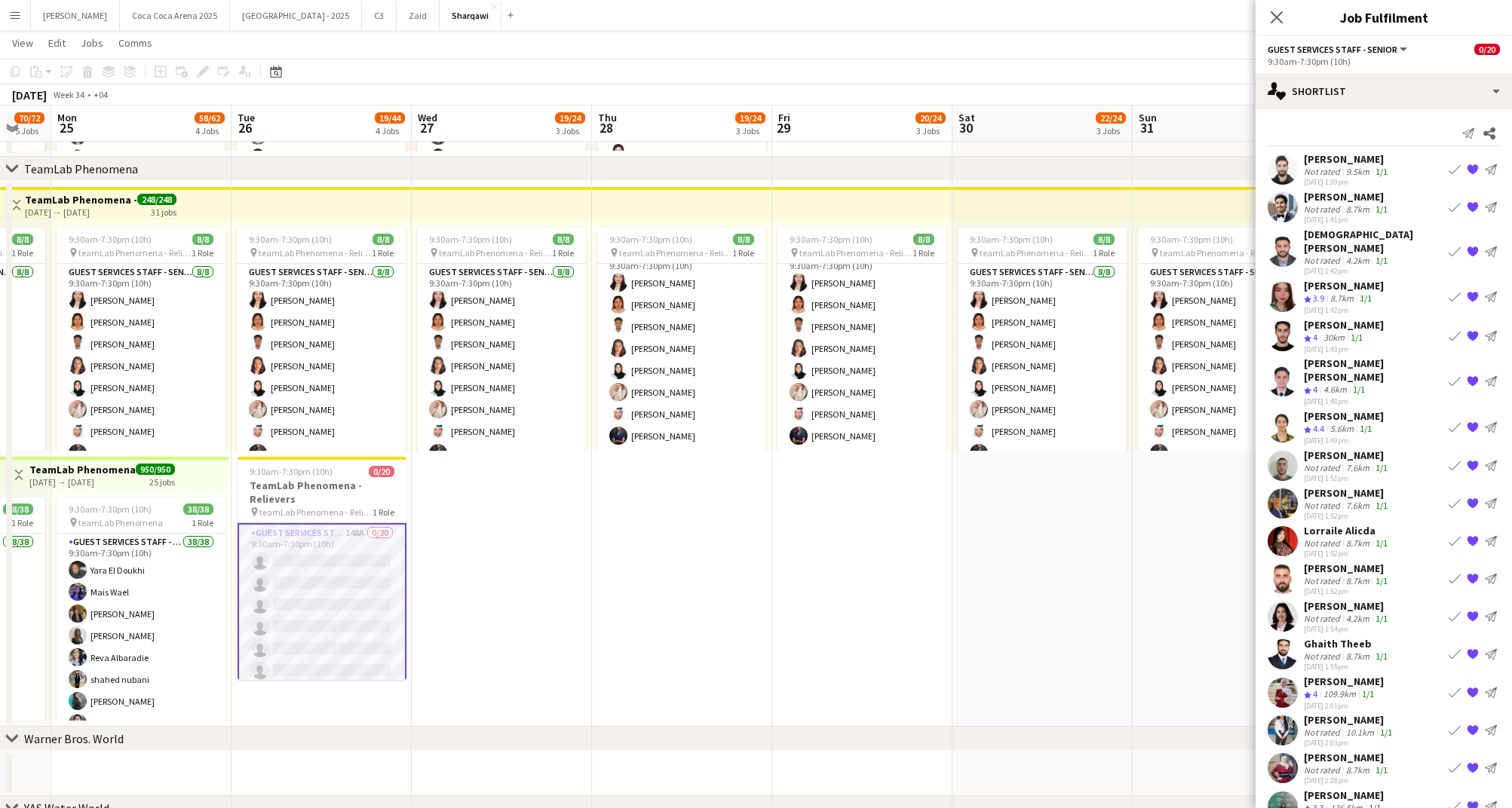
scroll to position [77, 0]
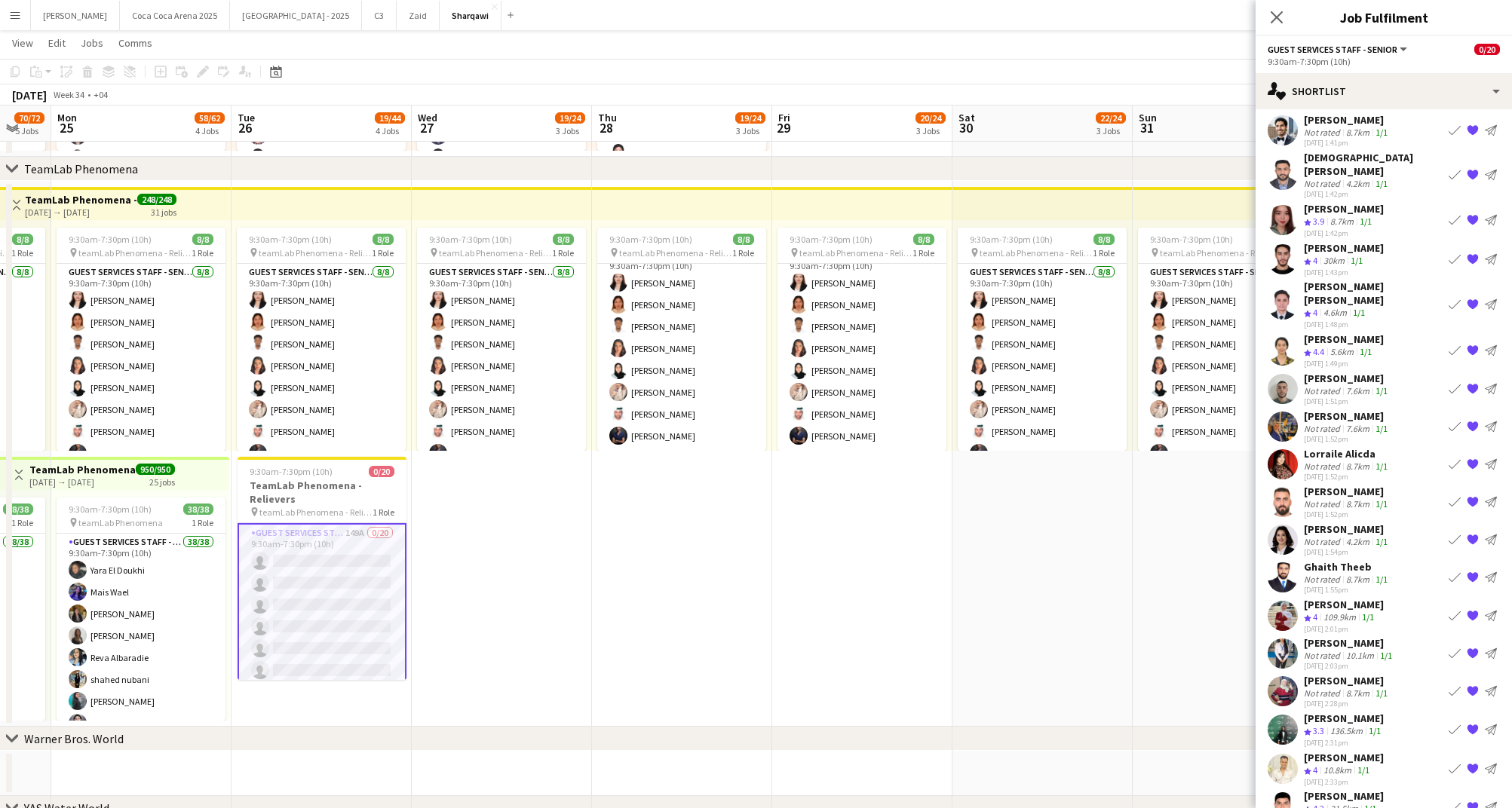
click at [1164, 648] on app-date-cell "9:30am-7:30pm (10h) 8/8 pin teamLab Phenomena - Relievers 1 Role Guest Services…" at bounding box center [1222, 453] width 180 height 546
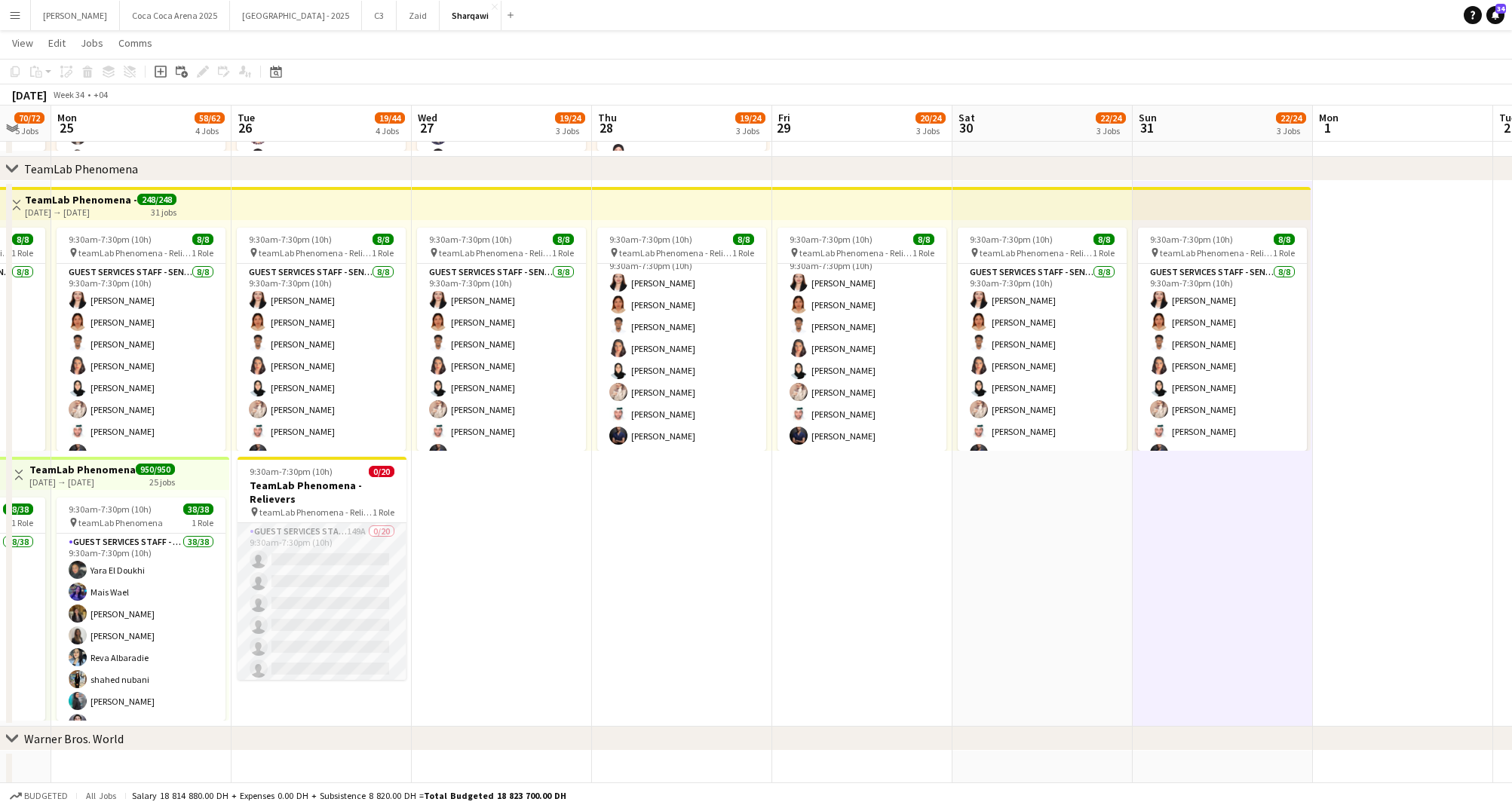
click at [314, 536] on app-card-role "Guest Services Staff - Senior 149A 0/20 9:30am-7:30pm (10h) single-neutral-acti…" at bounding box center [322, 756] width 169 height 467
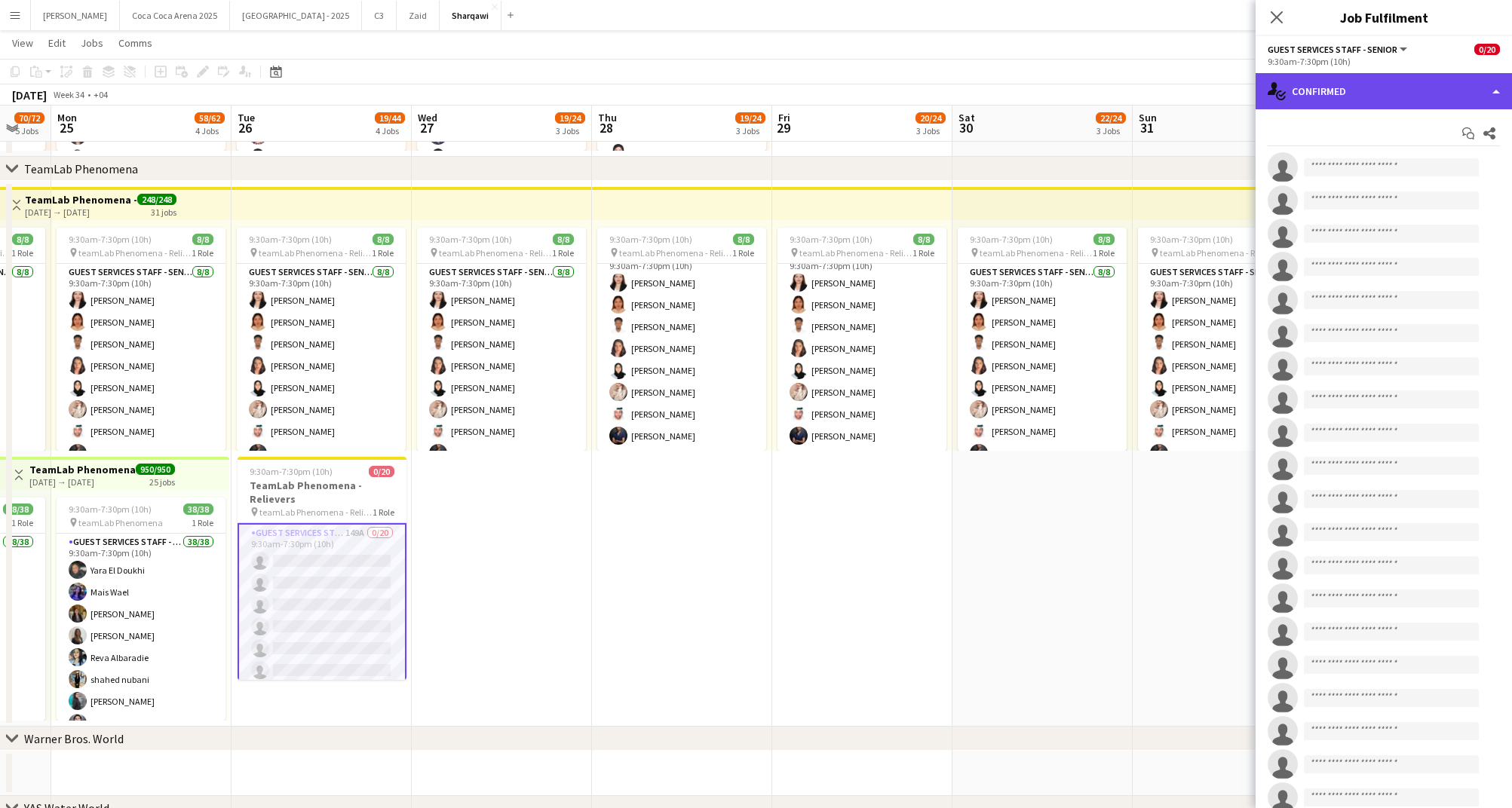
click at [1359, 79] on div "single-neutral-actions-check-2 Confirmed" at bounding box center [1383, 91] width 256 height 36
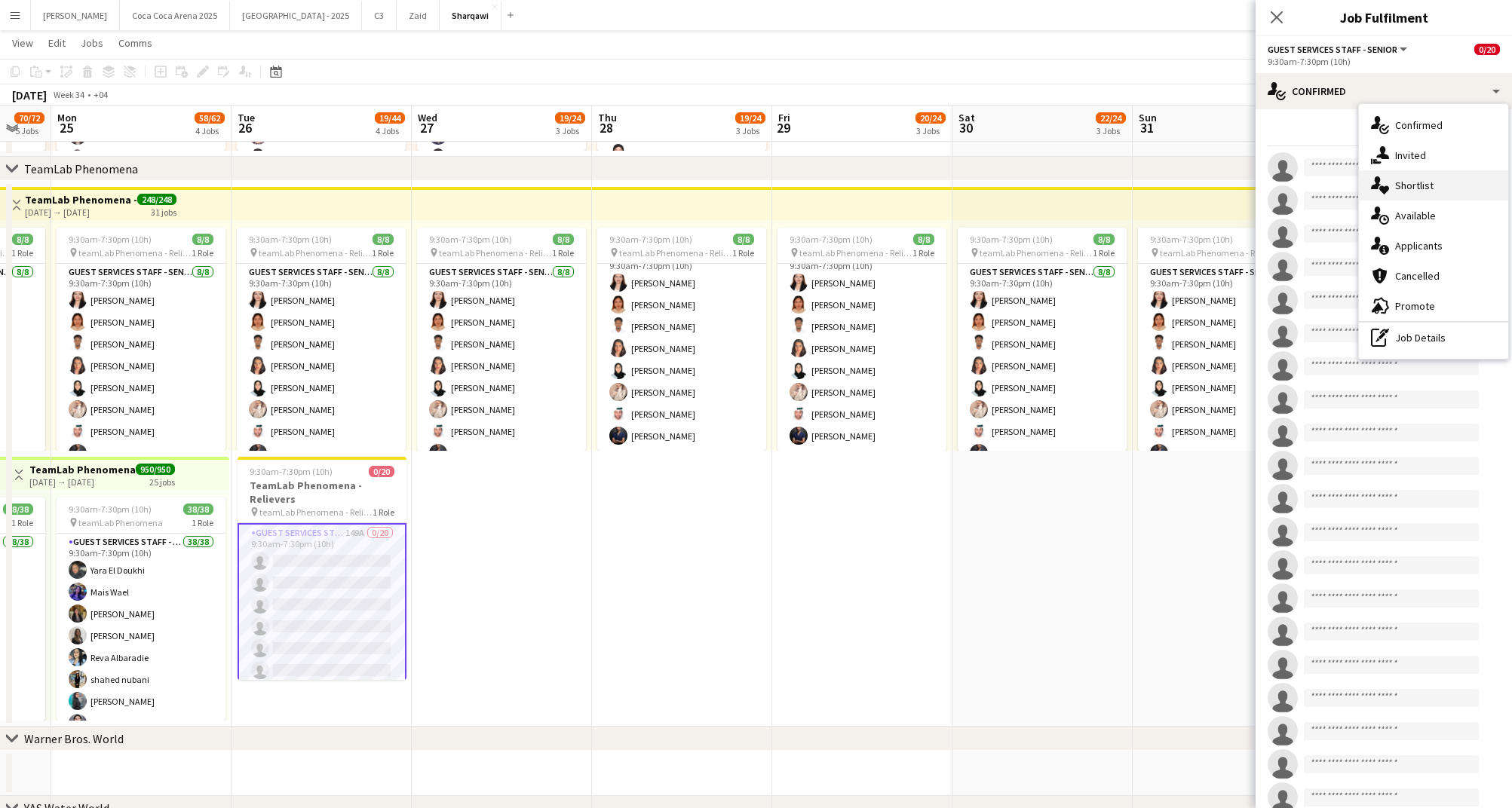
click at [1404, 181] on div "single-neutral-actions-heart Shortlist" at bounding box center [1433, 185] width 150 height 30
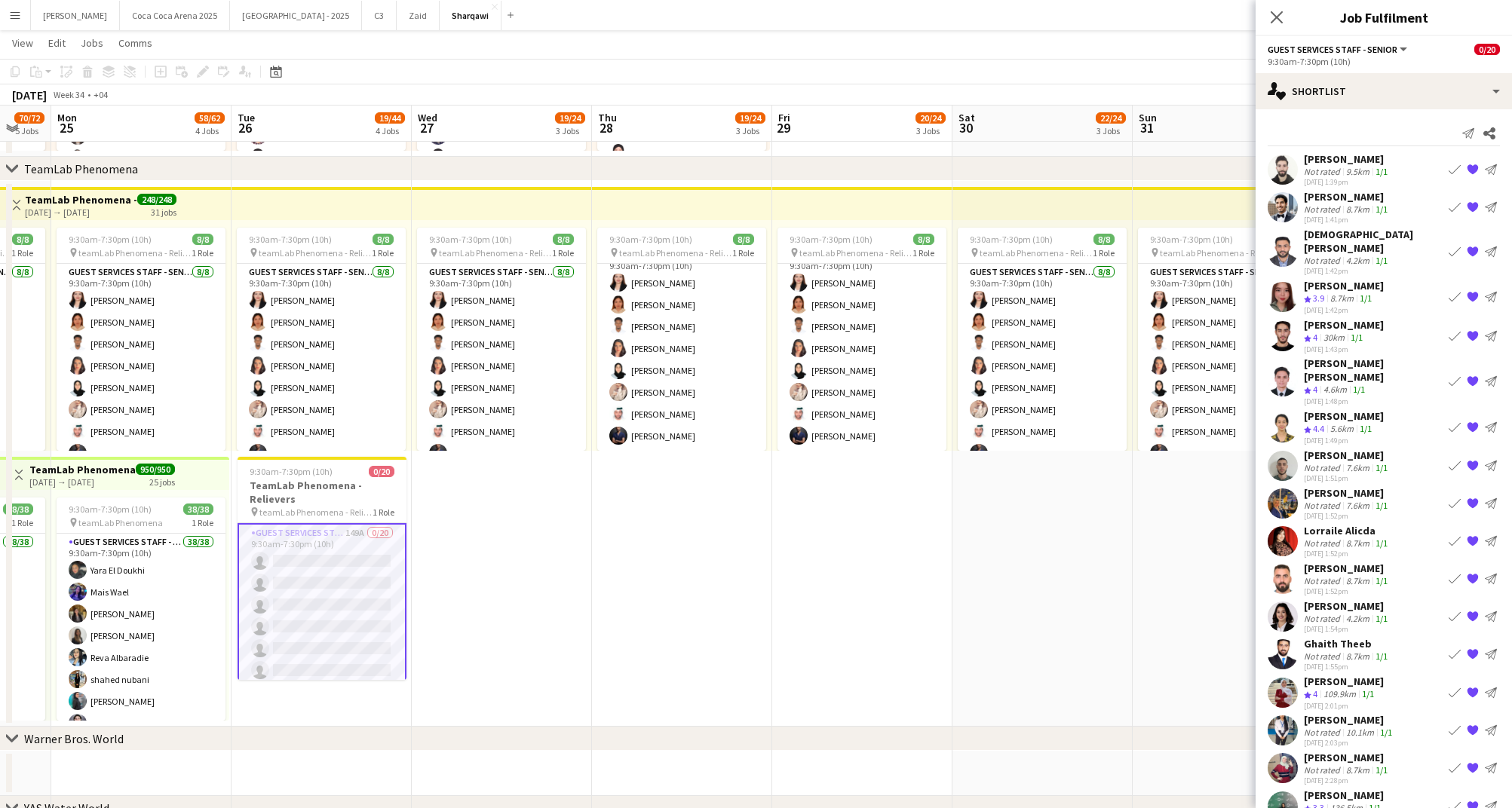
click at [1340, 174] on div "Not rated" at bounding box center [1323, 171] width 39 height 12
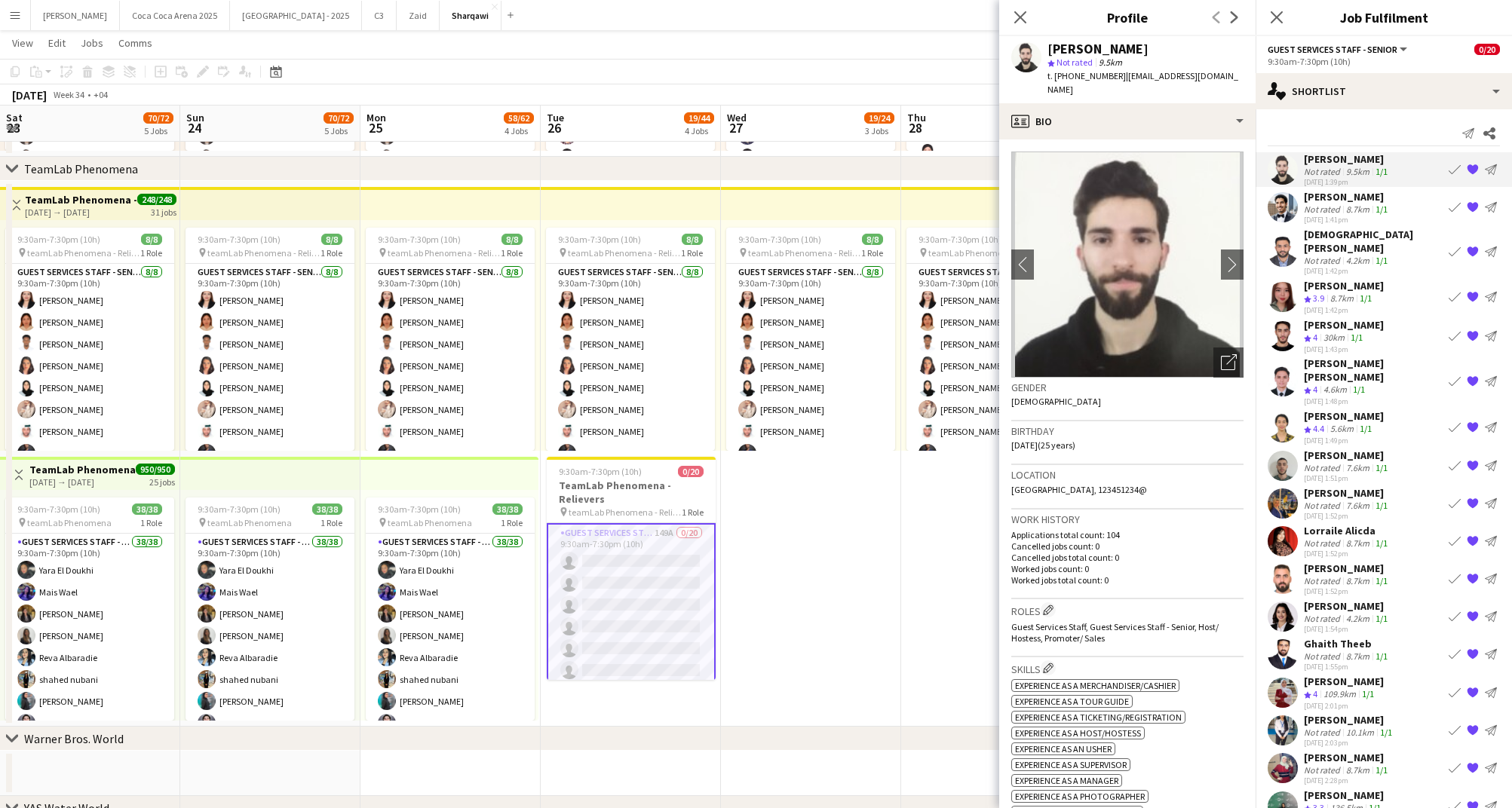
scroll to position [17, 0]
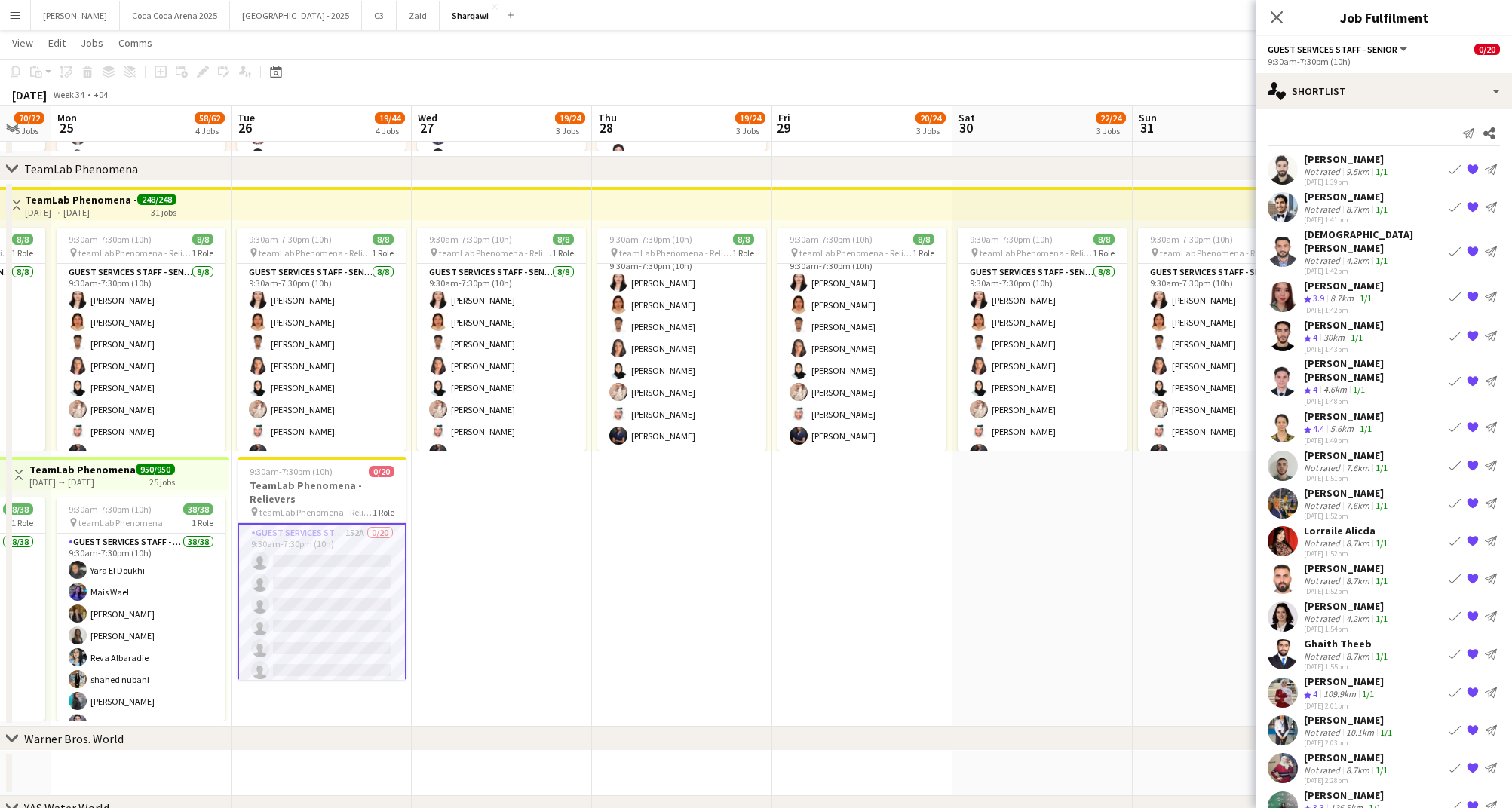
click at [1332, 166] on div "Not rated" at bounding box center [1323, 171] width 39 height 12
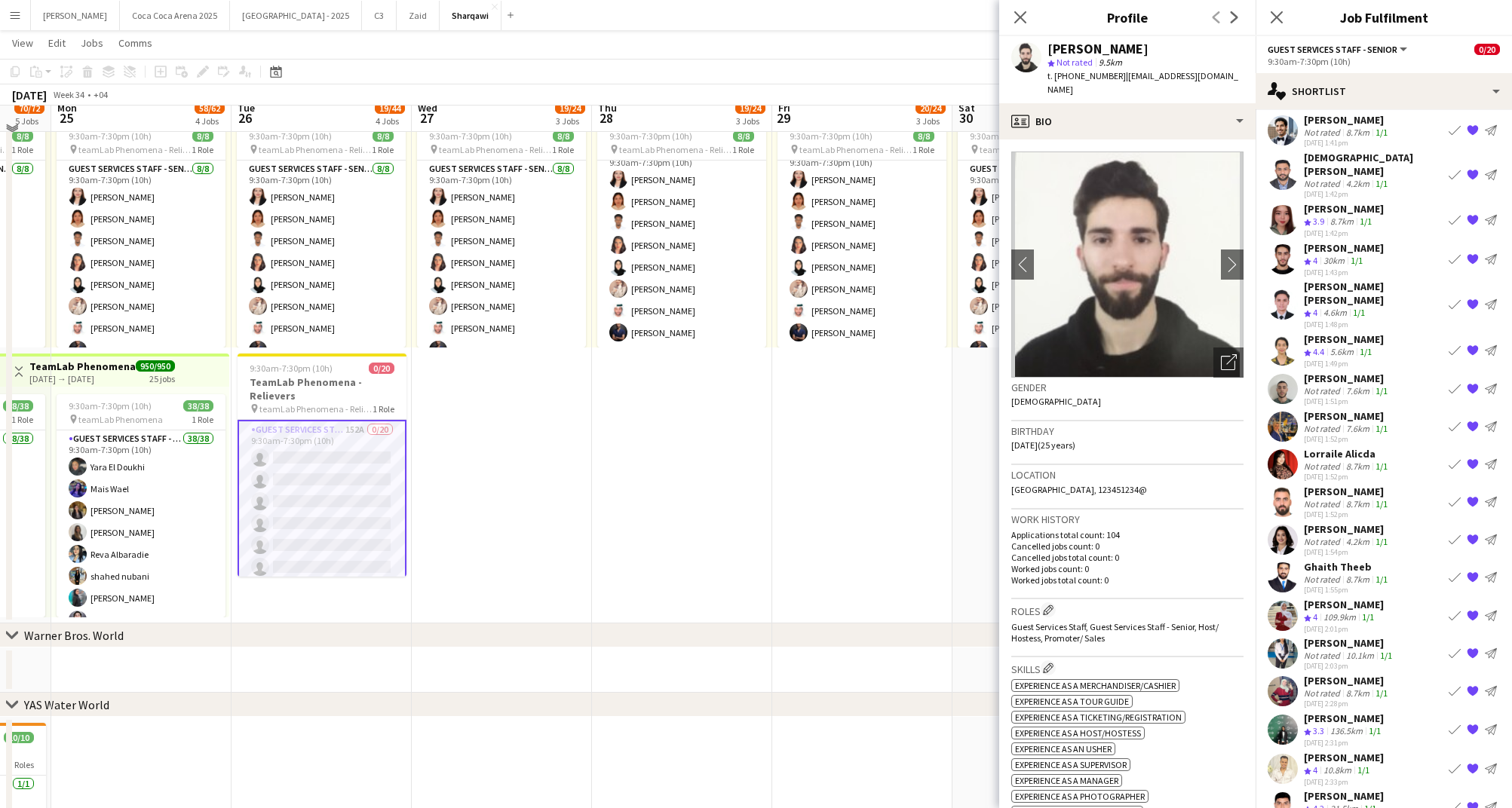
scroll to position [698, 0]
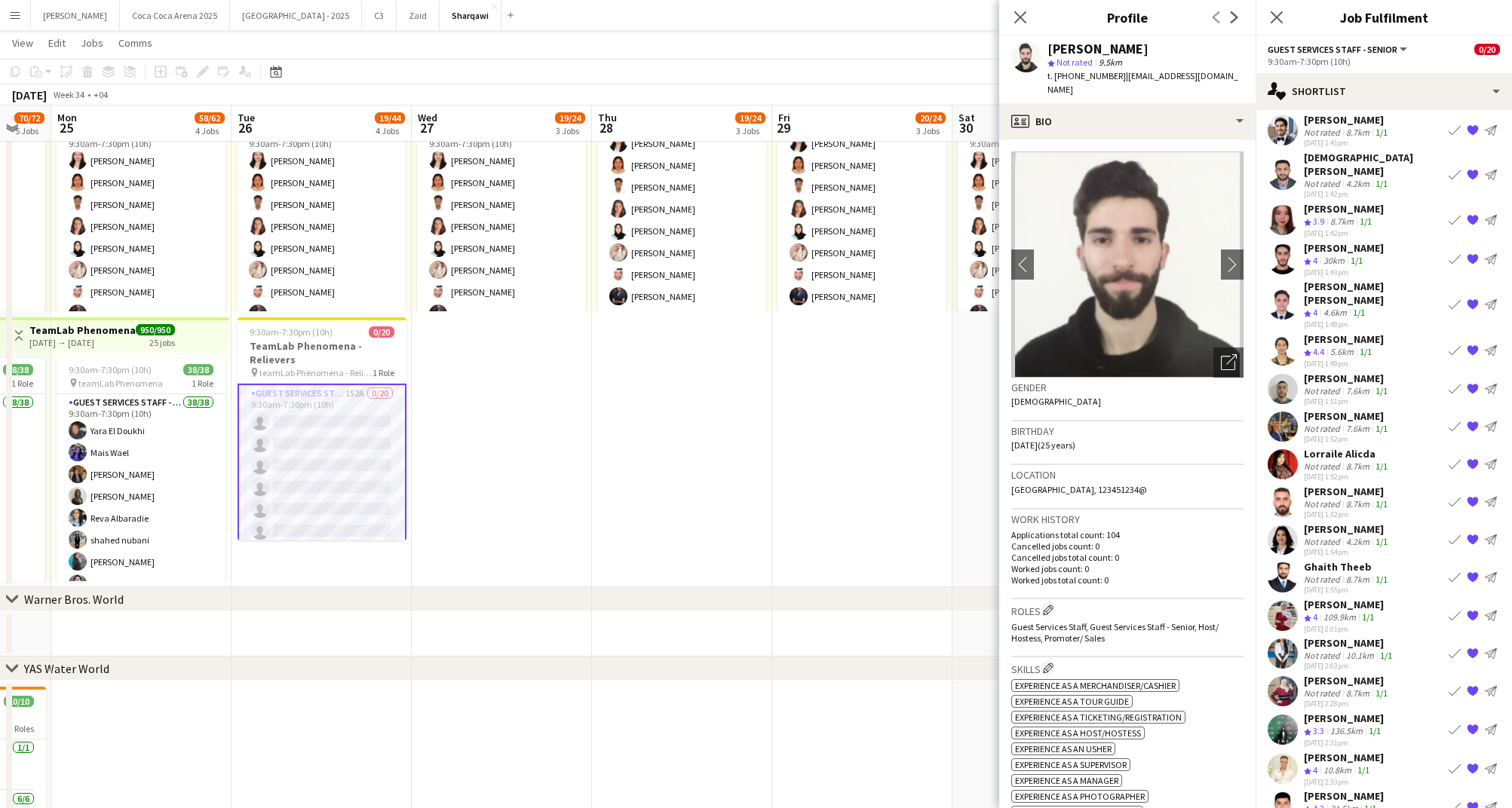
click at [1334, 789] on div "Mostafa Haider" at bounding box center [1343, 795] width 80 height 13
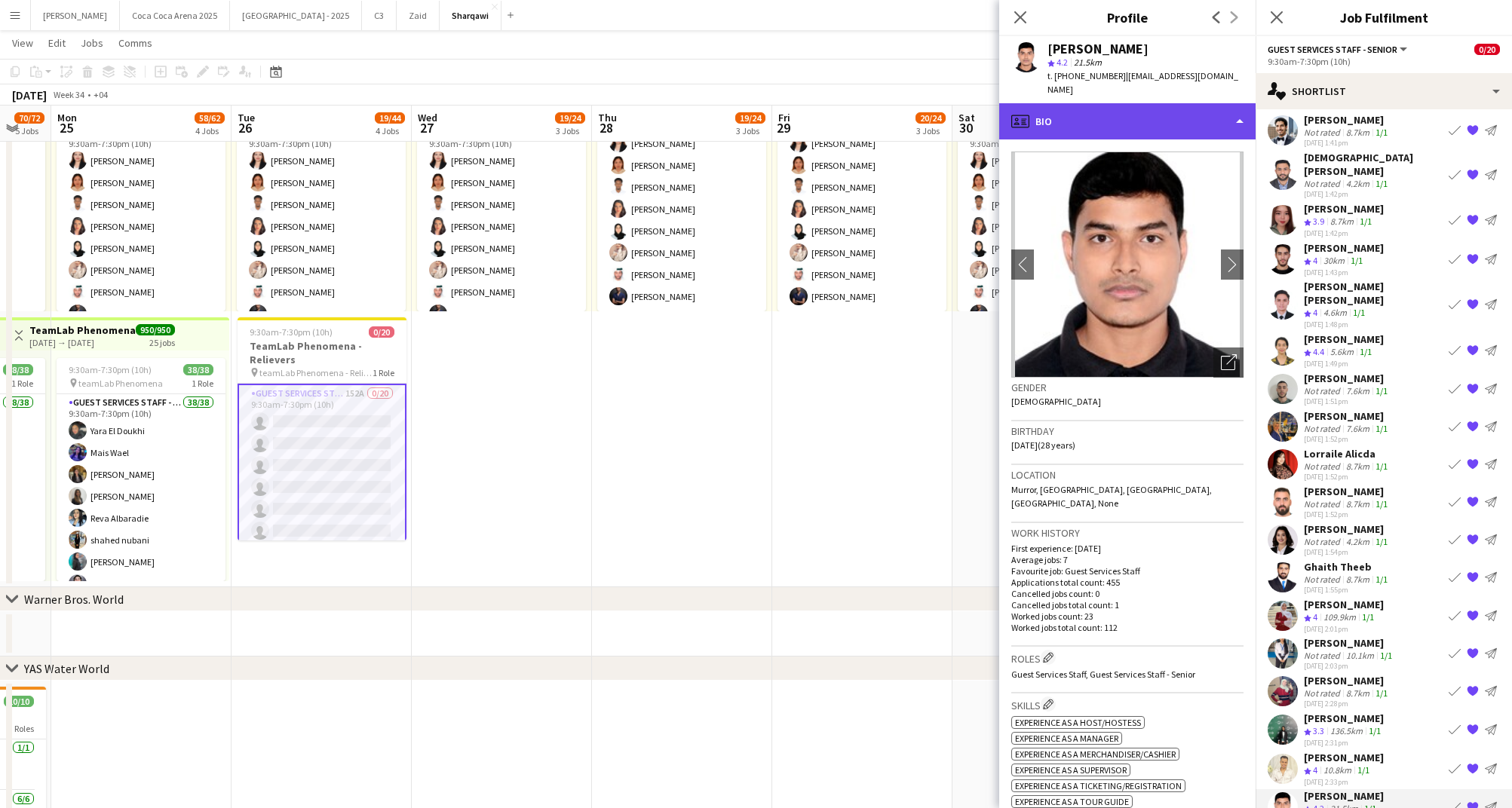
click at [1118, 103] on div "profile Bio" at bounding box center [1127, 121] width 256 height 36
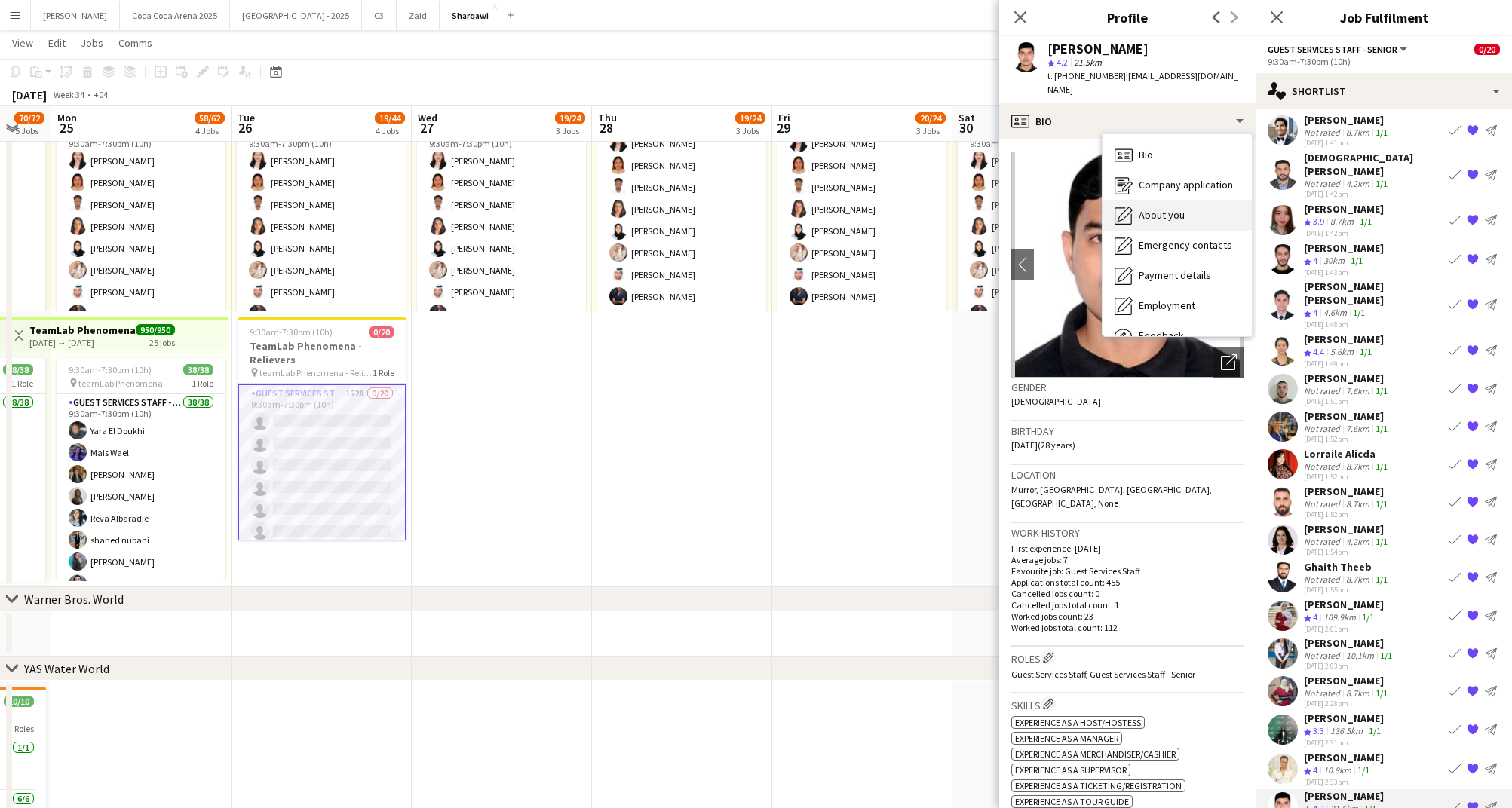
click at [1150, 208] on span "About you" at bounding box center [1161, 214] width 46 height 13
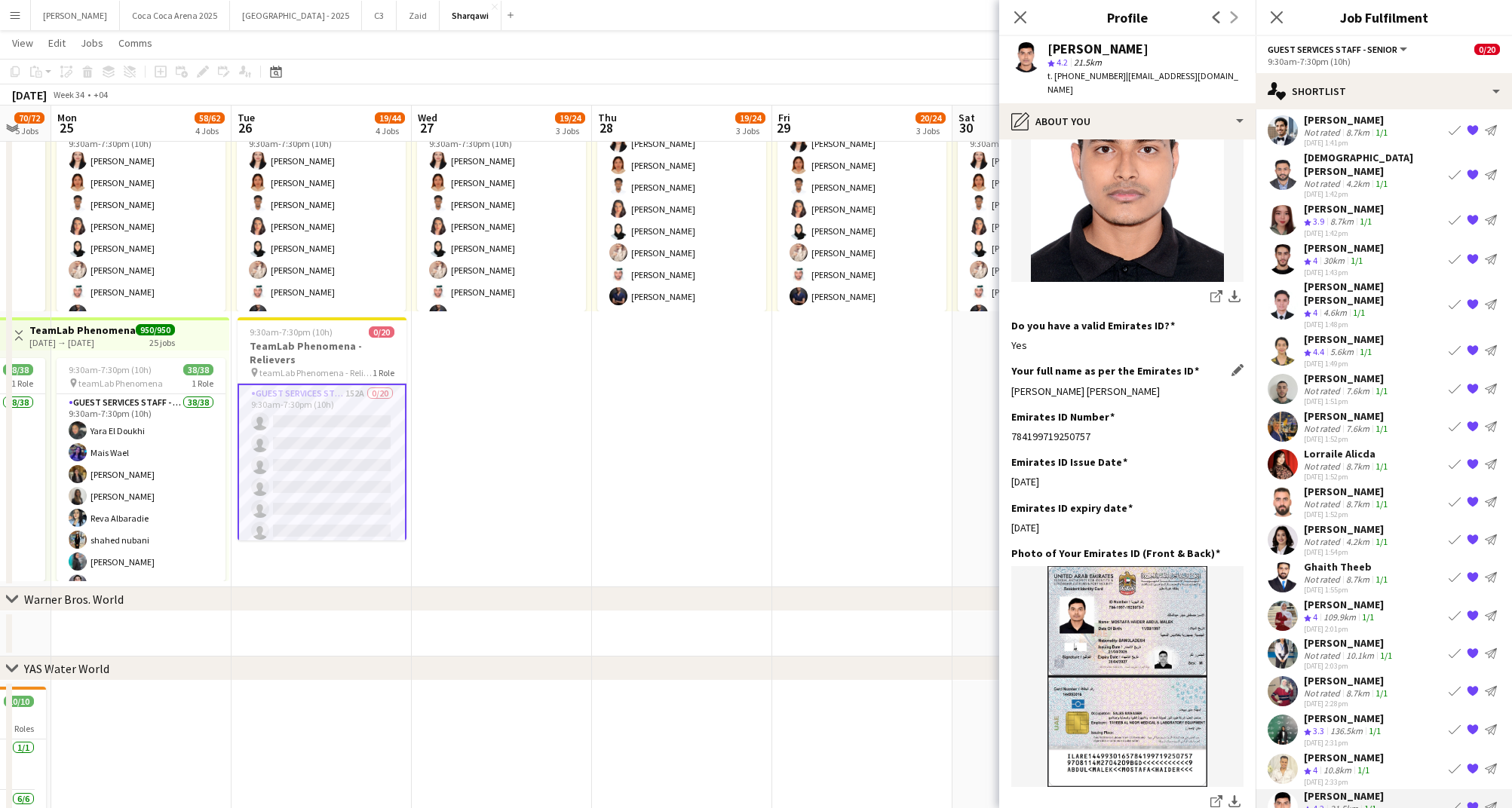
scroll to position [390, 0]
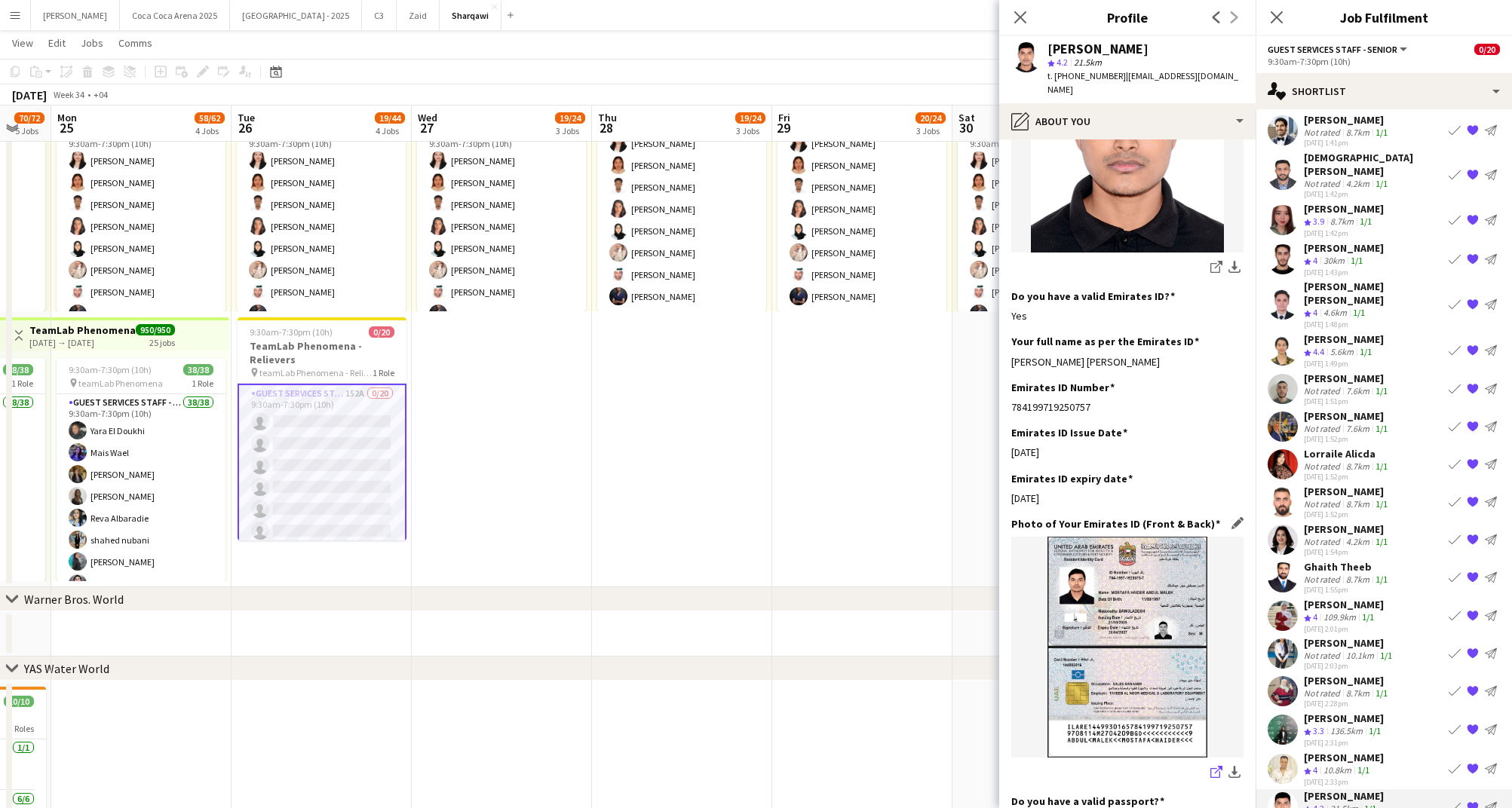
click at [1216, 766] on icon "share-external-link-1" at bounding box center [1216, 771] width 12 height 12
click at [1316, 751] on div "Sakib Sayed" at bounding box center [1343, 757] width 80 height 13
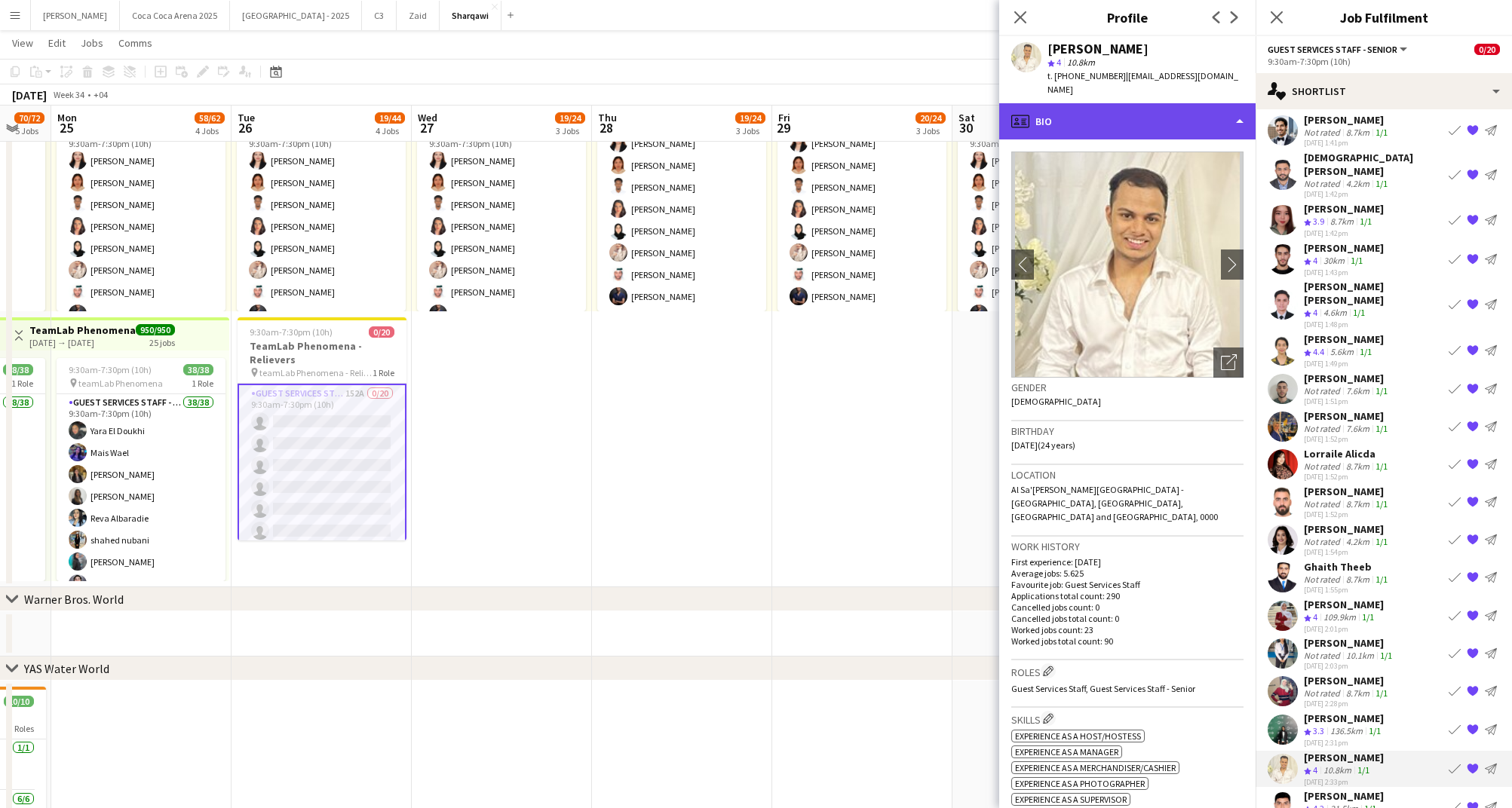
click at [1158, 112] on div "profile Bio" at bounding box center [1127, 121] width 256 height 36
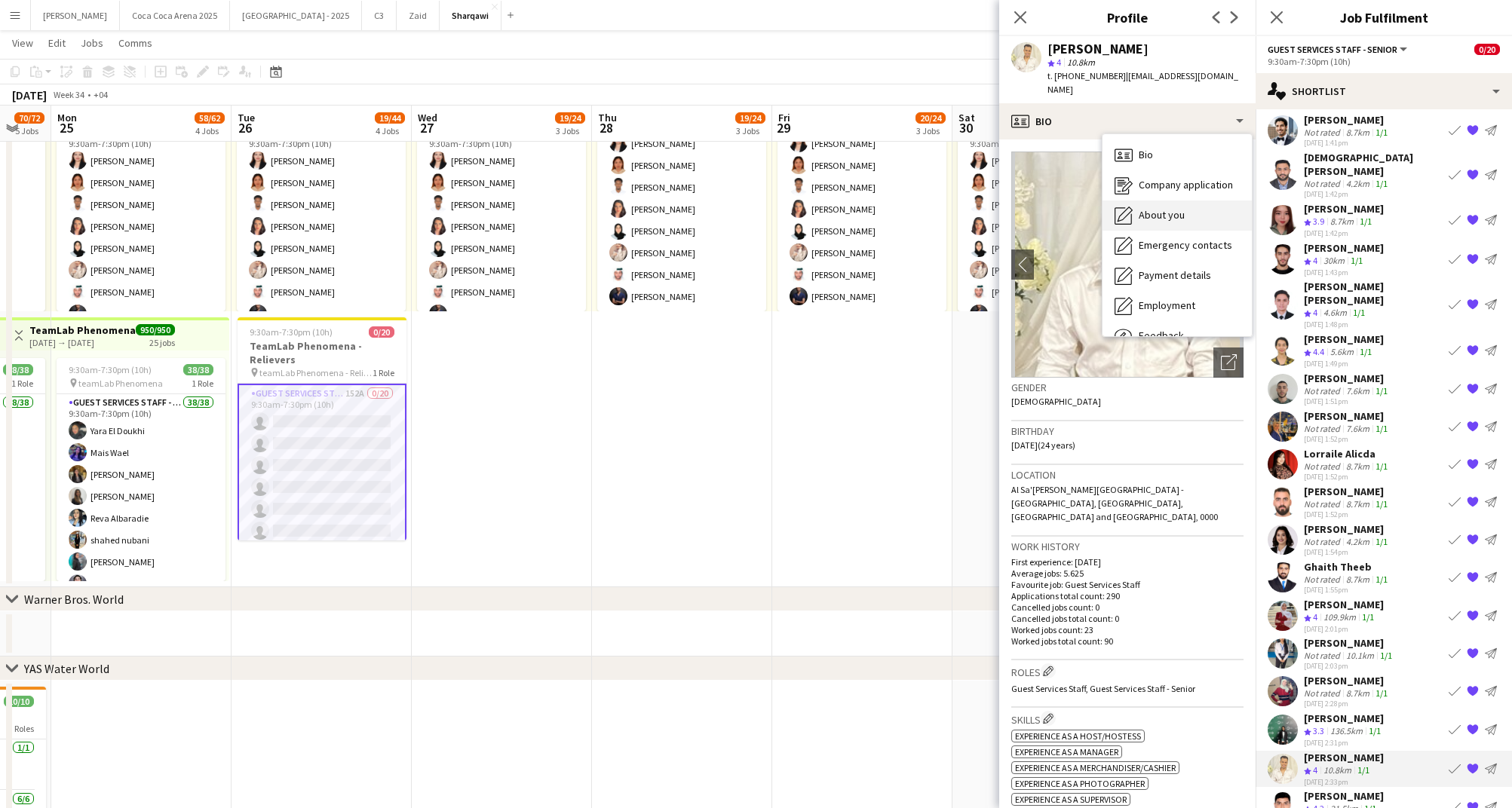
click at [1171, 208] on span "About you" at bounding box center [1161, 214] width 46 height 13
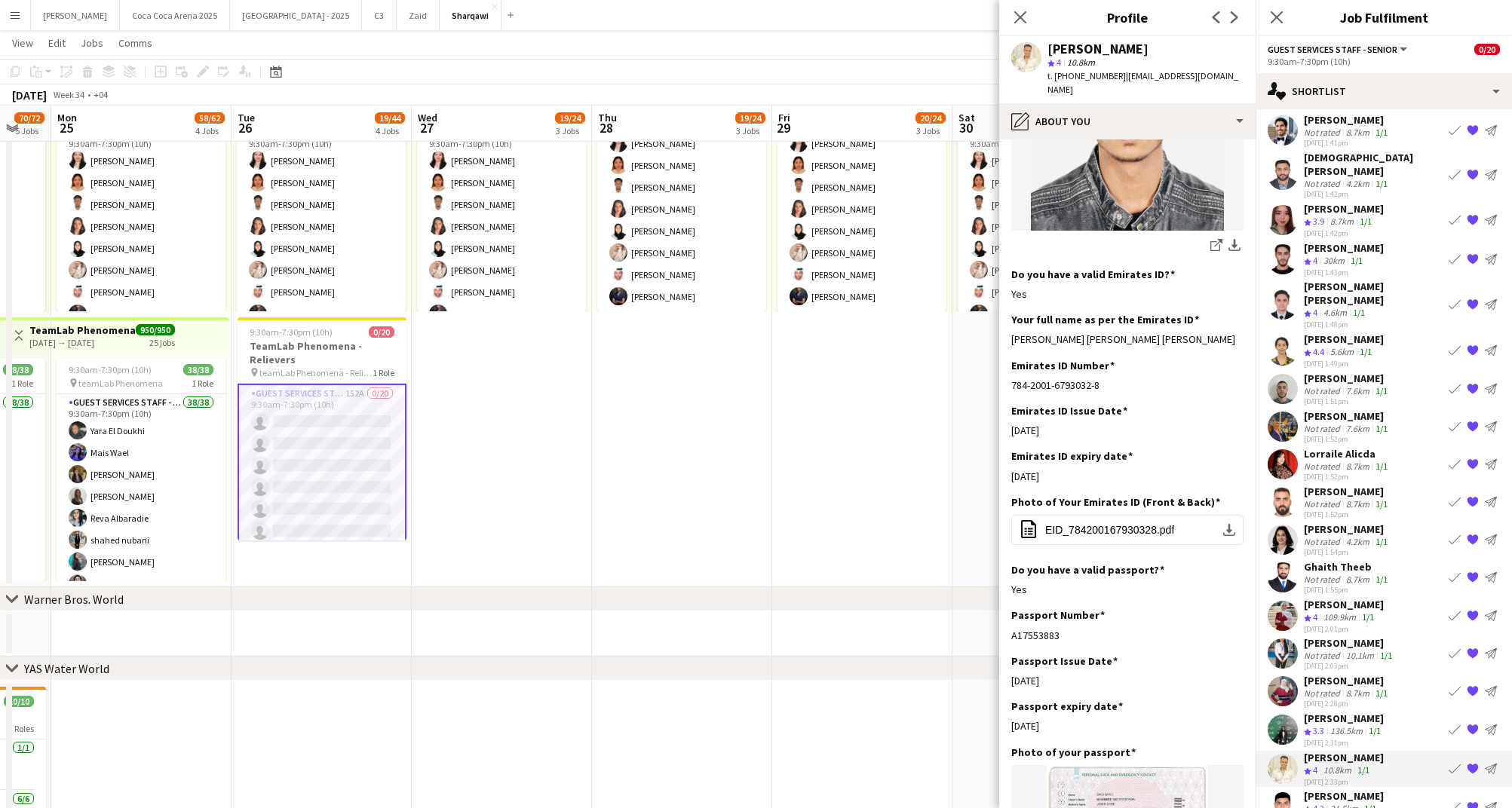
scroll to position [401, 0]
click at [1130, 521] on span "EID_784200167930328.pdf" at bounding box center [1110, 527] width 129 height 12
click at [1473, 762] on app-icon "{{ spriteTitle }}" at bounding box center [1472, 768] width 12 height 12
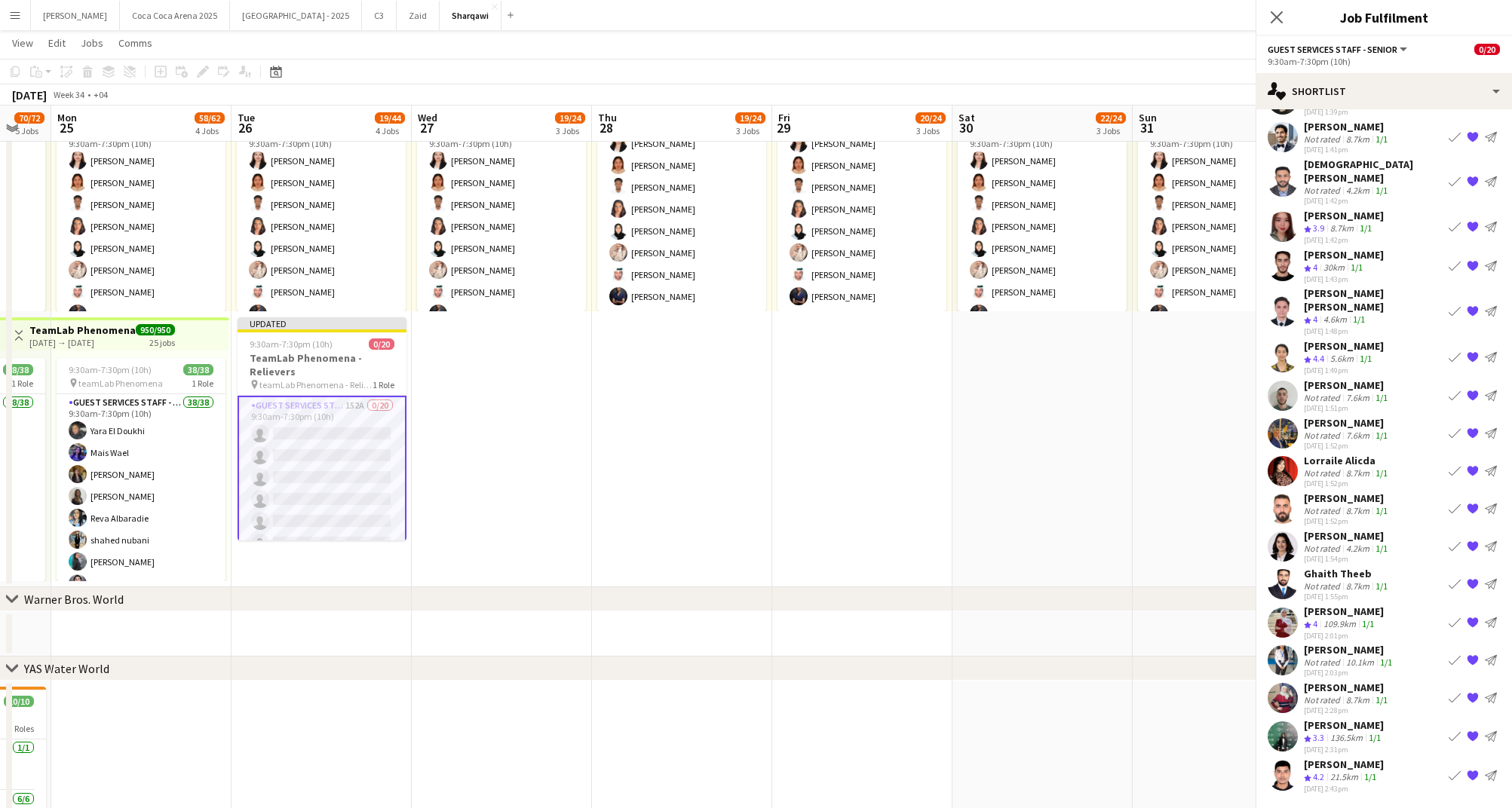
scroll to position [39, 0]
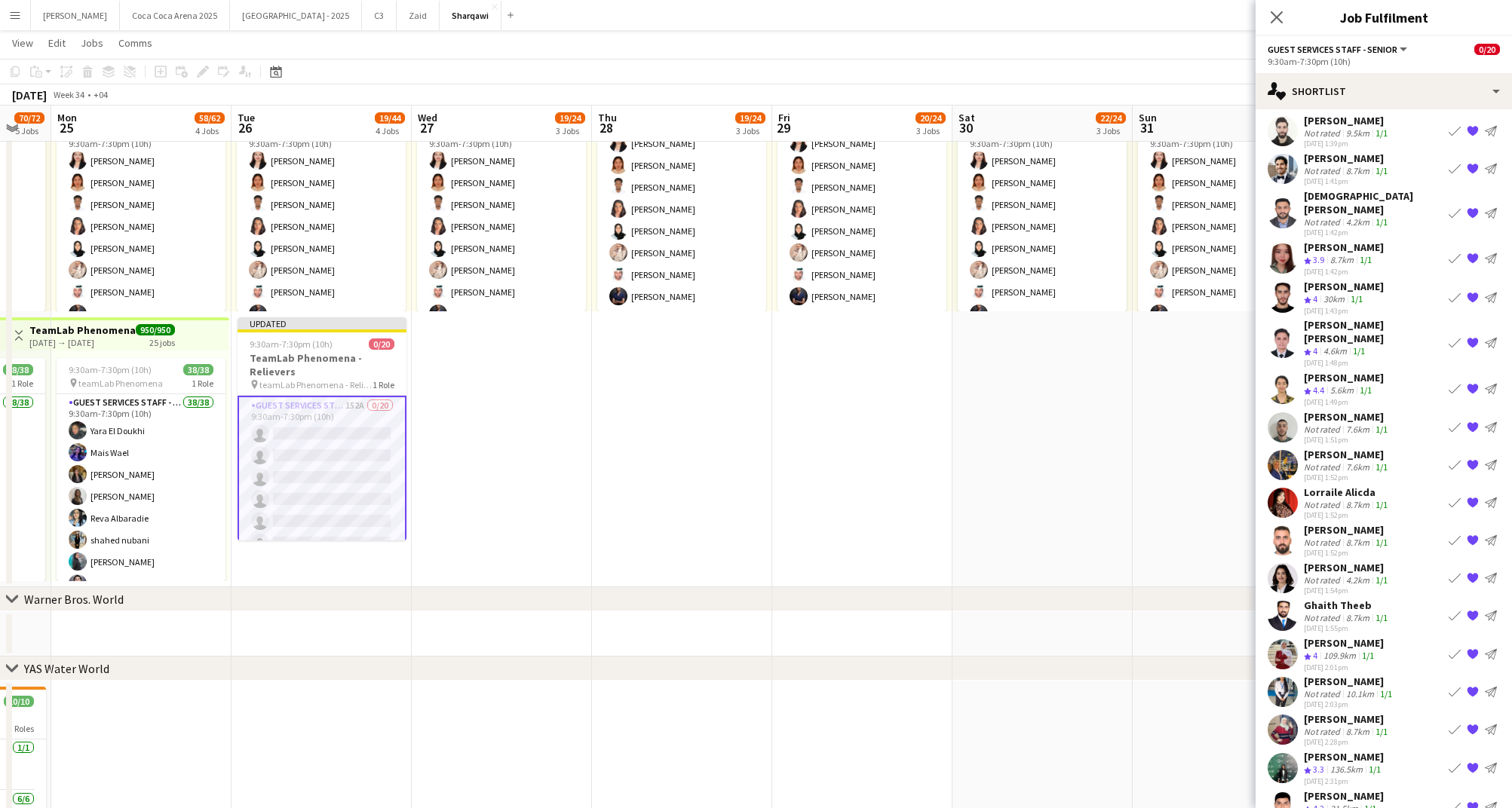
click at [1354, 751] on div "Sara Seada" at bounding box center [1343, 757] width 80 height 13
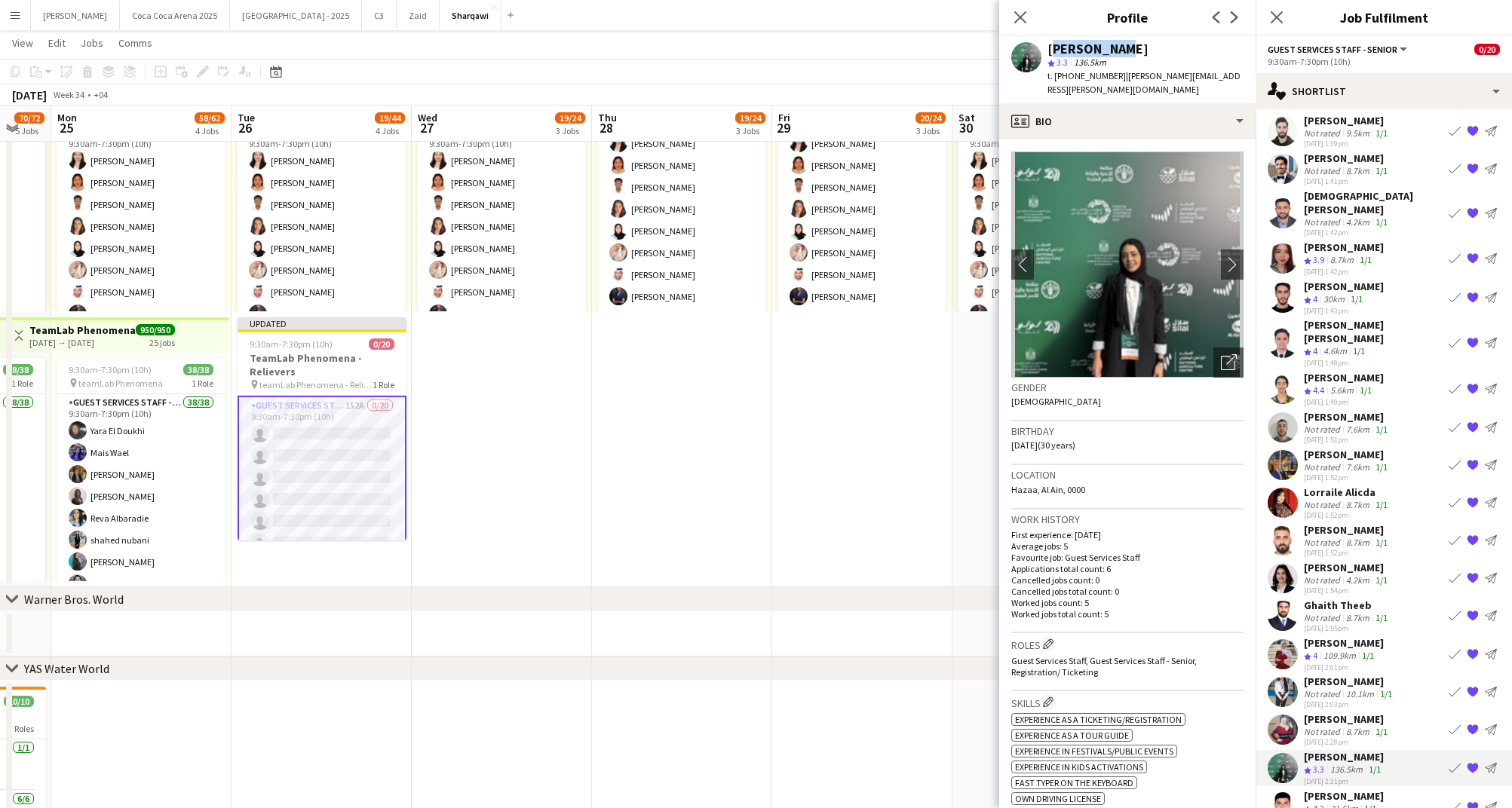
drag, startPoint x: 1125, startPoint y: 53, endPoint x: 1045, endPoint y: 53, distance: 80.0
click at [1045, 53] on div "Sara Seada star 3.3 136.5km t. +971502664327 | sara.h.seada@gmail.com" at bounding box center [1127, 69] width 256 height 67
drag, startPoint x: 1113, startPoint y: 75, endPoint x: 1049, endPoint y: 75, distance: 64.0
click at [1049, 75] on span "t. +971502664327" at bounding box center [1087, 75] width 79 height 12
copy span ". +971502664327"
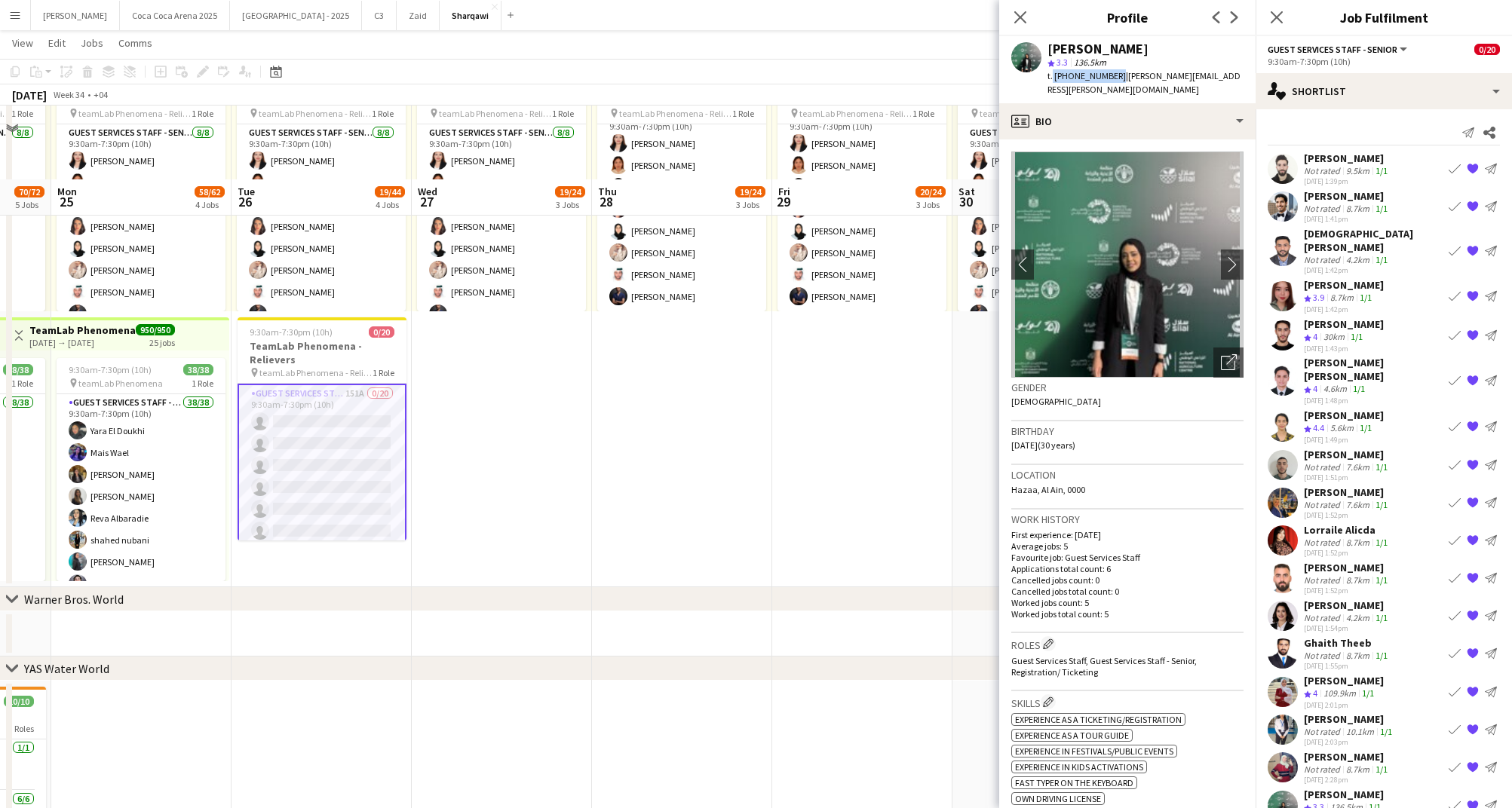
scroll to position [855, 0]
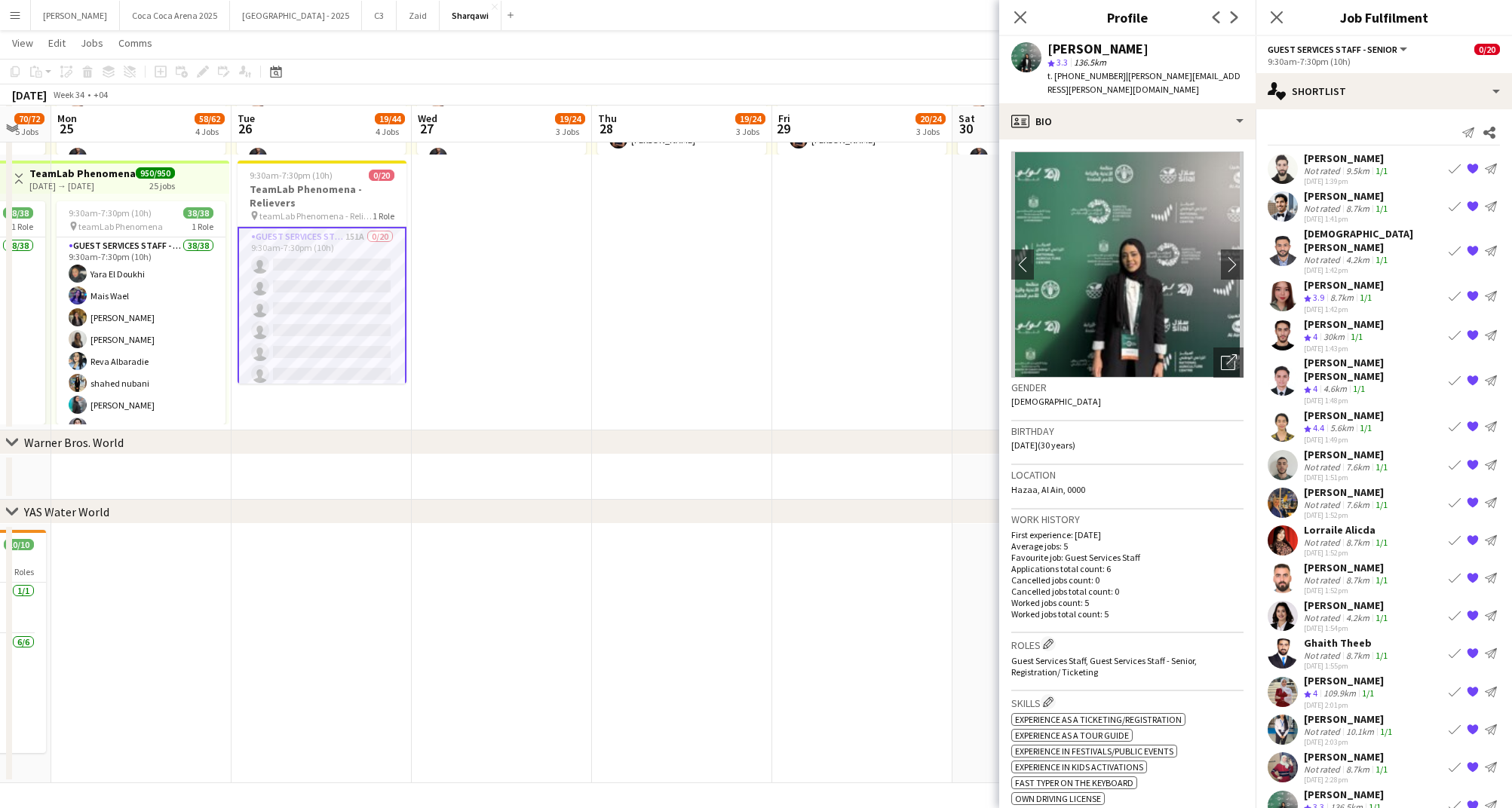
click at [1341, 751] on div "Rafah Mohammed" at bounding box center [1346, 757] width 87 height 13
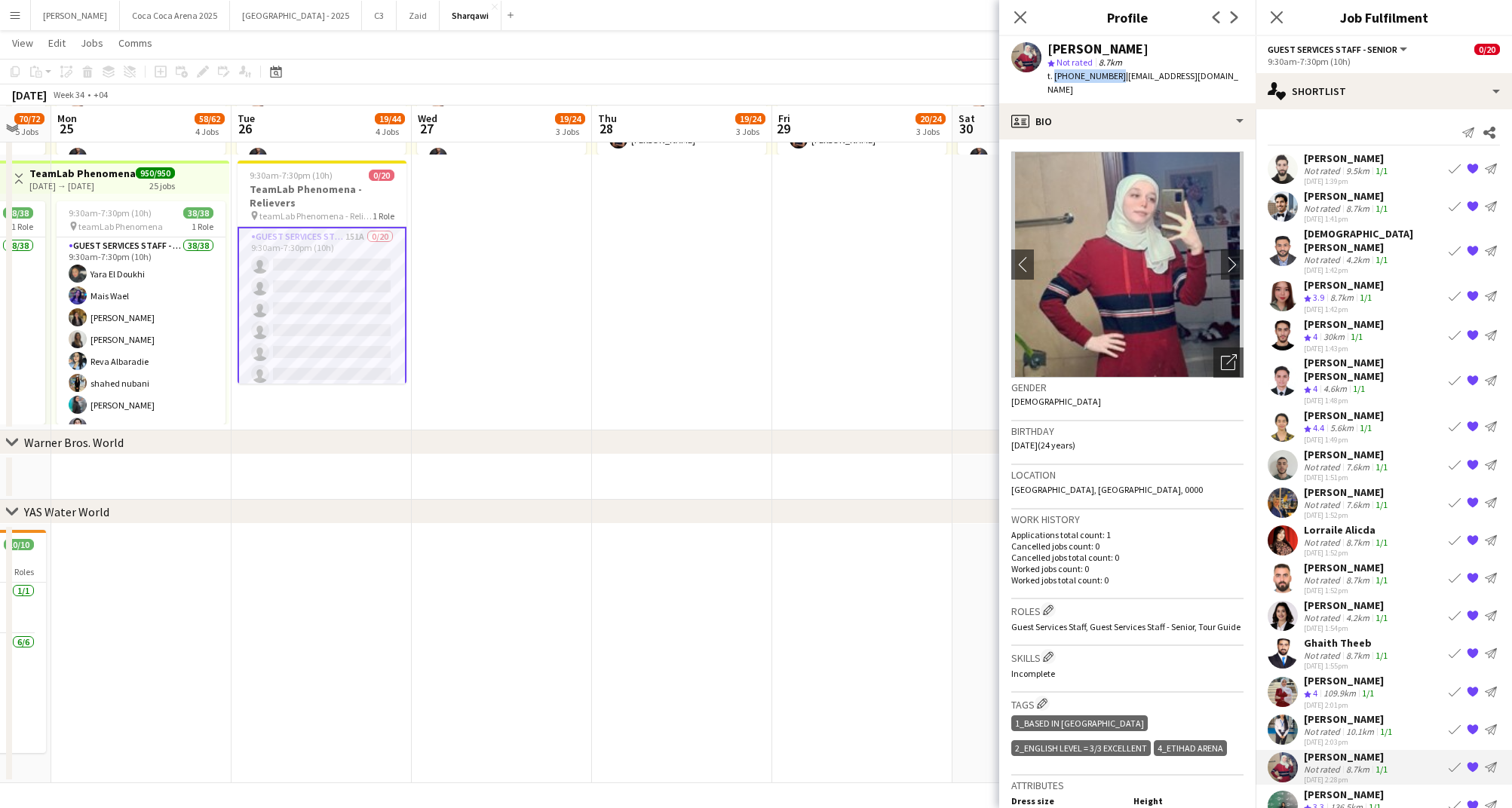
drag, startPoint x: 1113, startPoint y: 73, endPoint x: 1052, endPoint y: 73, distance: 61.0
click at [1052, 73] on span "t. +971509017667" at bounding box center [1087, 75] width 79 height 12
copy span "+971509017667"
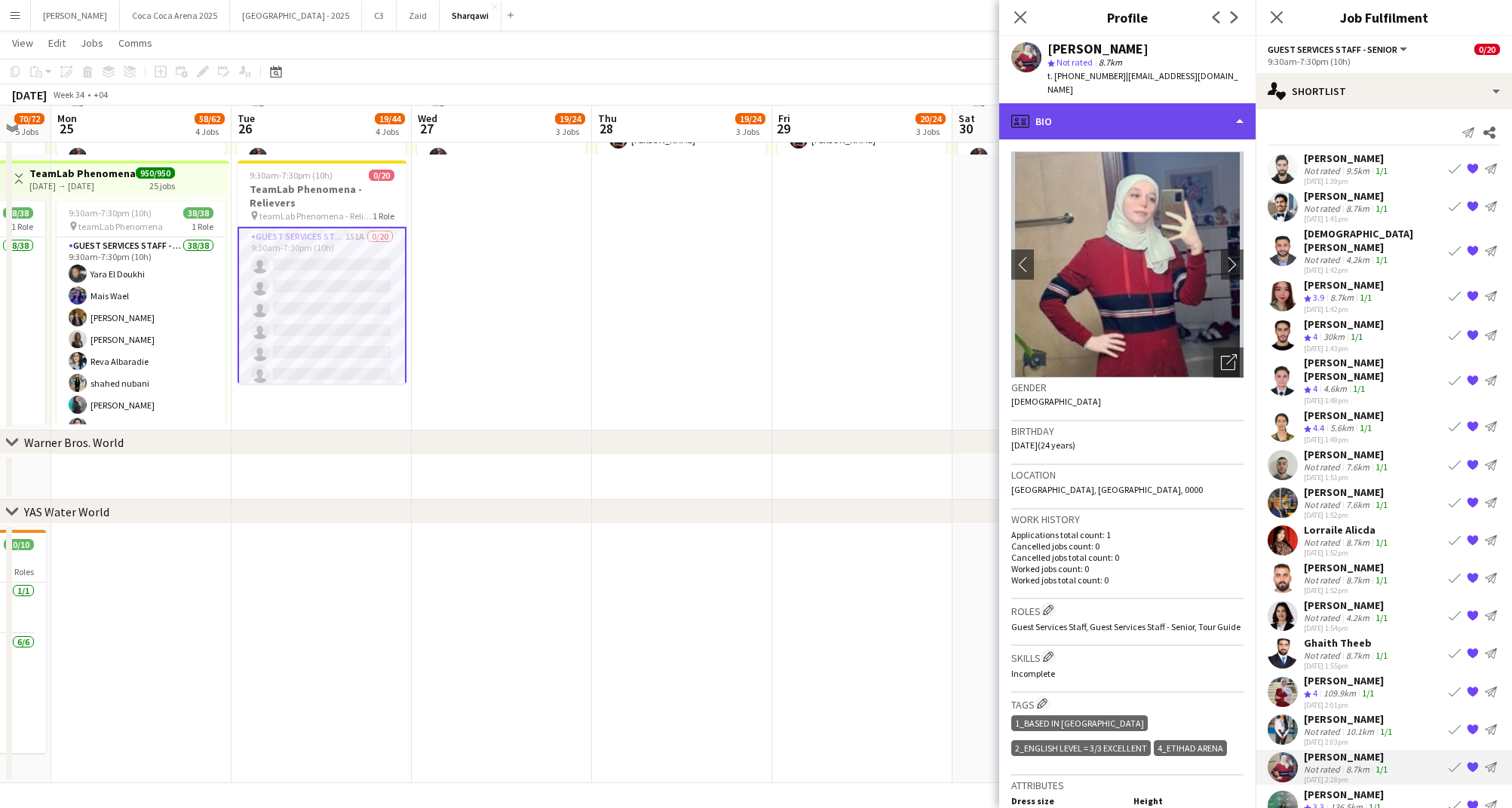
click at [1106, 108] on div "profile Bio" at bounding box center [1127, 121] width 256 height 36
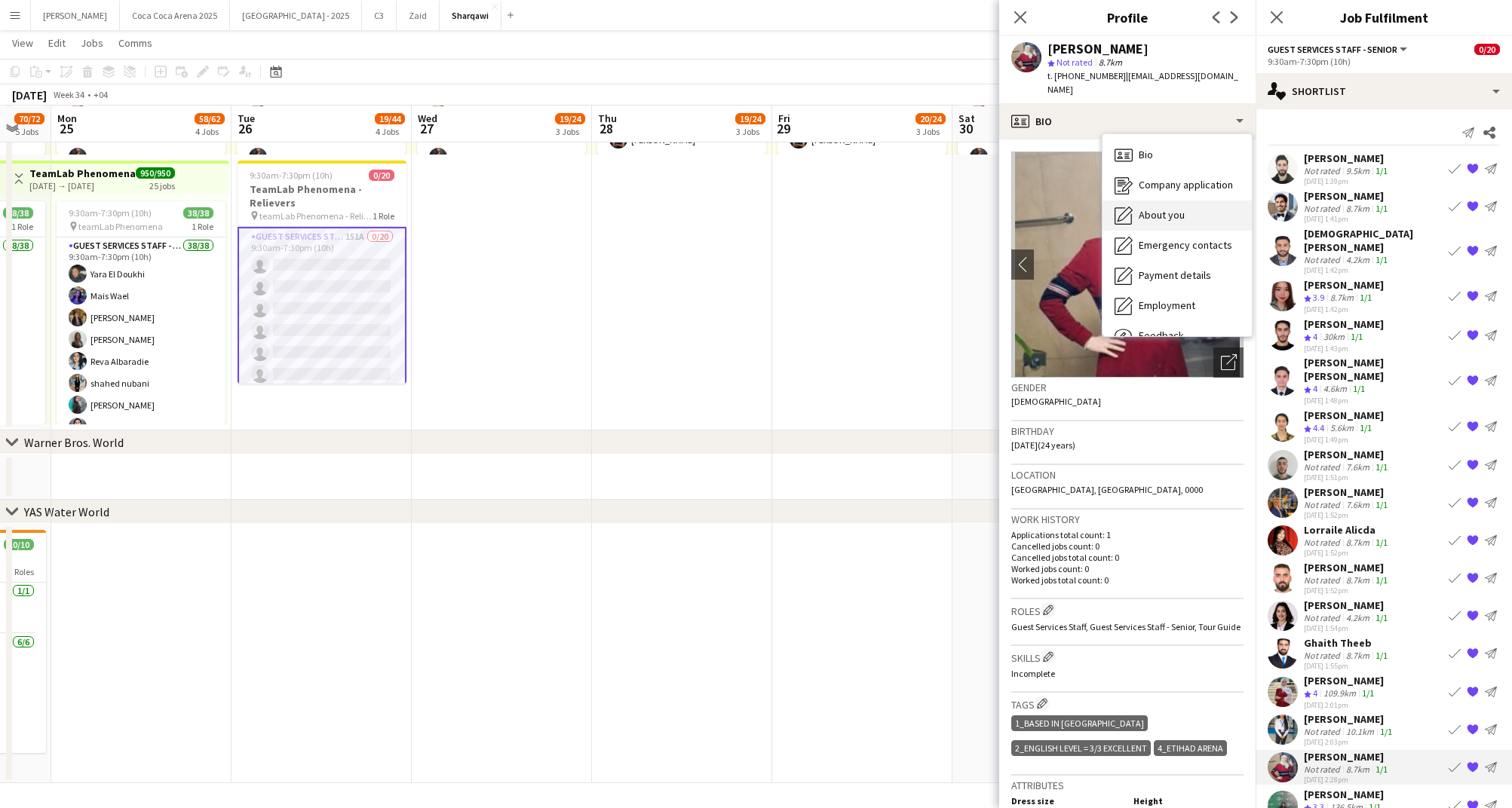
click at [1153, 208] on span "About you" at bounding box center [1161, 214] width 46 height 13
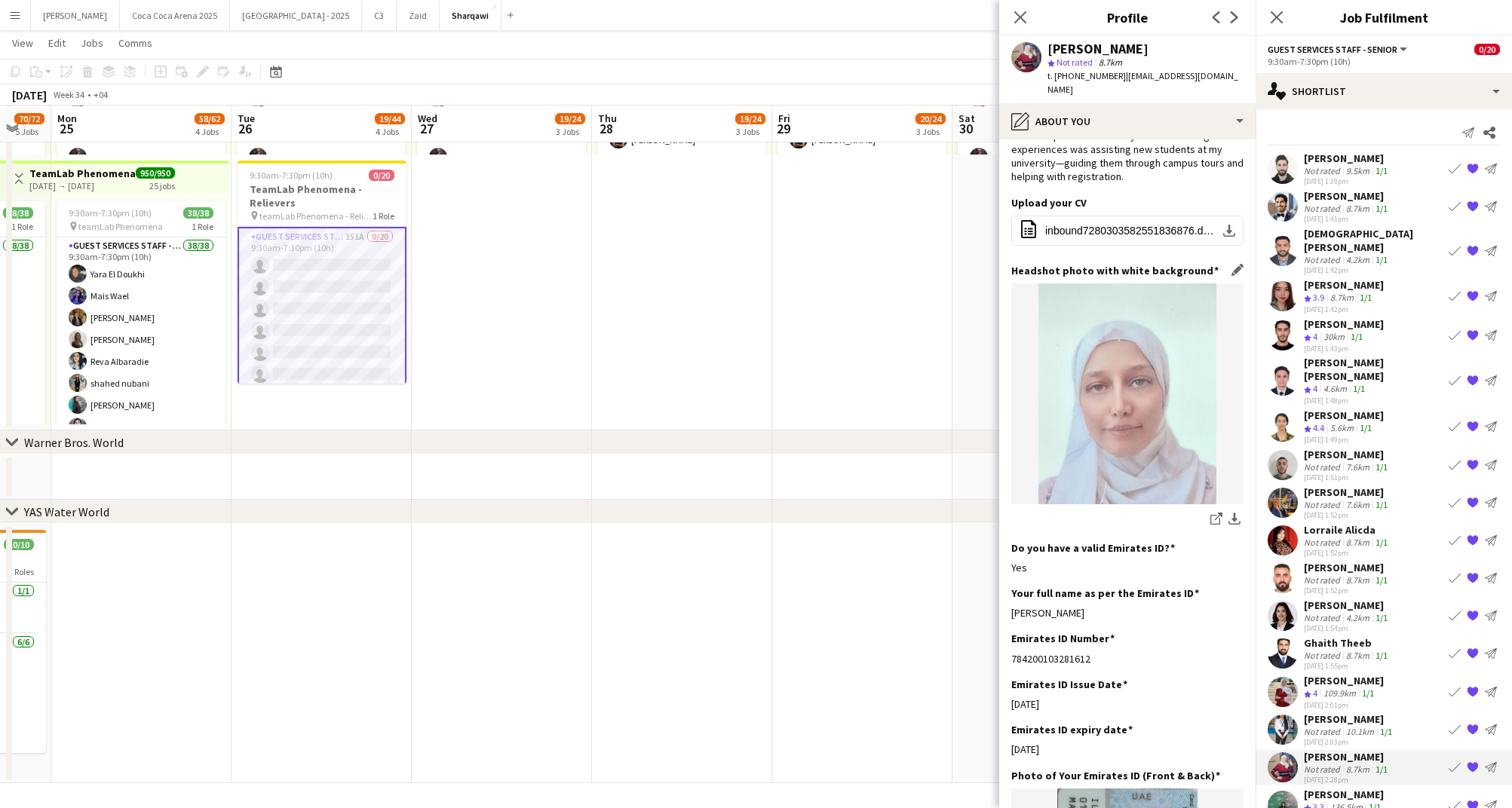
scroll to position [136, 0]
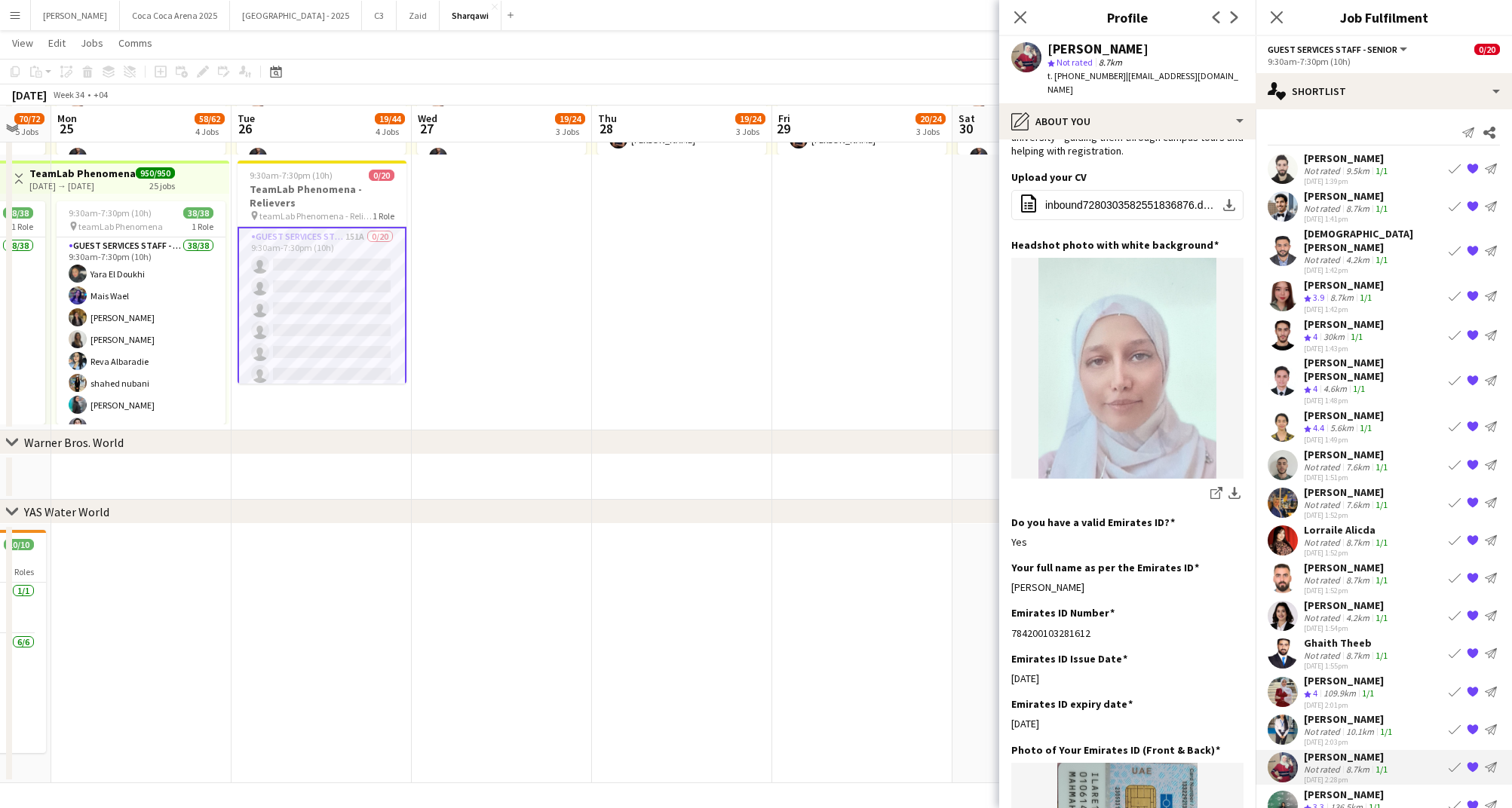
drag, startPoint x: 1172, startPoint y: 585, endPoint x: 1009, endPoint y: 591, distance: 163.1
click at [1009, 591] on app-section-data-types "Bio Edit this field I'm Rafah Mohammed, a 24-year-old recent dental graduate wi…" at bounding box center [1127, 474] width 256 height 669
copy div "Rafah mohammed mazen Mahmah"
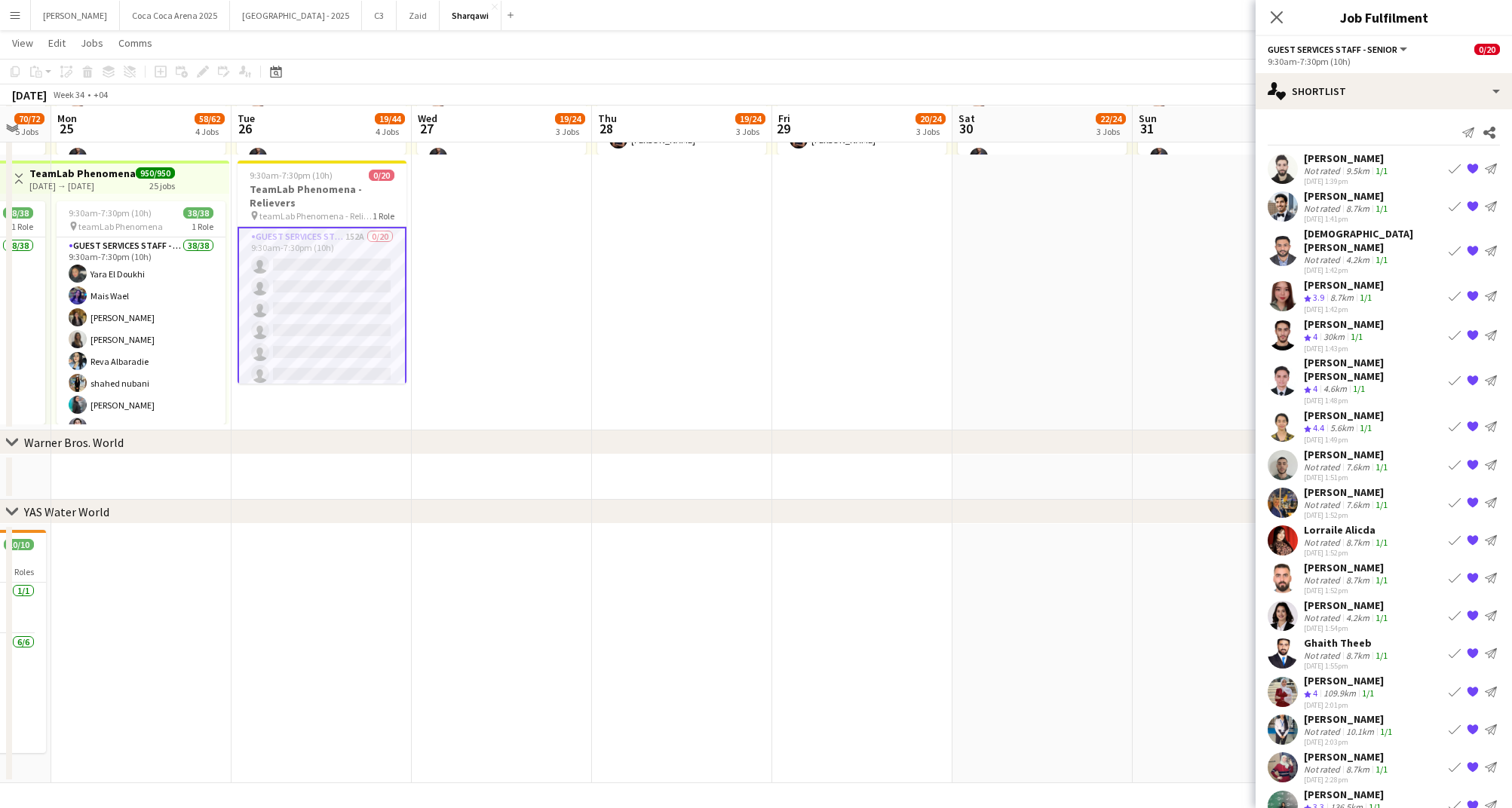
click at [1336, 726] on div "Not rated" at bounding box center [1323, 732] width 39 height 12
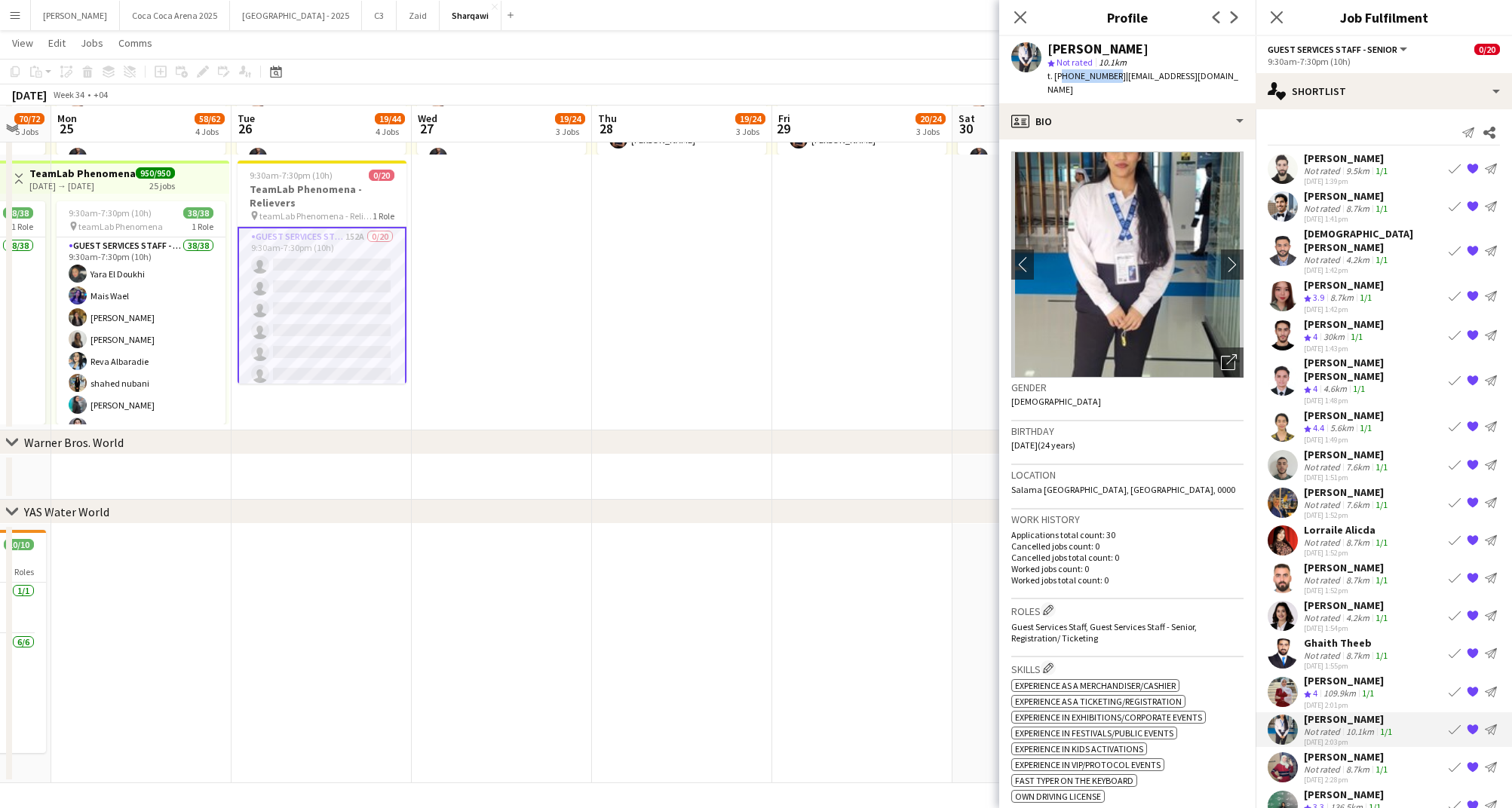
drag, startPoint x: 1111, startPoint y: 76, endPoint x: 1058, endPoint y: 73, distance: 53.1
click at [1058, 74] on span "t. +971502545261" at bounding box center [1087, 75] width 79 height 12
drag, startPoint x: 1113, startPoint y: 74, endPoint x: 1056, endPoint y: 75, distance: 57.0
click at [1056, 75] on span "t. +971502545261" at bounding box center [1087, 75] width 79 height 12
copy span "+971502545261"
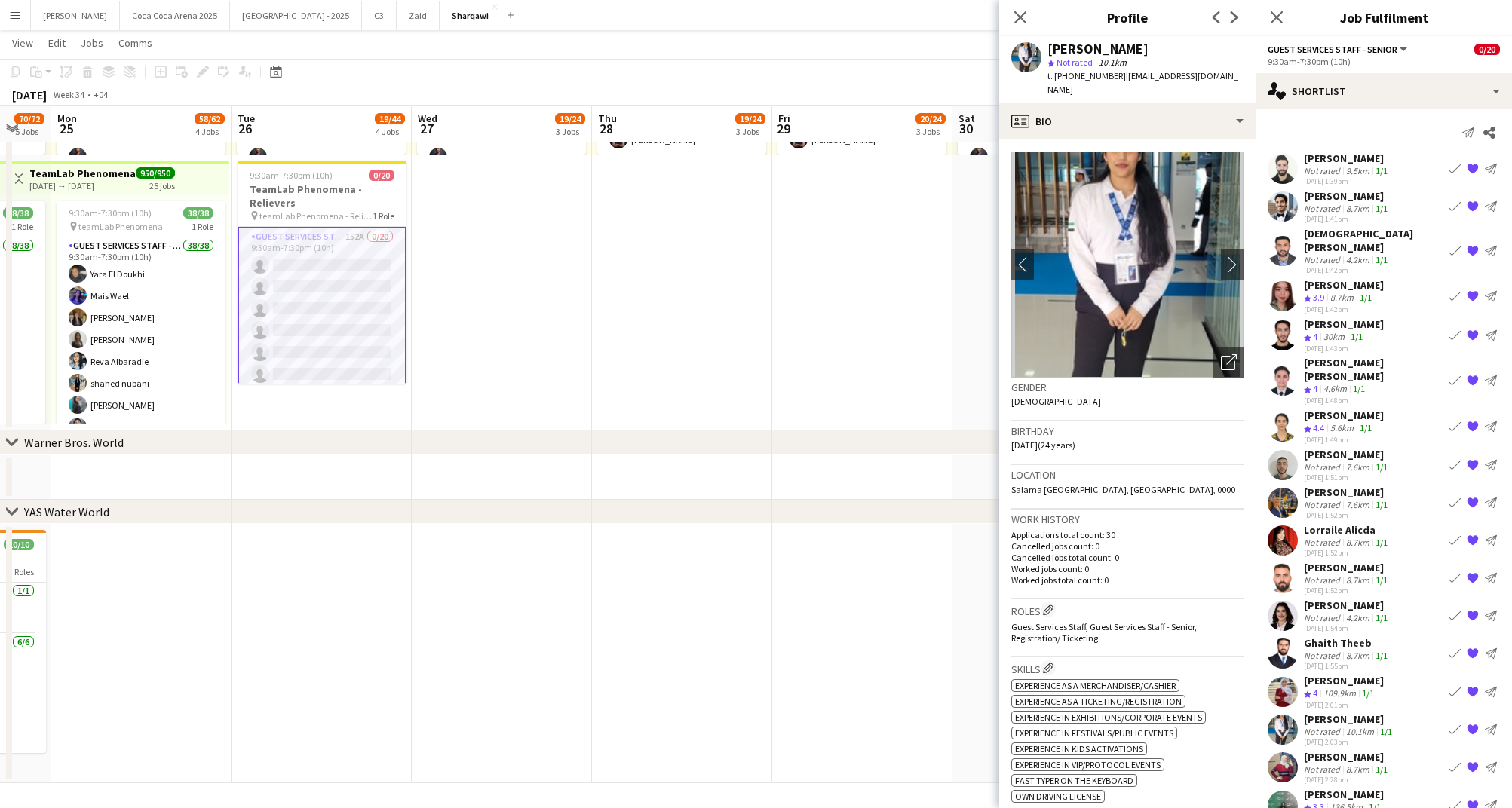
click at [1339, 712] on div "Rabia Anjum" at bounding box center [1349, 718] width 91 height 13
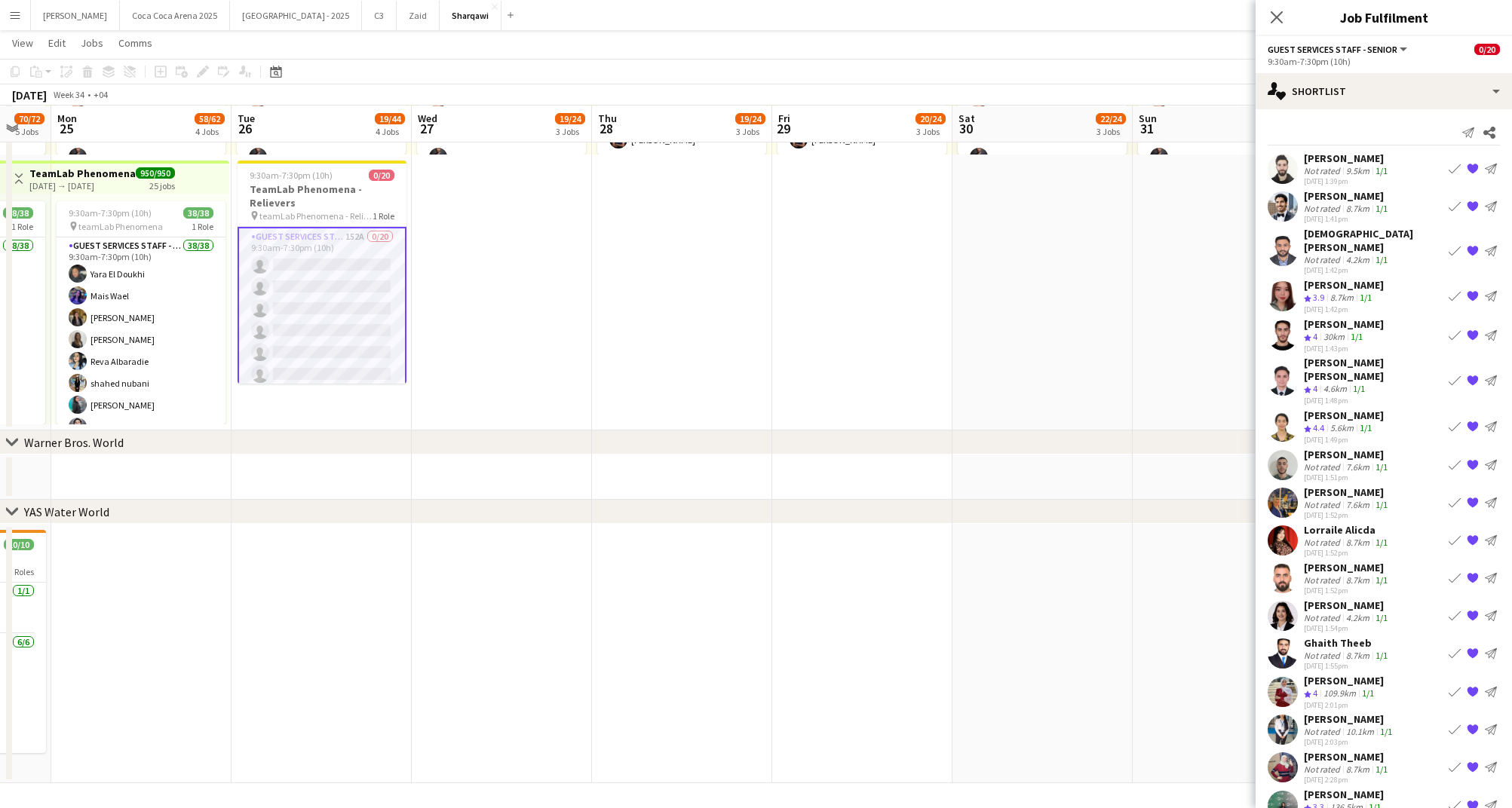
click at [1339, 712] on div "Rabia Anjum" at bounding box center [1349, 718] width 91 height 13
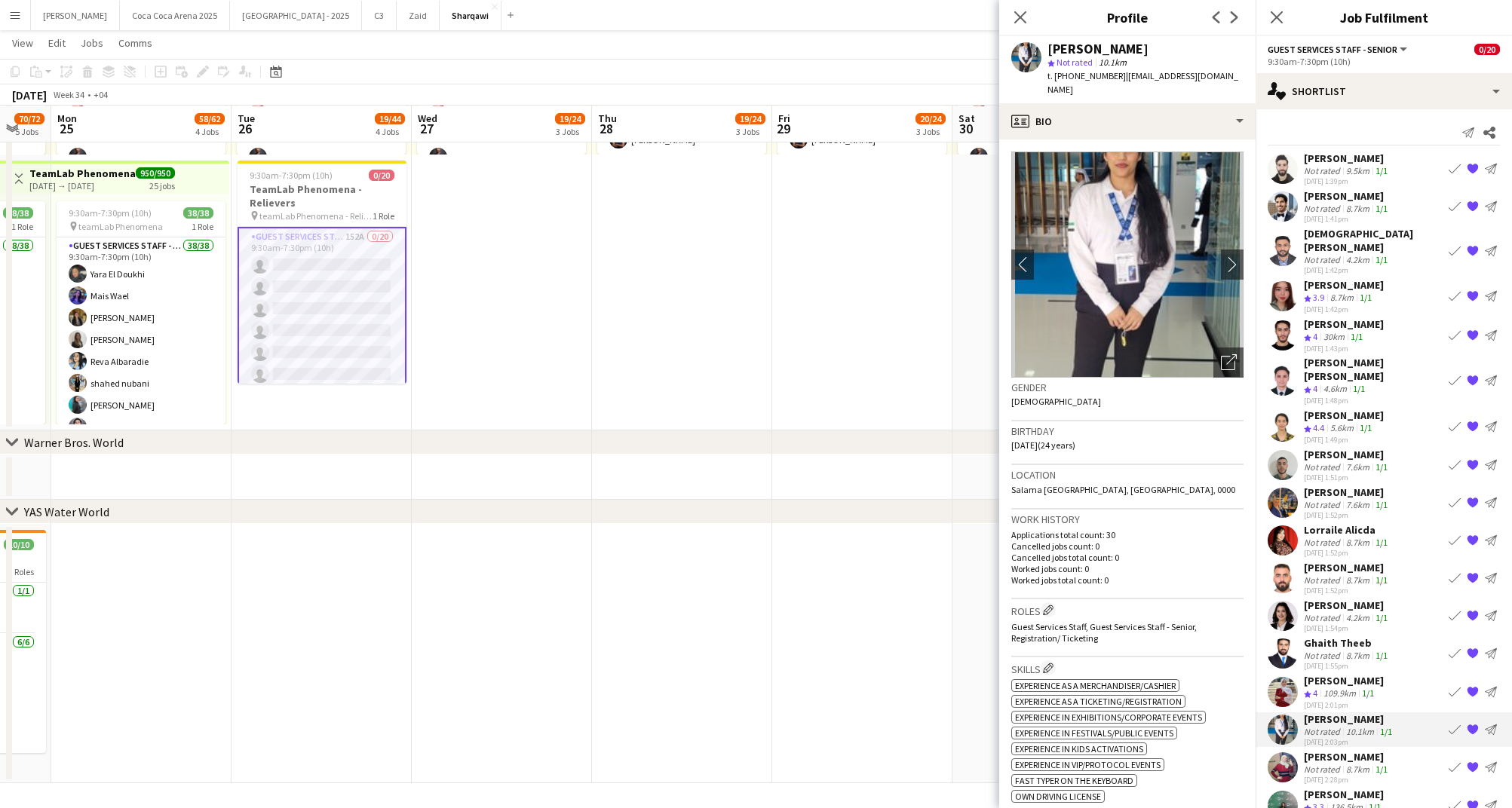
click at [1327, 674] on div "Gehad Ali" at bounding box center [1343, 680] width 80 height 13
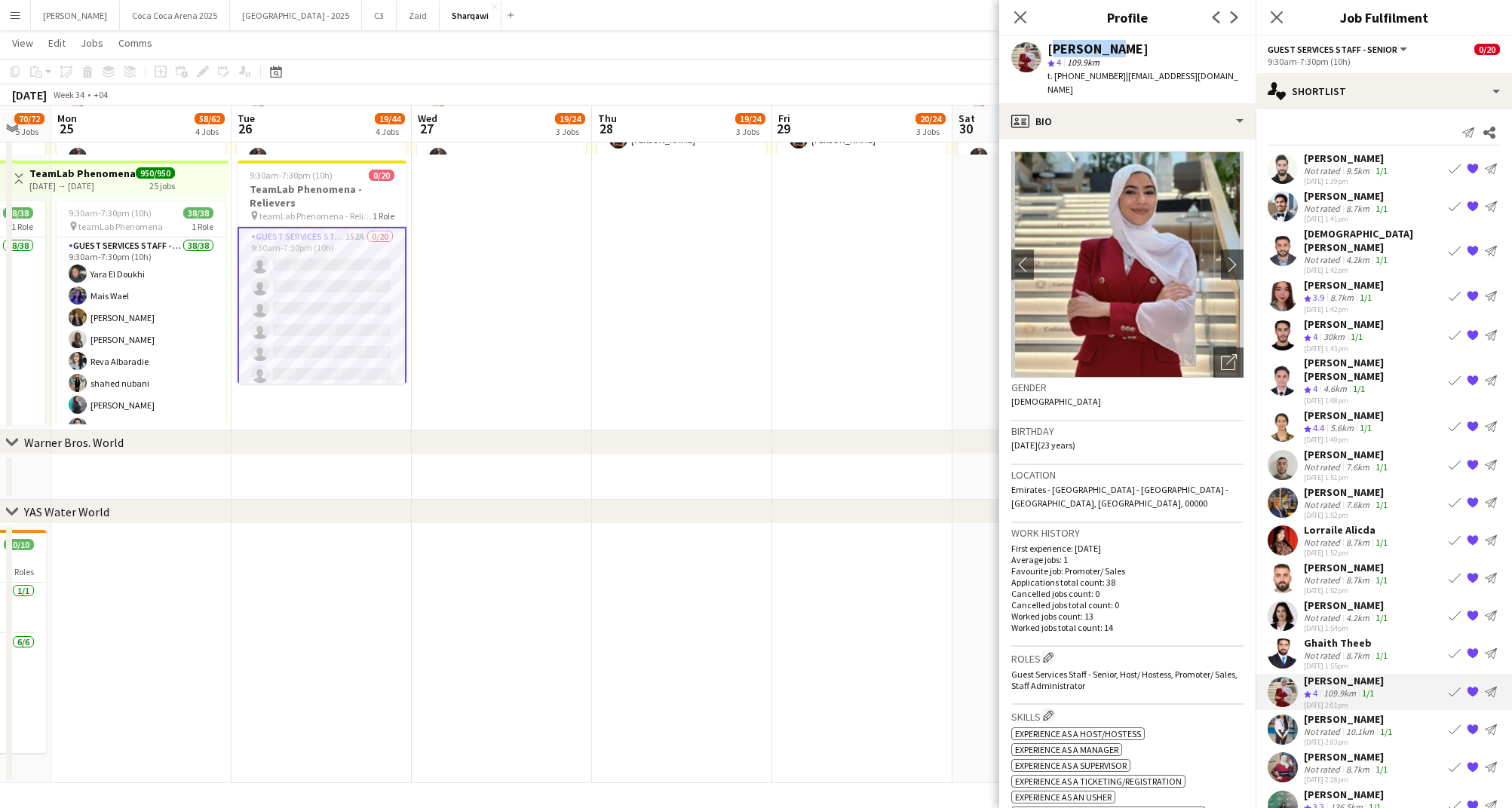
drag, startPoint x: 1105, startPoint y: 53, endPoint x: 1046, endPoint y: 51, distance: 59.0
click at [1047, 51] on div "Gehad Ali" at bounding box center [1145, 48] width 196 height 13
copy div "Gehad Ali"
drag, startPoint x: 1113, startPoint y: 76, endPoint x: 1055, endPoint y: 76, distance: 58.0
click at [1055, 76] on span "t. +971505117431" at bounding box center [1087, 75] width 79 height 12
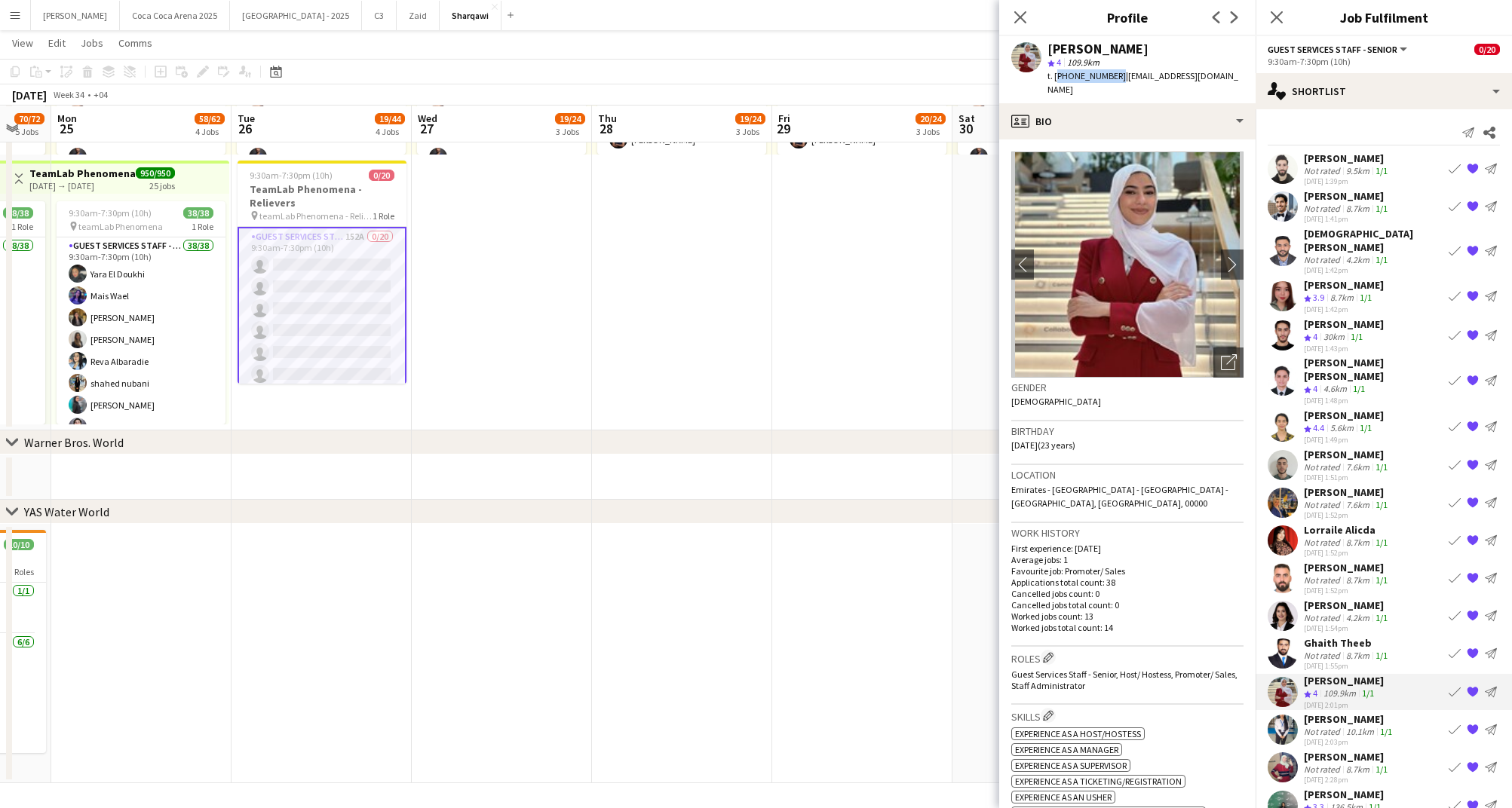
copy span "+971505117431"
click at [1331, 674] on div "Gehad Ali" at bounding box center [1343, 680] width 80 height 13
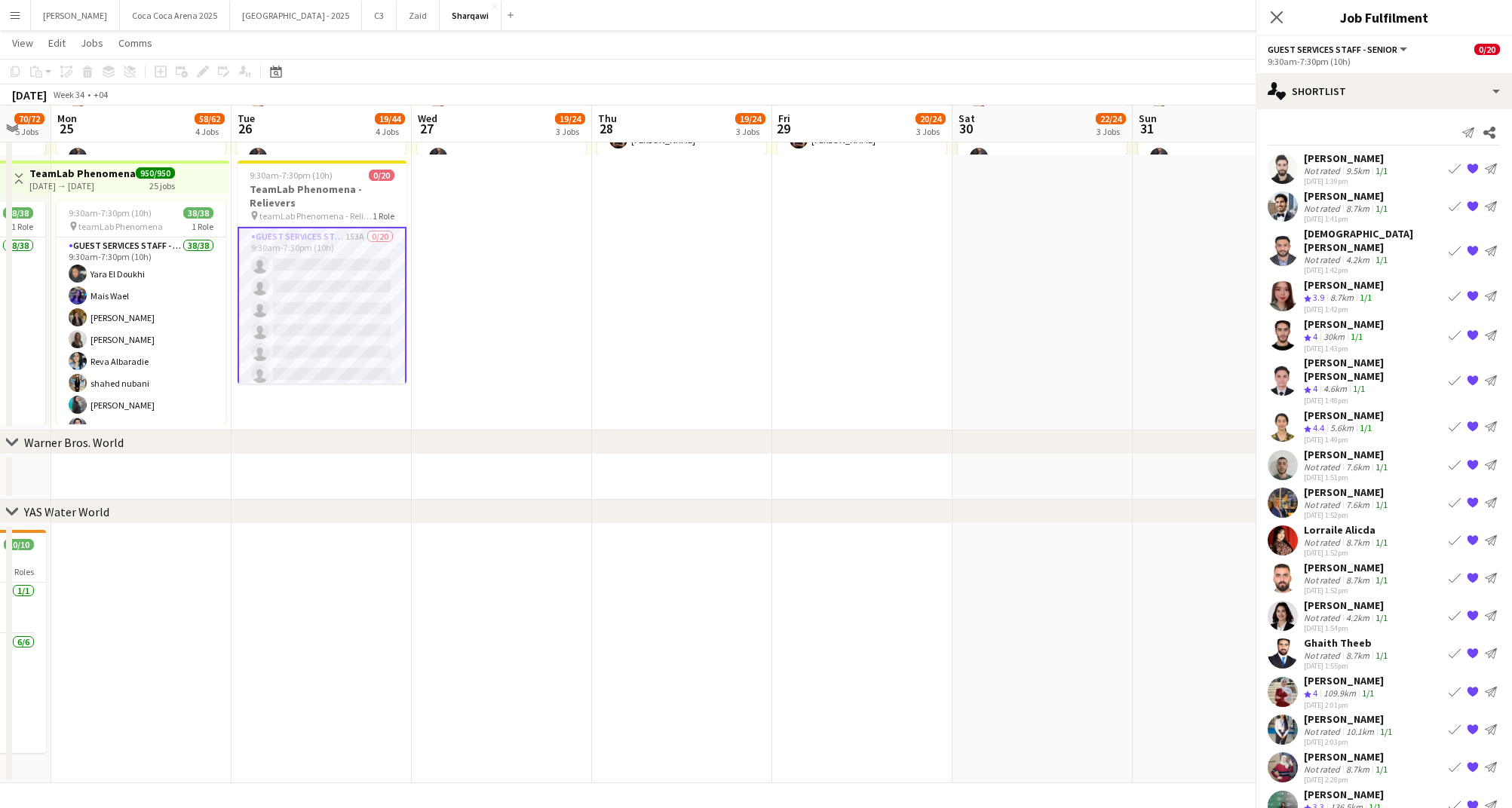
click at [1329, 650] on div "Not rated" at bounding box center [1323, 656] width 39 height 12
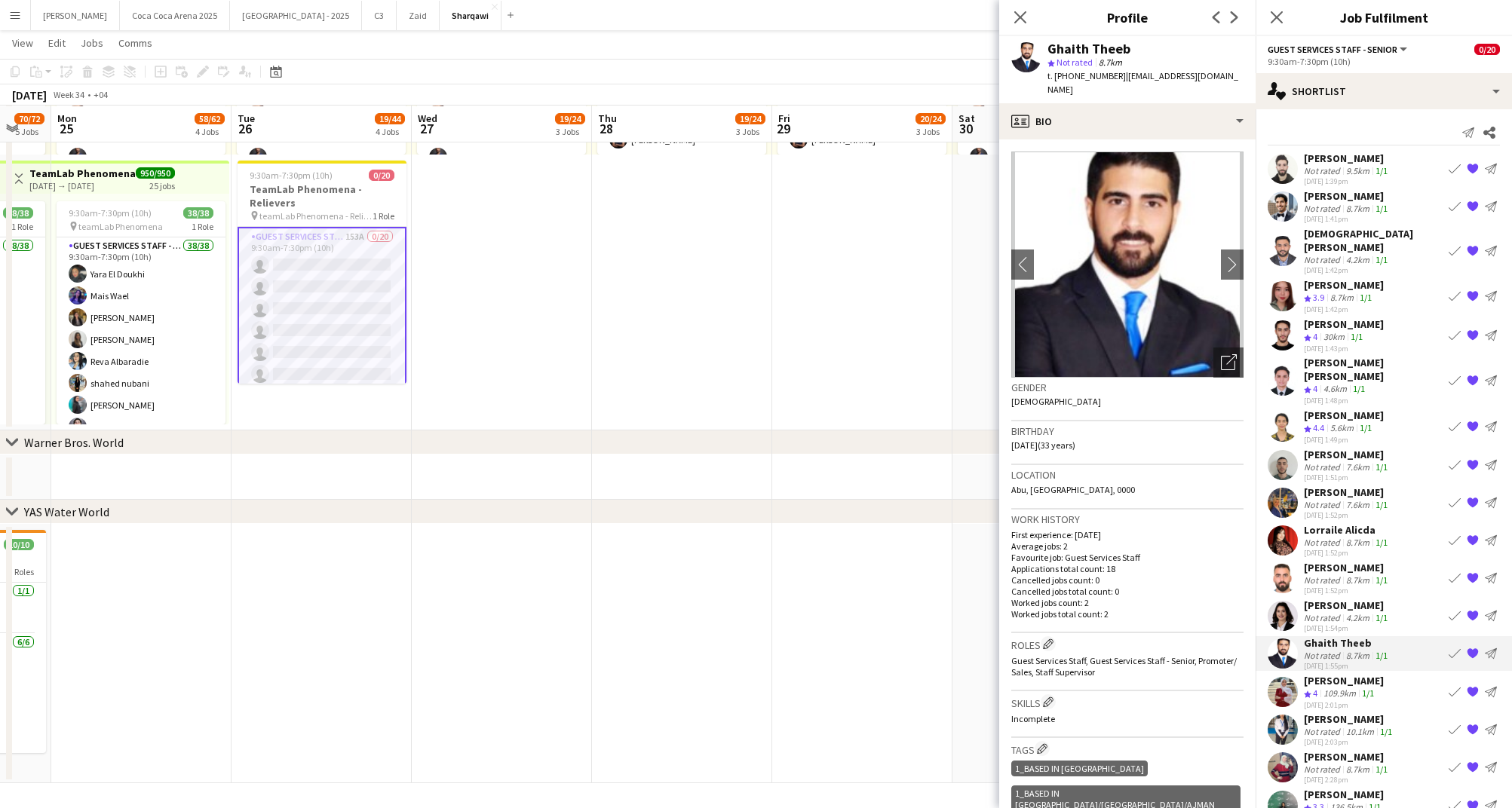
drag, startPoint x: 1115, startPoint y: 74, endPoint x: 1056, endPoint y: 75, distance: 59.0
click at [1056, 75] on div "t. +971588572503 | ghaiththeeb90@gmail.com" at bounding box center [1145, 82] width 196 height 27
copy span "+971588572503"
drag, startPoint x: 1132, startPoint y: 45, endPoint x: 1042, endPoint y: 46, distance: 90.0
click at [1042, 46] on div "Ghaith Theeb star Not rated 8.7km t. +971588572503 | ghaiththeeb90@gmail.com" at bounding box center [1127, 69] width 256 height 67
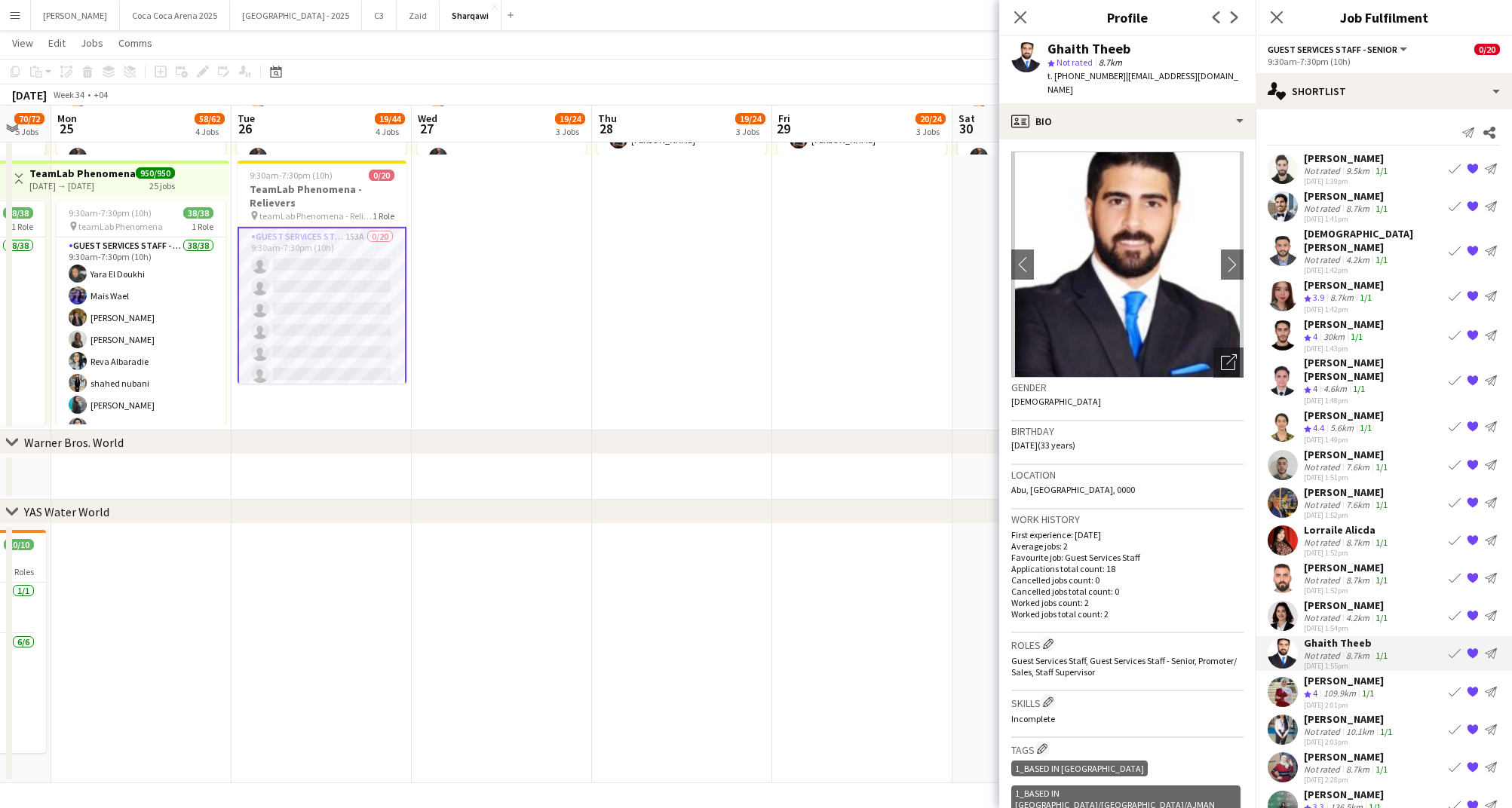
copy div "Ghaith Theeb"
click at [1339, 612] on div "Not rated" at bounding box center [1323, 617] width 39 height 12
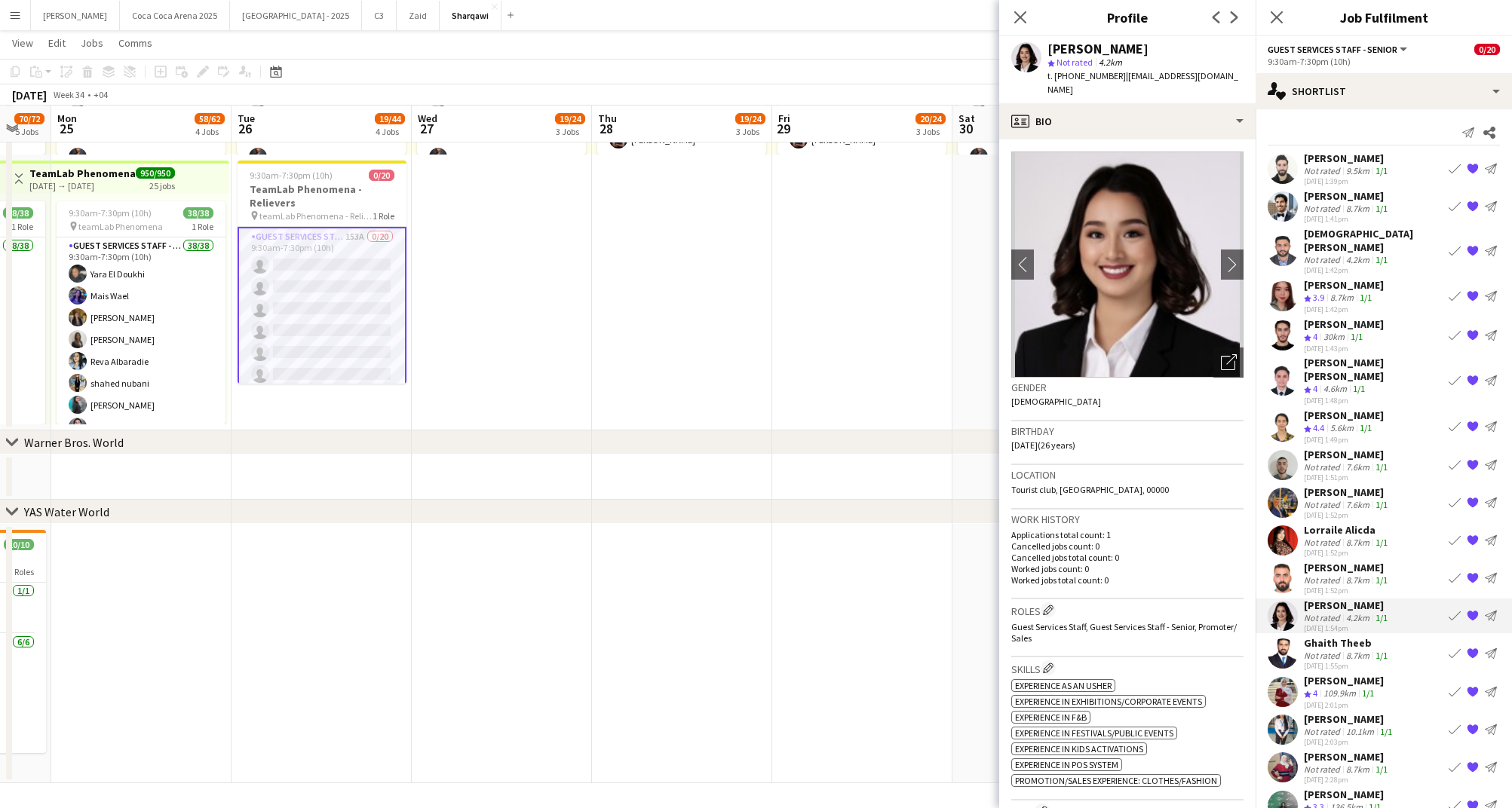
scroll to position [0, 0]
drag, startPoint x: 1114, startPoint y: 73, endPoint x: 1056, endPoint y: 73, distance: 58.0
click at [1056, 73] on div "t. +971527879865 | jmquidip14@gmail.com" at bounding box center [1145, 82] width 196 height 27
copy span "+971527879865"
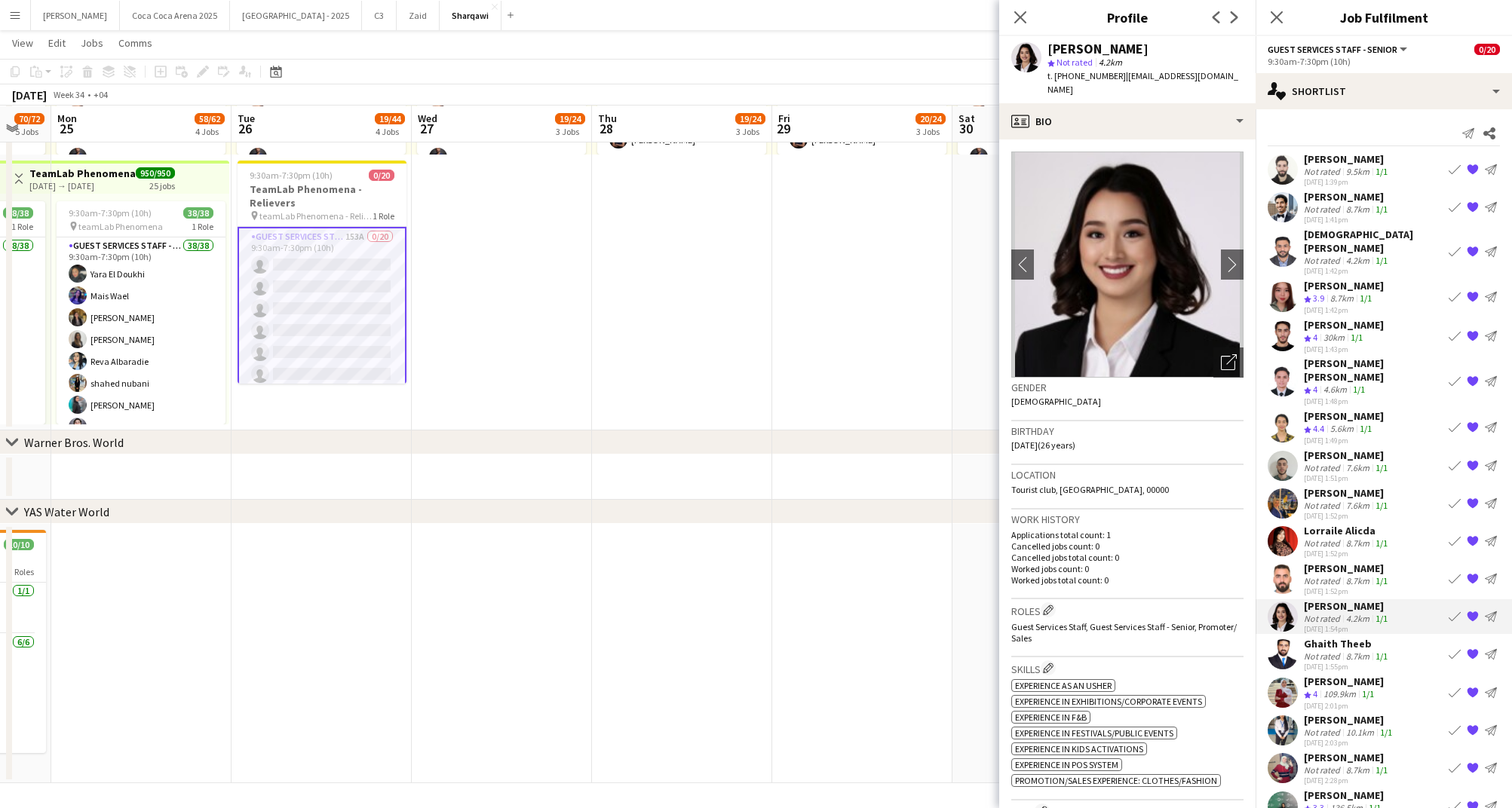
drag, startPoint x: 1155, startPoint y: 48, endPoint x: 1048, endPoint y: 47, distance: 107.0
click at [1048, 47] on div "John mae Quidip" at bounding box center [1145, 48] width 196 height 13
click at [1338, 562] on div "Osama Hussein" at bounding box center [1346, 568] width 87 height 13
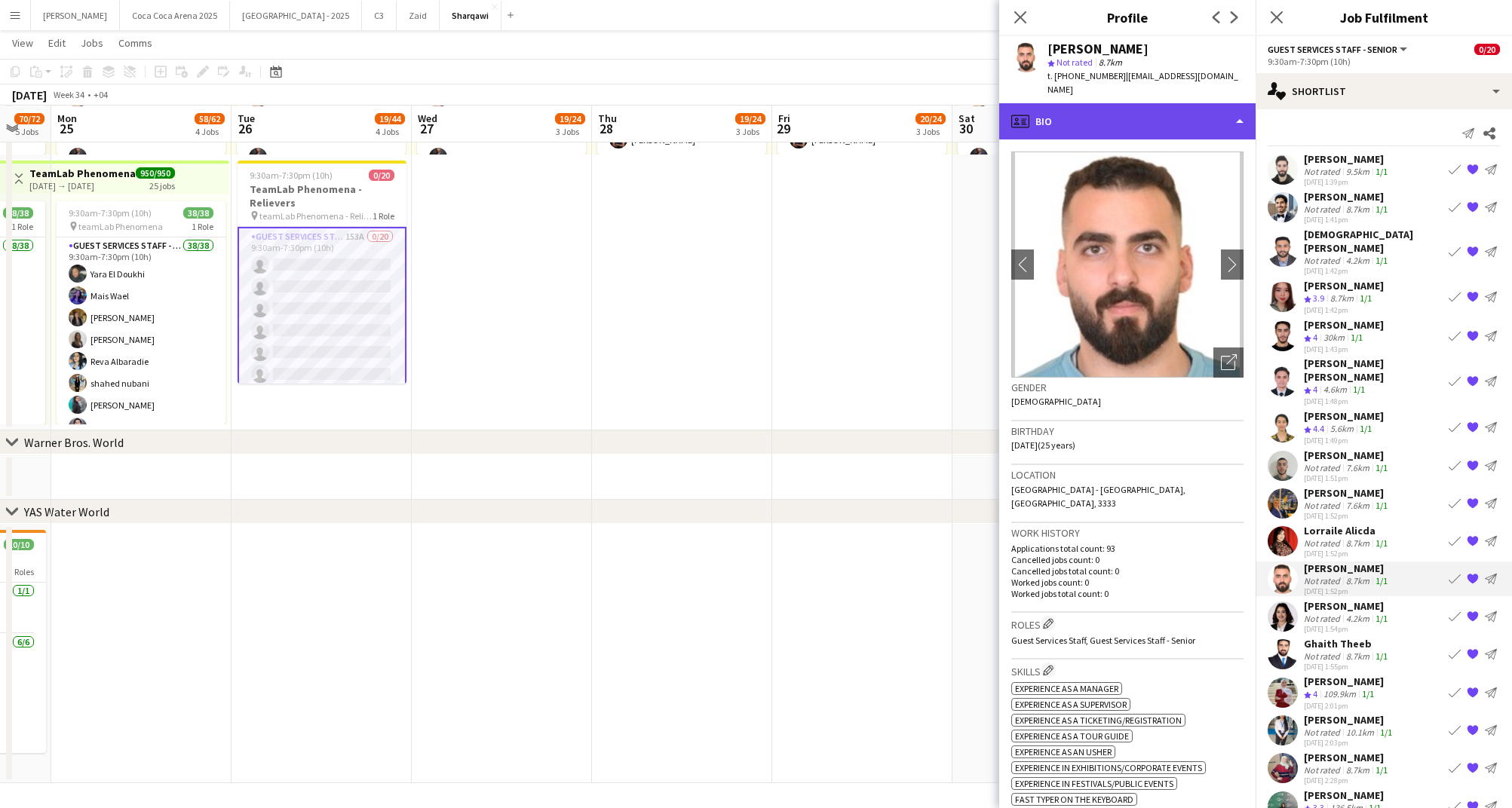
click at [1109, 103] on div "profile Bio" at bounding box center [1127, 121] width 256 height 36
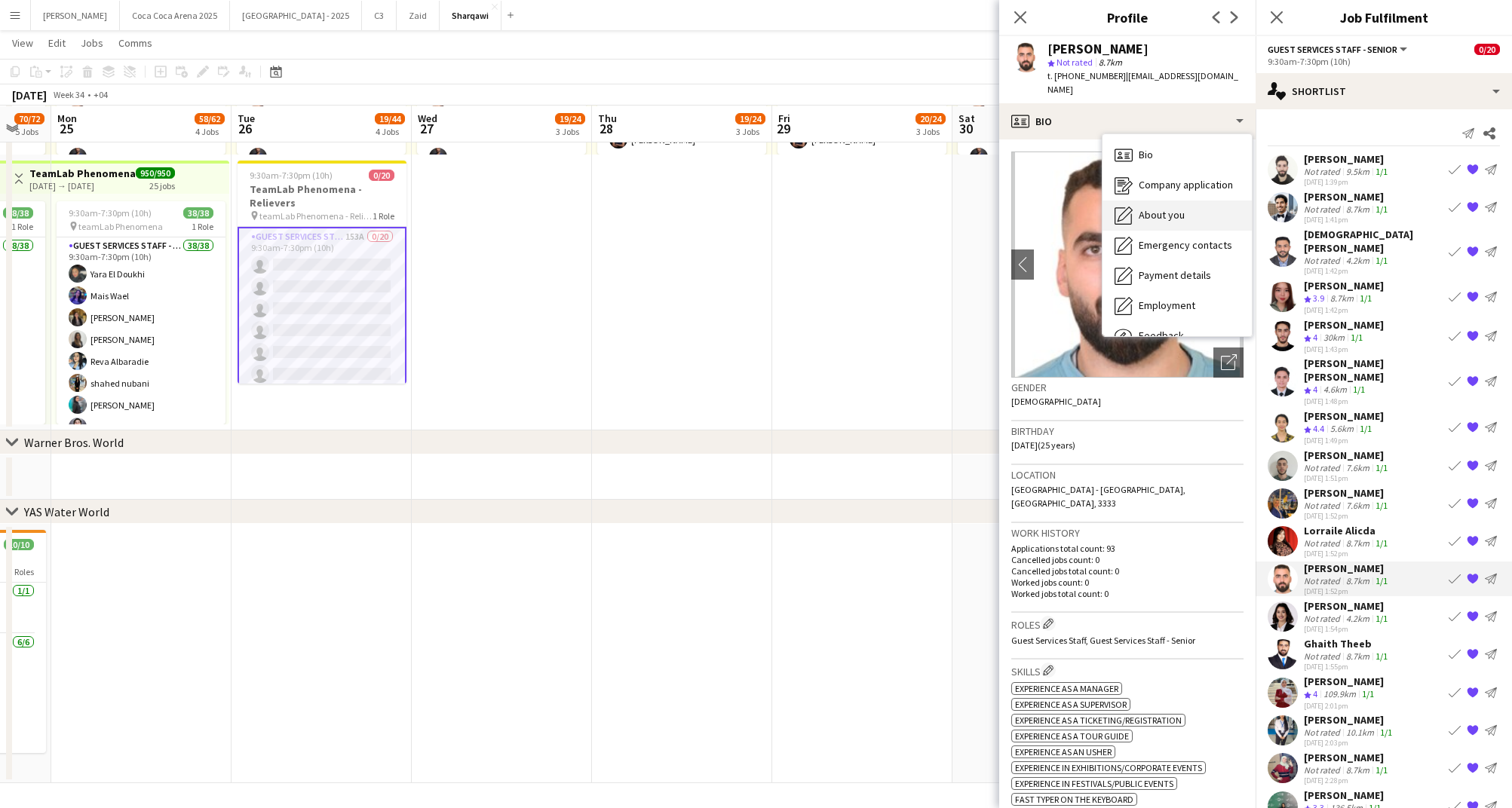
click at [1153, 208] on span "About you" at bounding box center [1161, 214] width 46 height 13
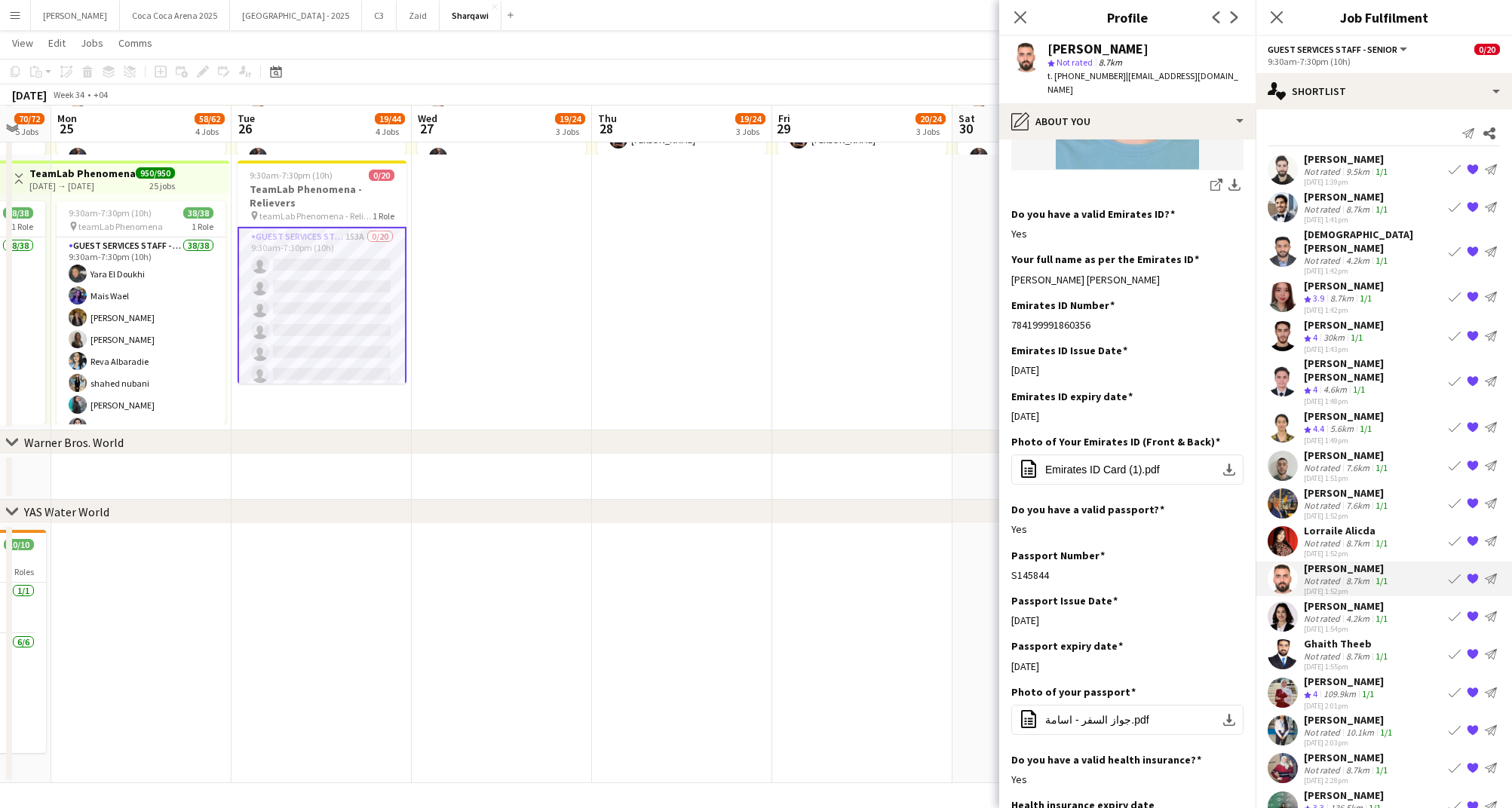
scroll to position [486, 0]
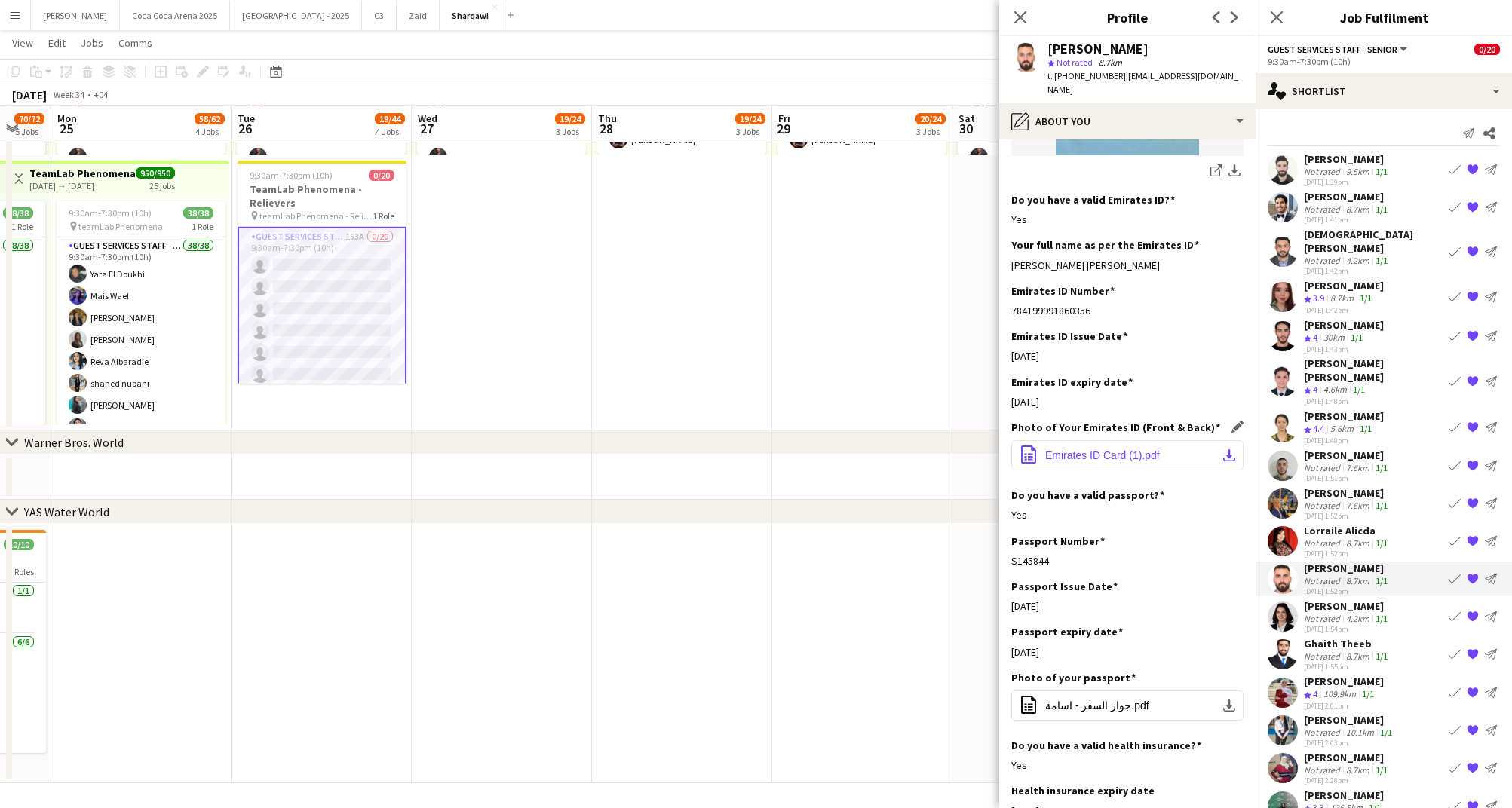
click at [1138, 464] on button "office-file-sheet Emirates ID Card (1).pdf download-bottom" at bounding box center [1127, 456] width 232 height 30
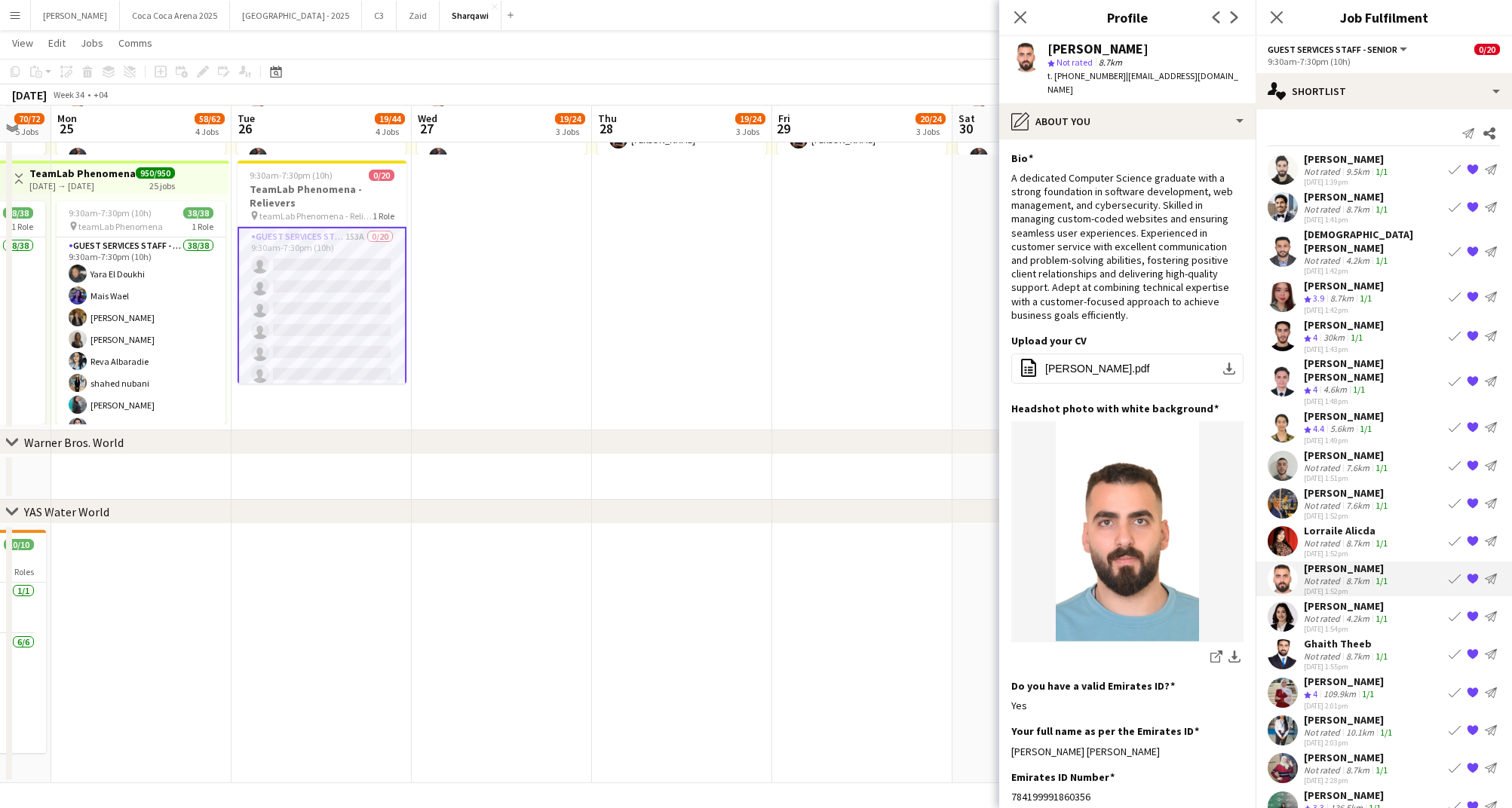
drag, startPoint x: 1115, startPoint y: 78, endPoint x: 1054, endPoint y: 75, distance: 61.1
click at [1054, 75] on div "t. +971569708681 | osaay@yahoo.com" at bounding box center [1145, 82] width 196 height 27
click at [1345, 637] on div "Ghaith Theeb" at bounding box center [1346, 643] width 87 height 13
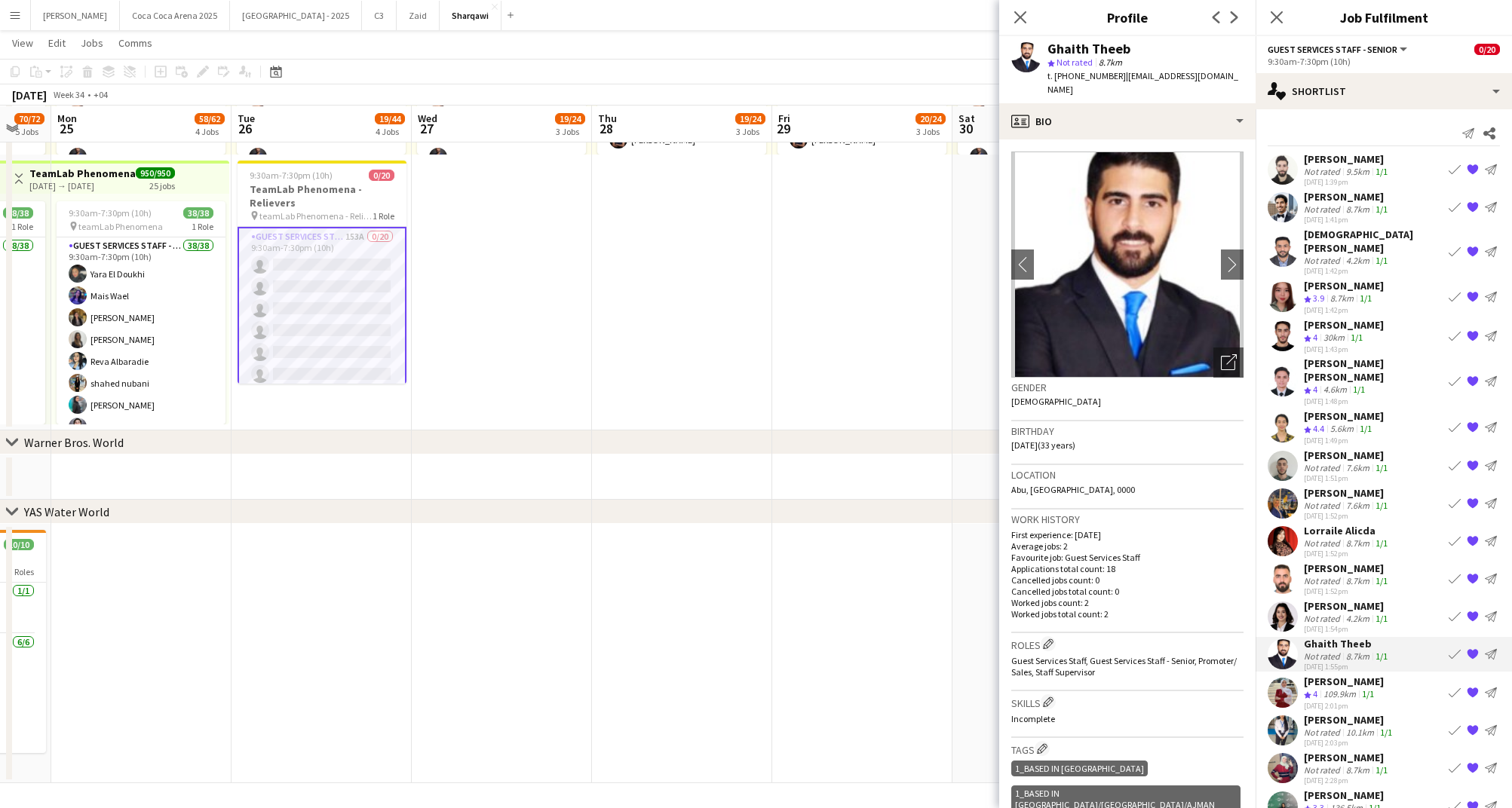
click at [1344, 562] on div "Osama Hussein" at bounding box center [1346, 568] width 87 height 13
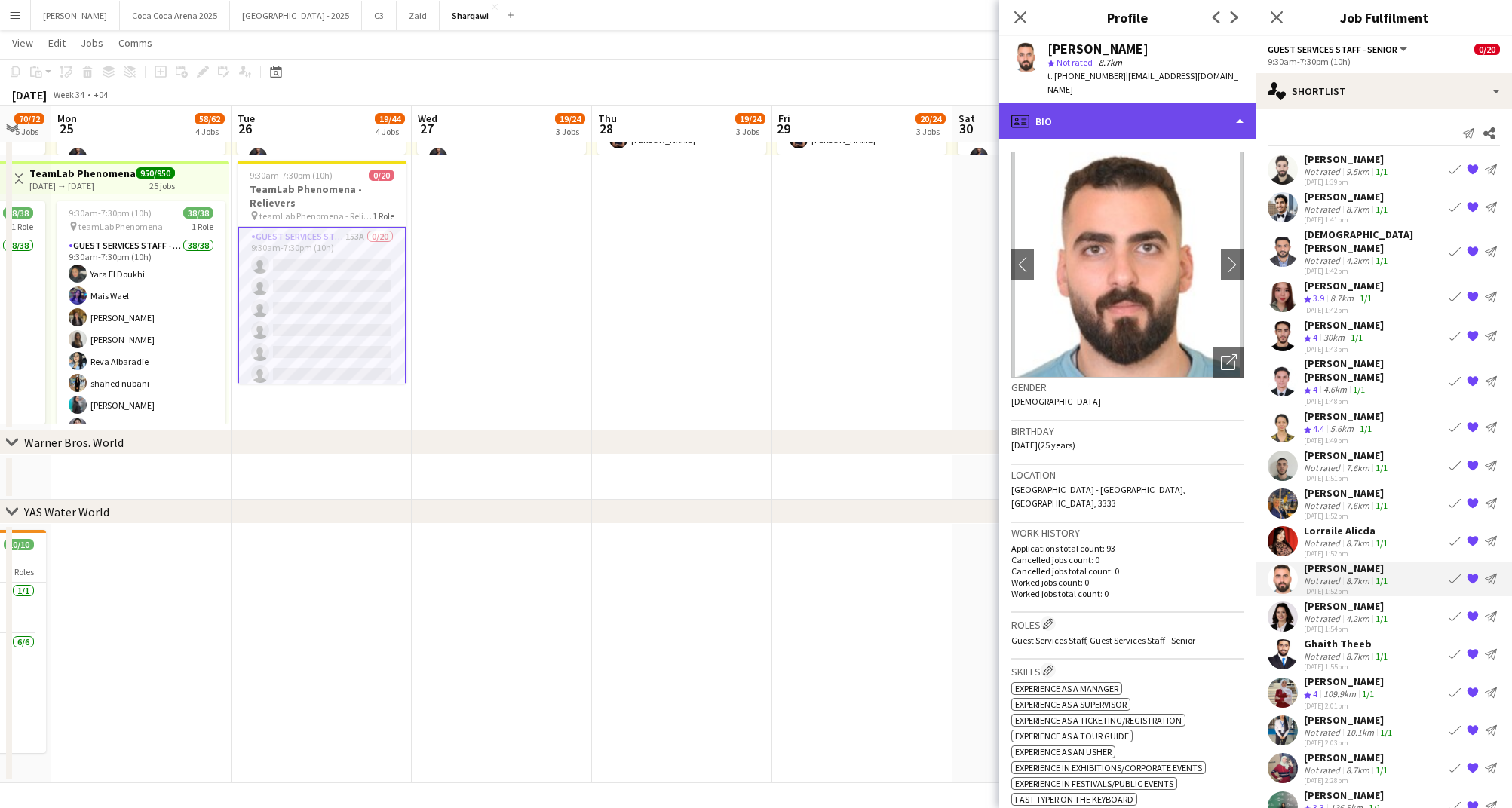
click at [1128, 111] on div "profile Bio" at bounding box center [1127, 121] width 256 height 36
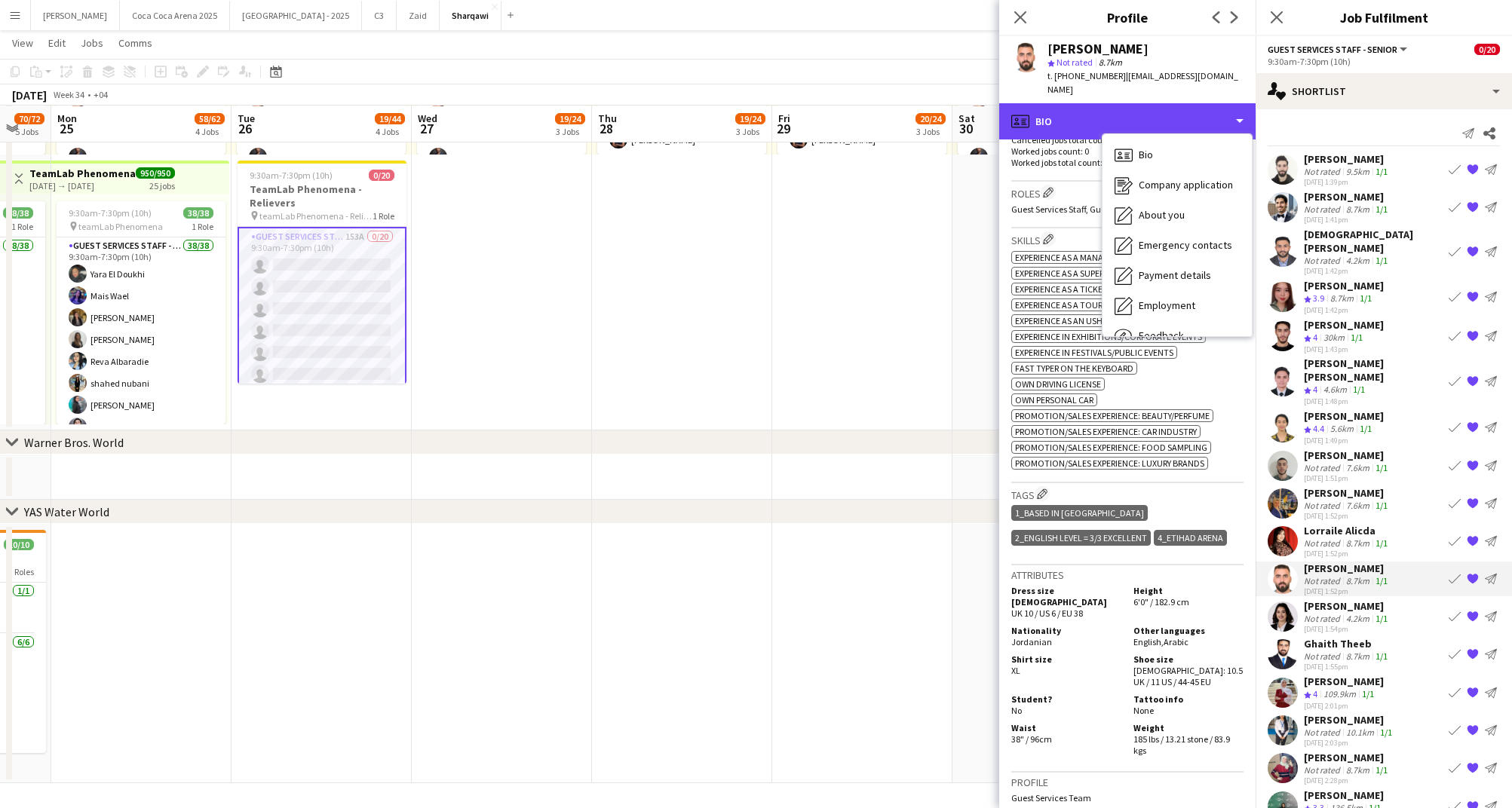
scroll to position [434, 0]
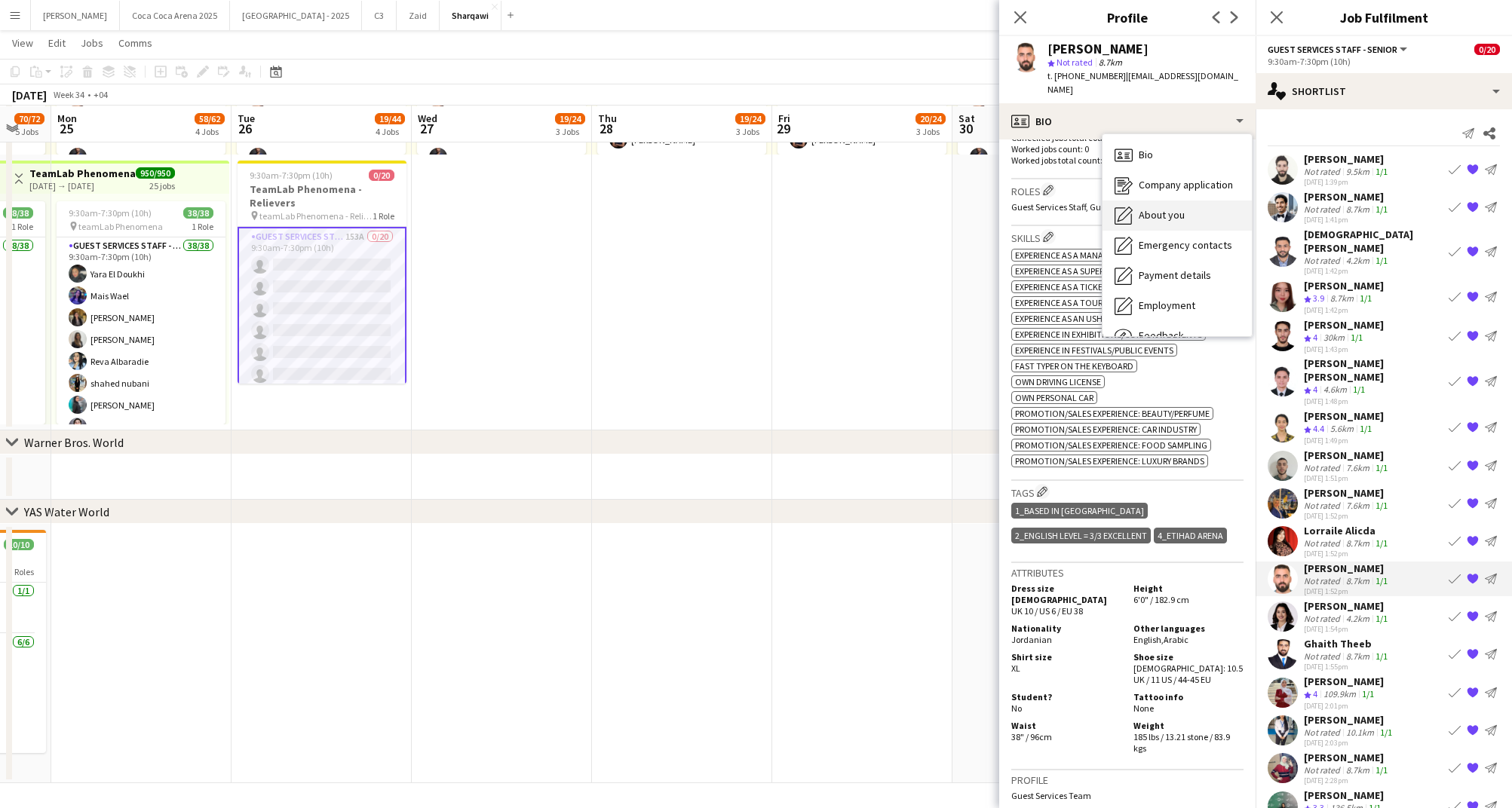
click at [1161, 208] on span "About you" at bounding box center [1161, 214] width 46 height 13
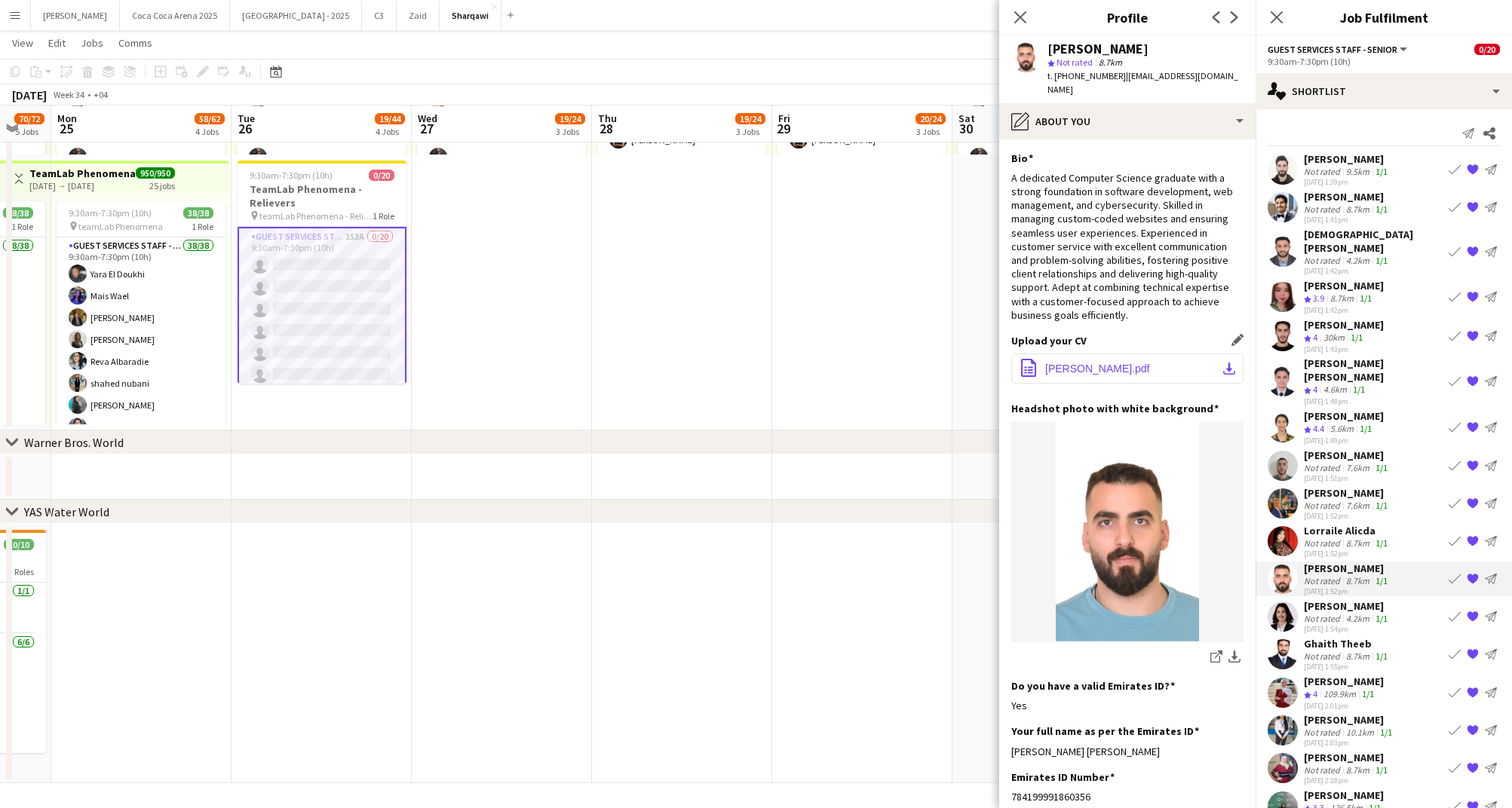
click at [1074, 370] on span "Osama.pdf" at bounding box center [1097, 368] width 105 height 12
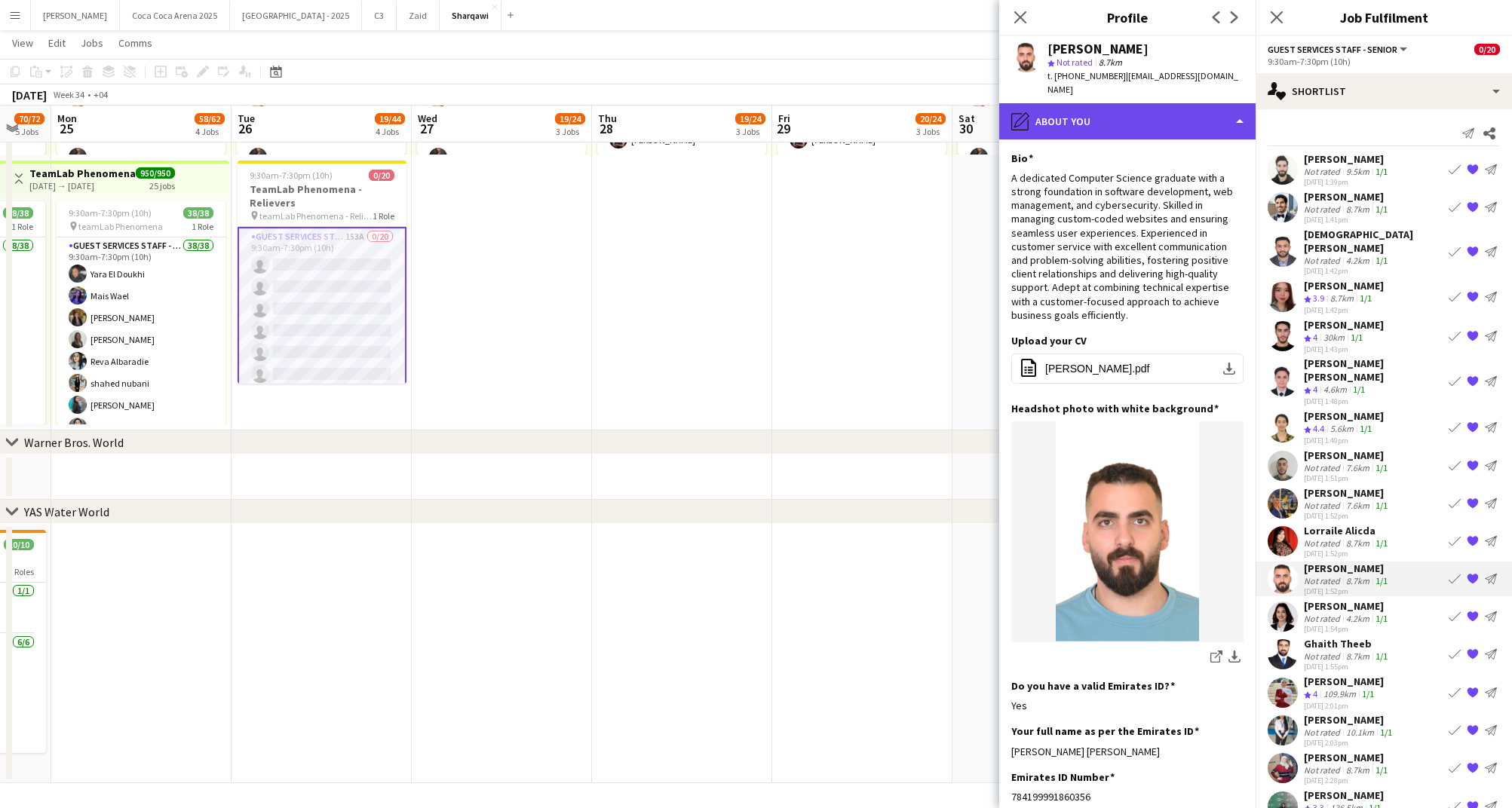
click at [1053, 107] on div "pencil4 About you" at bounding box center [1127, 121] width 256 height 36
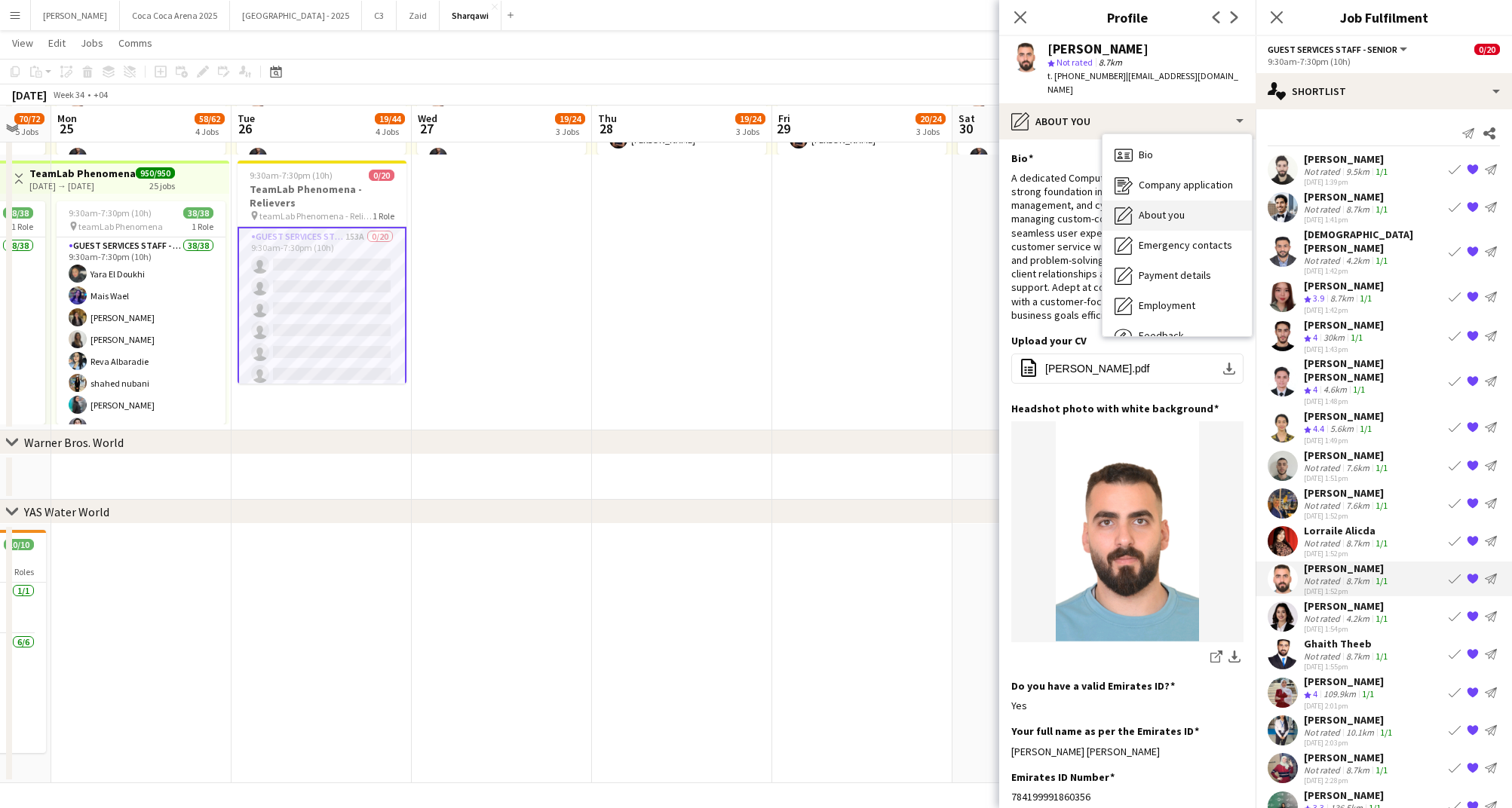
click at [1154, 208] on span "About you" at bounding box center [1161, 214] width 46 height 13
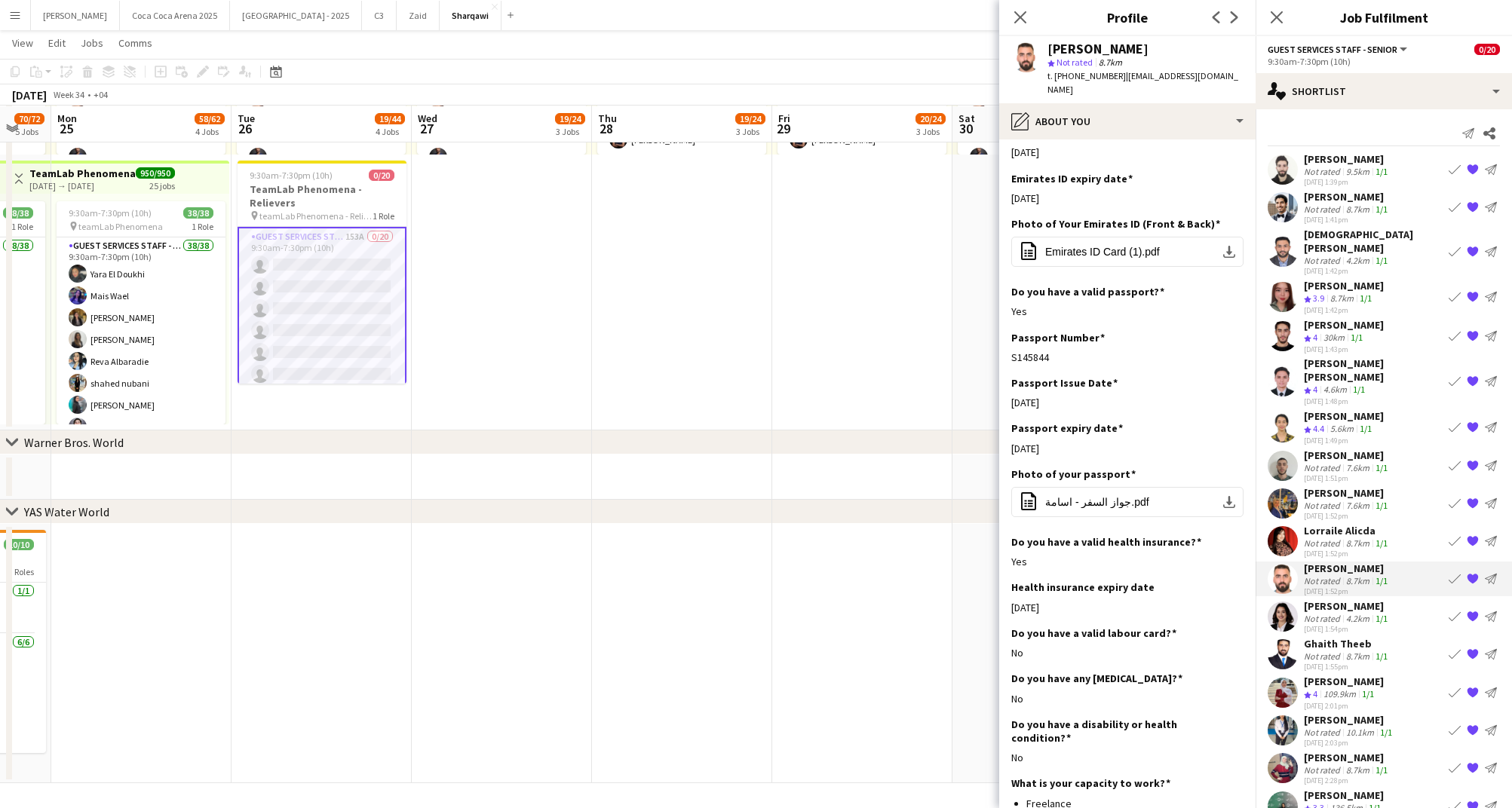
scroll to position [699, 0]
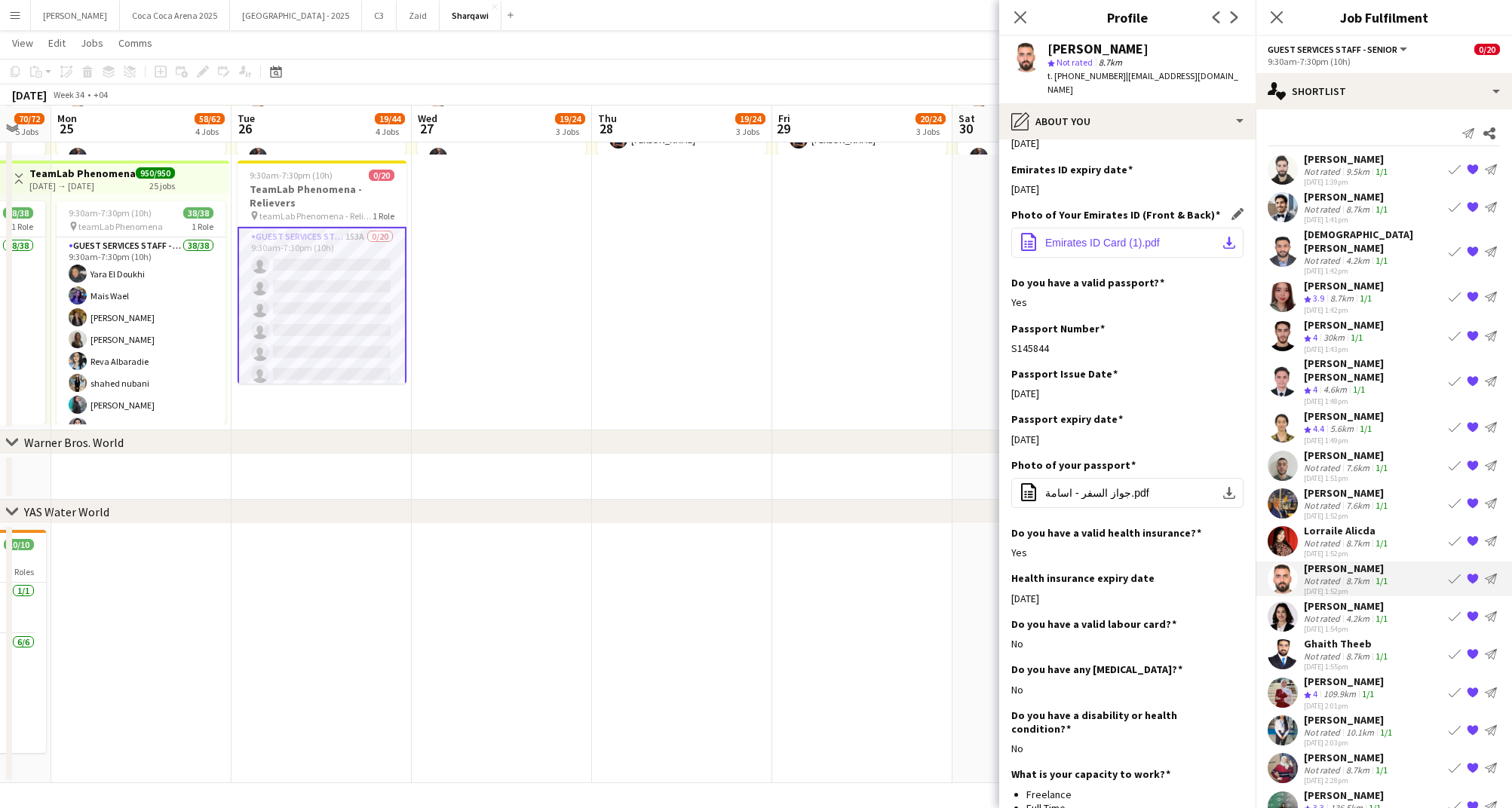
click at [1118, 249] on button "office-file-sheet Emirates ID Card (1).pdf download-bottom" at bounding box center [1127, 243] width 232 height 30
drag, startPoint x: 1113, startPoint y: 73, endPoint x: 1052, endPoint y: 74, distance: 61.0
click at [1052, 74] on div "t. +971569708681 | osaay@yahoo.com" at bounding box center [1145, 82] width 196 height 27
drag, startPoint x: 1146, startPoint y: 50, endPoint x: 1045, endPoint y: 50, distance: 101.0
click at [1045, 50] on div "Osama Hussein star Not rated 8.7km t. +971569708681 | osaay@yahoo.com" at bounding box center [1127, 69] width 256 height 67
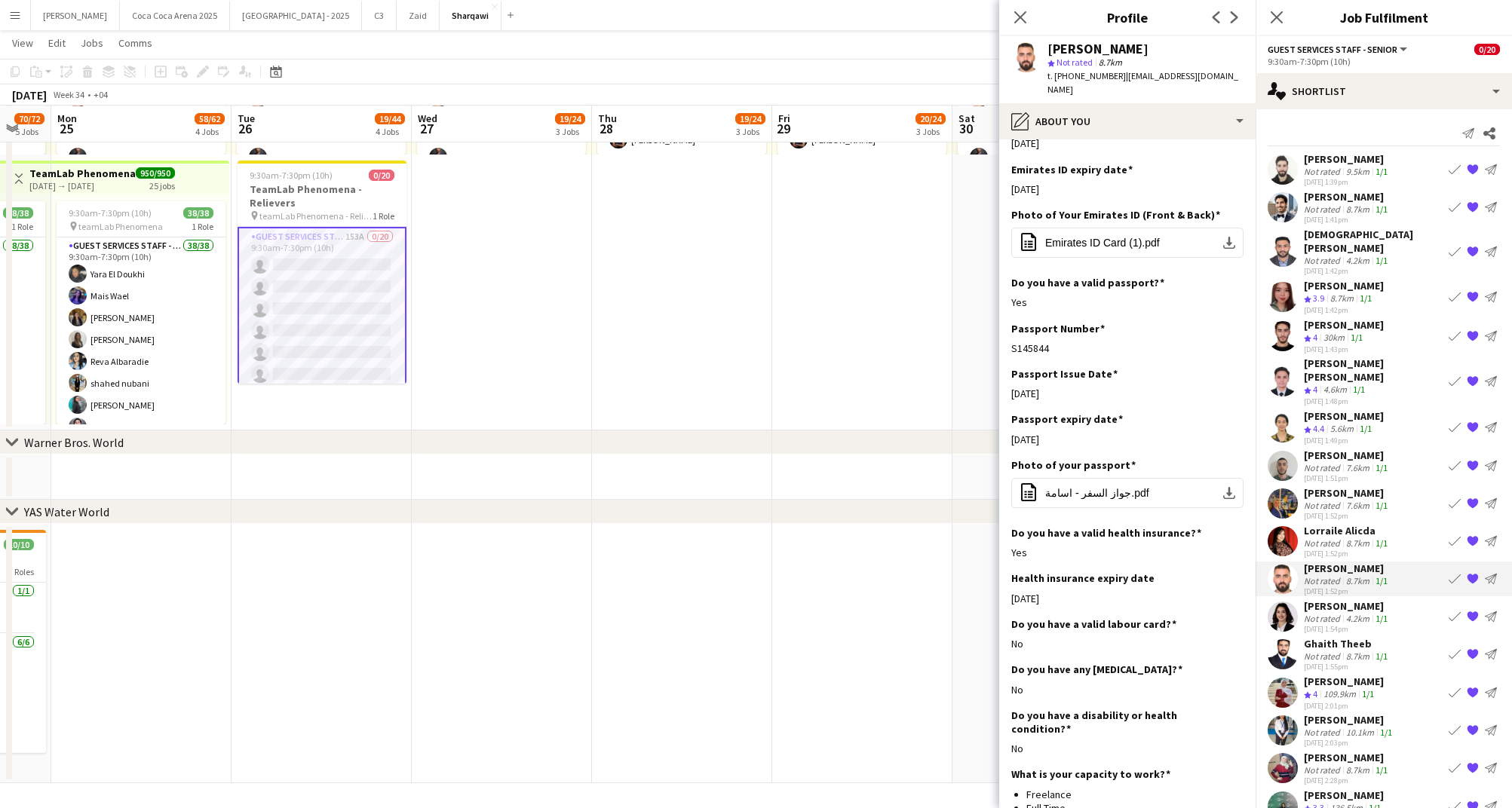
click at [1348, 537] on div "8.7km" at bounding box center [1357, 543] width 30 height 12
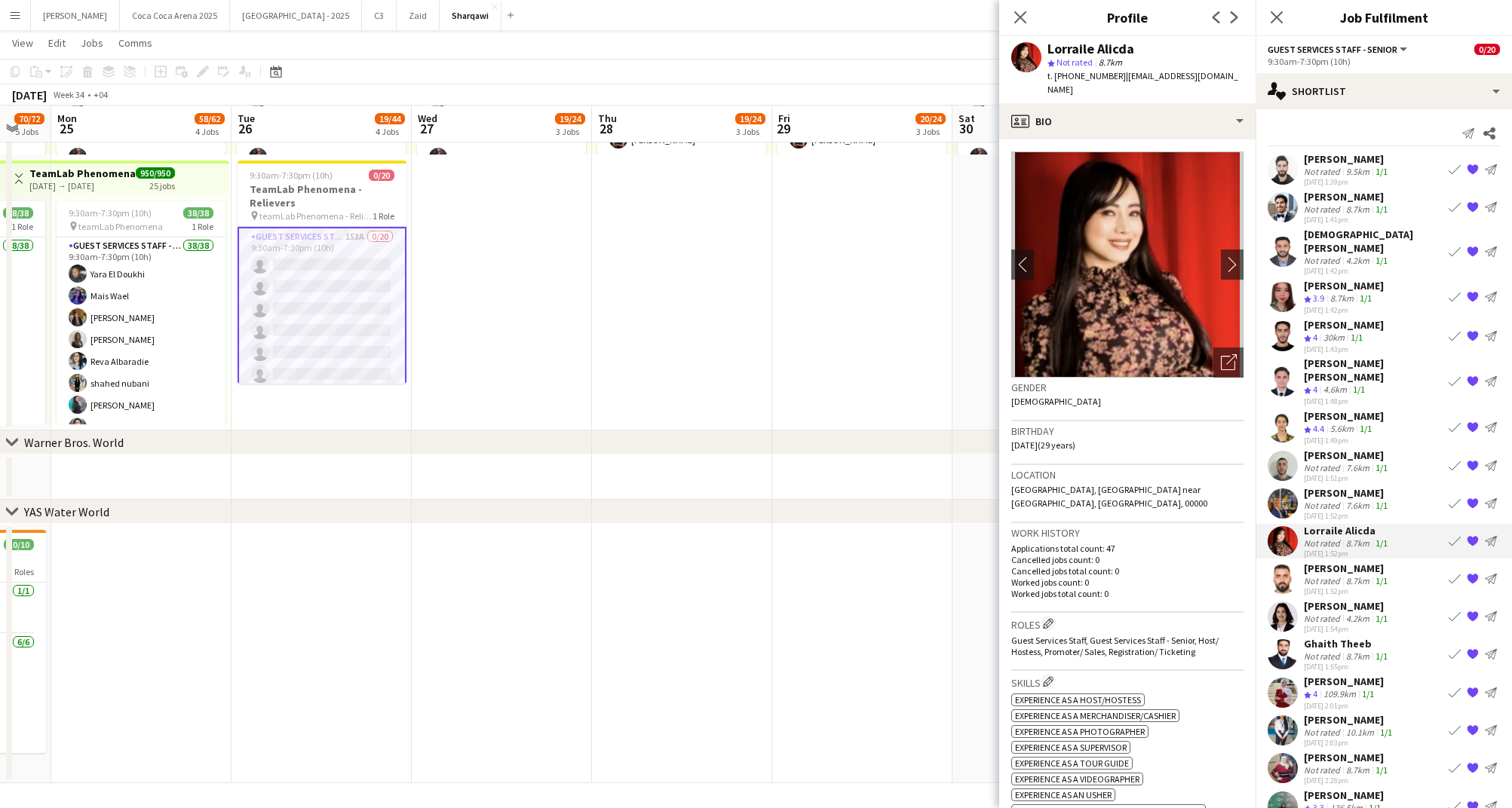
click at [1317, 486] on div "Seba Alkafri" at bounding box center [1346, 493] width 87 height 13
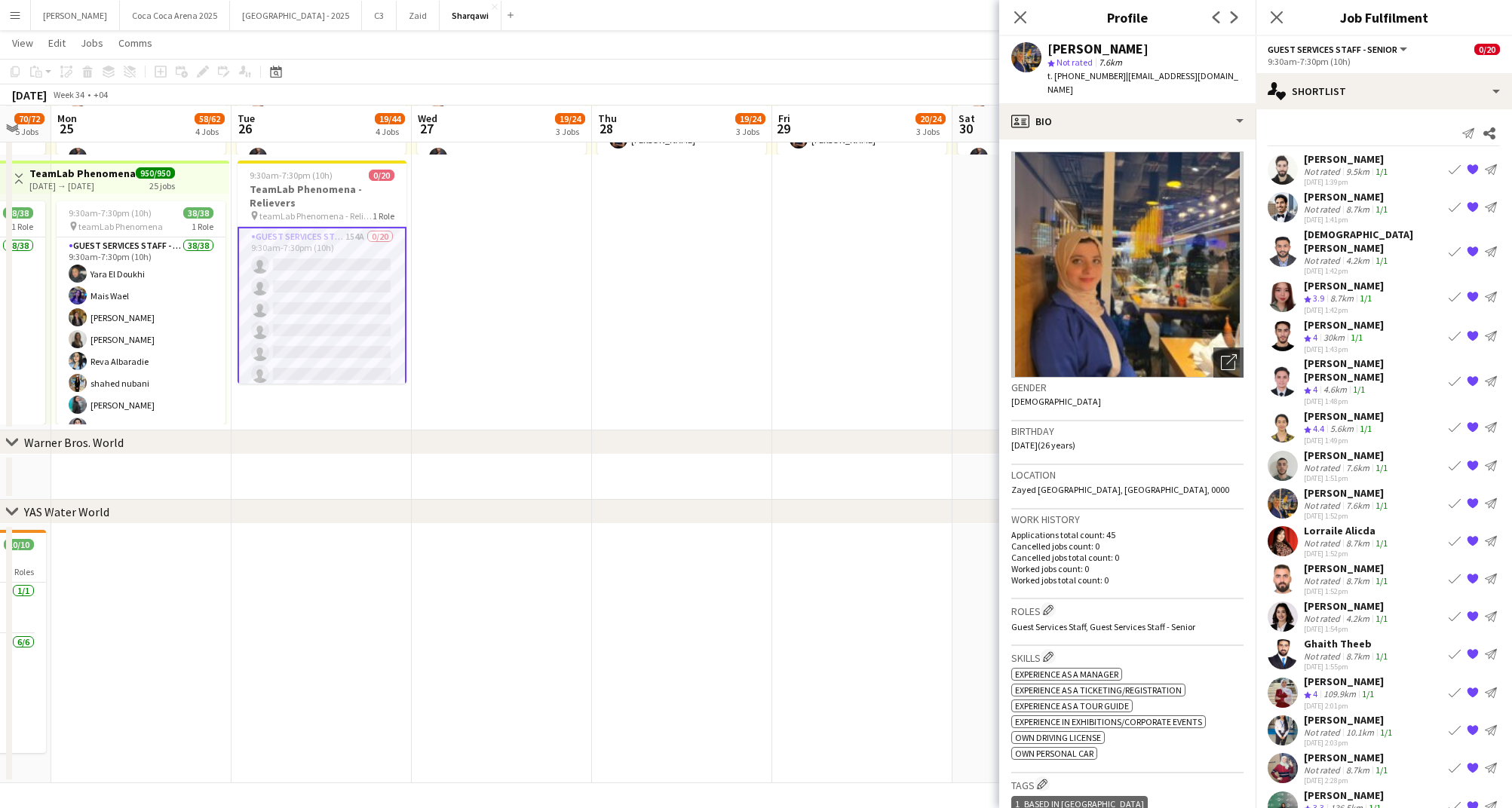
click at [1329, 537] on div "Not rated" at bounding box center [1323, 543] width 39 height 12
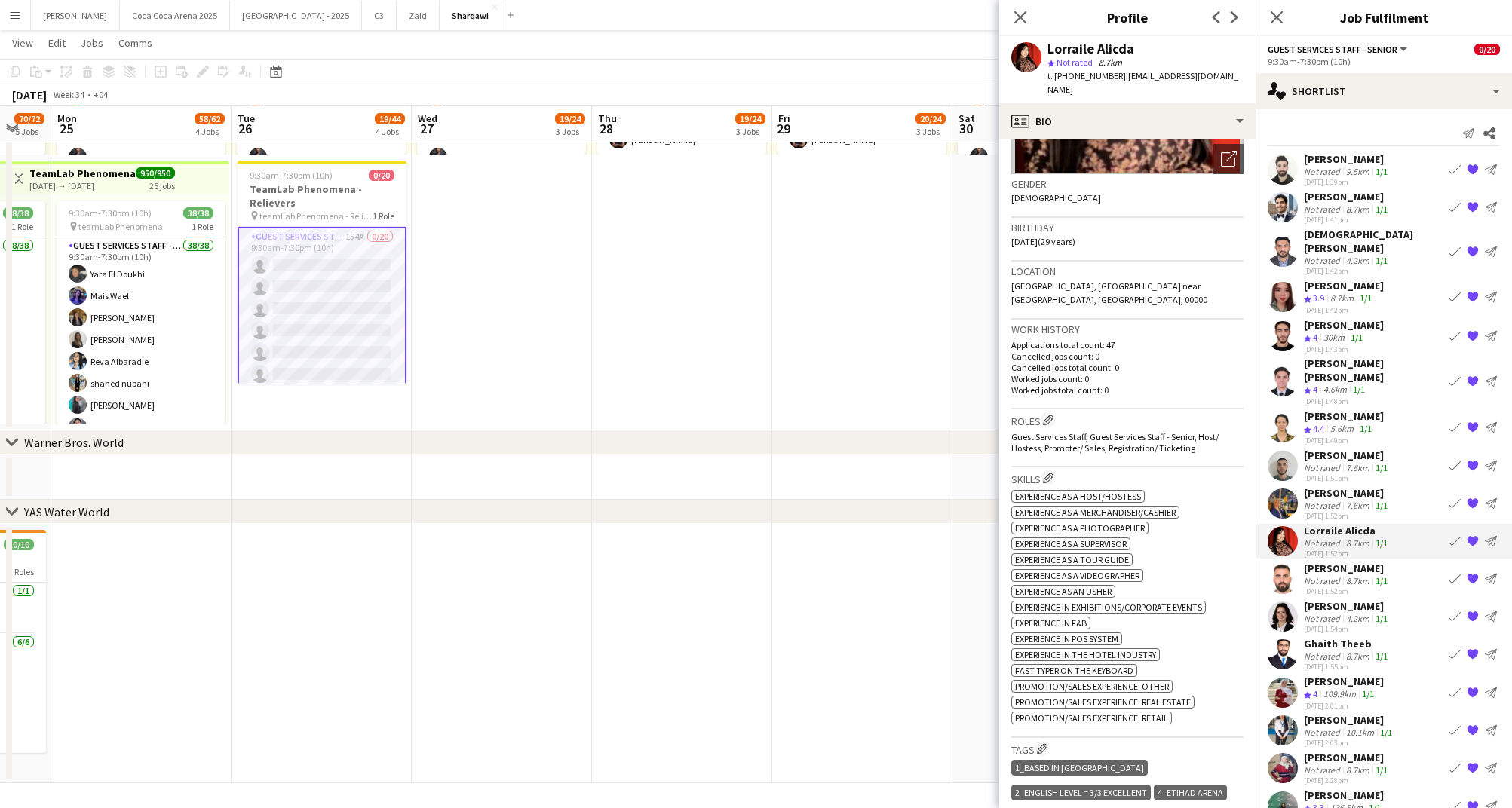
scroll to position [0, 0]
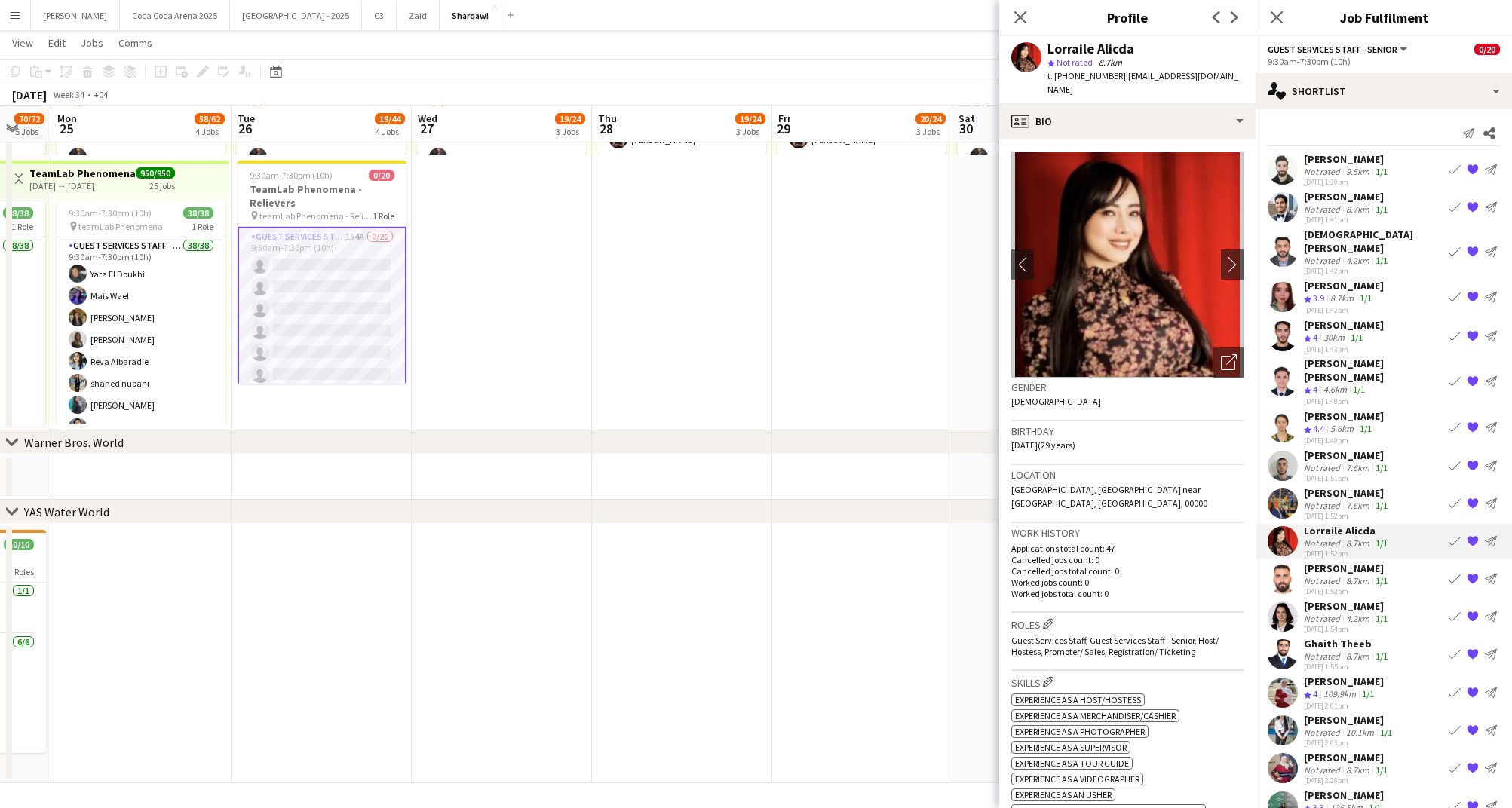
click at [1318, 486] on div "Seba Alkafri" at bounding box center [1346, 493] width 87 height 13
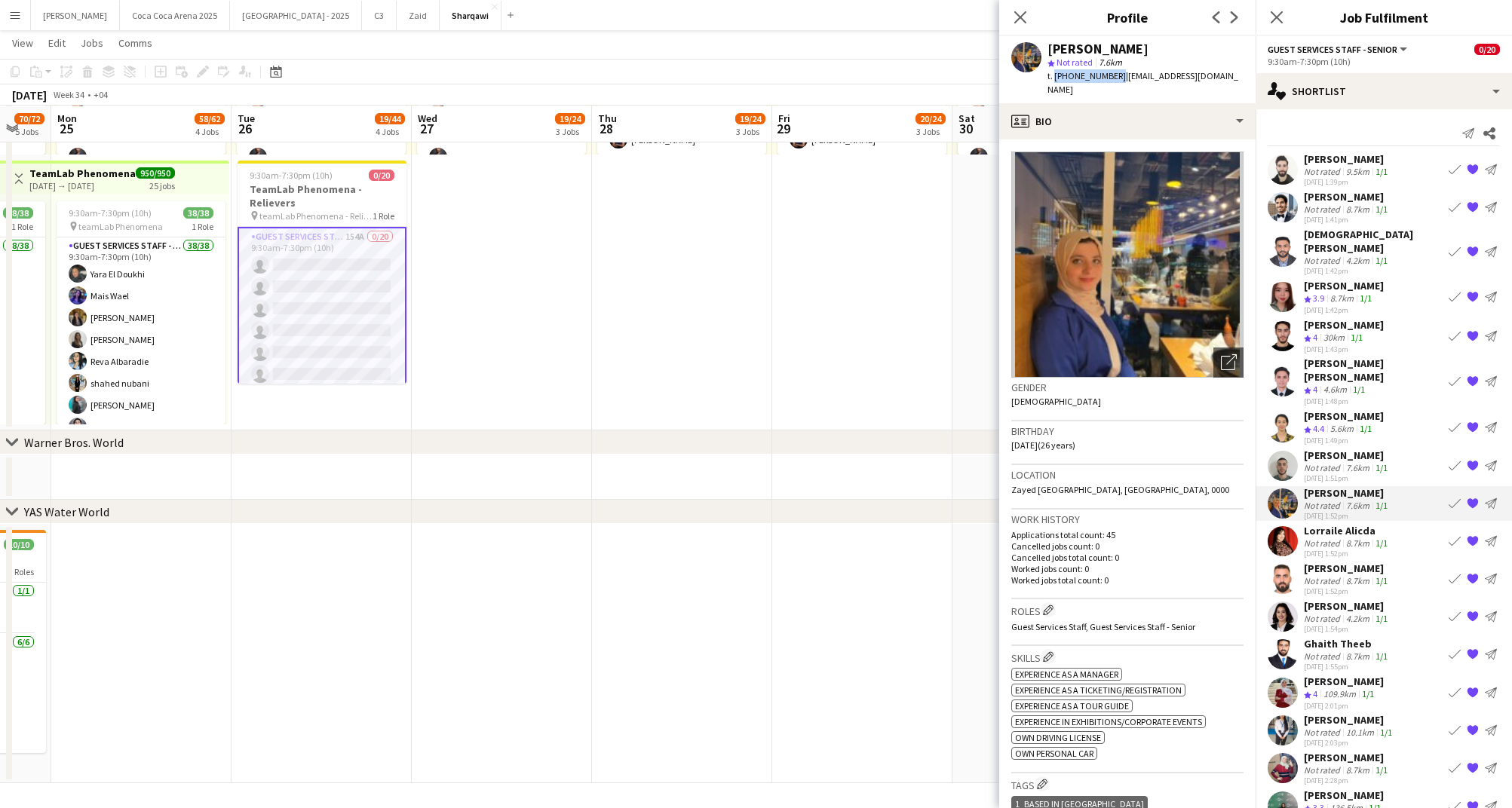
drag, startPoint x: 1113, startPoint y: 73, endPoint x: 1052, endPoint y: 74, distance: 61.0
click at [1052, 74] on span "t. +971569247071" at bounding box center [1087, 75] width 79 height 12
drag, startPoint x: 1130, startPoint y: 47, endPoint x: 1050, endPoint y: 47, distance: 80.0
click at [1050, 47] on div "Seba Alkafri" at bounding box center [1145, 48] width 196 height 13
click at [1347, 449] on div "Zain Mohammed" at bounding box center [1346, 455] width 87 height 13
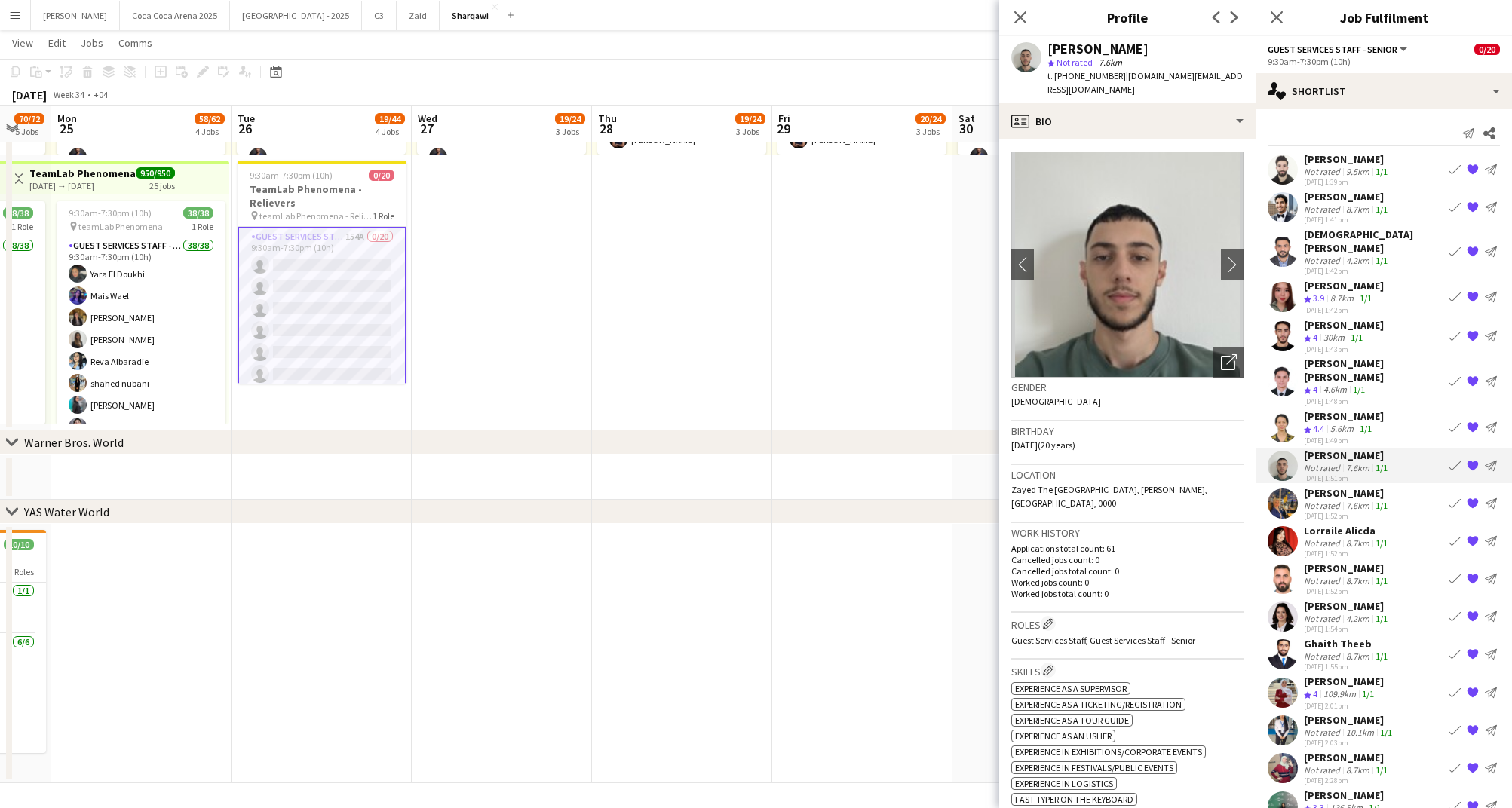
drag, startPoint x: 1155, startPoint y: 50, endPoint x: 1047, endPoint y: 47, distance: 108.0
click at [1047, 47] on div "Zain Mohammed" at bounding box center [1145, 48] width 196 height 13
drag, startPoint x: 1113, startPoint y: 73, endPoint x: 1055, endPoint y: 73, distance: 58.0
click at [1055, 73] on span "t. +971509170975" at bounding box center [1087, 75] width 79 height 12
click at [1372, 537] on div "1/1" at bounding box center [1381, 543] width 18 height 12
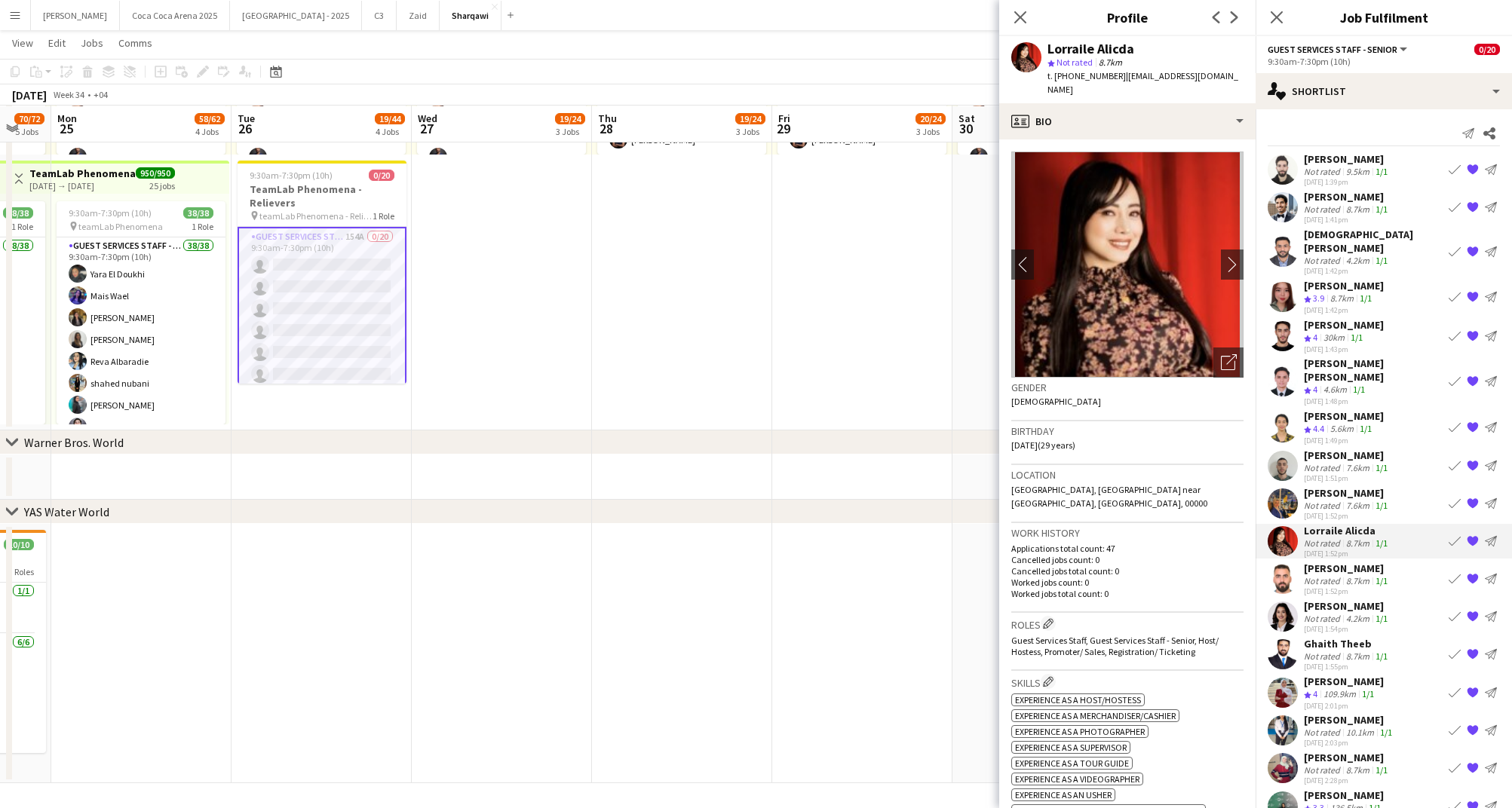
drag, startPoint x: 1114, startPoint y: 75, endPoint x: 1056, endPoint y: 79, distance: 58.1
click at [1056, 79] on div "t. +971547478068 | lorraile28@gmail.com" at bounding box center [1145, 82] width 196 height 27
drag, startPoint x: 1138, startPoint y: 50, endPoint x: 1045, endPoint y: 50, distance: 93.0
click at [1047, 50] on div "Lorraile Alicda" at bounding box center [1145, 48] width 196 height 13
drag, startPoint x: 1113, startPoint y: 77, endPoint x: 1053, endPoint y: 75, distance: 60.0
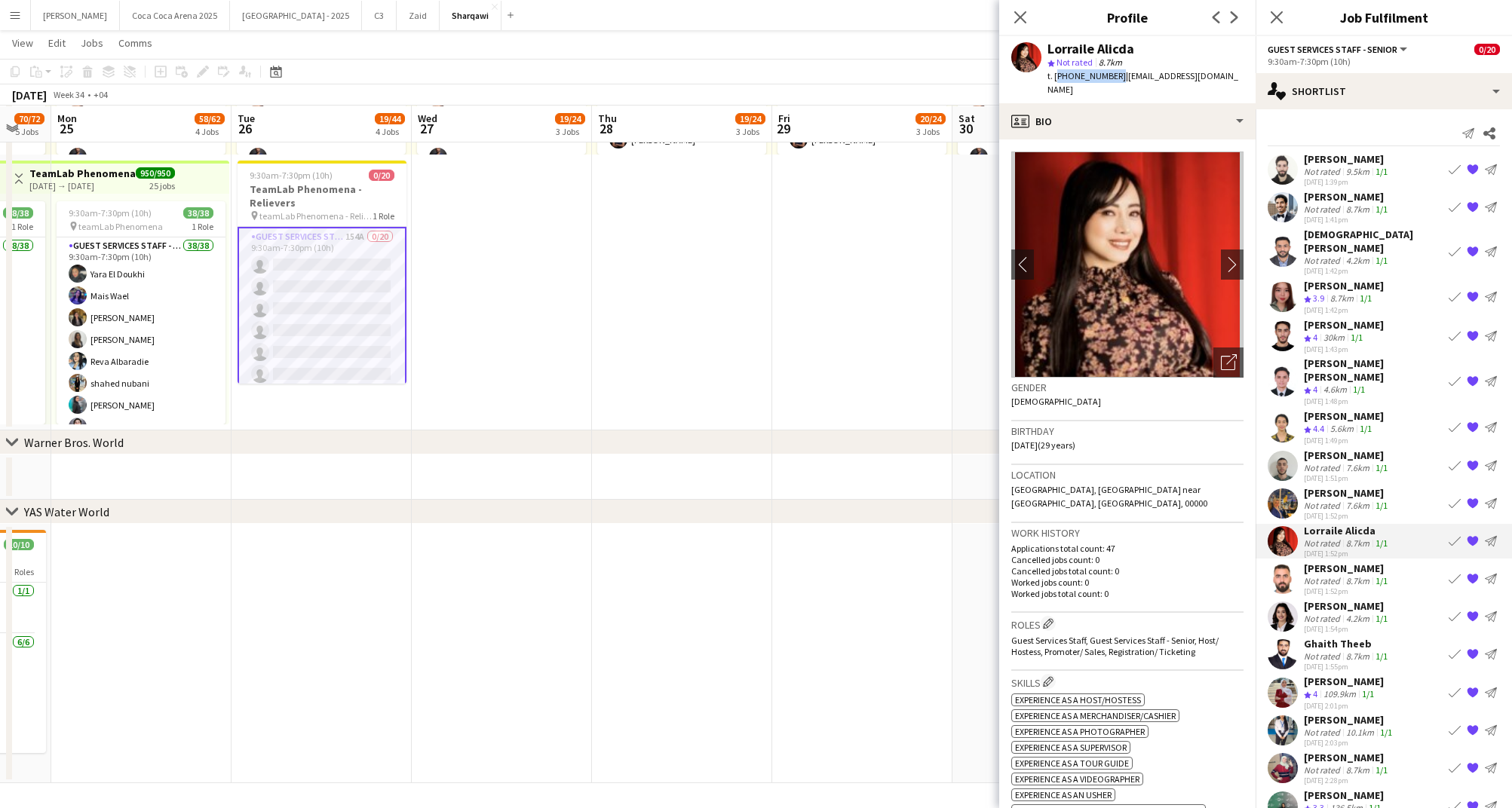
click at [1053, 75] on span "t. +971547478068" at bounding box center [1087, 75] width 79 height 12
